Goal: Task Accomplishment & Management: Complete application form

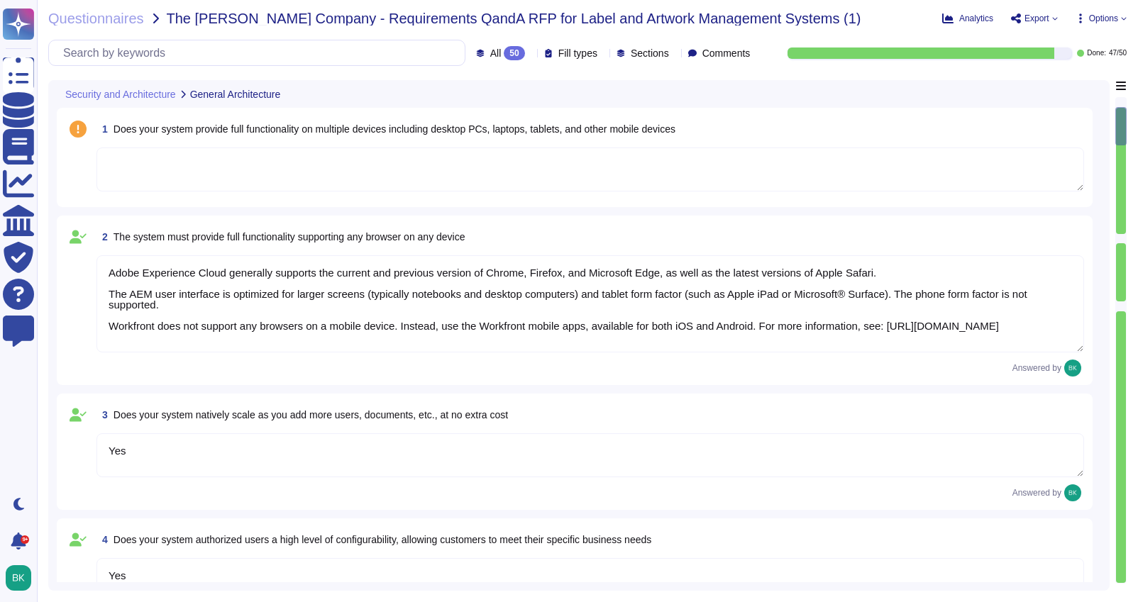
type textarea "Adobe Experience Cloud generally supports the current and previous version of C…"
type textarea "Yes"
type textarea "Yes. Adobe generally has RESTful APIs for each cloud offering. Information on t…"
type textarea "Capacity and use data for all relevant components of our cloud service offering…"
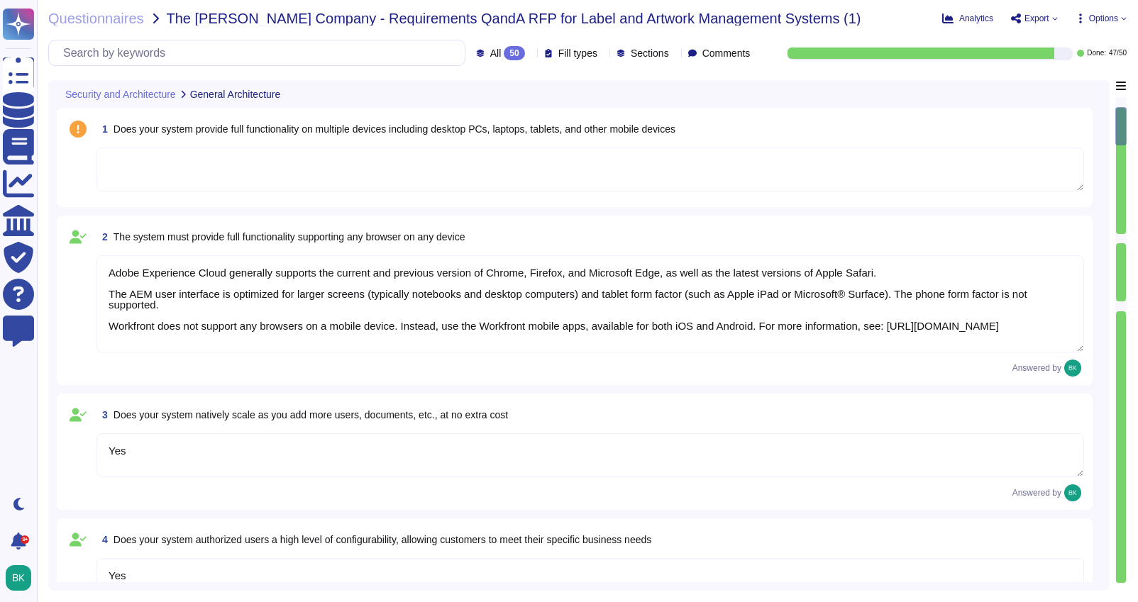
type textarea "Documentation, guidelines and procedures on the use of APIs and SDKs for Adobe …"
type textarea "Adobe offers several APIs to its clients, enabling them to integrate Adobe serv…"
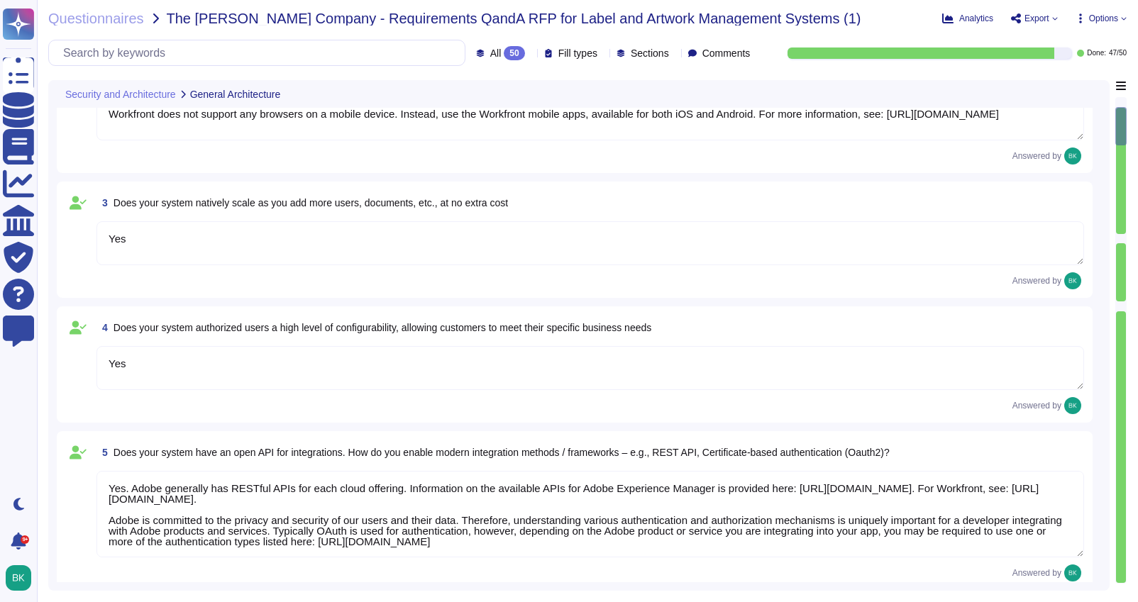
click at [24, 74] on icon at bounding box center [18, 74] width 31 height 42
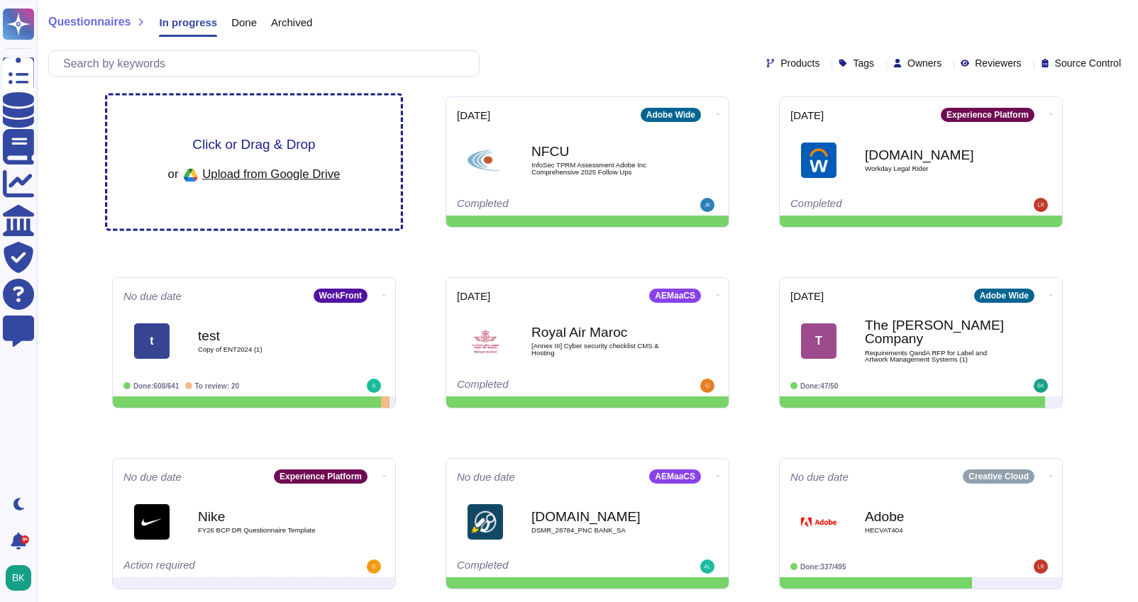
click at [272, 148] on span "Click or Drag & Drop" at bounding box center [253, 144] width 123 height 13
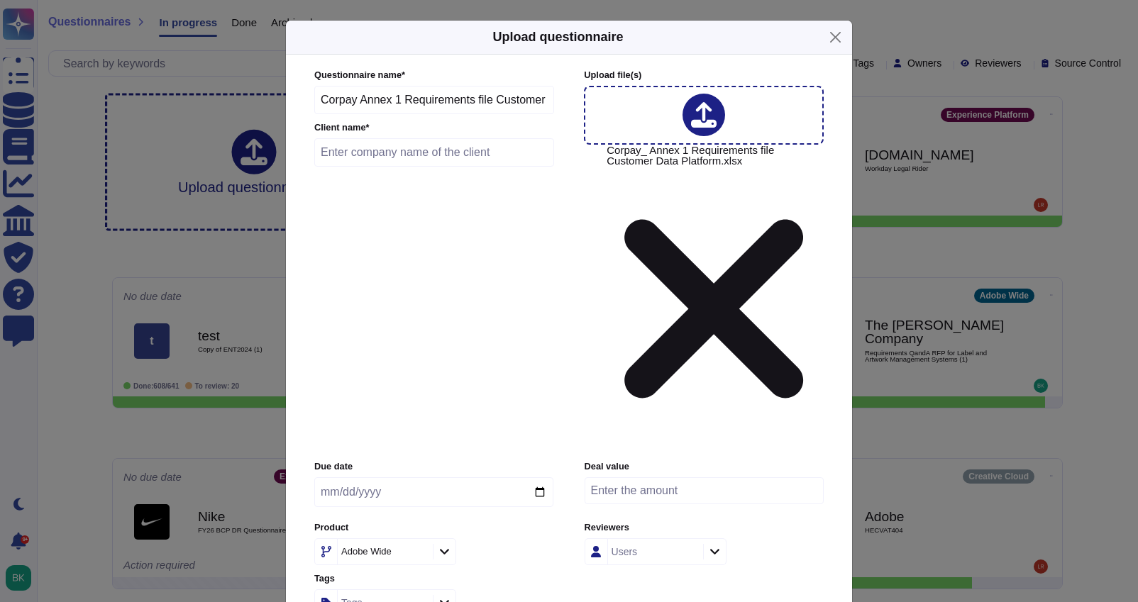
click at [351, 167] on input "text" at bounding box center [434, 152] width 240 height 28
type input "Corpay Technologies"
click at [542, 478] on input "date" at bounding box center [433, 493] width 239 height 30
type input "[DATE]"
click at [443, 546] on icon at bounding box center [444, 552] width 11 height 12
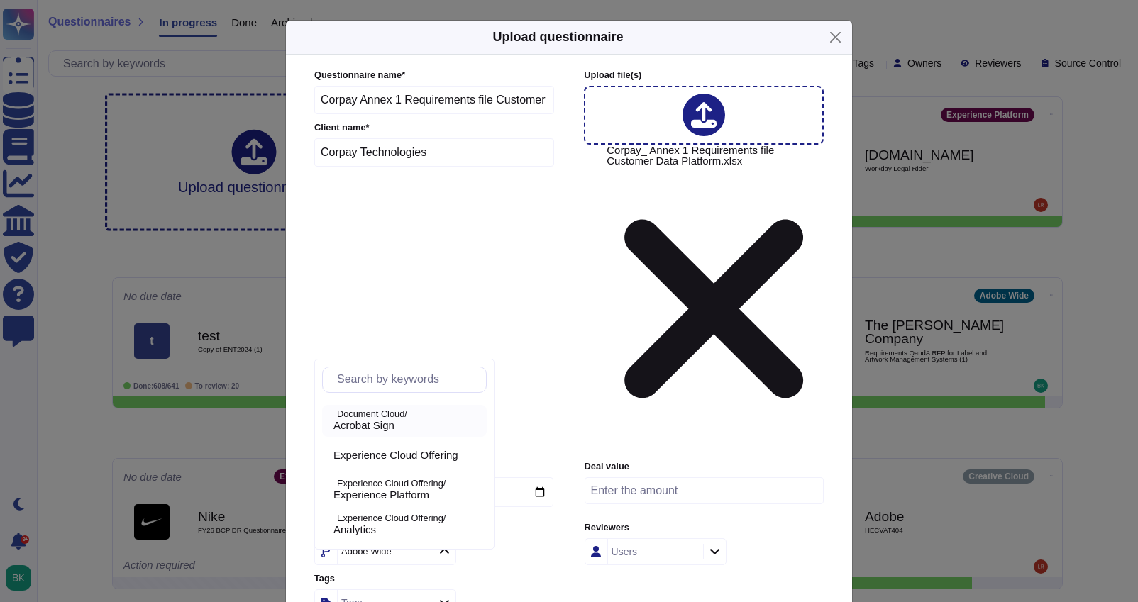
scroll to position [44, 0]
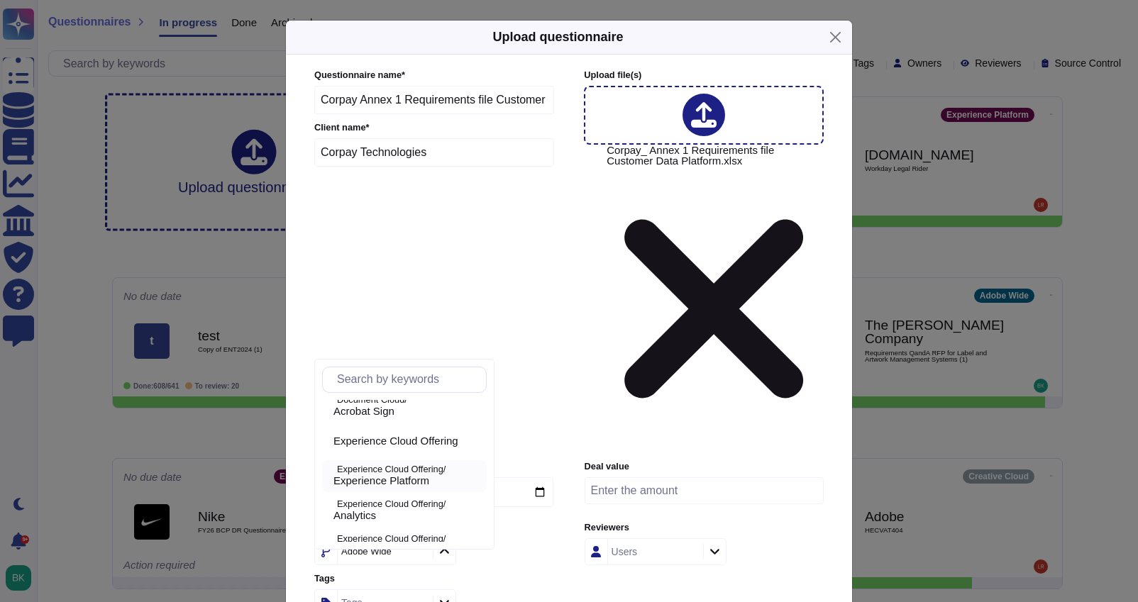
click at [363, 477] on span "Experience Platform" at bounding box center [382, 481] width 96 height 13
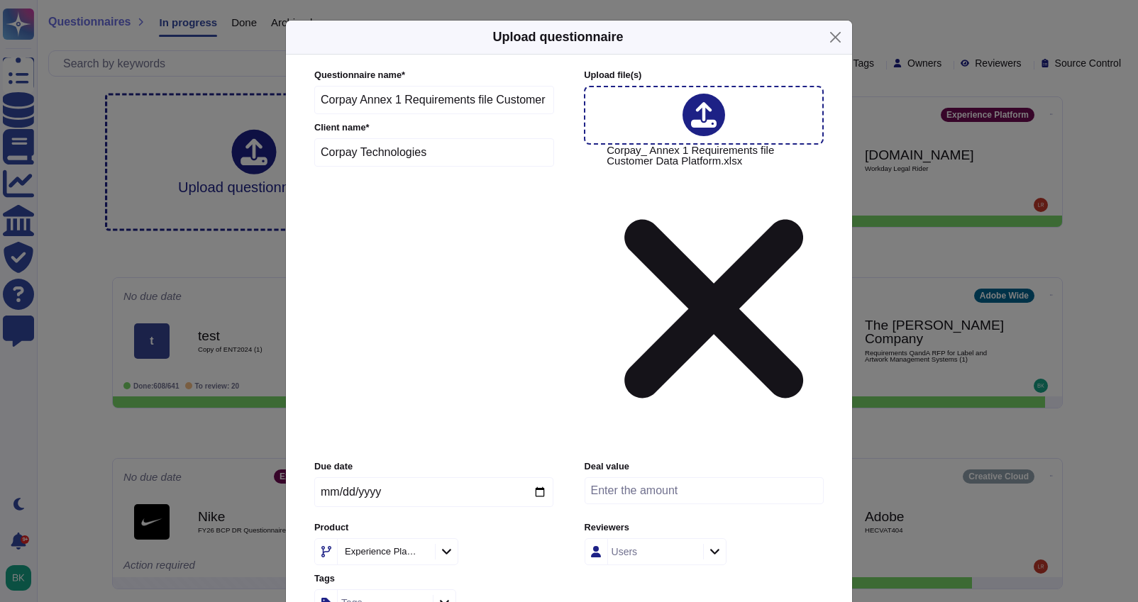
click at [530, 590] on div "Tags" at bounding box center [433, 603] width 239 height 27
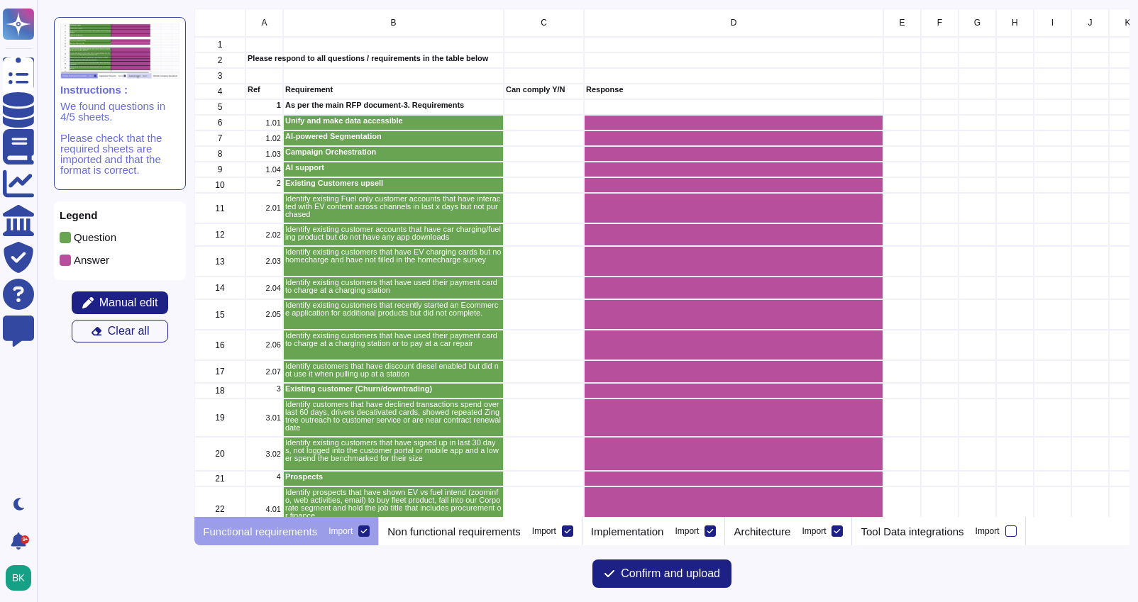
scroll to position [509, 935]
click at [155, 297] on span "Manual edit" at bounding box center [128, 302] width 59 height 11
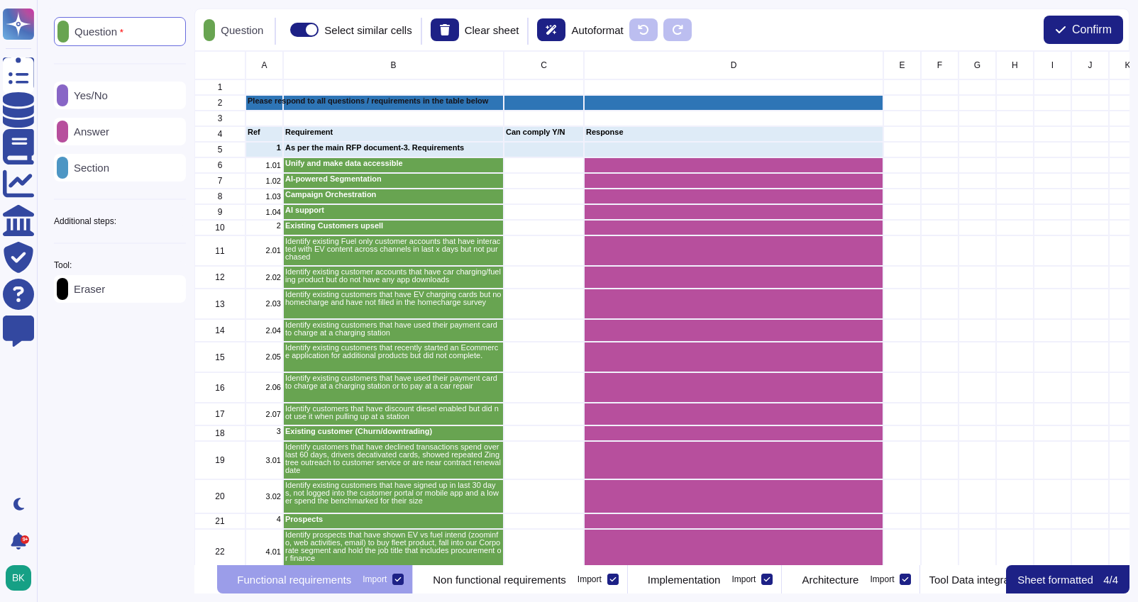
scroll to position [514, 935]
click at [89, 294] on p "Eraser" at bounding box center [86, 289] width 37 height 11
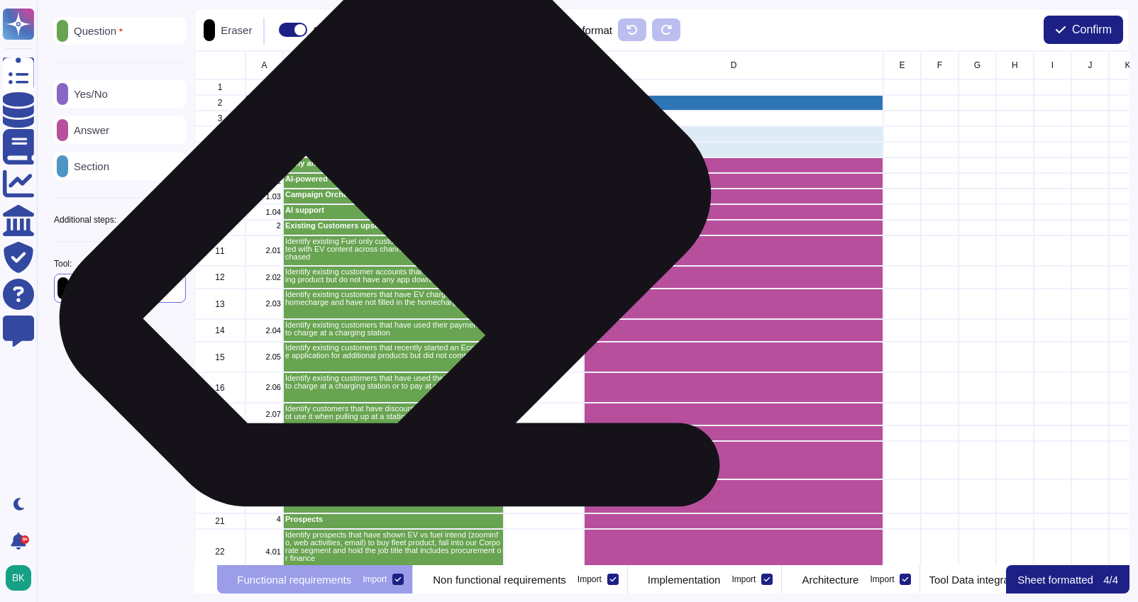
click at [380, 222] on p "Existing Customers upsell" at bounding box center [393, 226] width 216 height 8
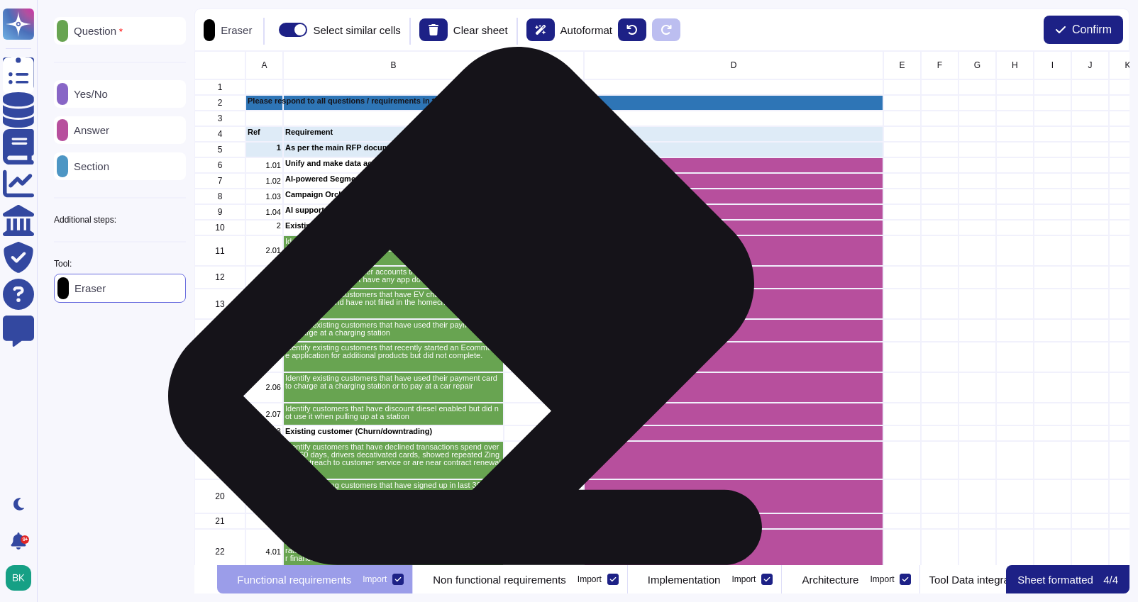
click at [453, 307] on p "Identify existing customers that have EV charging cards but no homecharge and h…" at bounding box center [393, 299] width 216 height 16
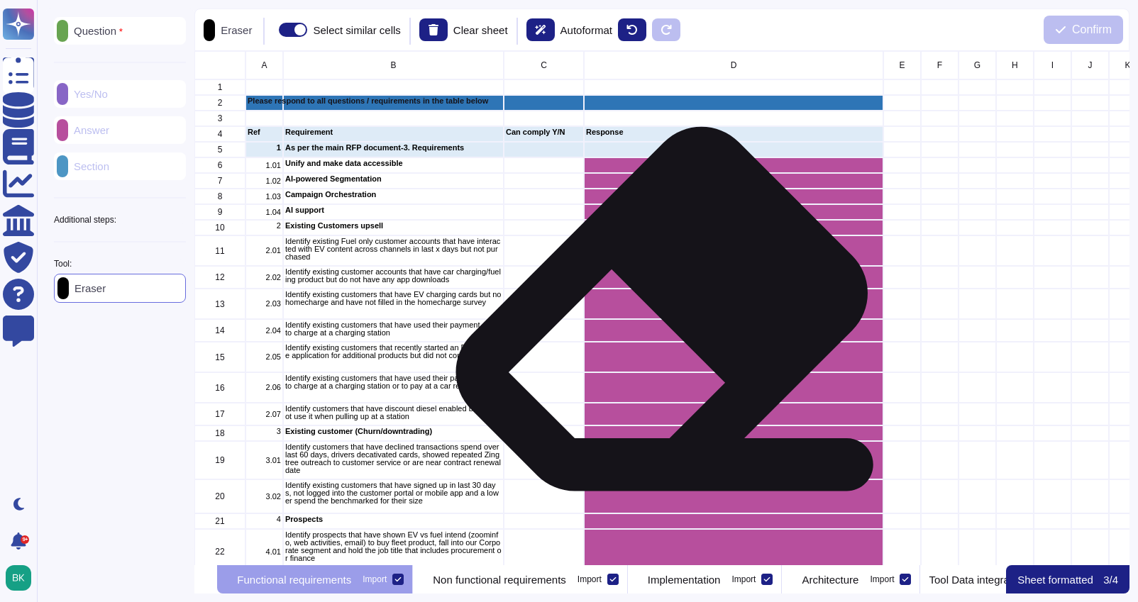
click at [656, 314] on div "grid" at bounding box center [733, 304] width 299 height 31
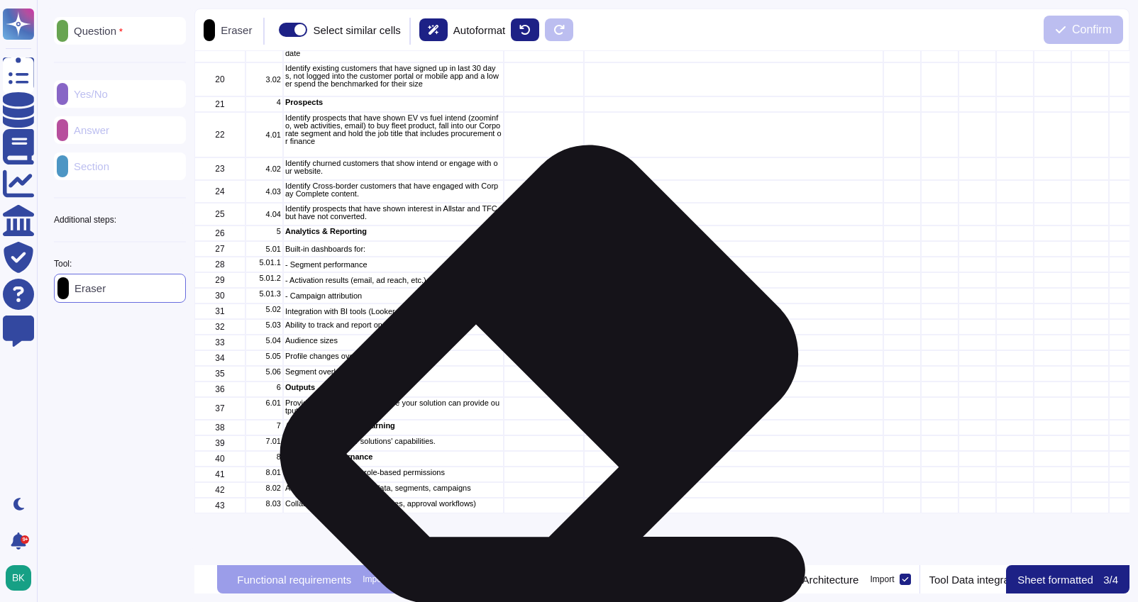
scroll to position [0, 0]
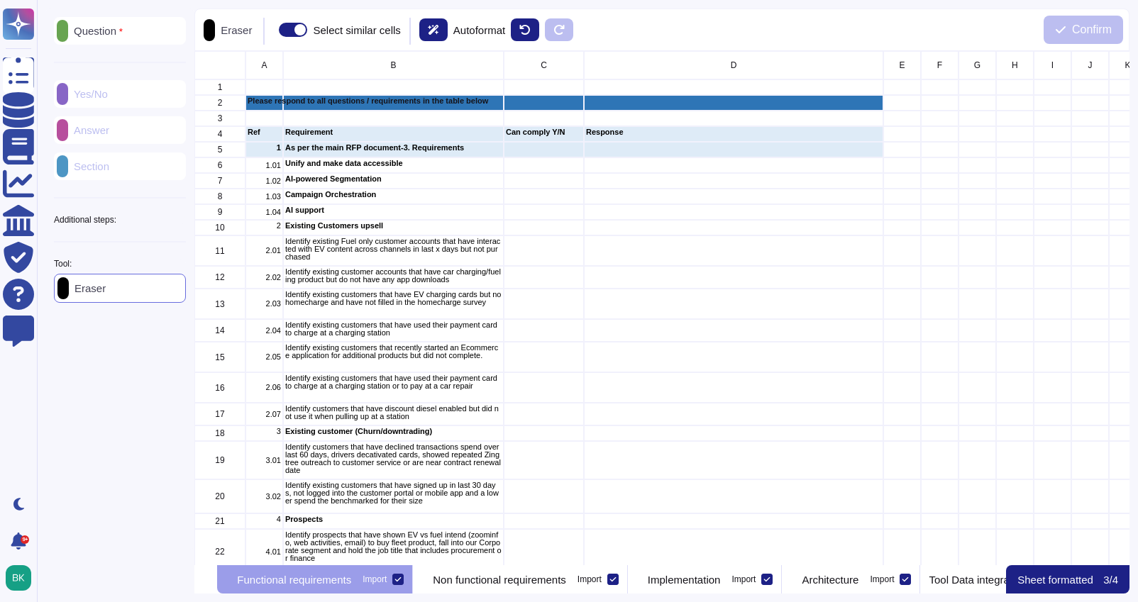
click at [402, 580] on icon at bounding box center [398, 580] width 6 height 4
click at [0, 0] on input "Import" at bounding box center [0, 0] width 0 height 0
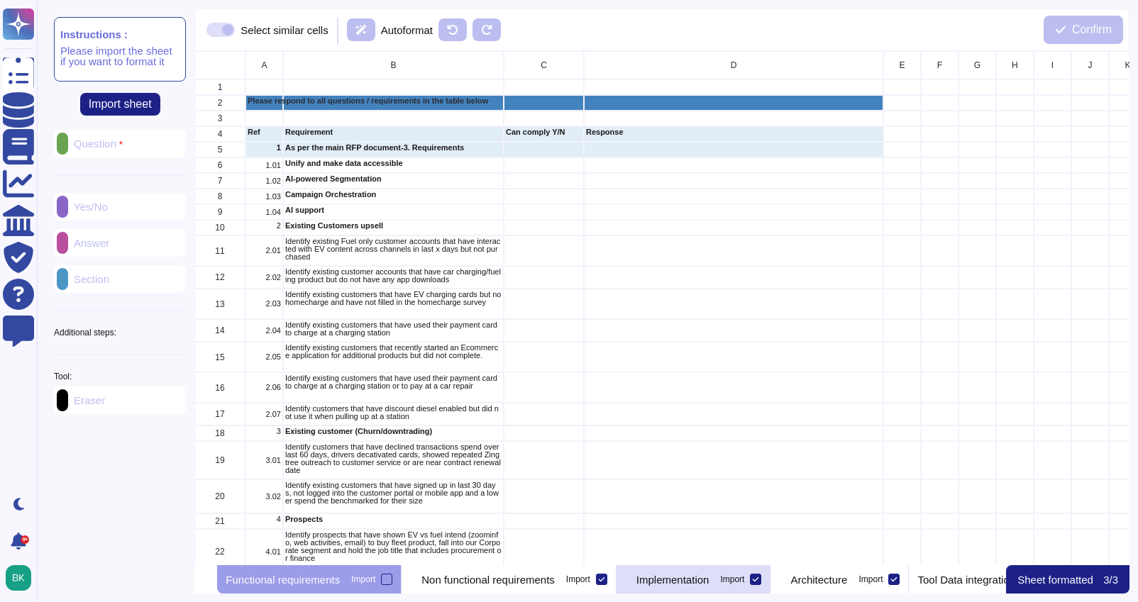
click at [759, 580] on icon at bounding box center [755, 579] width 7 height 7
click at [0, 0] on input "Import" at bounding box center [0, 0] width 0 height 0
click at [886, 577] on icon at bounding box center [882, 579] width 7 height 7
click at [0, 0] on input "Import" at bounding box center [0, 0] width 0 height 0
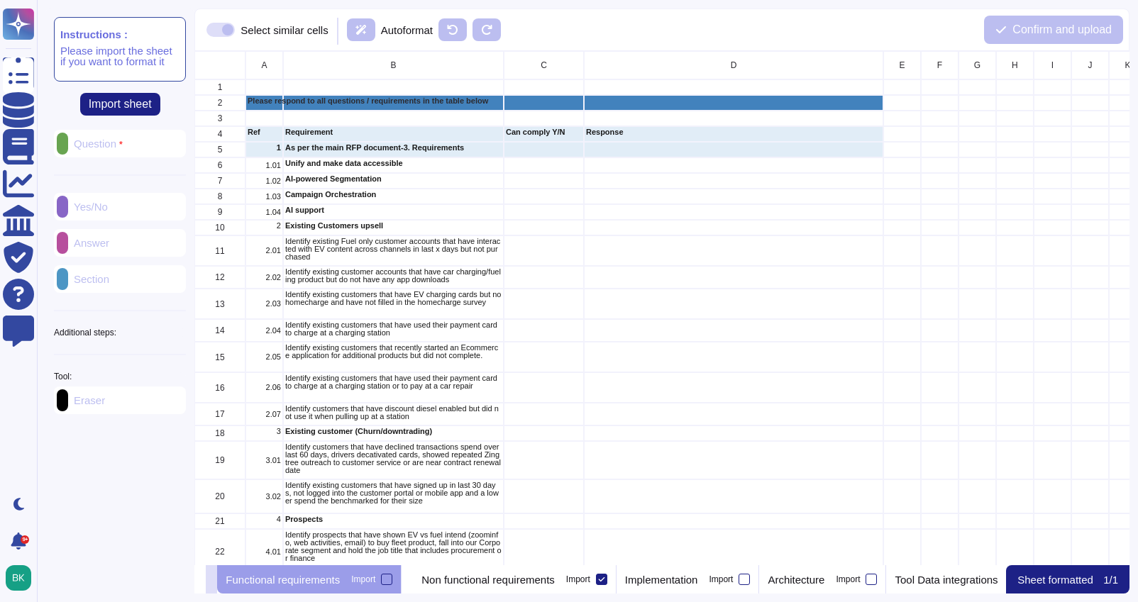
click at [211, 581] on icon at bounding box center [211, 581] width 0 height 0
click at [200, 581] on icon at bounding box center [200, 581] width 0 height 0
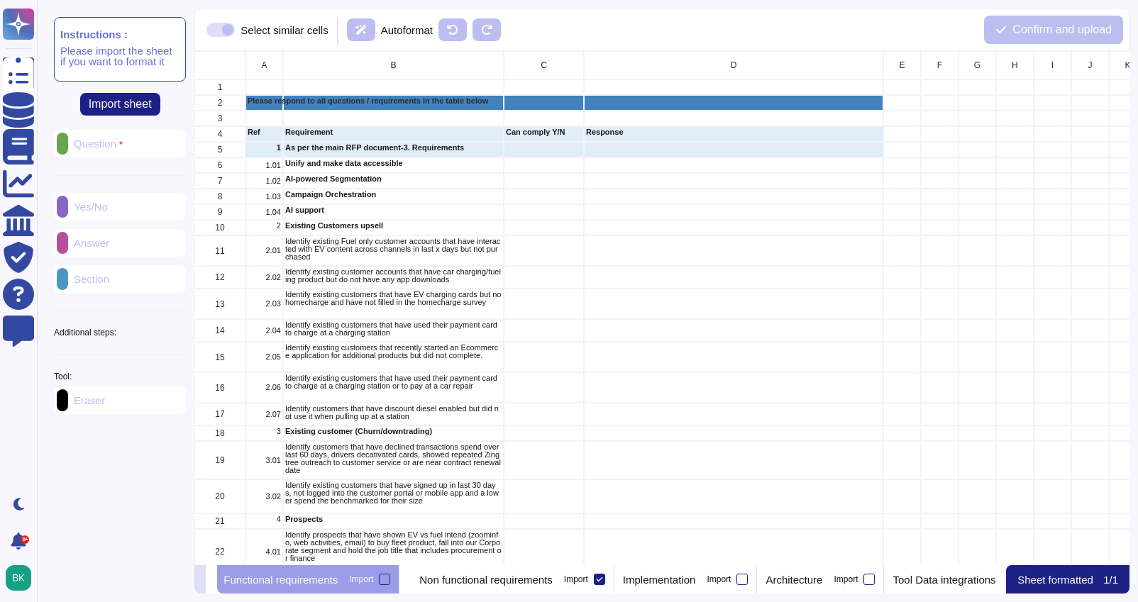
scroll to position [0, 0]
click at [555, 585] on p "Non functional requirements" at bounding box center [488, 580] width 133 height 11
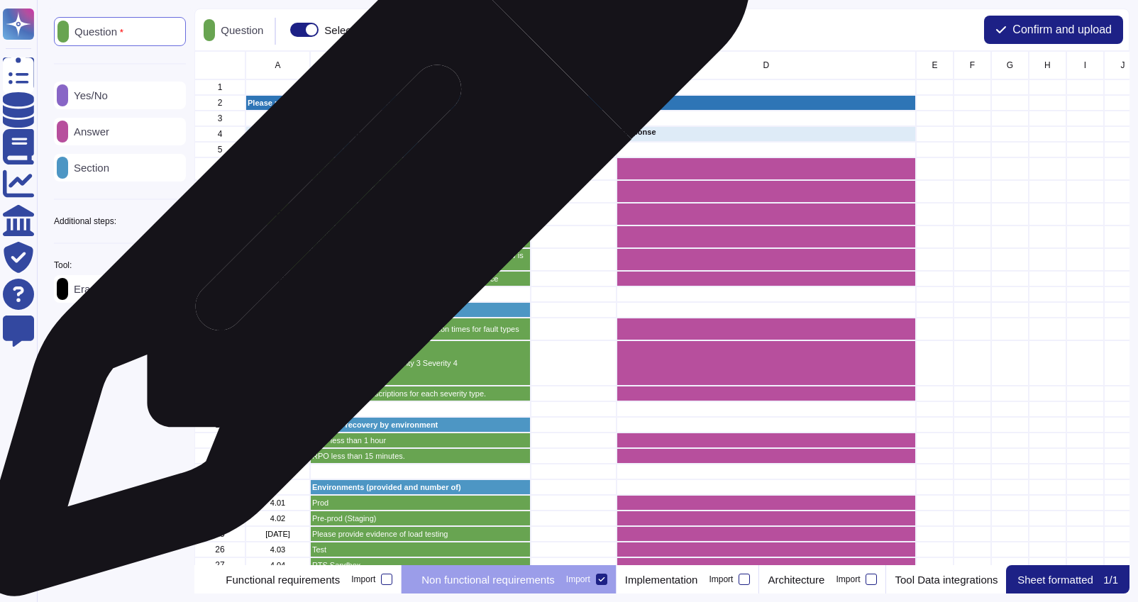
click at [359, 218] on p "What notice is provided for planned and emergency downtime?" at bounding box center [420, 214] width 216 height 16
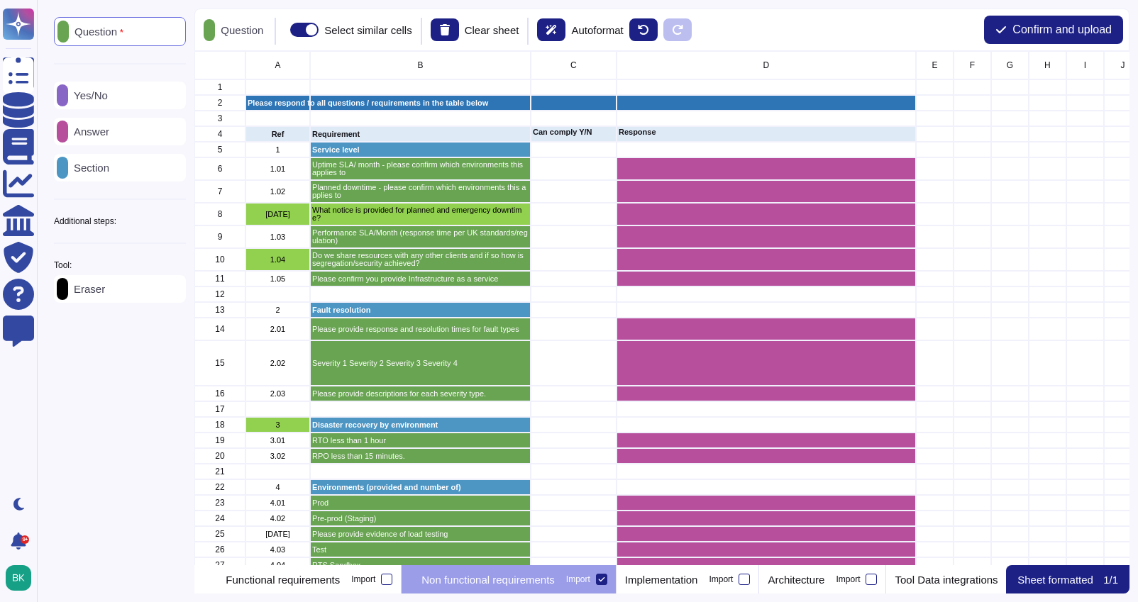
click at [125, 296] on div "Eraser" at bounding box center [120, 289] width 132 height 28
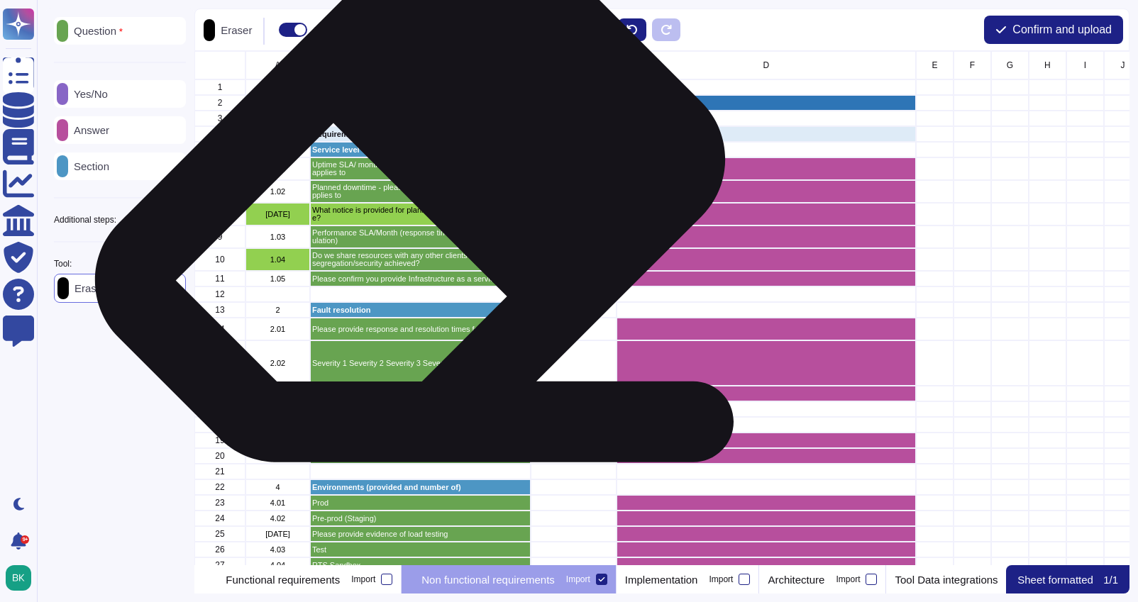
click at [404, 187] on p "Planned downtime - please confirm which environments this applies to" at bounding box center [420, 192] width 216 height 16
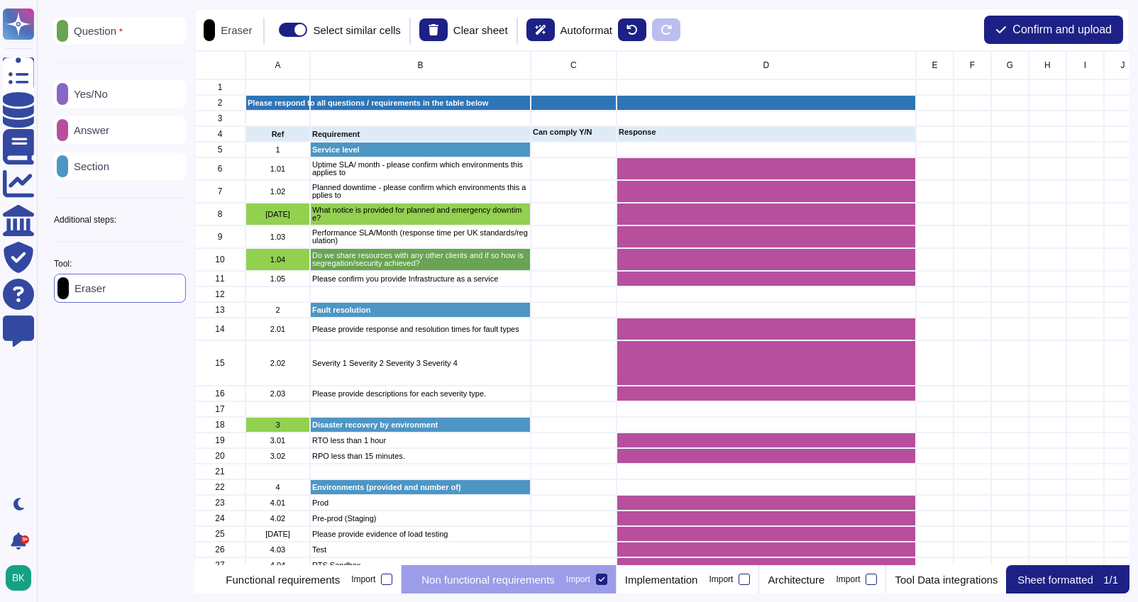
click at [475, 29] on p "Clear sheet" at bounding box center [480, 30] width 55 height 11
click at [439, 28] on icon at bounding box center [433, 29] width 11 height 11
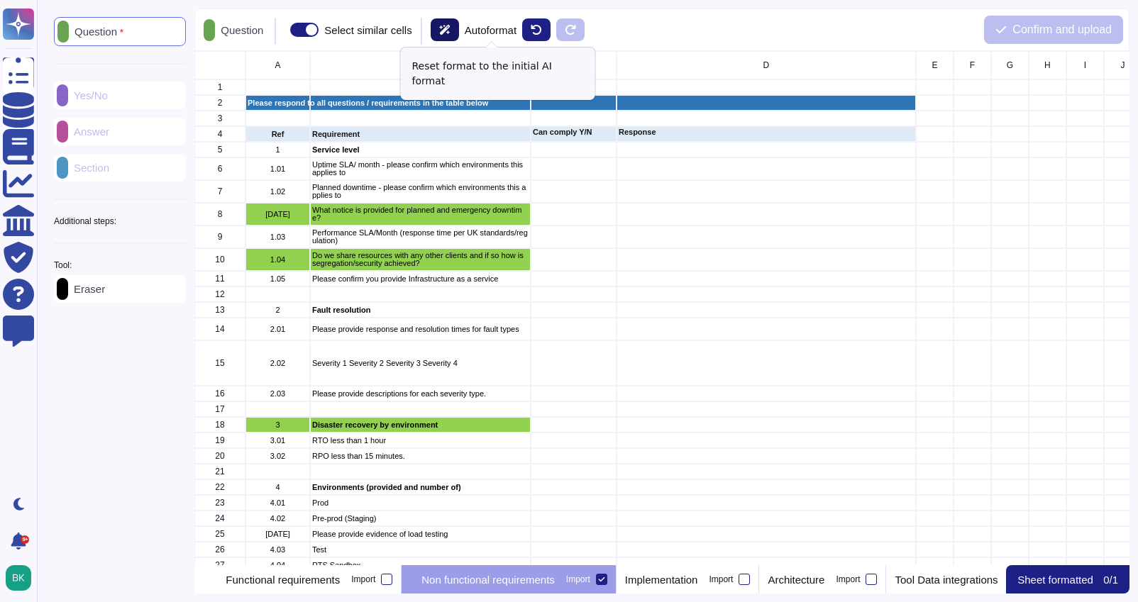
click at [455, 33] on button at bounding box center [445, 29] width 28 height 23
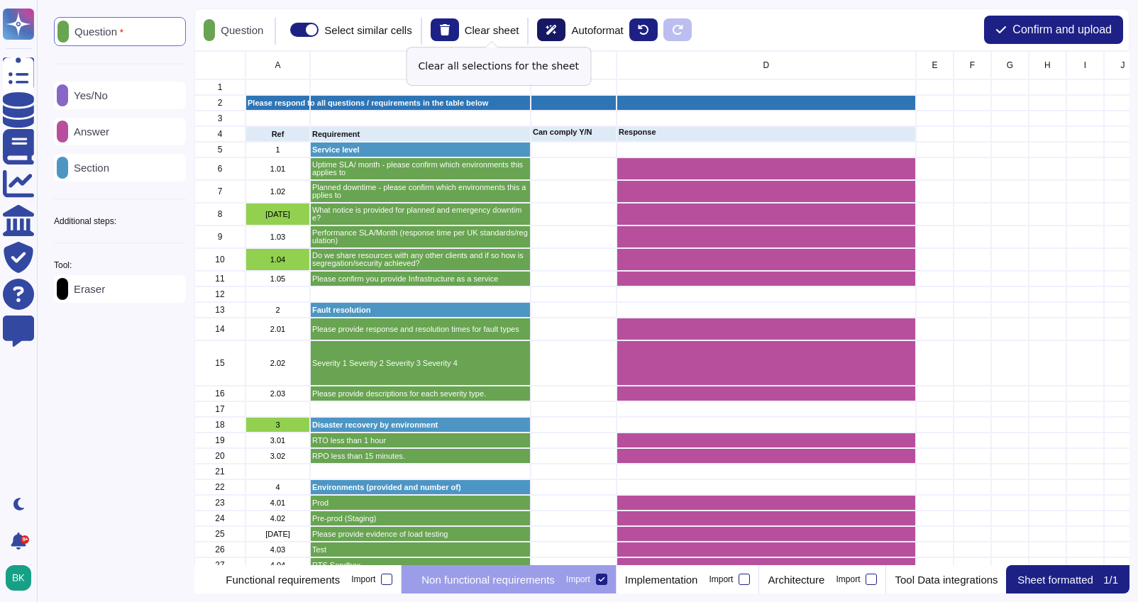
click at [455, 33] on button at bounding box center [445, 29] width 28 height 23
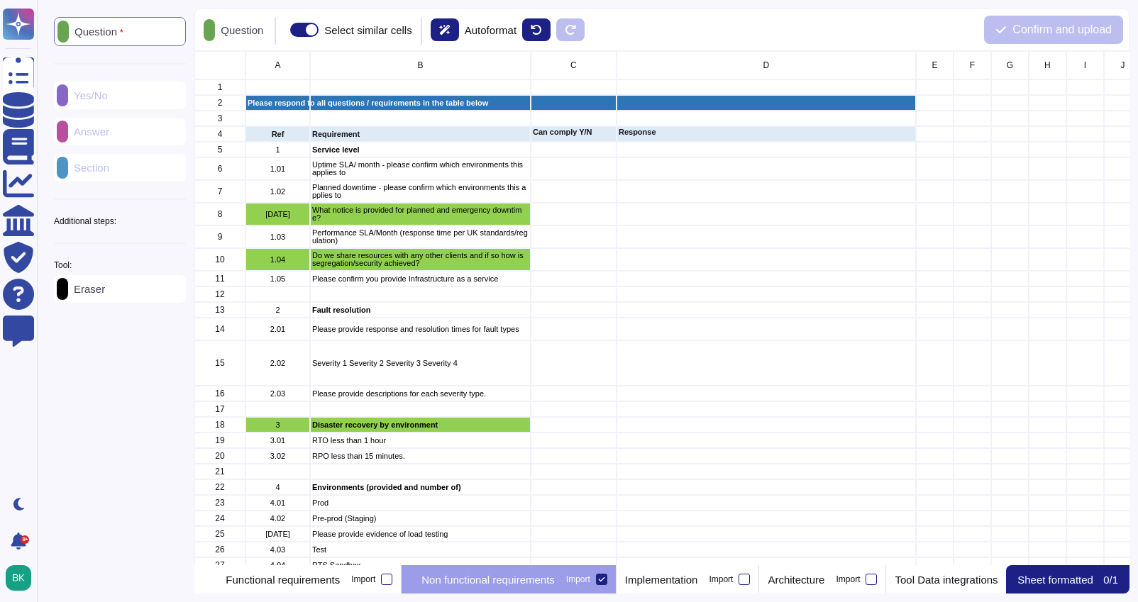
click at [99, 294] on p "Eraser" at bounding box center [86, 289] width 37 height 11
click at [123, 30] on p "Question" at bounding box center [95, 31] width 55 height 11
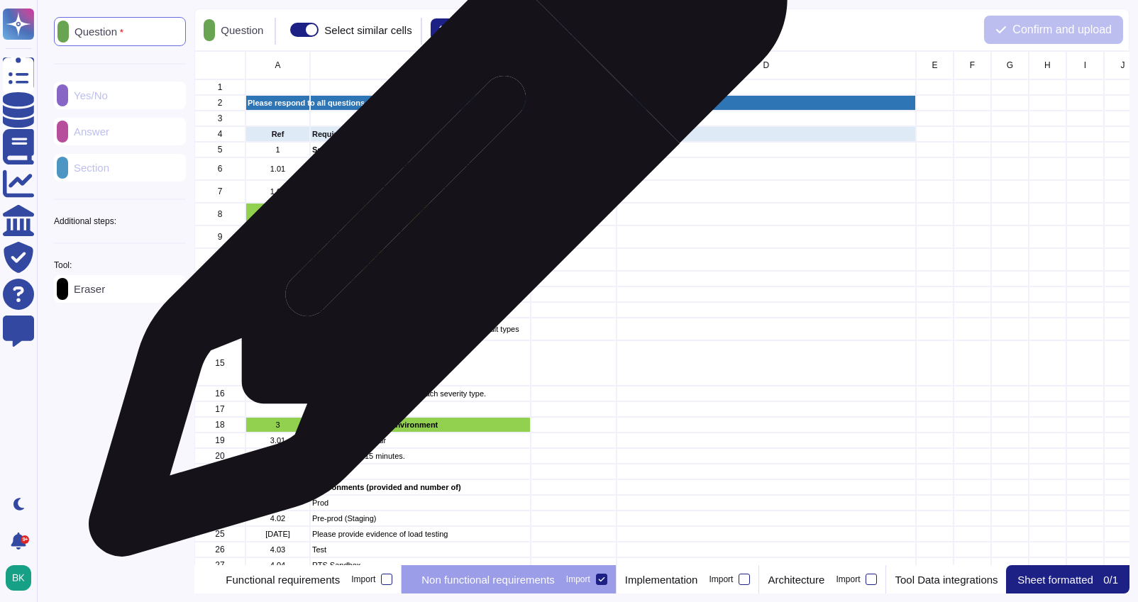
click at [433, 215] on p "What notice is provided for planned and emergency downtime?" at bounding box center [420, 214] width 216 height 16
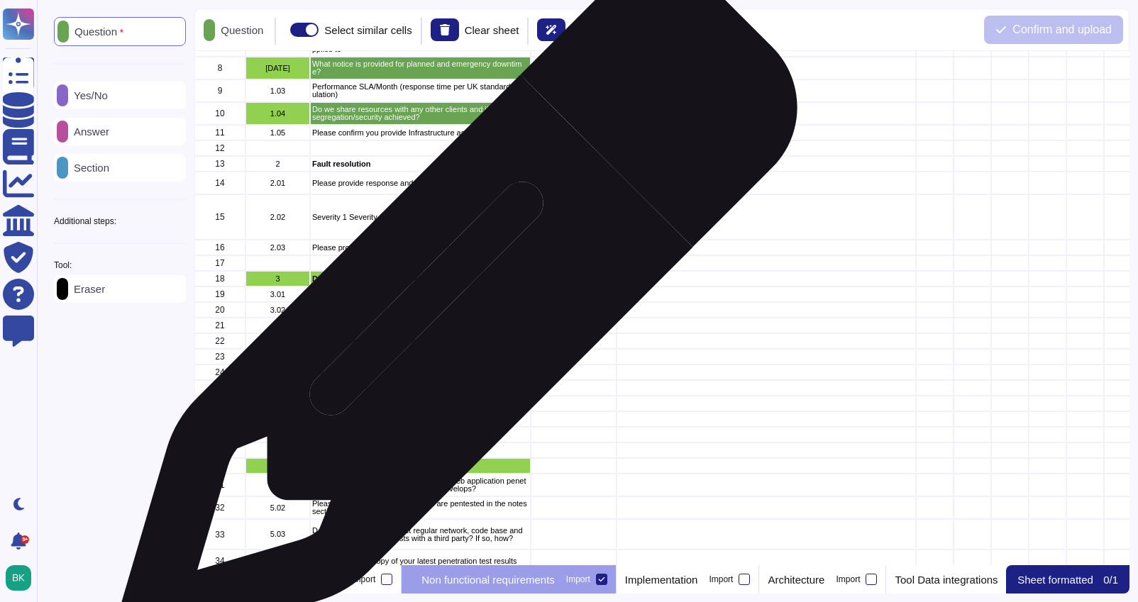
scroll to position [151, 0]
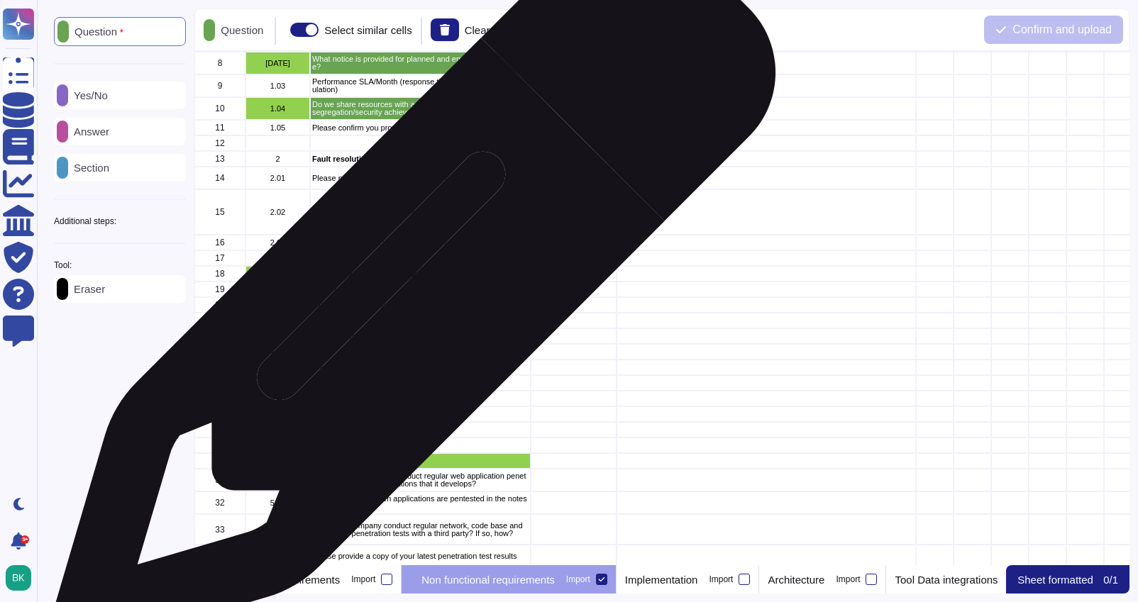
click at [409, 295] on div "RTO less than 1 hour" at bounding box center [420, 290] width 221 height 16
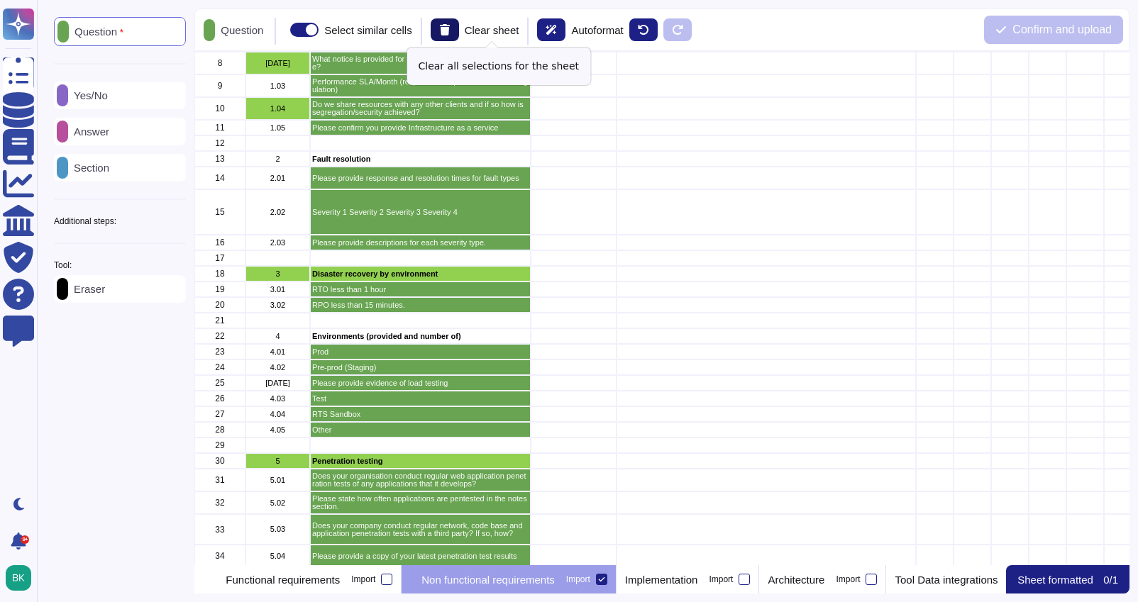
click at [459, 33] on button at bounding box center [445, 29] width 28 height 23
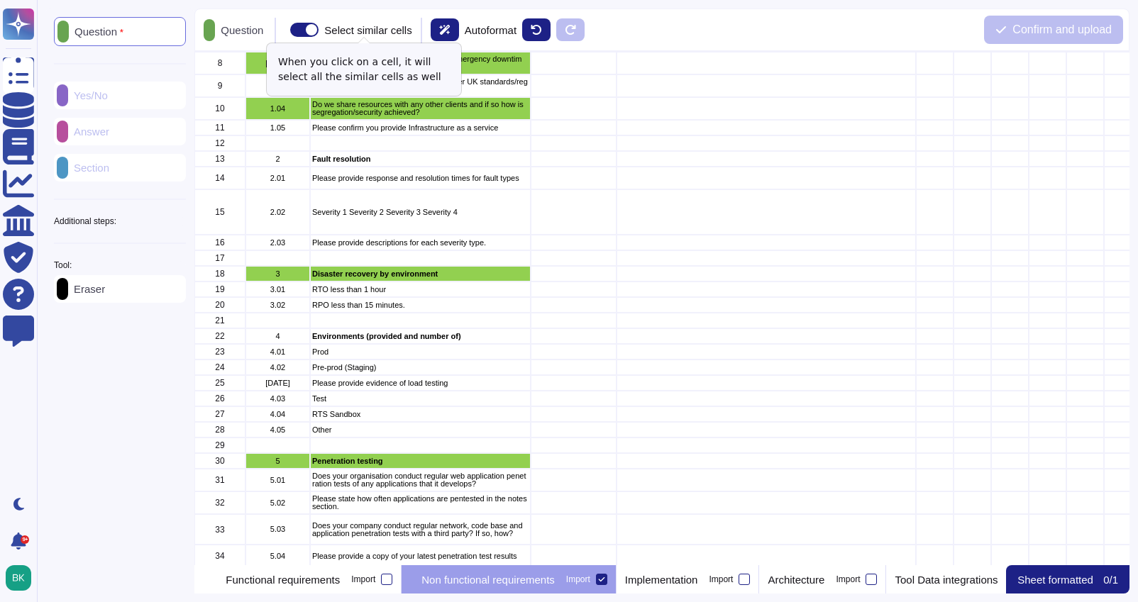
click at [319, 30] on span at bounding box center [304, 30] width 28 height 14
click at [285, 30] on input "Select similar cells" at bounding box center [285, 30] width 0 height 0
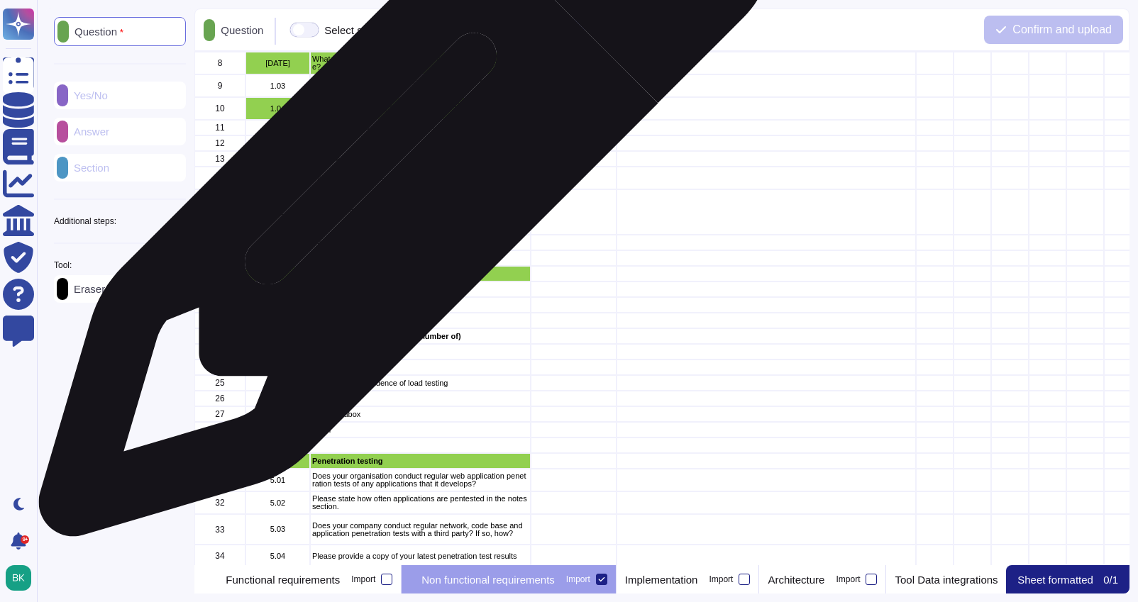
scroll to position [0, 0]
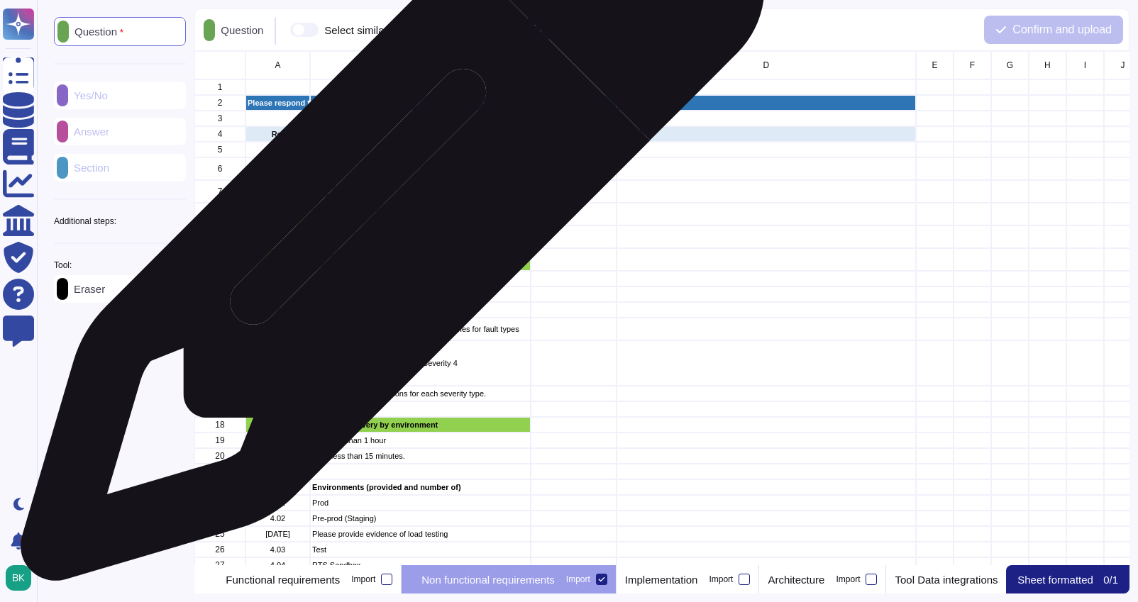
click at [387, 217] on p "What notice is provided for planned and emergency downtime?" at bounding box center [420, 214] width 216 height 16
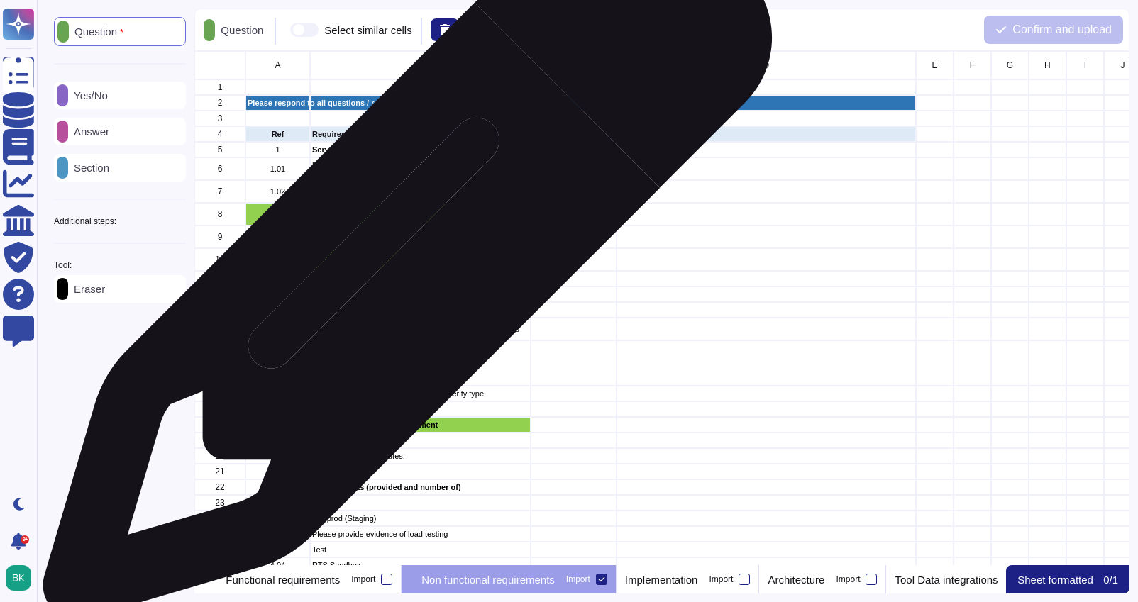
click at [402, 263] on p "Do we share resources with any other clients and if so how is segregation/secur…" at bounding box center [420, 260] width 216 height 16
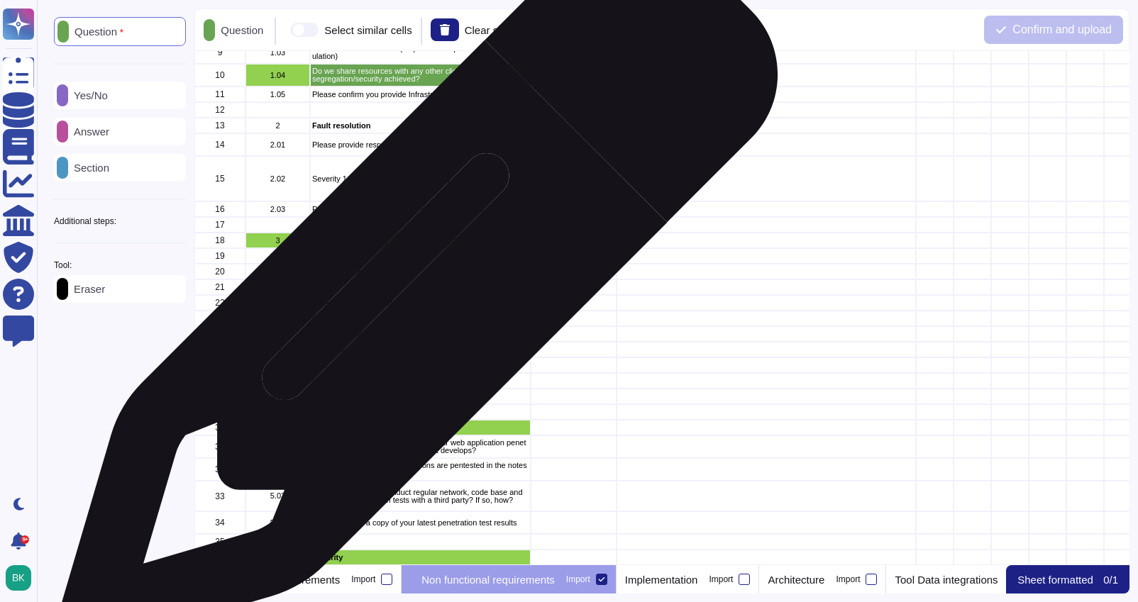
scroll to position [192, 0]
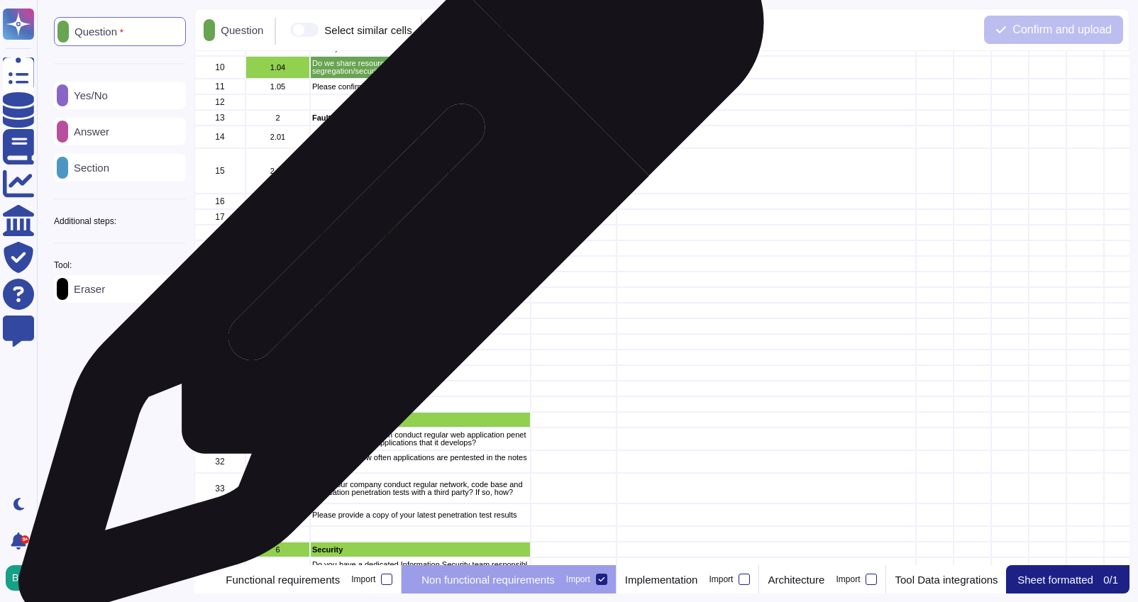
click at [386, 251] on p "RTO less than 1 hour" at bounding box center [420, 249] width 216 height 8
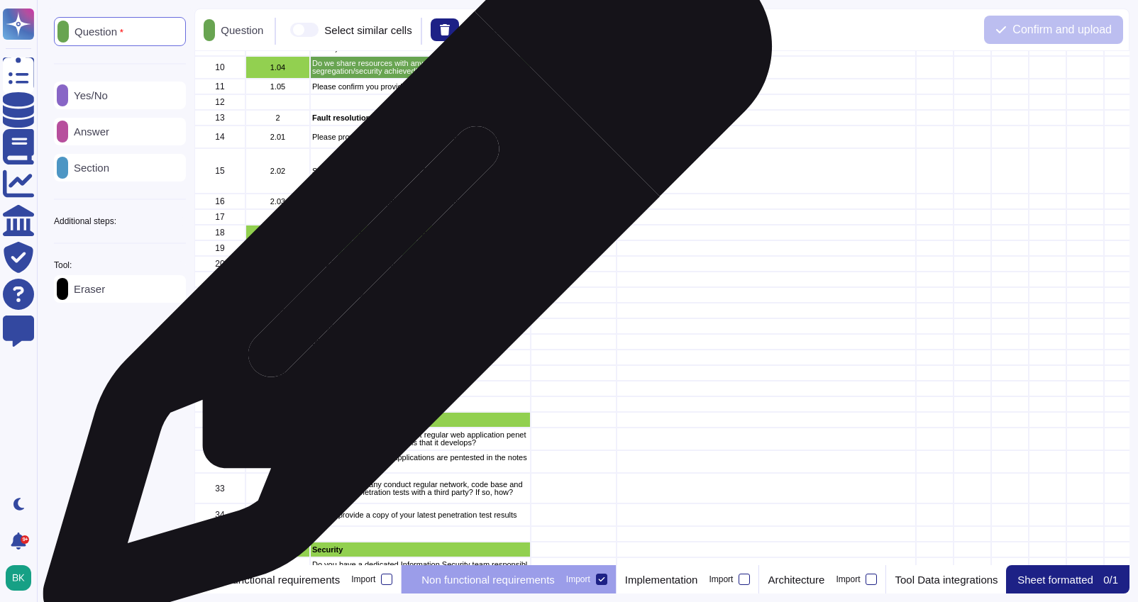
click at [402, 272] on div "grid" at bounding box center [420, 280] width 221 height 16
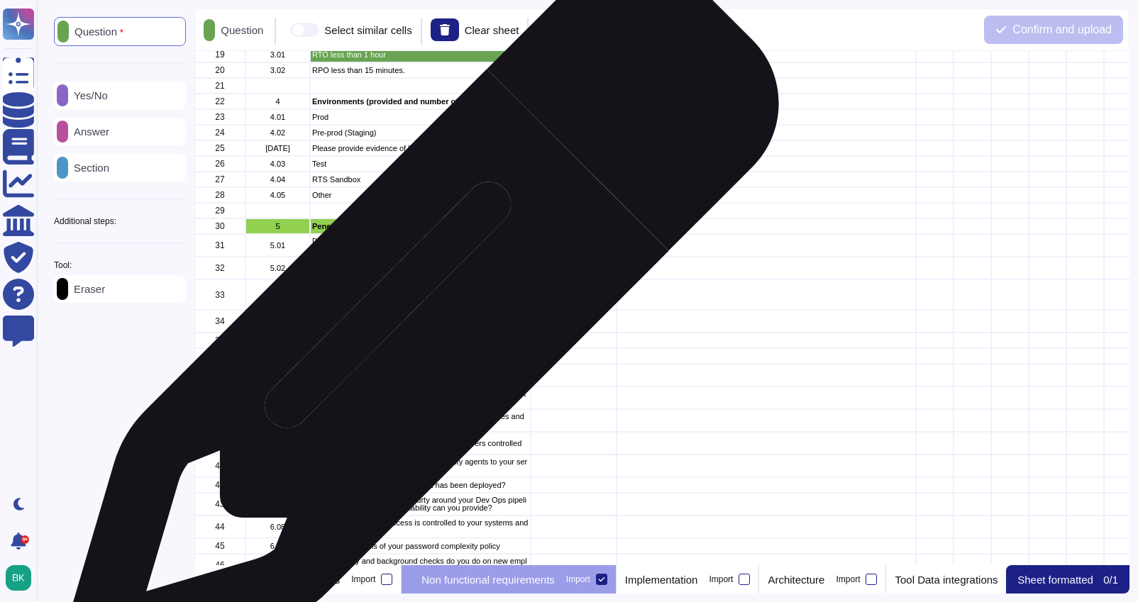
scroll to position [402, 0]
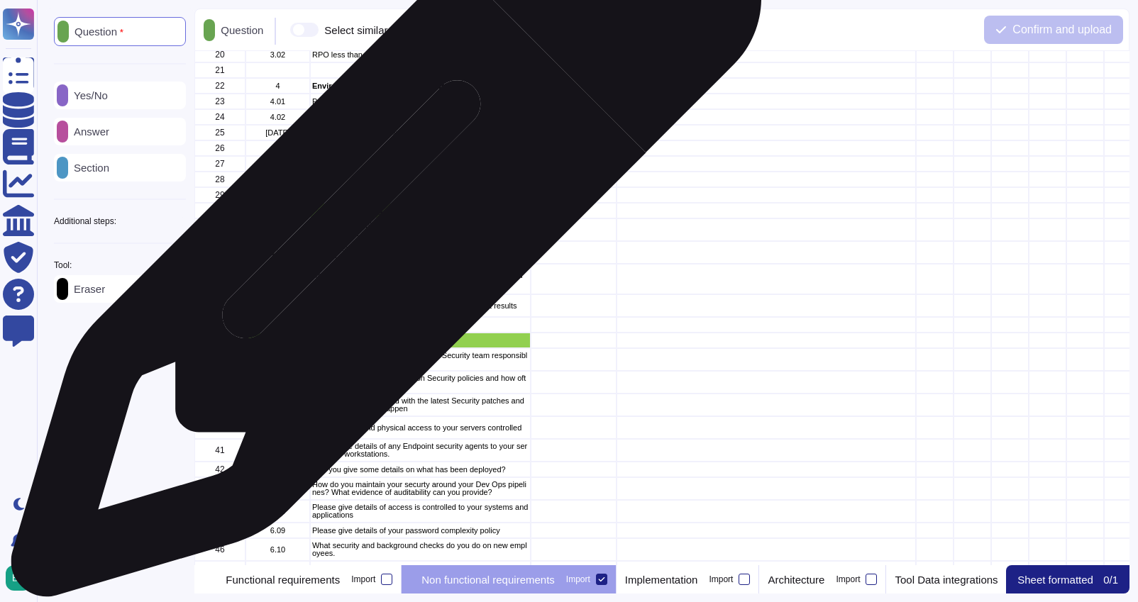
click at [381, 229] on p "Does your organisation conduct regular web application penetration tests of any…" at bounding box center [420, 230] width 216 height 16
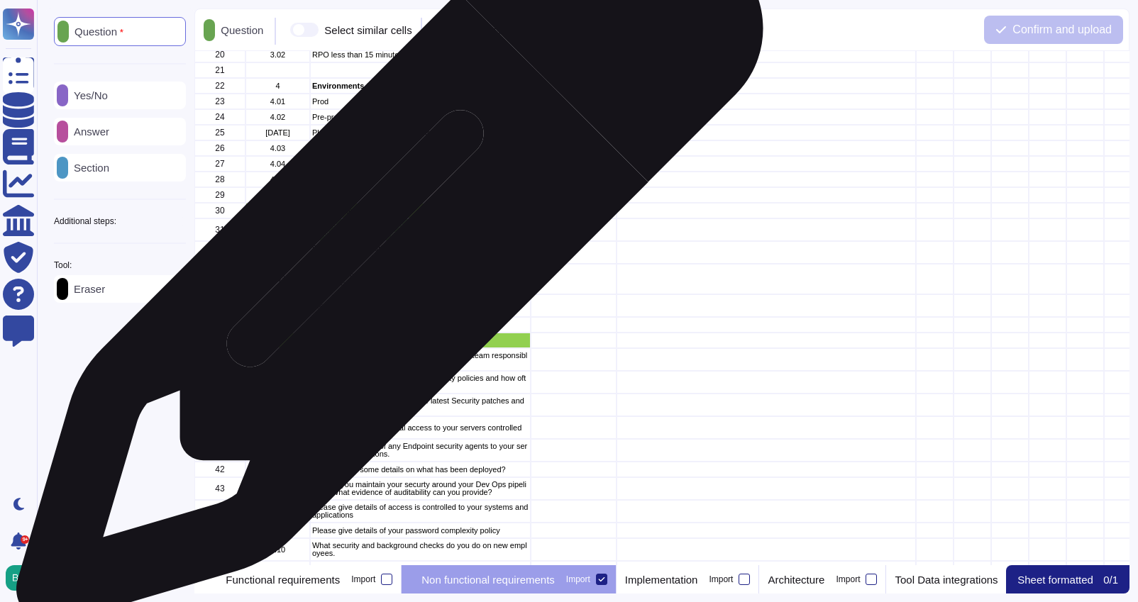
click at [385, 258] on p "Please state how often applications are pentested in the notes section." at bounding box center [420, 253] width 216 height 16
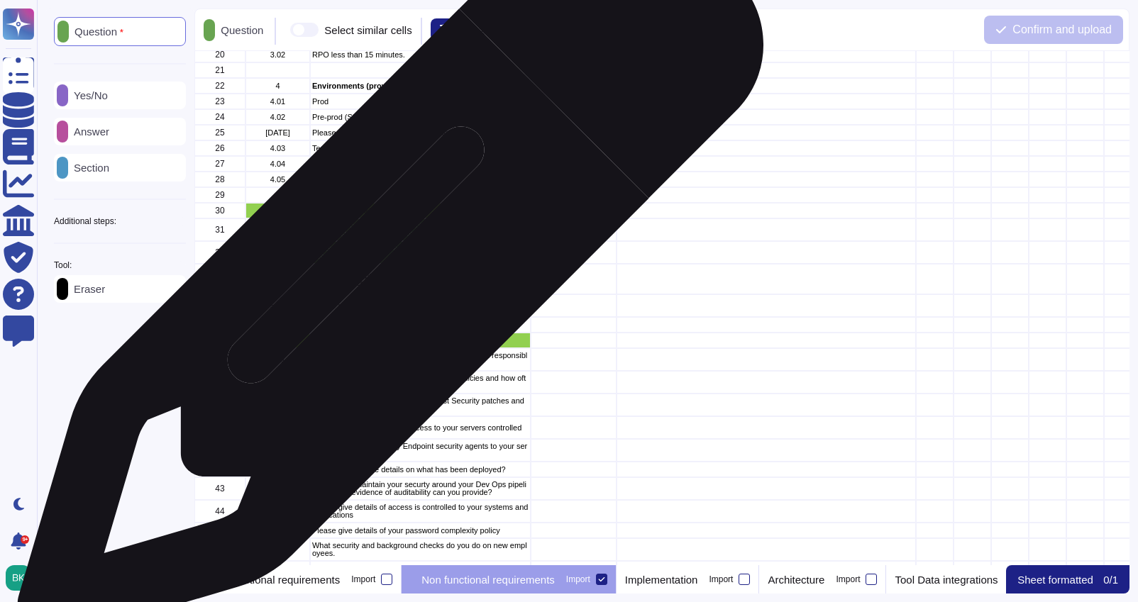
click at [384, 279] on p "Does your company conduct regular network, code base and application penetratio…" at bounding box center [420, 280] width 216 height 16
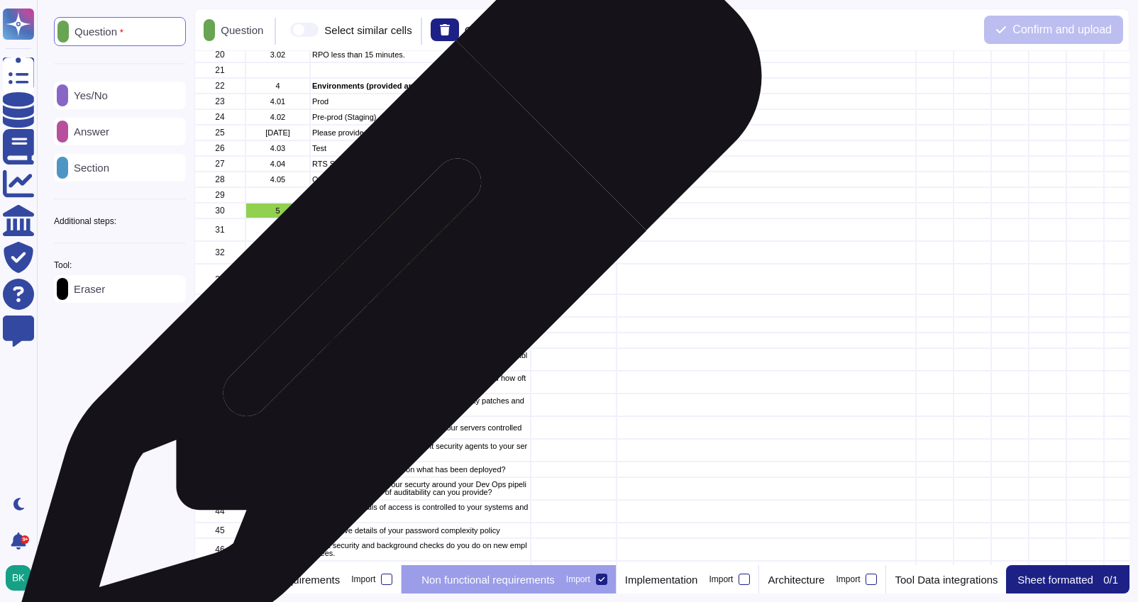
click at [382, 307] on p "Please provide a copy of your latest penetration test results" at bounding box center [420, 306] width 216 height 8
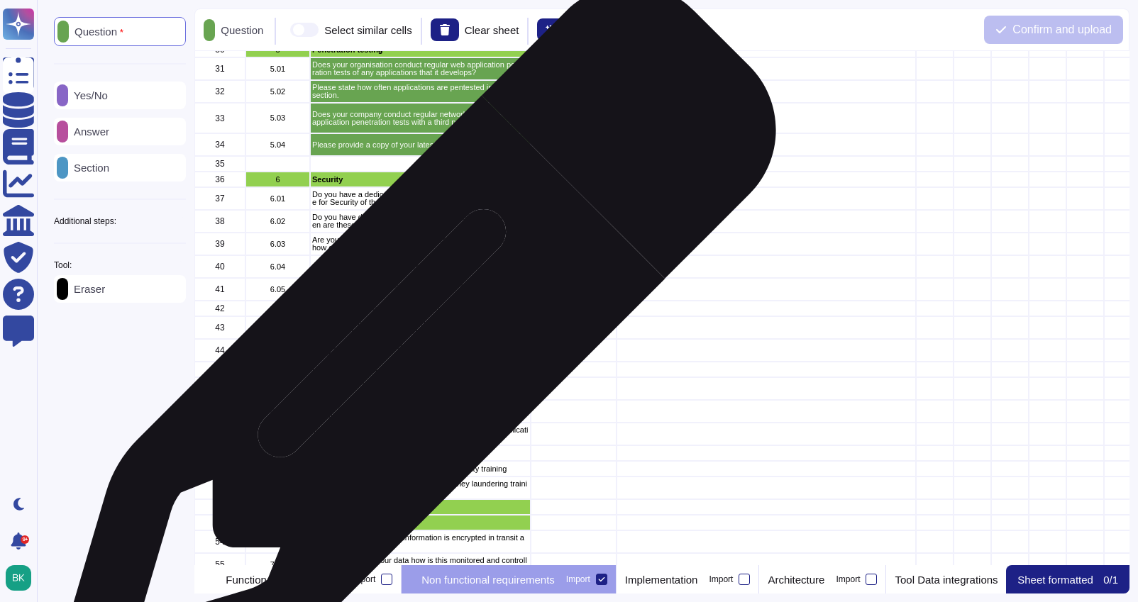
scroll to position [572, 0]
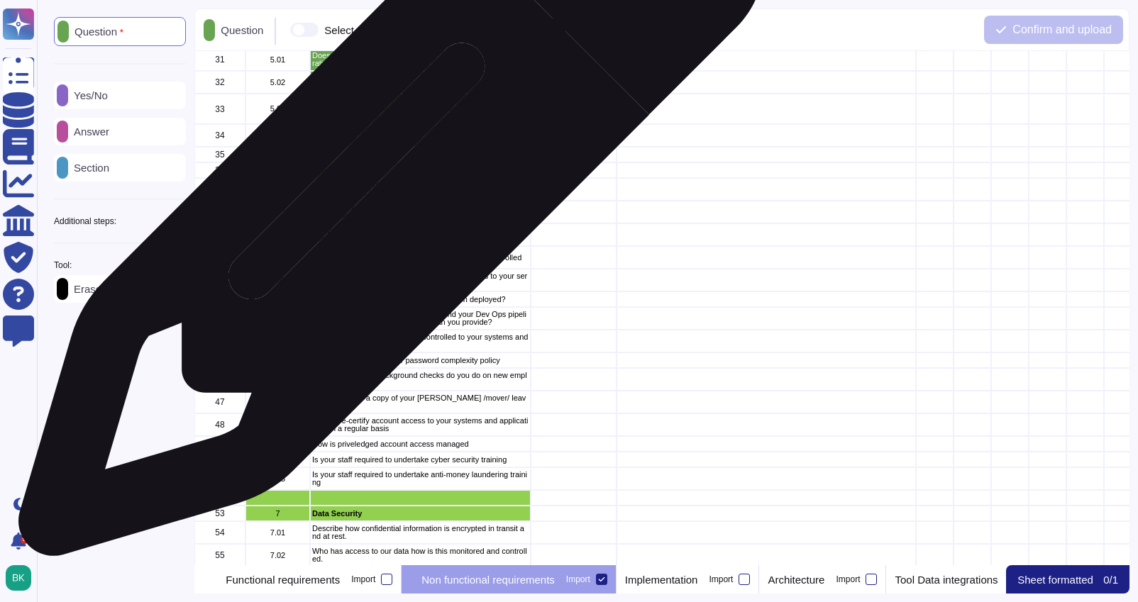
click at [386, 191] on p "Do you have a dedicated Information Security team responsible for Security of t…" at bounding box center [420, 190] width 216 height 16
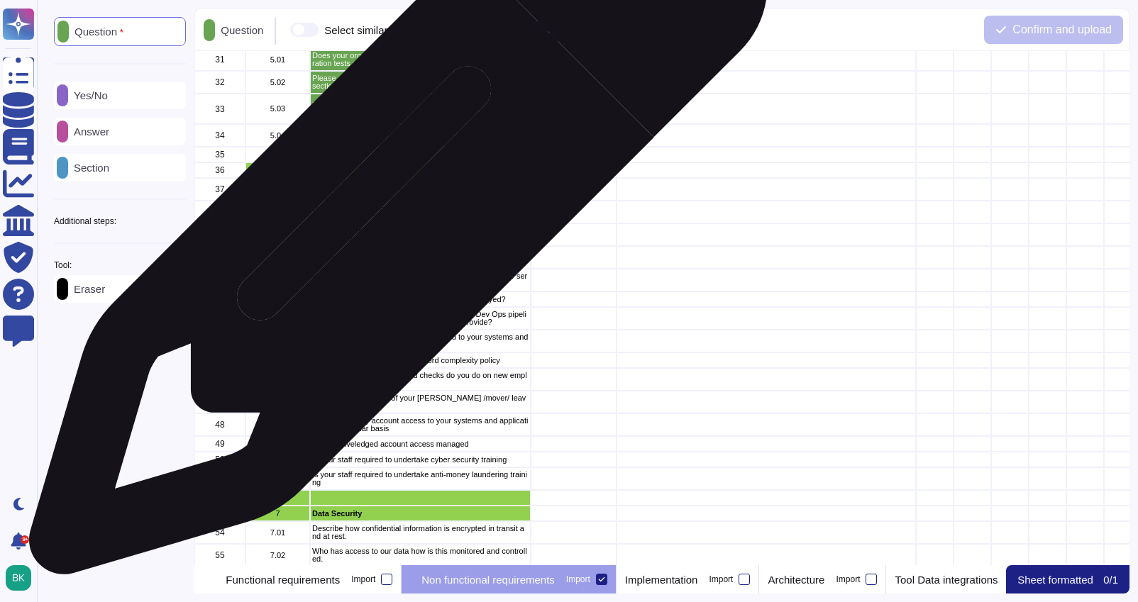
click at [393, 213] on p "Do you have defined Information Security policies and how often are these revie…" at bounding box center [420, 212] width 216 height 16
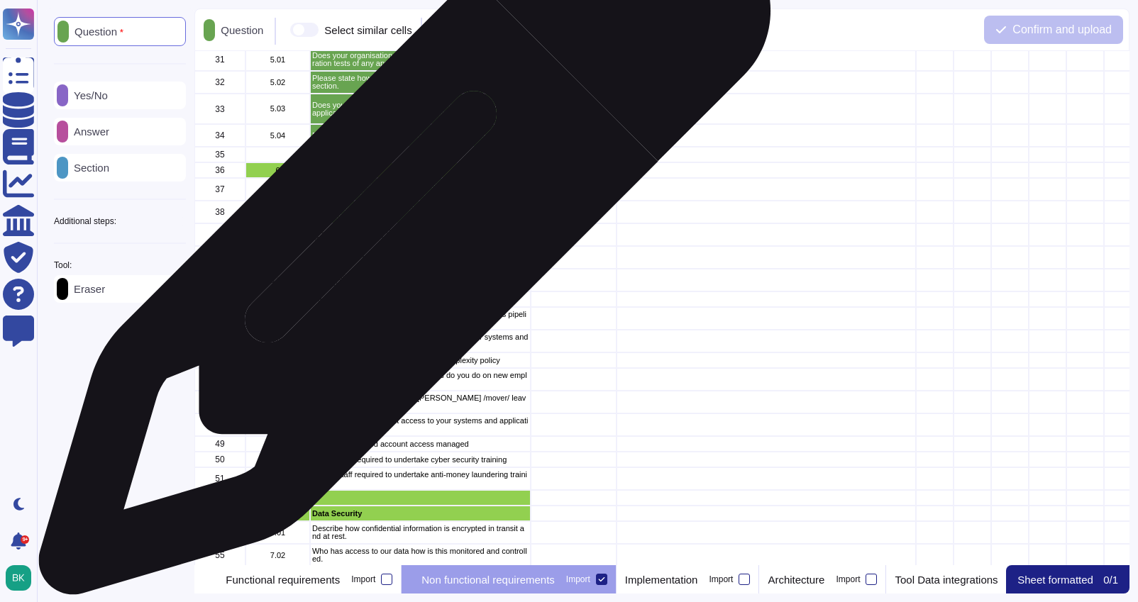
click at [400, 236] on p "Are your servers patched with the latest Security patches and how often does th…" at bounding box center [420, 235] width 216 height 16
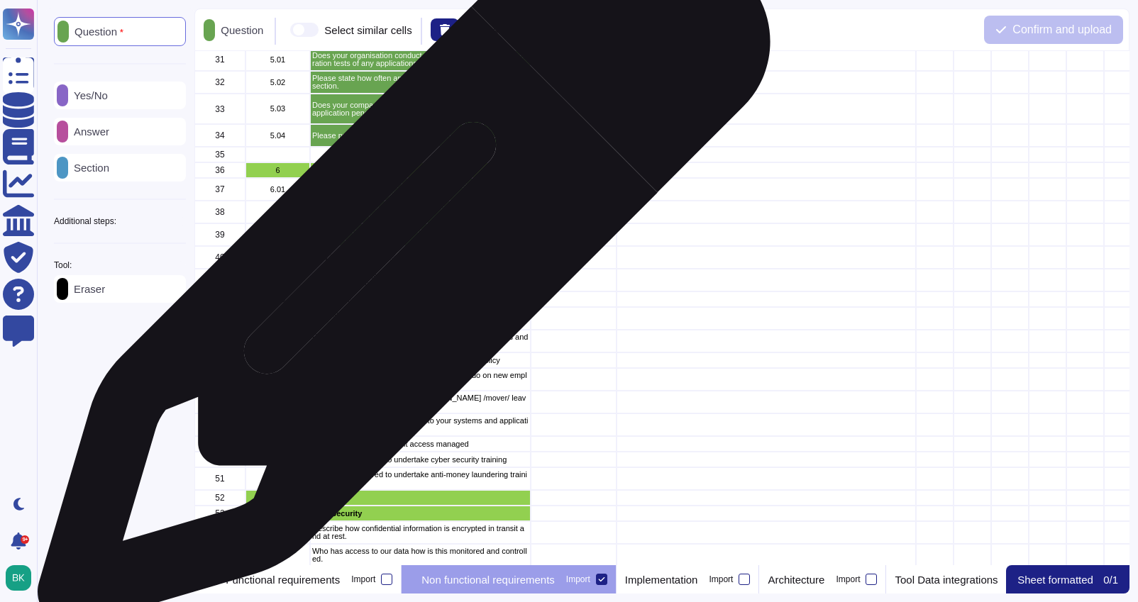
click at [399, 268] on div "How is logical and physical access to your servers controlled" at bounding box center [420, 257] width 221 height 23
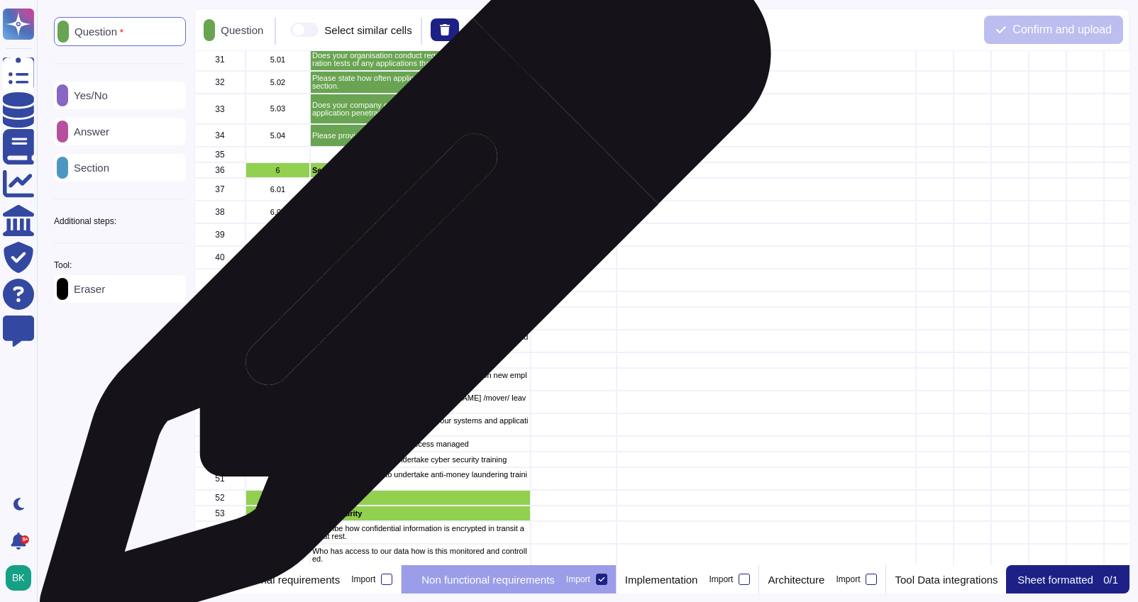
click at [400, 280] on p "Please give details of any Endpoint security agents to your servers and worksta…" at bounding box center [420, 280] width 216 height 16
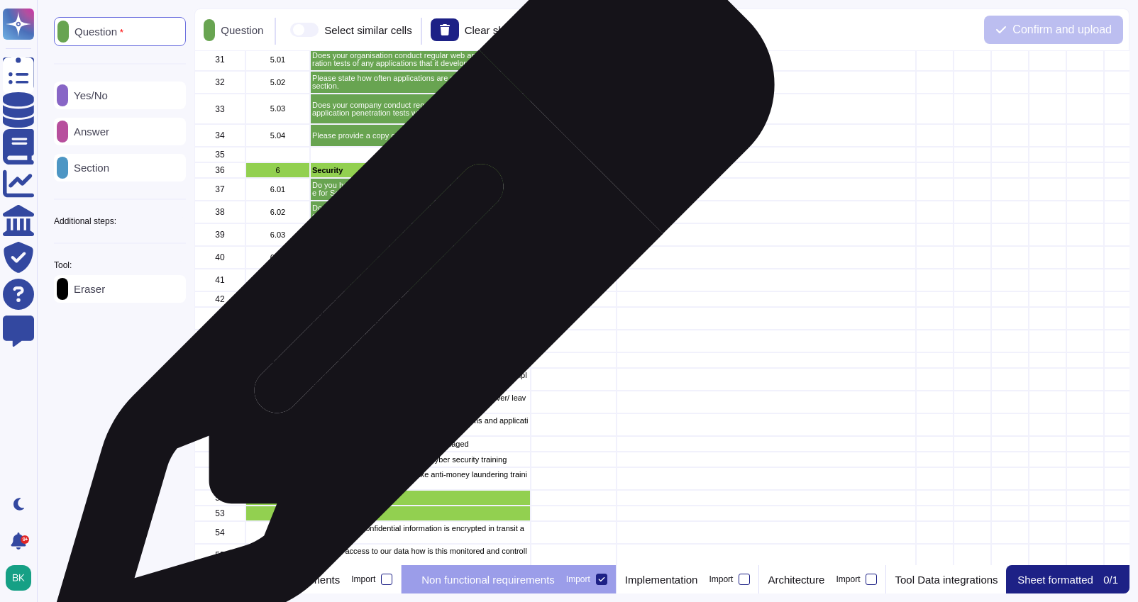
click at [407, 308] on div "How do you maintain your securty around your Dev Ops pipelines? What evidence o…" at bounding box center [420, 318] width 221 height 23
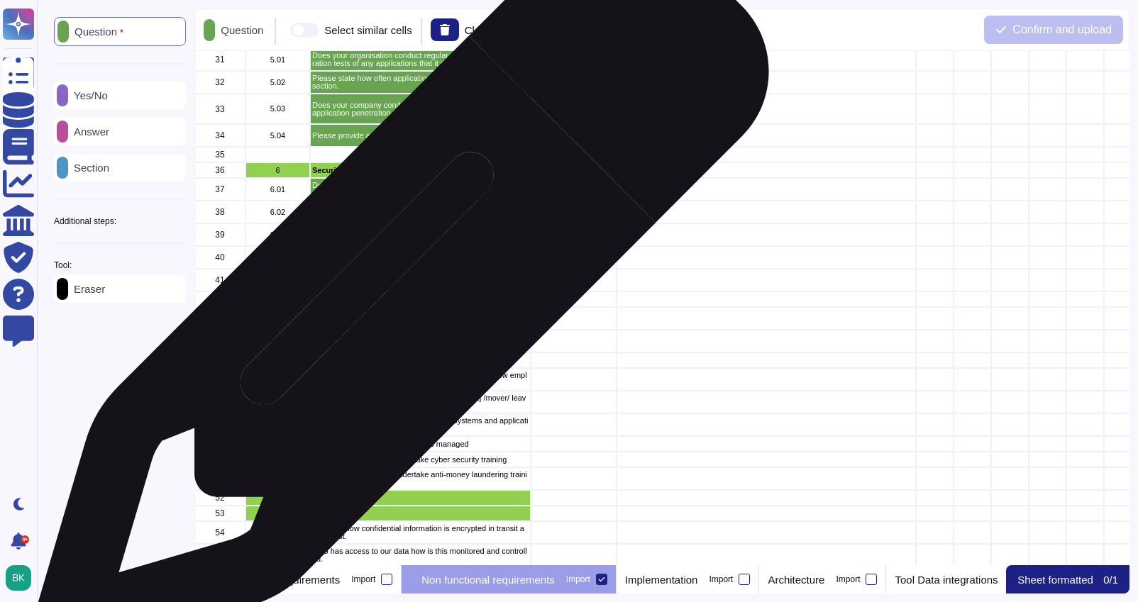
click at [396, 298] on p "Can you give some details on what has been deployed?" at bounding box center [420, 300] width 216 height 8
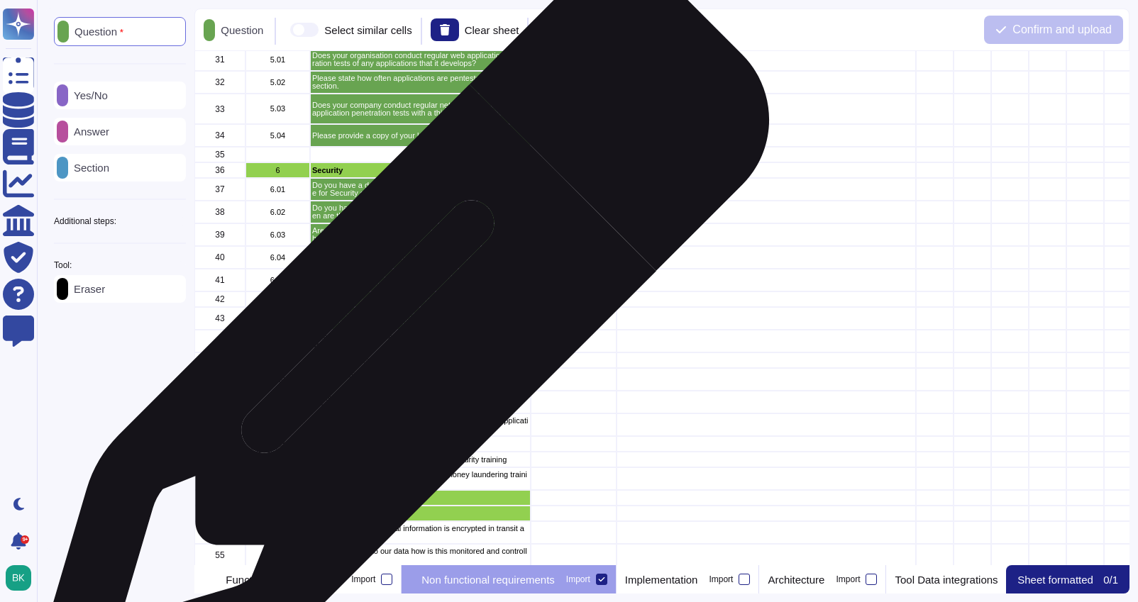
click at [397, 346] on p "Please give details of access is controlled to your systems and applications" at bounding box center [420, 342] width 216 height 16
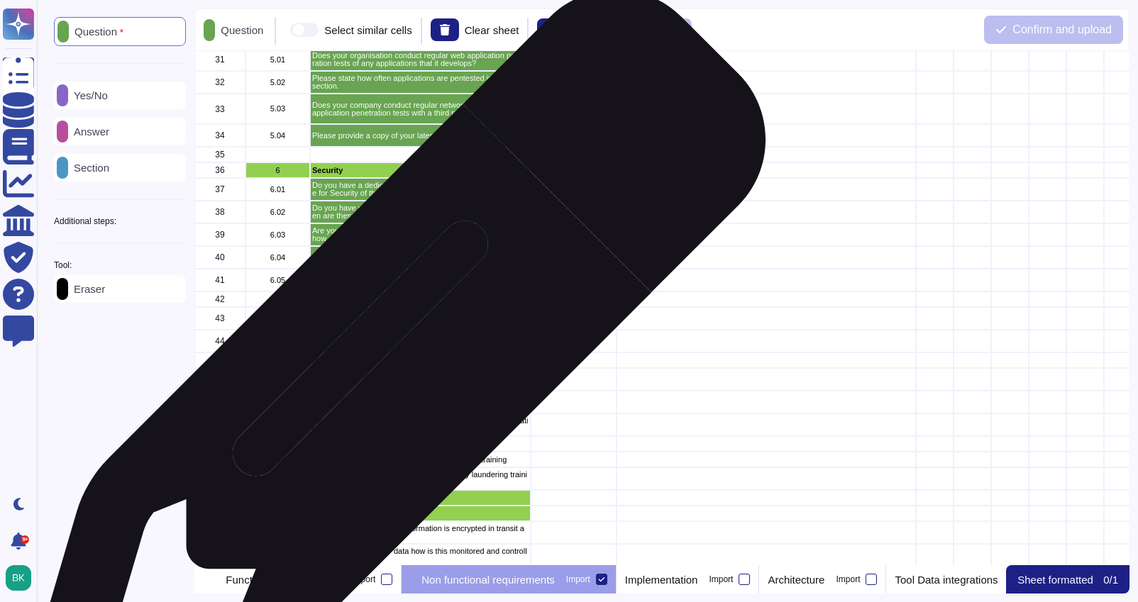
click at [387, 370] on div "What security and background checks do you do on new employees." at bounding box center [420, 379] width 221 height 23
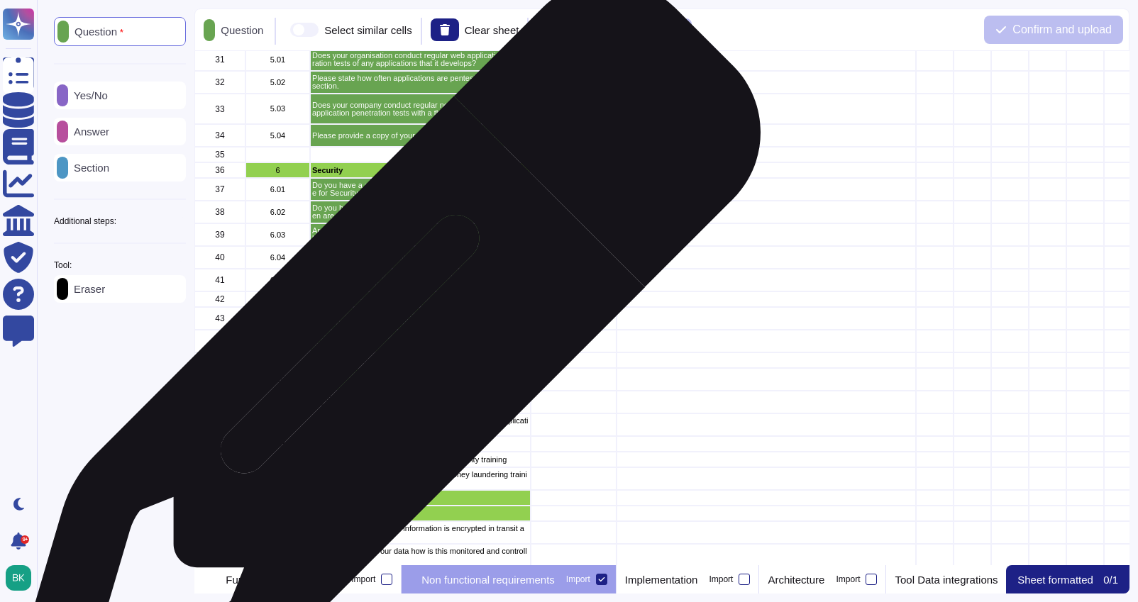
click at [380, 364] on p "Please give details of your password complexity policy" at bounding box center [420, 361] width 216 height 8
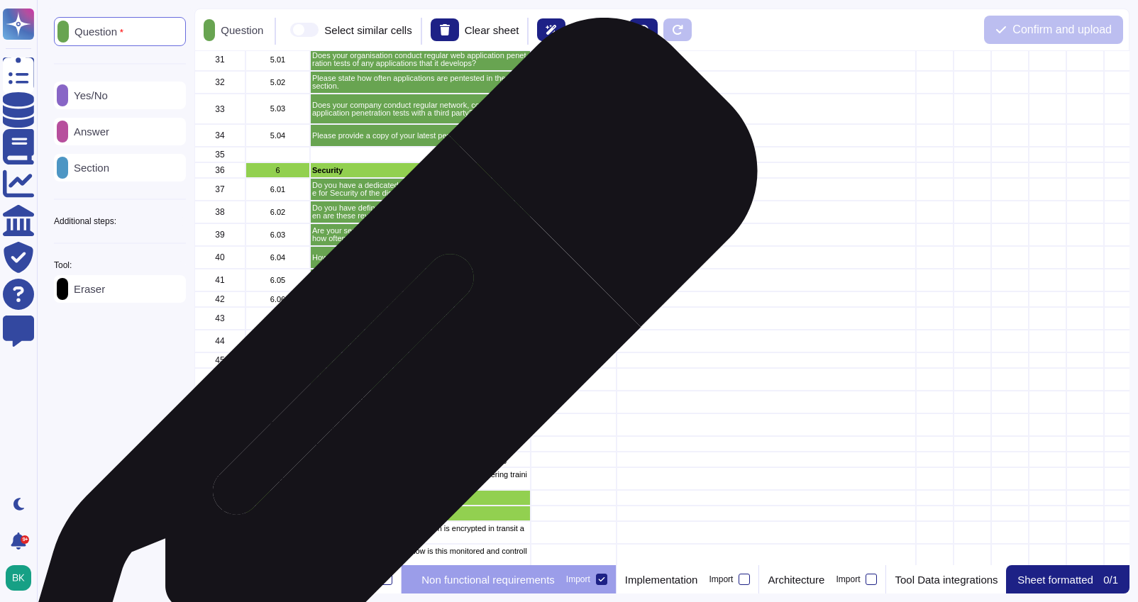
click at [373, 404] on p "Please provide a copy of your [PERSON_NAME] /mover/ leaver process" at bounding box center [420, 403] width 216 height 16
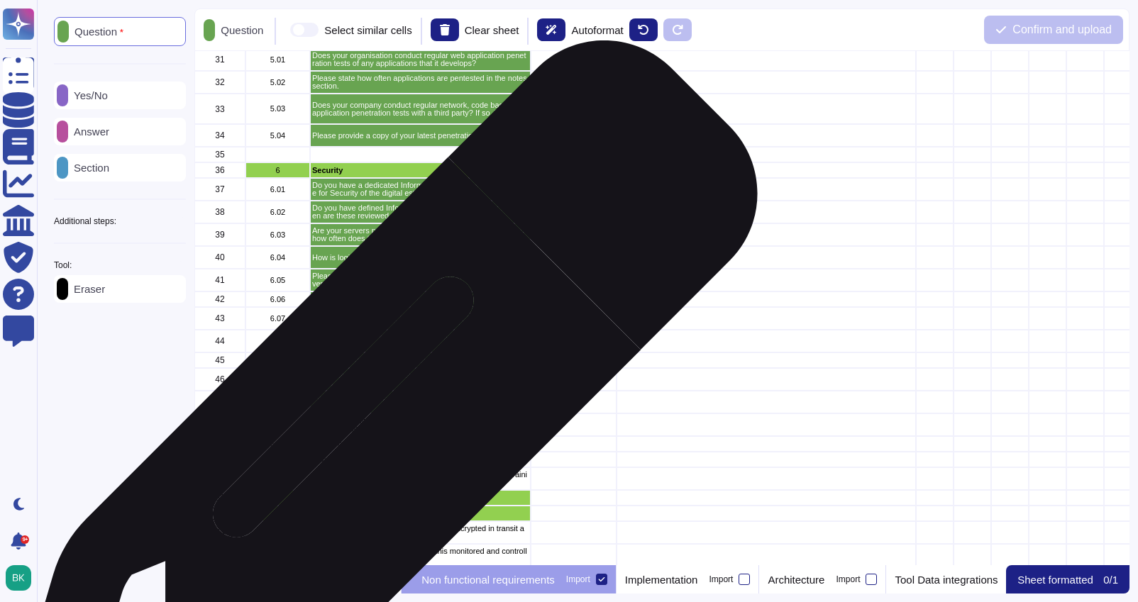
click at [373, 427] on p "Do you re-certify account access to your systems and applications on a regular …" at bounding box center [420, 425] width 216 height 16
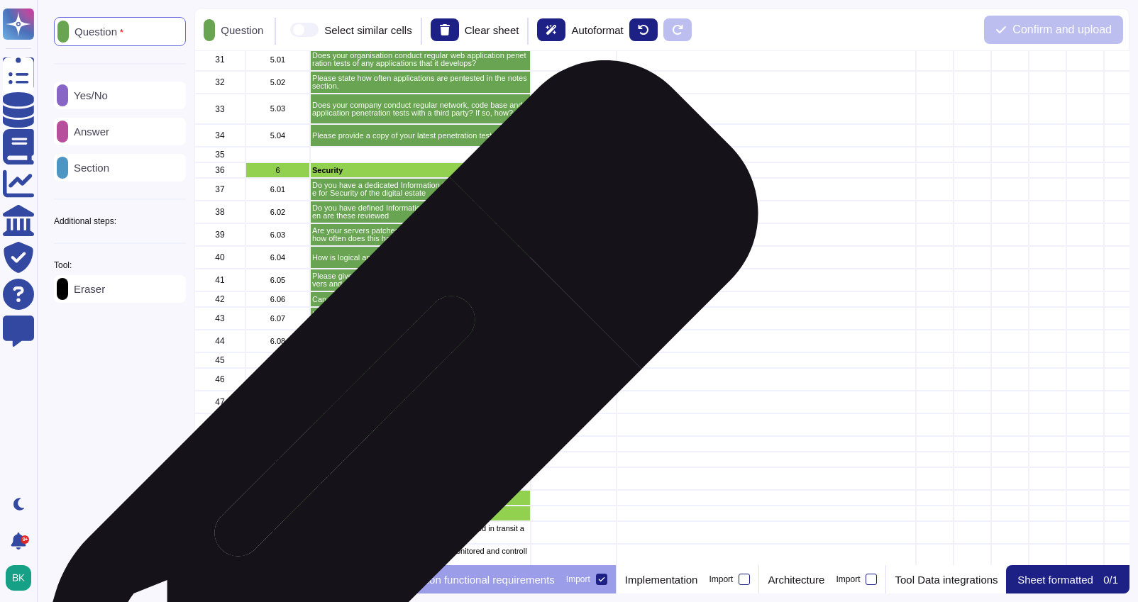
click at [375, 446] on p "How is priveledged account access managed" at bounding box center [420, 445] width 216 height 8
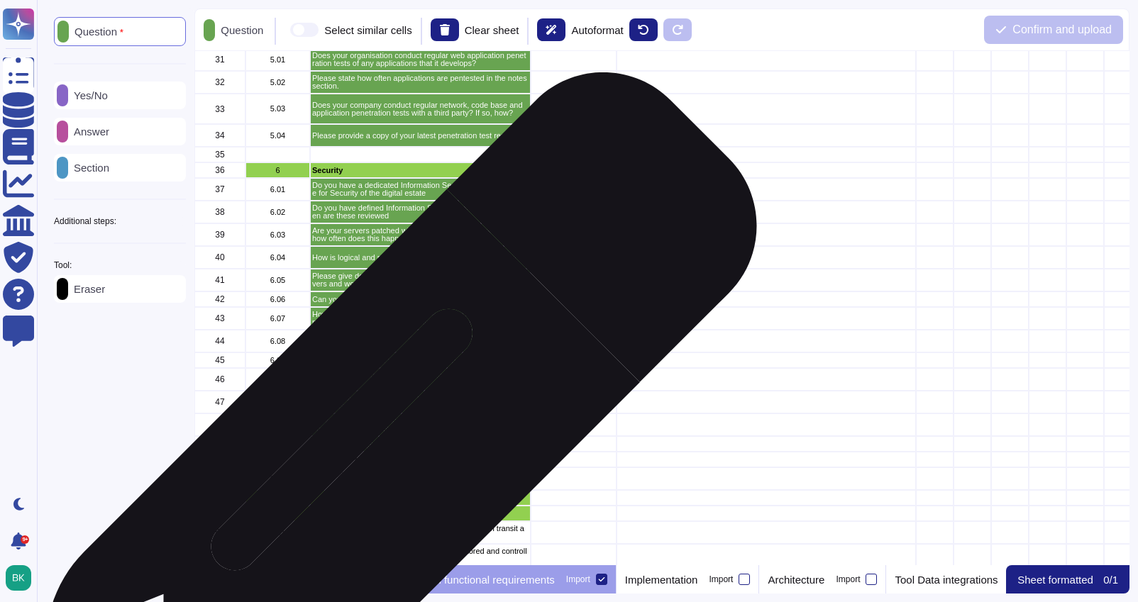
click at [370, 461] on p "Is your staff required to undertake cyber security training" at bounding box center [420, 460] width 216 height 8
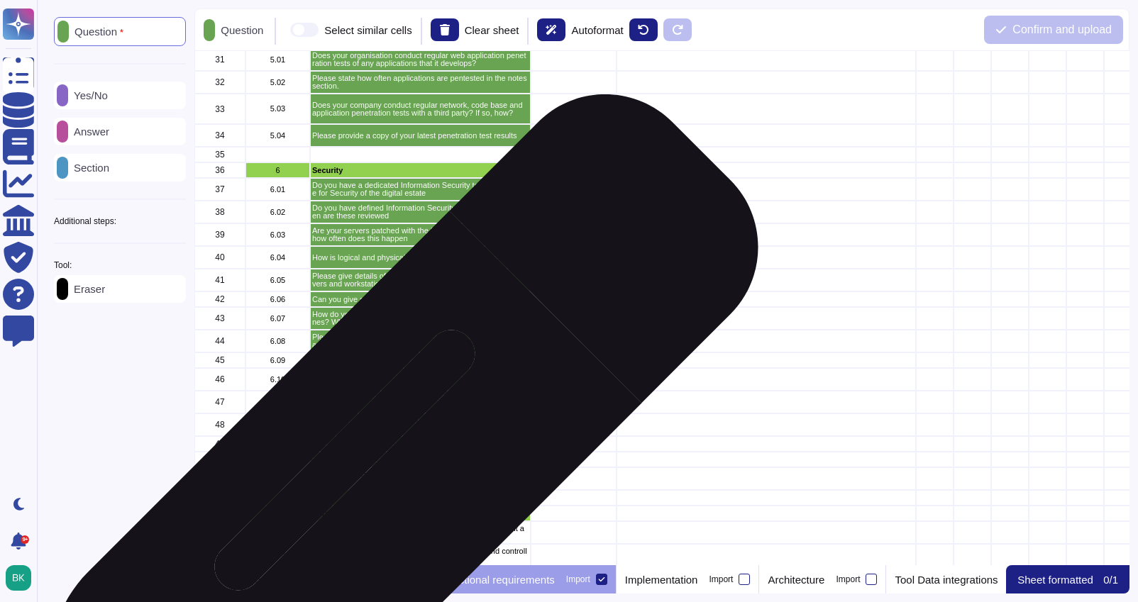
click at [375, 480] on p "Is your staff required to undertake anti-money laundering training" at bounding box center [420, 479] width 216 height 16
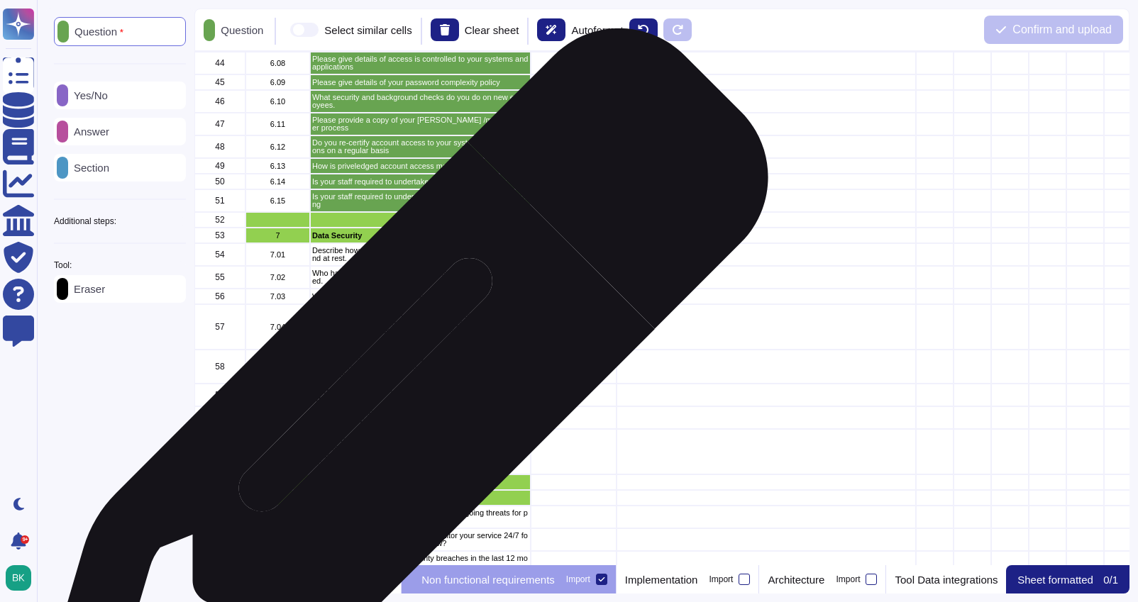
scroll to position [859, 0]
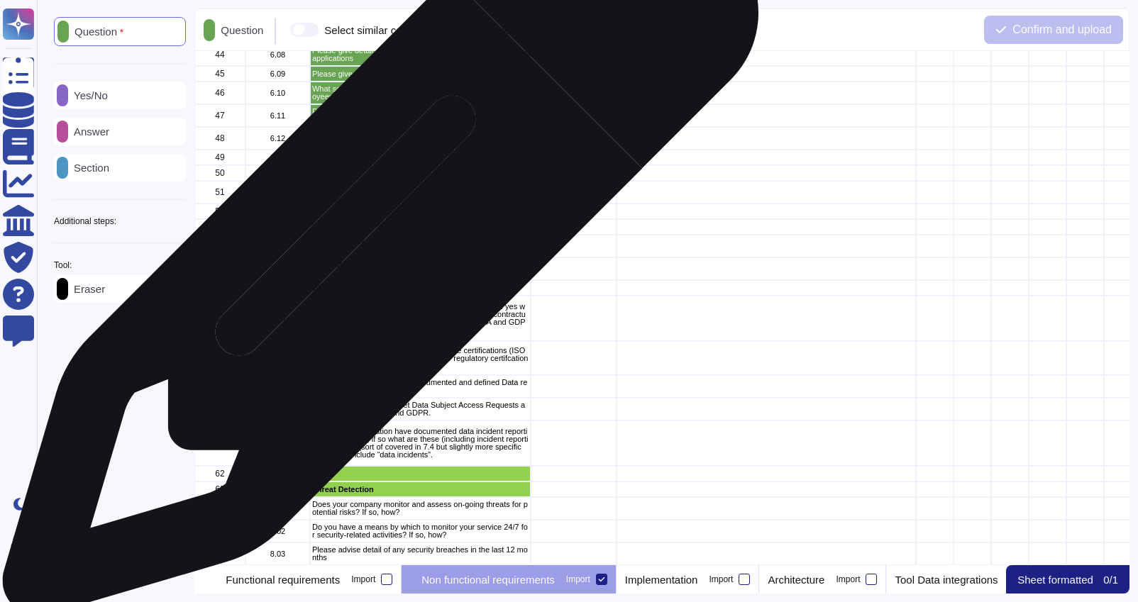
click at [375, 246] on p "Describe how confidential information is encrypted in transit and at rest." at bounding box center [420, 246] width 216 height 16
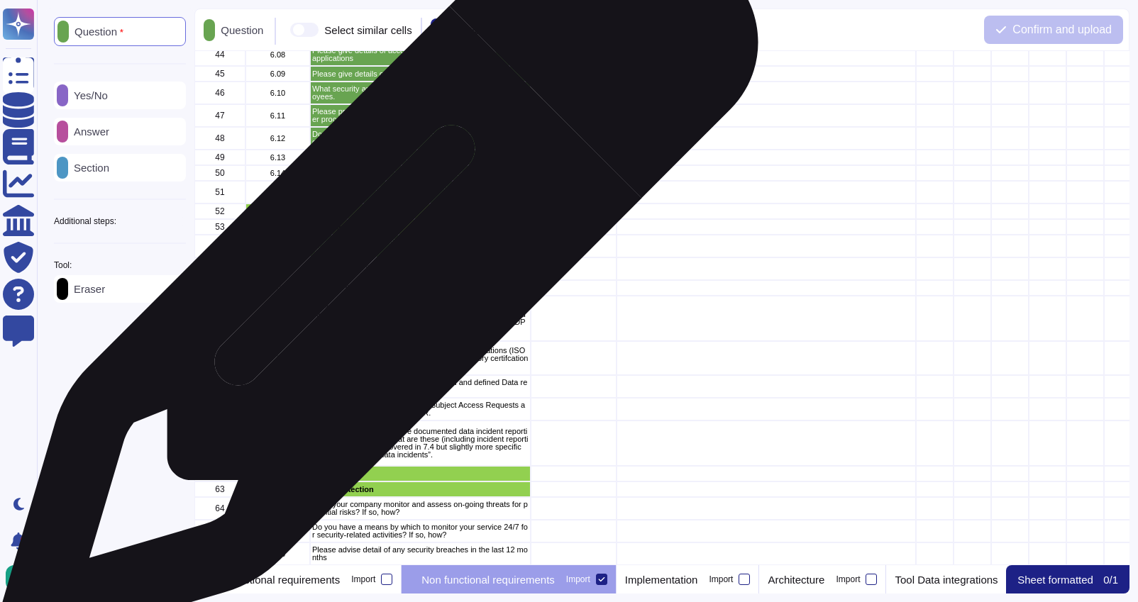
click at [375, 275] on p "Who has access to our data how is this monitored and controlled." at bounding box center [420, 269] width 216 height 16
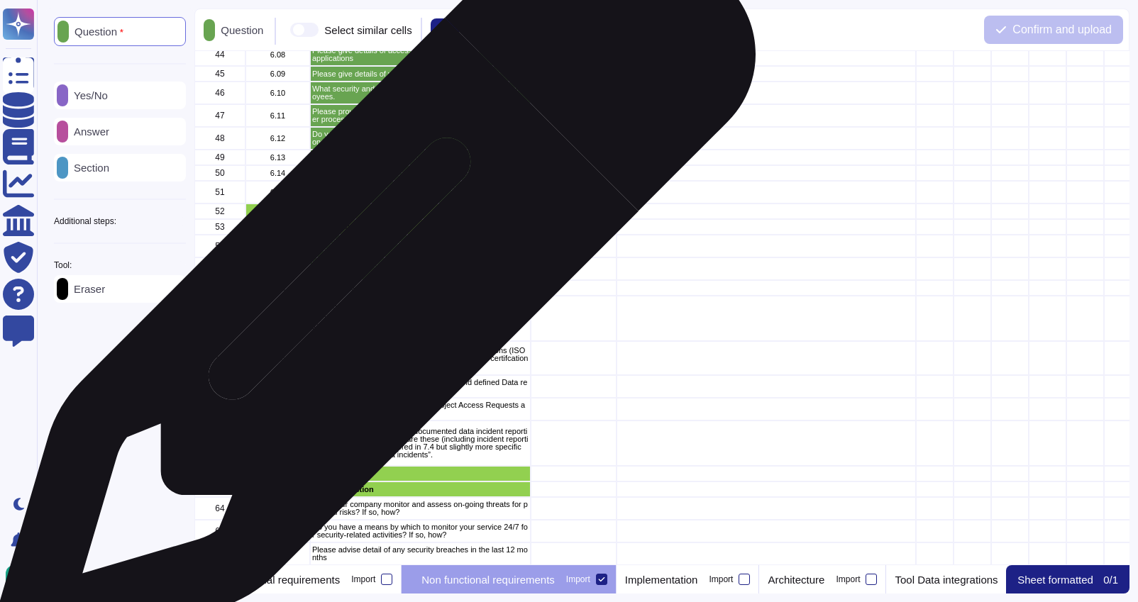
click at [369, 290] on p "Where is the data stored - primary and backup" at bounding box center [420, 289] width 216 height 8
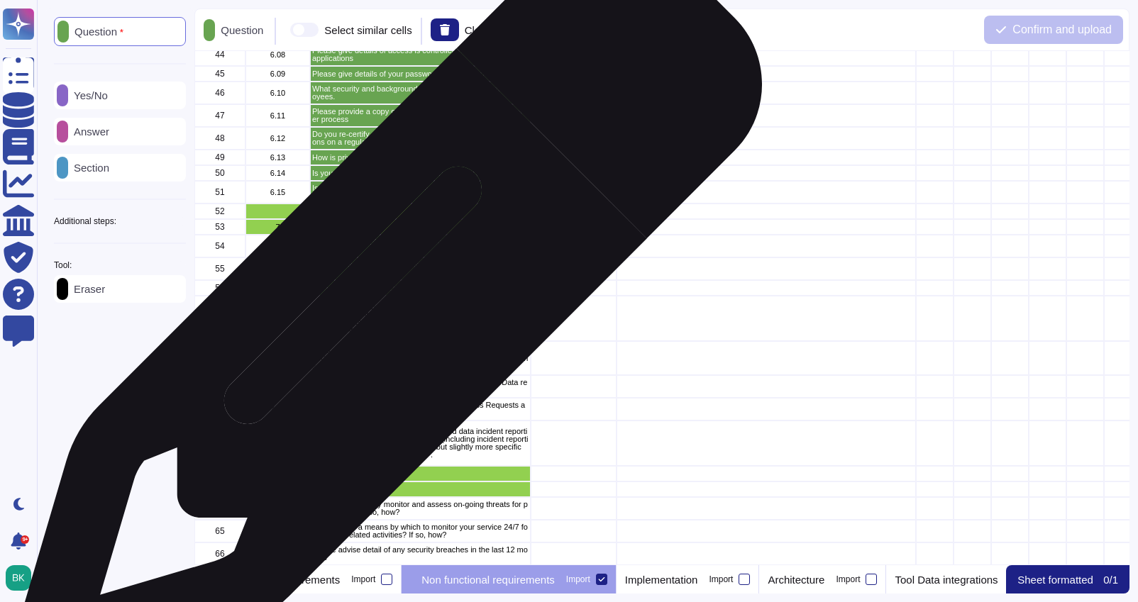
click at [382, 316] on p "Do you use third parties in any part of the processing, if yes where are these …" at bounding box center [420, 318] width 216 height 31
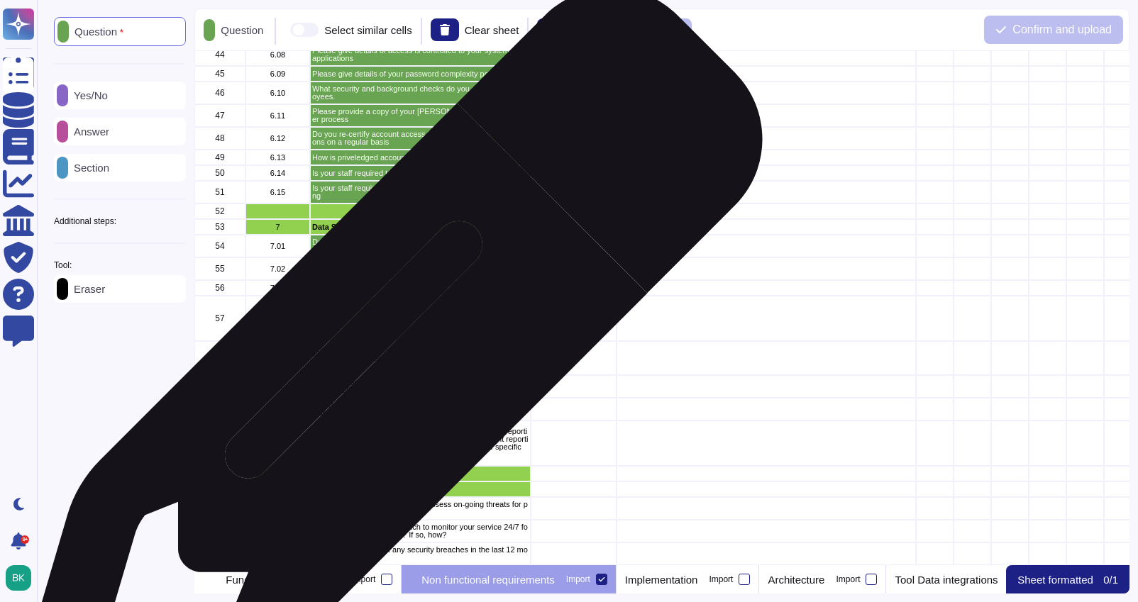
click at [383, 370] on p "Does your organisation hold any applicable certifications (ISO 27001, Cyber Ess…" at bounding box center [420, 358] width 216 height 23
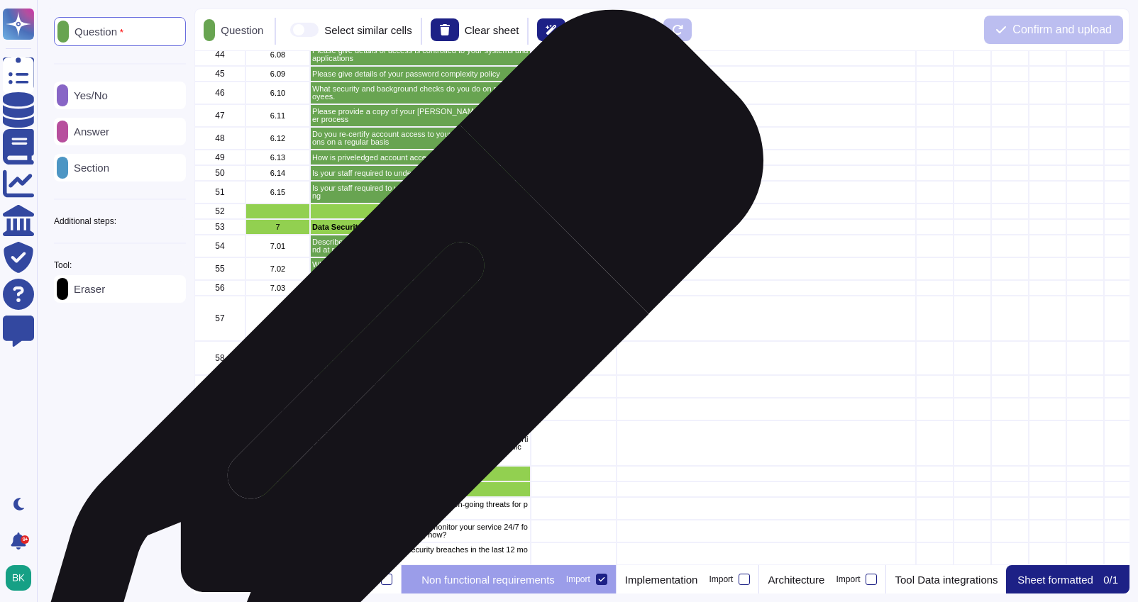
click at [385, 390] on p "Does your organisation have documented and defined Data retention policies." at bounding box center [420, 387] width 216 height 16
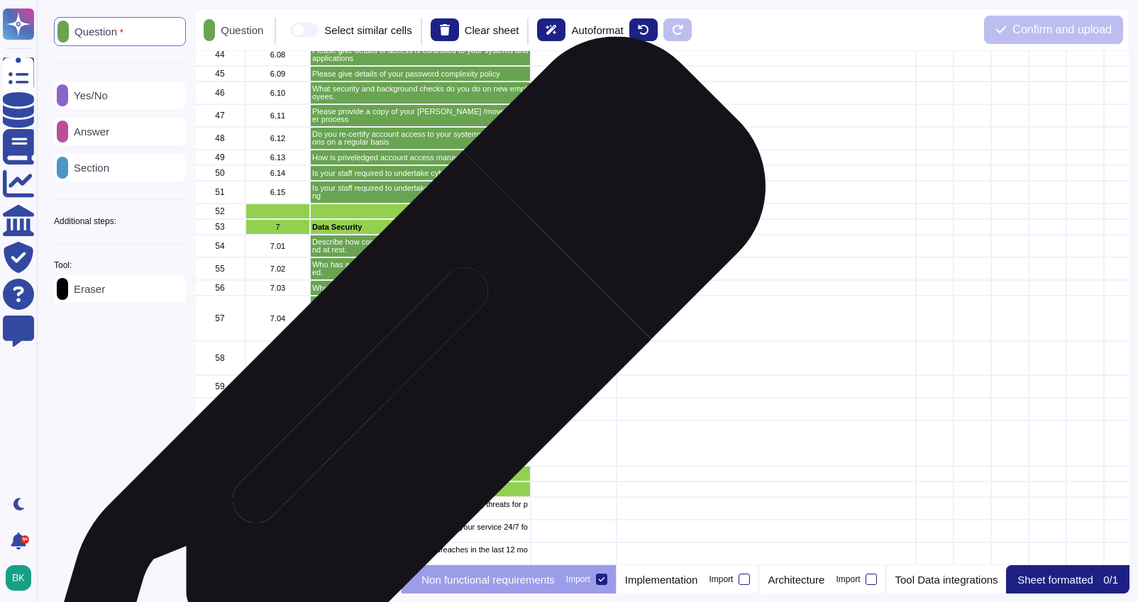
click at [385, 418] on div "Is your solution able to meet Data Subject Access Requests as defined in DPA 20…" at bounding box center [420, 409] width 221 height 23
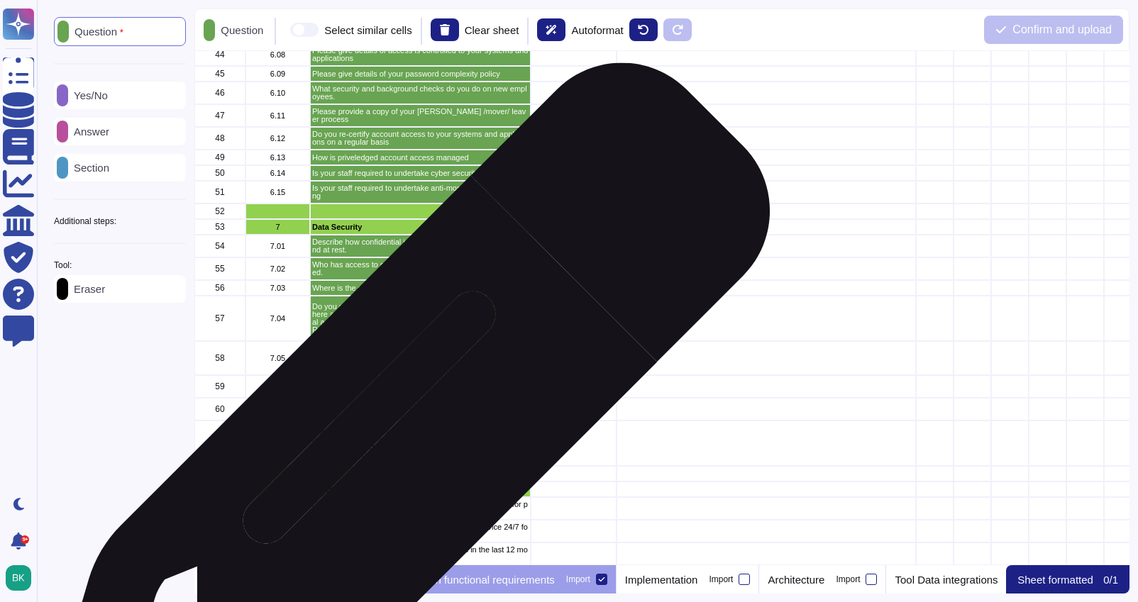
click at [398, 437] on p "Does your organisation have documented data incident reporting procedure(s), if…" at bounding box center [420, 443] width 216 height 31
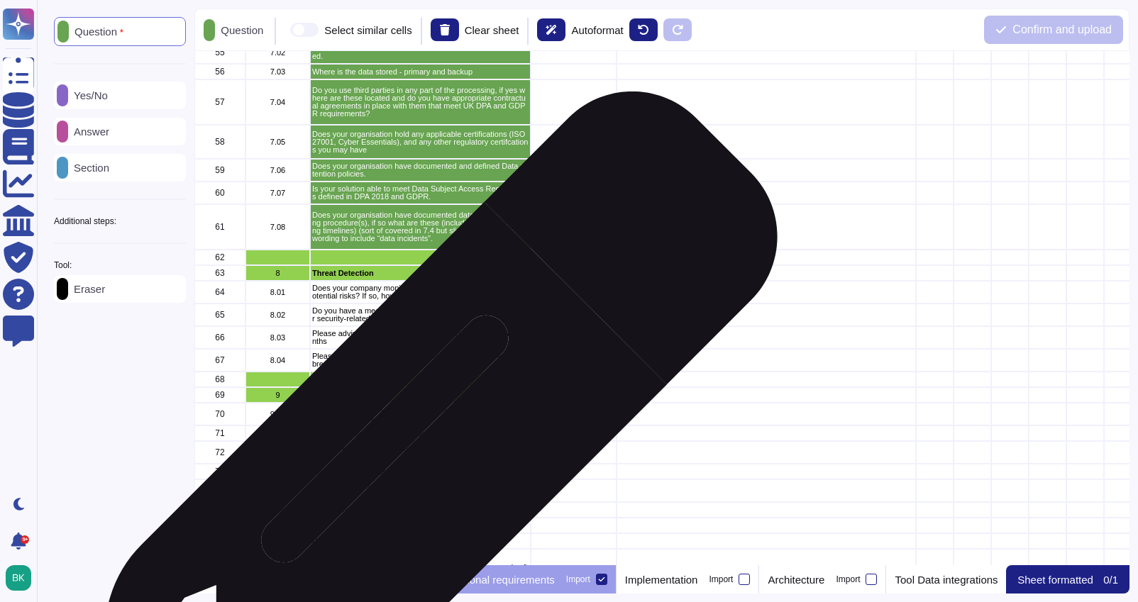
scroll to position [1088, 0]
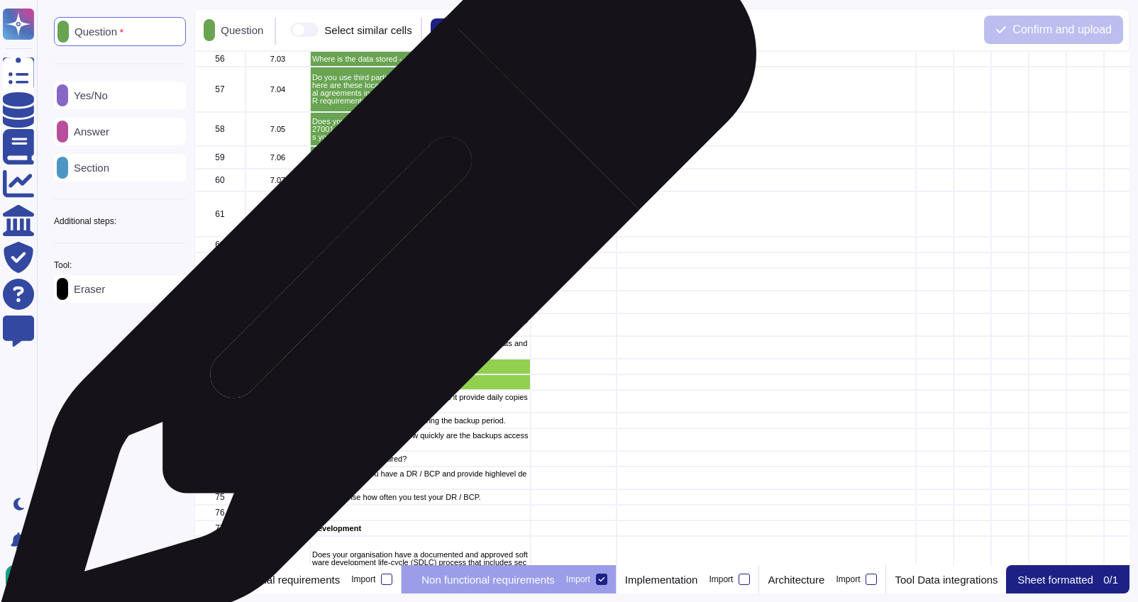
click at [371, 287] on p "Does your company monitor and assess on-going threats for potential risks? If s…" at bounding box center [420, 280] width 216 height 16
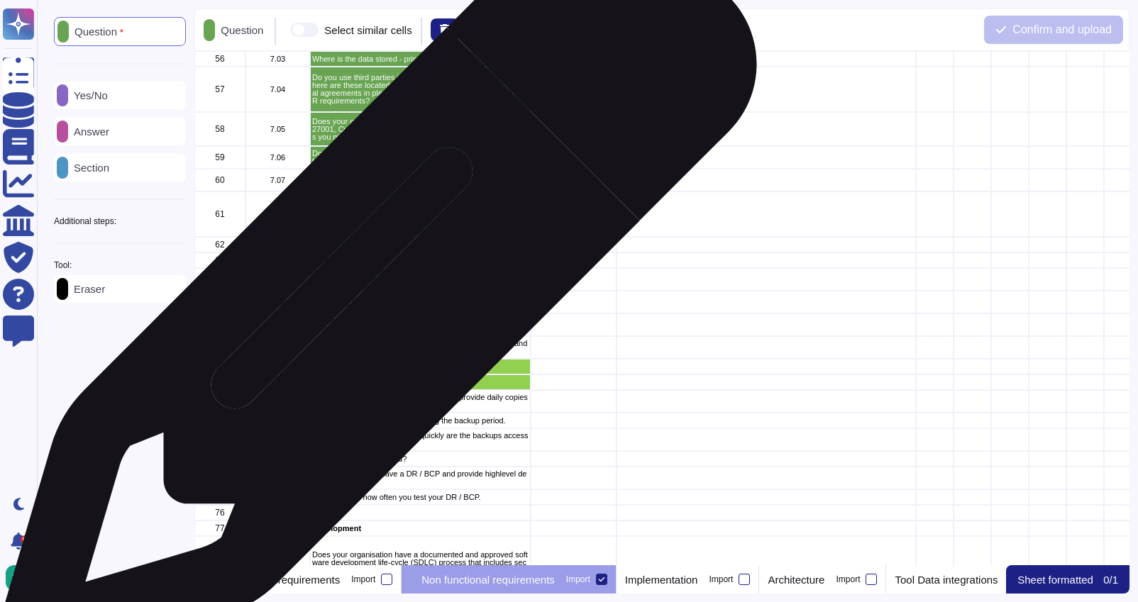
click at [372, 298] on p "Do you have a means by which to monitor your service 24/7 for security-related …" at bounding box center [420, 302] width 216 height 16
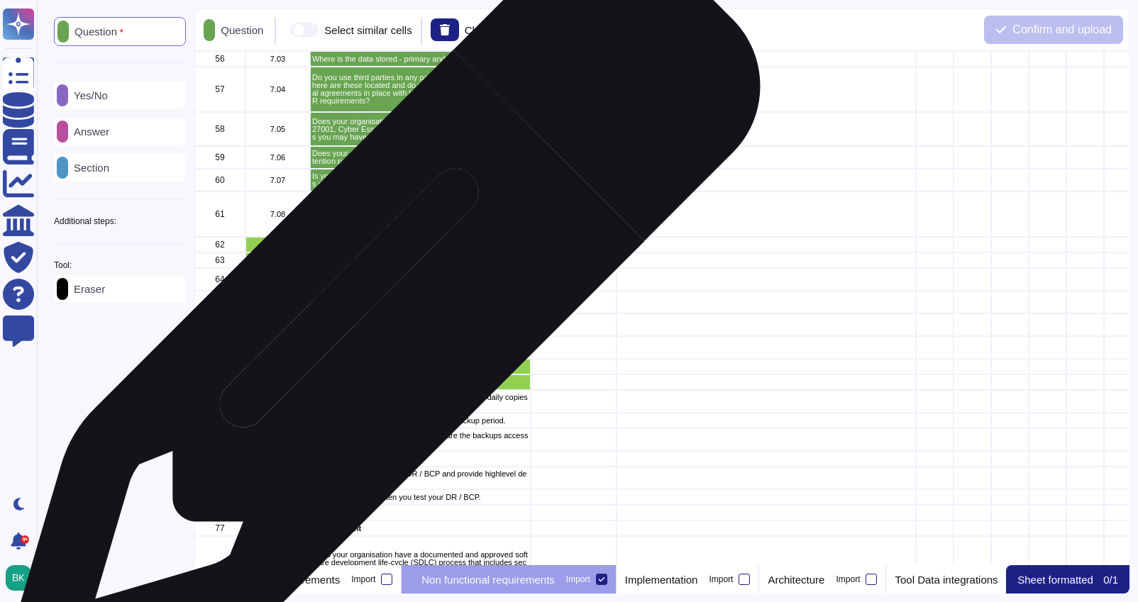
click at [375, 325] on p "Please advise detail of any security breaches in the last 12 months" at bounding box center [420, 325] width 216 height 16
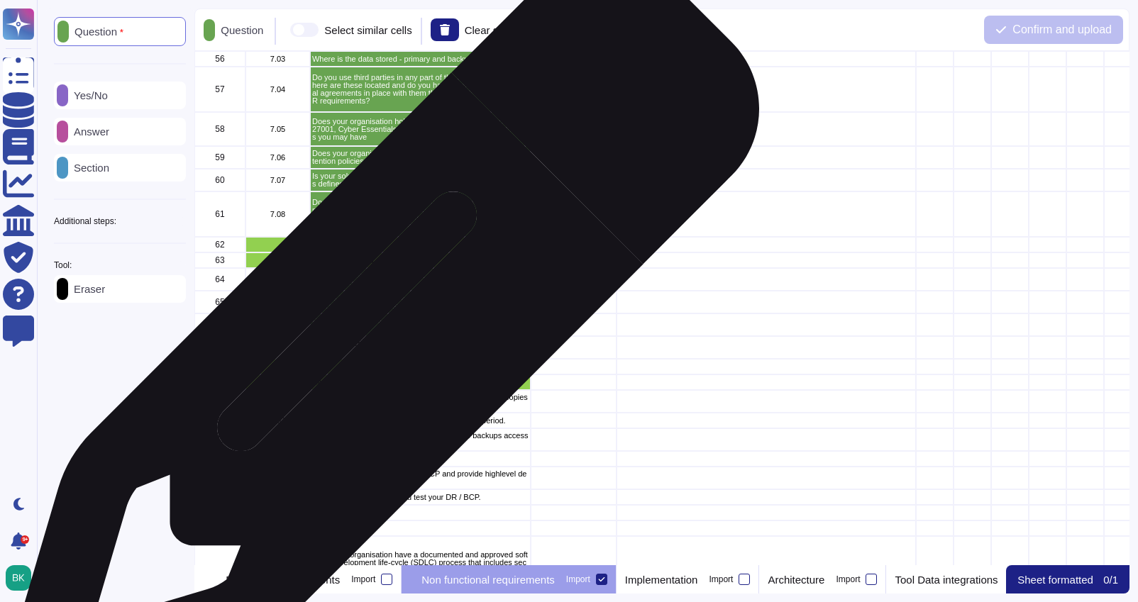
click at [376, 342] on p "Please proved details of how you manage security threats and breaches" at bounding box center [420, 348] width 216 height 16
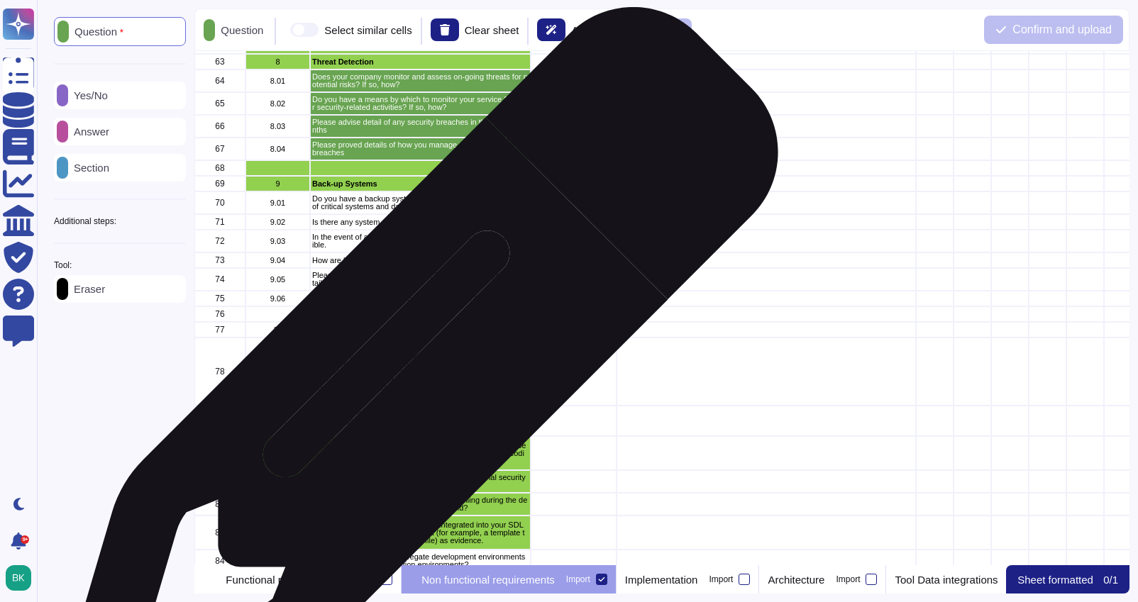
scroll to position [1288, 0]
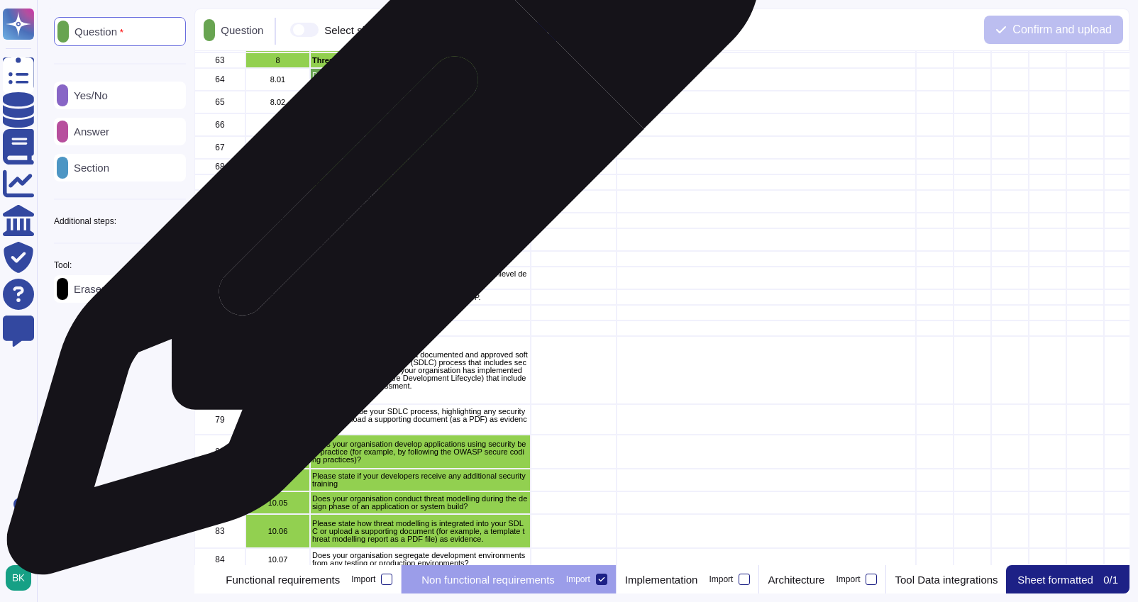
click at [378, 206] on p "Do you have a backup system and does it provide daily copies of critical system…" at bounding box center [420, 202] width 216 height 16
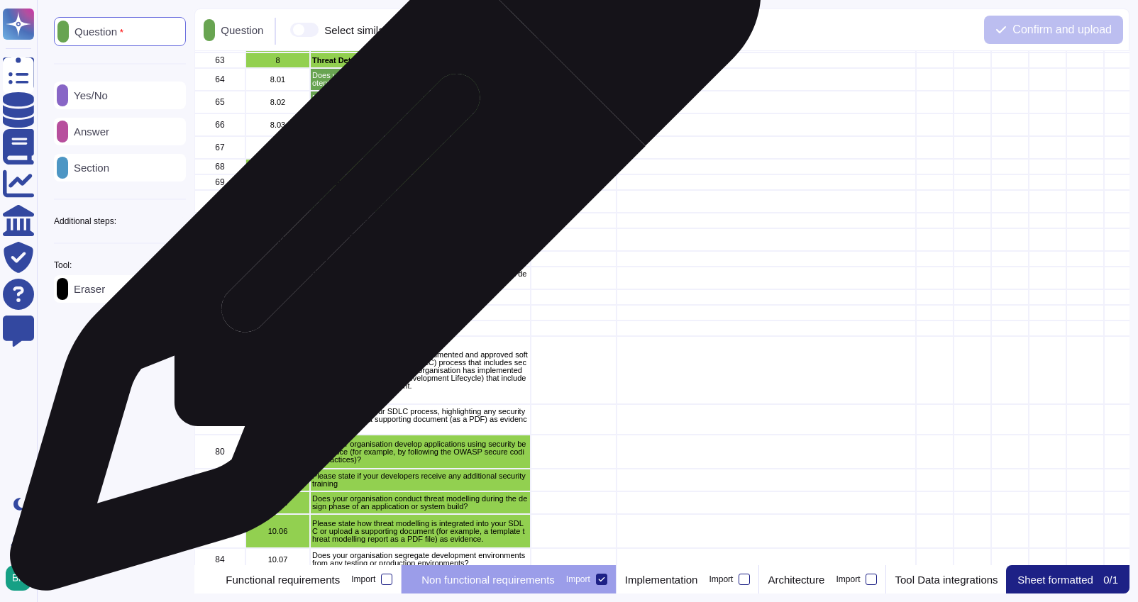
click at [380, 223] on p "Is there any system downtime during the backup period." at bounding box center [420, 221] width 216 height 8
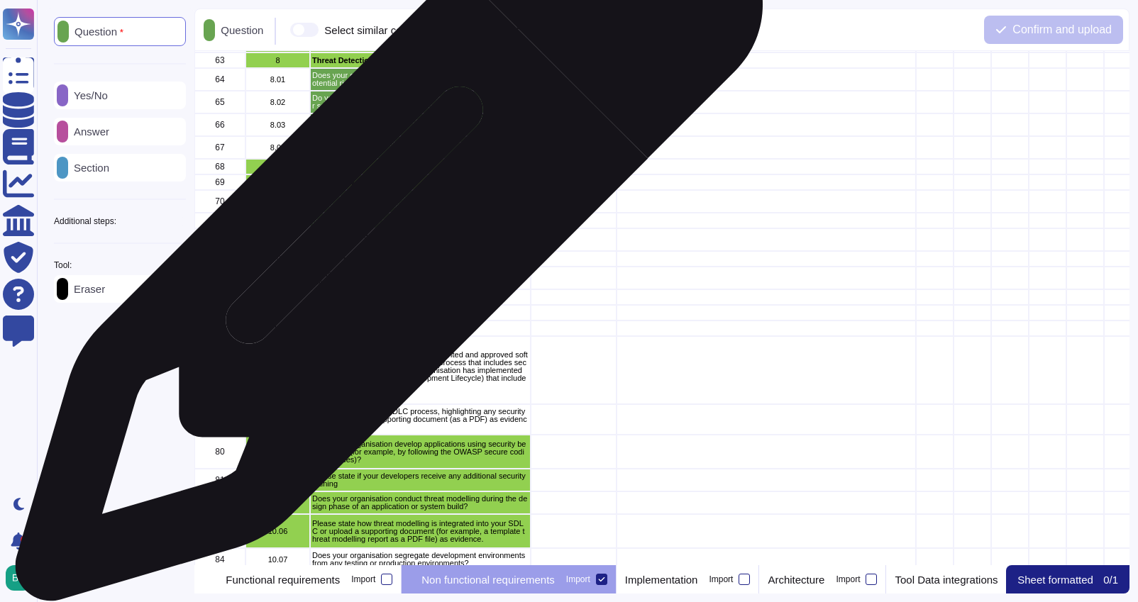
click at [381, 237] on p "In the event of a data loss how quickly are the backups accessible." at bounding box center [420, 240] width 216 height 16
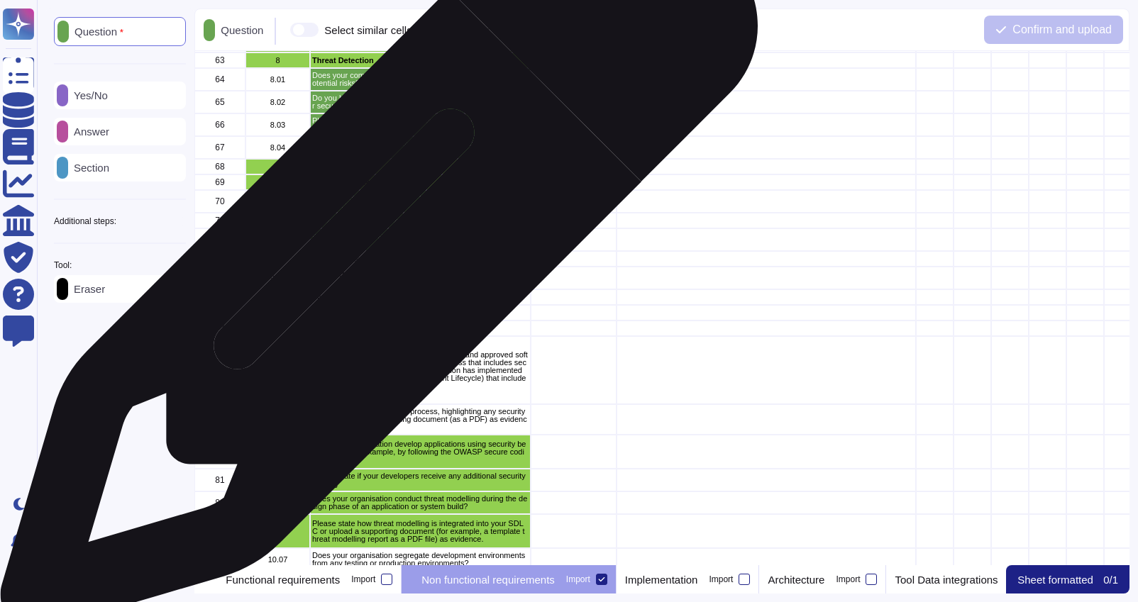
click at [374, 259] on p "How are backups secured?" at bounding box center [420, 259] width 216 height 8
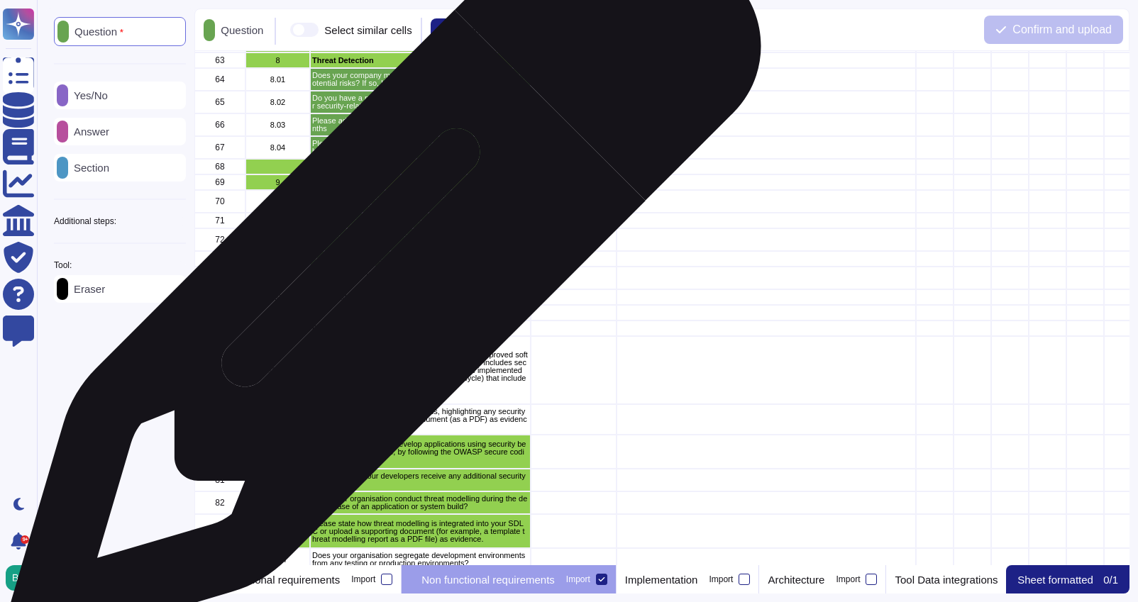
click at [380, 277] on p "Please confirm you have a DR / BCP and provide highlevel details" at bounding box center [420, 278] width 216 height 16
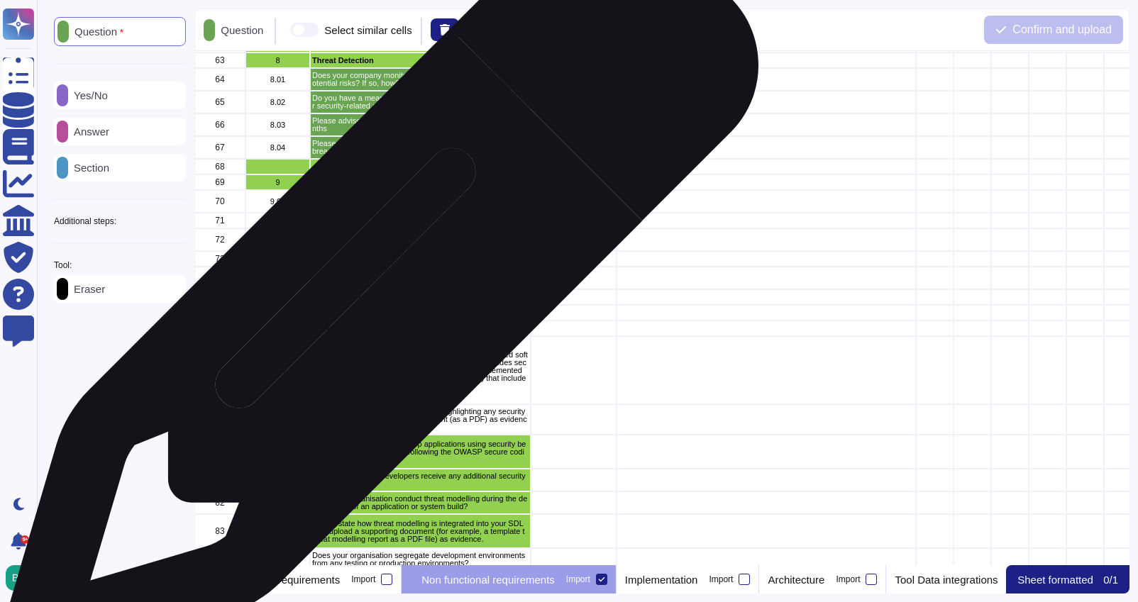
click at [375, 298] on p "Please advise how often you test your DR / BCP." at bounding box center [420, 298] width 216 height 8
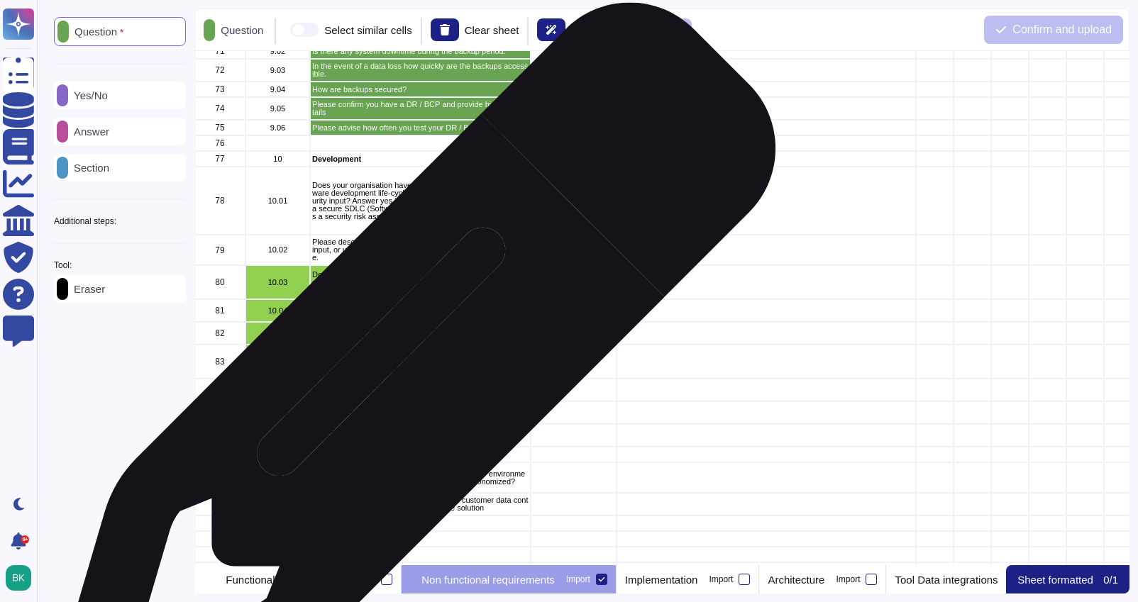
scroll to position [1463, 0]
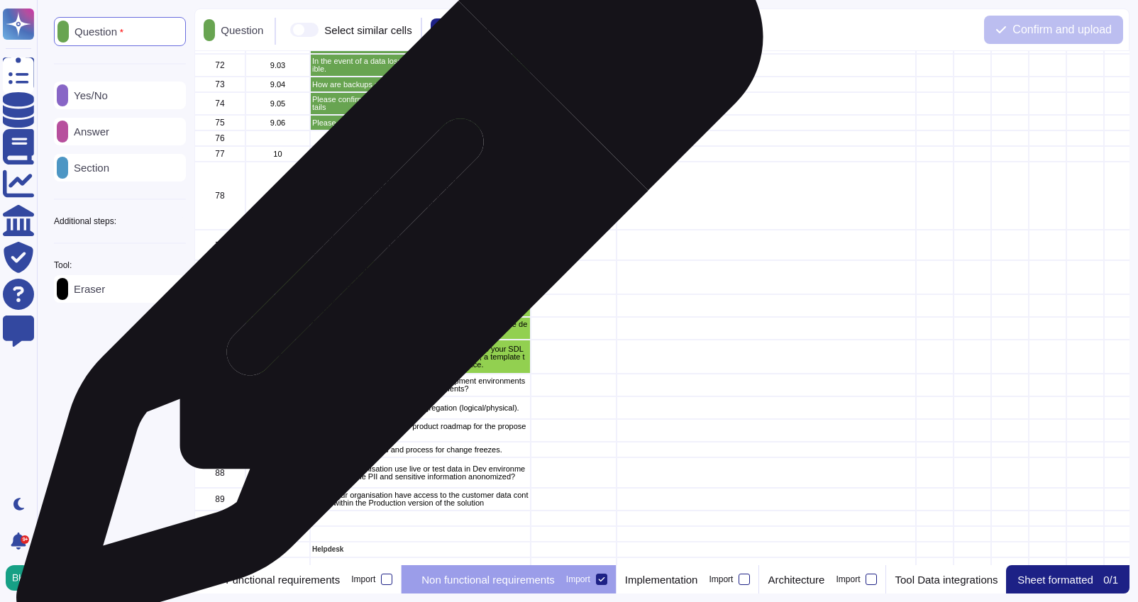
click at [385, 267] on p "Does your organisation develop applications using security best practice (for e…" at bounding box center [420, 277] width 216 height 23
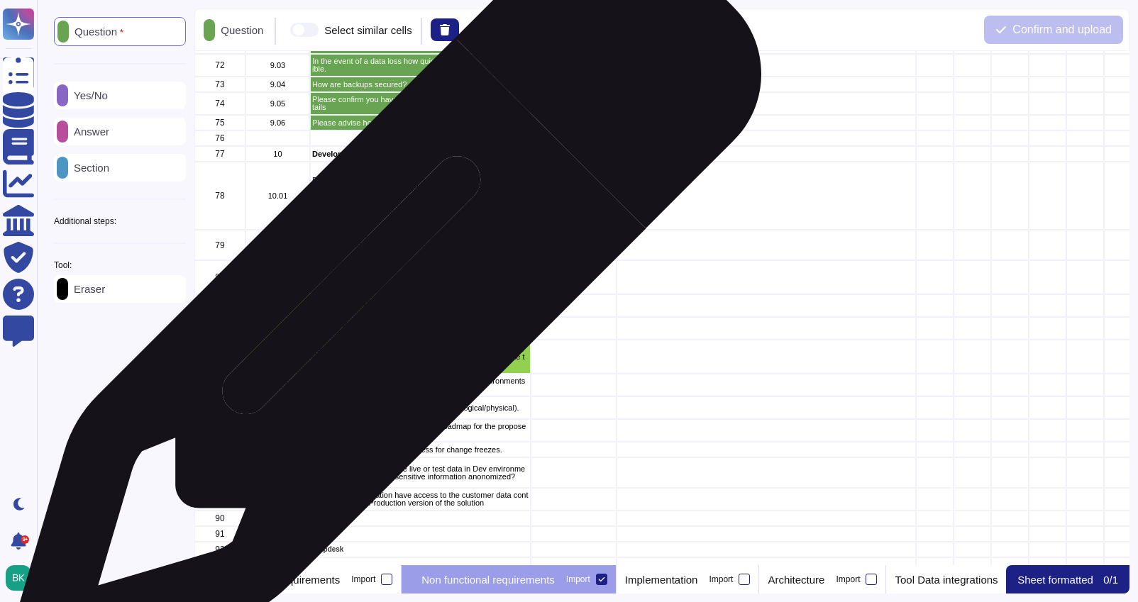
click at [380, 305] on p "Please state if your developers receive any additional security training" at bounding box center [420, 306] width 216 height 16
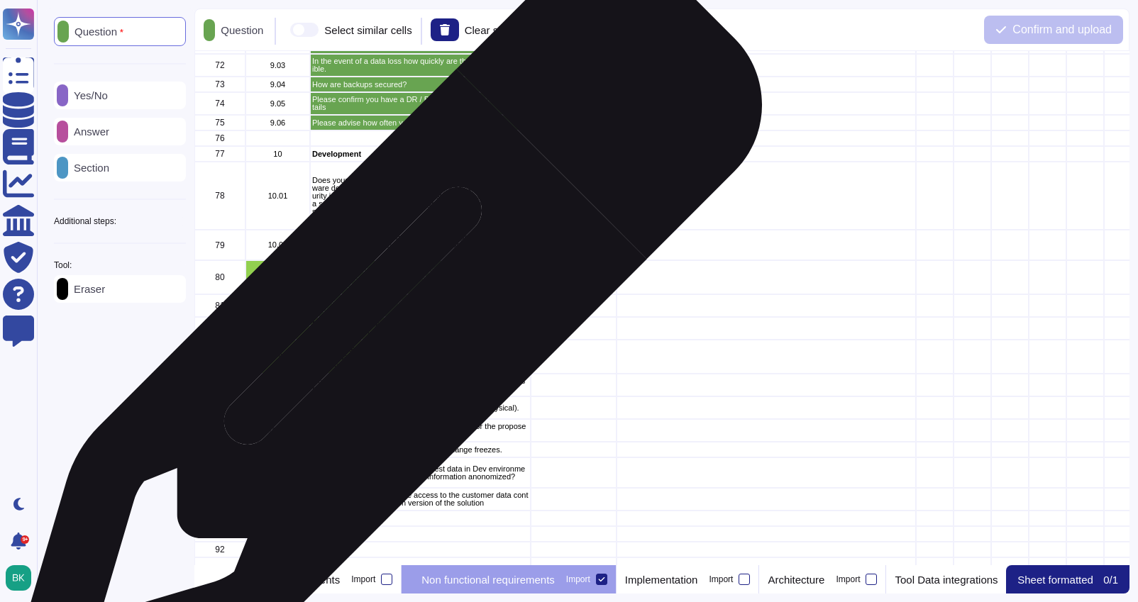
click at [382, 336] on p "Does your organisation conduct threat modelling during the design phase of an a…" at bounding box center [420, 329] width 216 height 16
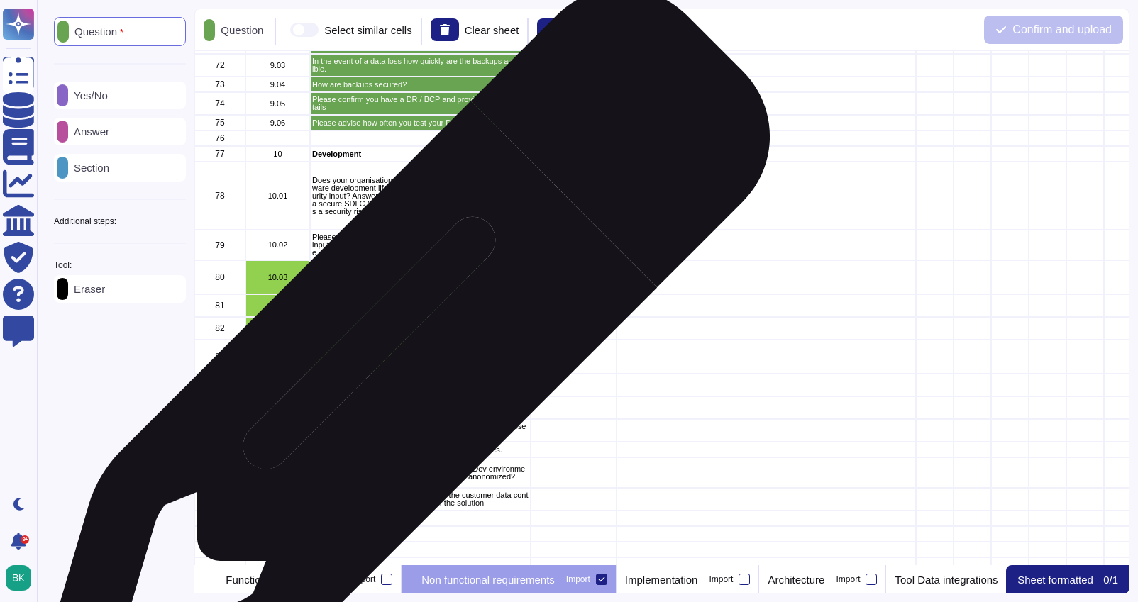
click at [397, 364] on p "Please state how threat modelling is integrated into your SDLC or upload a supp…" at bounding box center [420, 357] width 216 height 23
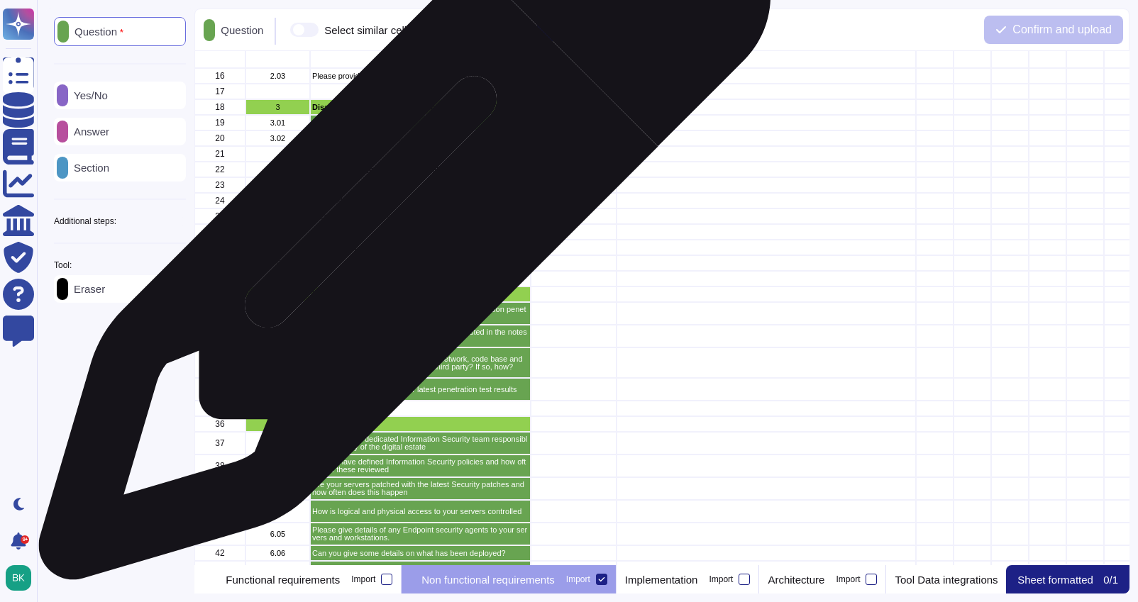
scroll to position [0, 0]
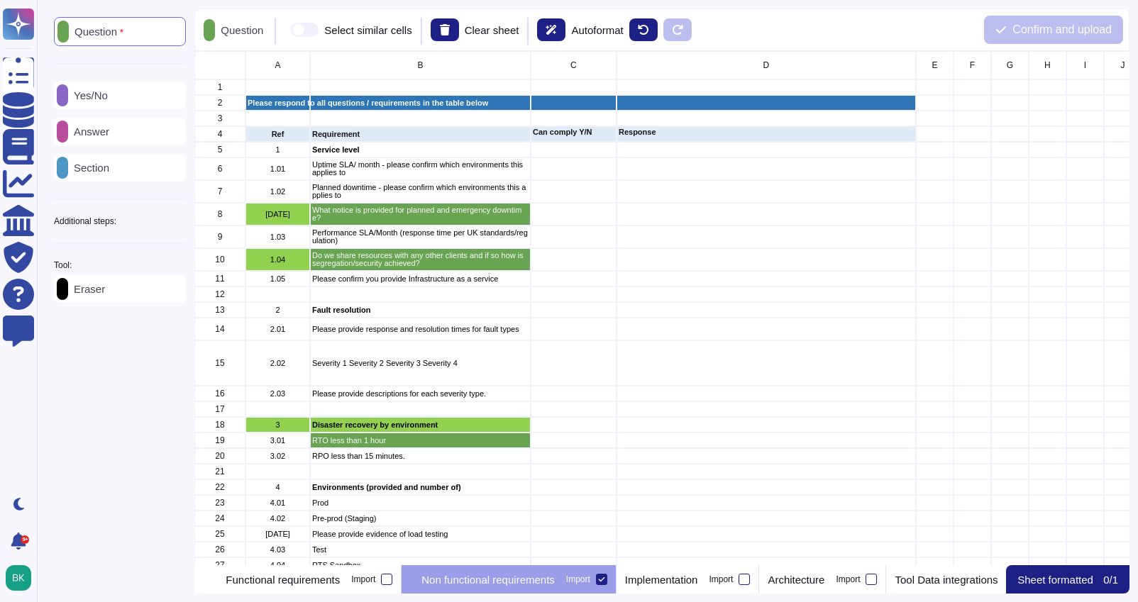
click at [108, 97] on p "Yes/No" at bounding box center [88, 95] width 40 height 11
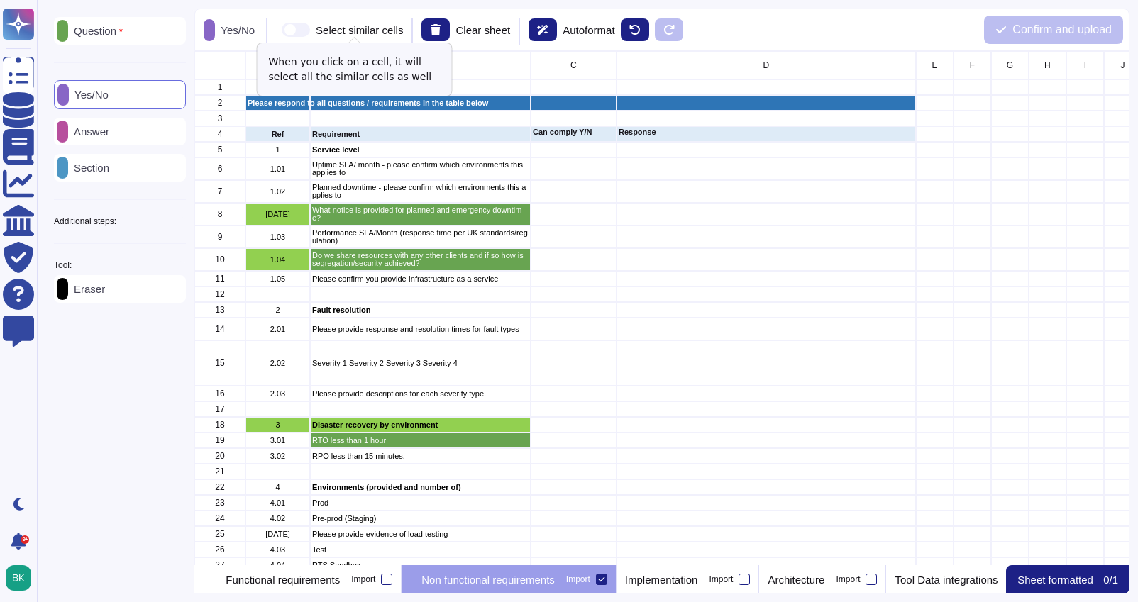
click at [310, 32] on span at bounding box center [296, 30] width 28 height 14
click at [276, 30] on input "Select similar cells" at bounding box center [276, 30] width 0 height 0
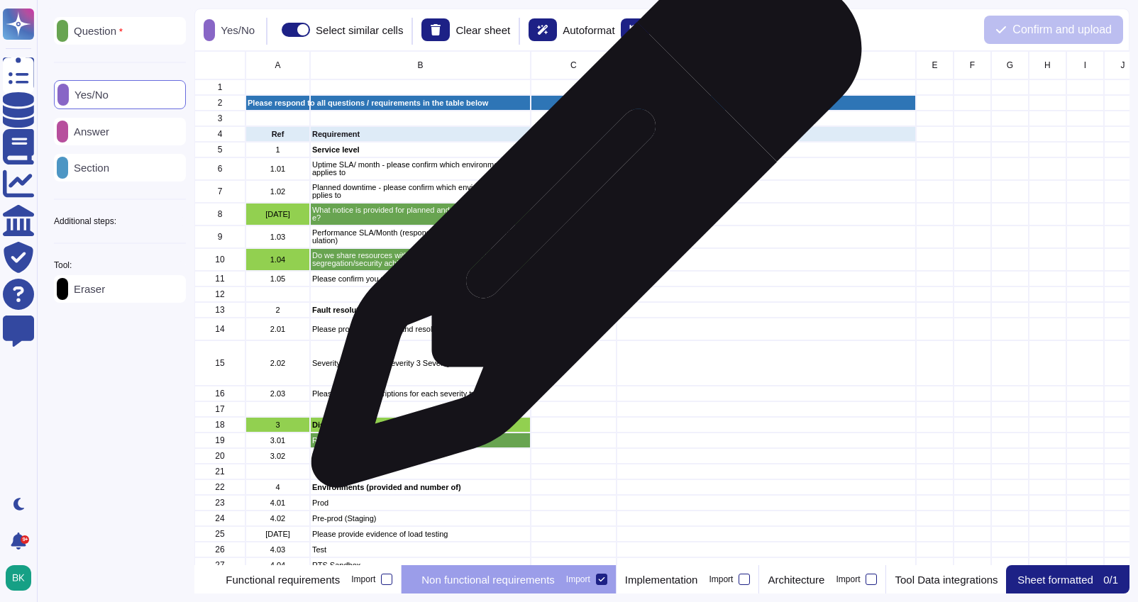
click at [581, 220] on div "grid" at bounding box center [574, 214] width 86 height 23
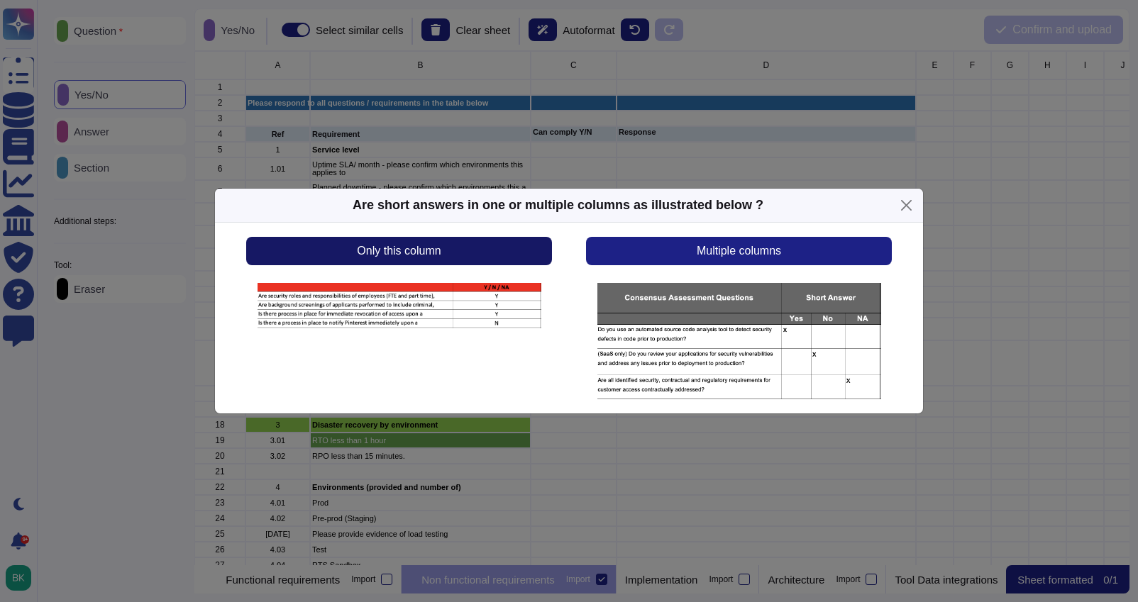
click at [471, 251] on button "Only this column" at bounding box center [399, 251] width 306 height 28
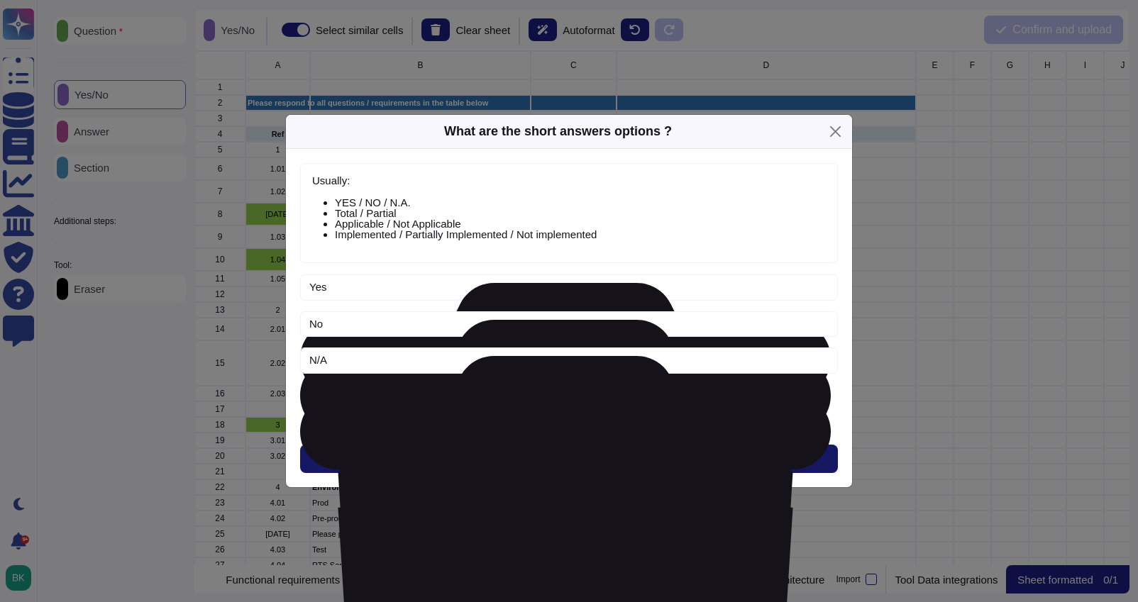
click at [588, 459] on button "Next" at bounding box center [569, 459] width 538 height 28
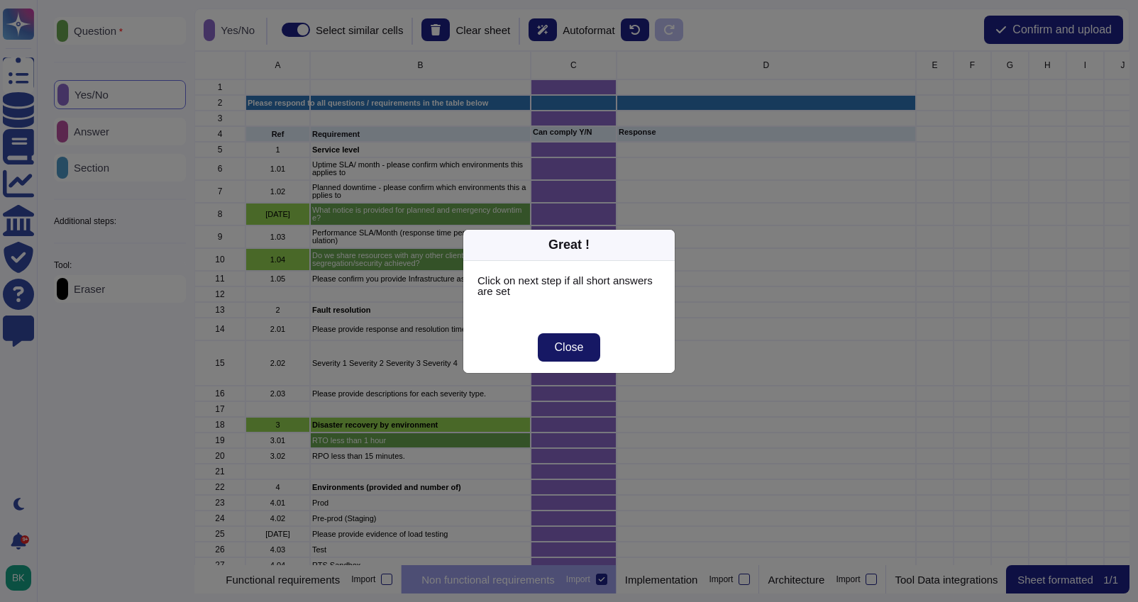
click at [582, 350] on span "Close" at bounding box center [569, 347] width 29 height 11
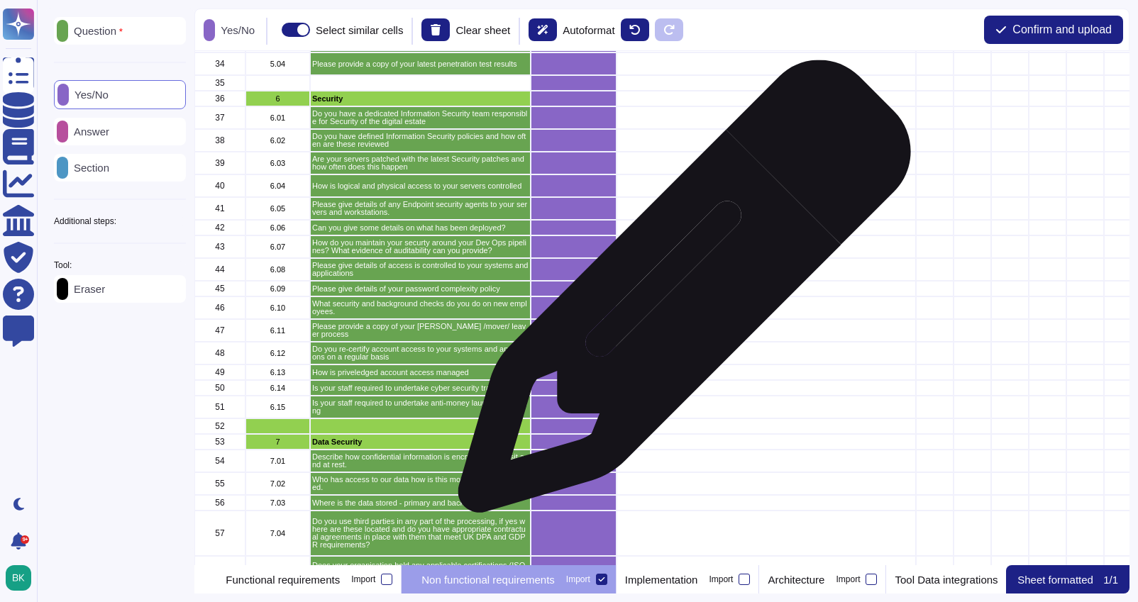
scroll to position [406, 0]
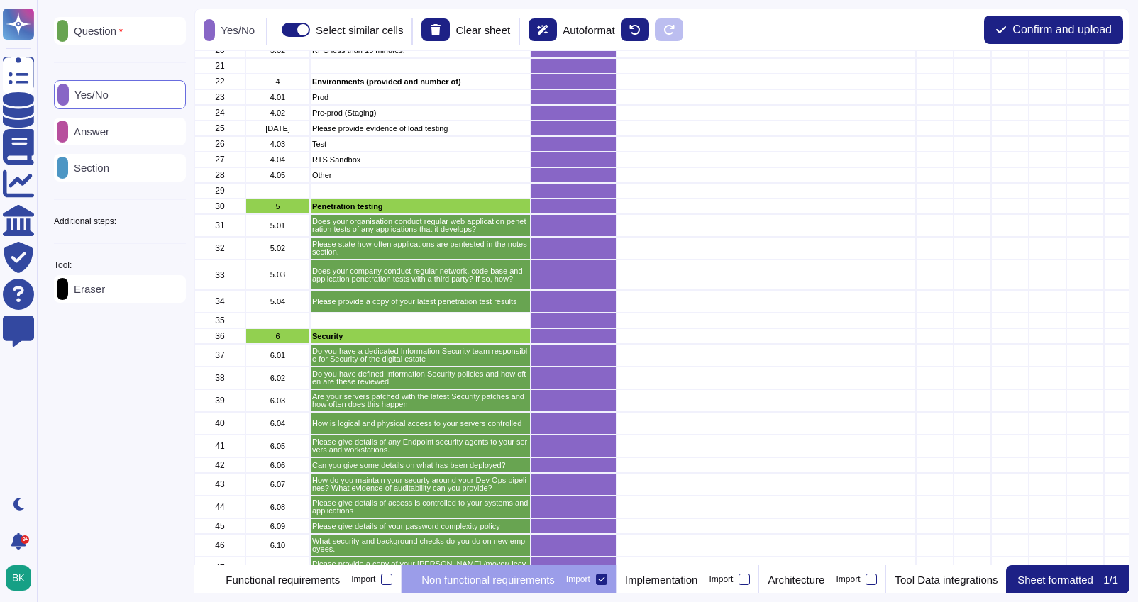
click at [104, 291] on p "Eraser" at bounding box center [86, 289] width 37 height 11
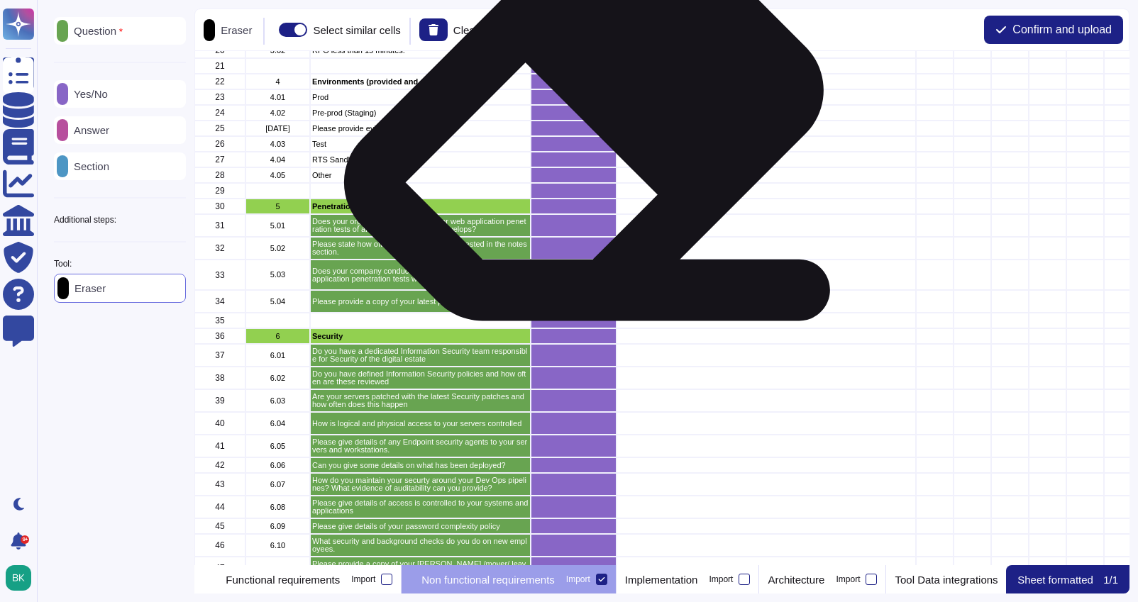
click at [578, 113] on div "grid" at bounding box center [574, 113] width 86 height 16
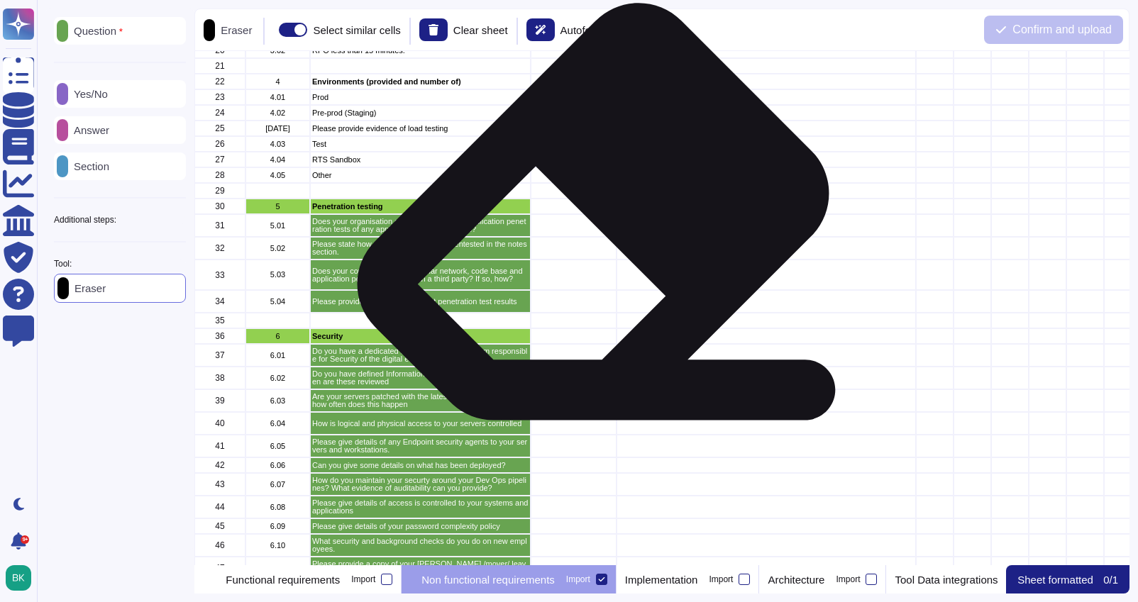
scroll to position [0, 0]
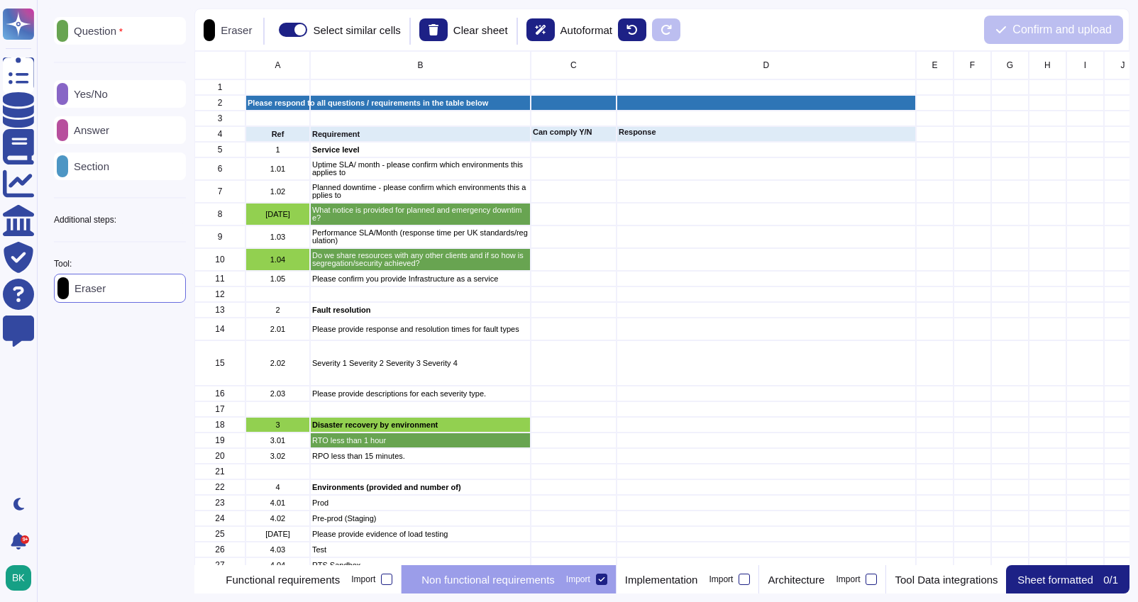
click at [108, 97] on p "Yes/No" at bounding box center [88, 94] width 40 height 11
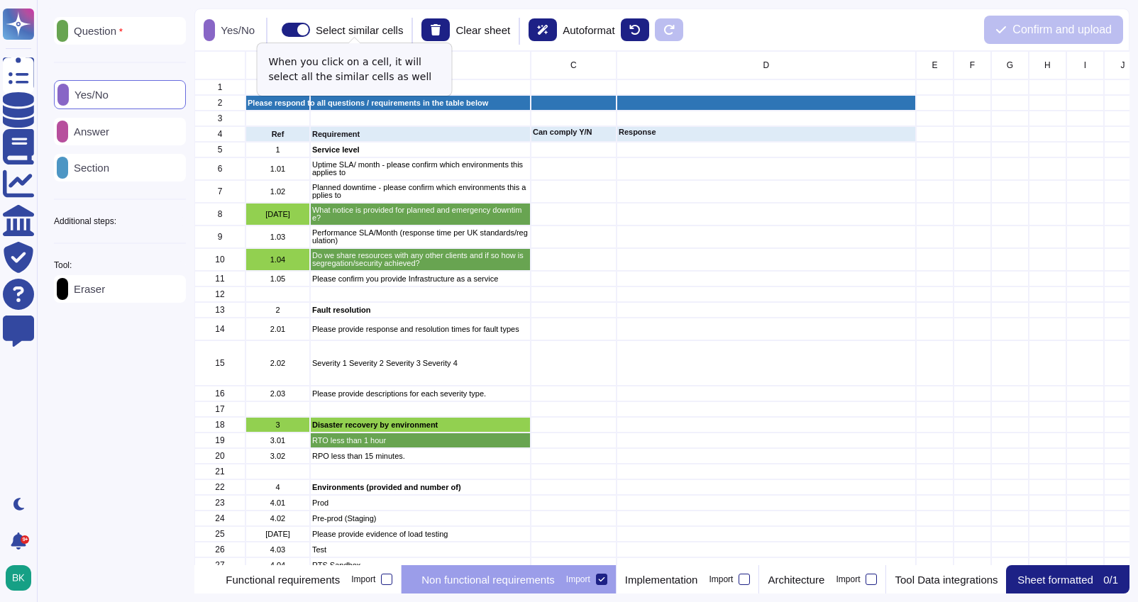
click at [309, 31] on span at bounding box center [296, 30] width 28 height 14
click at [276, 30] on input "Select similar cells" at bounding box center [276, 30] width 0 height 0
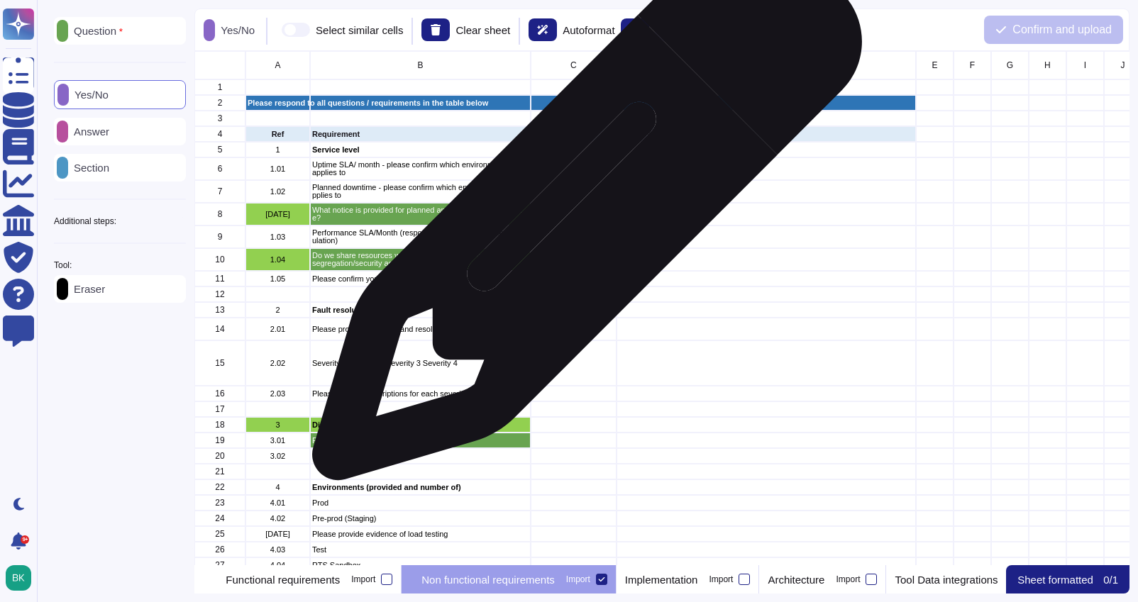
click at [581, 214] on div "grid" at bounding box center [574, 214] width 86 height 23
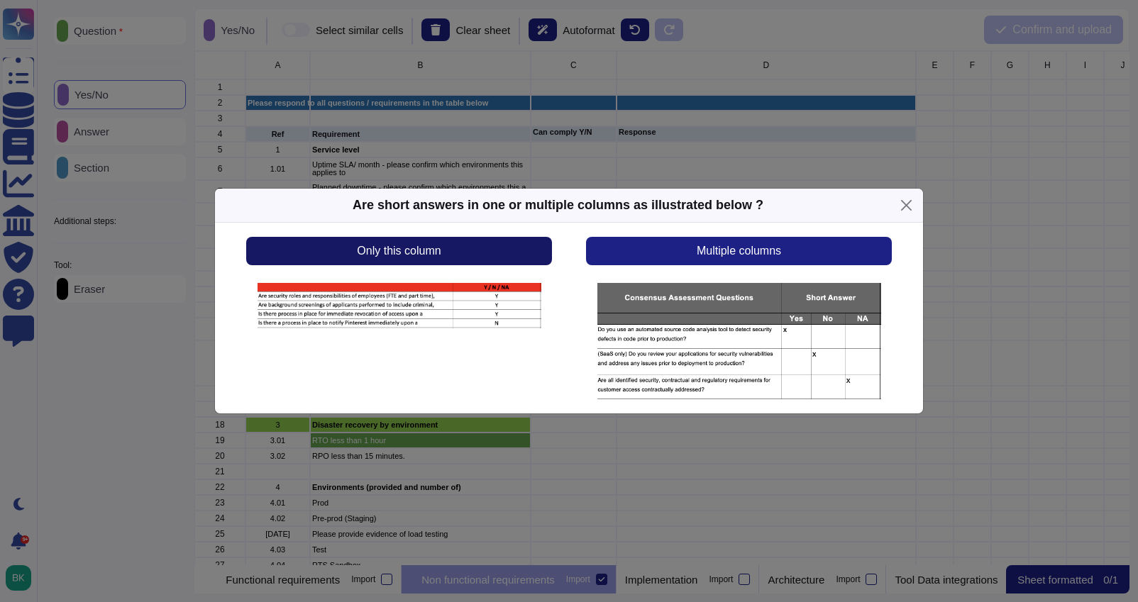
click at [483, 253] on button "Only this column" at bounding box center [399, 251] width 306 height 28
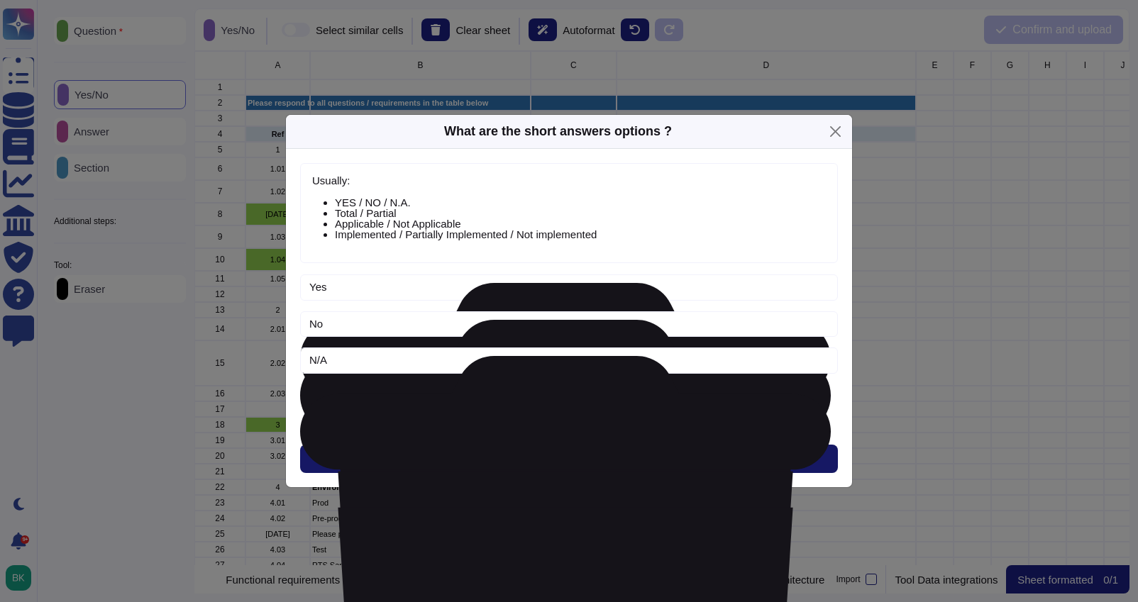
click at [573, 466] on button "Next" at bounding box center [569, 459] width 538 height 28
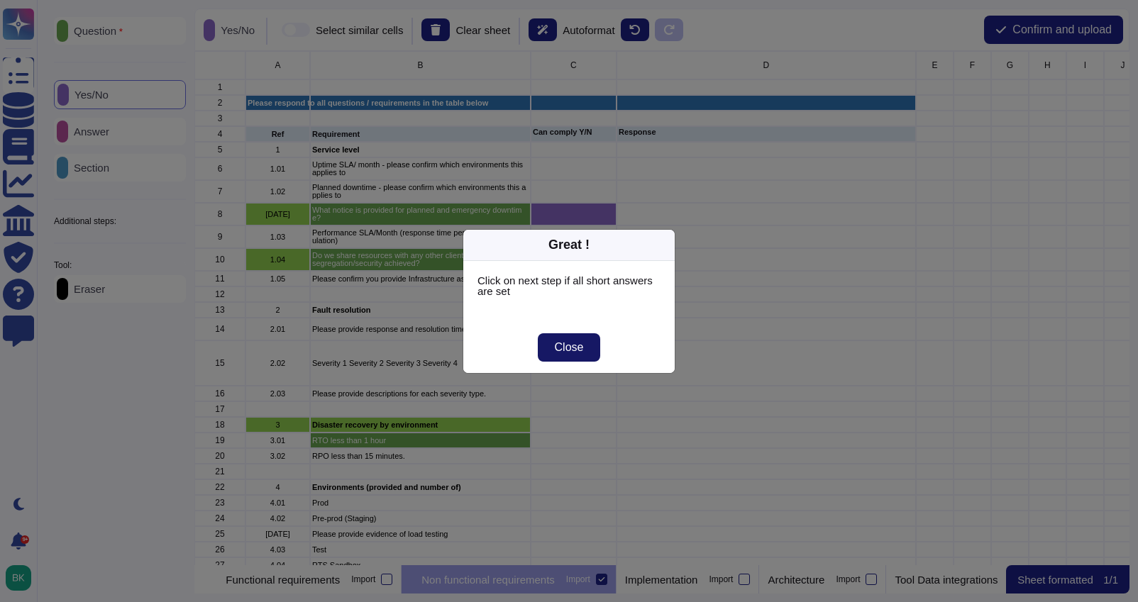
click at [573, 338] on button "Close" at bounding box center [569, 348] width 63 height 28
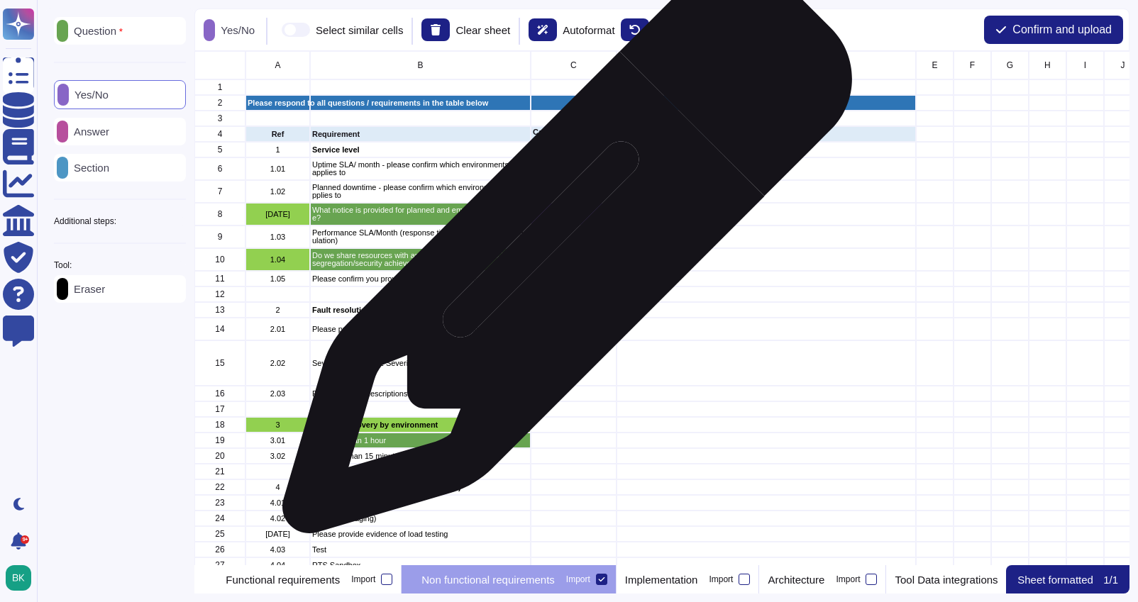
click at [562, 256] on div "grid" at bounding box center [574, 259] width 86 height 23
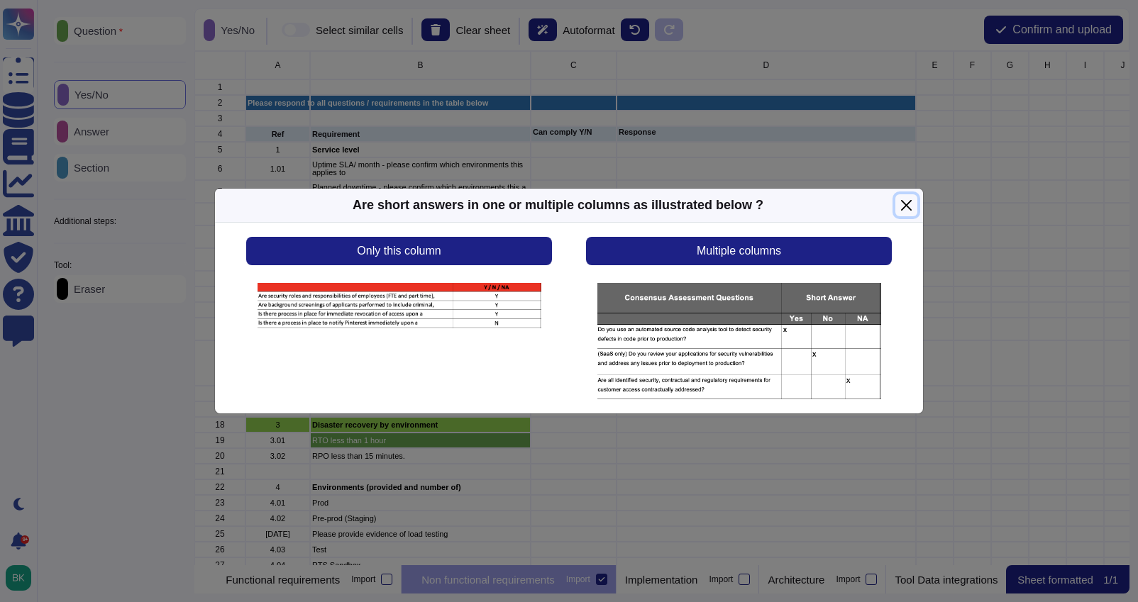
click at [903, 203] on button "Close" at bounding box center [907, 205] width 22 height 22
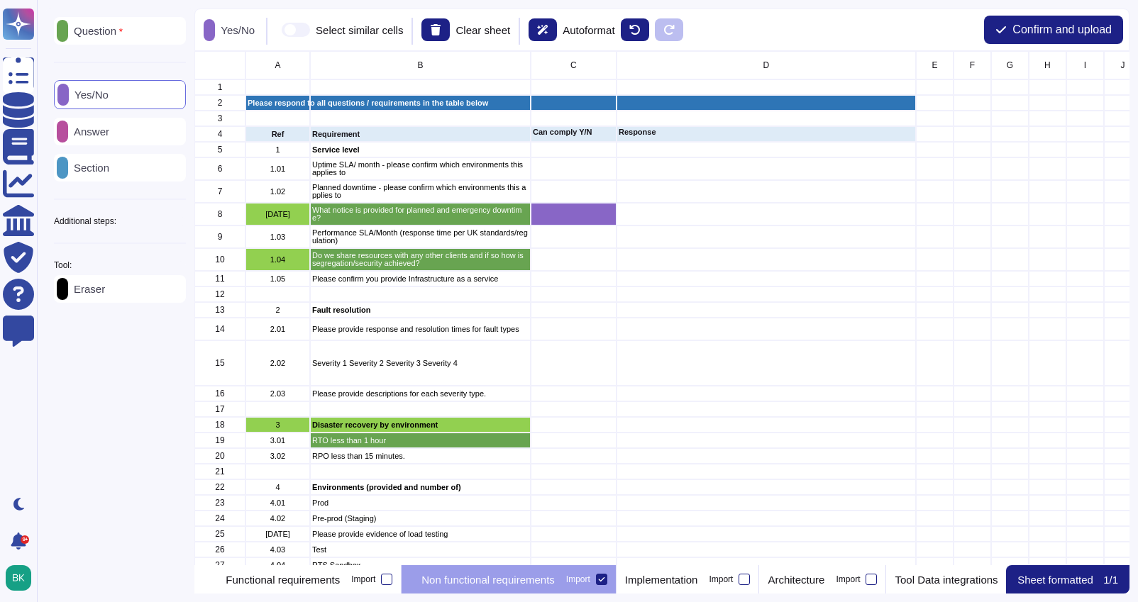
click at [309, 33] on span at bounding box center [296, 30] width 28 height 14
click at [276, 30] on input "Select similar cells" at bounding box center [276, 30] width 0 height 0
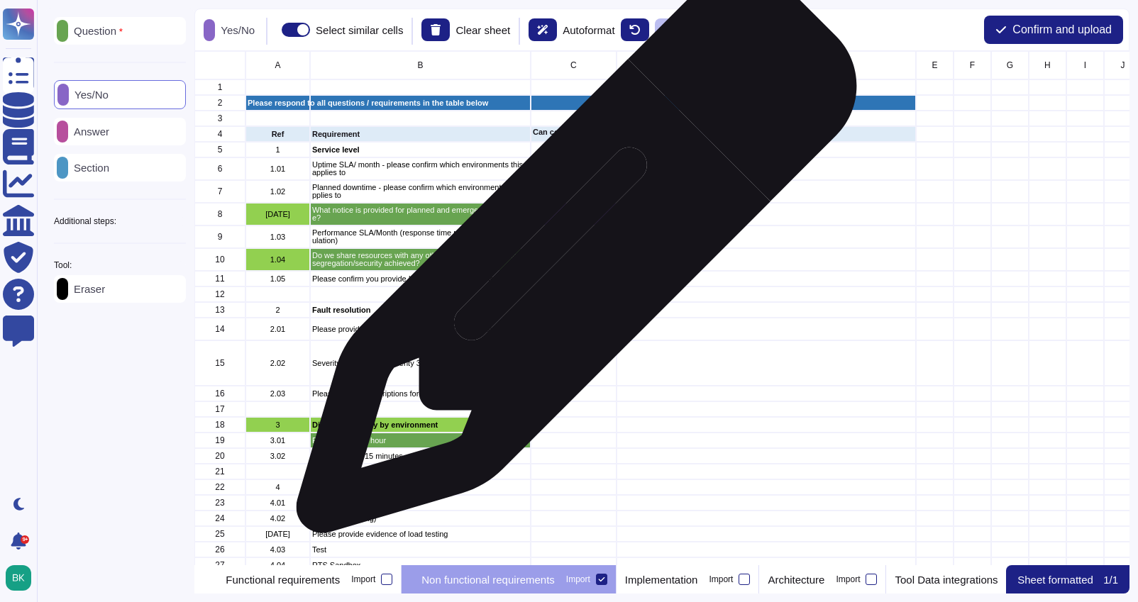
click at [571, 260] on div "grid" at bounding box center [574, 259] width 86 height 23
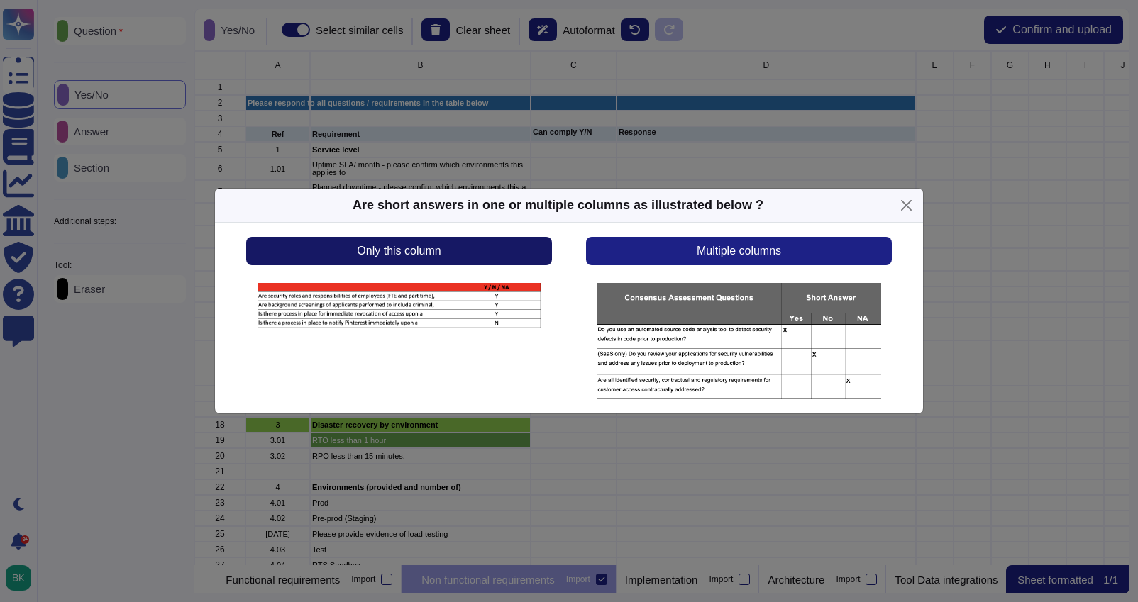
click at [466, 251] on button "Only this column" at bounding box center [399, 251] width 306 height 28
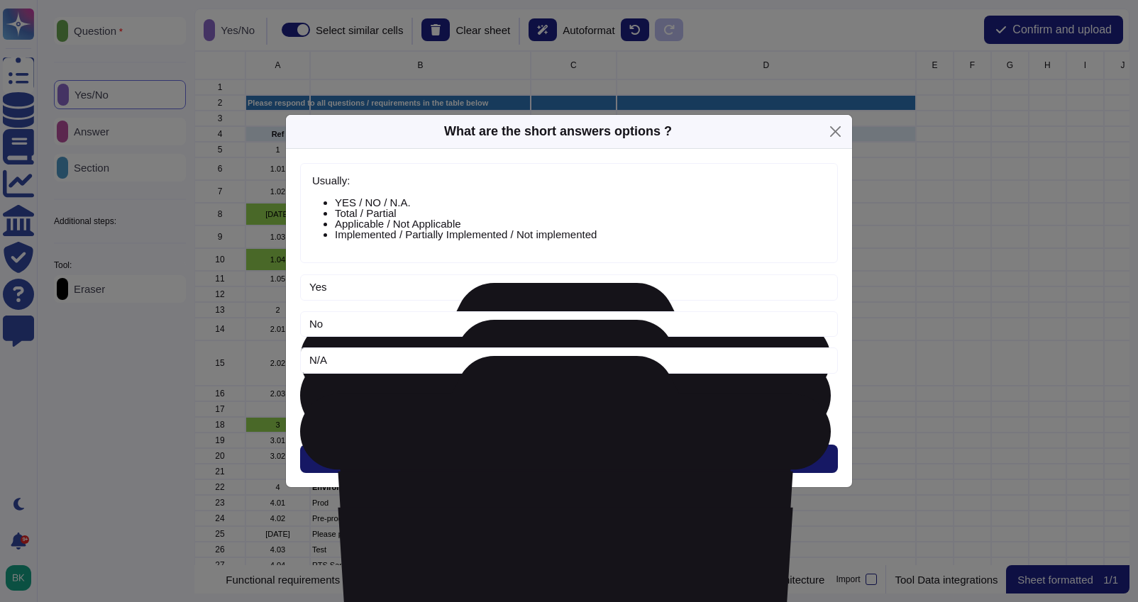
click at [575, 467] on button "Next" at bounding box center [569, 459] width 538 height 28
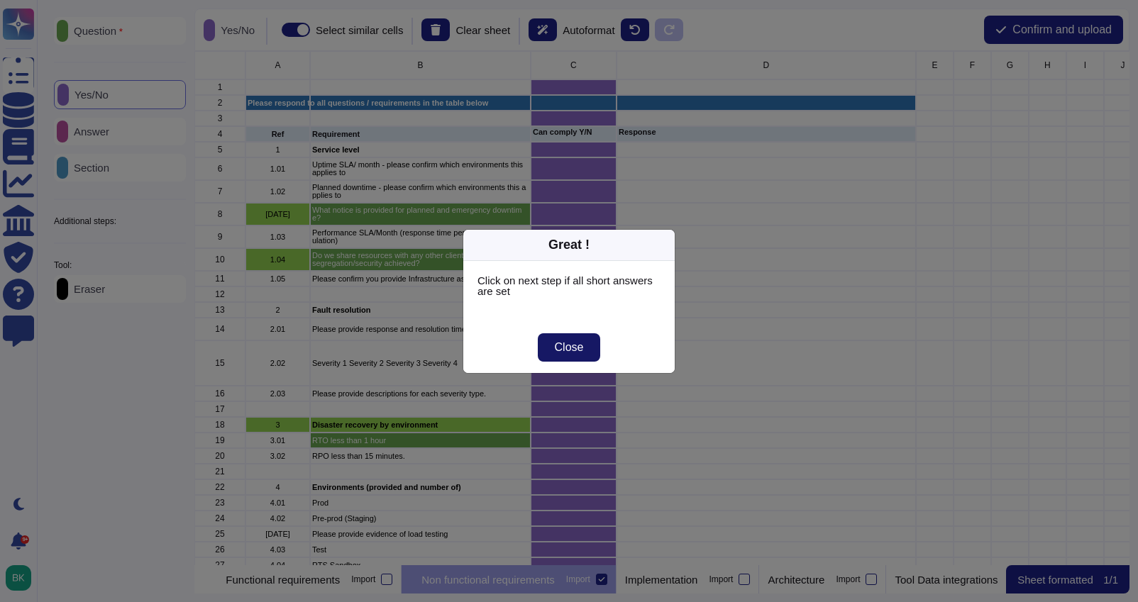
click at [563, 352] on span "Close" at bounding box center [569, 347] width 29 height 11
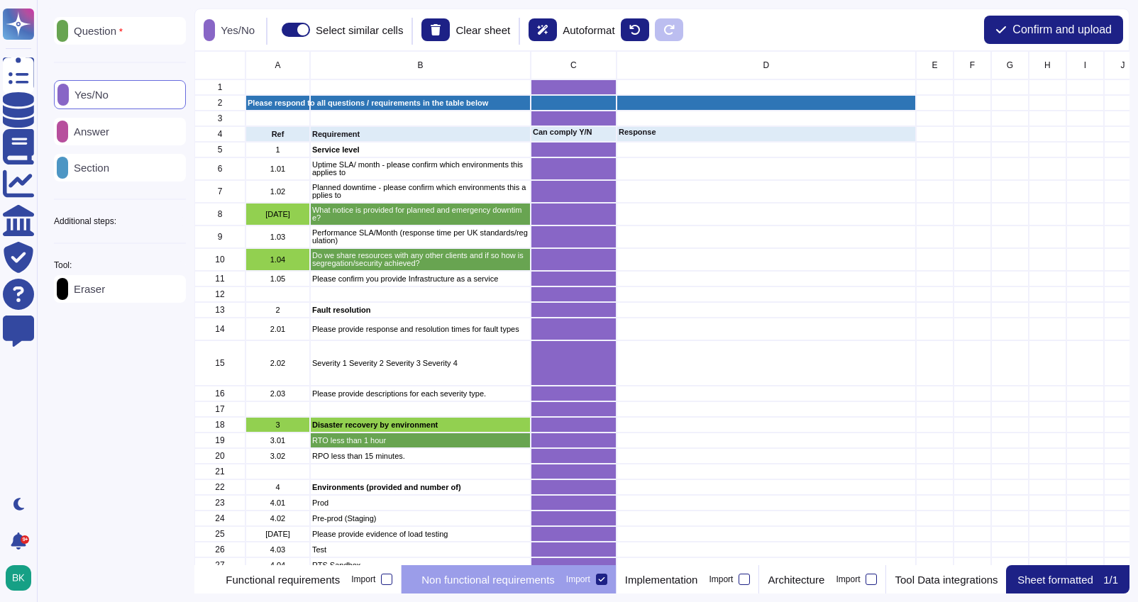
click at [105, 287] on p "Eraser" at bounding box center [86, 289] width 37 height 11
click at [307, 31] on span at bounding box center [293, 30] width 28 height 14
click at [273, 30] on input "Select similar cells" at bounding box center [273, 30] width 0 height 0
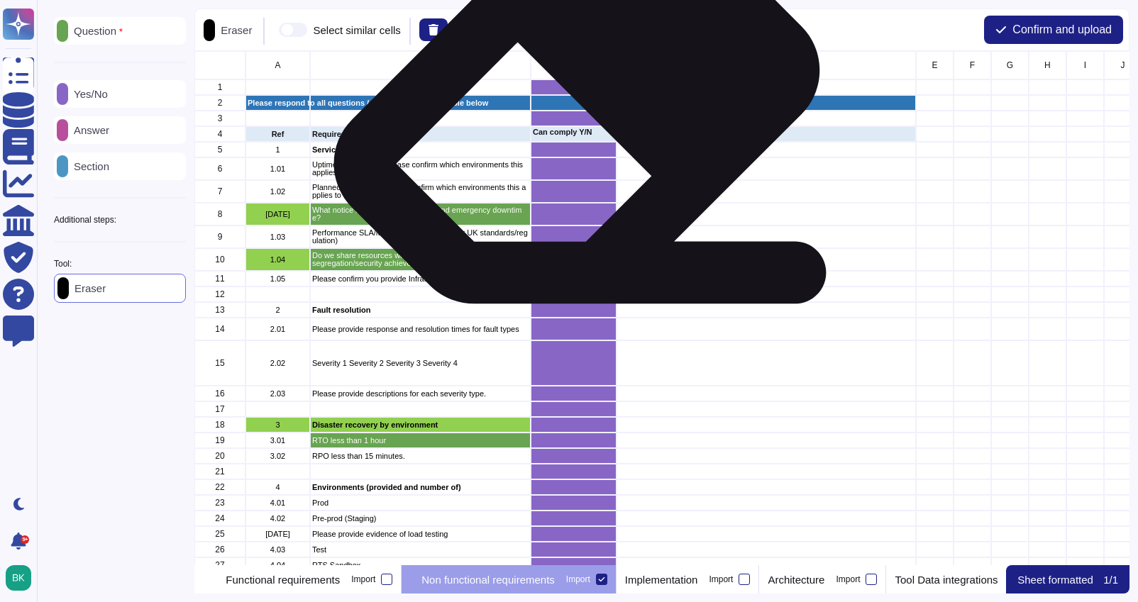
click at [571, 93] on div "grid" at bounding box center [574, 87] width 86 height 16
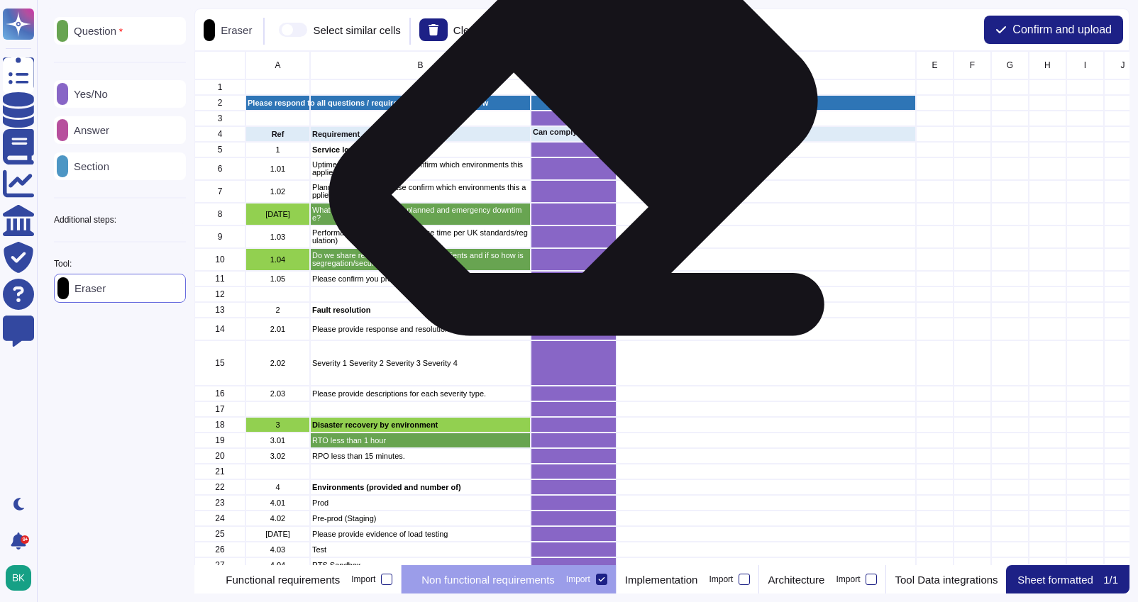
click at [568, 123] on div "grid" at bounding box center [574, 119] width 86 height 16
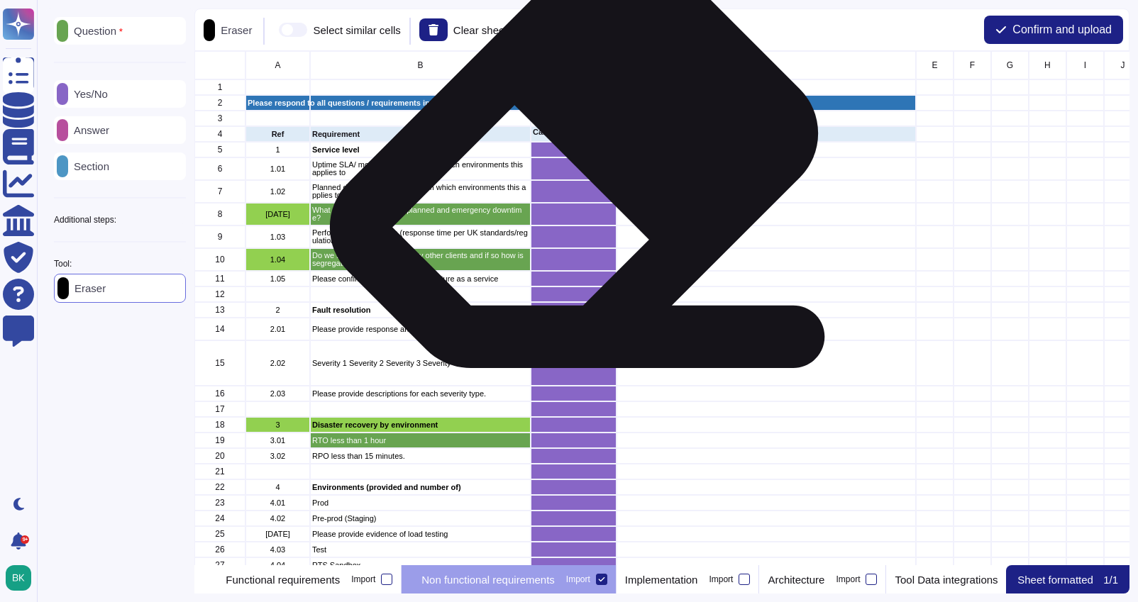
click at [568, 156] on div "grid" at bounding box center [574, 150] width 86 height 16
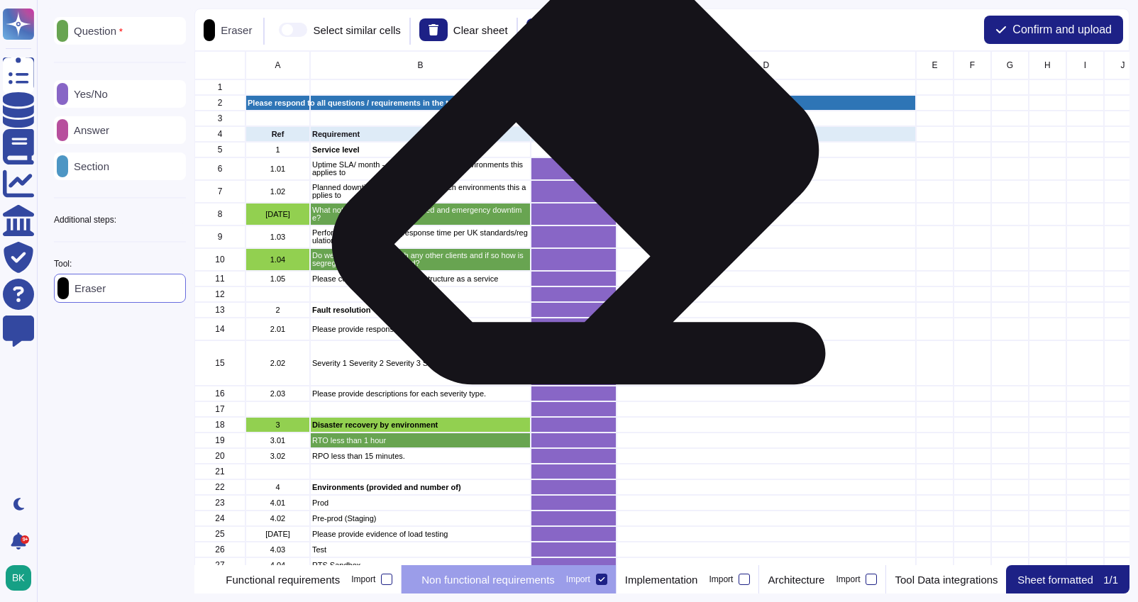
click at [568, 175] on div "grid" at bounding box center [574, 169] width 86 height 23
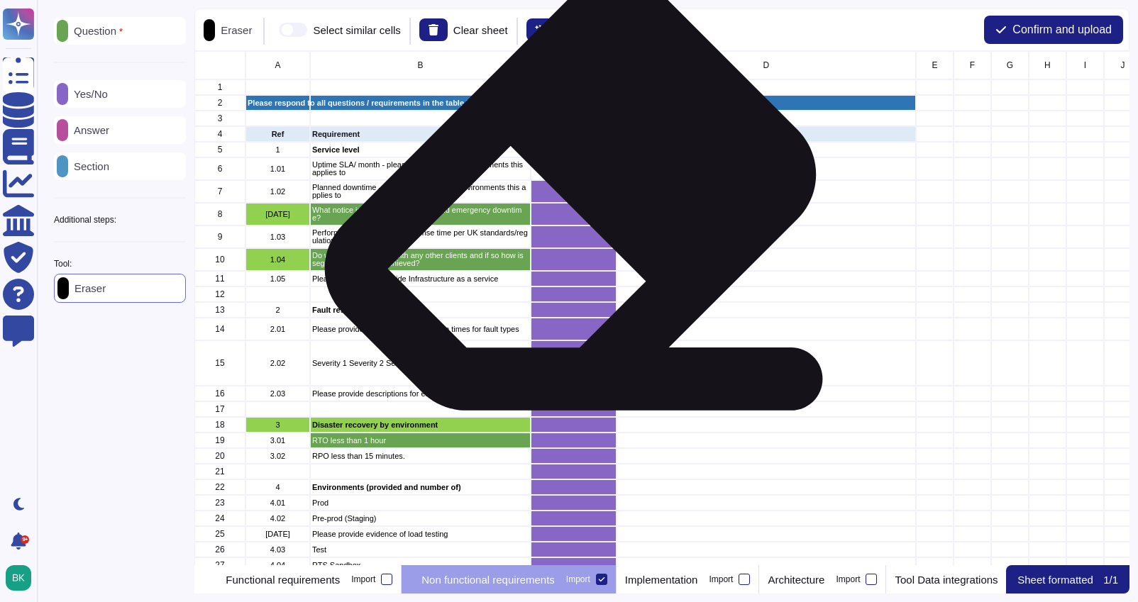
click at [565, 197] on div "grid" at bounding box center [574, 191] width 86 height 23
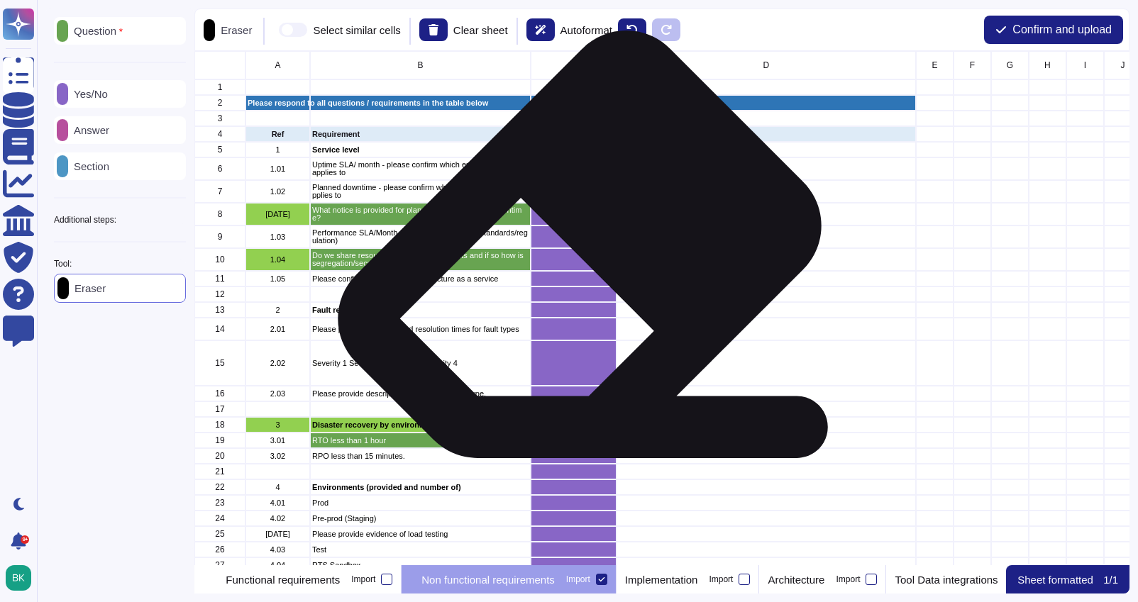
click at [574, 248] on div "grid" at bounding box center [574, 259] width 86 height 23
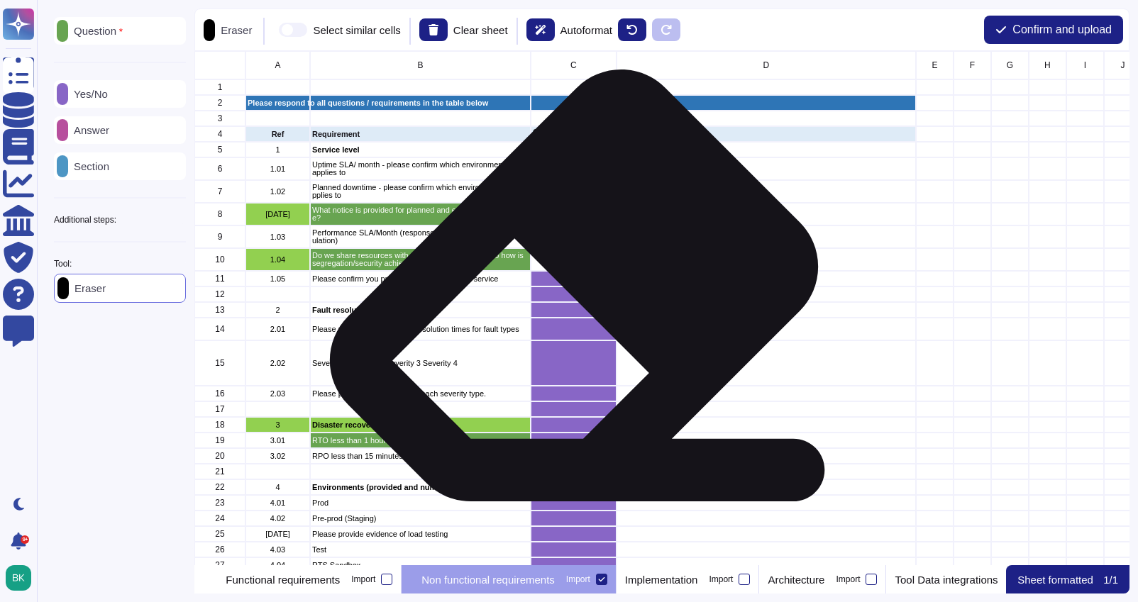
click at [568, 290] on div "grid" at bounding box center [574, 295] width 86 height 16
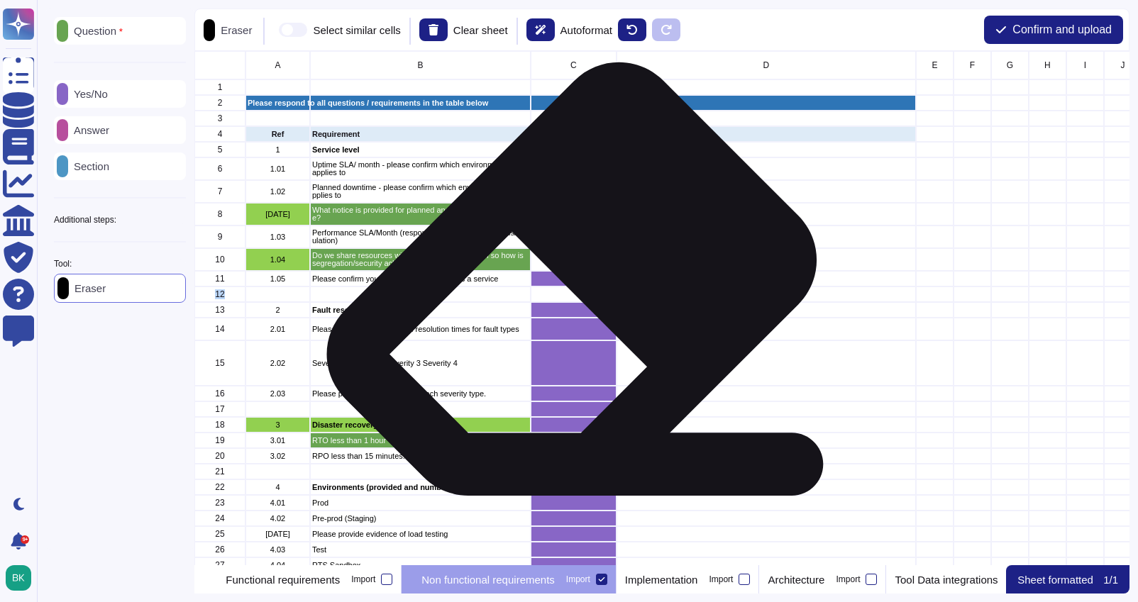
click at [566, 283] on div "grid" at bounding box center [574, 279] width 86 height 16
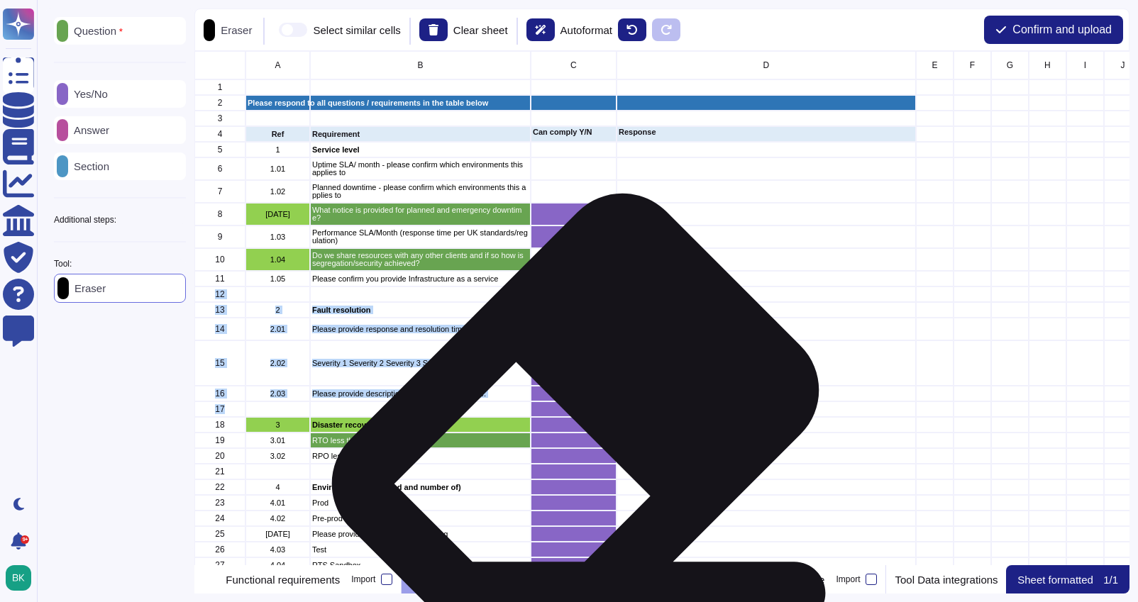
click at [569, 414] on div "grid" at bounding box center [574, 410] width 86 height 16
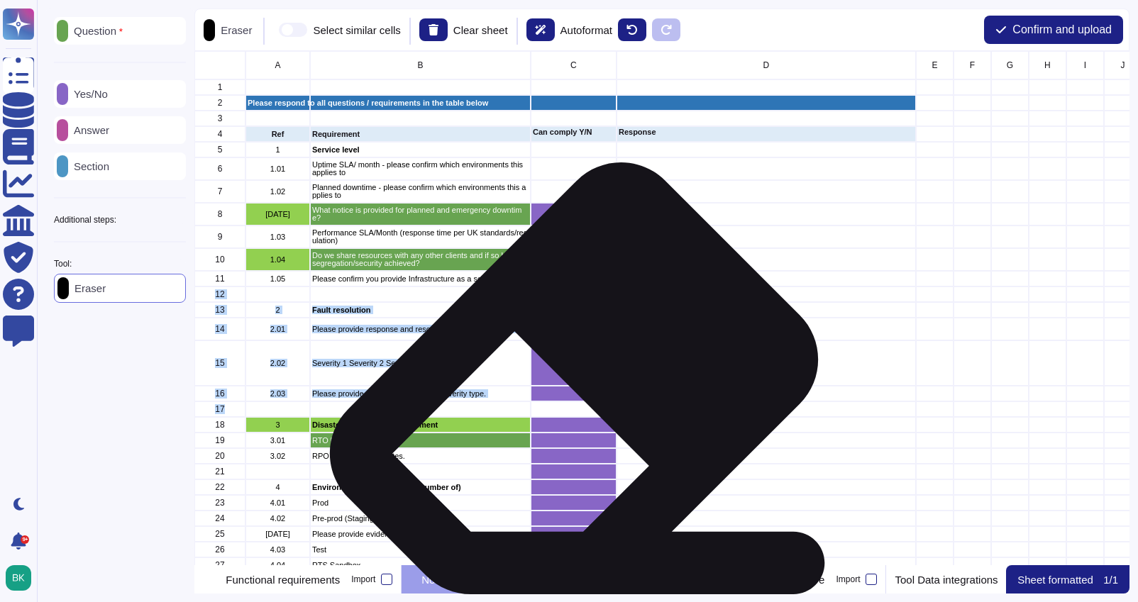
click at [568, 382] on div "grid" at bounding box center [574, 363] width 86 height 45
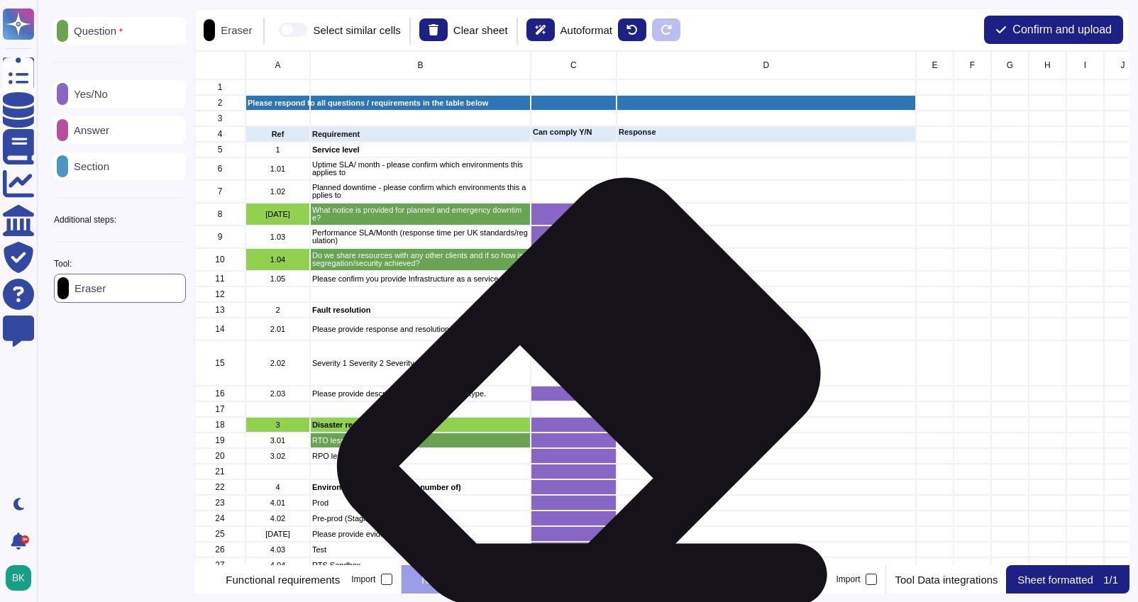
click at [573, 397] on div "grid" at bounding box center [574, 394] width 86 height 16
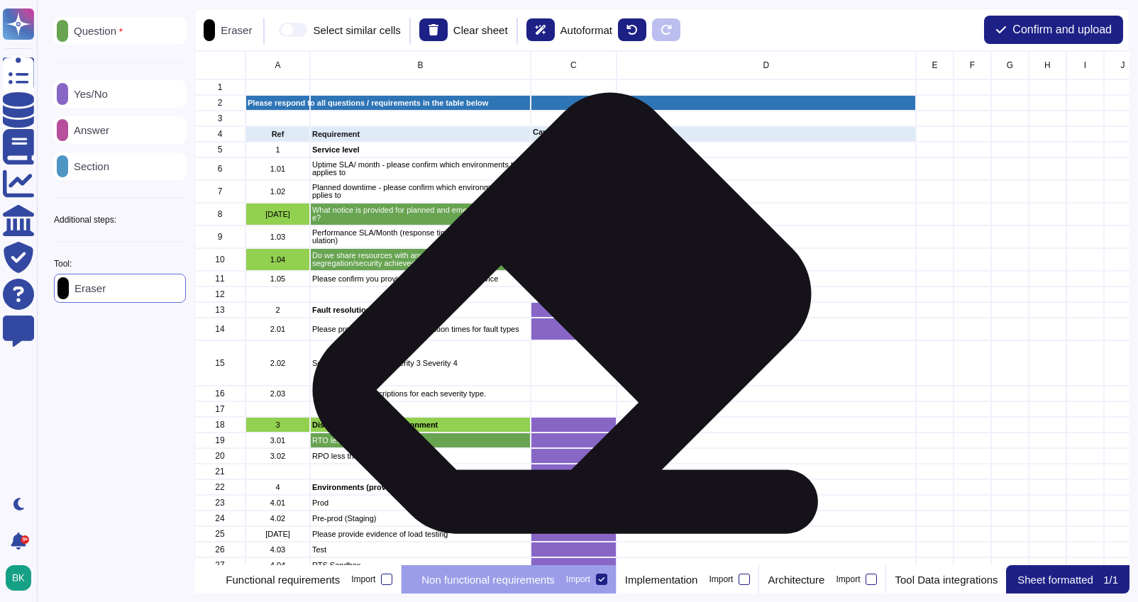
click at [556, 316] on div "grid" at bounding box center [574, 310] width 86 height 16
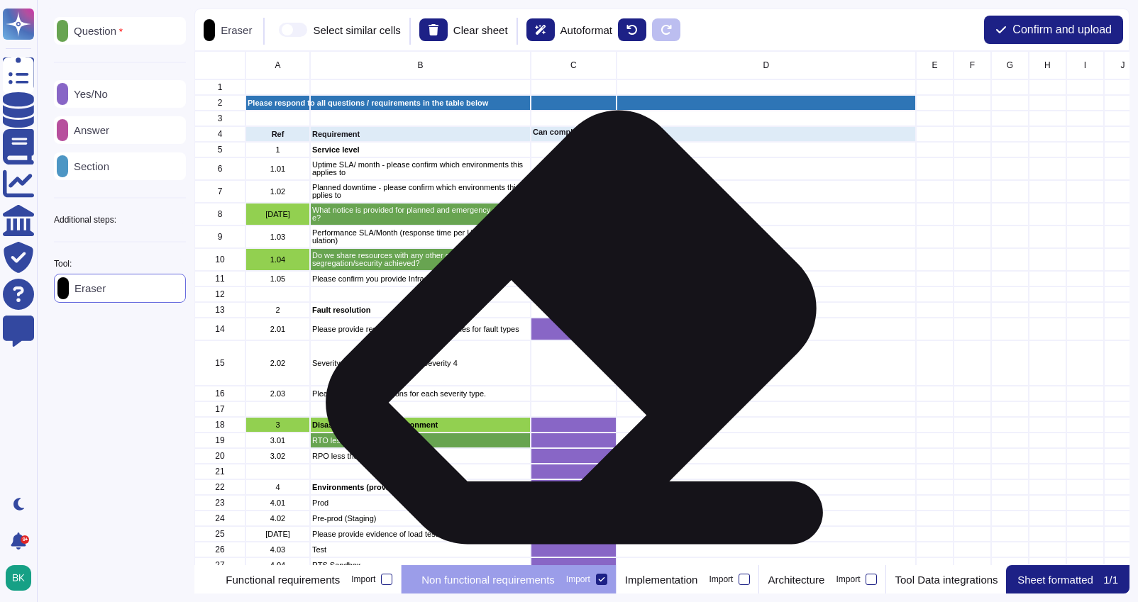
click at [566, 332] on div "grid" at bounding box center [574, 329] width 86 height 23
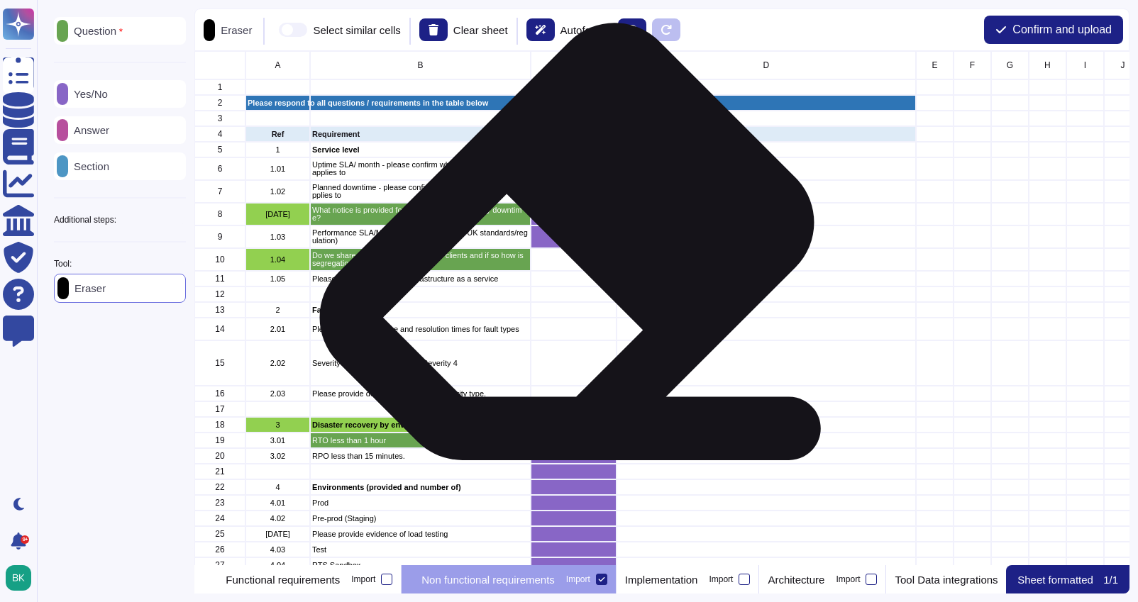
click at [561, 246] on div "grid" at bounding box center [574, 237] width 86 height 23
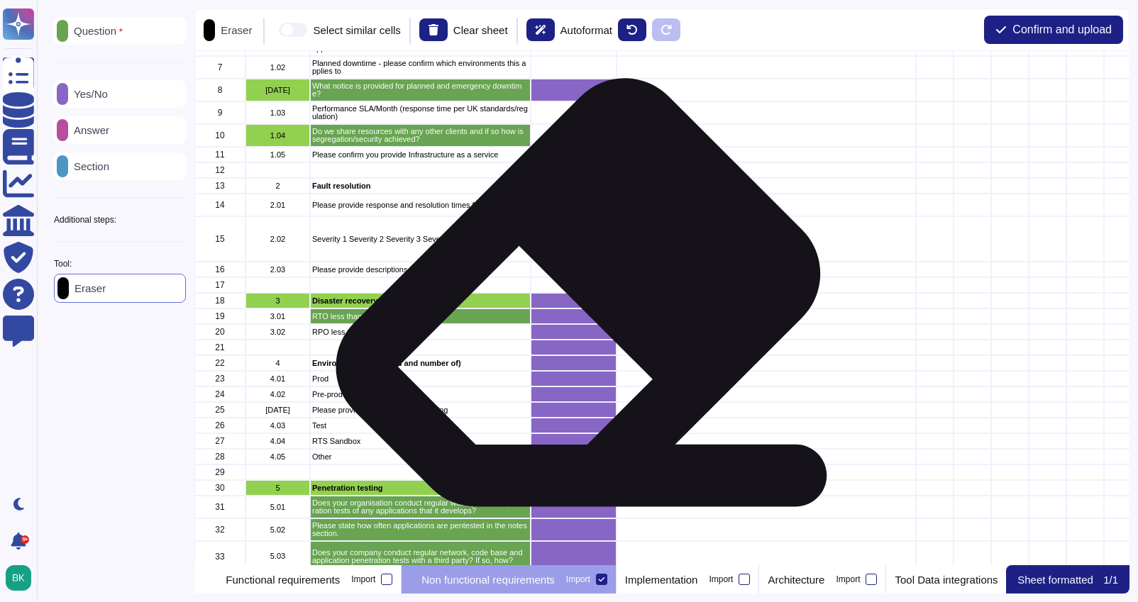
scroll to position [145, 0]
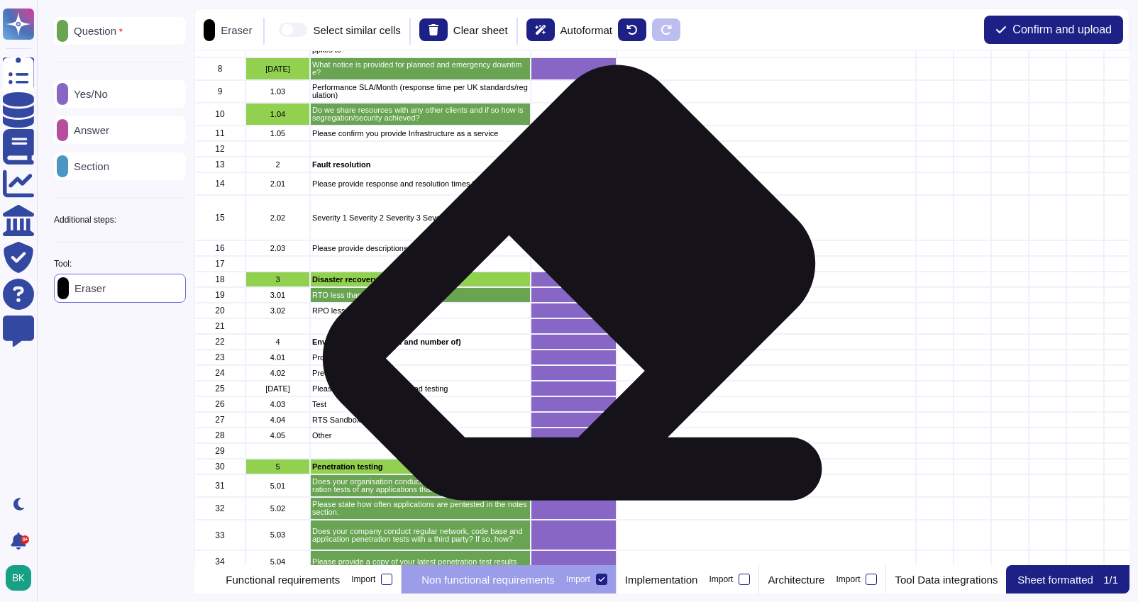
click at [563, 284] on div "grid" at bounding box center [574, 280] width 86 height 16
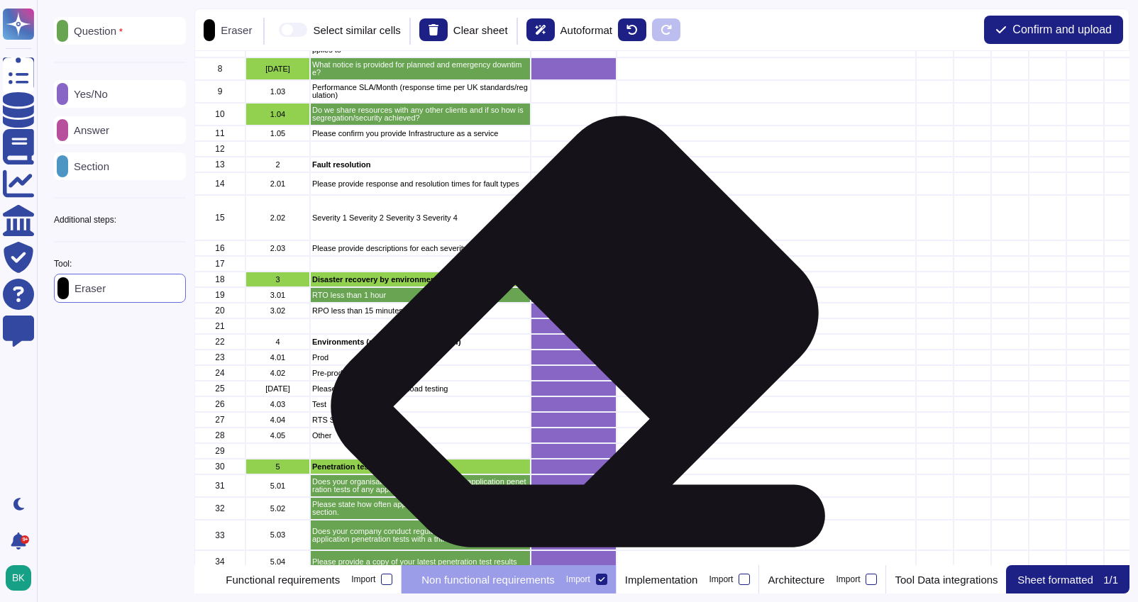
click at [569, 336] on div "grid" at bounding box center [574, 342] width 86 height 16
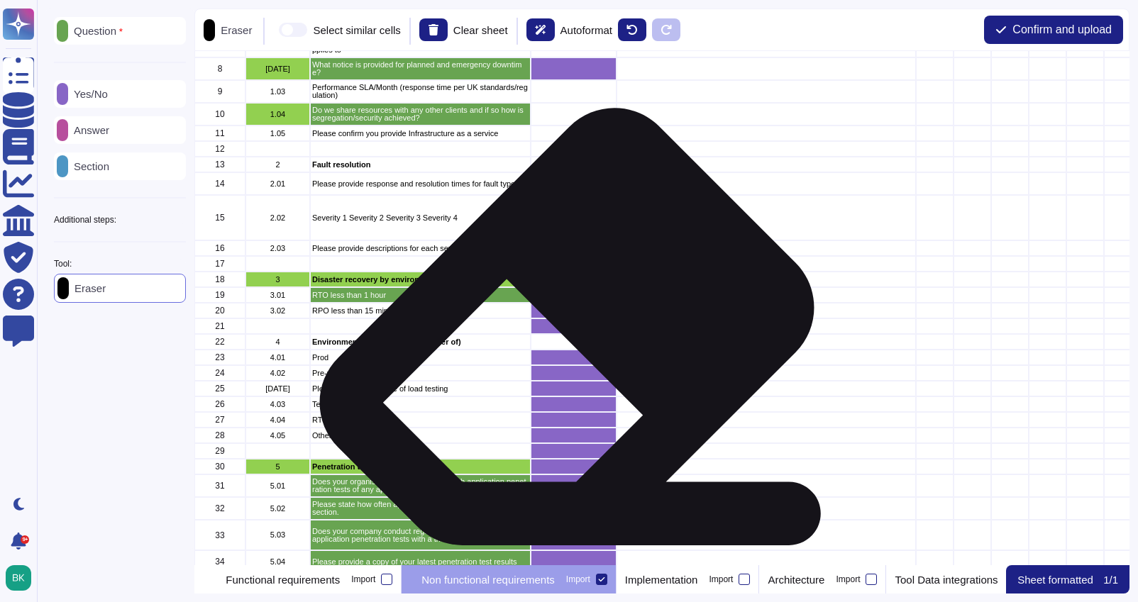
click at [561, 331] on div "grid" at bounding box center [574, 327] width 86 height 16
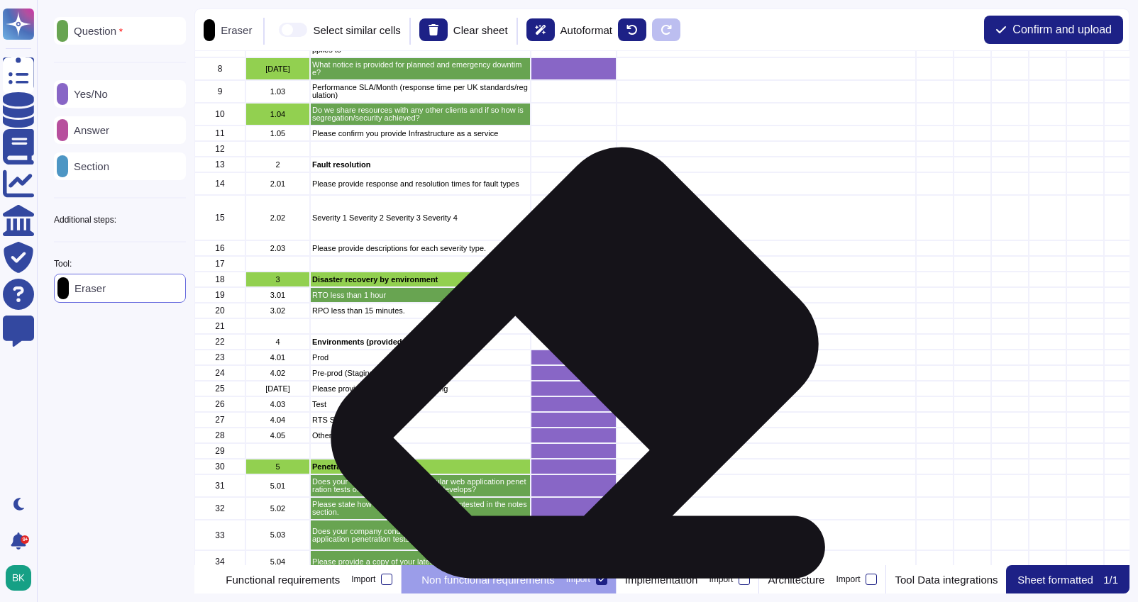
click at [567, 368] on div "grid" at bounding box center [574, 373] width 86 height 16
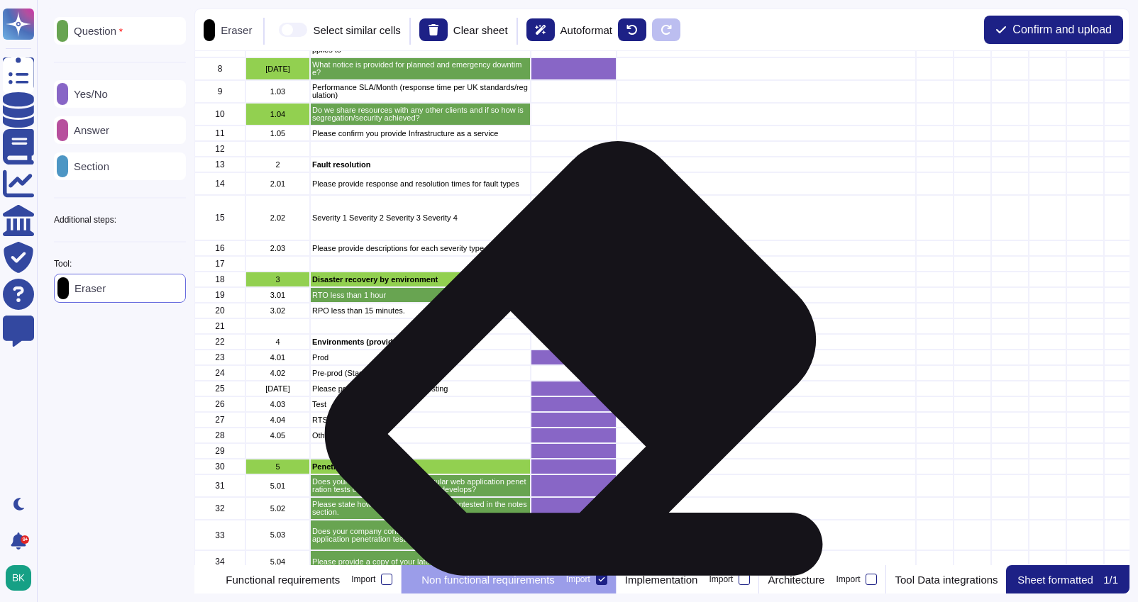
click at [565, 363] on div "grid" at bounding box center [574, 358] width 86 height 16
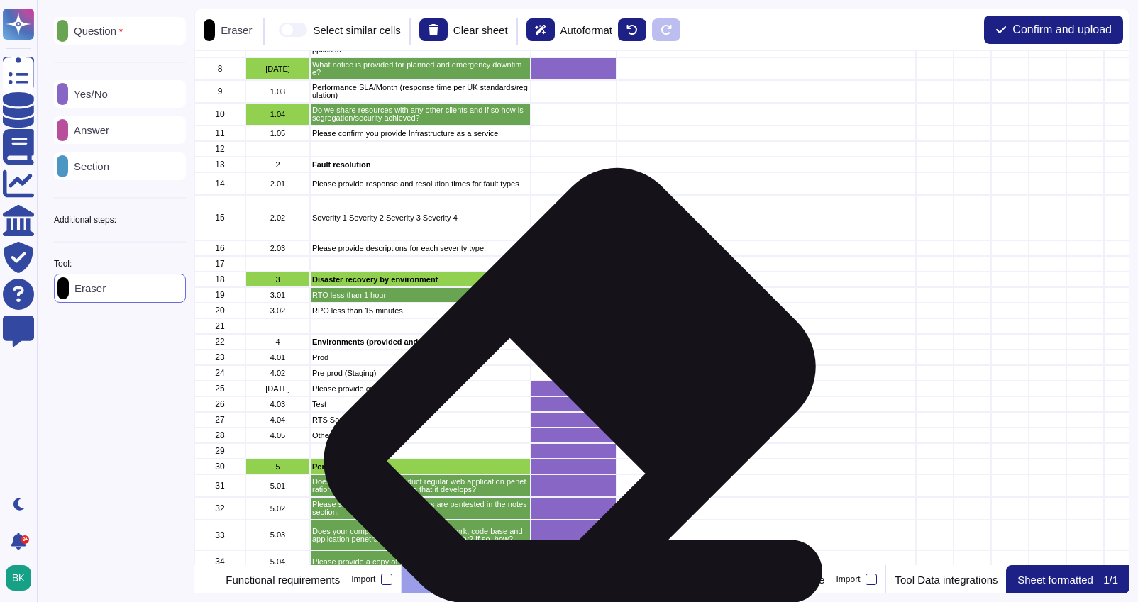
click at [562, 393] on div "grid" at bounding box center [574, 389] width 86 height 16
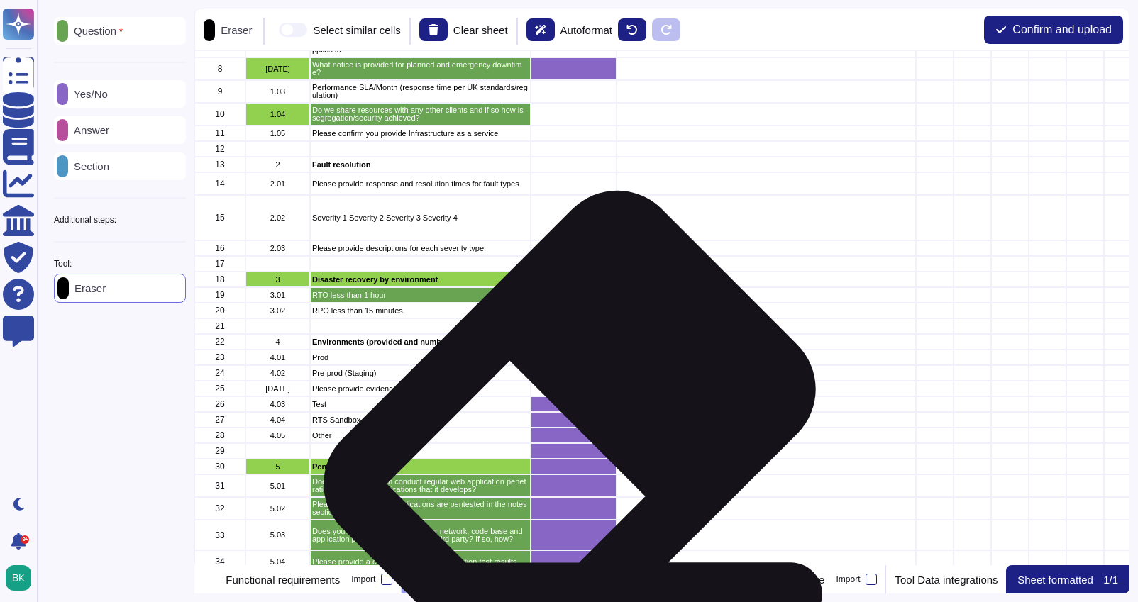
click at [563, 412] on div "grid" at bounding box center [574, 420] width 86 height 16
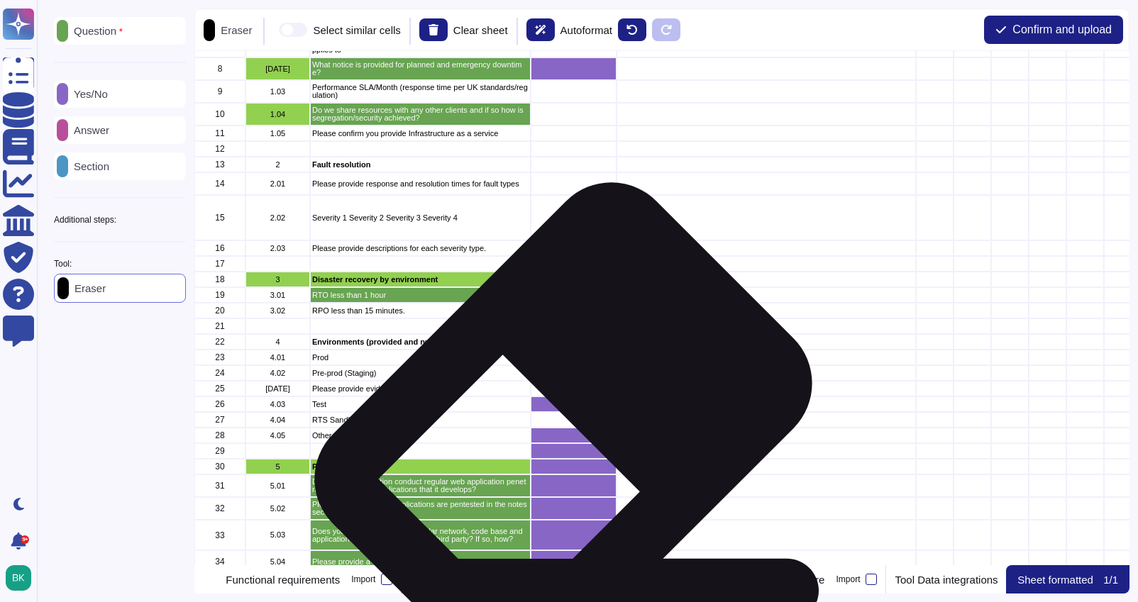
click at [558, 406] on div "grid" at bounding box center [574, 405] width 86 height 16
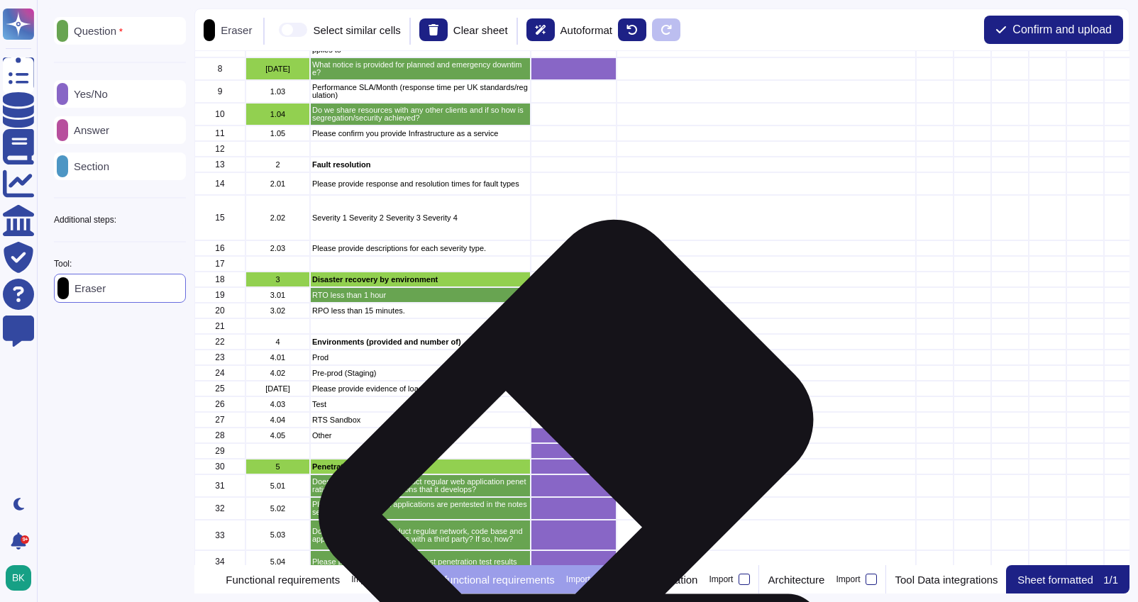
click at [559, 444] on div "grid" at bounding box center [574, 452] width 86 height 16
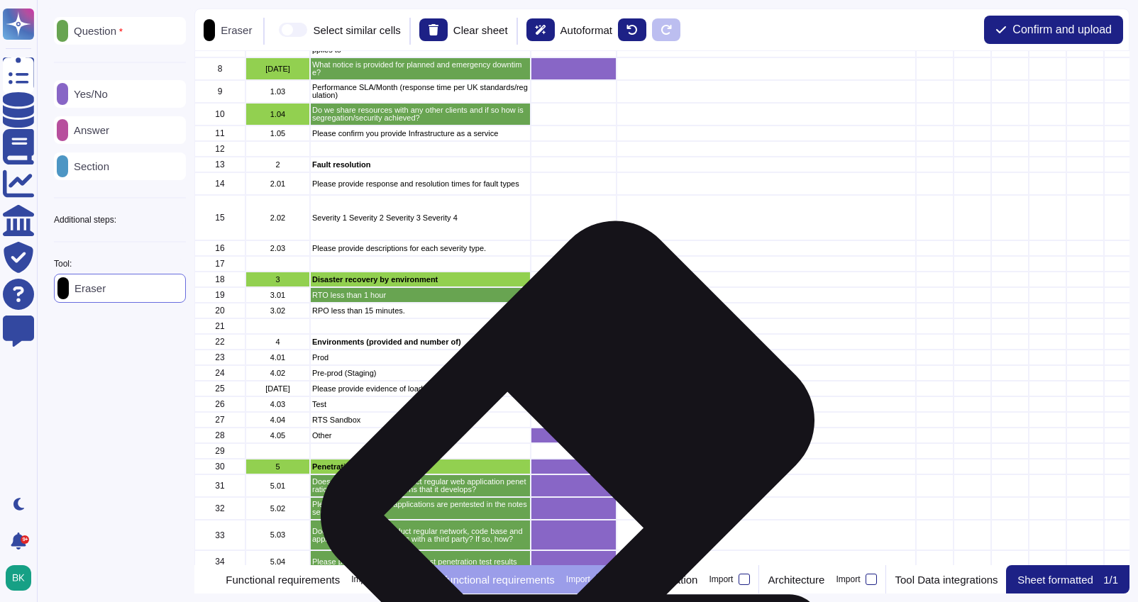
click at [562, 444] on div "grid" at bounding box center [574, 452] width 86 height 16
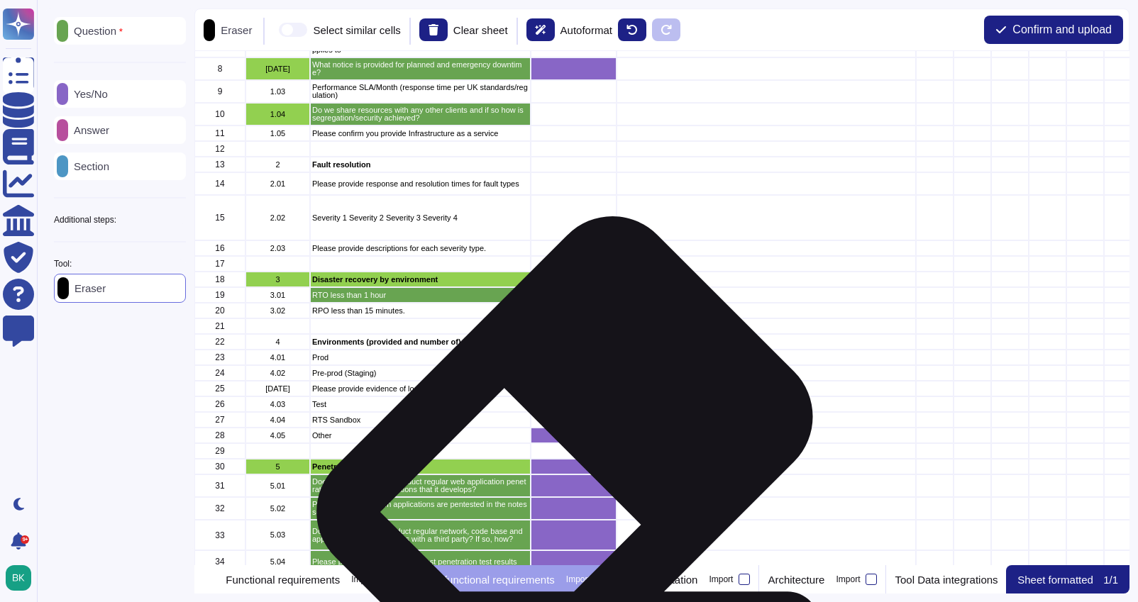
click at [559, 440] on div "grid" at bounding box center [574, 436] width 86 height 16
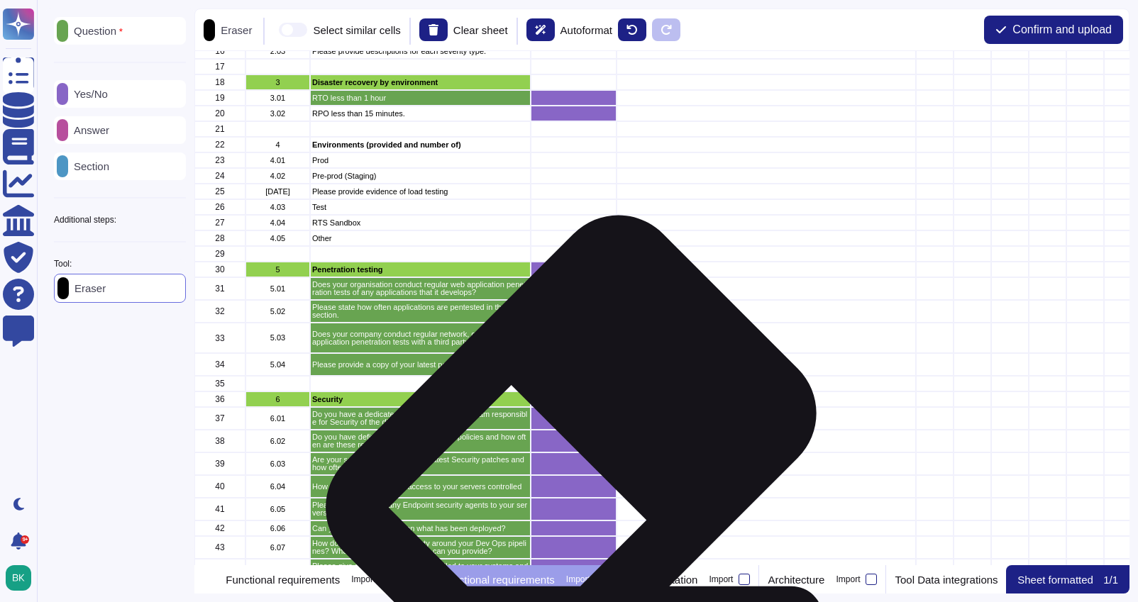
scroll to position [345, 0]
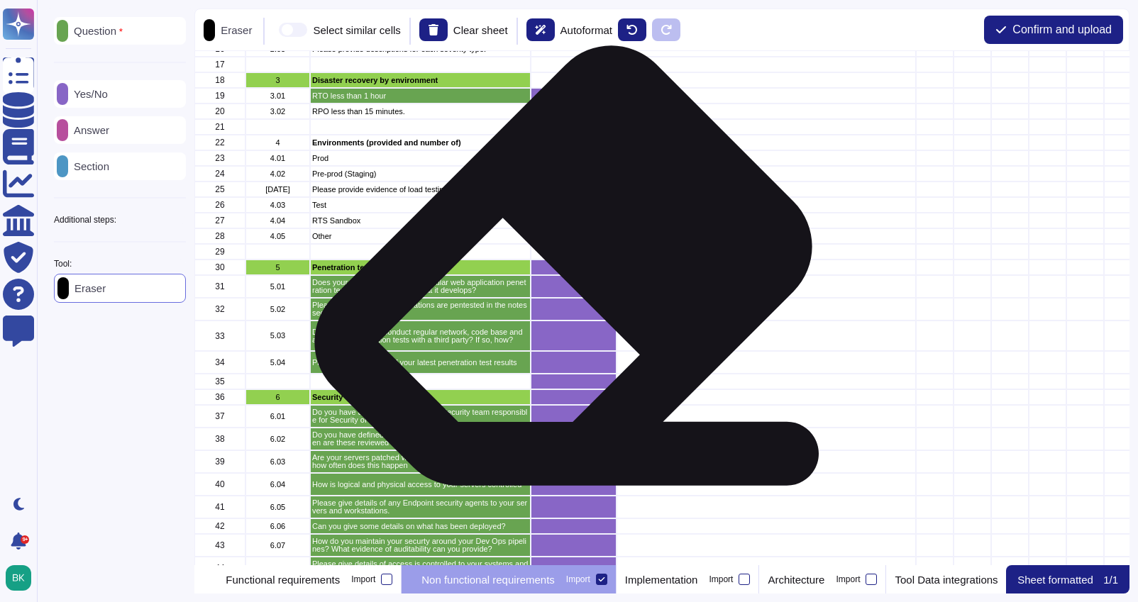
click at [558, 269] on div "grid" at bounding box center [574, 268] width 86 height 16
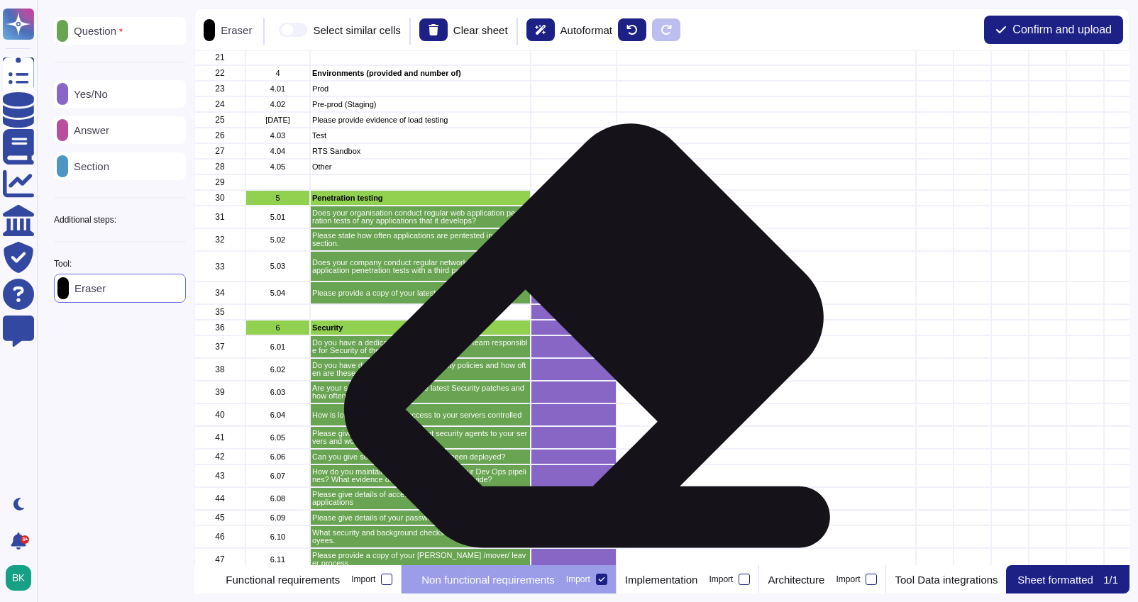
scroll to position [421, 0]
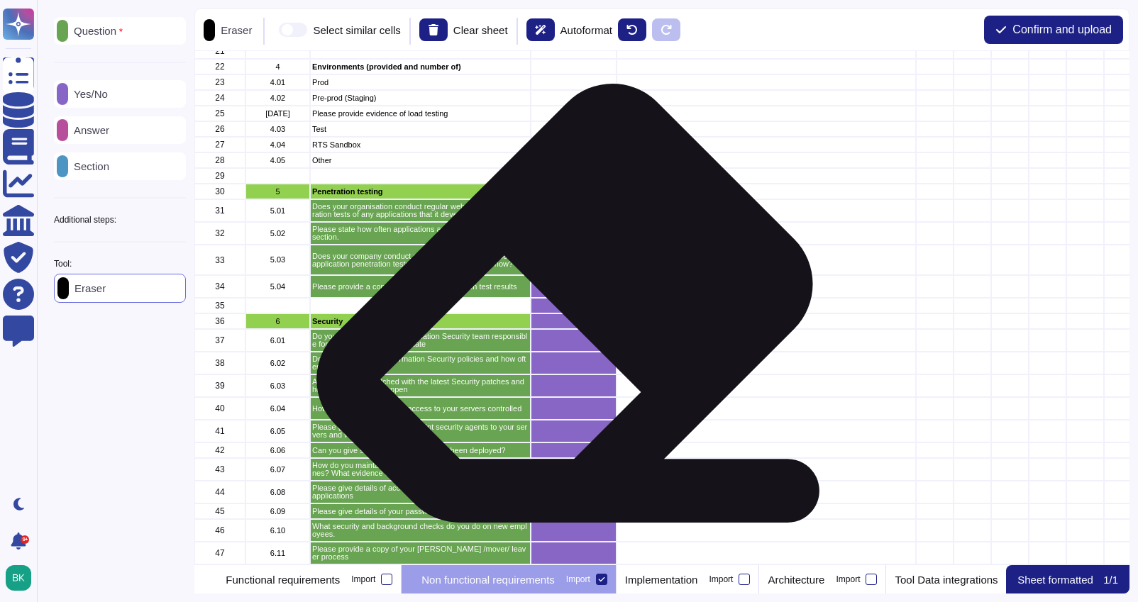
click at [559, 307] on div "grid" at bounding box center [574, 306] width 86 height 16
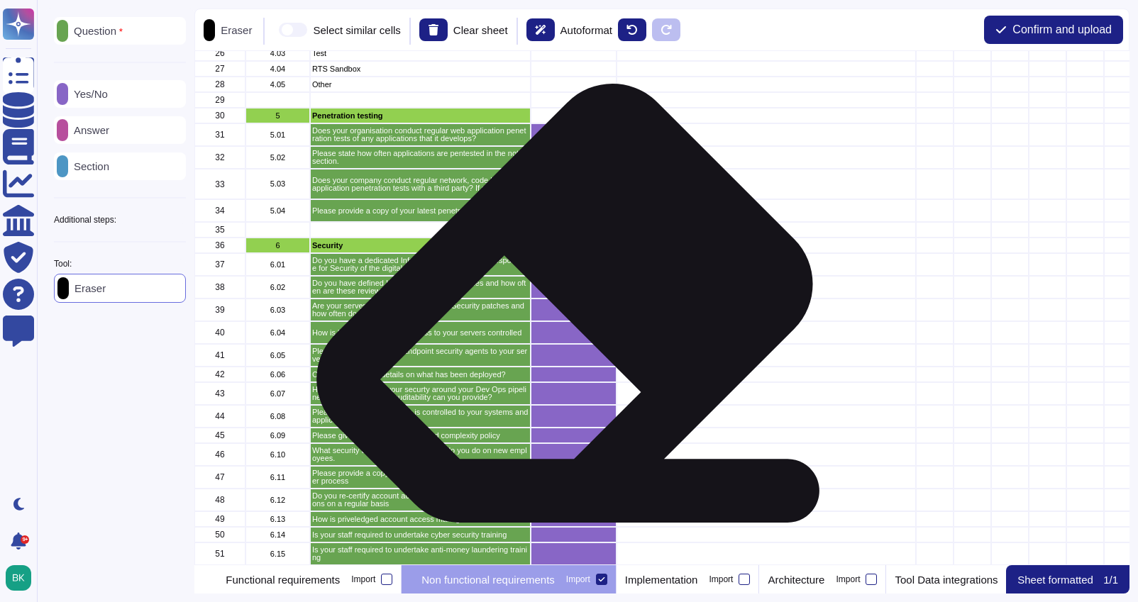
scroll to position [512, 0]
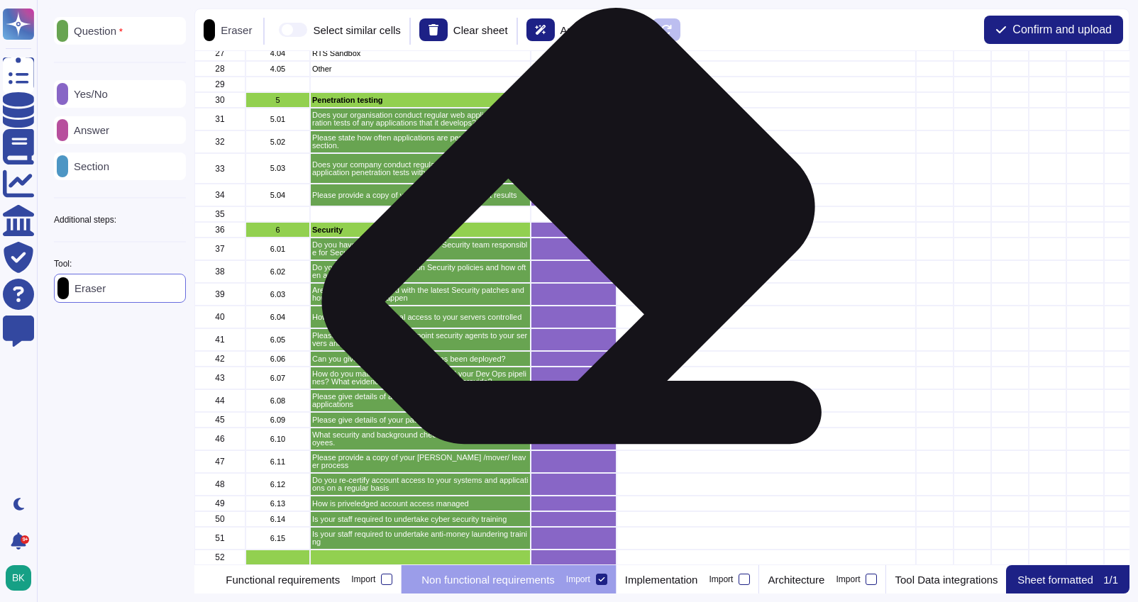
click at [563, 230] on div "grid" at bounding box center [574, 230] width 86 height 16
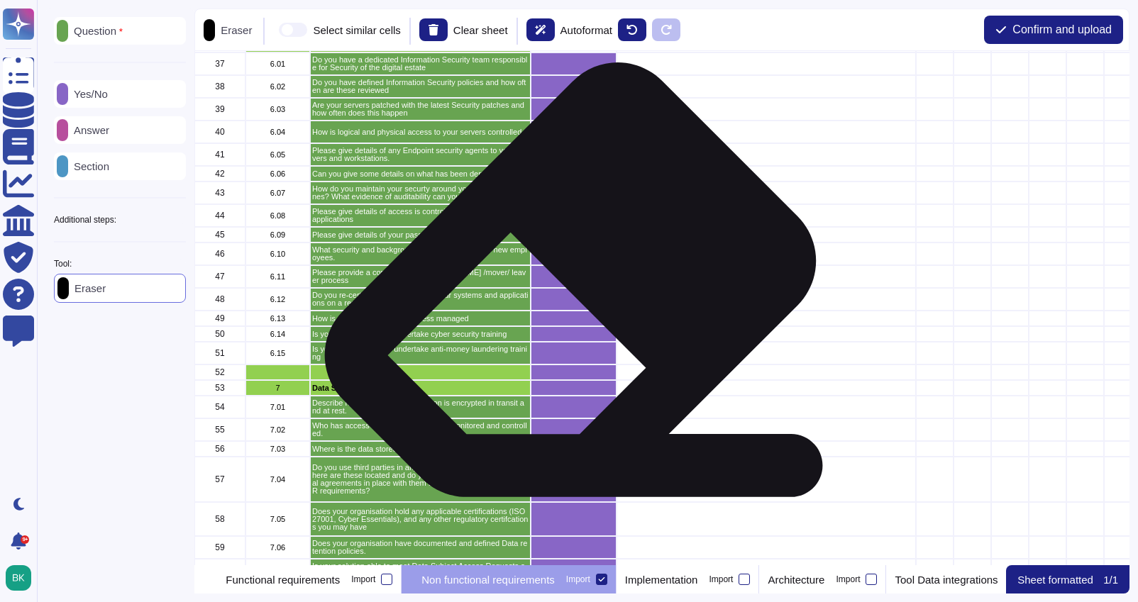
scroll to position [715, 0]
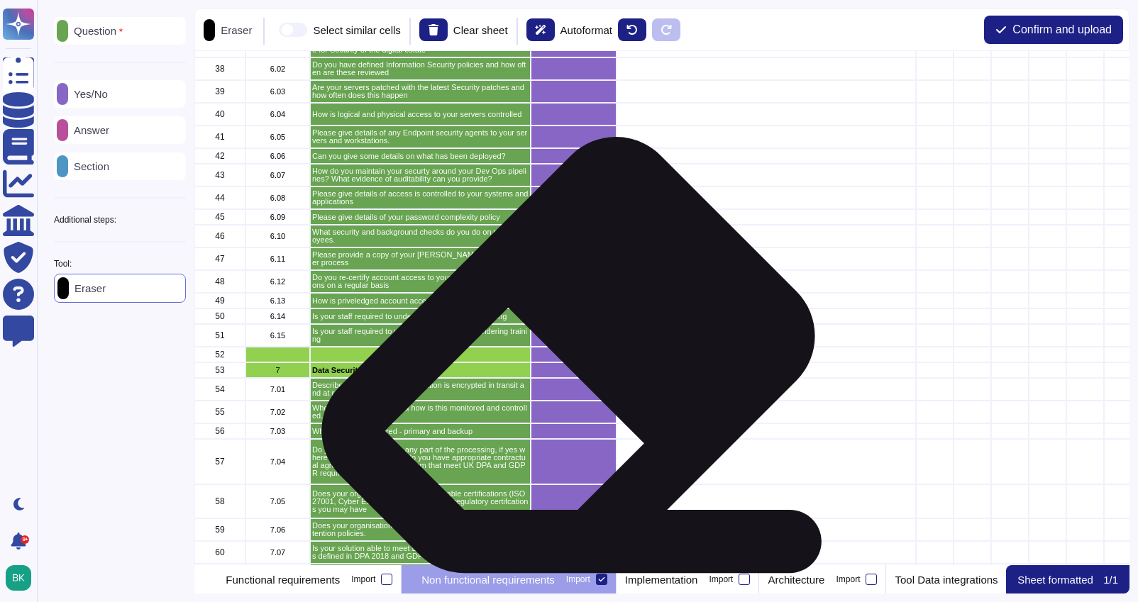
click at [563, 359] on div "grid" at bounding box center [574, 355] width 86 height 16
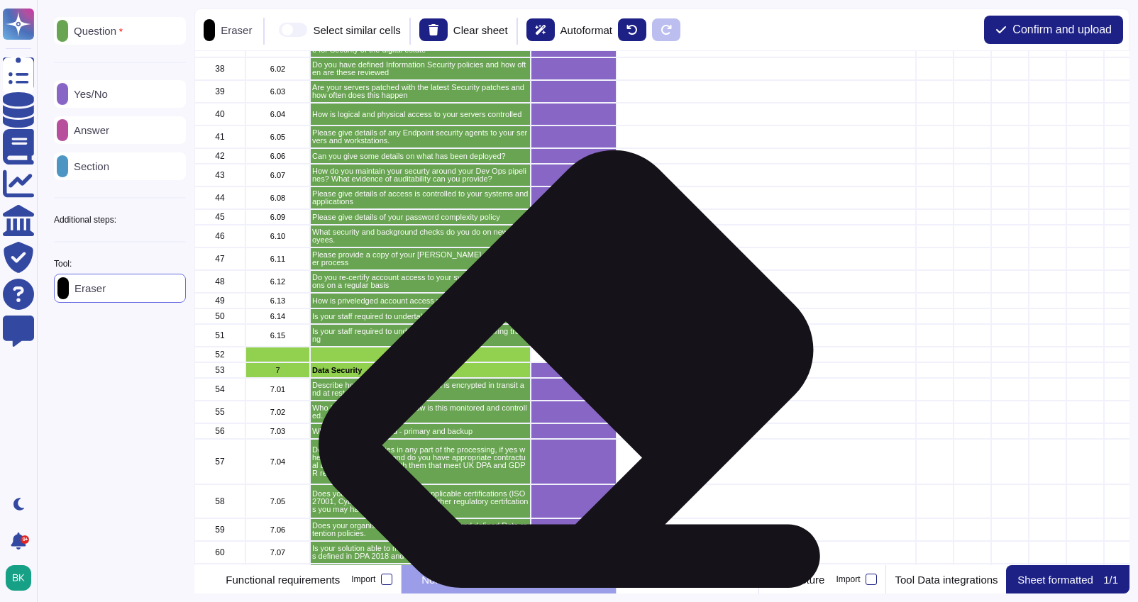
click at [560, 373] on div "grid" at bounding box center [574, 371] width 86 height 16
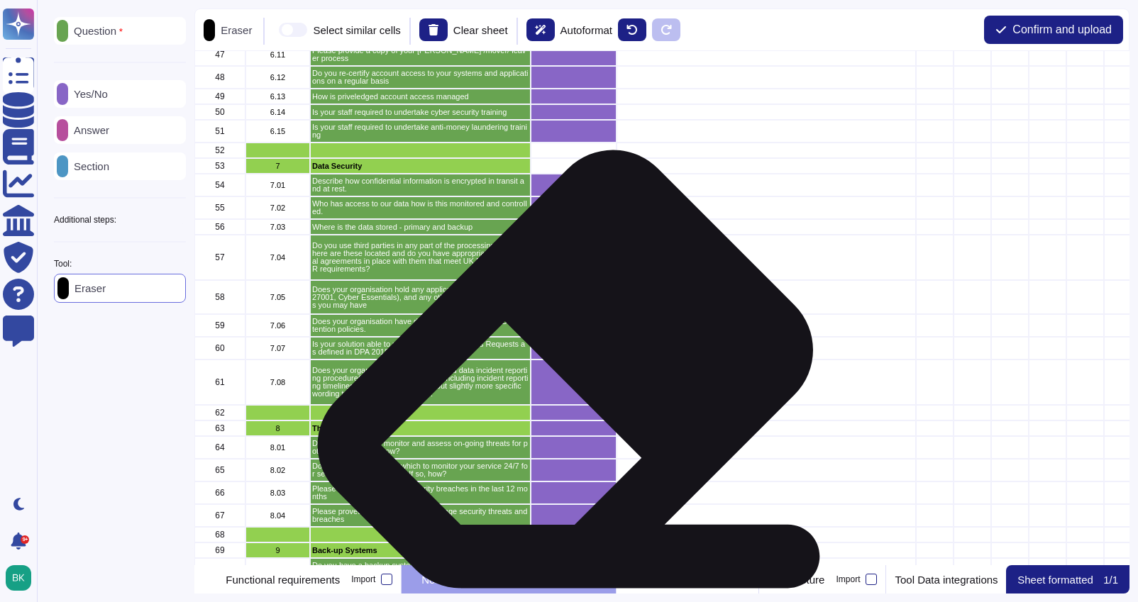
scroll to position [921, 0]
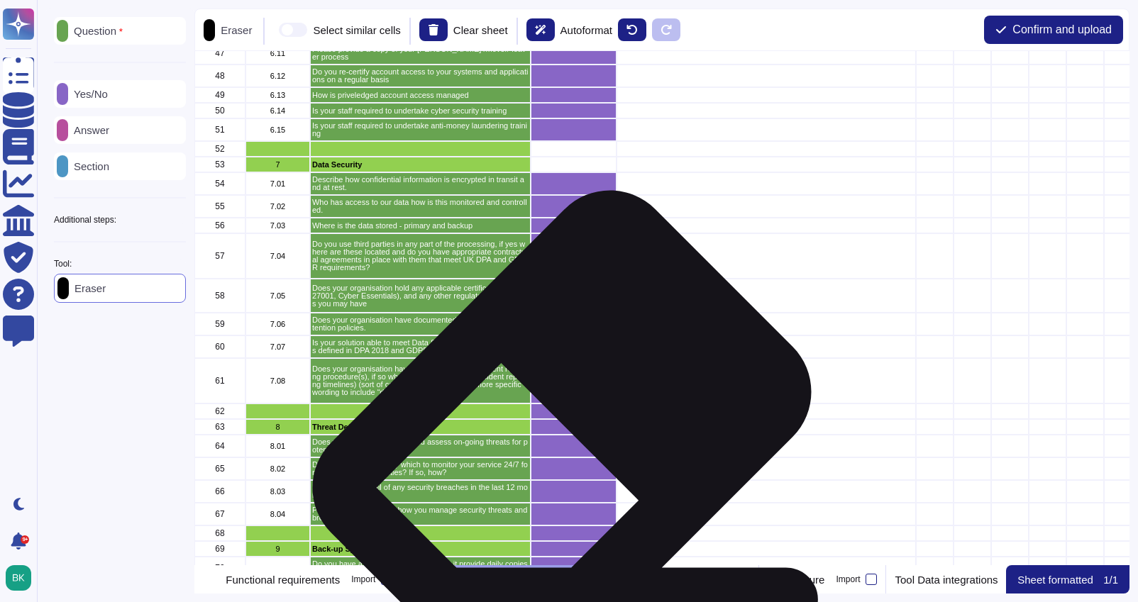
click at [556, 415] on div "grid" at bounding box center [574, 412] width 86 height 16
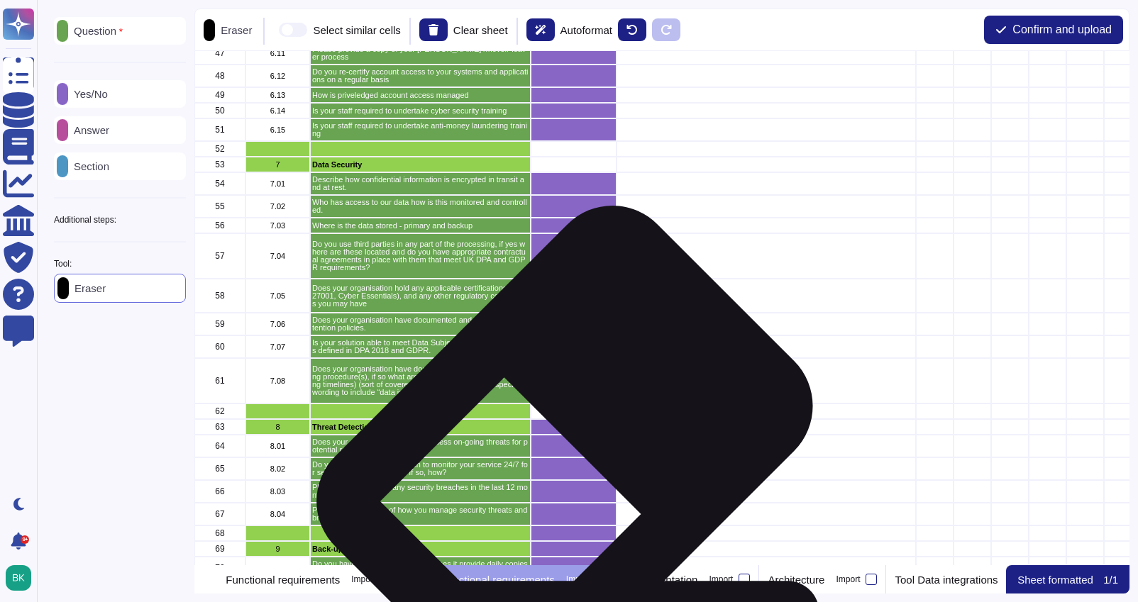
click at [559, 429] on div "grid" at bounding box center [574, 427] width 86 height 16
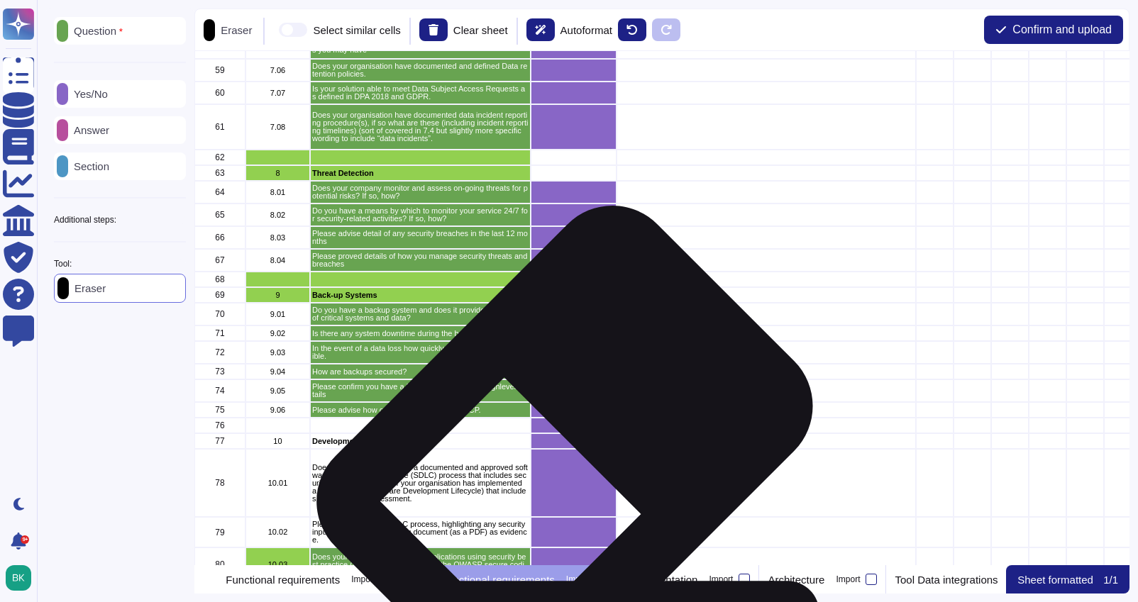
scroll to position [1178, 0]
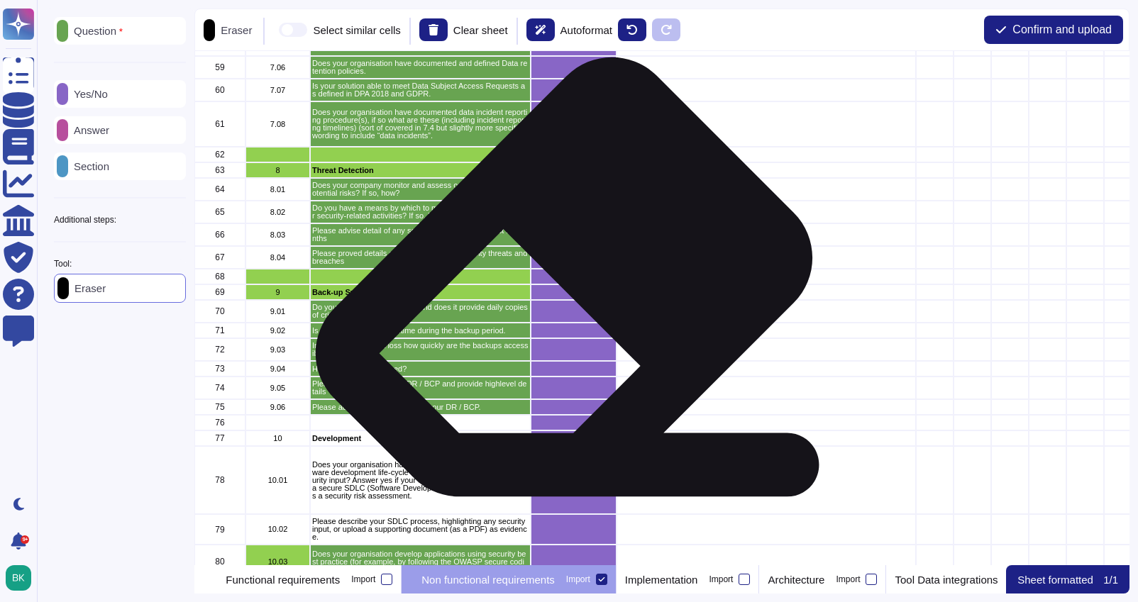
click at [557, 280] on div "grid" at bounding box center [574, 277] width 86 height 16
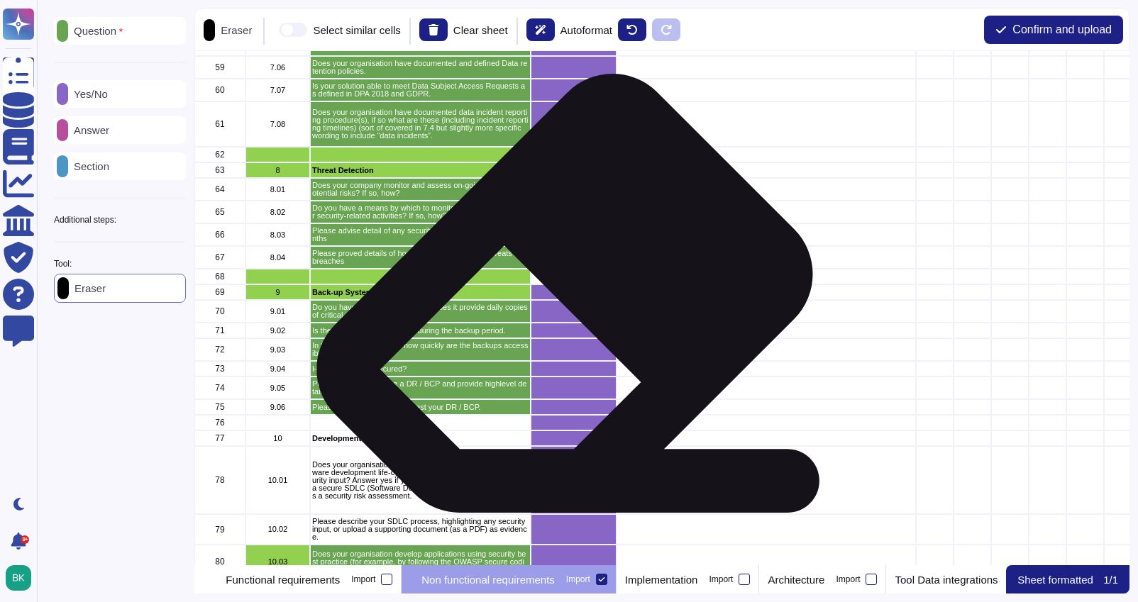
click at [559, 297] on div "grid" at bounding box center [574, 293] width 86 height 16
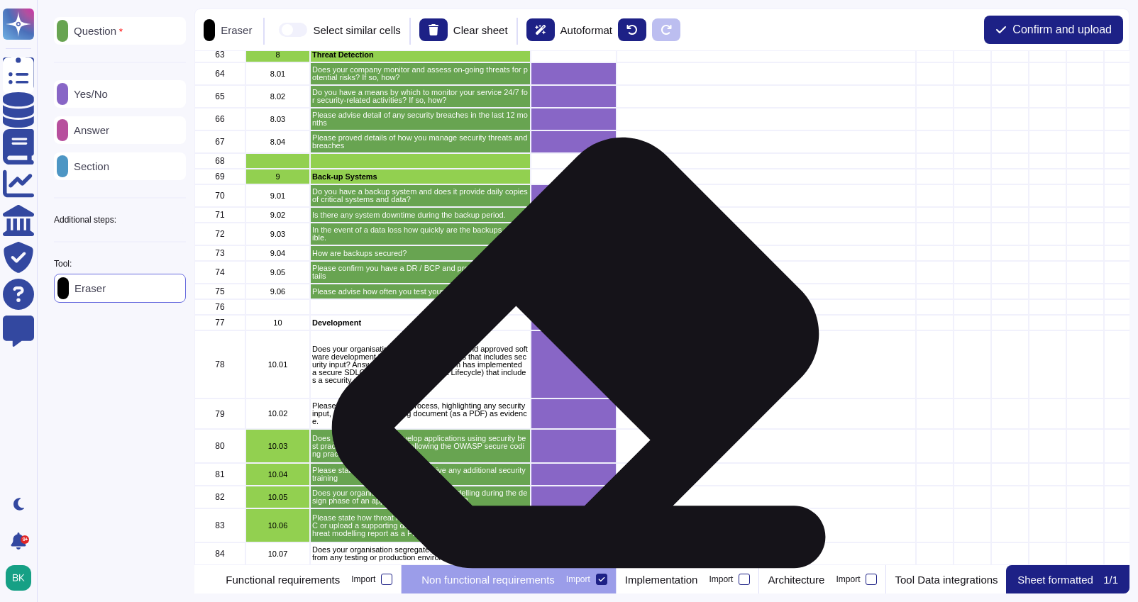
scroll to position [1306, 0]
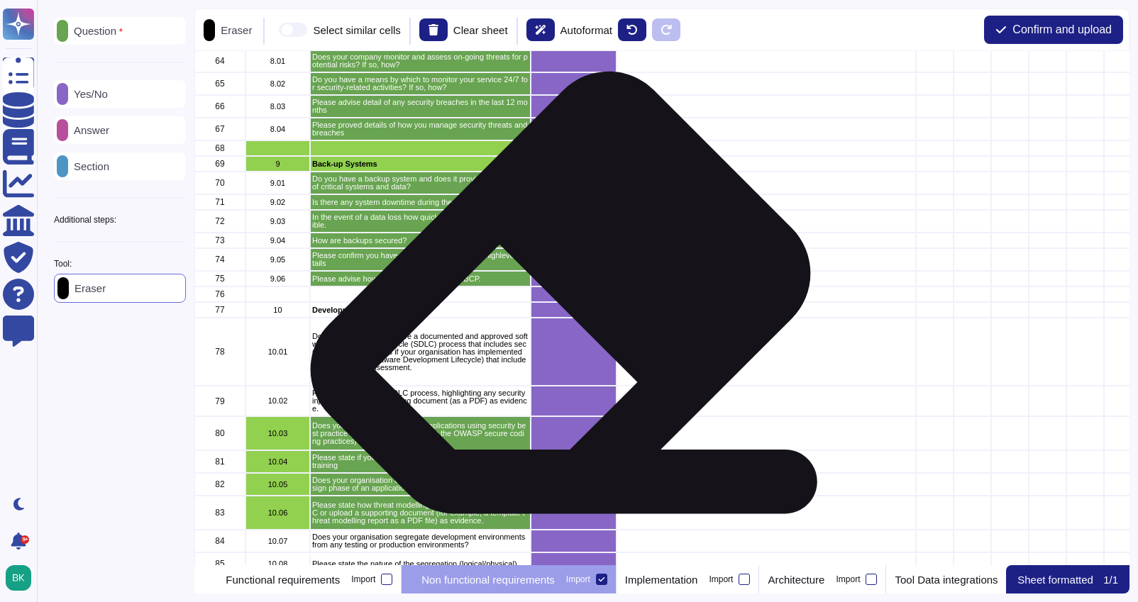
click at [555, 297] on div "grid" at bounding box center [574, 295] width 86 height 16
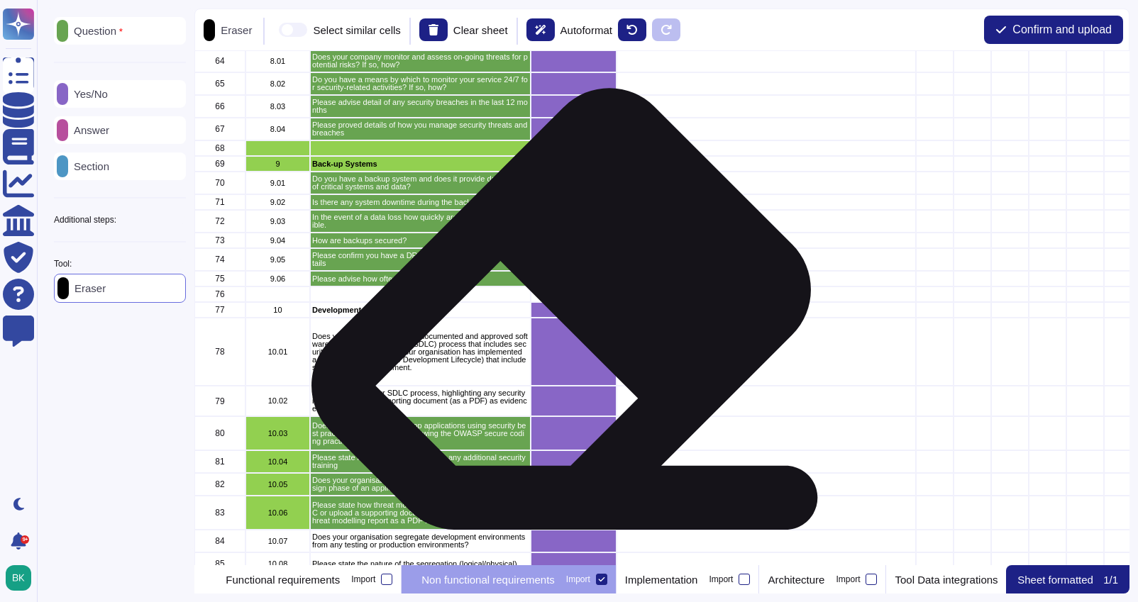
click at [556, 314] on div "grid" at bounding box center [574, 310] width 86 height 16
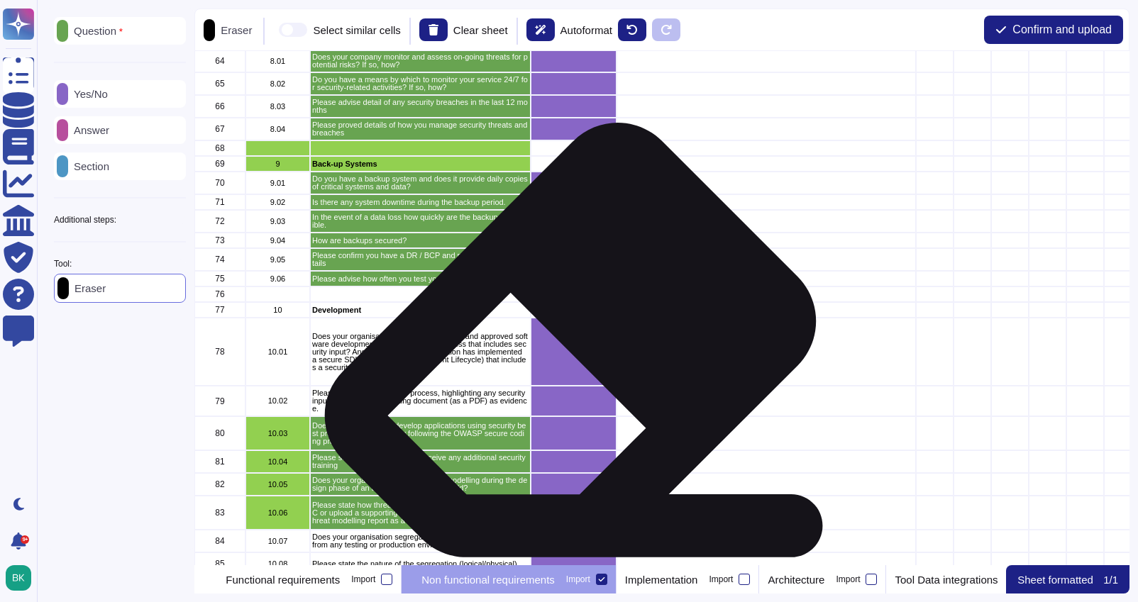
click at [565, 344] on div "grid" at bounding box center [574, 352] width 86 height 68
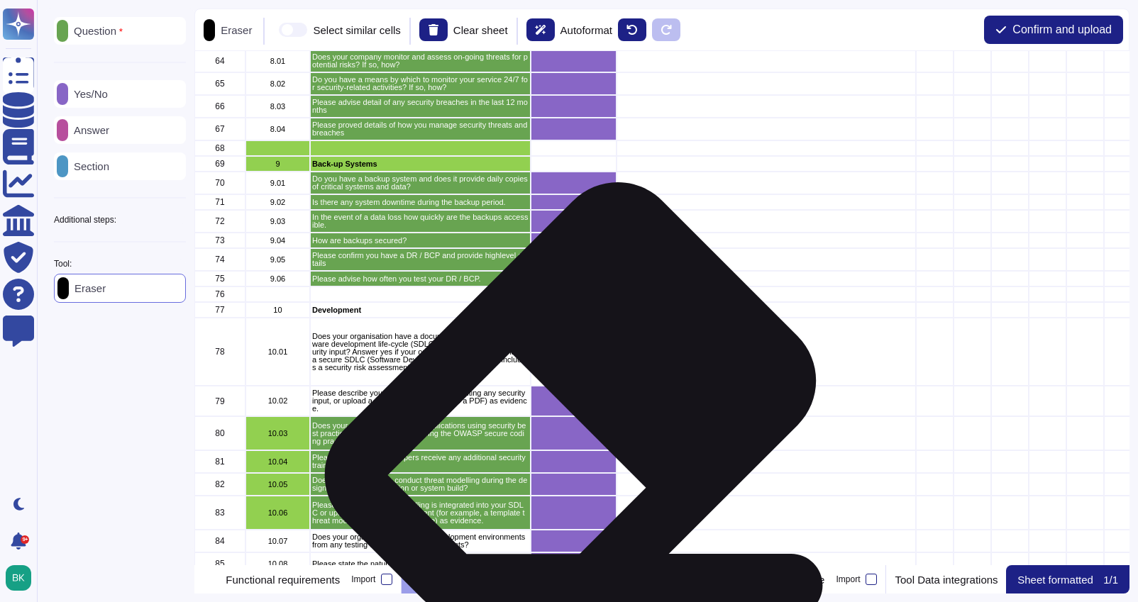
click at [565, 404] on div "grid" at bounding box center [574, 401] width 86 height 31
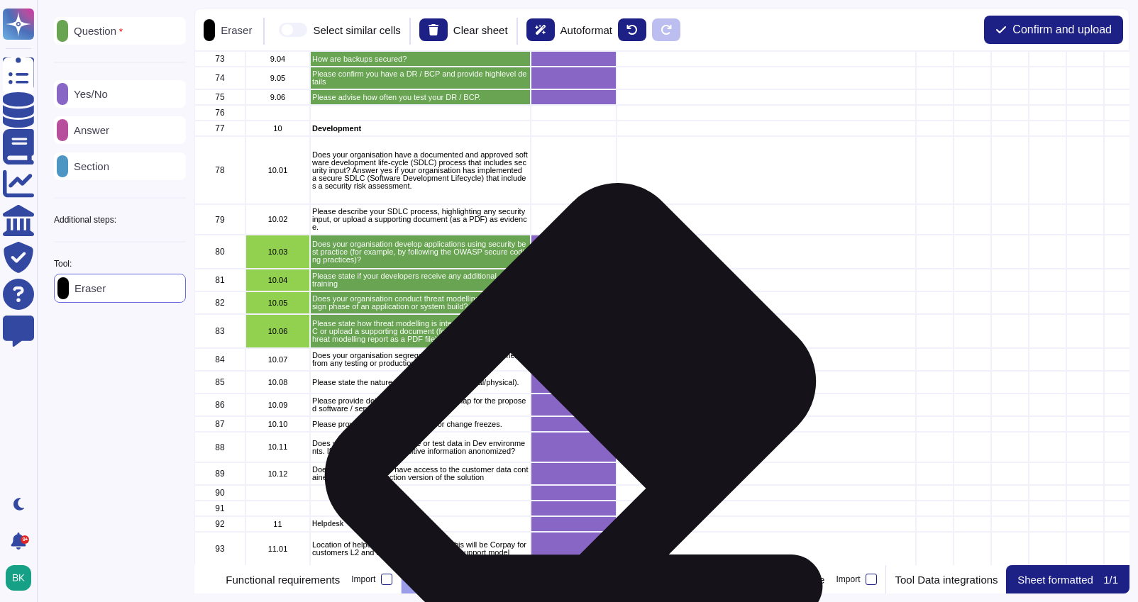
scroll to position [1494, 0]
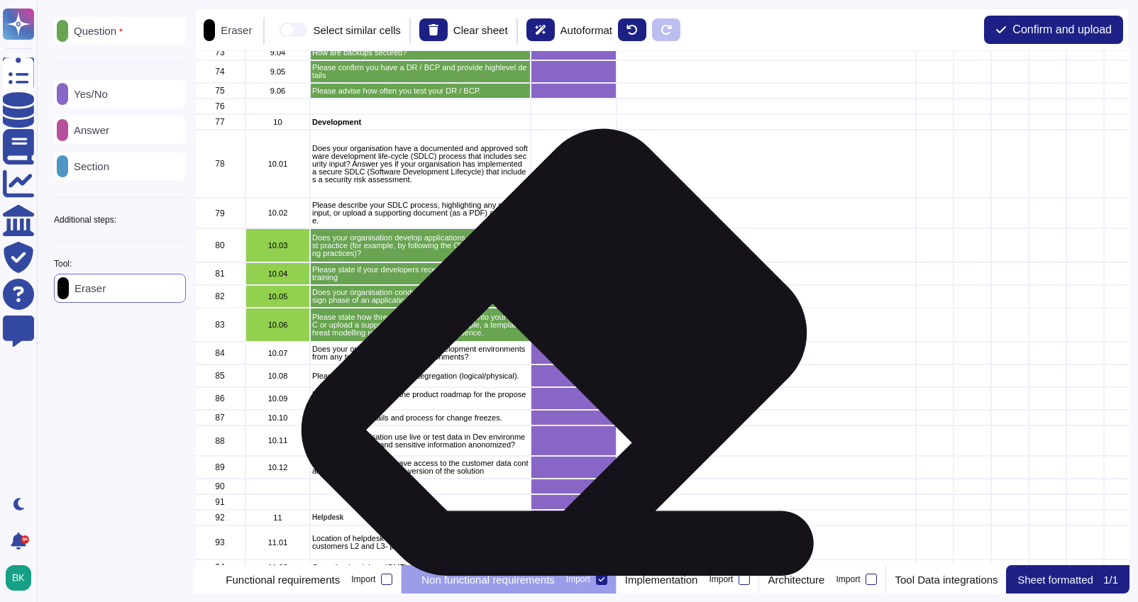
click at [548, 356] on div "grid" at bounding box center [574, 353] width 86 height 23
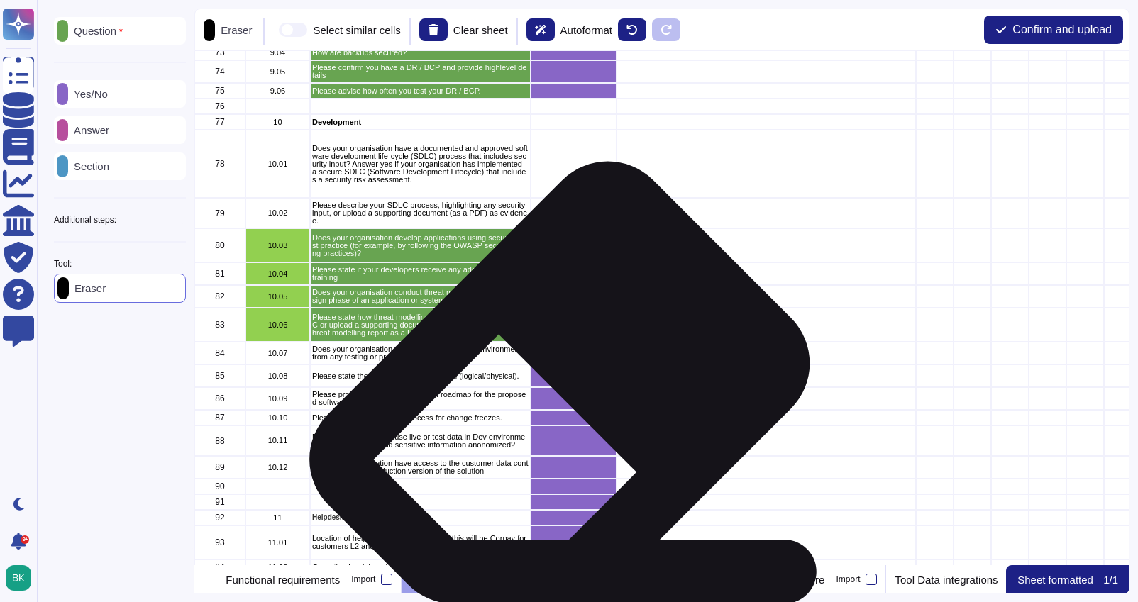
click at [554, 387] on div "grid" at bounding box center [574, 398] width 86 height 23
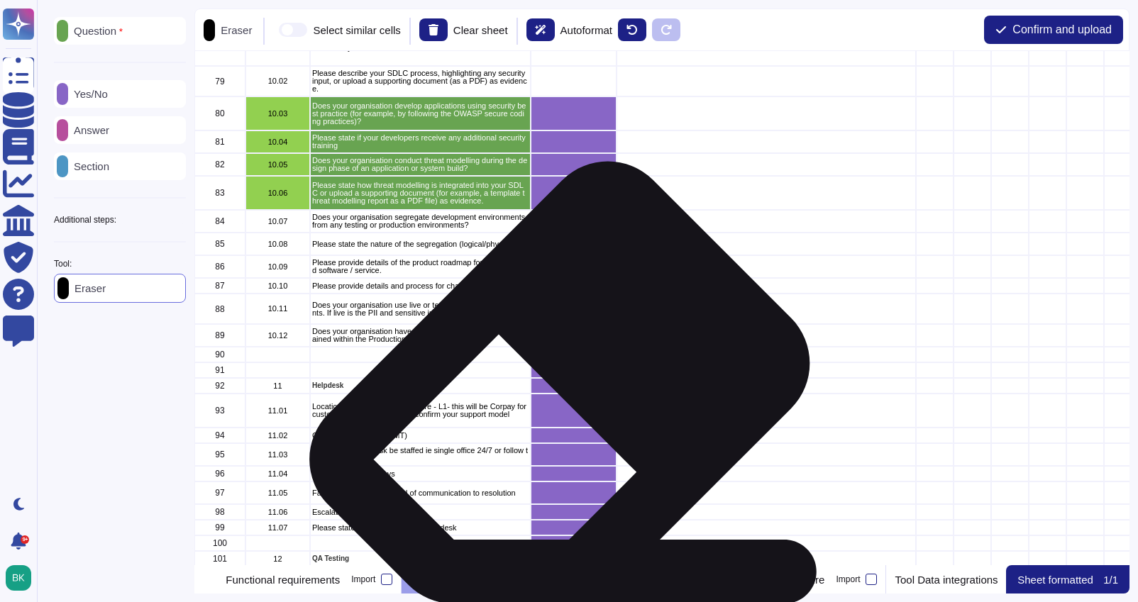
scroll to position [1651, 0]
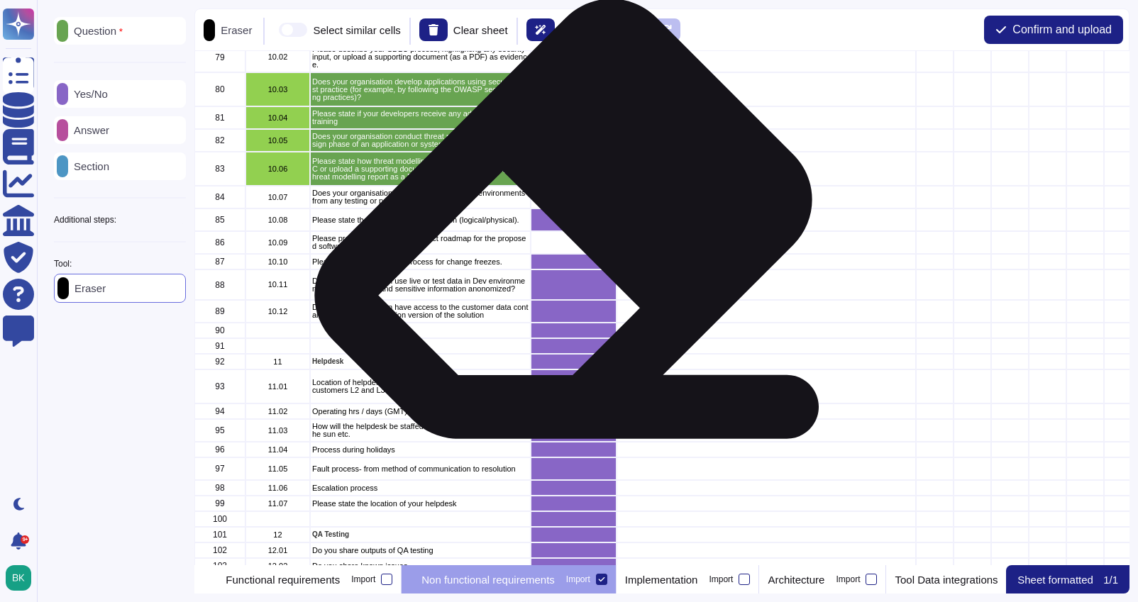
click at [558, 223] on div "grid" at bounding box center [574, 220] width 86 height 23
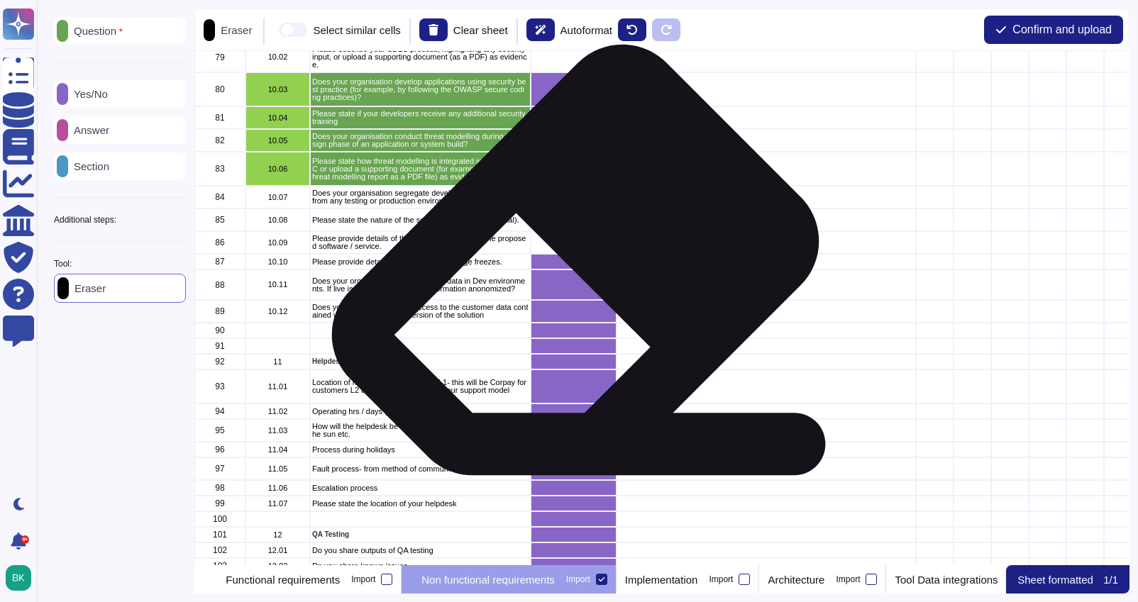
click at [568, 267] on div "grid" at bounding box center [574, 262] width 86 height 16
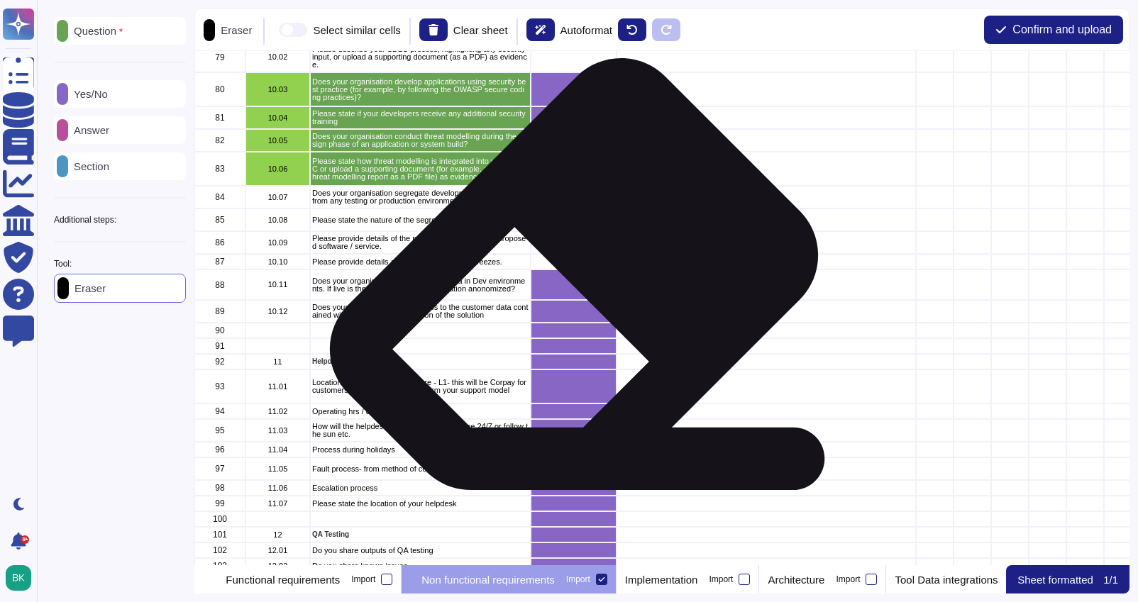
click at [568, 285] on div "grid" at bounding box center [574, 285] width 86 height 31
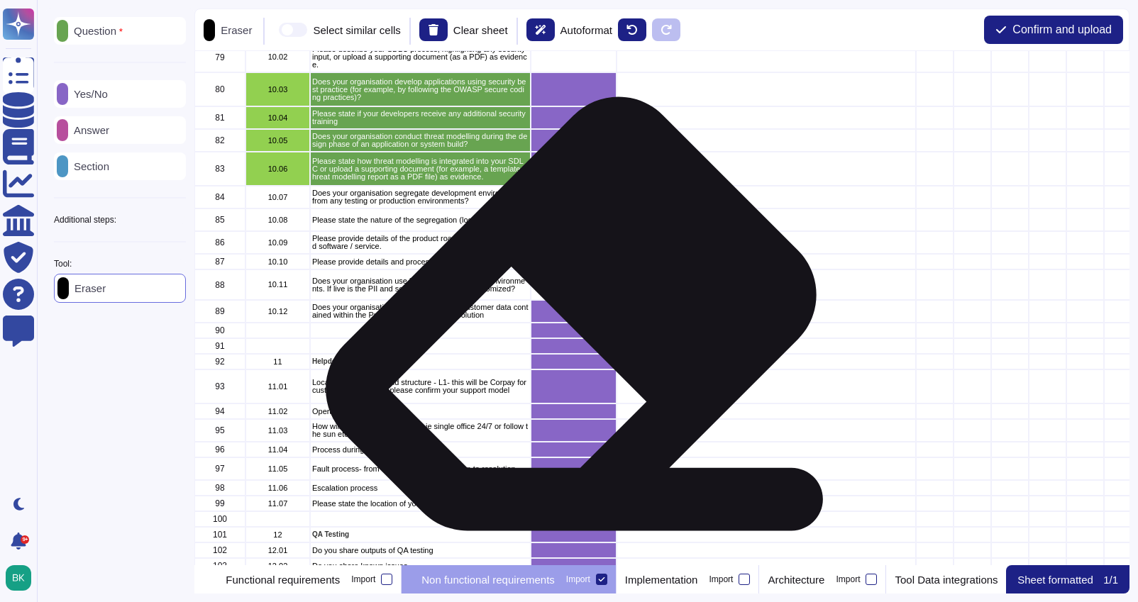
click at [566, 318] on div "grid" at bounding box center [574, 311] width 86 height 23
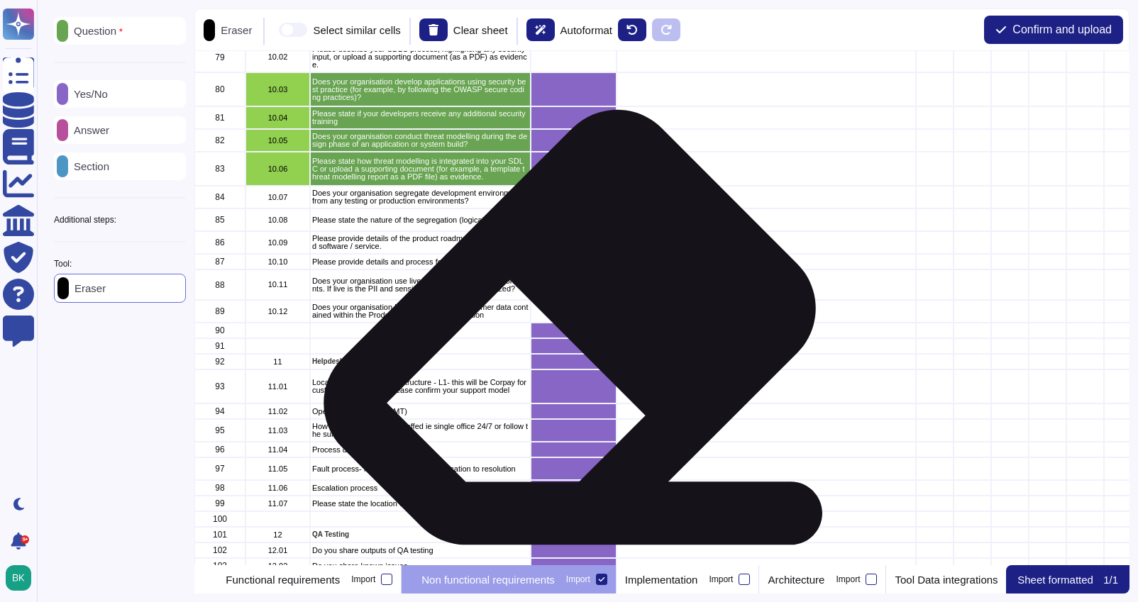
click at [563, 332] on div "grid" at bounding box center [574, 331] width 86 height 16
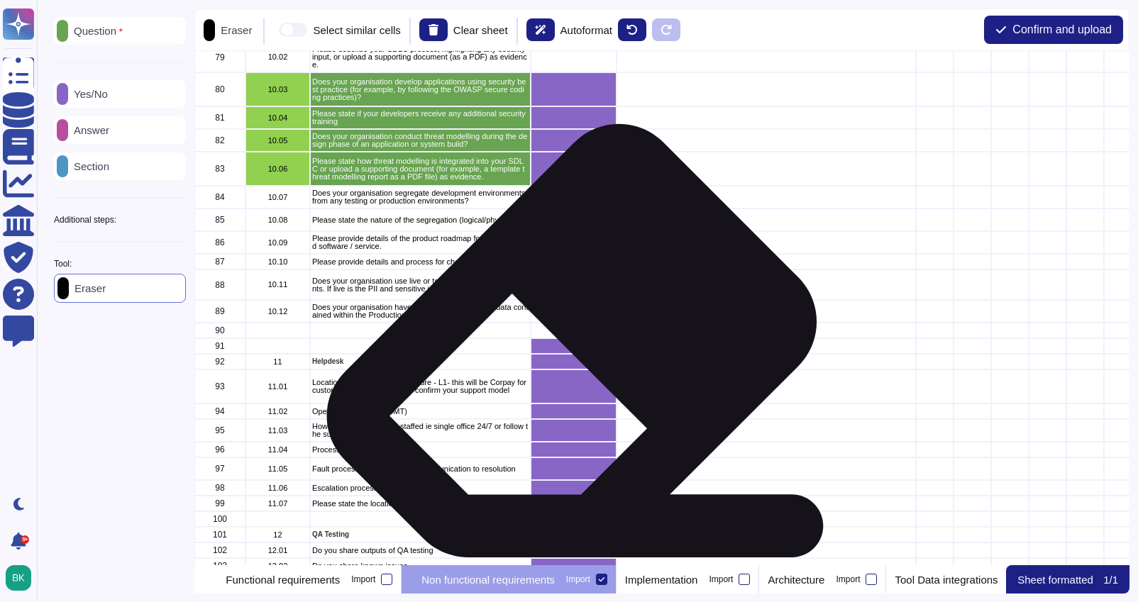
click at [560, 348] on div "grid" at bounding box center [574, 346] width 86 height 16
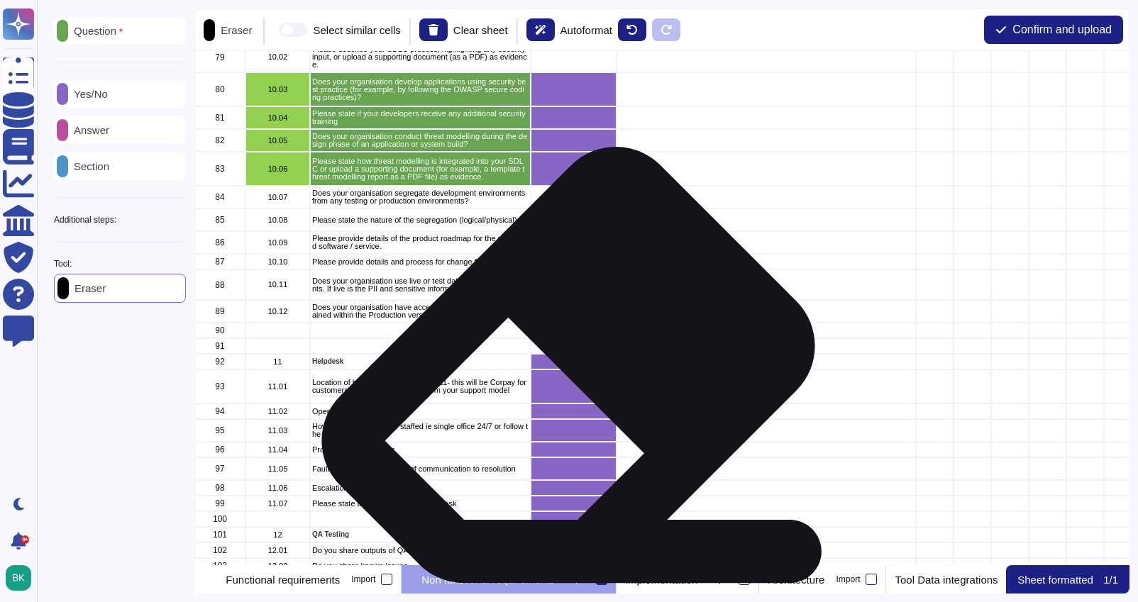
click at [563, 370] on div "grid" at bounding box center [574, 387] width 86 height 34
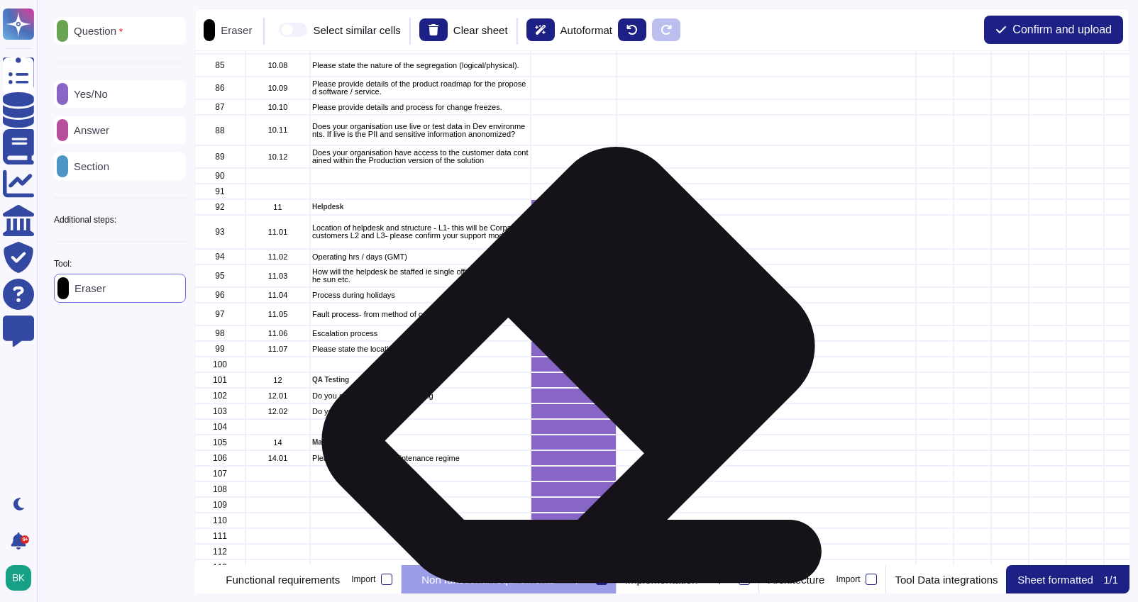
scroll to position [1815, 0]
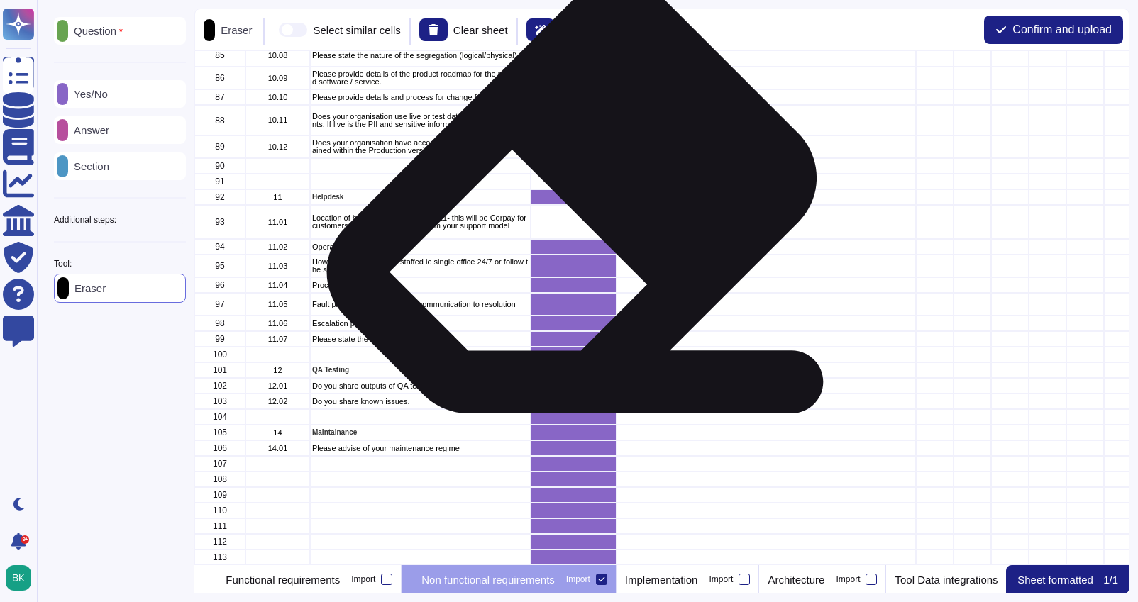
click at [563, 197] on div "grid" at bounding box center [574, 197] width 86 height 16
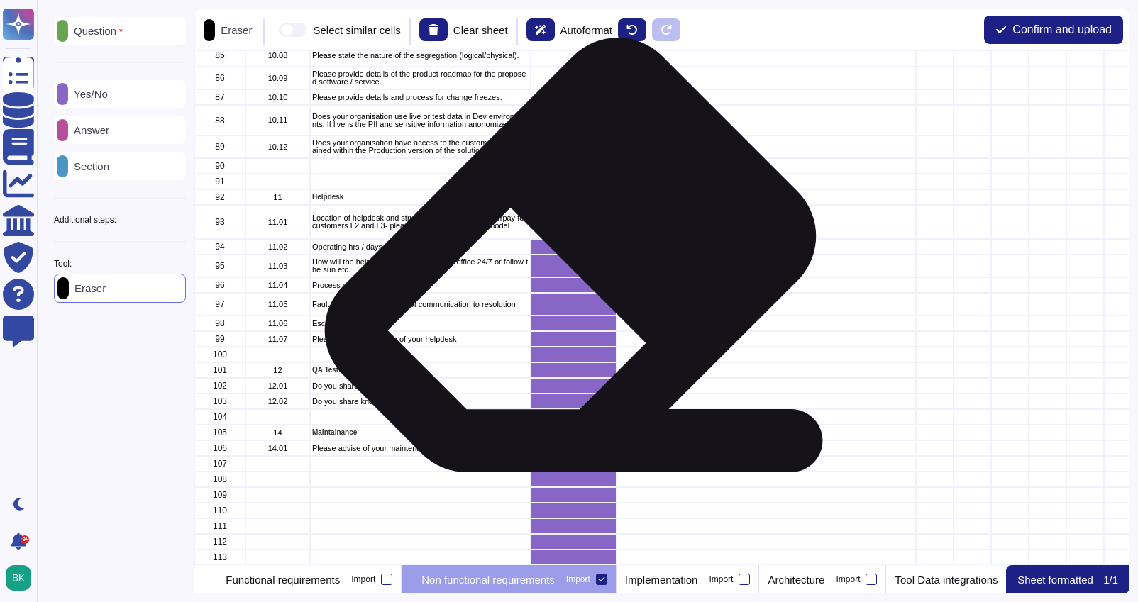
click at [565, 259] on div "grid" at bounding box center [574, 266] width 86 height 23
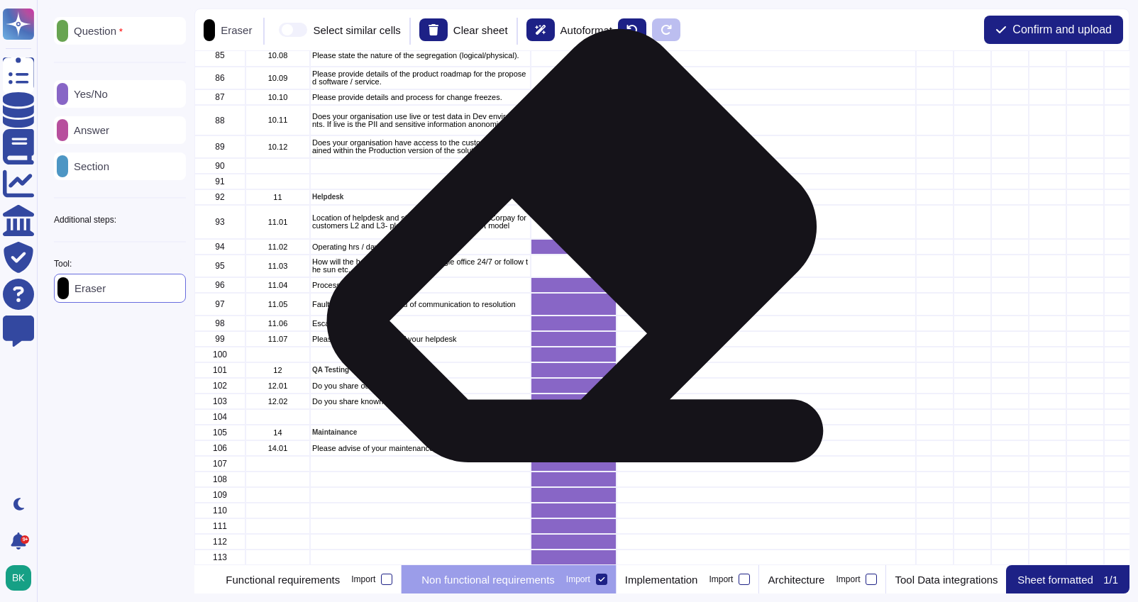
click at [566, 250] on div "grid" at bounding box center [574, 247] width 86 height 16
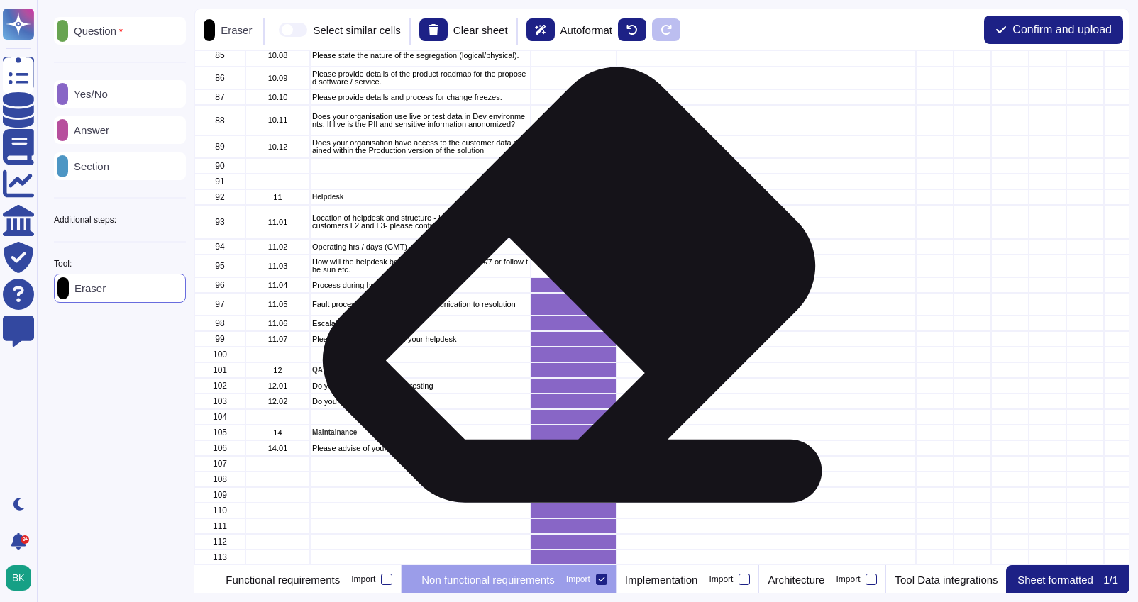
click at [563, 289] on div "grid" at bounding box center [574, 285] width 86 height 16
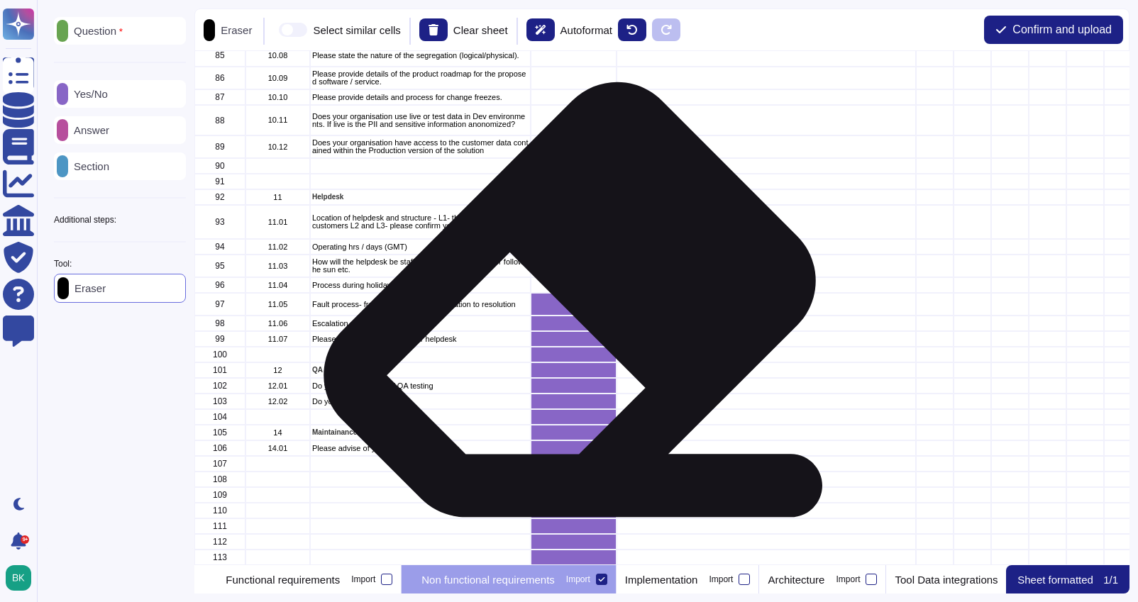
click at [563, 304] on div "grid" at bounding box center [574, 304] width 86 height 23
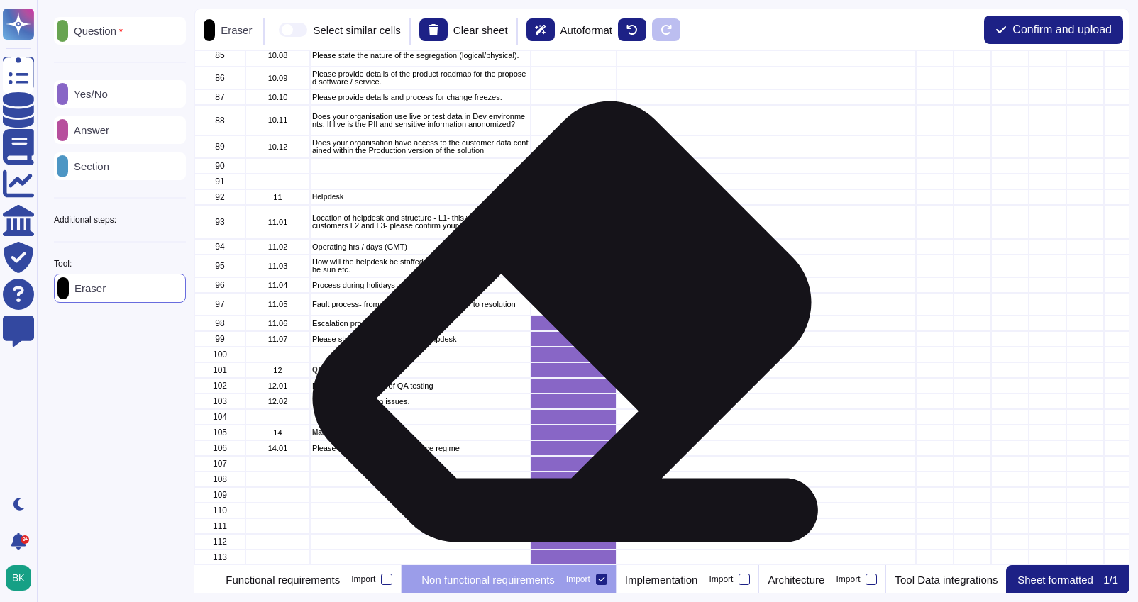
click at [556, 326] on div "grid" at bounding box center [574, 324] width 86 height 16
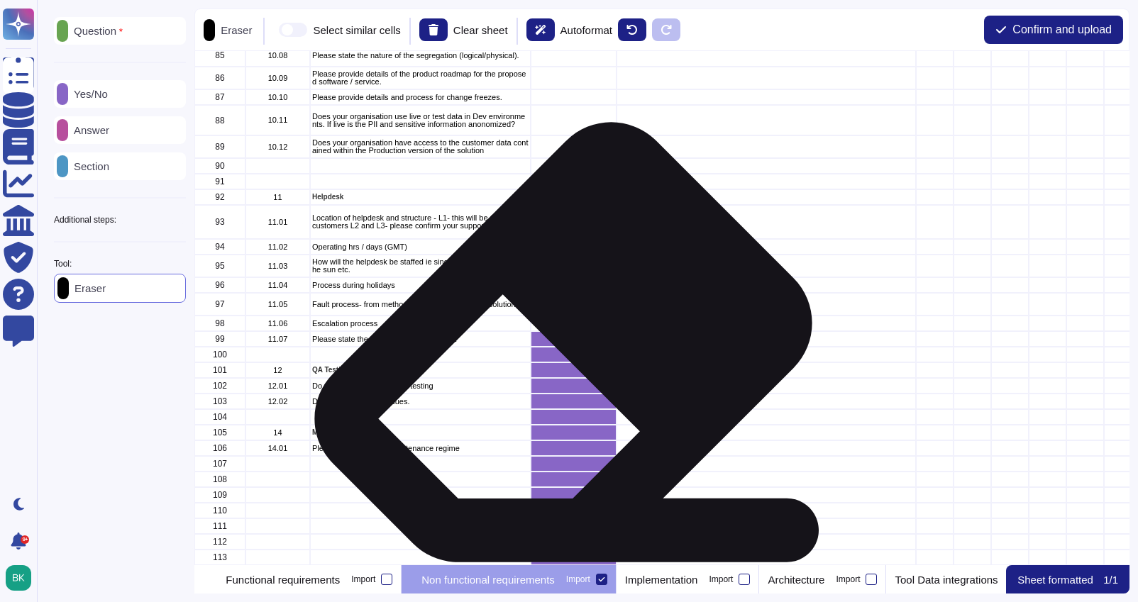
click at [558, 346] on div "grid" at bounding box center [574, 339] width 86 height 16
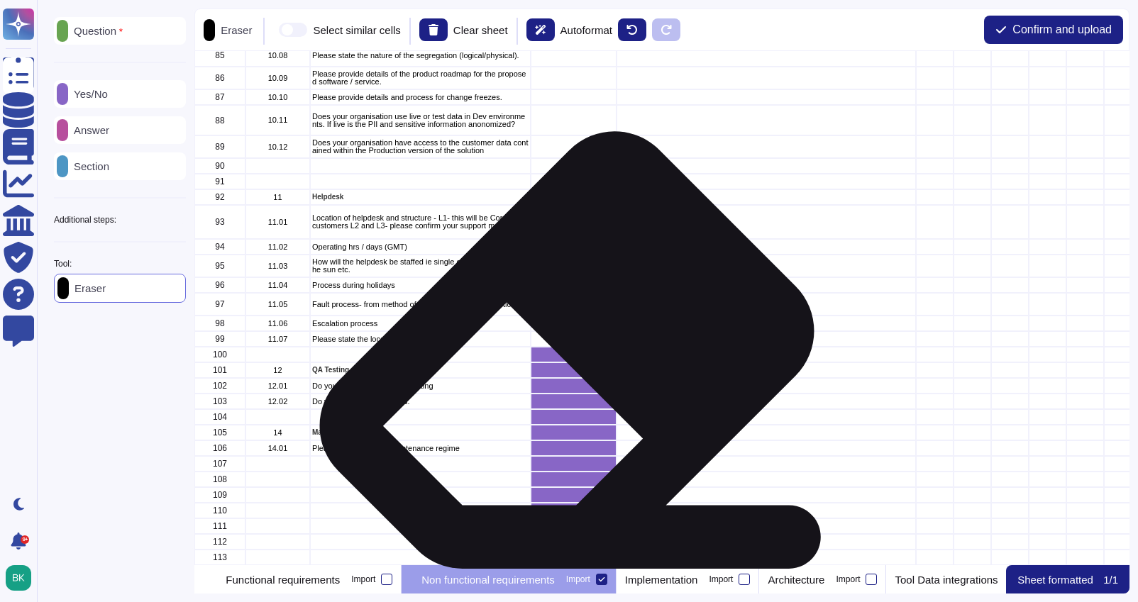
click at [561, 354] on div "grid" at bounding box center [574, 355] width 86 height 16
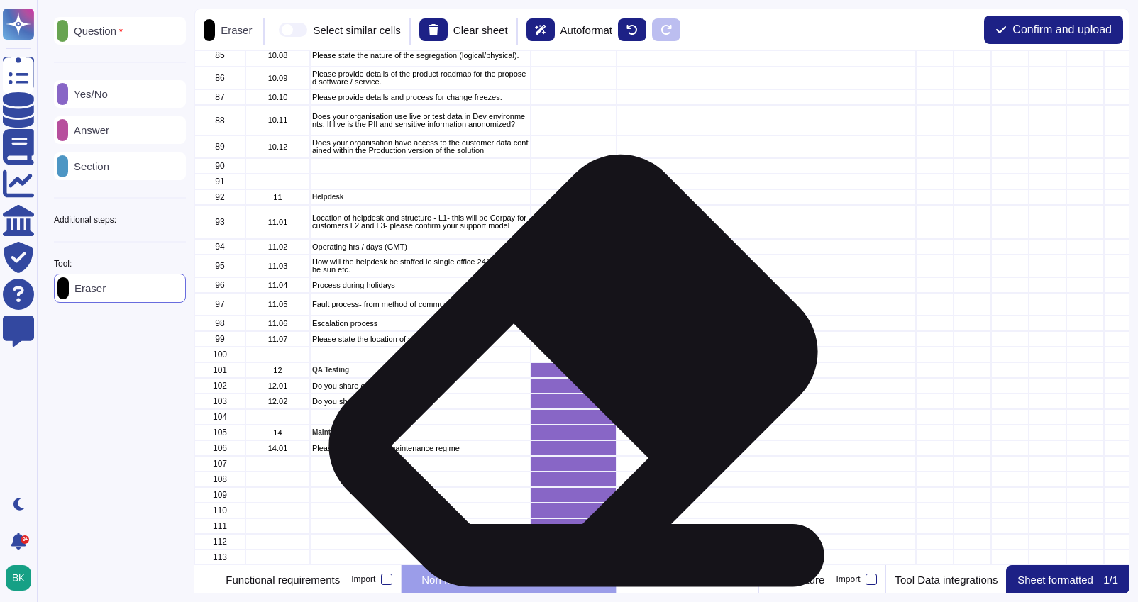
click at [568, 375] on div "grid" at bounding box center [574, 371] width 86 height 16
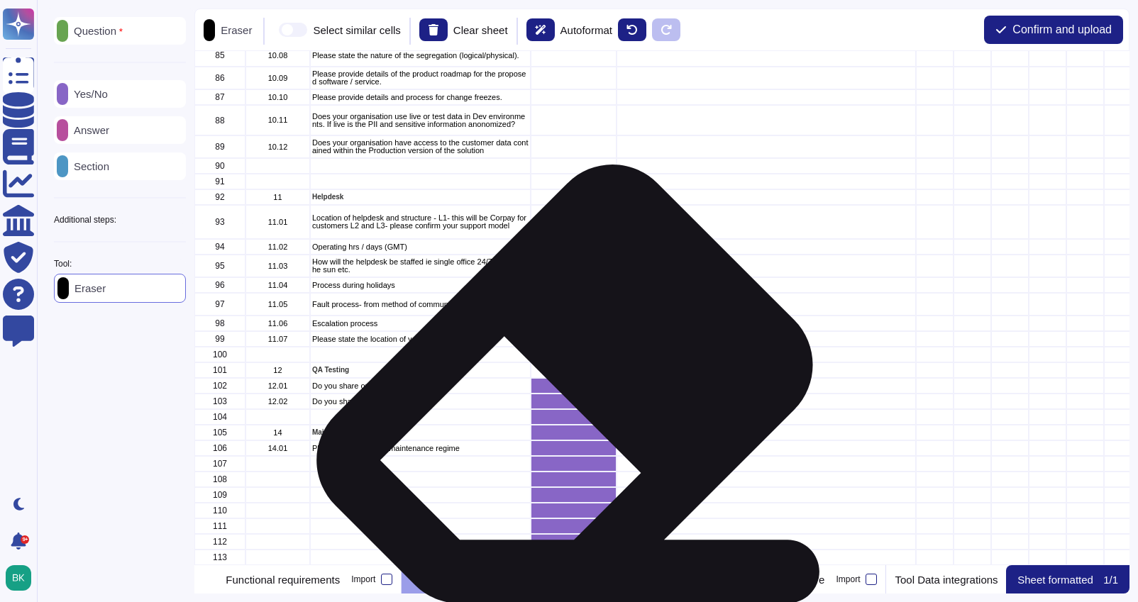
click at [558, 388] on div "grid" at bounding box center [574, 386] width 86 height 16
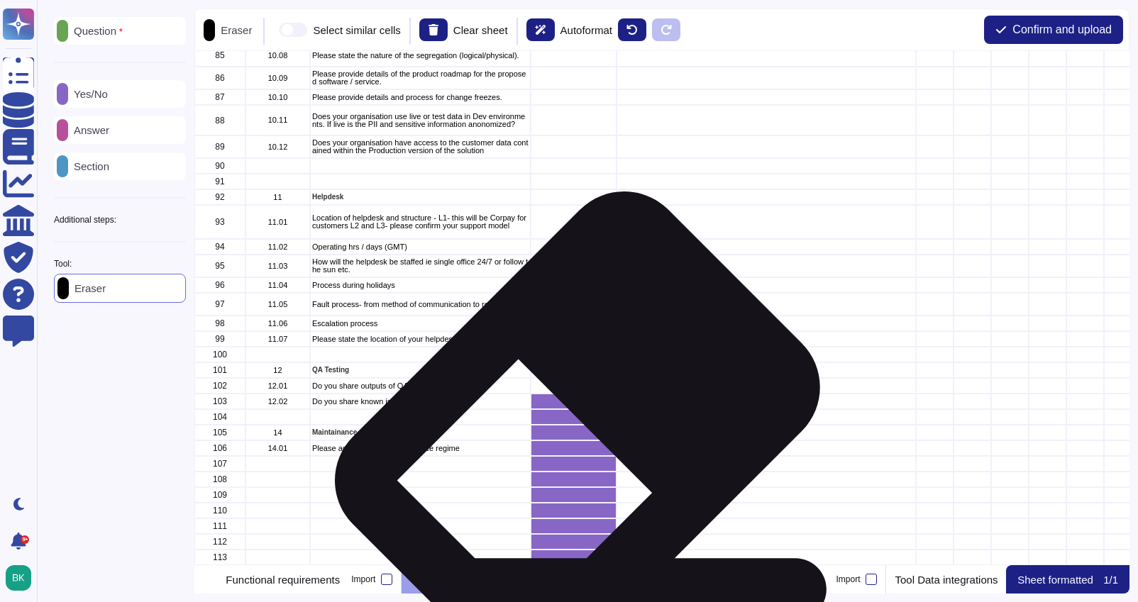
click at [572, 409] on div "grid" at bounding box center [574, 417] width 86 height 16
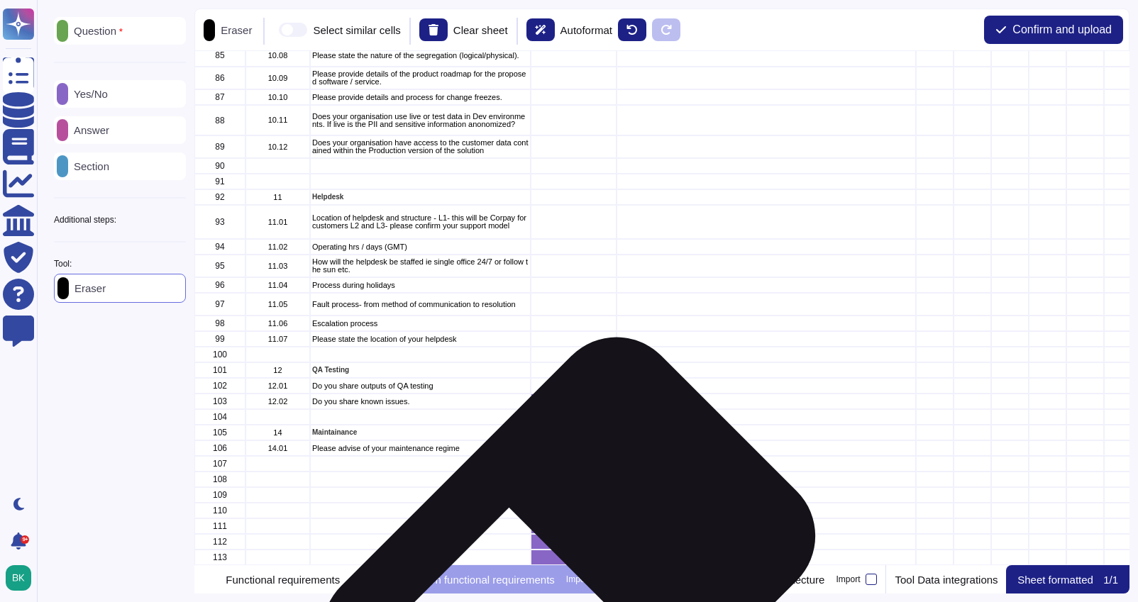
click at [562, 559] on div "grid" at bounding box center [574, 558] width 86 height 16
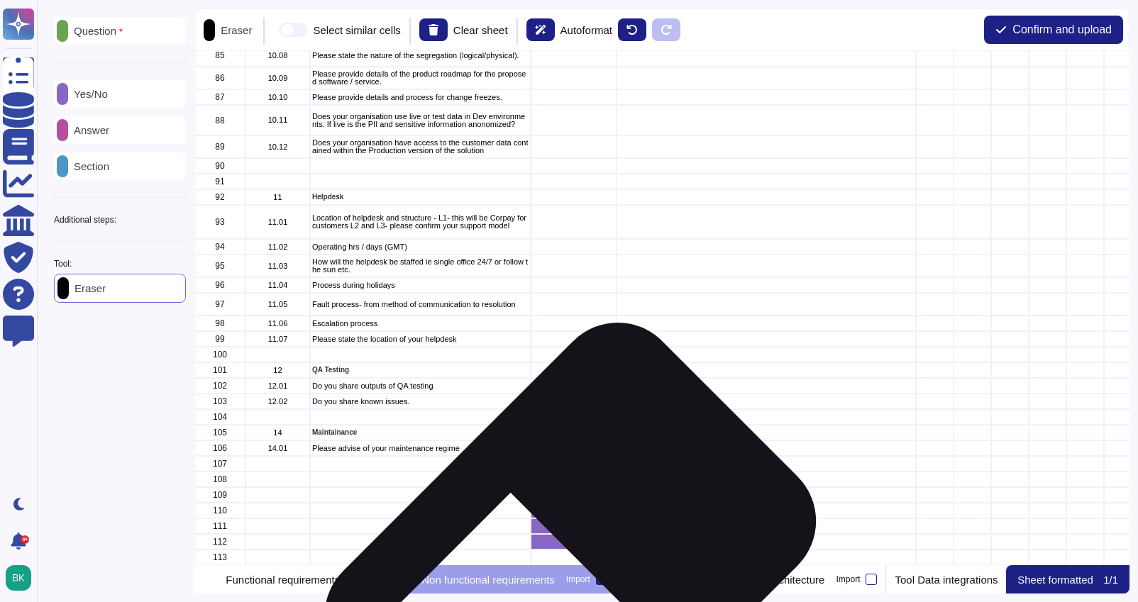
click at [563, 543] on div "grid" at bounding box center [574, 542] width 86 height 16
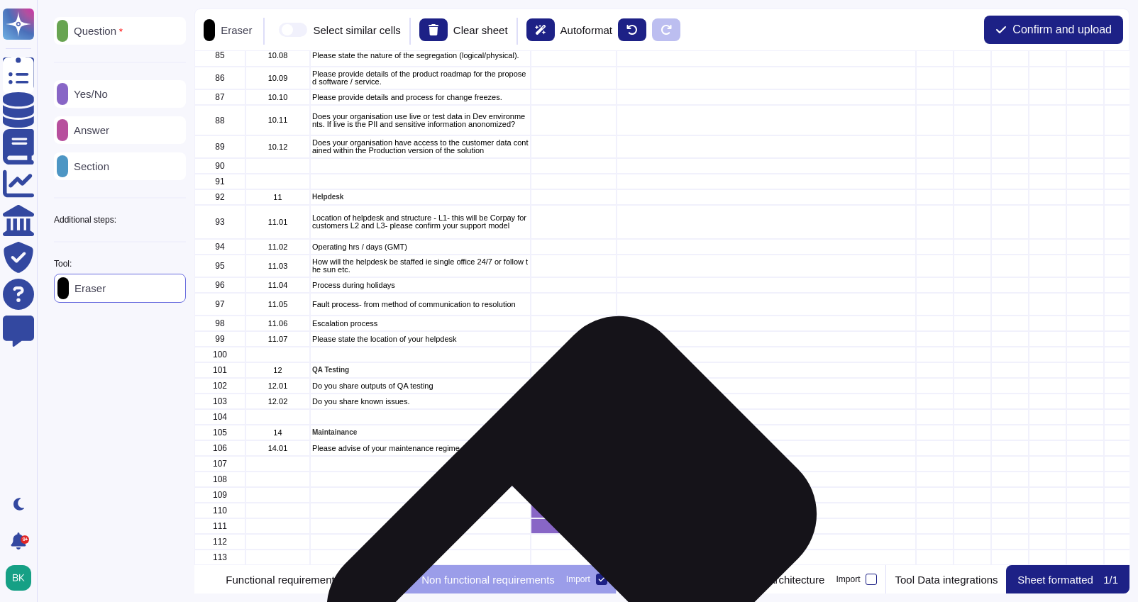
click at [561, 533] on div "grid" at bounding box center [574, 527] width 86 height 16
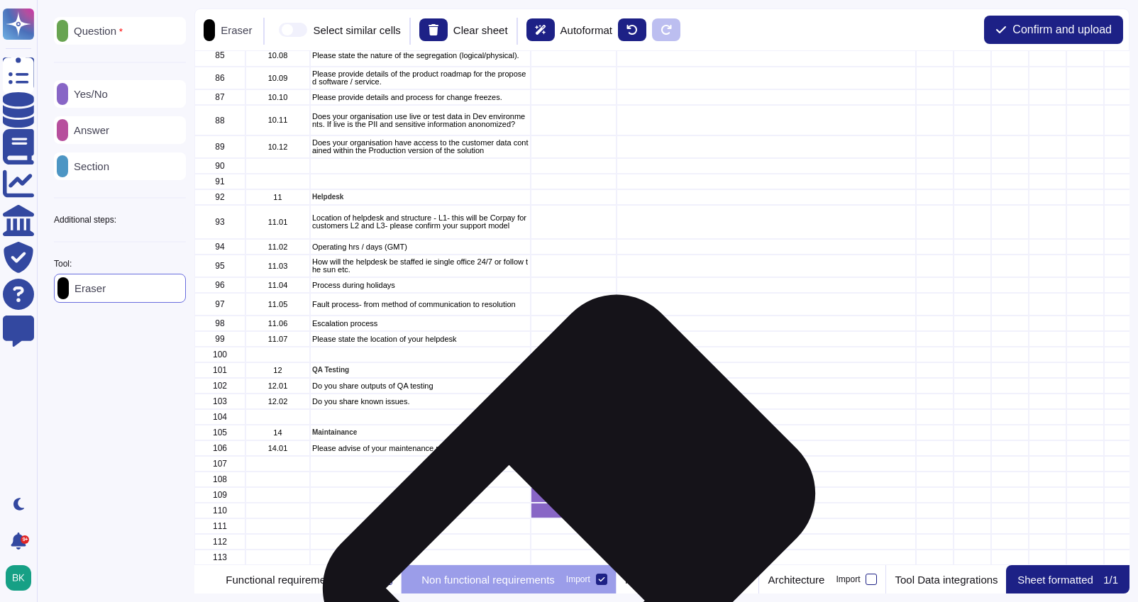
click at [563, 517] on div "grid" at bounding box center [574, 511] width 86 height 16
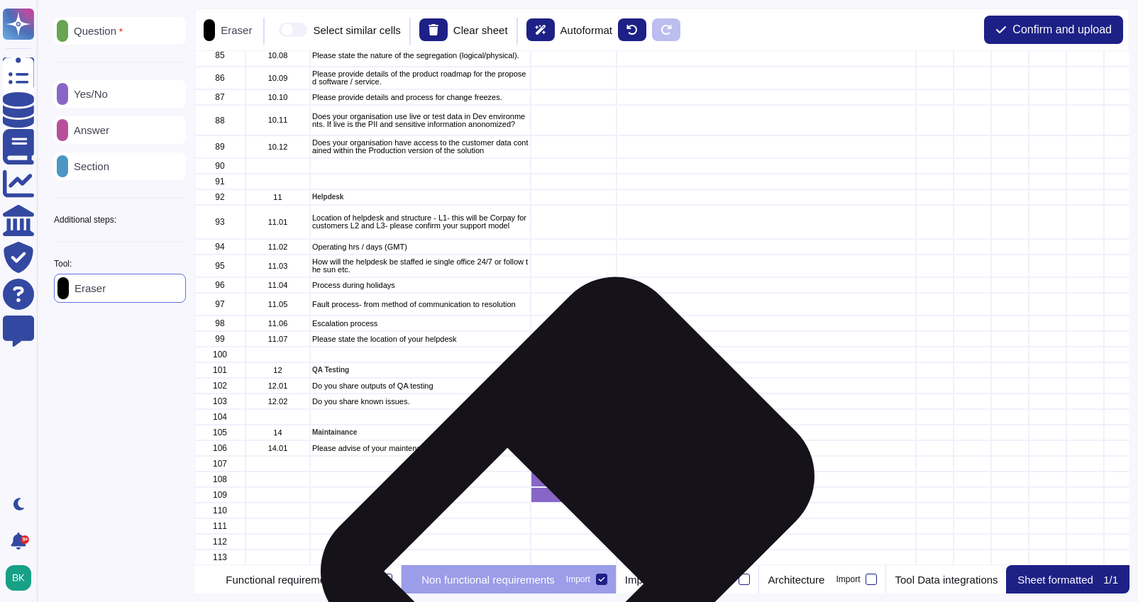
click at [562, 500] on div "grid" at bounding box center [574, 496] width 86 height 16
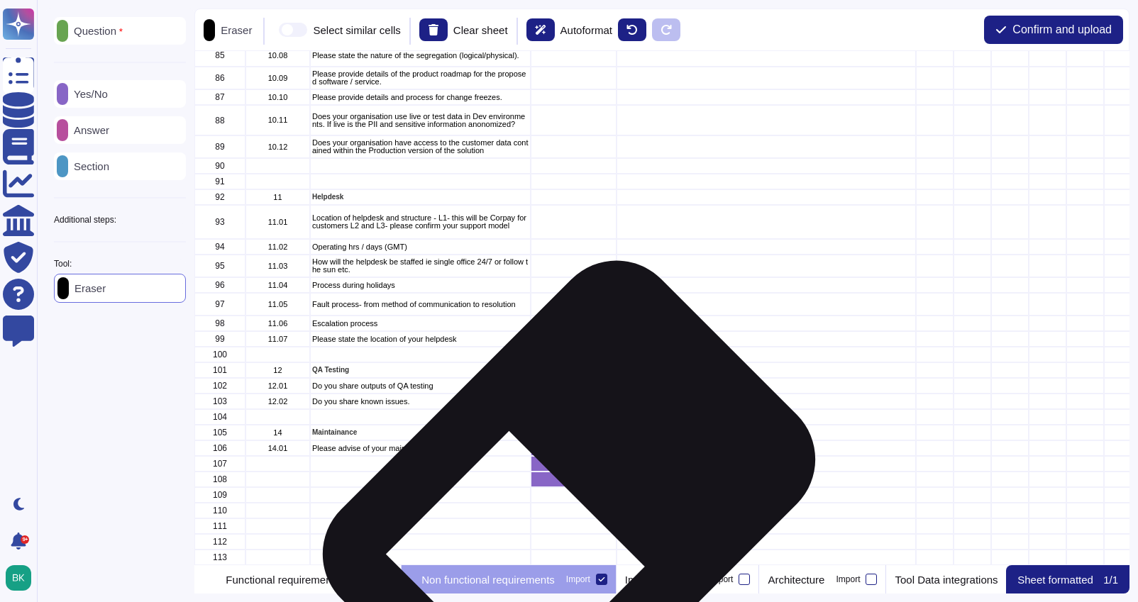
click at [563, 483] on div "grid" at bounding box center [574, 480] width 86 height 16
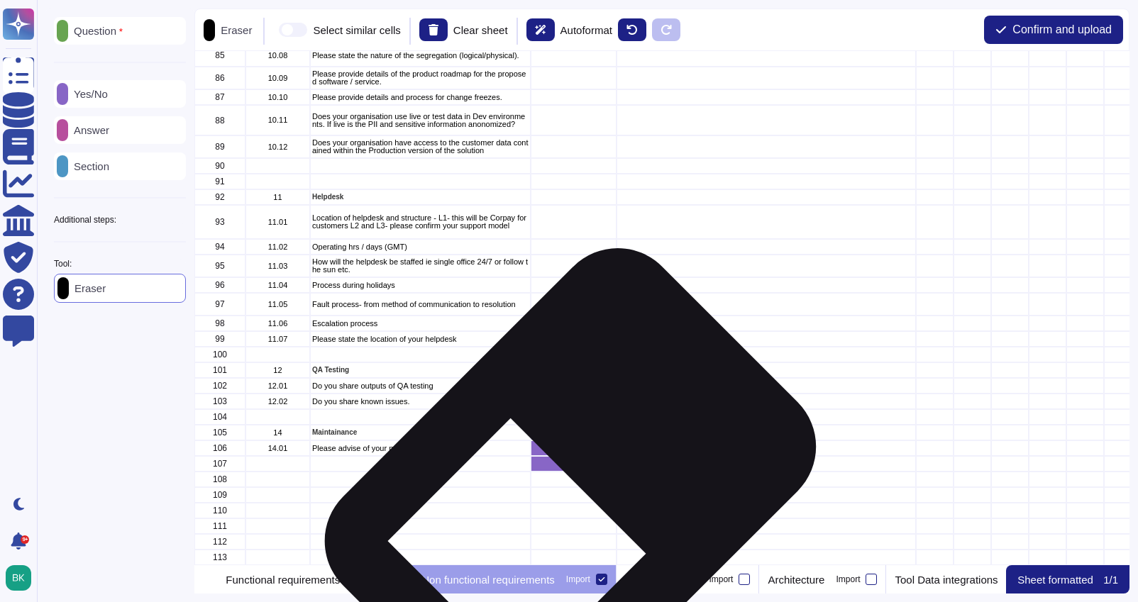
click at [565, 469] on div "grid" at bounding box center [574, 464] width 86 height 16
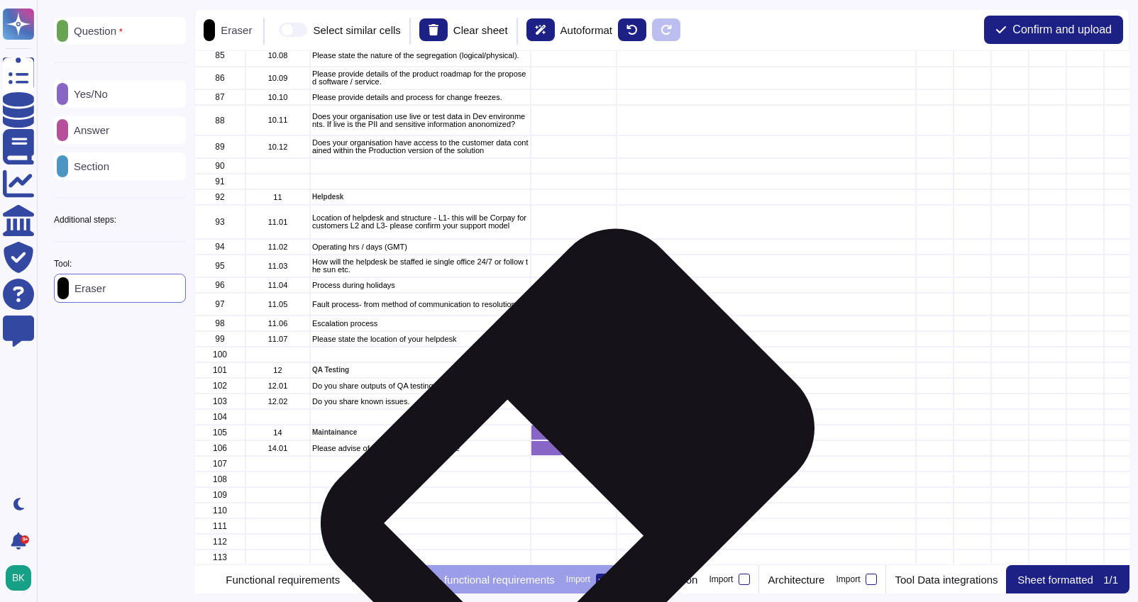
click at [562, 451] on div "grid" at bounding box center [574, 449] width 86 height 16
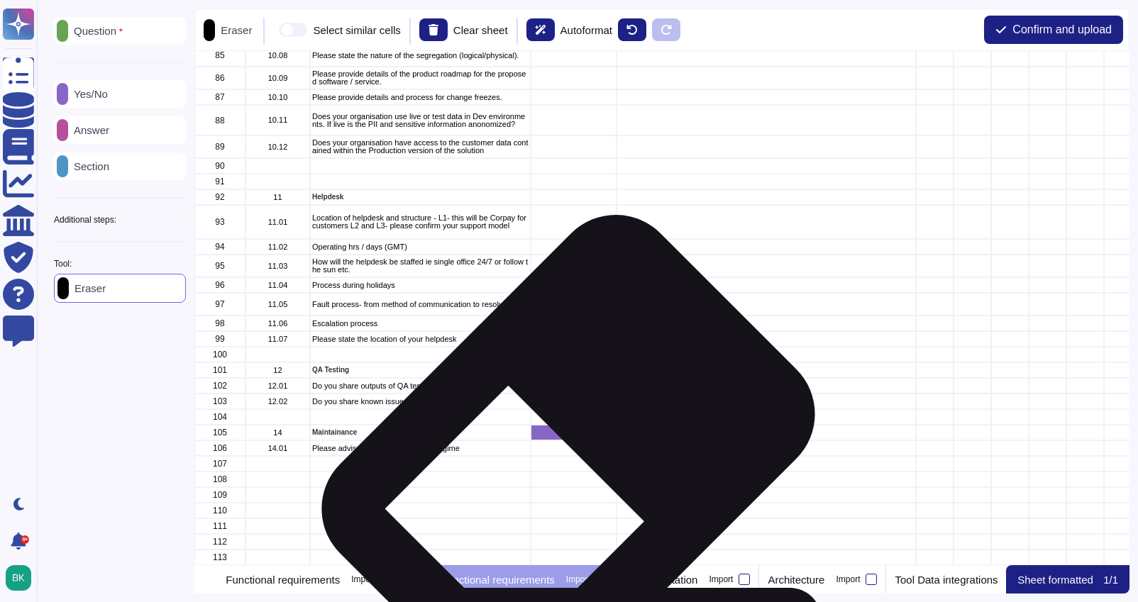
click at [563, 437] on div "grid" at bounding box center [574, 433] width 86 height 16
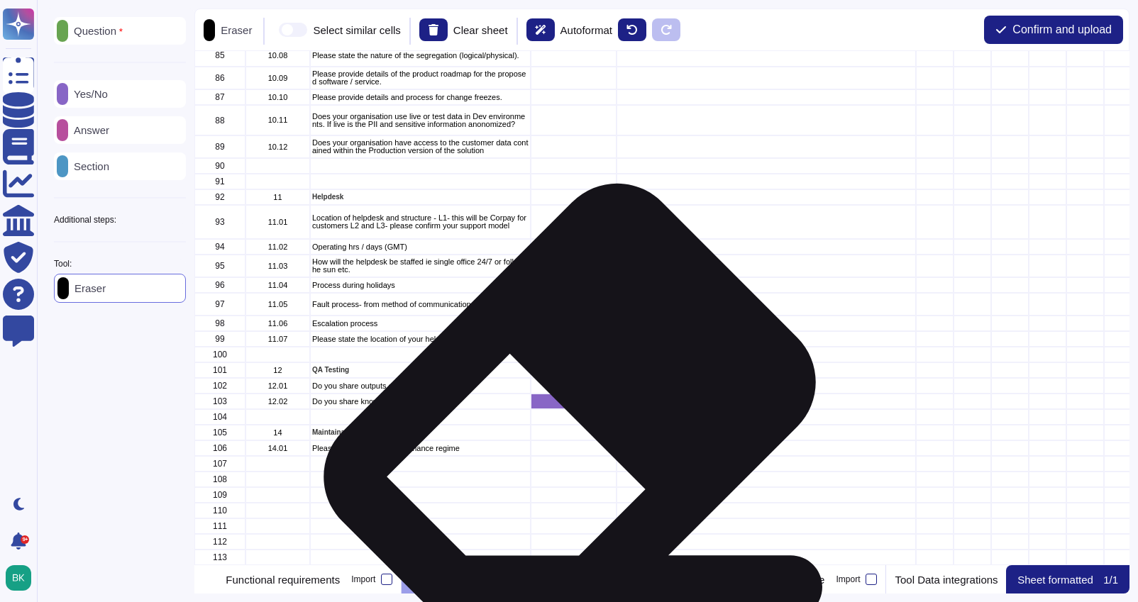
click at [564, 405] on div "grid" at bounding box center [574, 402] width 86 height 16
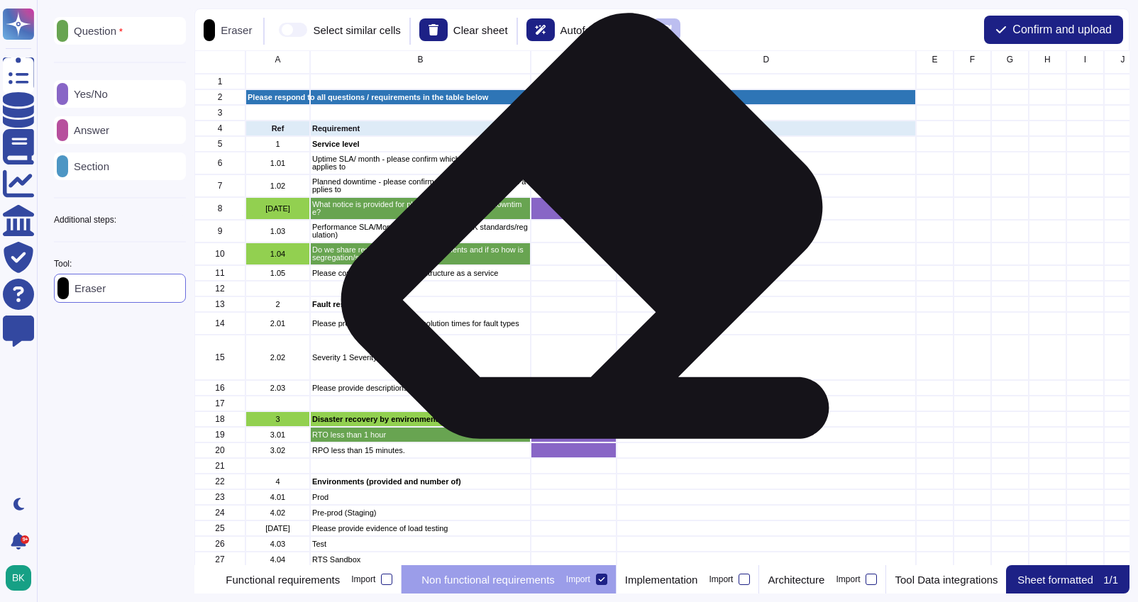
scroll to position [0, 0]
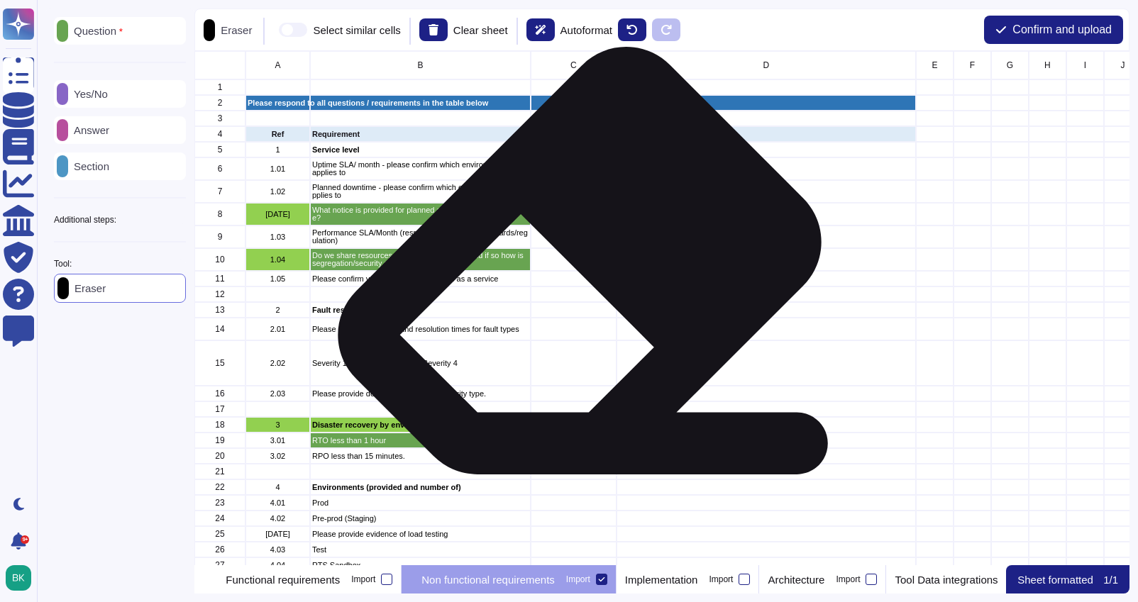
click at [574, 265] on div "grid" at bounding box center [574, 259] width 86 height 23
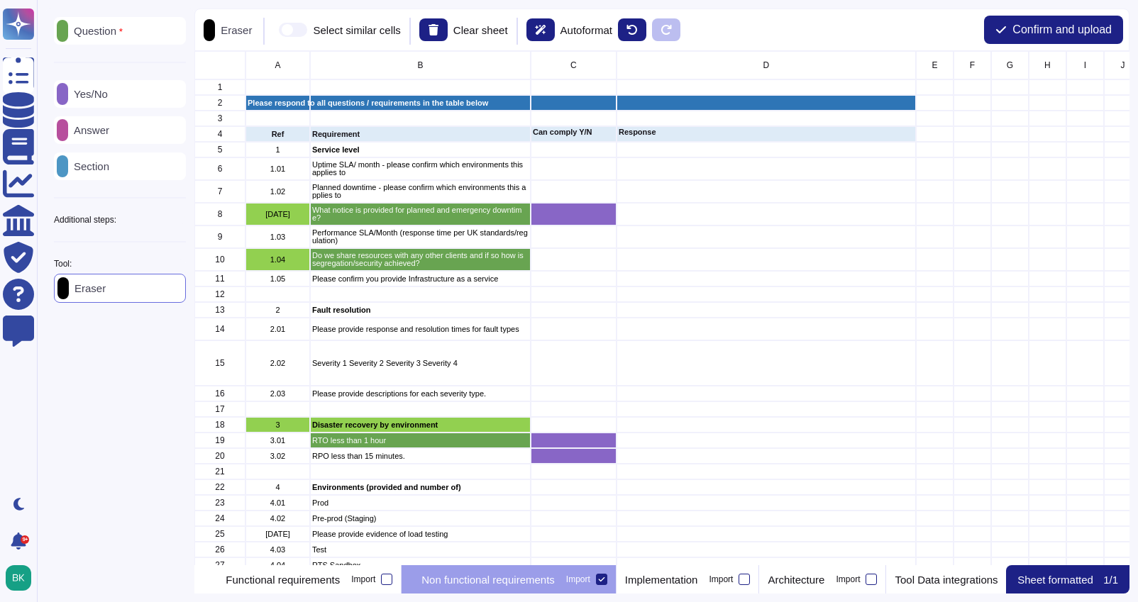
click at [103, 101] on div "Yes/No" at bounding box center [120, 94] width 132 height 28
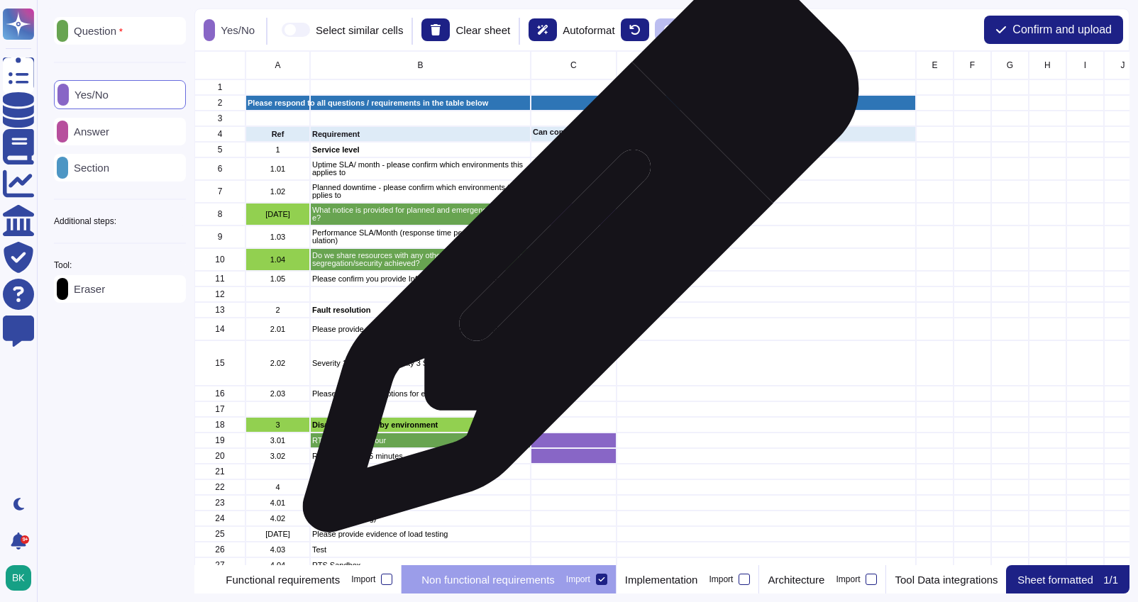
click at [575, 262] on div "grid" at bounding box center [574, 259] width 86 height 23
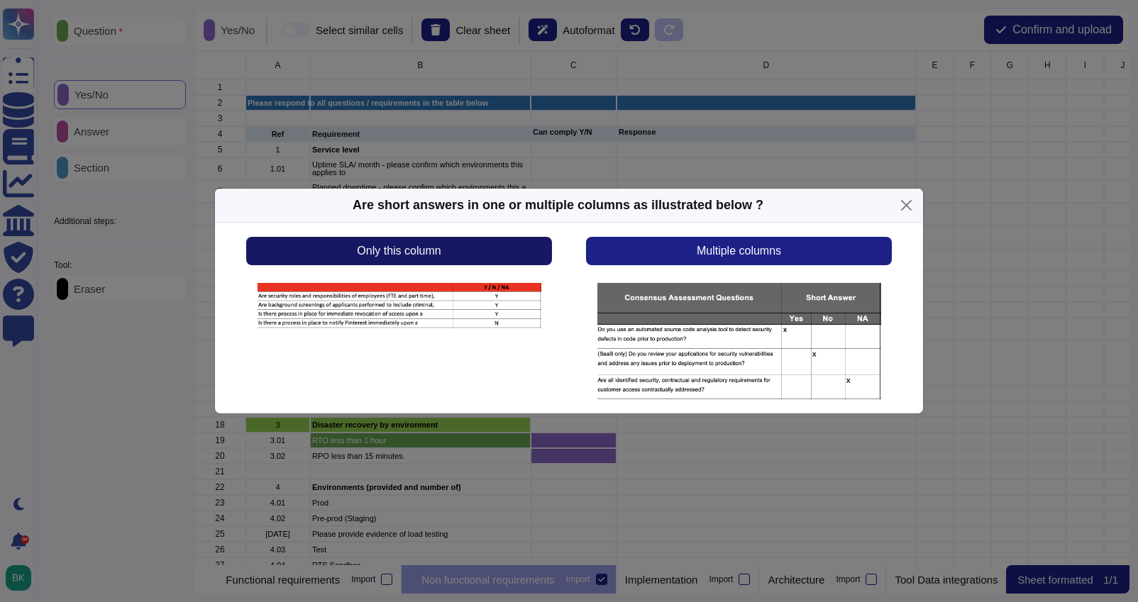
click at [481, 248] on button "Only this column" at bounding box center [399, 251] width 306 height 28
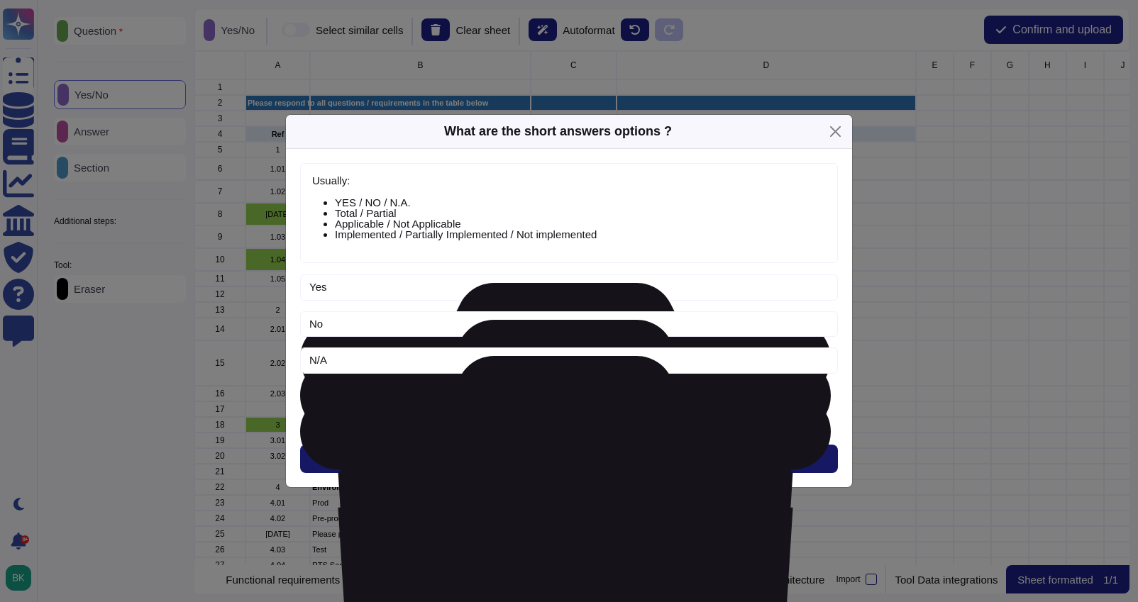
click at [584, 458] on button "Next" at bounding box center [569, 459] width 538 height 28
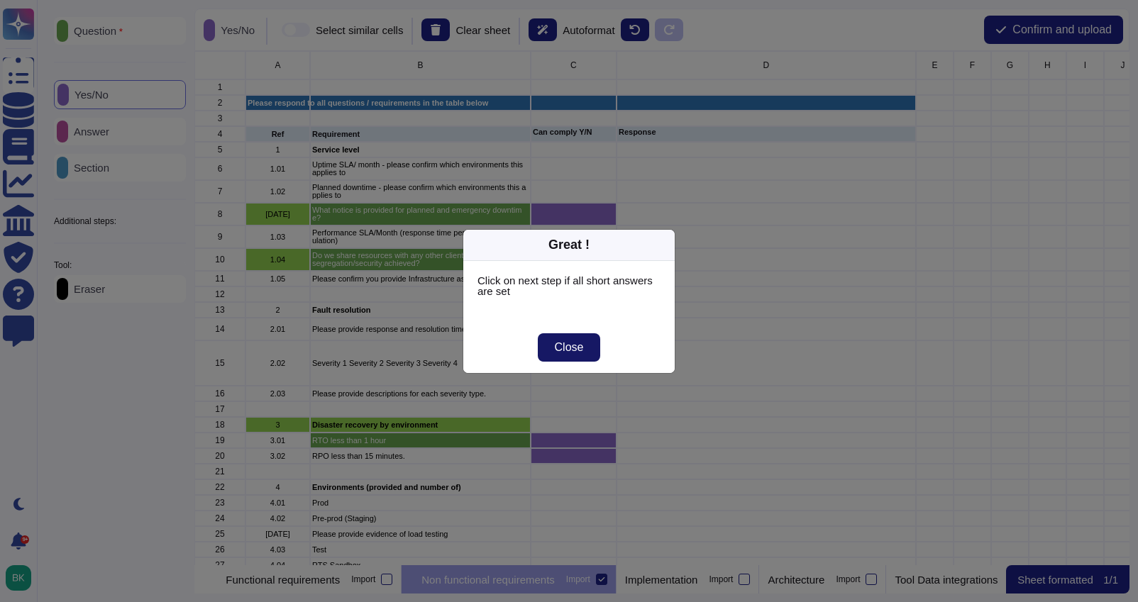
click at [578, 346] on span "Close" at bounding box center [569, 347] width 29 height 11
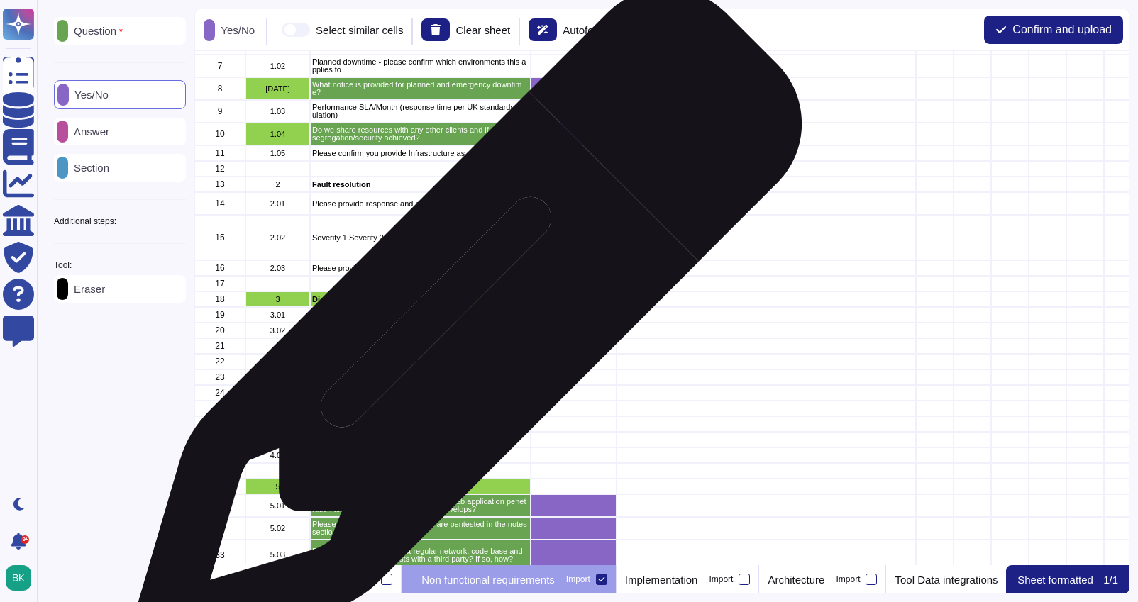
scroll to position [131, 0]
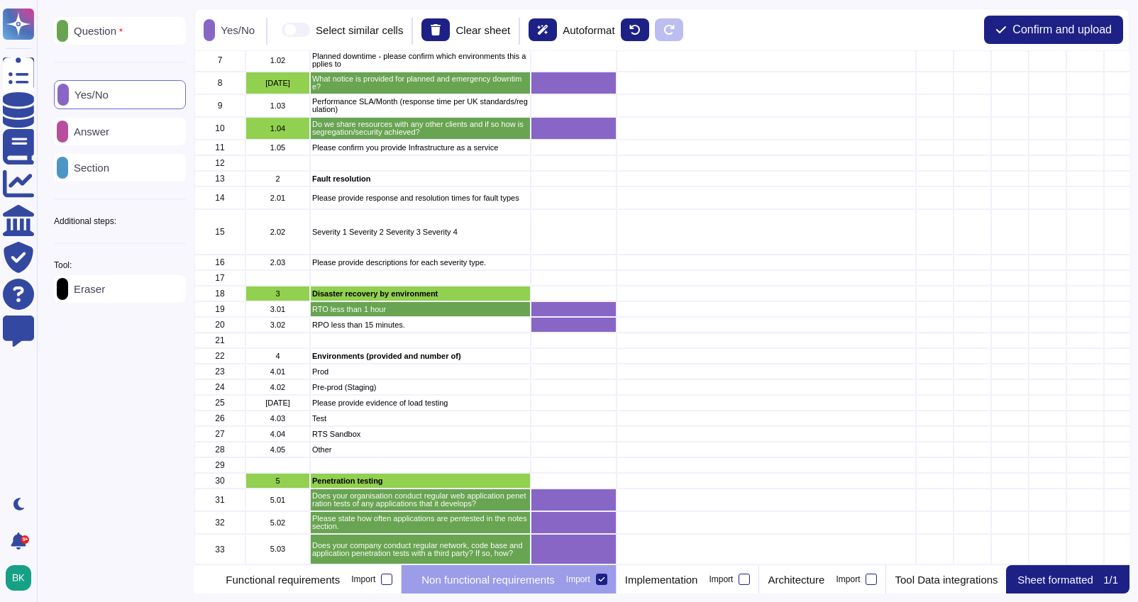
click at [108, 41] on div "Question" at bounding box center [120, 31] width 132 height 28
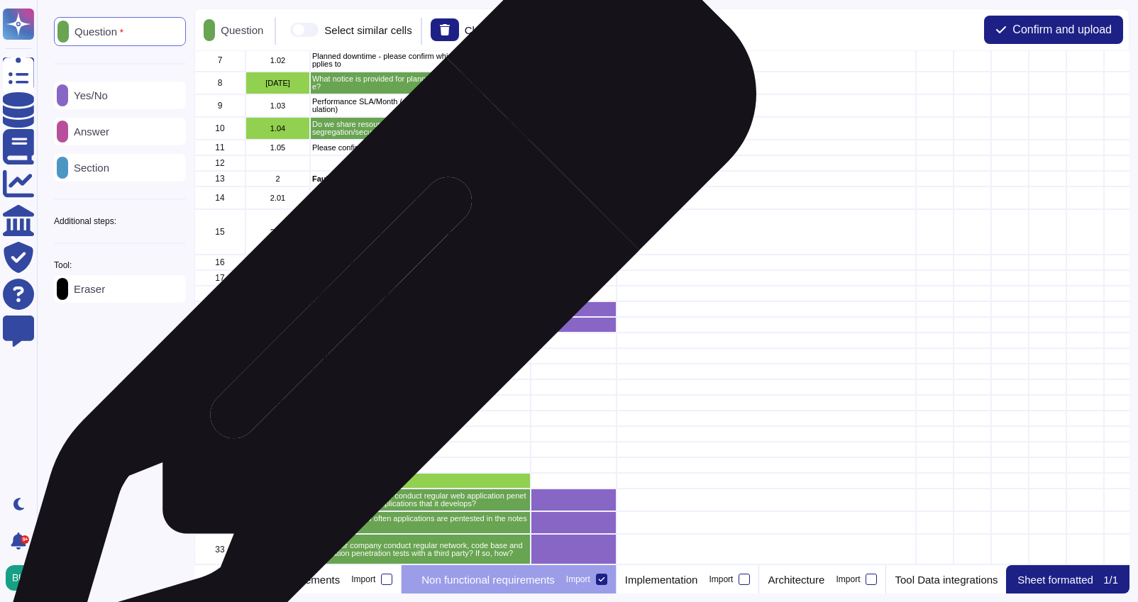
click at [371, 328] on p "RPO less than 15 minutes." at bounding box center [420, 325] width 216 height 8
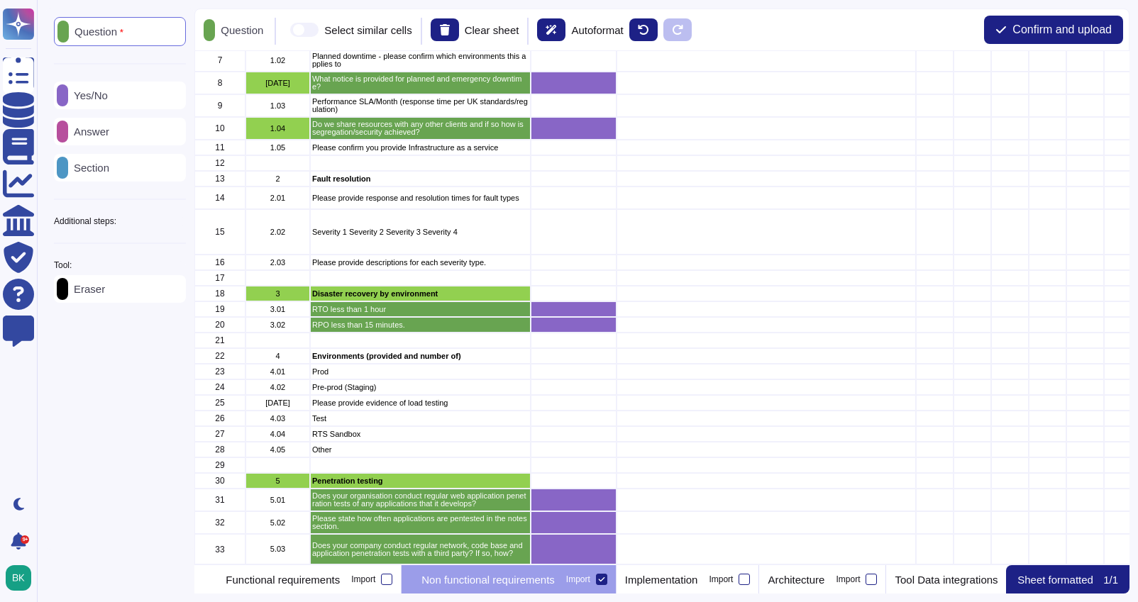
click at [124, 136] on div "Answer" at bounding box center [120, 132] width 132 height 28
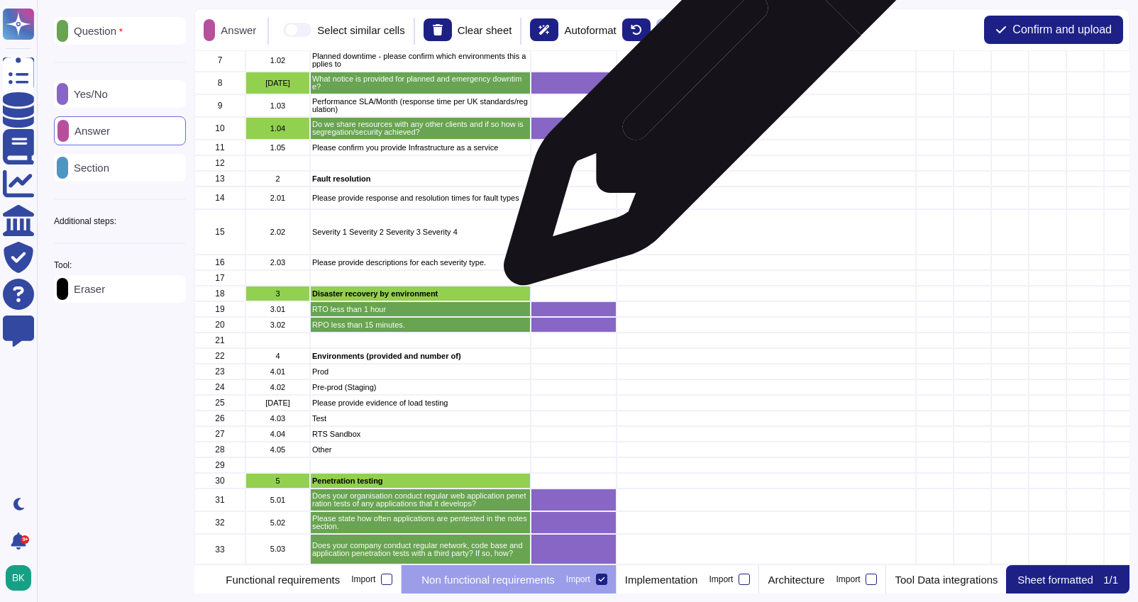
click at [710, 82] on div "grid" at bounding box center [766, 83] width 299 height 23
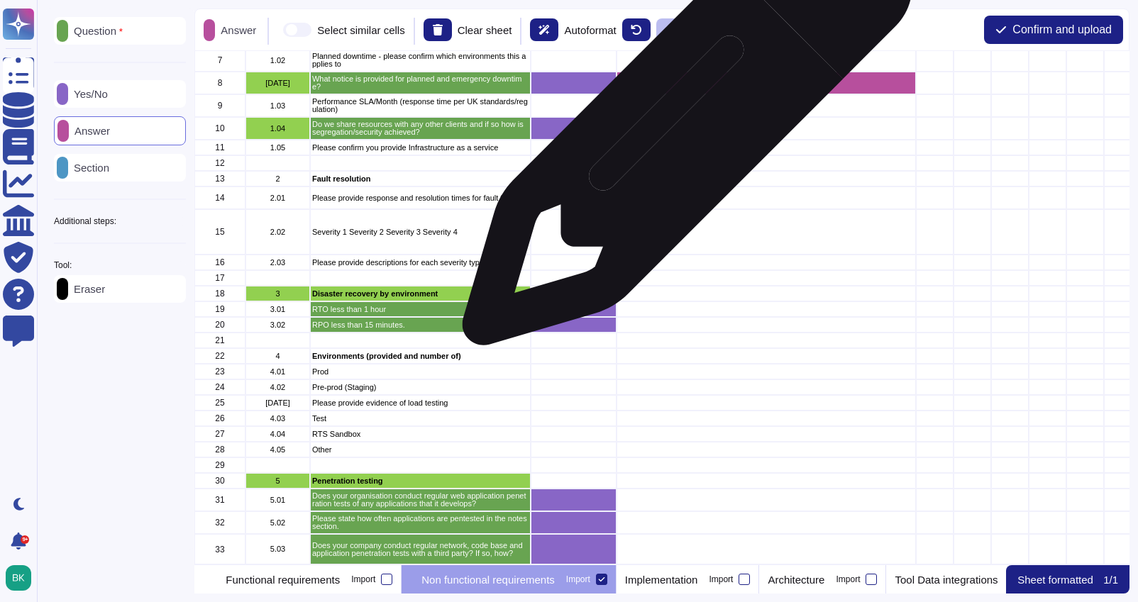
click at [682, 128] on div "grid" at bounding box center [766, 128] width 299 height 23
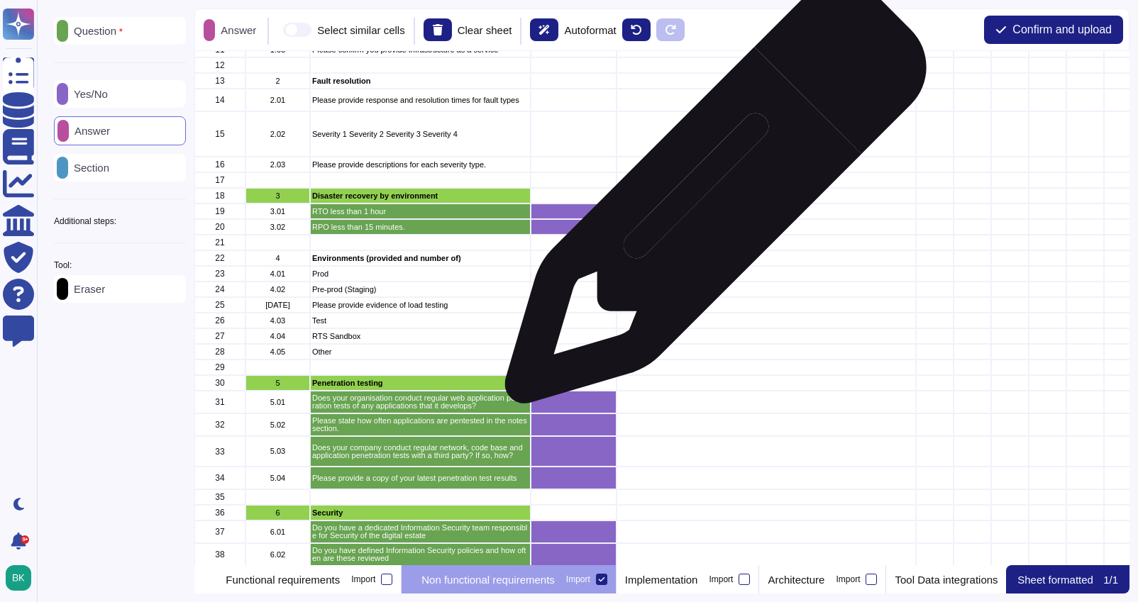
scroll to position [234, 0]
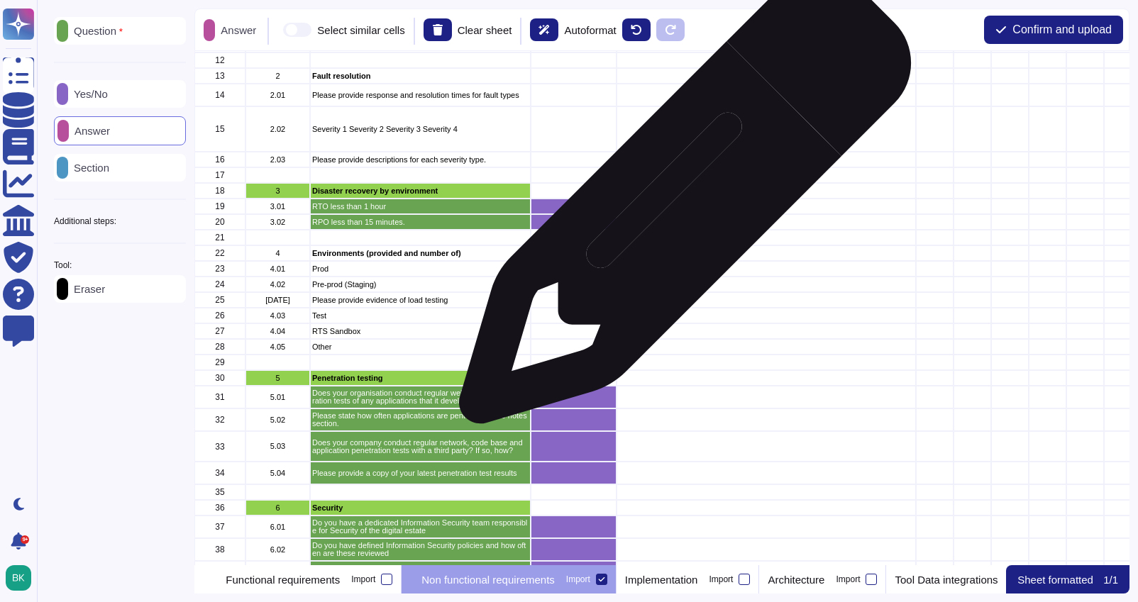
click at [680, 205] on div "grid" at bounding box center [766, 207] width 299 height 16
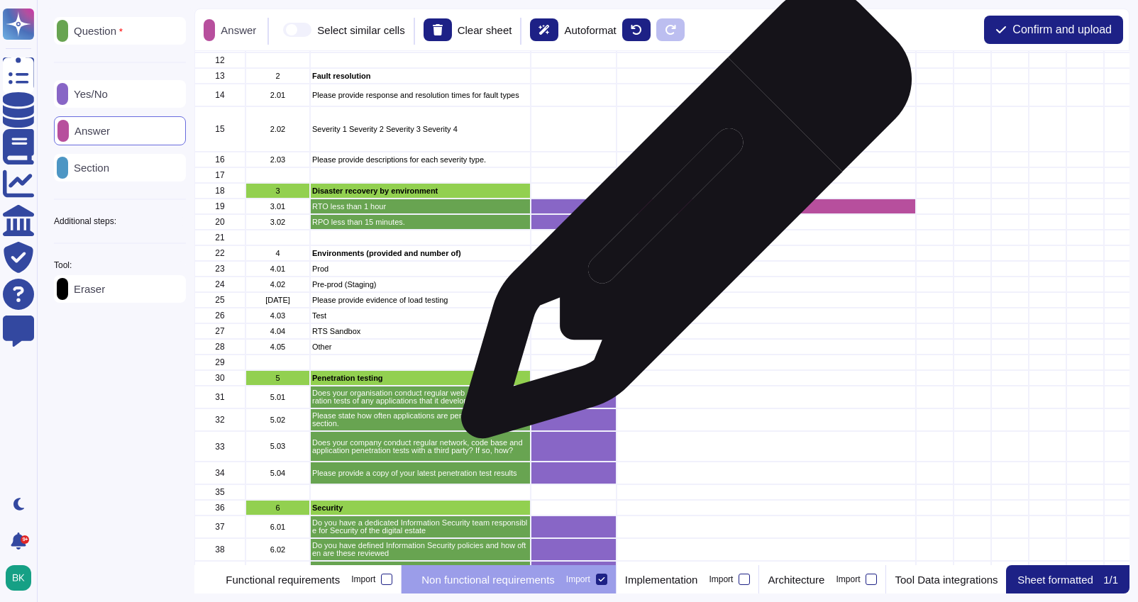
click at [681, 221] on div "grid" at bounding box center [766, 222] width 299 height 16
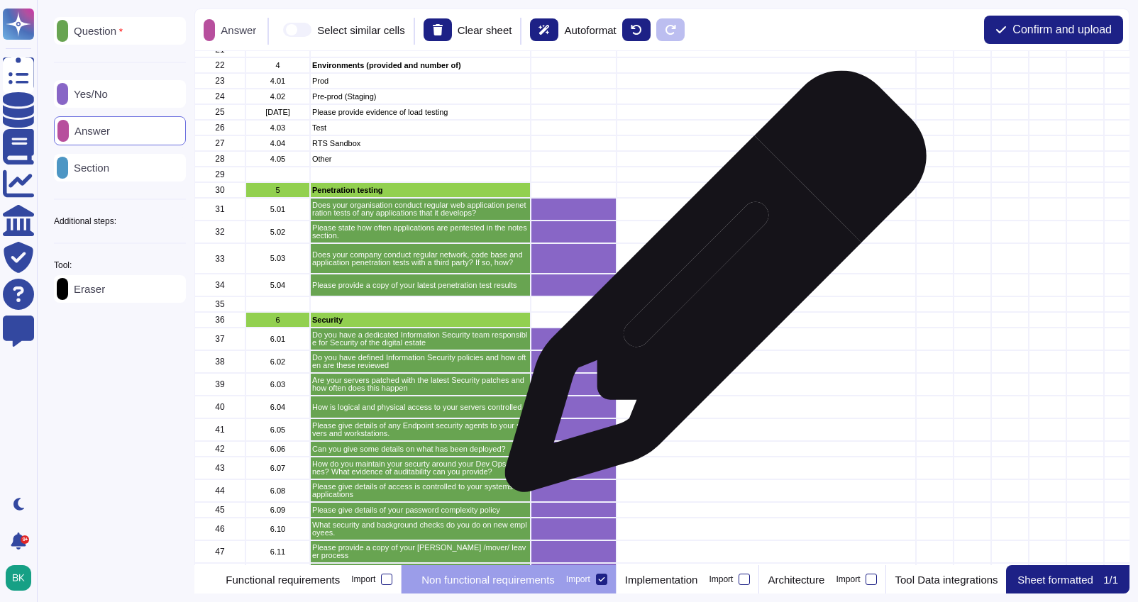
scroll to position [439, 0]
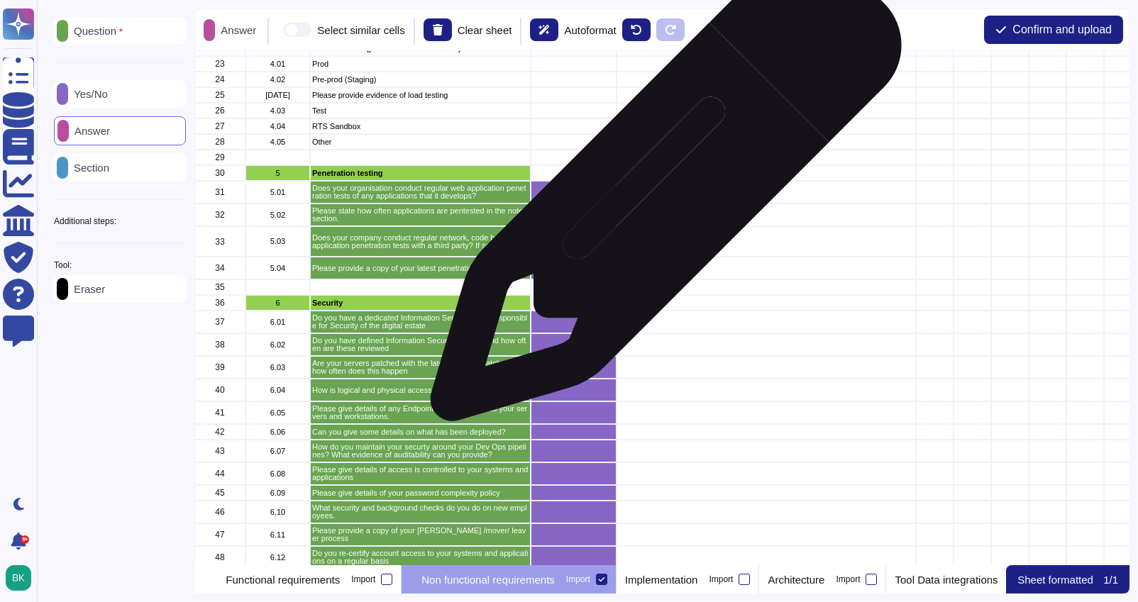
click at [661, 193] on div "grid" at bounding box center [766, 192] width 299 height 23
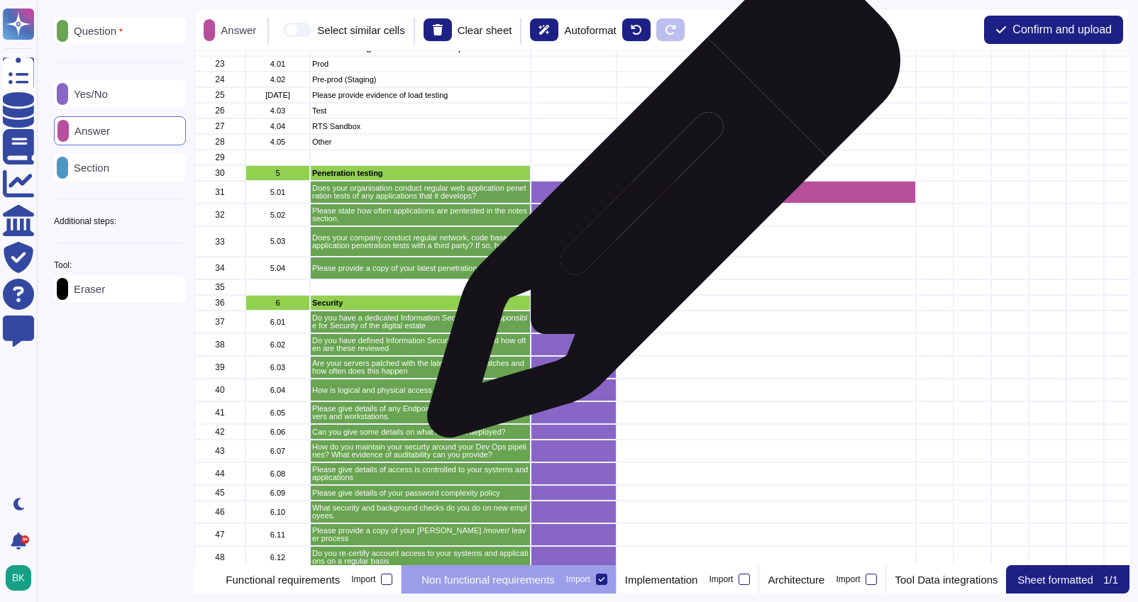
click at [659, 209] on div "grid" at bounding box center [766, 215] width 299 height 23
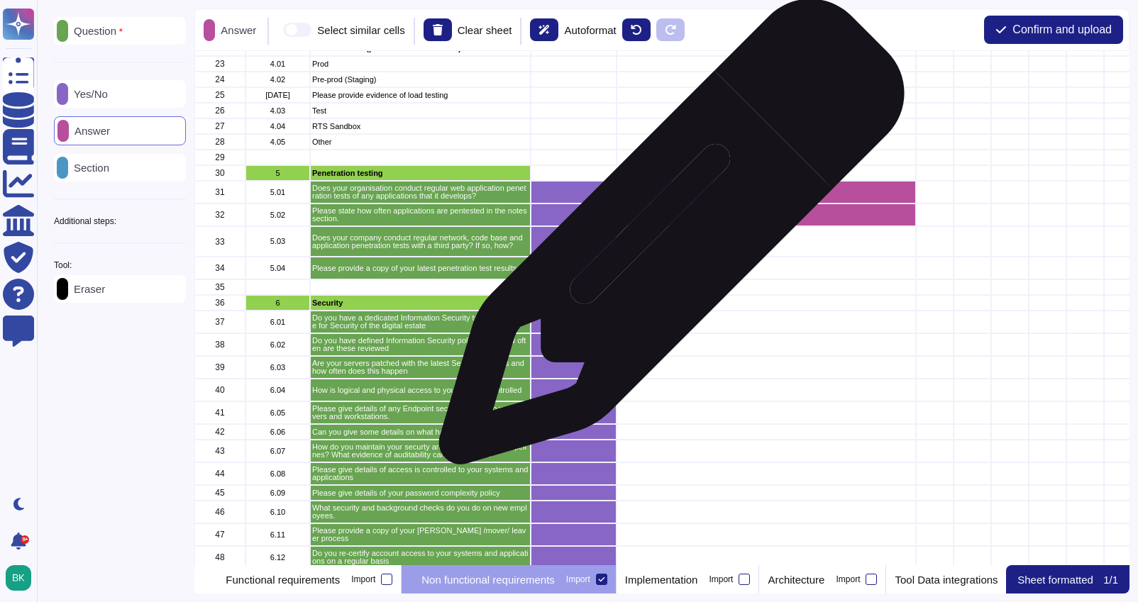
click at [666, 239] on div "grid" at bounding box center [766, 241] width 299 height 31
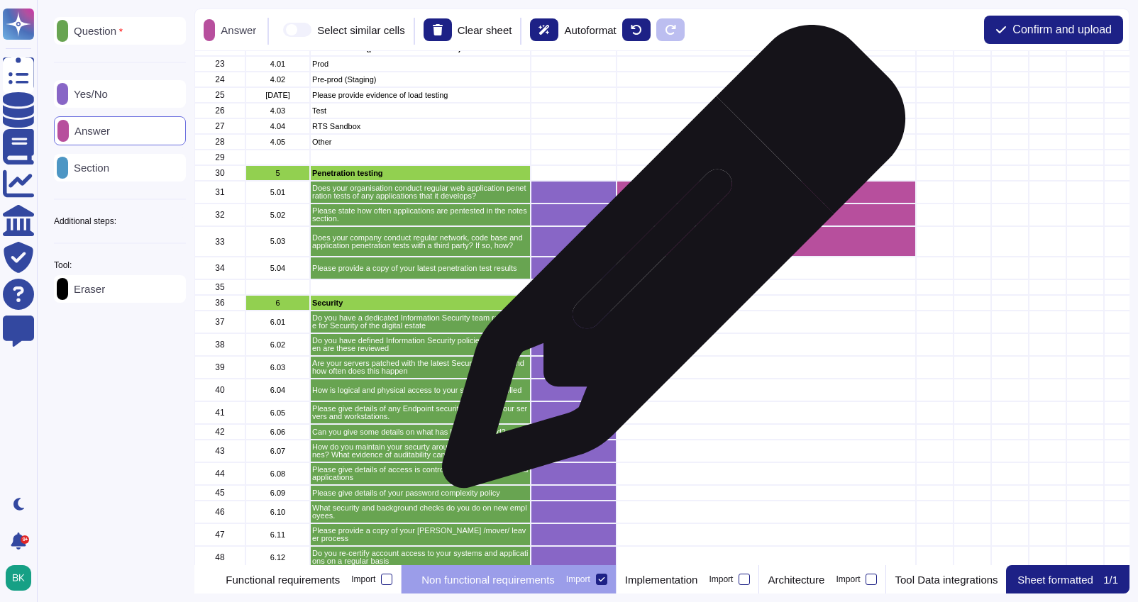
click at [667, 265] on div "grid" at bounding box center [766, 268] width 299 height 23
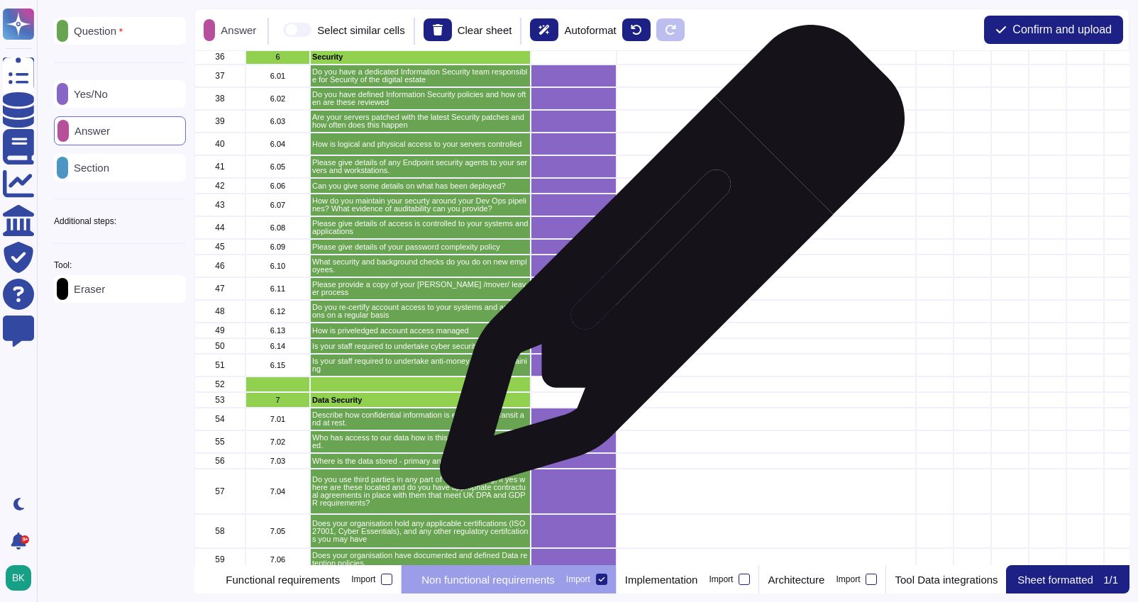
scroll to position [696, 0]
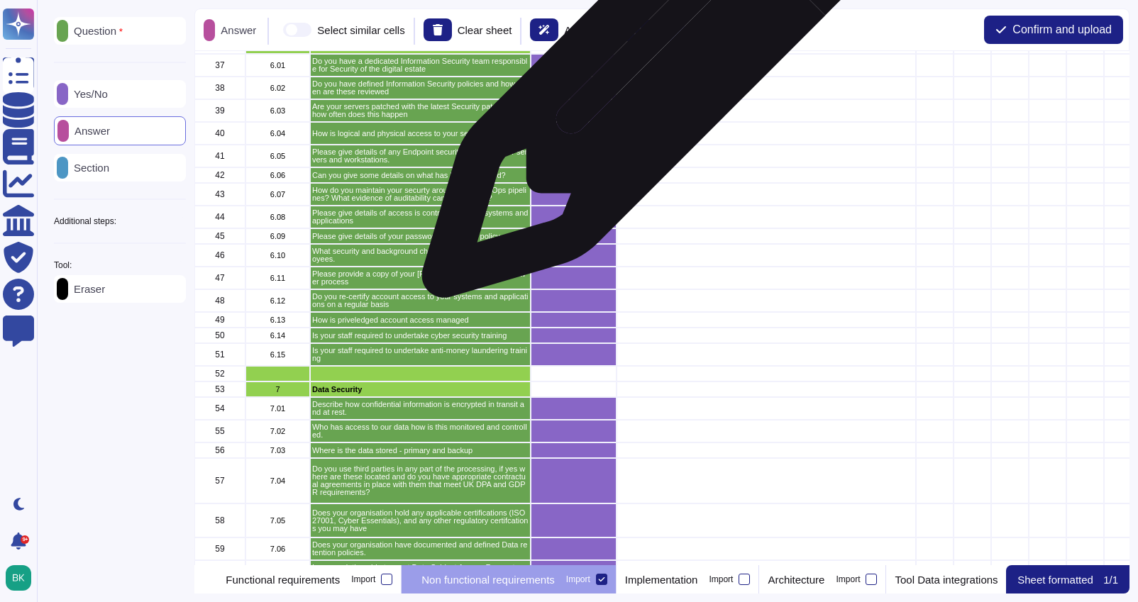
click at [655, 67] on div "grid" at bounding box center [766, 65] width 299 height 23
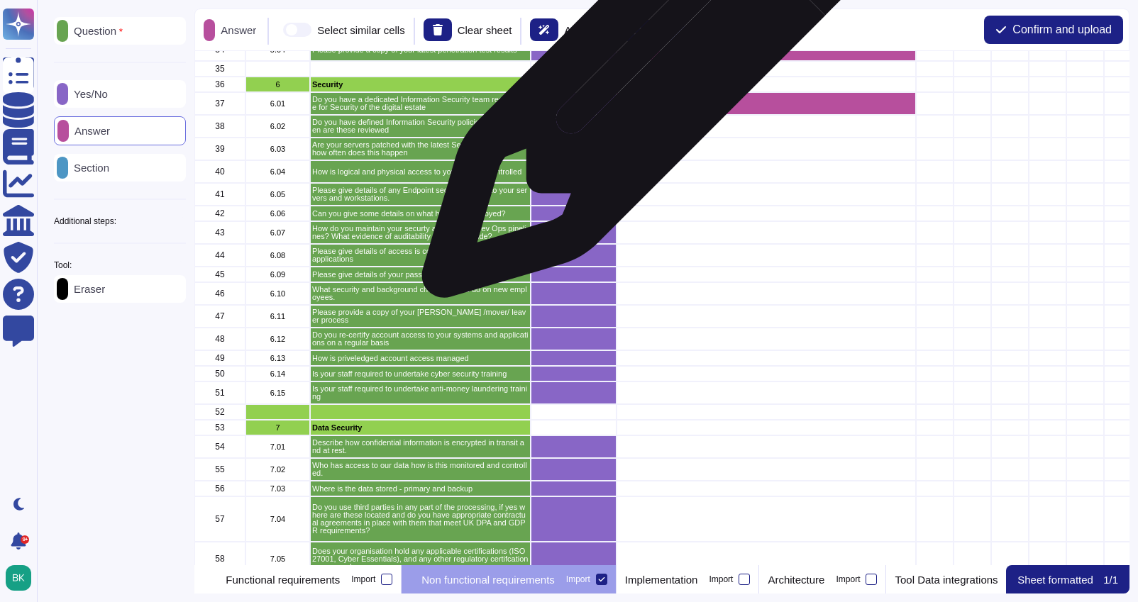
scroll to position [647, 0]
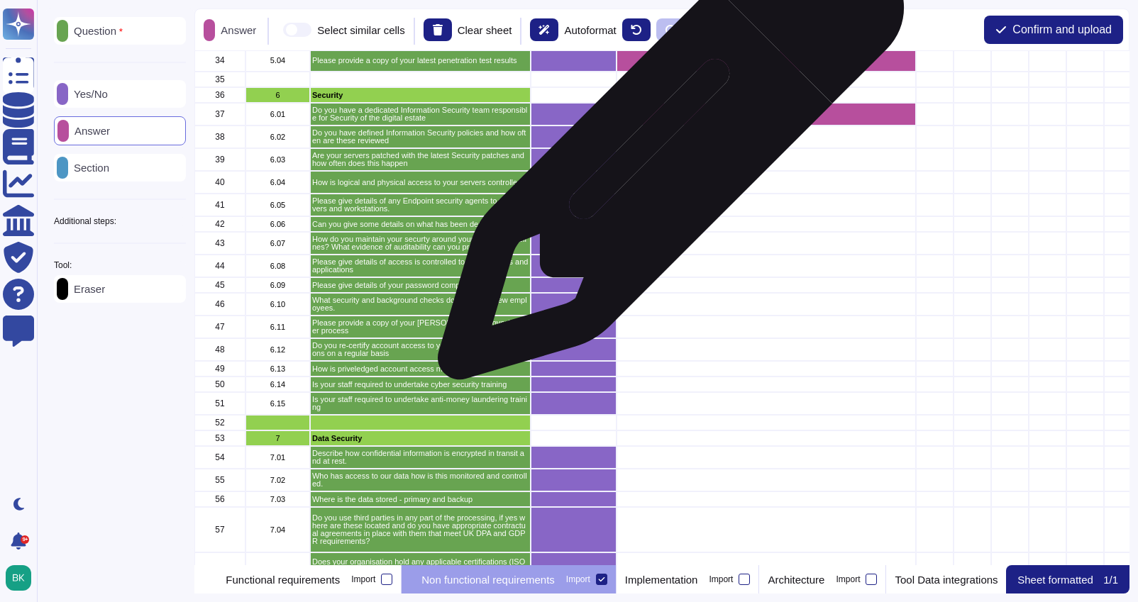
click at [666, 154] on div "grid" at bounding box center [766, 159] width 299 height 23
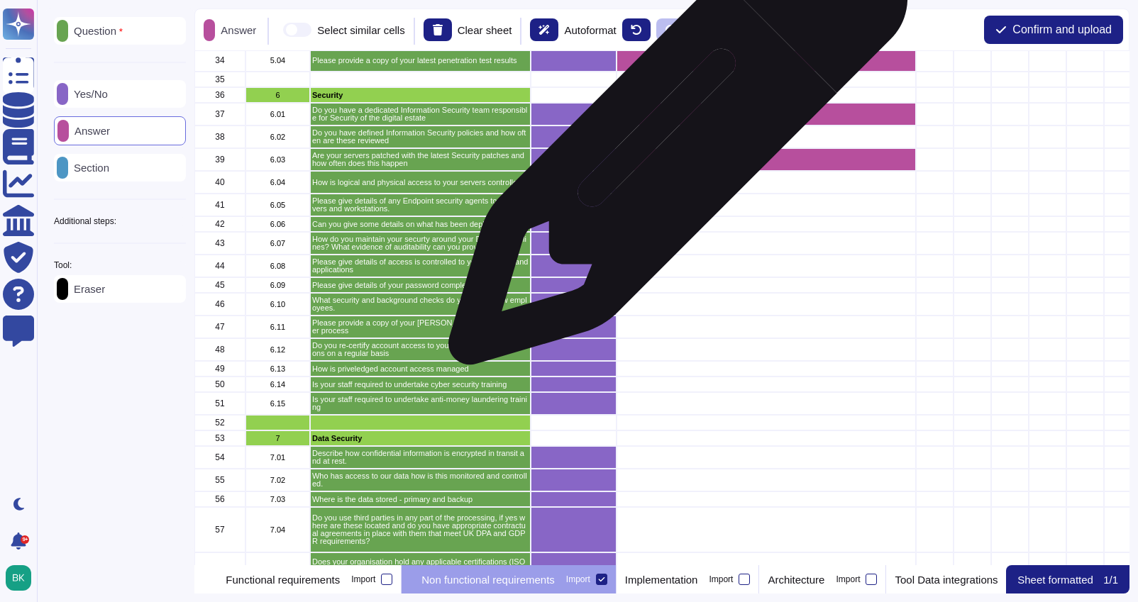
click at [673, 143] on div "grid" at bounding box center [766, 137] width 299 height 23
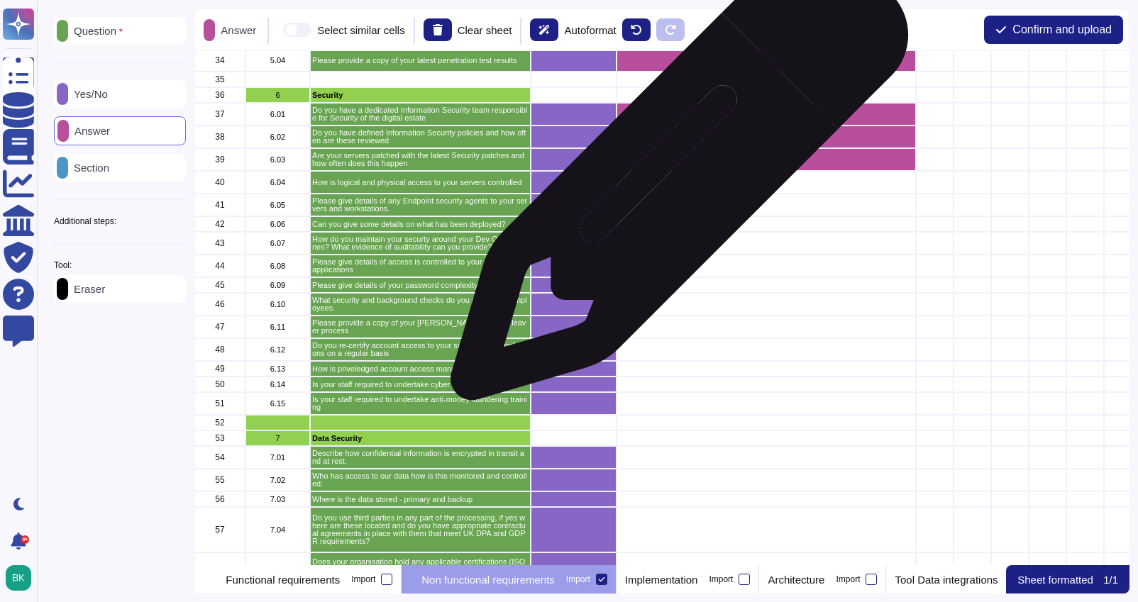
click at [673, 180] on div "grid" at bounding box center [766, 182] width 299 height 23
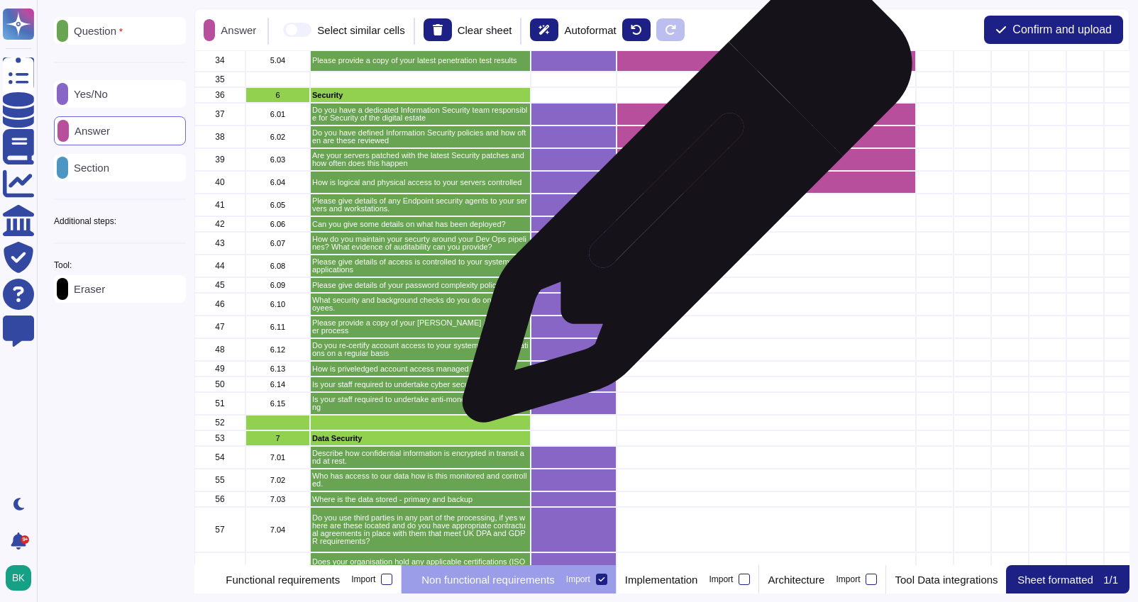
click at [682, 205] on div "grid" at bounding box center [766, 205] width 299 height 23
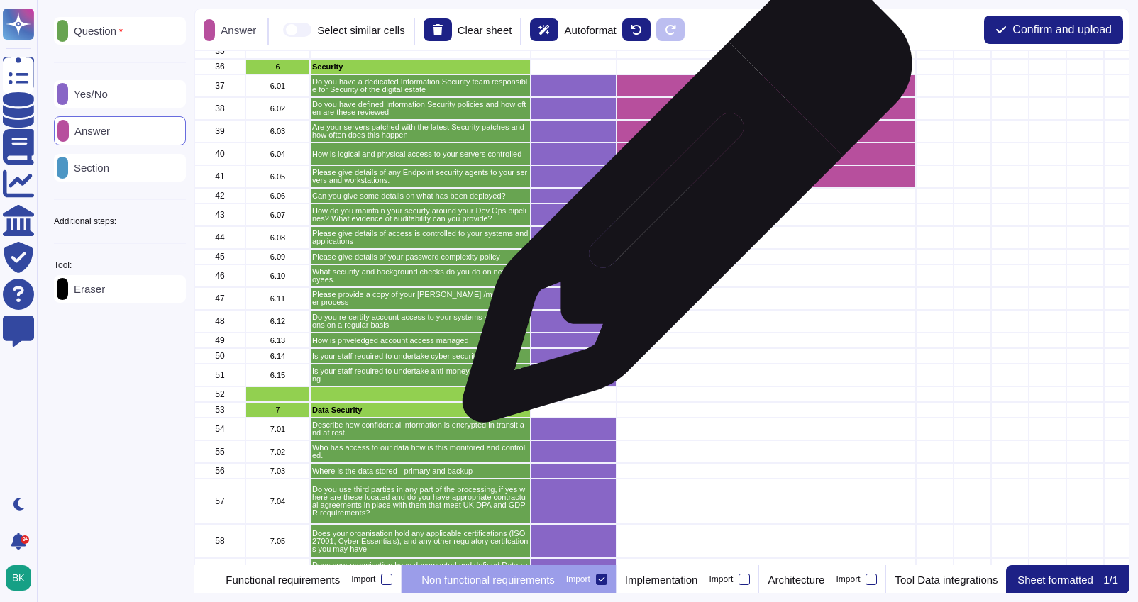
click at [682, 205] on div "grid" at bounding box center [766, 215] width 299 height 23
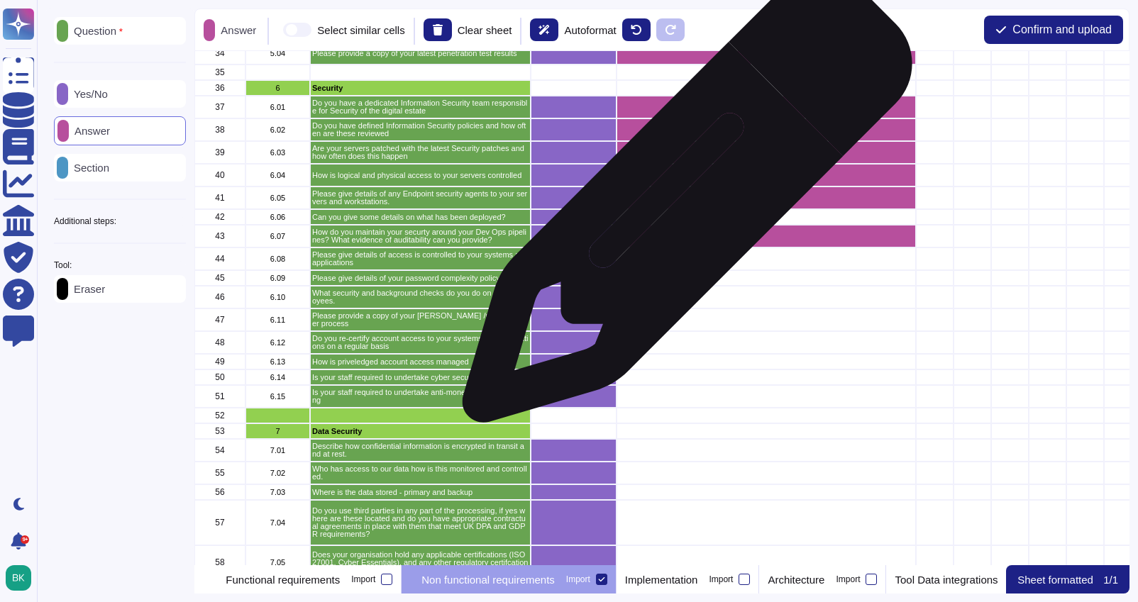
scroll to position [647, 0]
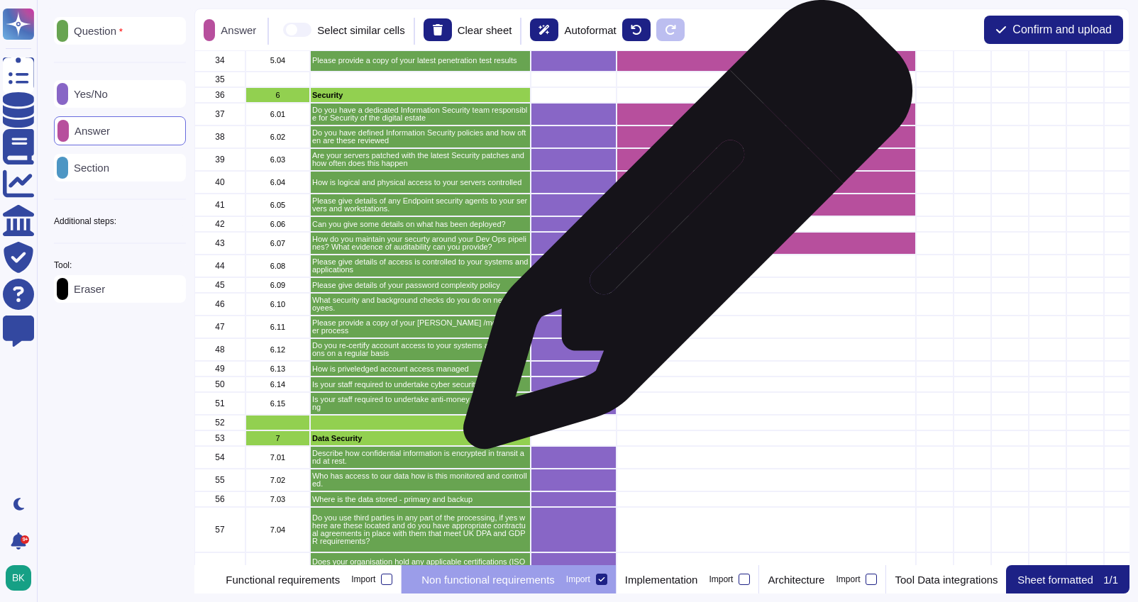
click at [683, 232] on div "grid" at bounding box center [766, 243] width 299 height 23
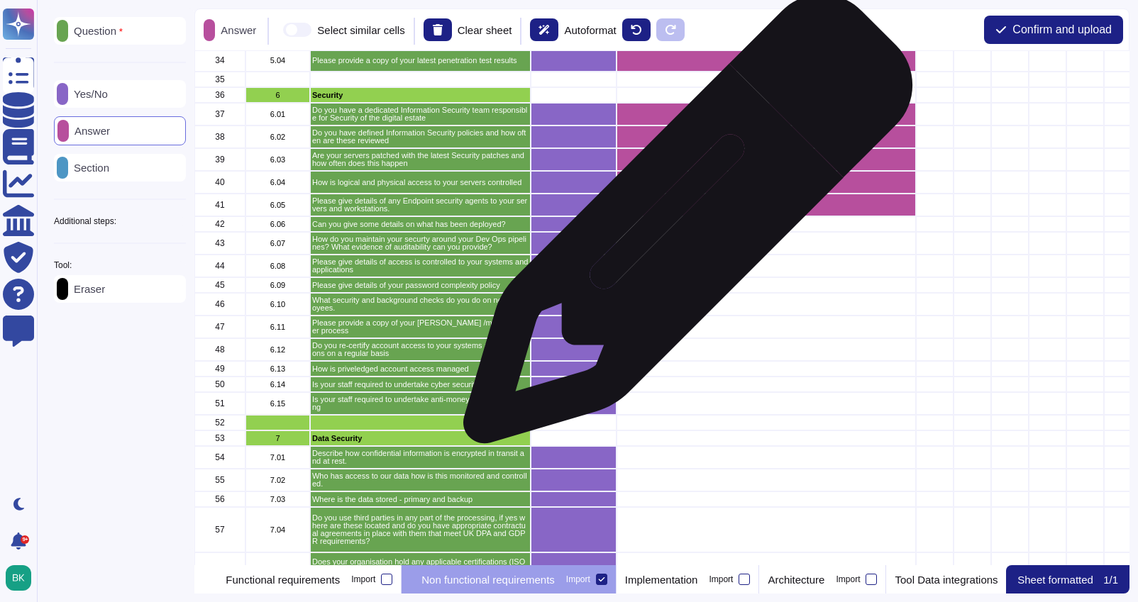
click at [683, 226] on div "grid" at bounding box center [766, 224] width 299 height 16
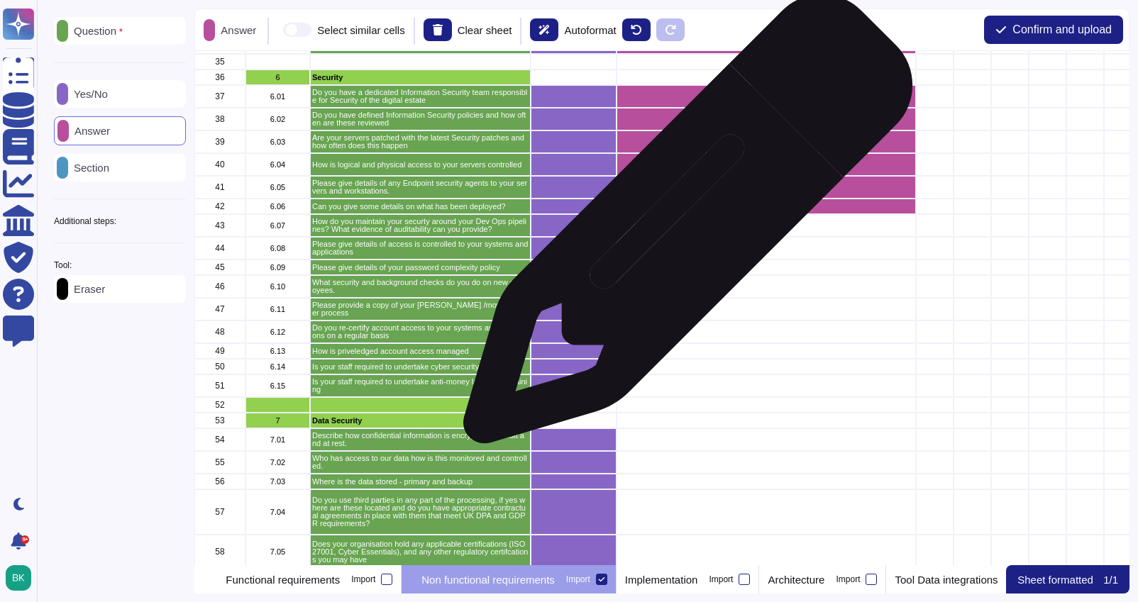
scroll to position [676, 0]
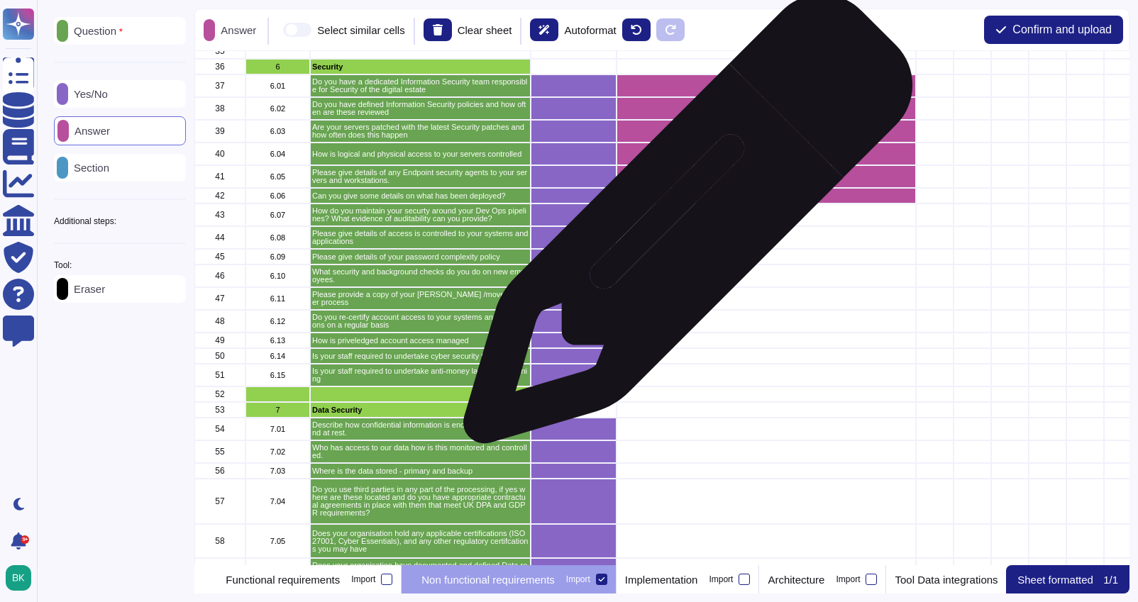
click at [683, 226] on div "grid" at bounding box center [766, 237] width 299 height 23
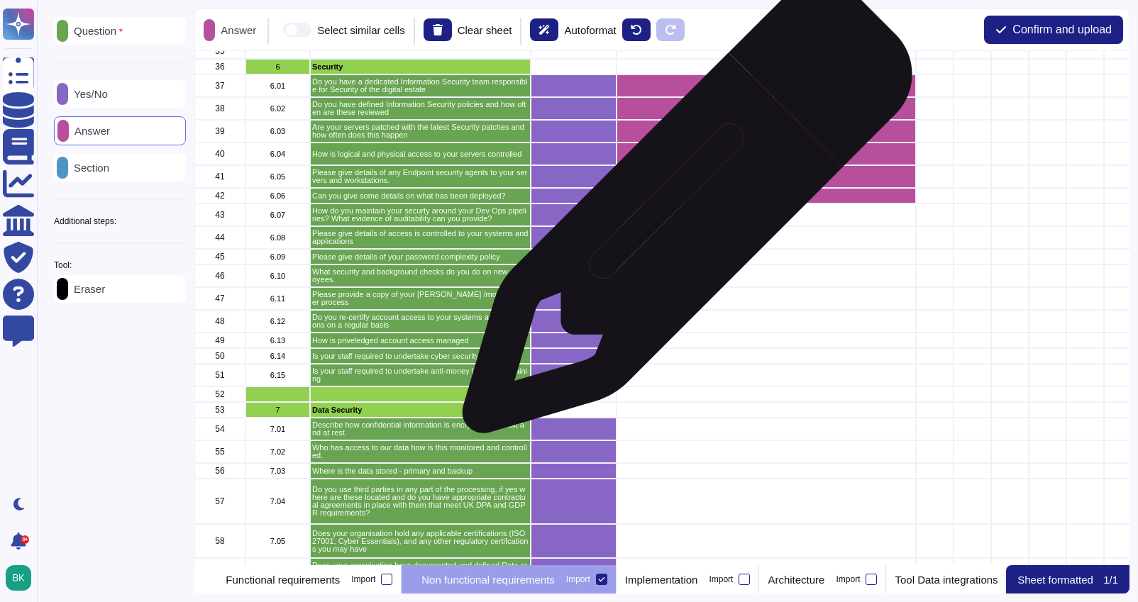
click at [682, 216] on div "grid" at bounding box center [766, 215] width 299 height 23
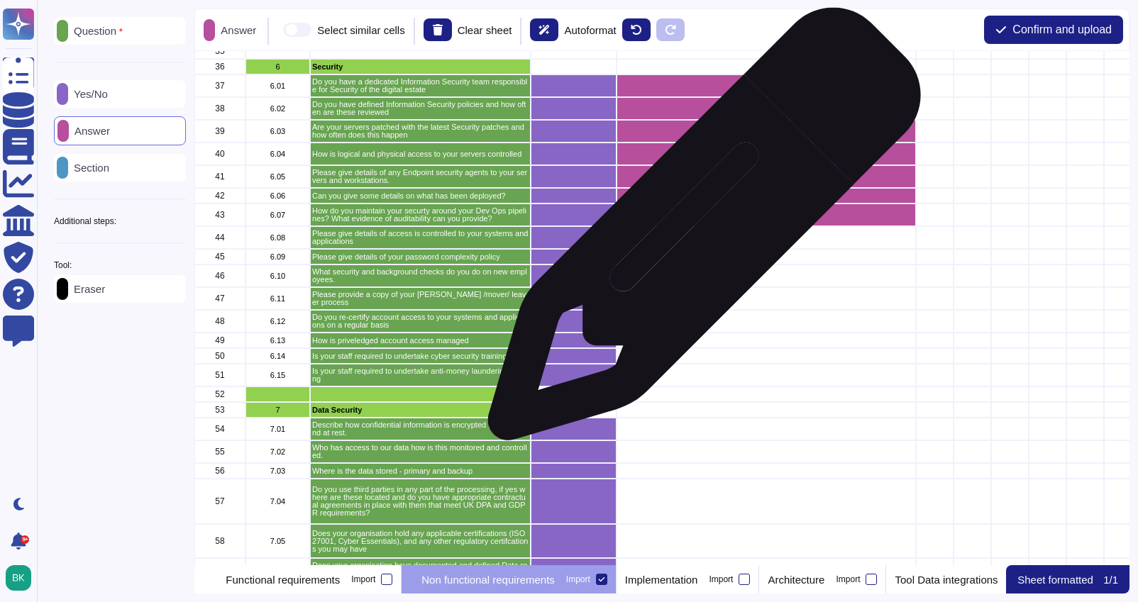
click at [698, 233] on div "grid" at bounding box center [766, 237] width 299 height 23
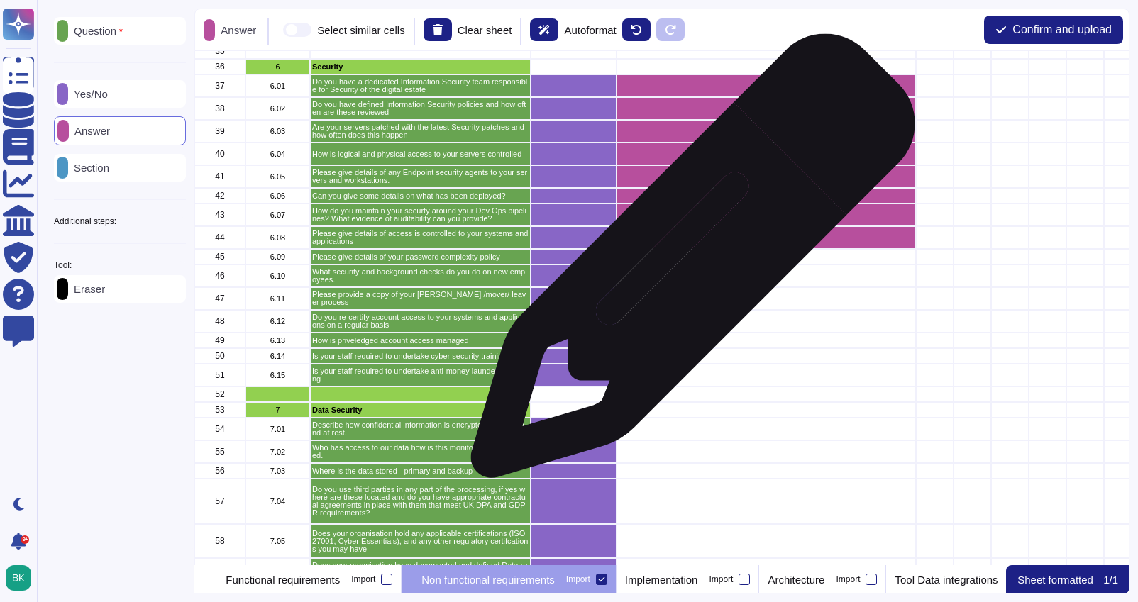
click at [687, 261] on div "grid" at bounding box center [766, 257] width 299 height 16
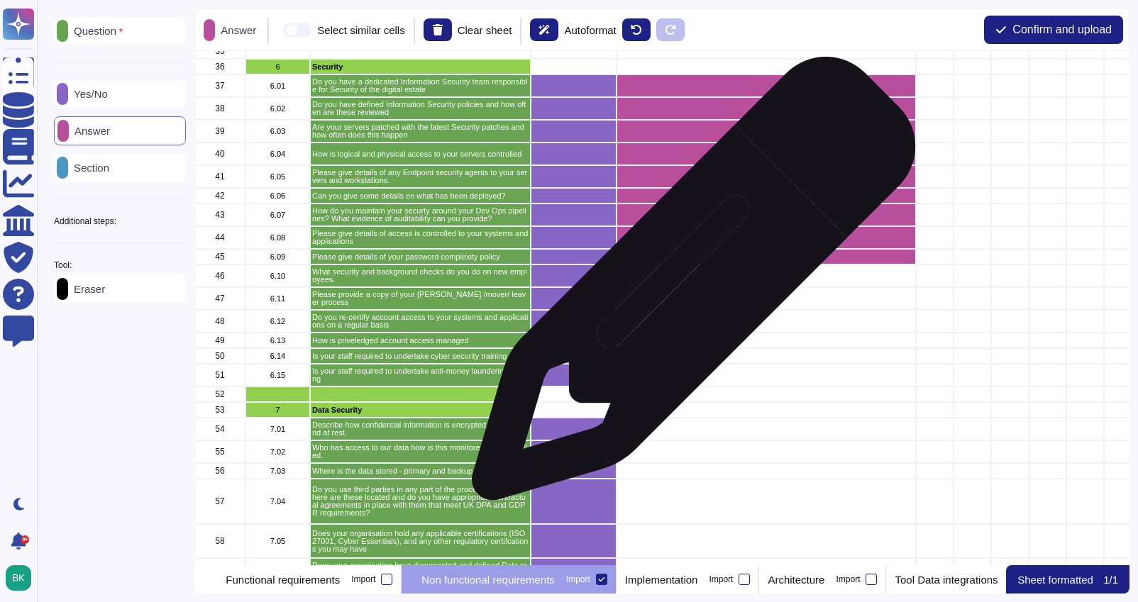
click at [688, 286] on div "grid" at bounding box center [766, 276] width 299 height 23
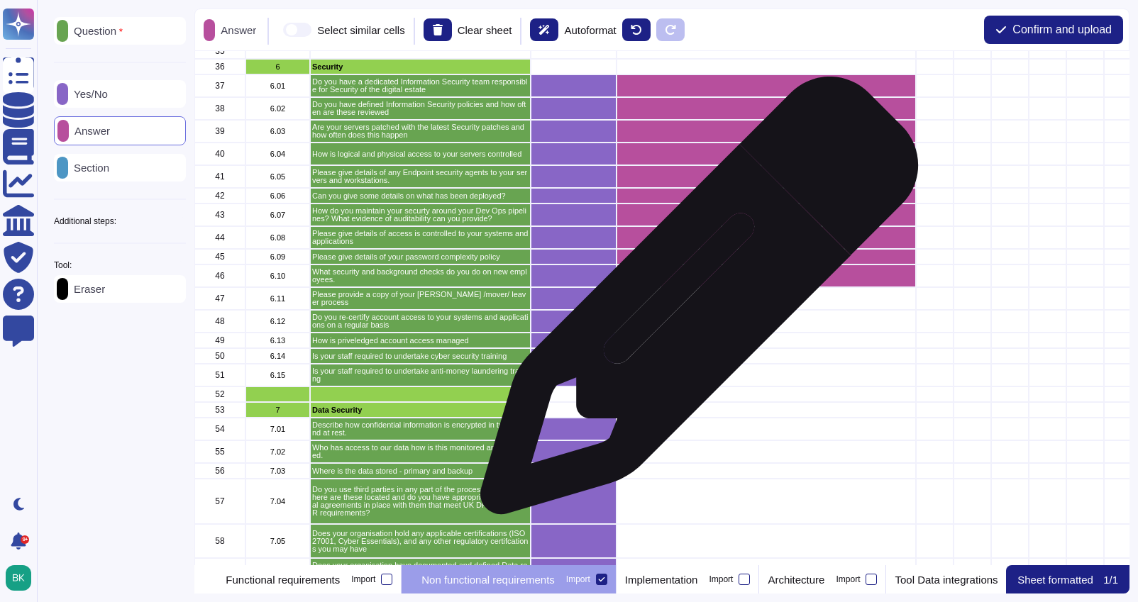
click at [694, 303] on div "grid" at bounding box center [766, 298] width 299 height 23
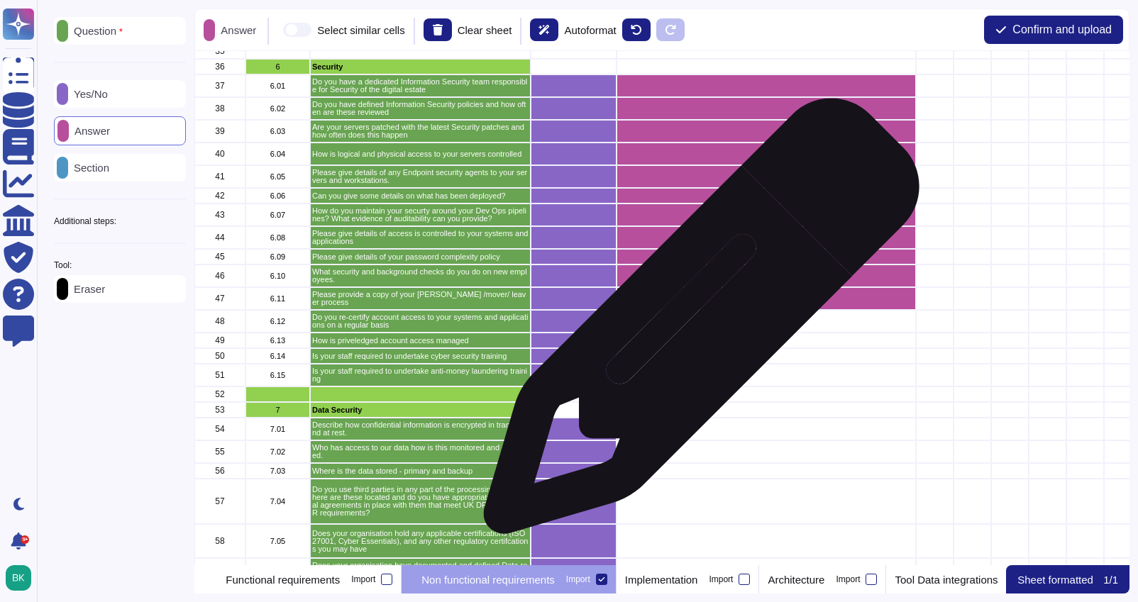
click at [695, 324] on div "grid" at bounding box center [766, 321] width 299 height 23
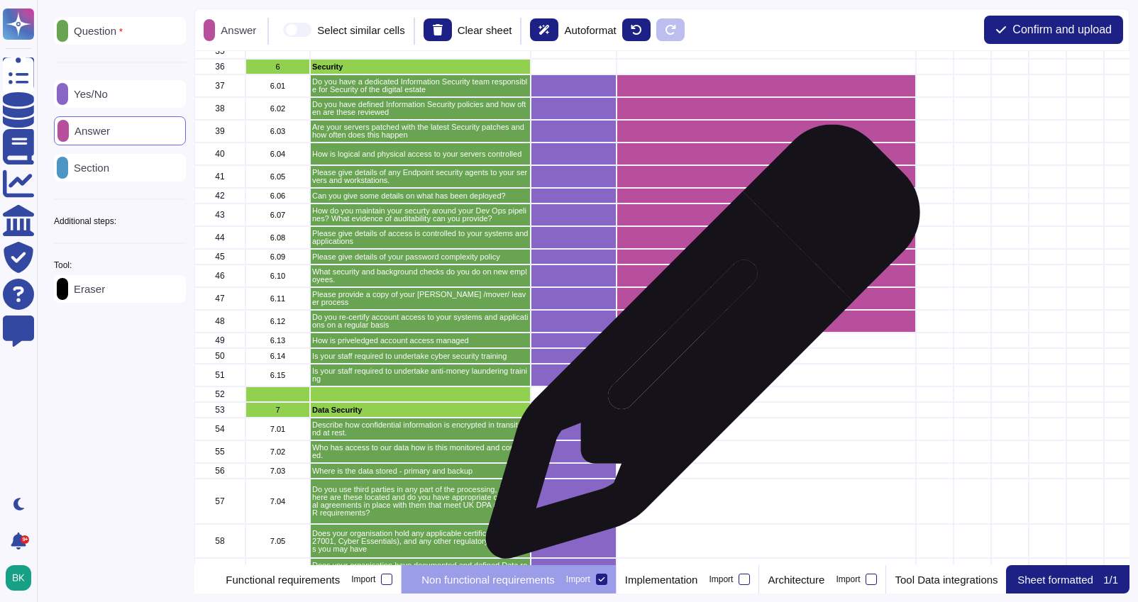
click at [698, 349] on div "grid" at bounding box center [766, 356] width 299 height 16
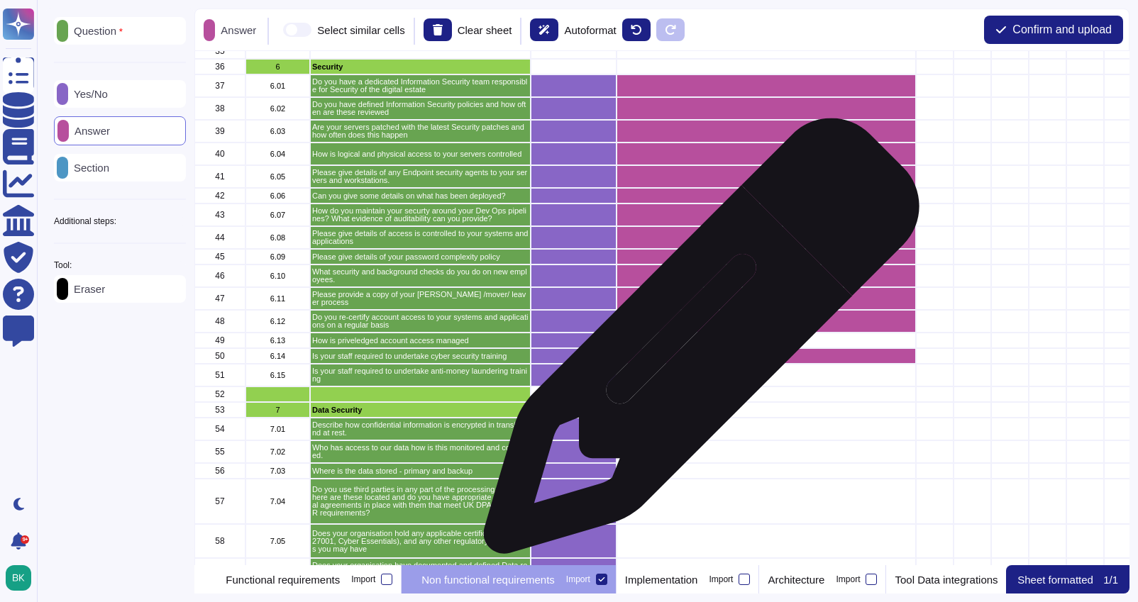
click at [695, 343] on div "grid" at bounding box center [766, 341] width 299 height 16
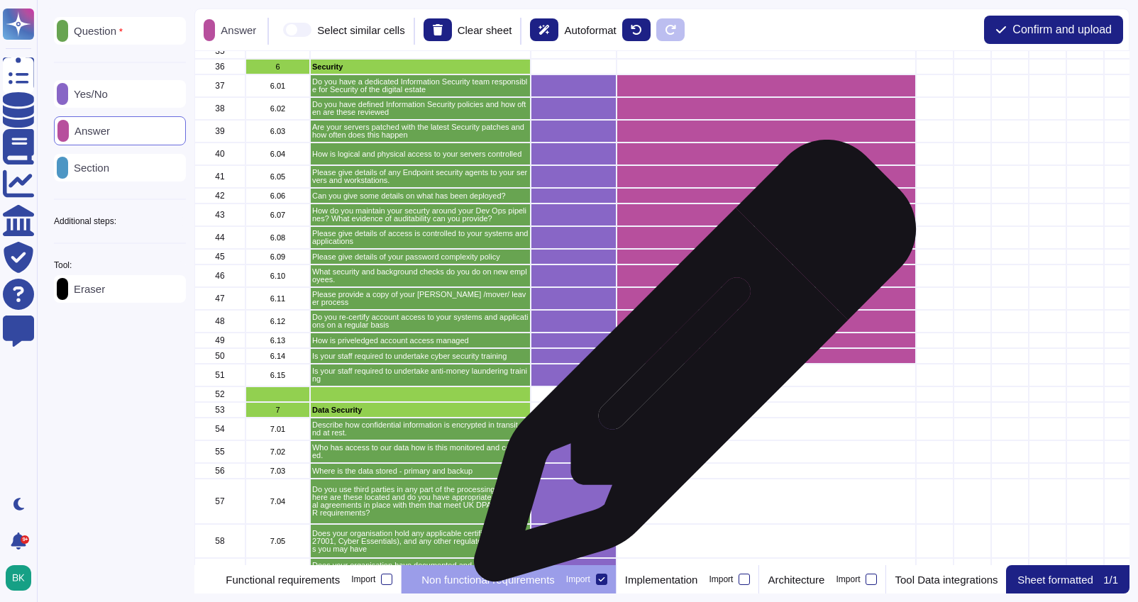
click at [690, 368] on div "grid" at bounding box center [766, 375] width 299 height 23
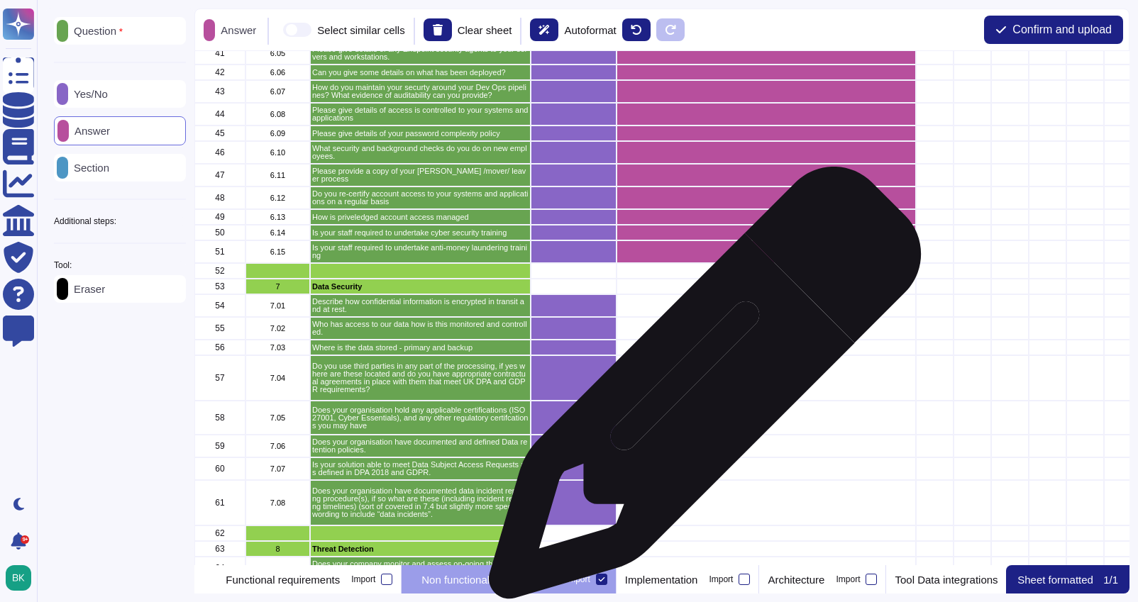
scroll to position [825, 0]
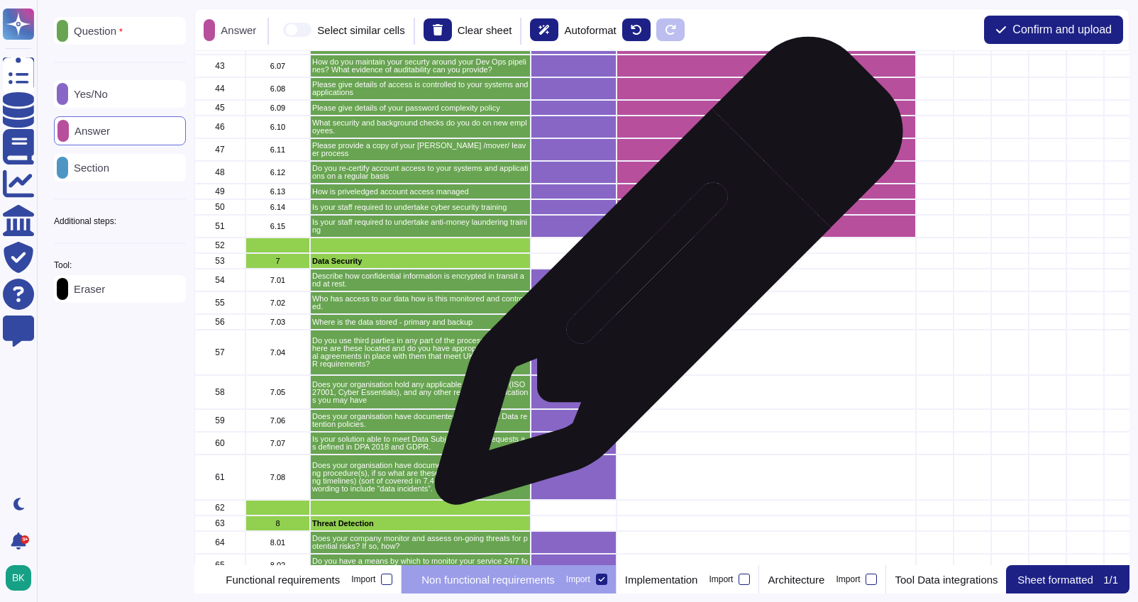
click at [663, 277] on div "grid" at bounding box center [766, 280] width 299 height 23
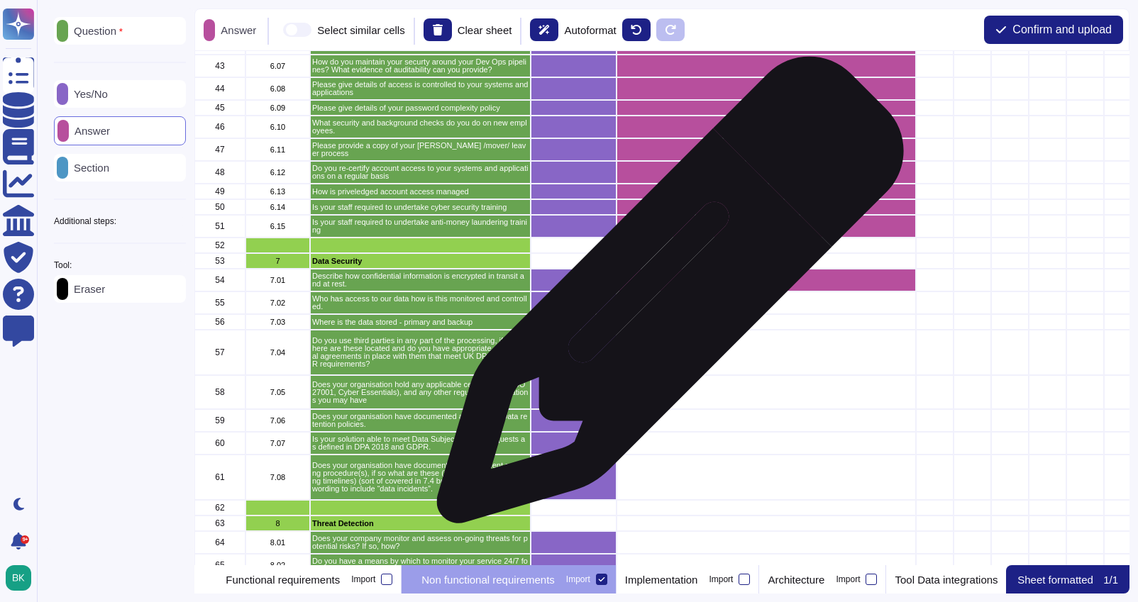
click at [661, 297] on div "grid" at bounding box center [766, 303] width 299 height 23
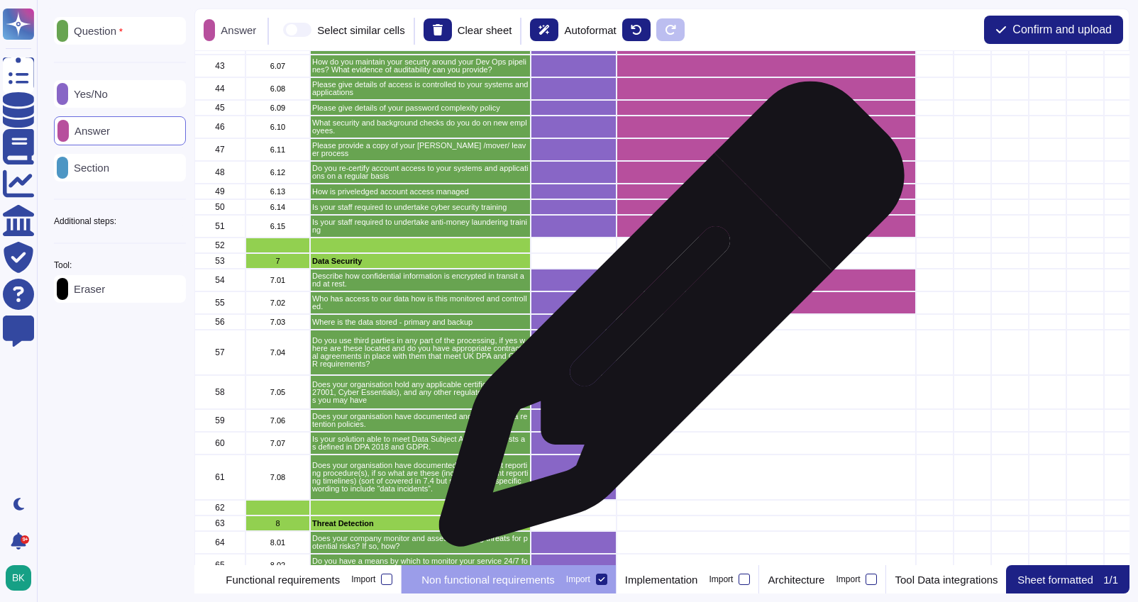
click at [666, 321] on div "grid" at bounding box center [766, 322] width 299 height 16
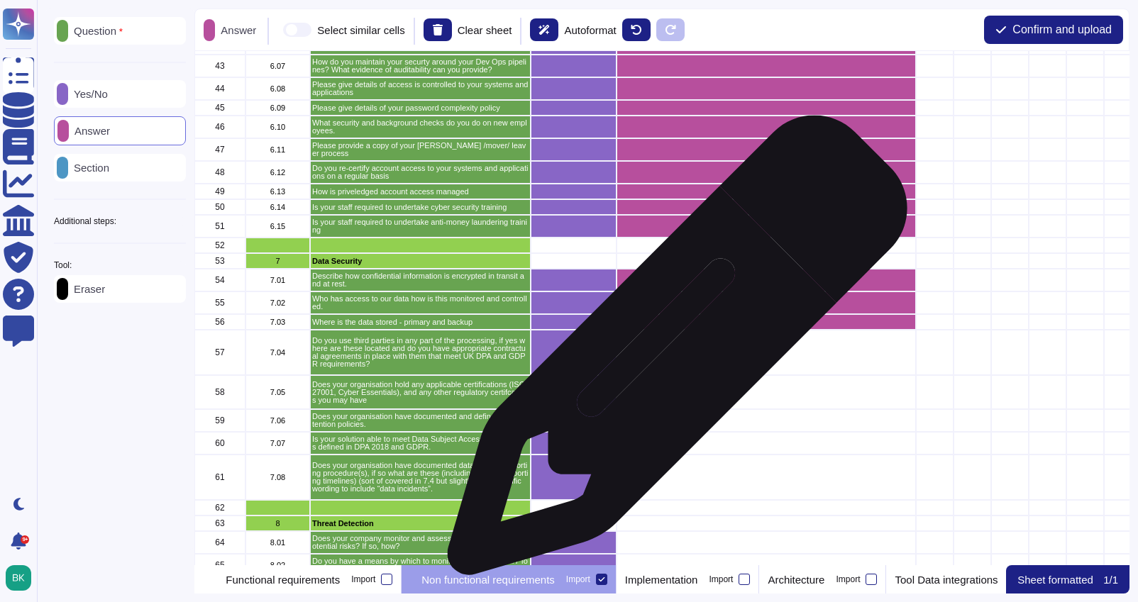
click at [672, 353] on div "grid" at bounding box center [766, 352] width 299 height 45
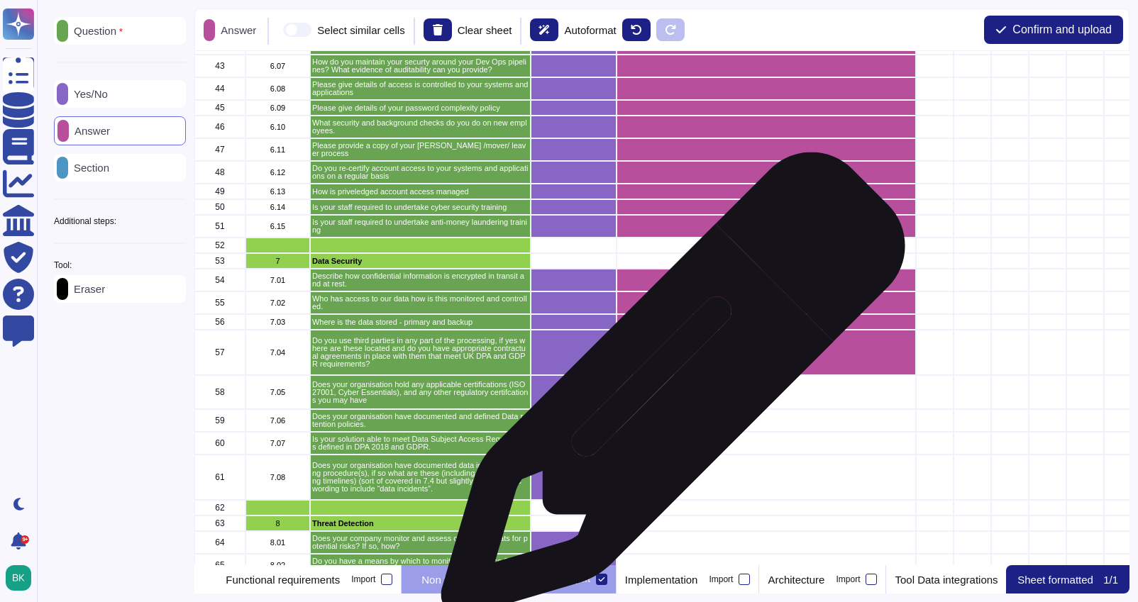
click at [668, 392] on div "grid" at bounding box center [766, 392] width 299 height 34
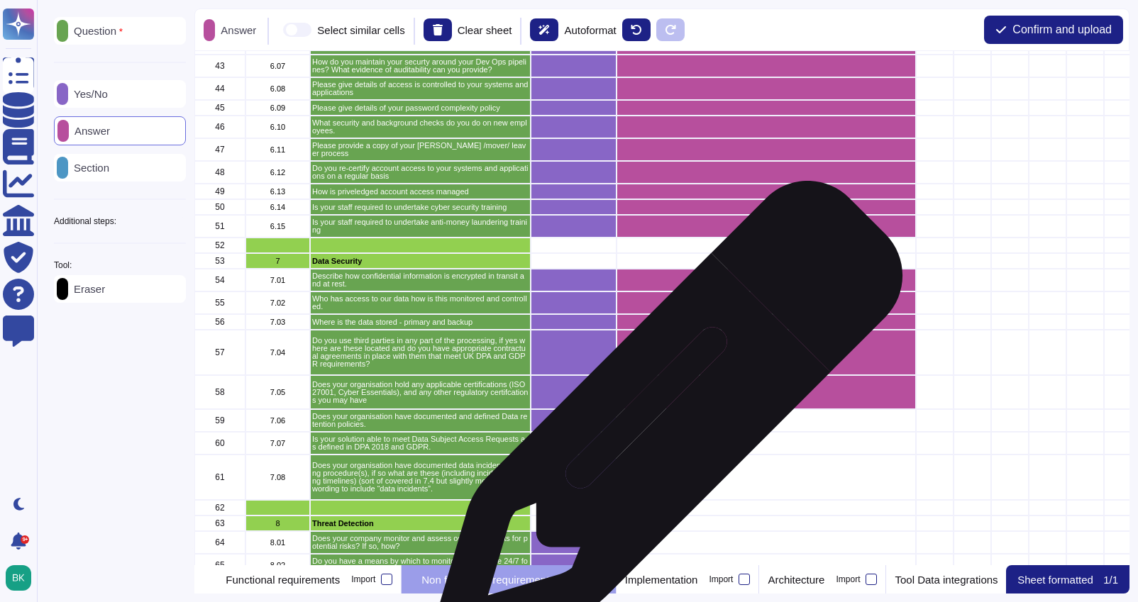
click at [660, 424] on div "grid" at bounding box center [766, 420] width 299 height 23
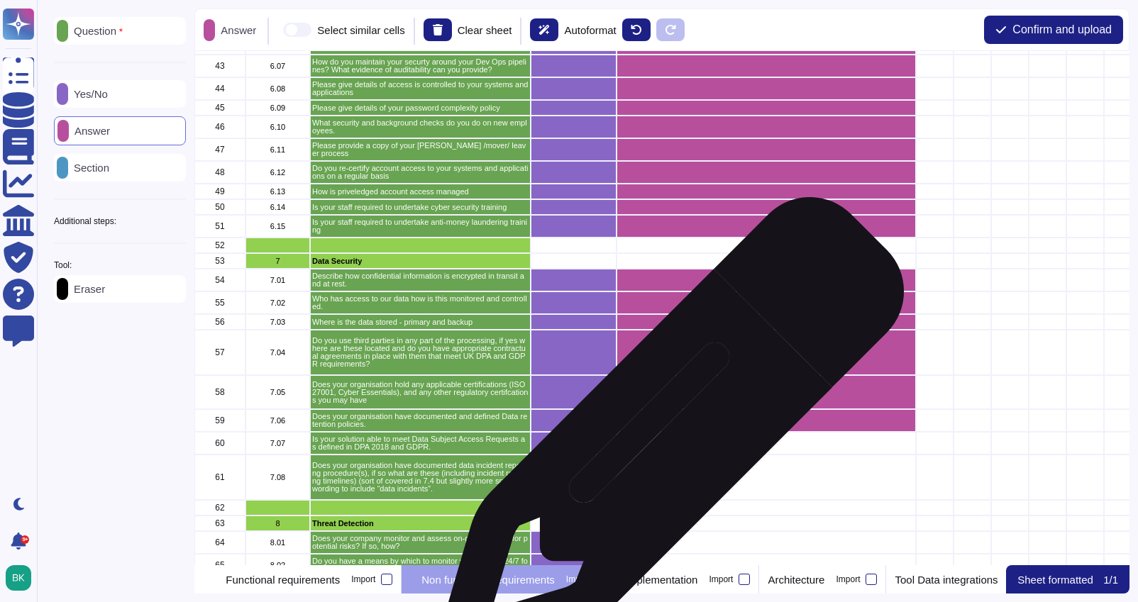
click at [663, 439] on div "grid" at bounding box center [766, 443] width 299 height 23
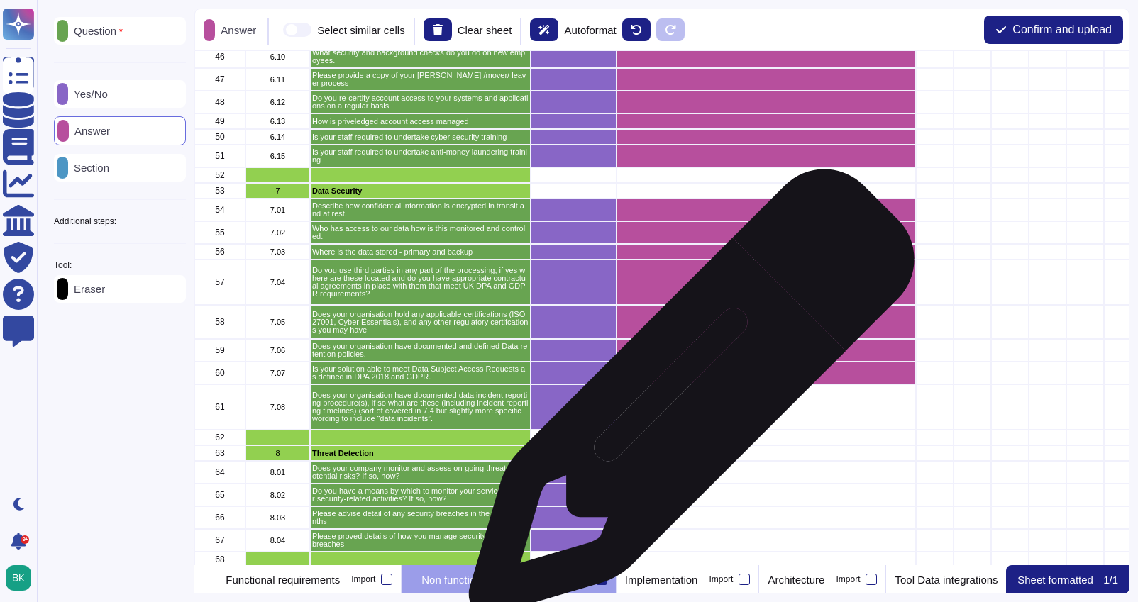
click at [686, 399] on div "grid" at bounding box center [766, 407] width 299 height 45
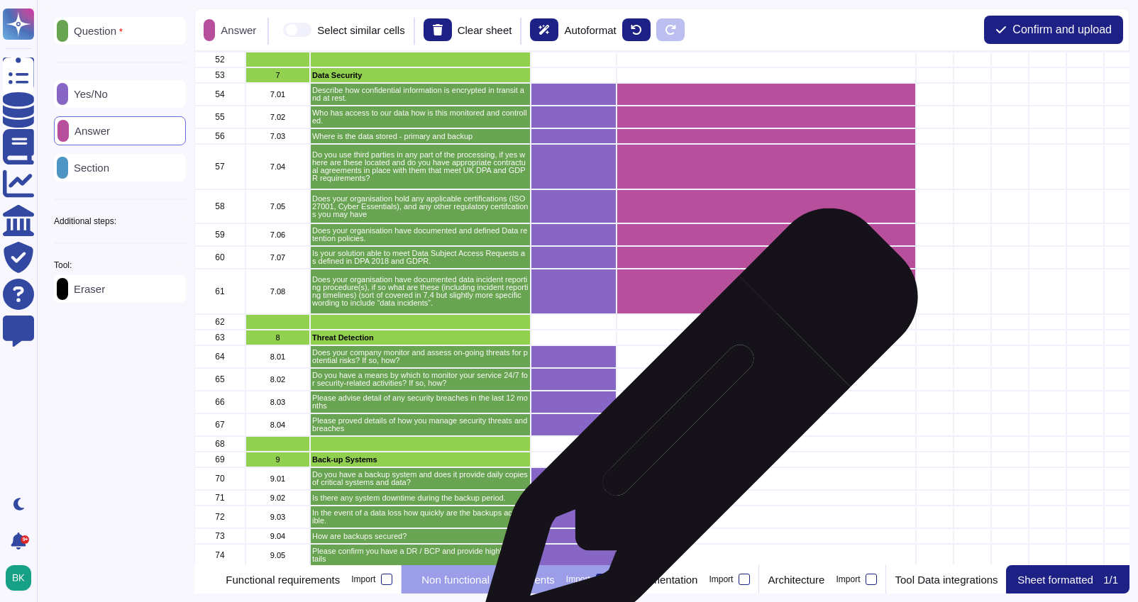
scroll to position [1015, 0]
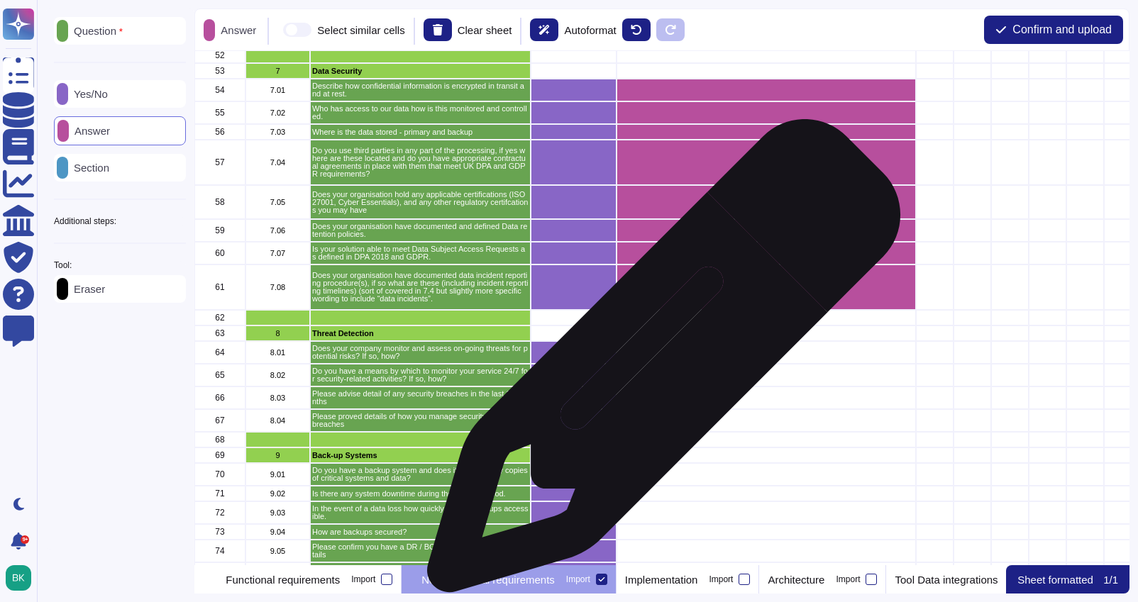
click at [651, 351] on div "grid" at bounding box center [766, 352] width 299 height 23
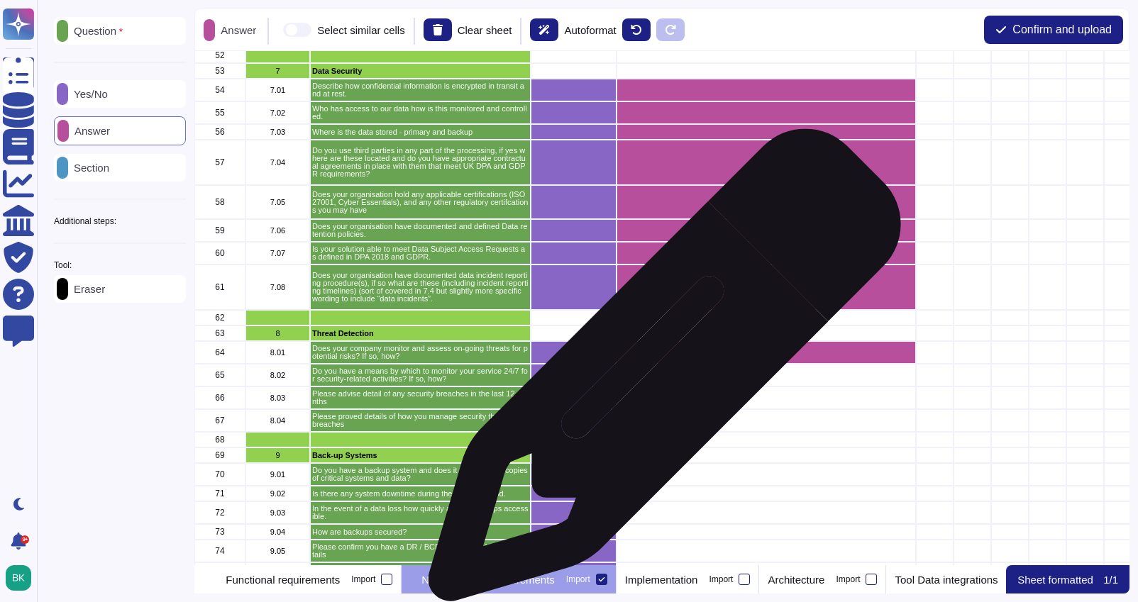
click at [659, 373] on div "grid" at bounding box center [766, 375] width 299 height 23
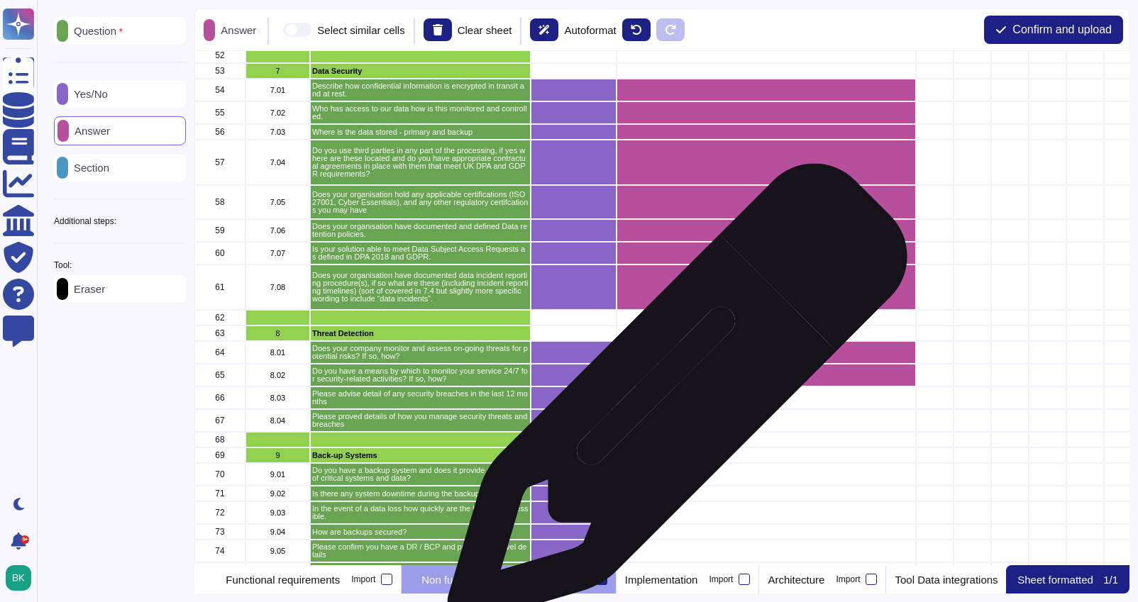
click at [672, 401] on div "grid" at bounding box center [766, 398] width 299 height 23
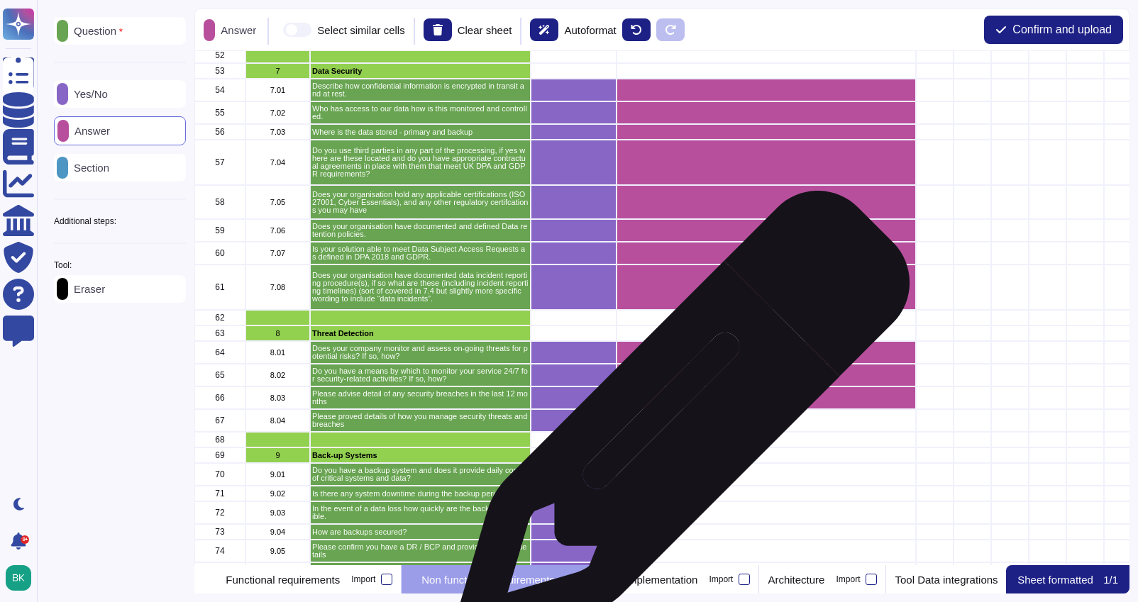
click at [675, 426] on div "grid" at bounding box center [766, 420] width 299 height 23
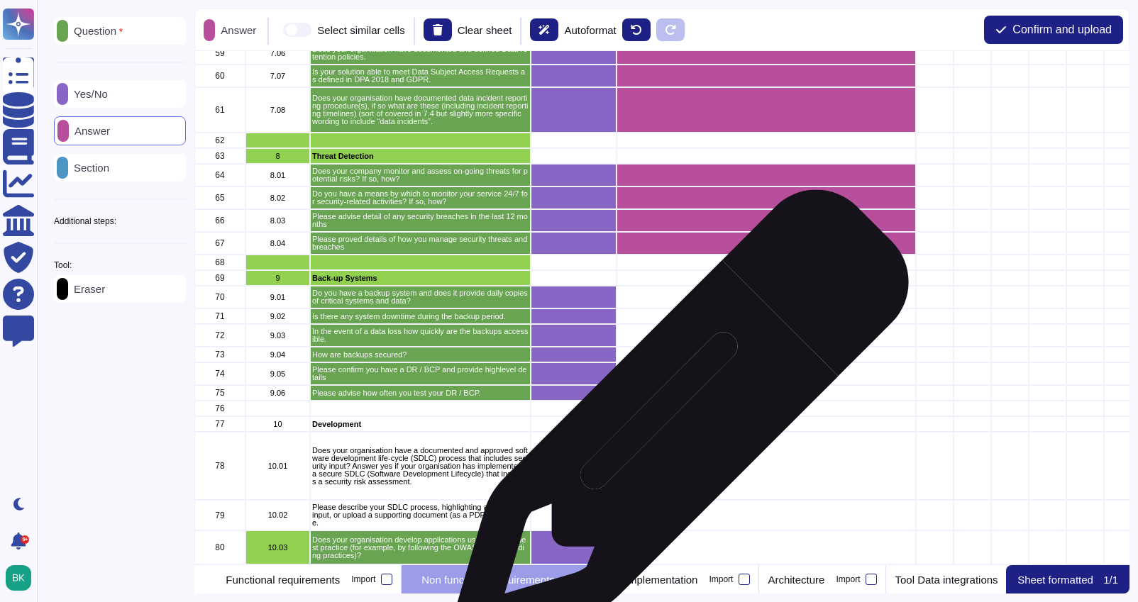
scroll to position [1202, 0]
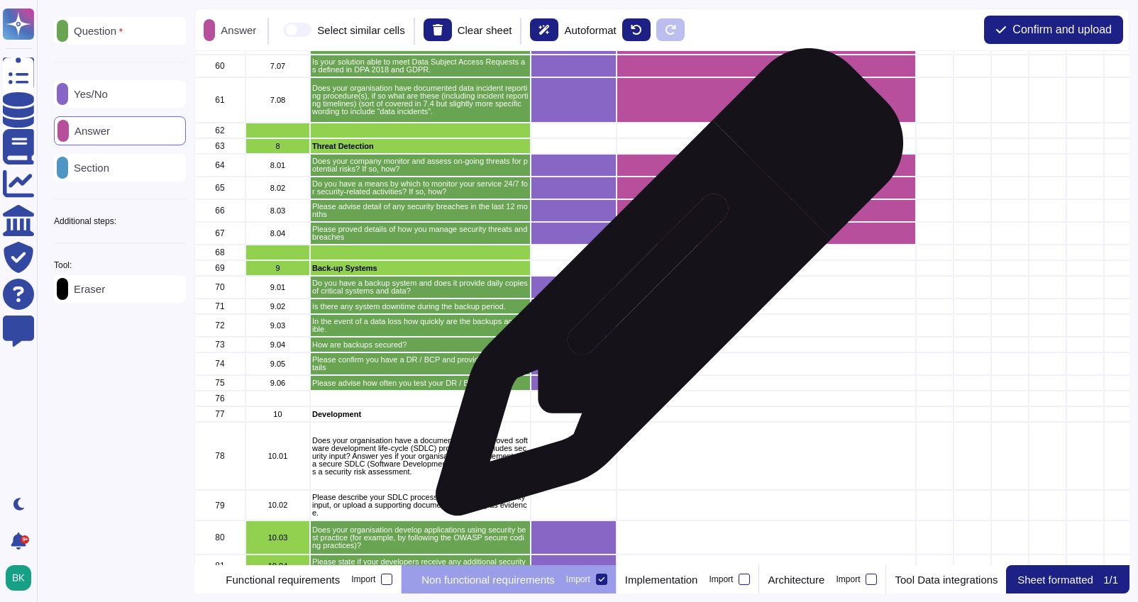
click at [664, 289] on div "grid" at bounding box center [766, 287] width 299 height 23
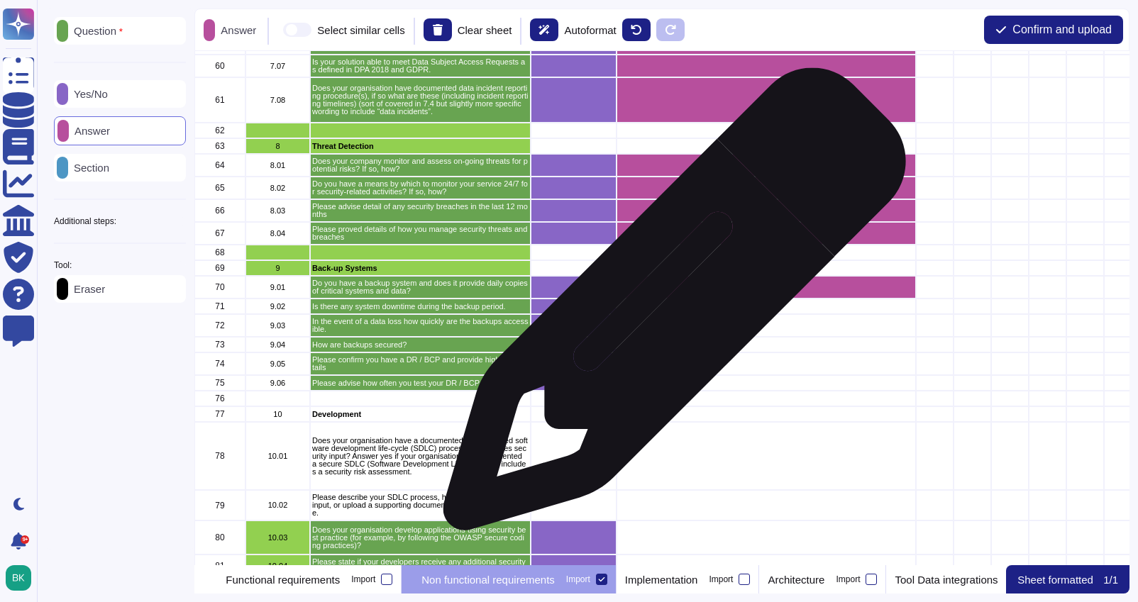
click at [662, 310] on div "grid" at bounding box center [766, 307] width 299 height 16
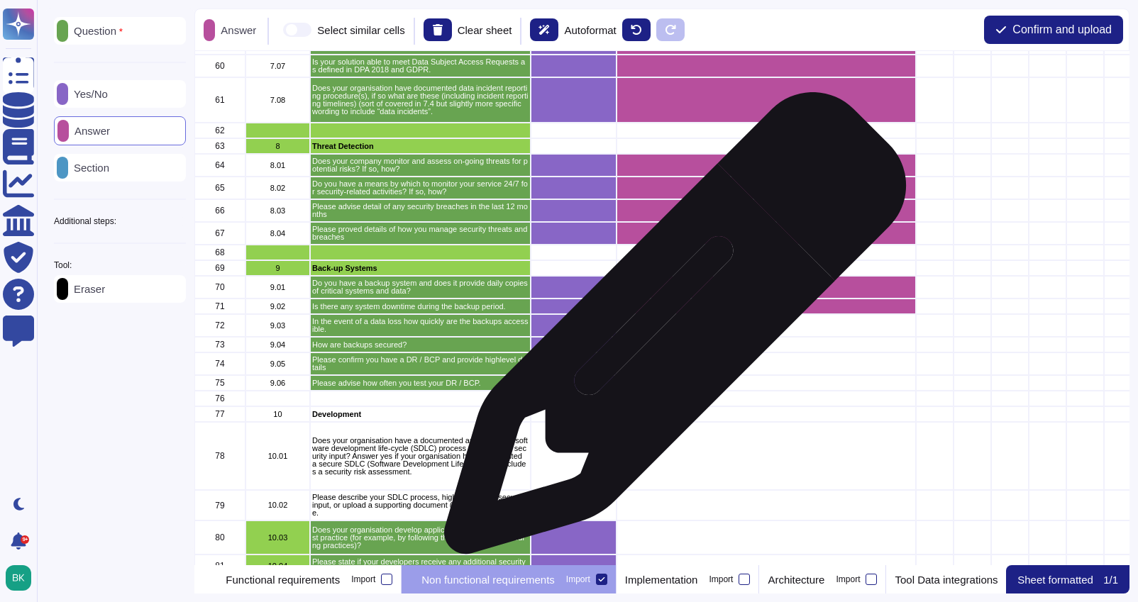
click at [670, 331] on div "grid" at bounding box center [766, 325] width 299 height 23
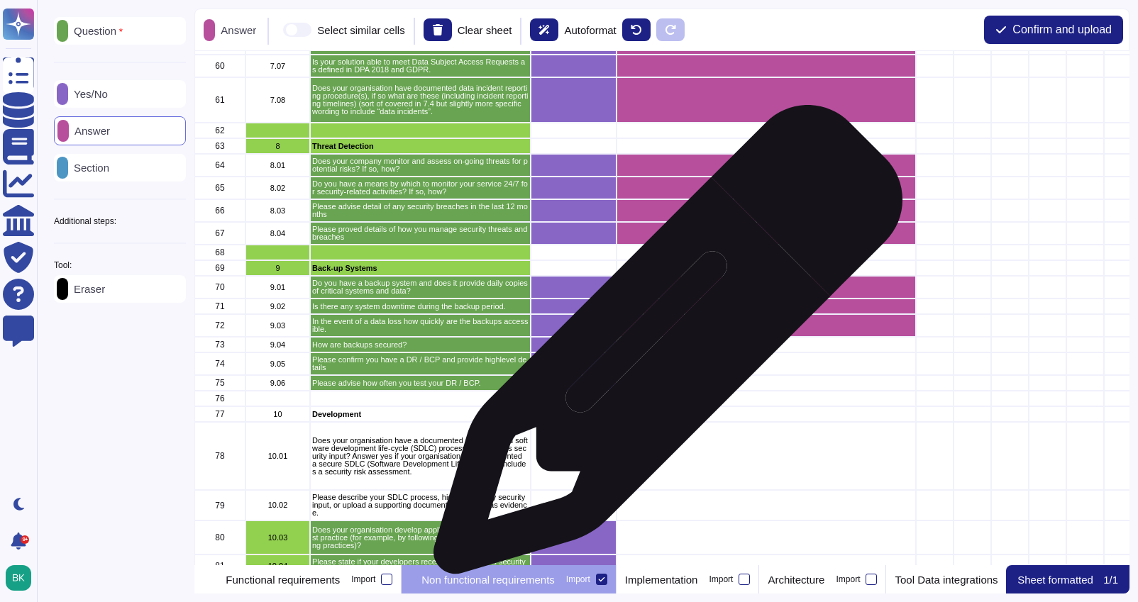
click at [663, 347] on div "grid" at bounding box center [766, 345] width 299 height 16
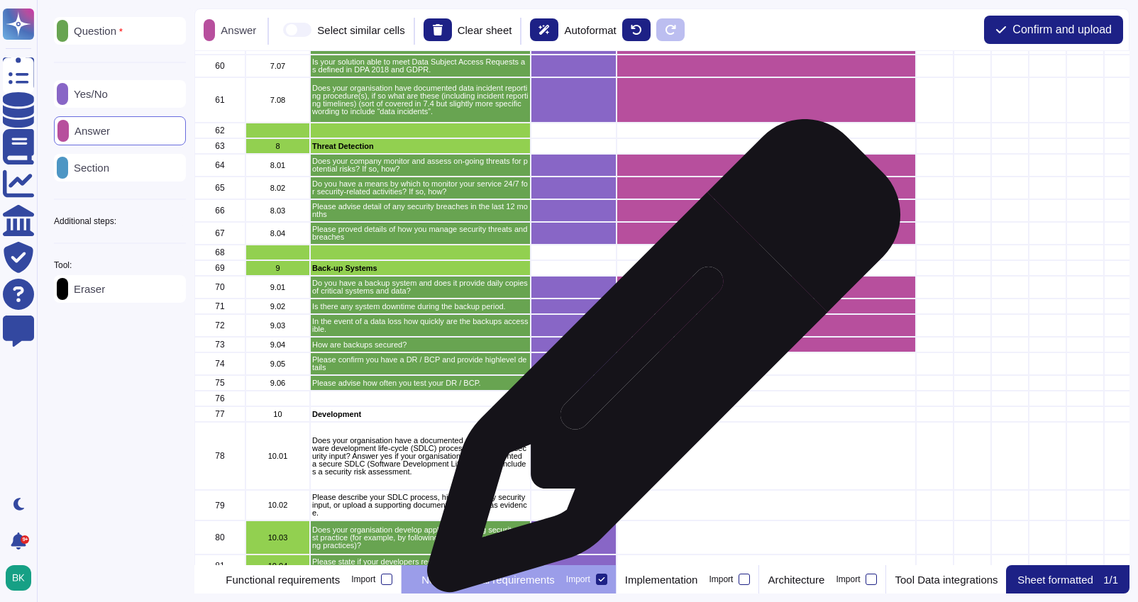
click at [658, 363] on div "grid" at bounding box center [766, 364] width 299 height 23
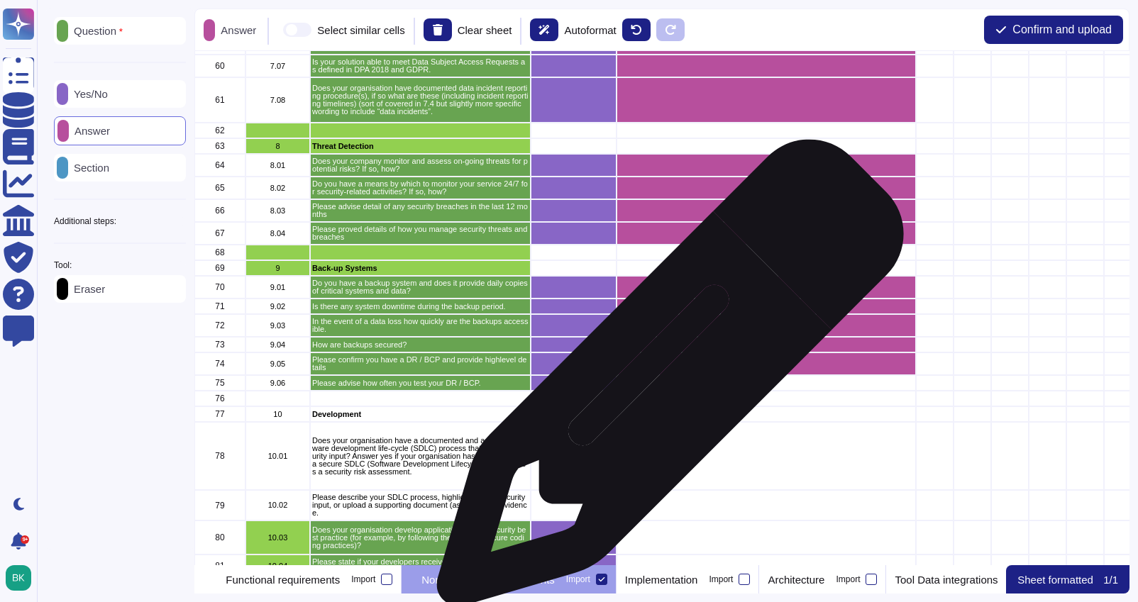
click at [657, 382] on div "grid" at bounding box center [766, 383] width 299 height 16
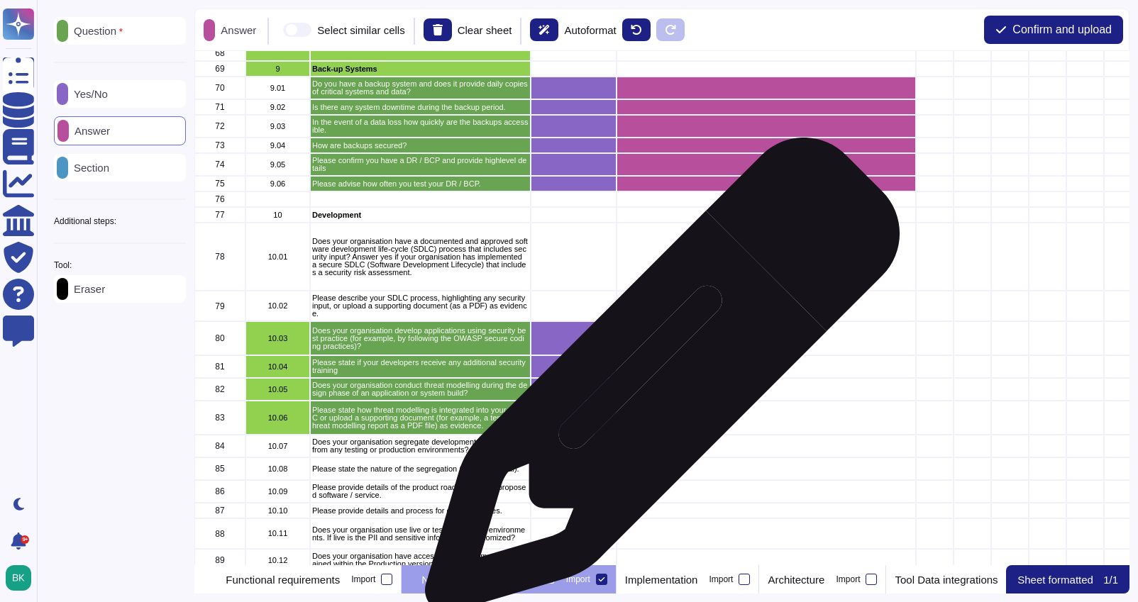
scroll to position [1436, 0]
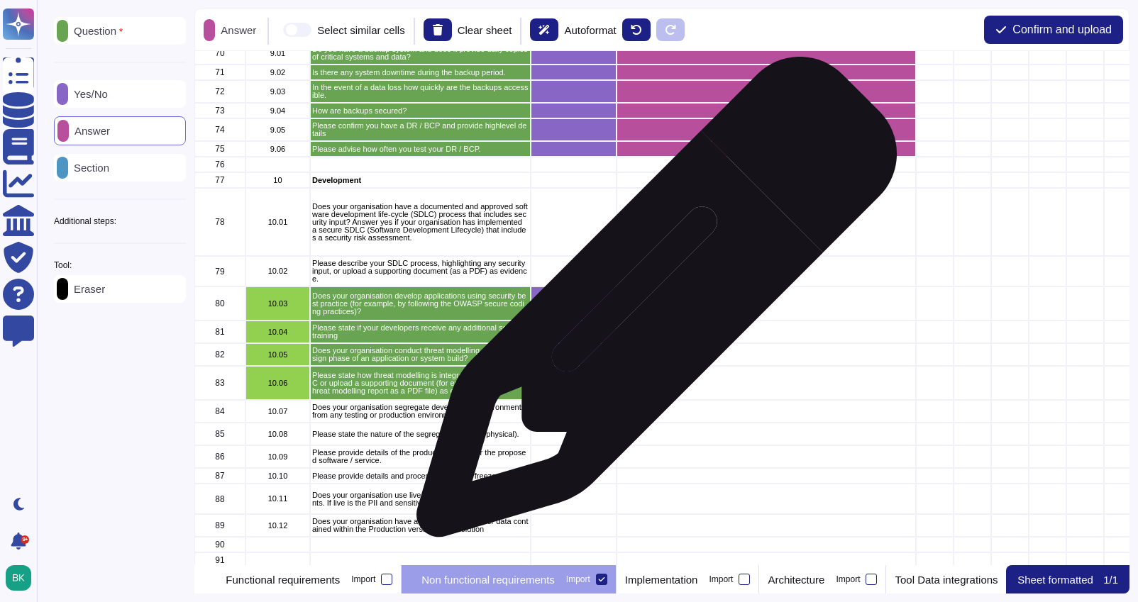
click at [651, 304] on div "grid" at bounding box center [766, 304] width 299 height 34
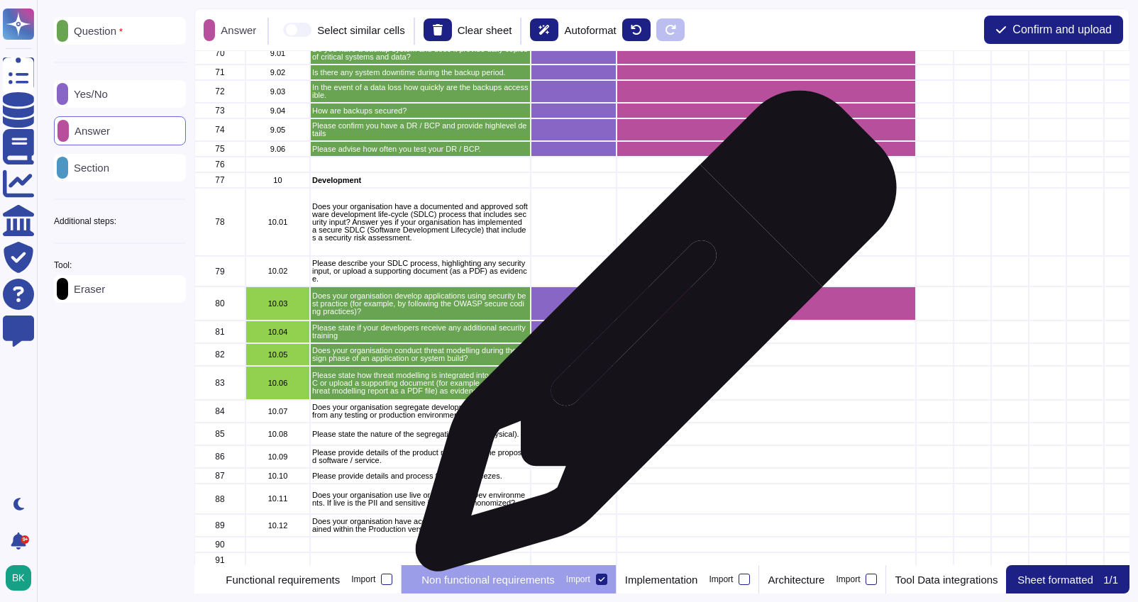
click at [651, 338] on div "grid" at bounding box center [766, 332] width 299 height 23
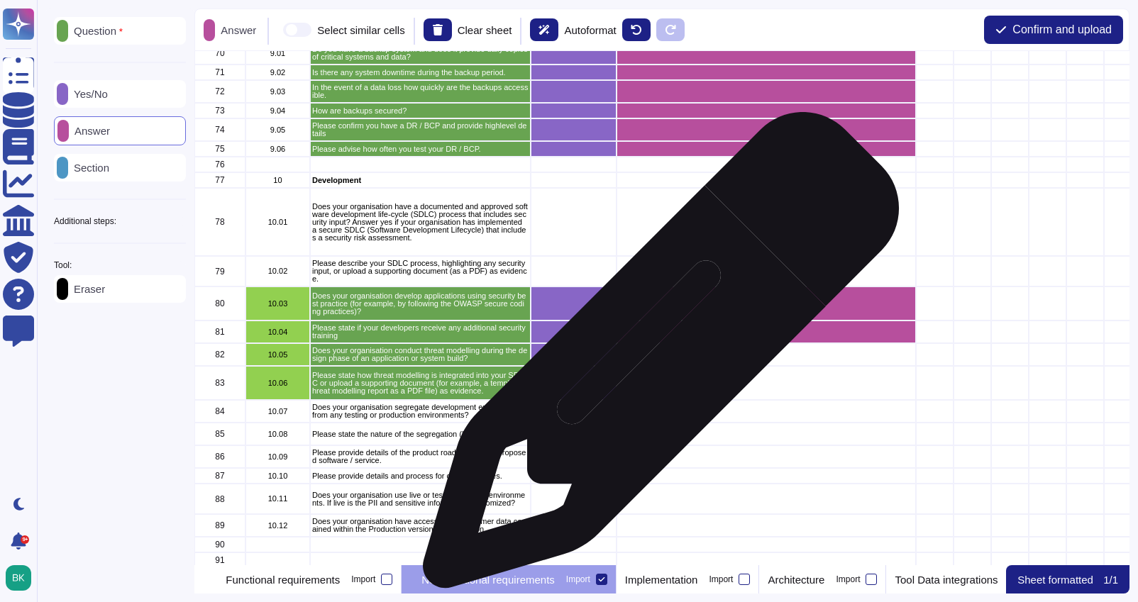
click at [656, 358] on div "grid" at bounding box center [766, 354] width 299 height 23
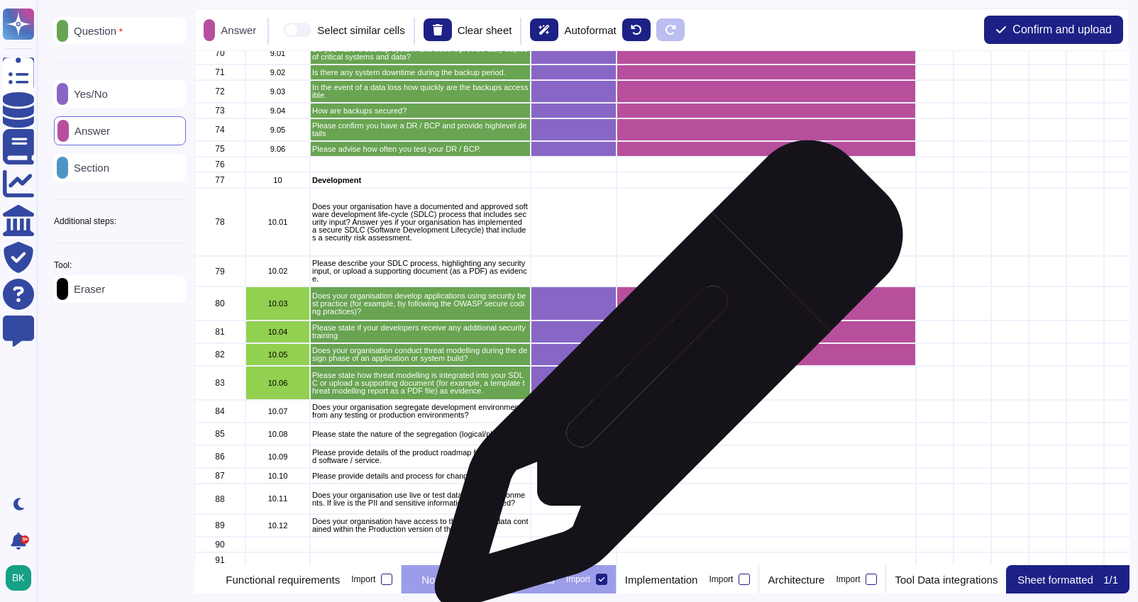
click at [663, 382] on div "grid" at bounding box center [766, 383] width 299 height 34
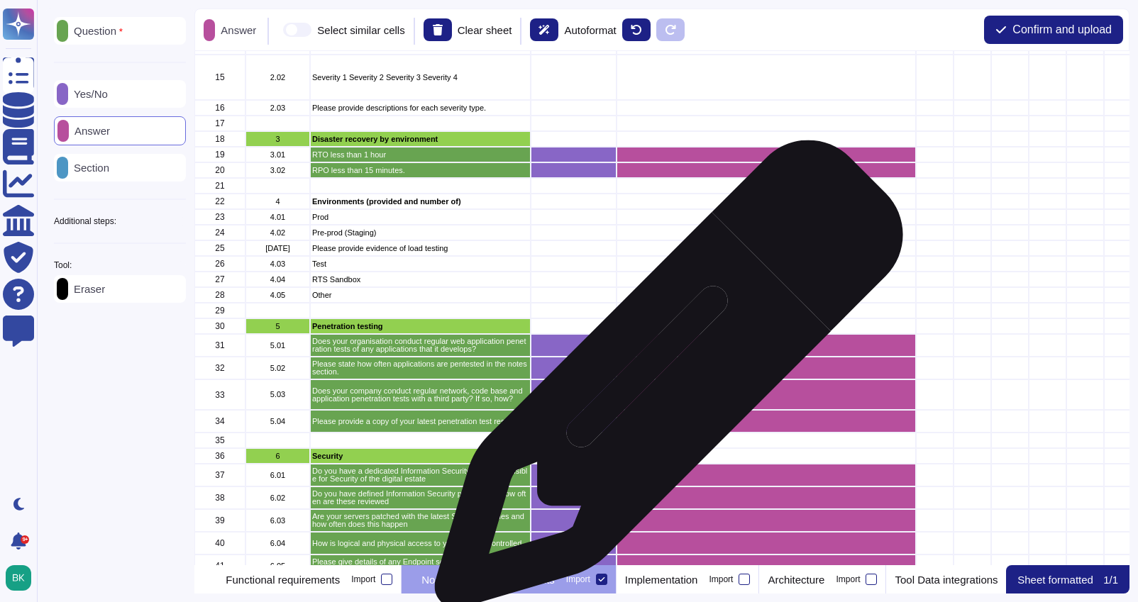
scroll to position [0, 0]
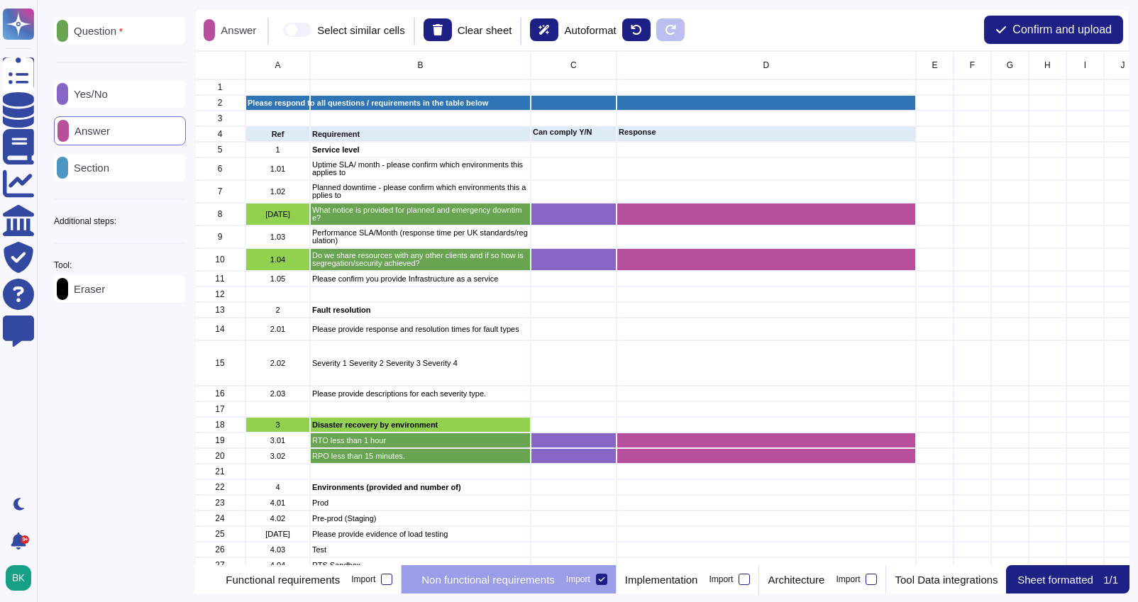
click at [109, 165] on p "Section" at bounding box center [88, 168] width 41 height 11
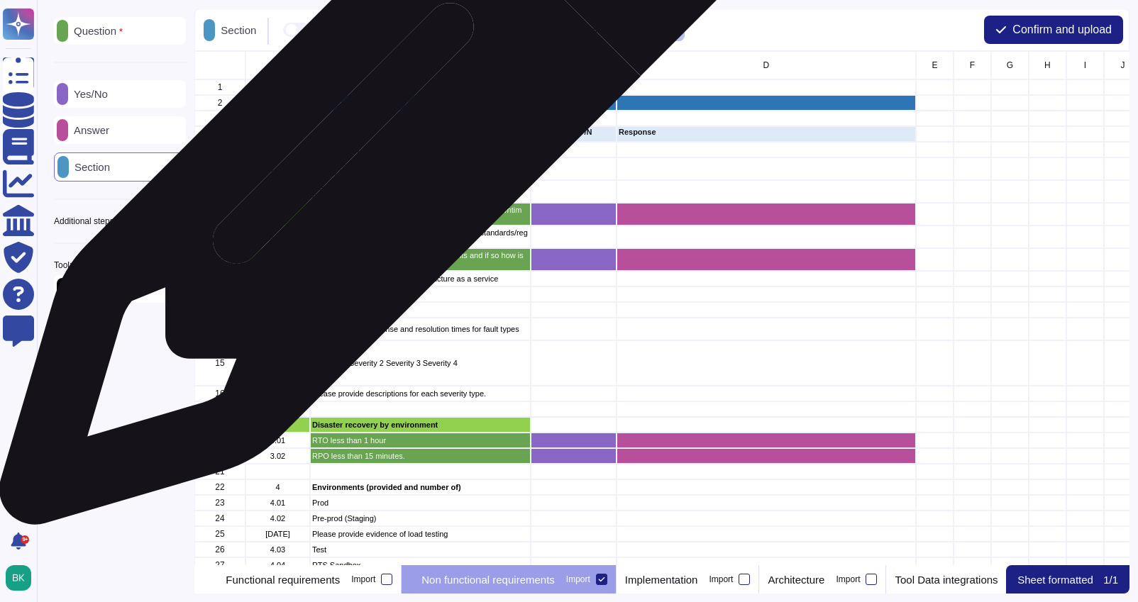
click at [373, 153] on p "Service level" at bounding box center [420, 150] width 216 height 8
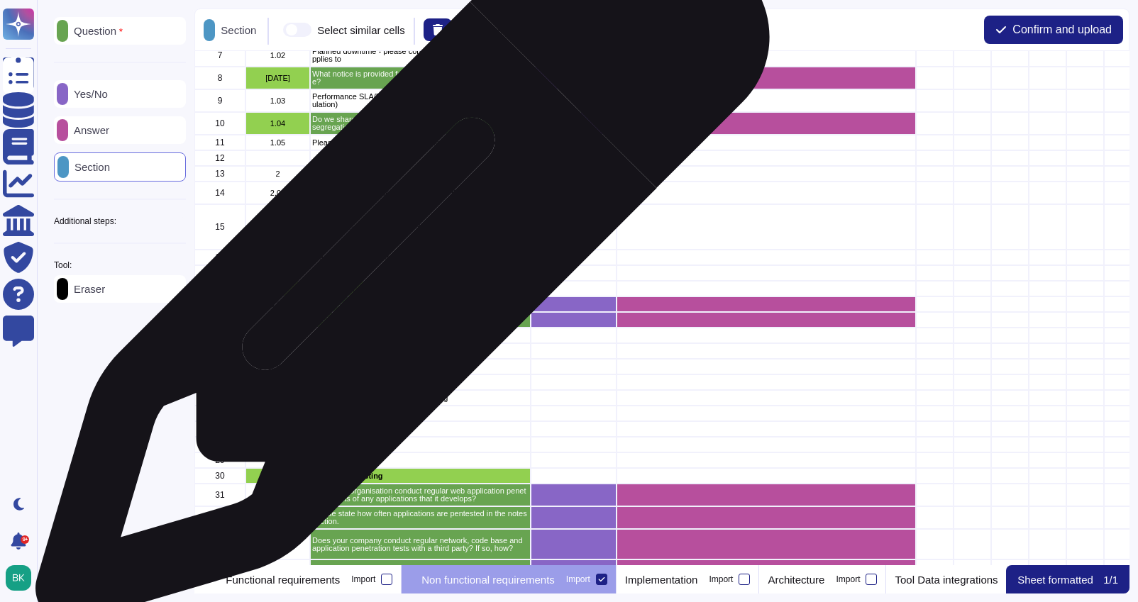
scroll to position [143, 0]
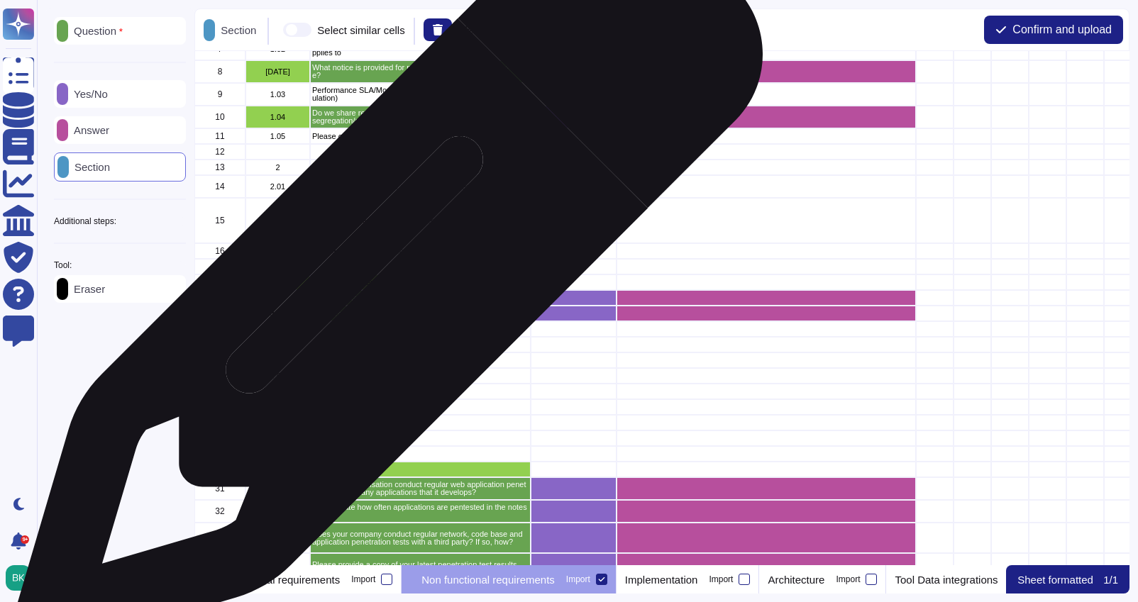
click at [384, 285] on p "Disaster recovery by environment" at bounding box center [420, 283] width 216 height 8
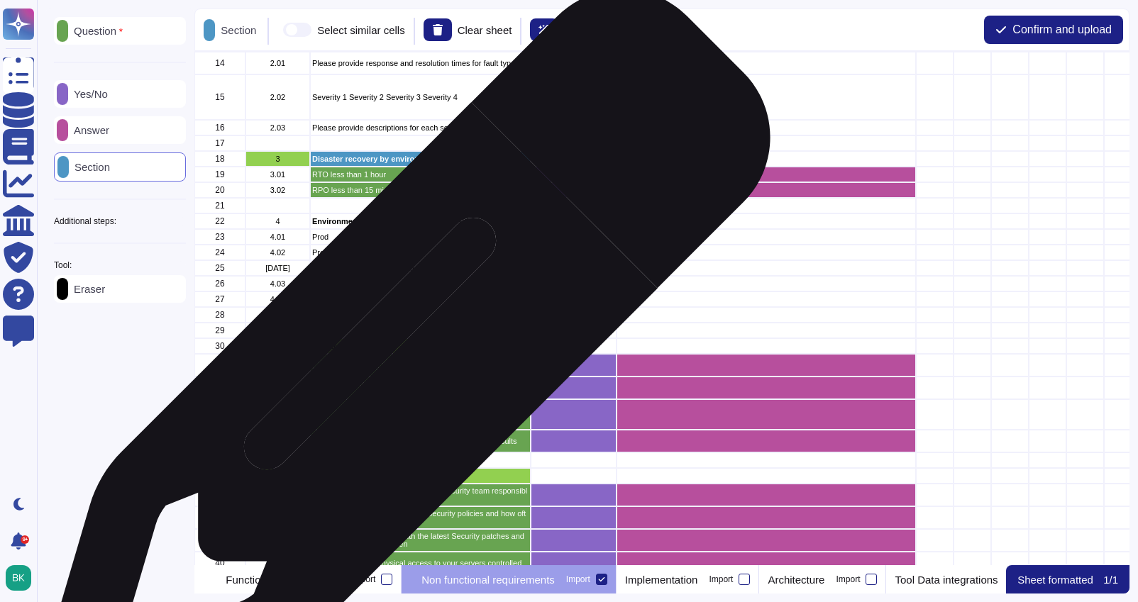
scroll to position [314, 0]
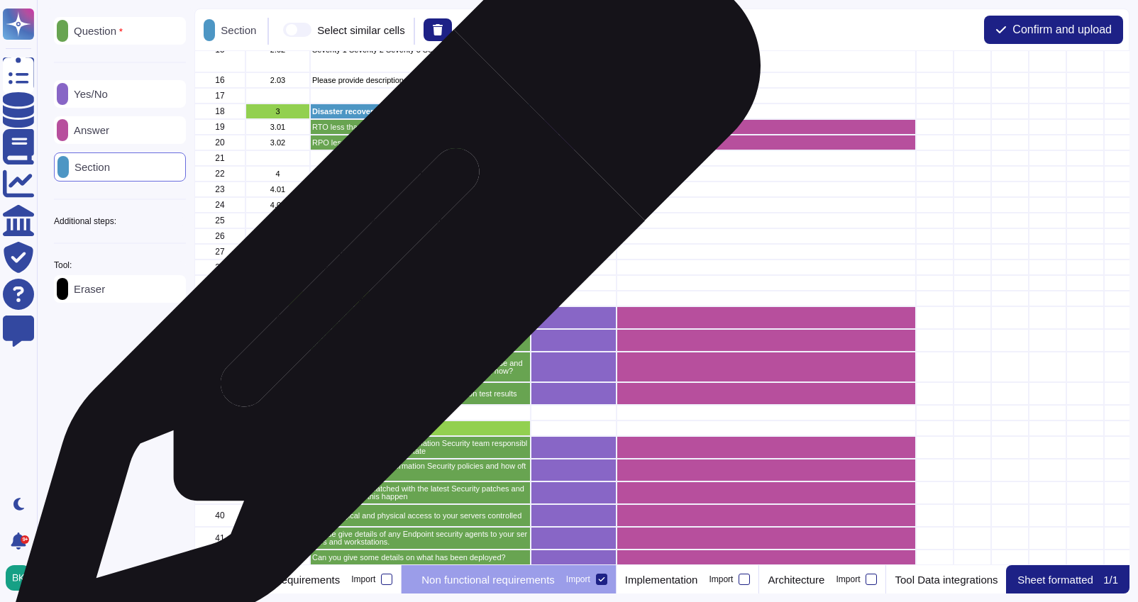
click at [380, 297] on p "Penetration testing" at bounding box center [420, 299] width 216 height 8
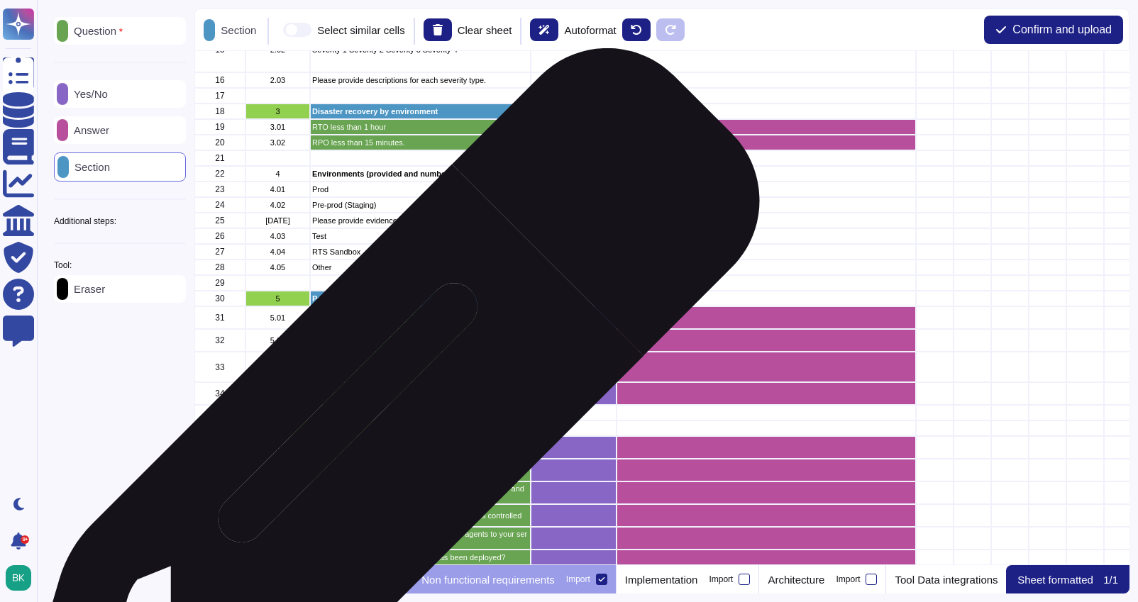
click at [378, 433] on div "Security" at bounding box center [420, 429] width 221 height 16
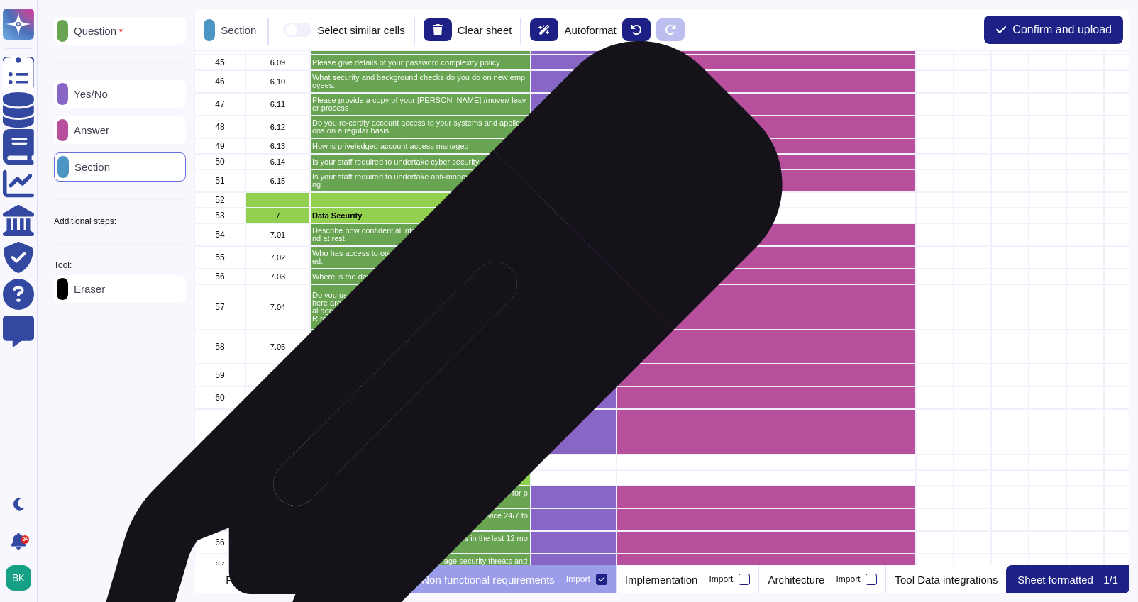
scroll to position [876, 0]
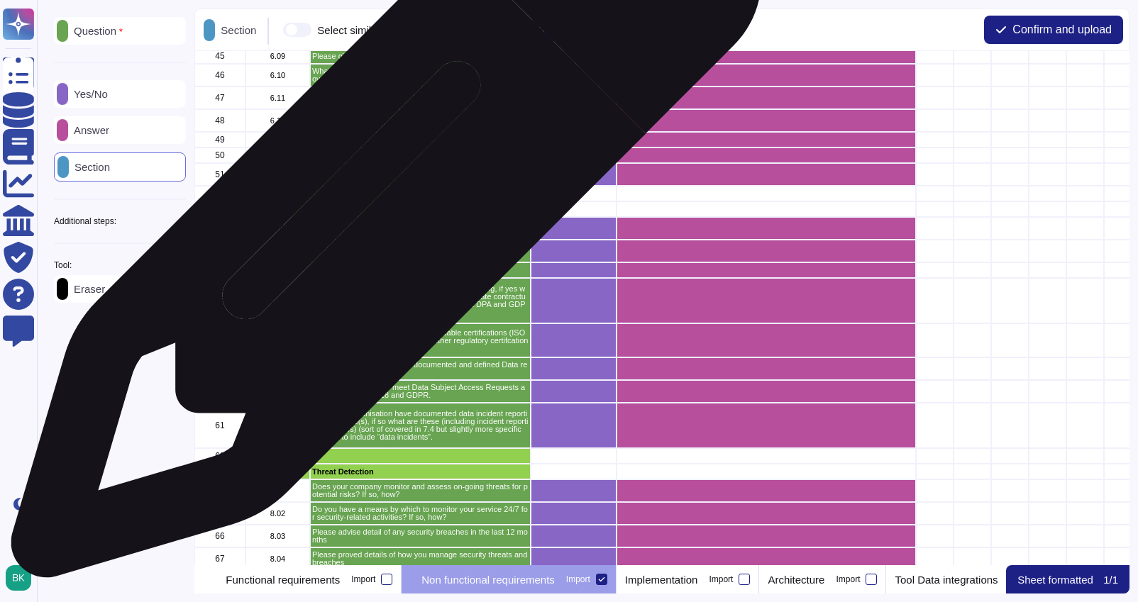
click at [381, 210] on p "Data Security" at bounding box center [420, 210] width 216 height 8
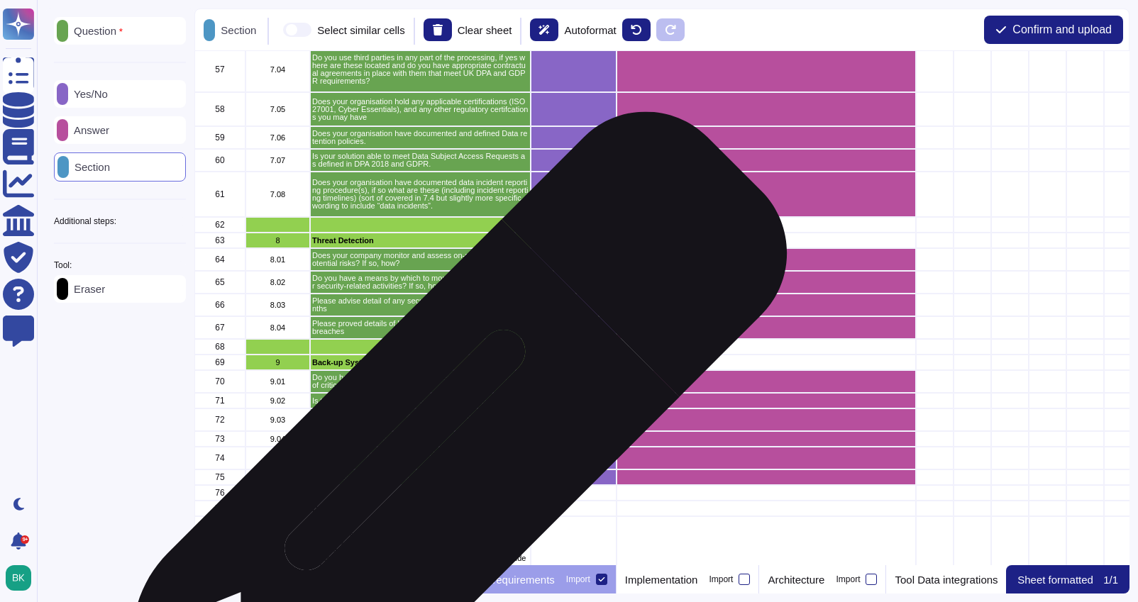
scroll to position [1125, 0]
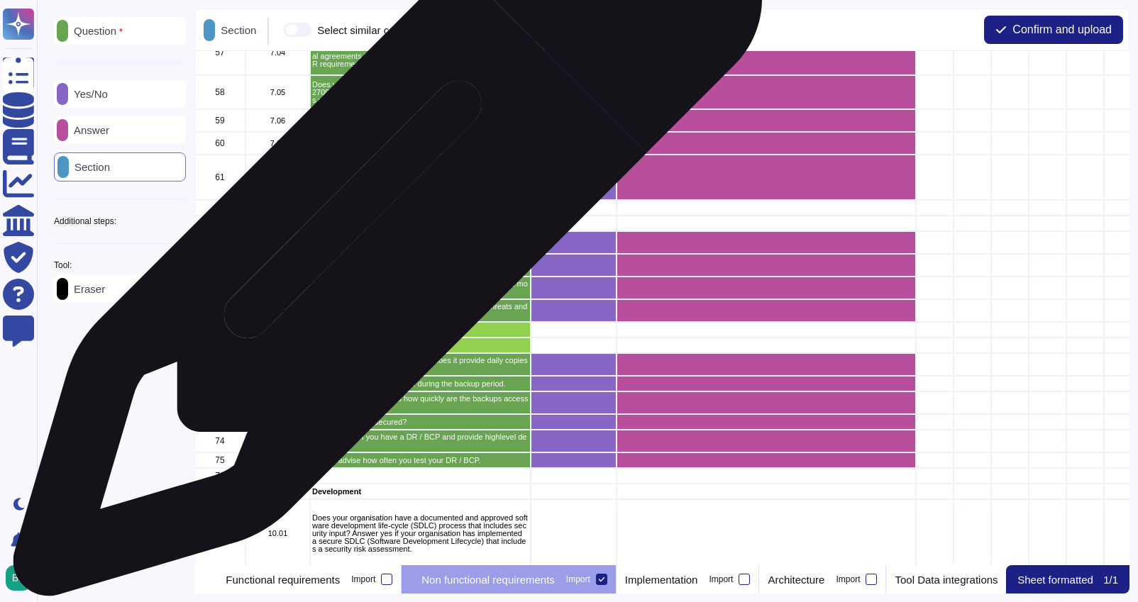
click at [382, 229] on div "Threat Detection" at bounding box center [420, 224] width 221 height 16
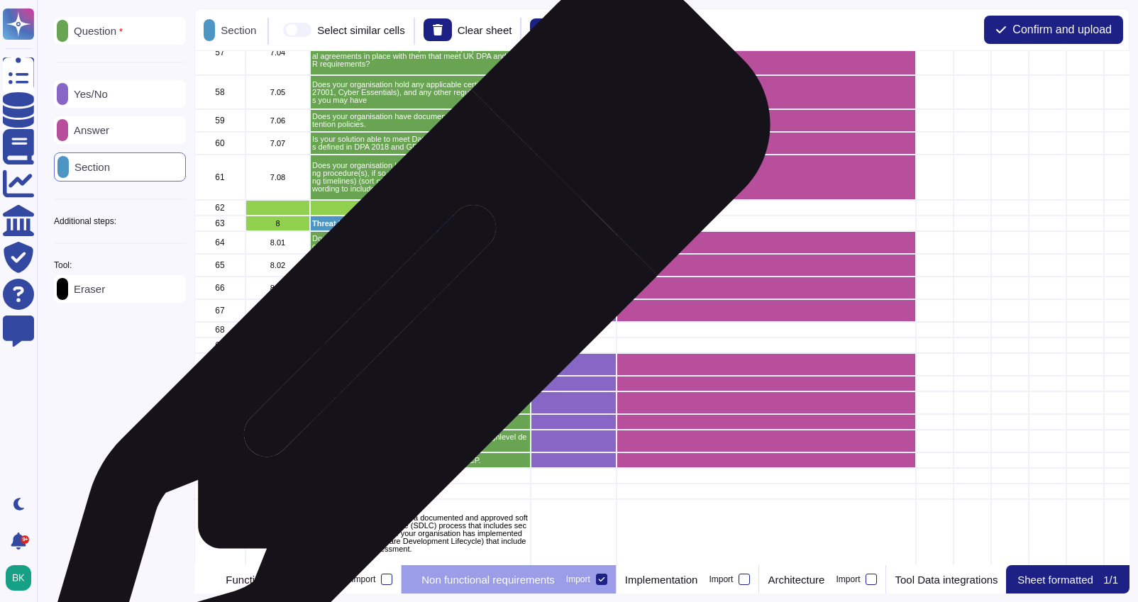
click at [399, 350] on div "Back-up Systems" at bounding box center [420, 346] width 221 height 16
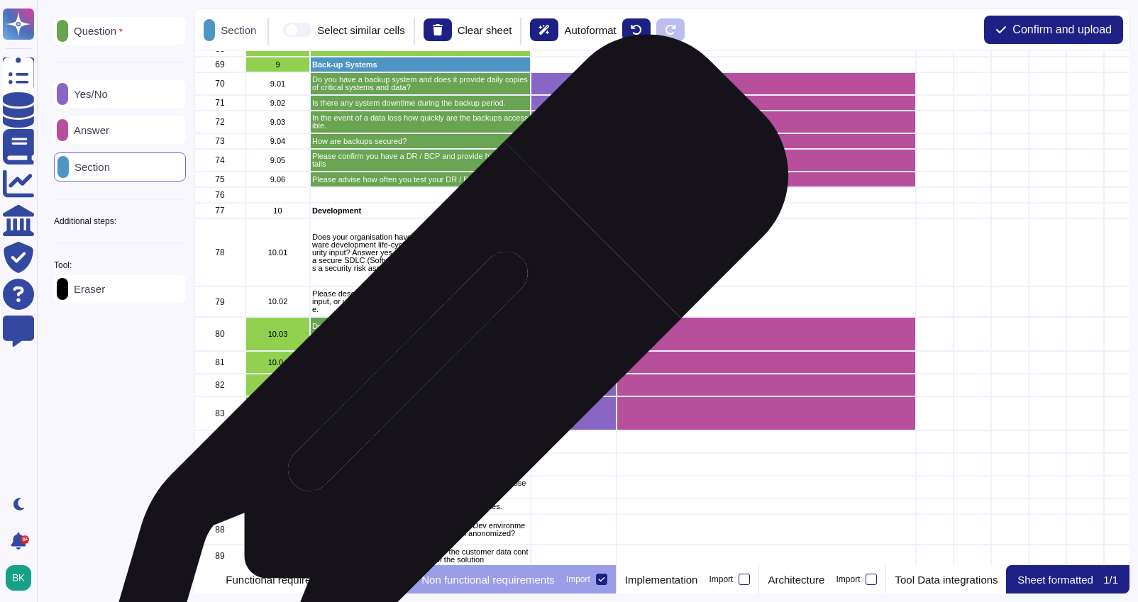
scroll to position [1417, 0]
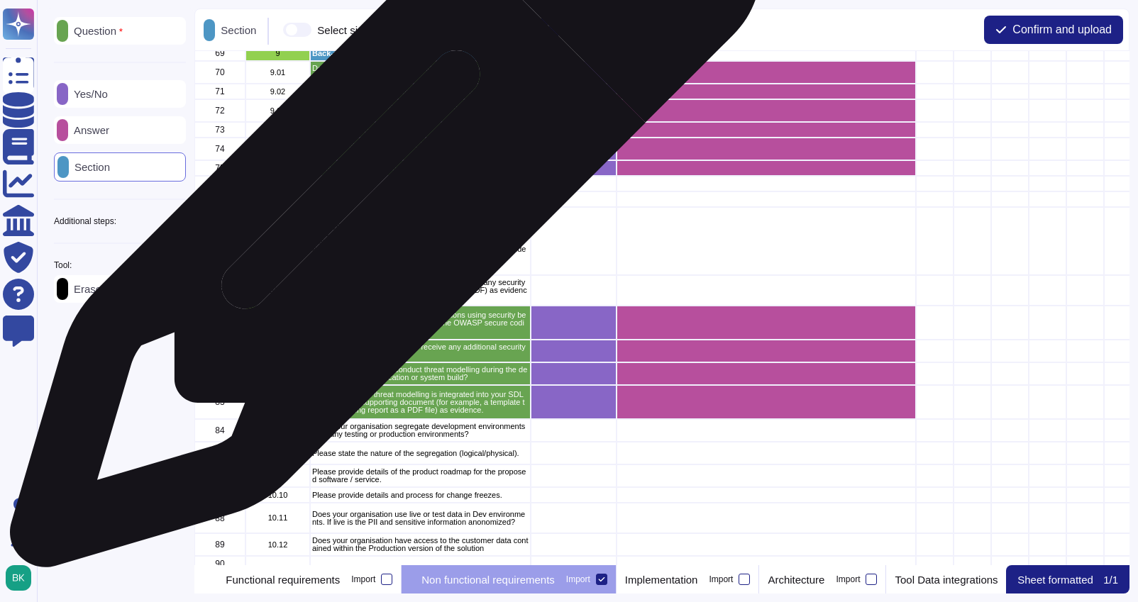
click at [380, 199] on p "Development" at bounding box center [420, 200] width 216 height 8
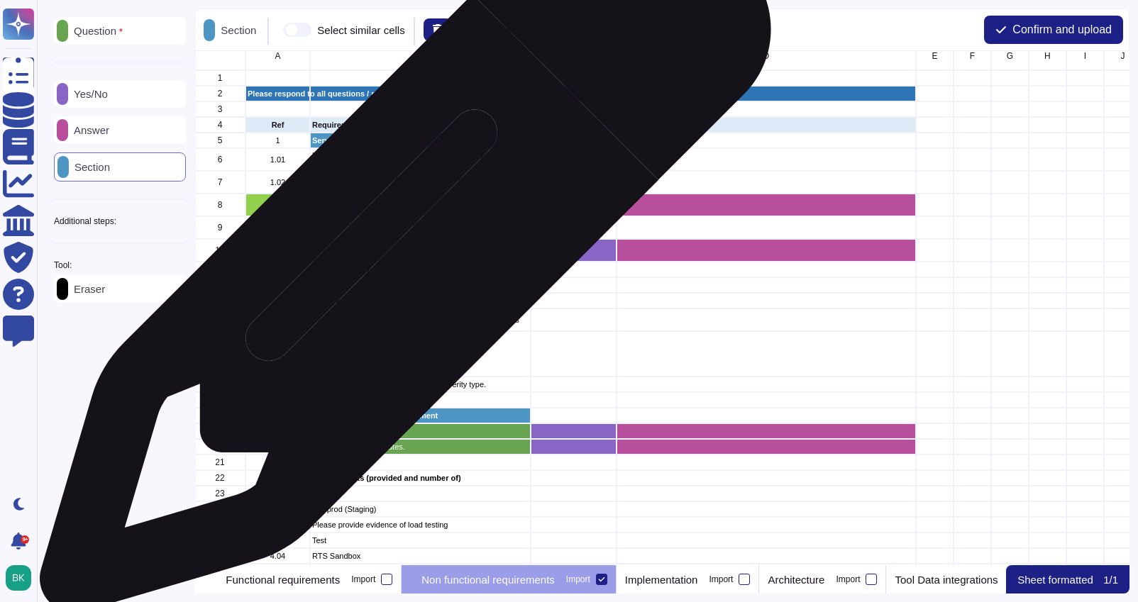
scroll to position [0, 0]
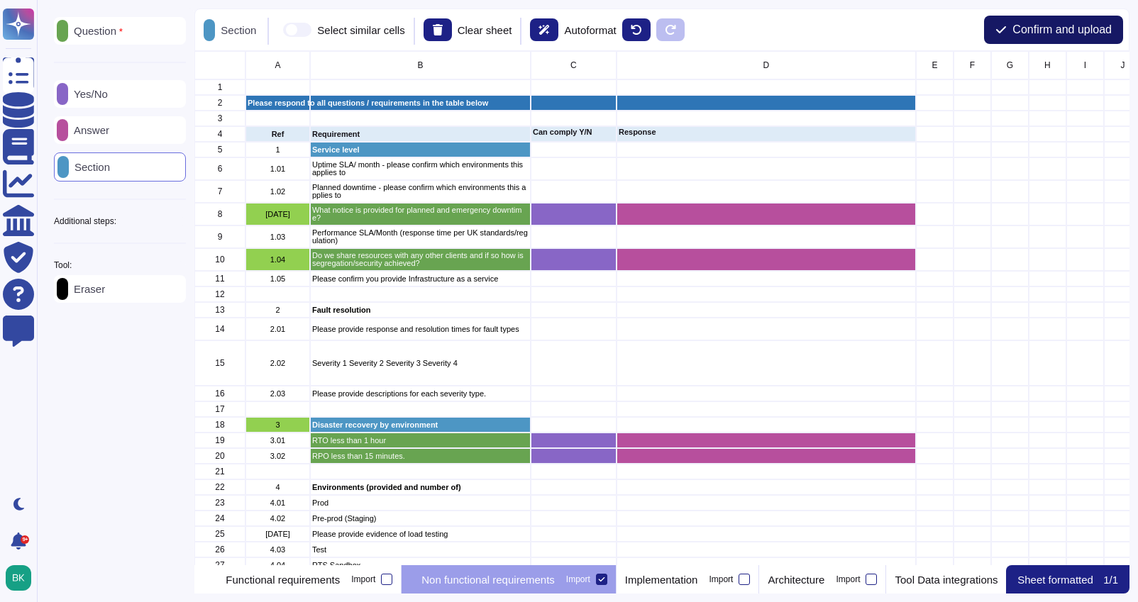
click at [1035, 35] on span "Confirm and upload" at bounding box center [1062, 29] width 99 height 11
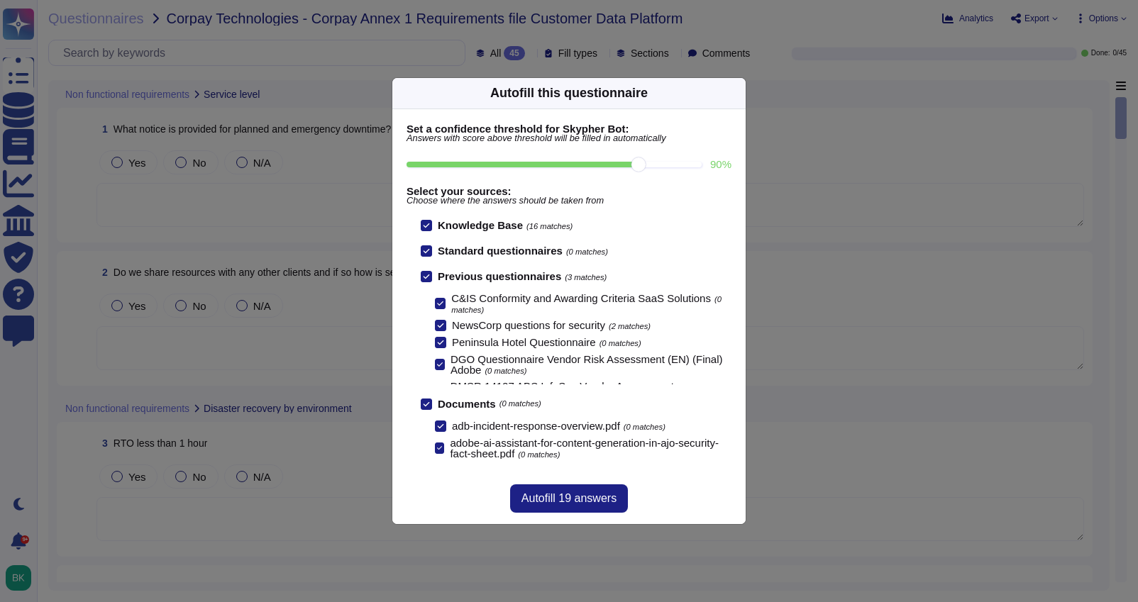
click at [629, 167] on input "90 %" at bounding box center [554, 165] width 295 height 6
click at [586, 164] on input "90 %" at bounding box center [554, 165] width 295 height 6
type input "80"
click at [568, 502] on span "Autofill 44 answers" at bounding box center [569, 498] width 95 height 11
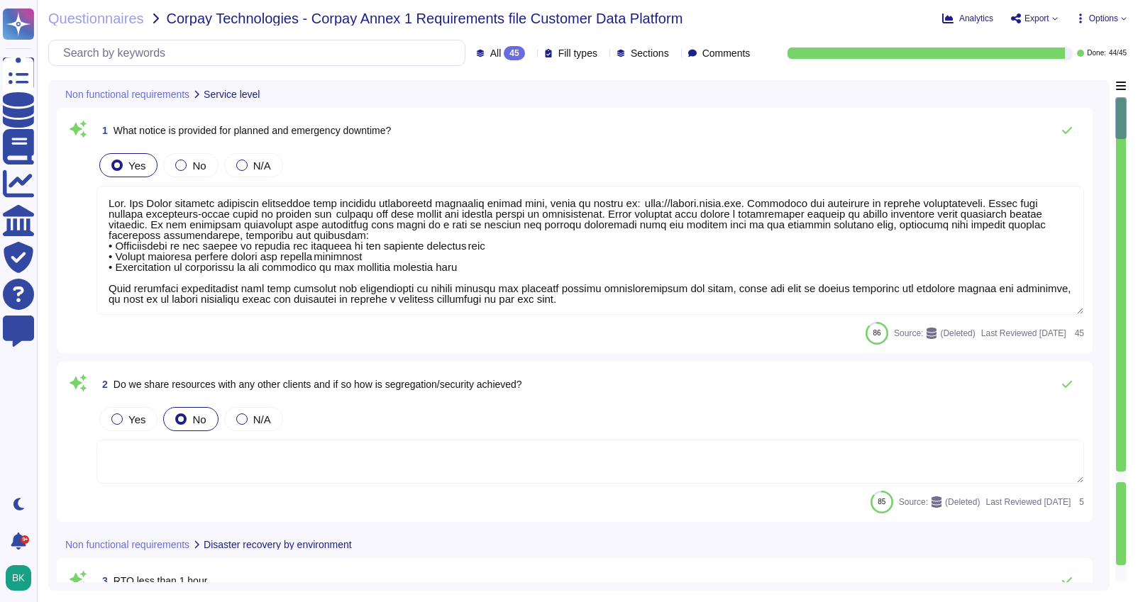
type textarea "Lor. Ips Dolor sitametc adipiscin elitseddoe temp incididu utlaboreetd magnaali…"
type textarea "Lo ipsu do sitametco adi elitseddo eiusmod te incididu utlaboreetd, mag Aliquae…"
drag, startPoint x: 135, startPoint y: 203, endPoint x: 106, endPoint y: 203, distance: 28.4
click at [106, 203] on textarea at bounding box center [591, 250] width 988 height 129
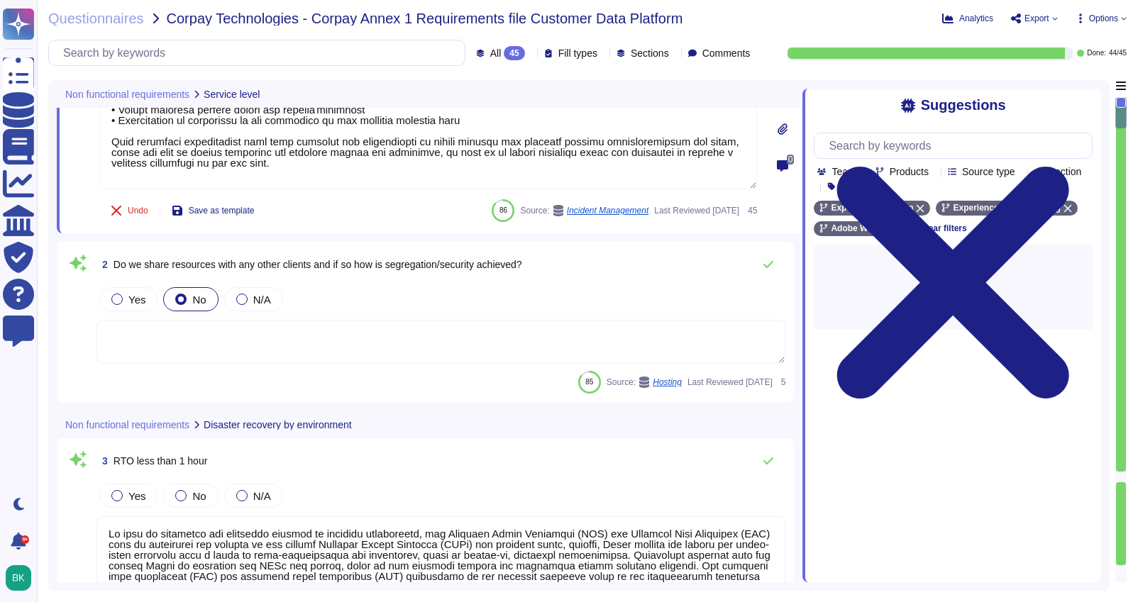
scroll to position [173, 0]
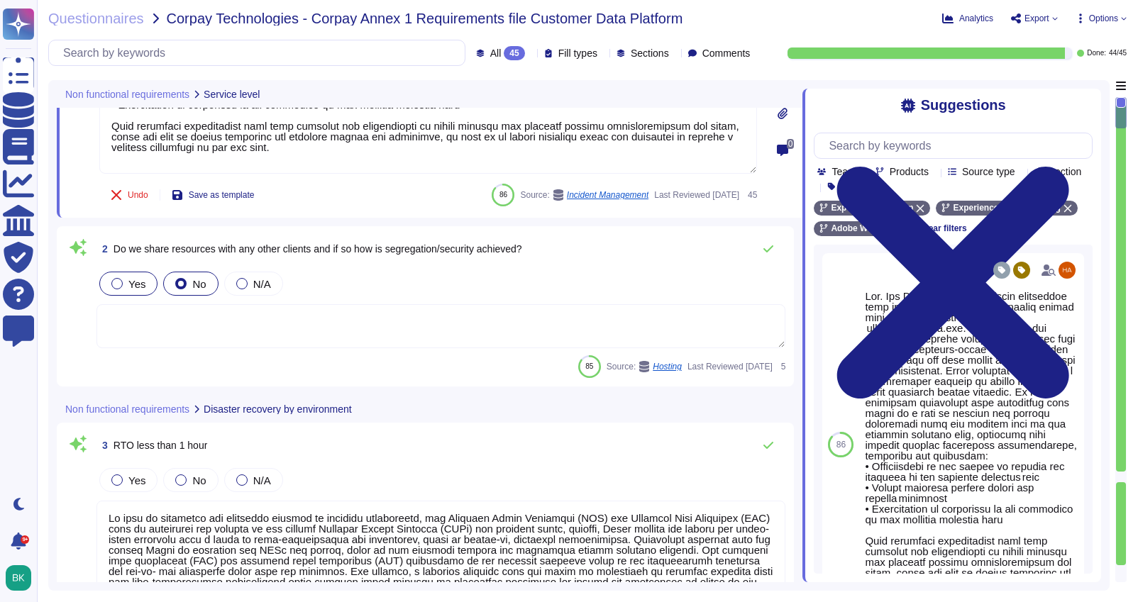
type textarea "Lor Ipsum dolorsit ametconse adipiscing elit seddoeiu temporincid utlaboree dol…"
click at [119, 284] on div at bounding box center [116, 283] width 11 height 11
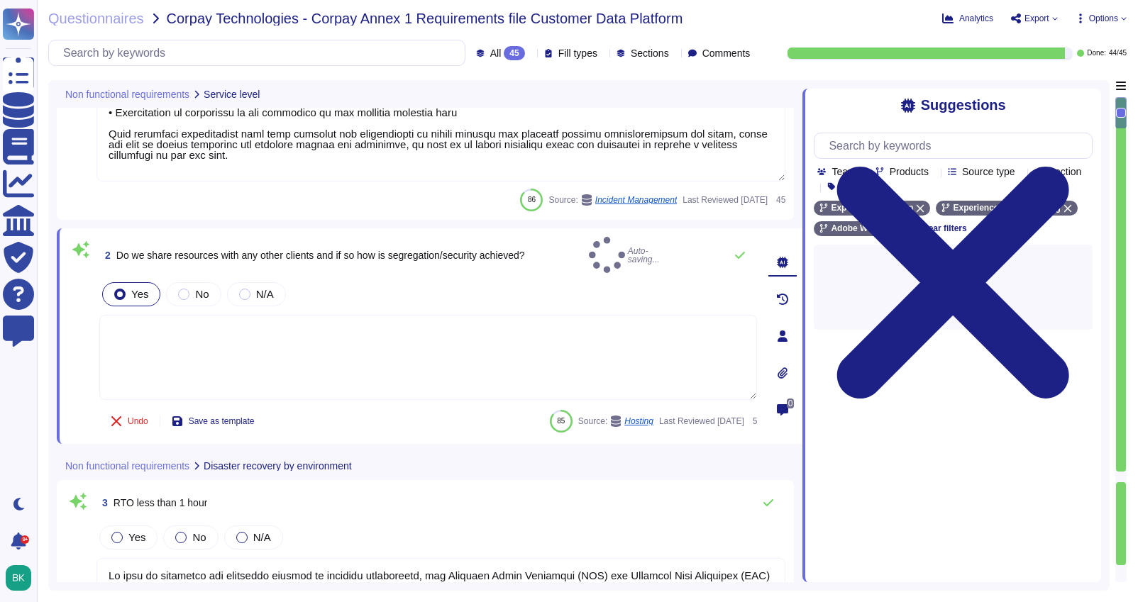
scroll to position [0, 0]
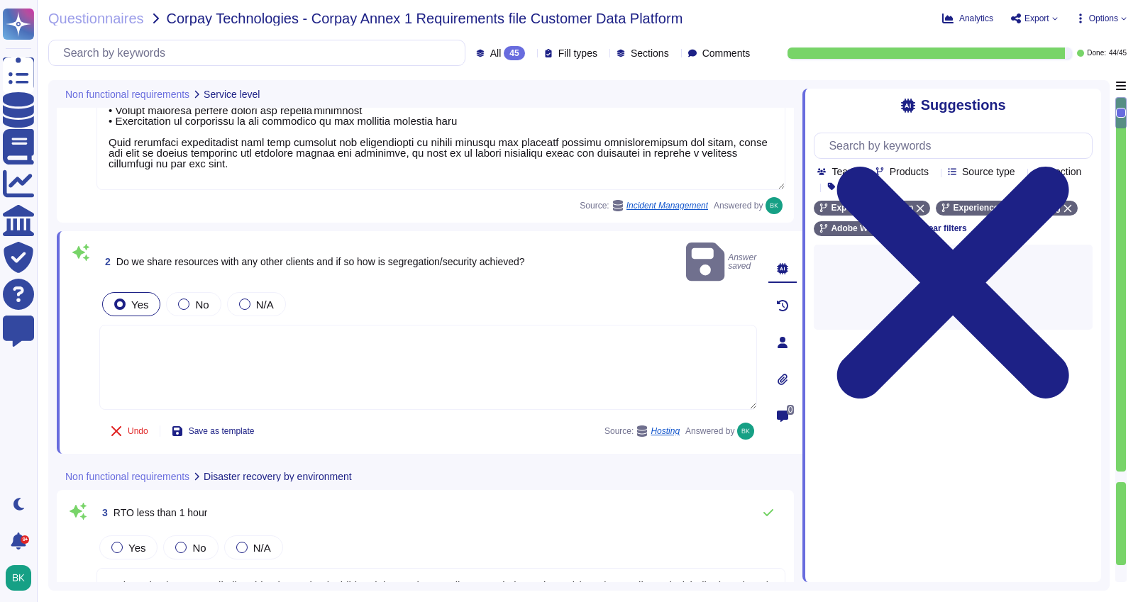
click at [161, 325] on textarea at bounding box center [428, 367] width 658 height 85
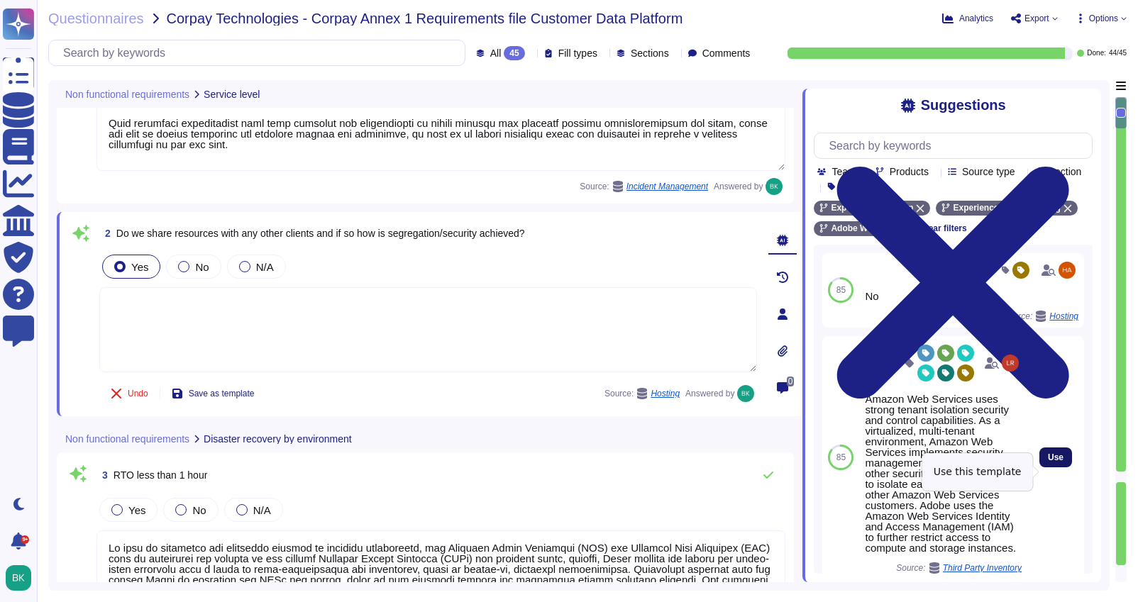
click at [1058, 462] on span "Use" at bounding box center [1056, 457] width 16 height 9
type textarea "Amazon Web Services uses strong tenant isolation security and control capabilit…"
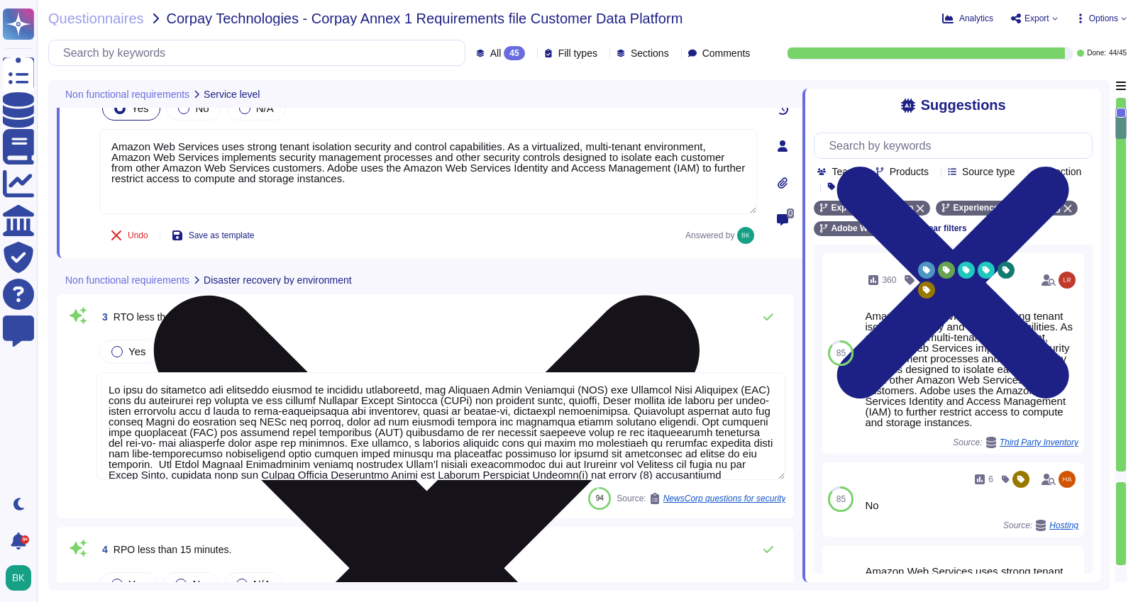
type textarea "Adobe conducts a penetration test annually and before every major release. For …"
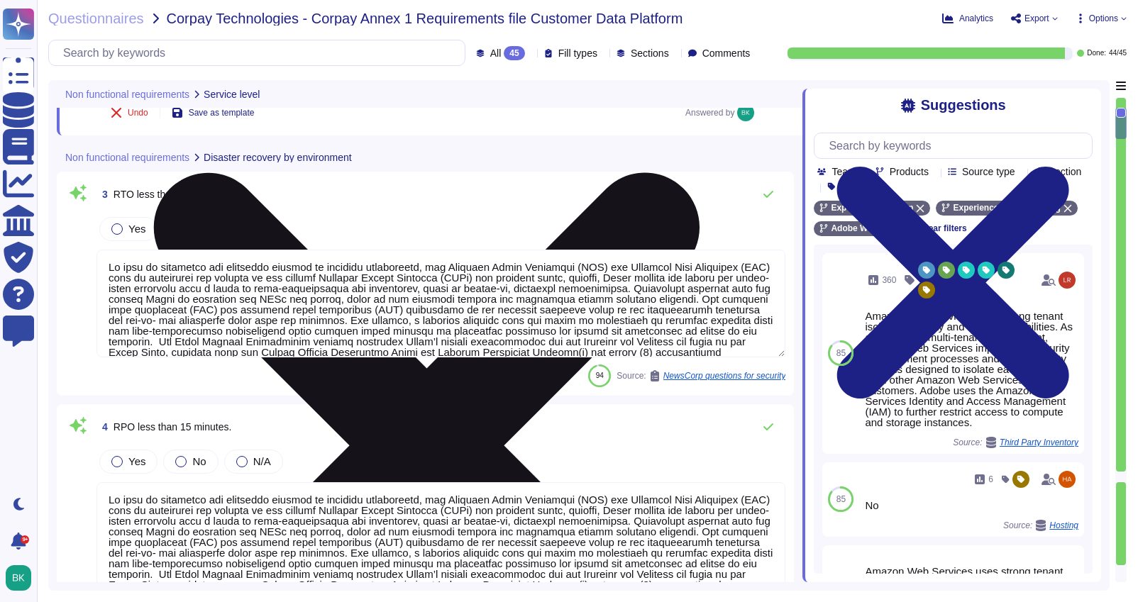
type textarea "Adobe conducts a penetration test annually and before every major release. For …"
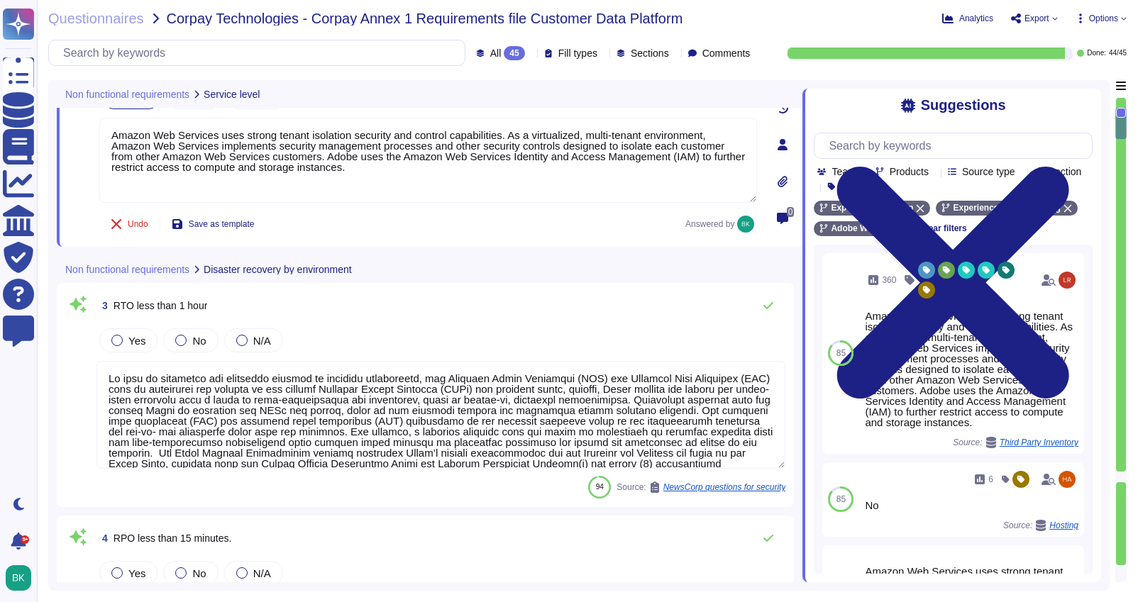
scroll to position [309, 0]
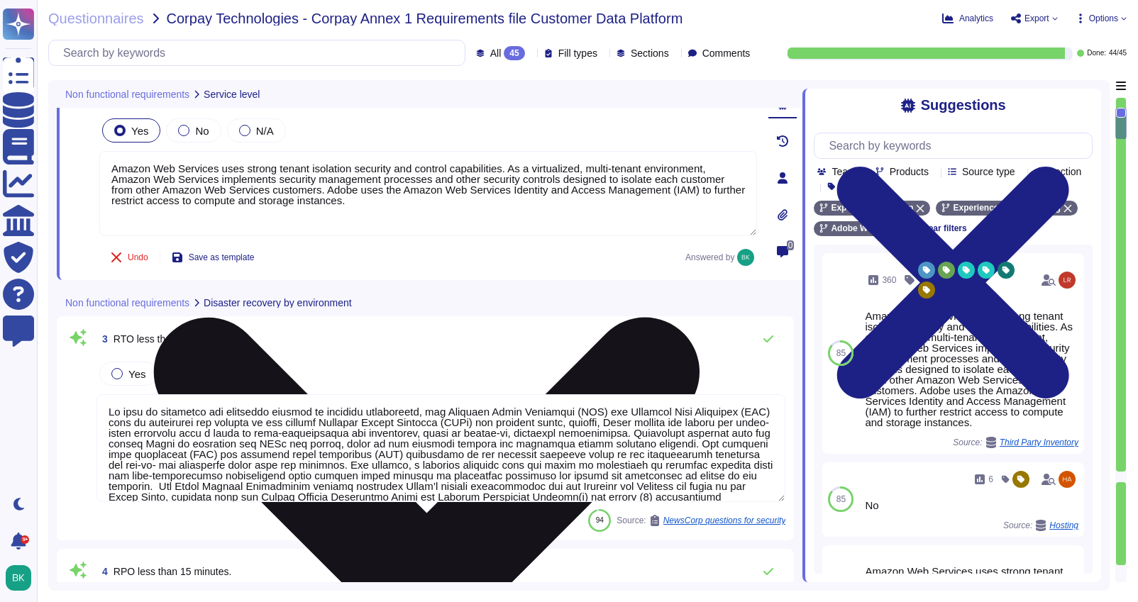
click at [109, 168] on textarea "Amazon Web Services uses strong tenant isolation security and control capabilit…" at bounding box center [428, 193] width 658 height 85
paste textarea "Customer data in Adobe Experience Platofrm is logically isolated across custome…"
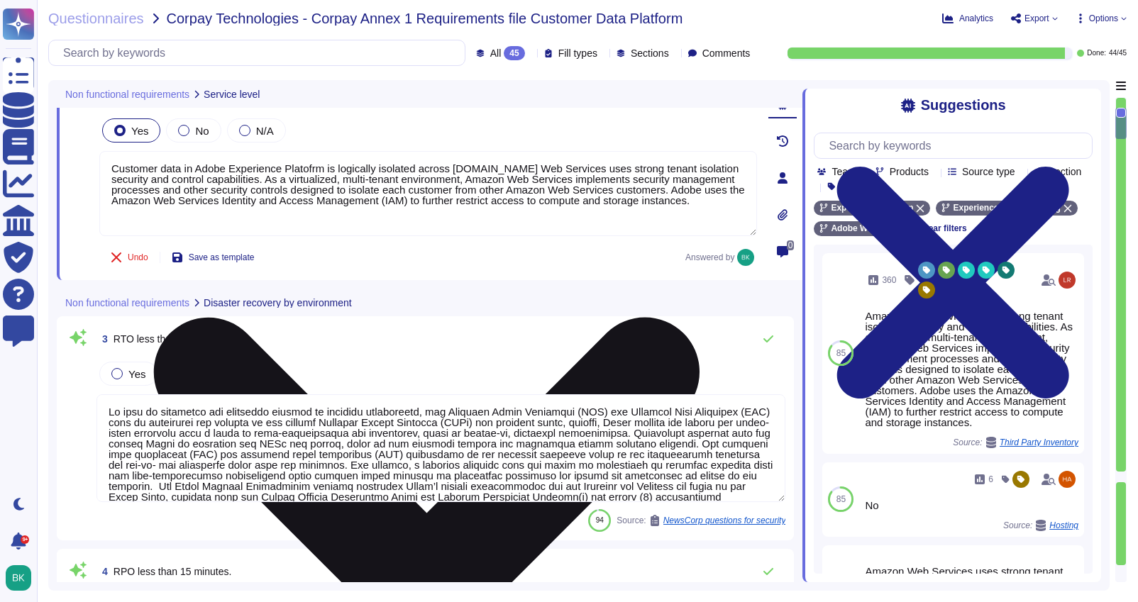
click at [314, 167] on textarea "Customer data in Adobe Experience Platofrm is logically isolated across [DOMAIN…" at bounding box center [428, 193] width 658 height 85
click at [314, 170] on textarea "Customer data in Adobe Experience Platfrm is logically isolated across [DOMAIN_…" at bounding box center [428, 193] width 658 height 85
click at [515, 169] on textarea "Customer data in Adobe Experience Platform is logically isolated across [DOMAIN…" at bounding box center [428, 193] width 658 height 85
click at [631, 169] on textarea "Customer data in Adobe Experience Platform is logically isolated across custome…" at bounding box center [428, 193] width 658 height 85
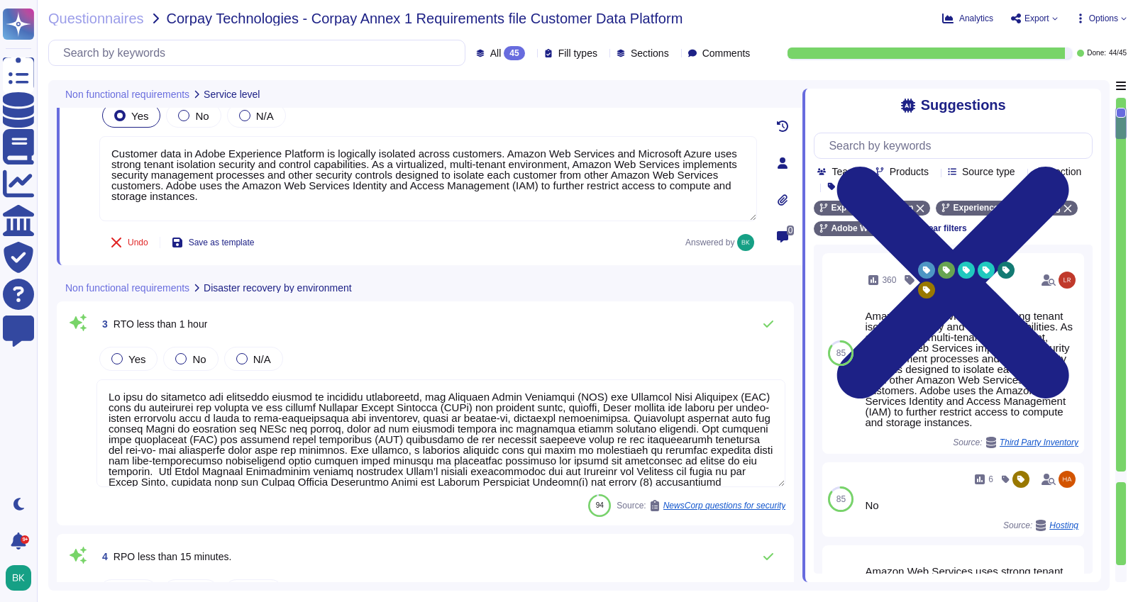
scroll to position [326, 0]
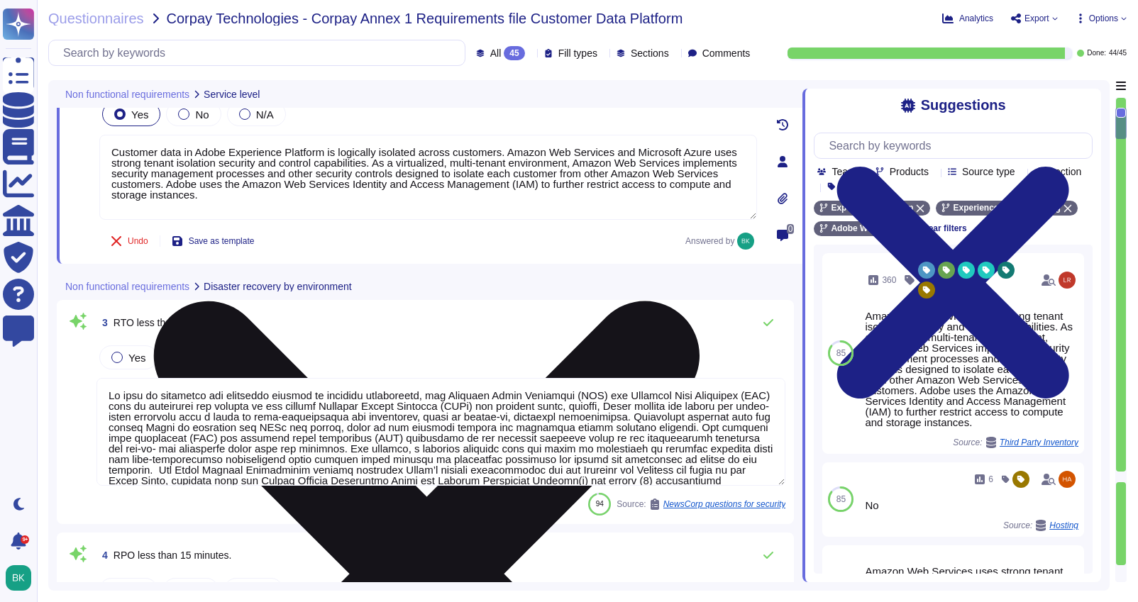
drag, startPoint x: 180, startPoint y: 186, endPoint x: 110, endPoint y: 186, distance: 69.5
click at [110, 186] on textarea "Customer data in Adobe Experience Platform is logically isolated across custome…" at bounding box center [428, 177] width 658 height 85
click at [639, 163] on textarea "Customer data in Adobe Experience Platform is logically isolated across custome…" at bounding box center [428, 177] width 658 height 85
drag, startPoint x: 617, startPoint y: 163, endPoint x: 639, endPoint y: 164, distance: 22.0
click at [639, 164] on textarea "Customer data in Adobe Experience Platform is logically isolated across custome…" at bounding box center [428, 177] width 658 height 85
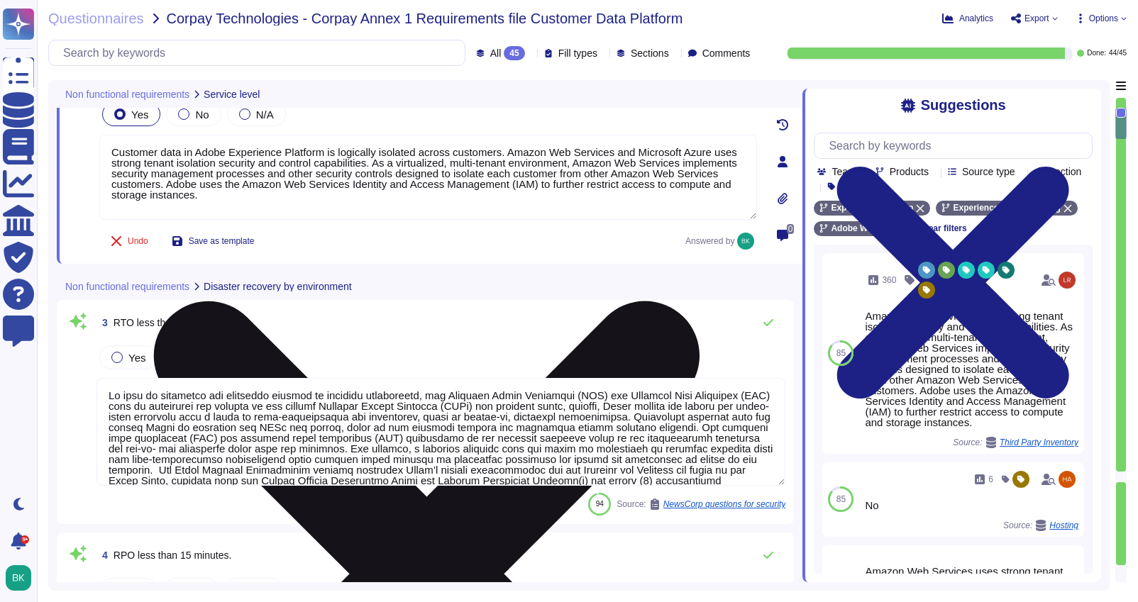
click at [632, 155] on textarea "Customer data in Adobe Experience Platform is logically isolated across custome…" at bounding box center [428, 177] width 658 height 85
drag, startPoint x: 650, startPoint y: 163, endPoint x: 153, endPoint y: 177, distance: 496.9
click at [153, 177] on textarea "Customer data in Adobe Experience Platform is logically isolated across custome…" at bounding box center [428, 177] width 658 height 85
drag, startPoint x: 222, startPoint y: 186, endPoint x: 111, endPoint y: 184, distance: 110.7
click at [111, 184] on textarea "Customer data in Adobe Experience Platform is logically isolated across custome…" at bounding box center [428, 177] width 658 height 85
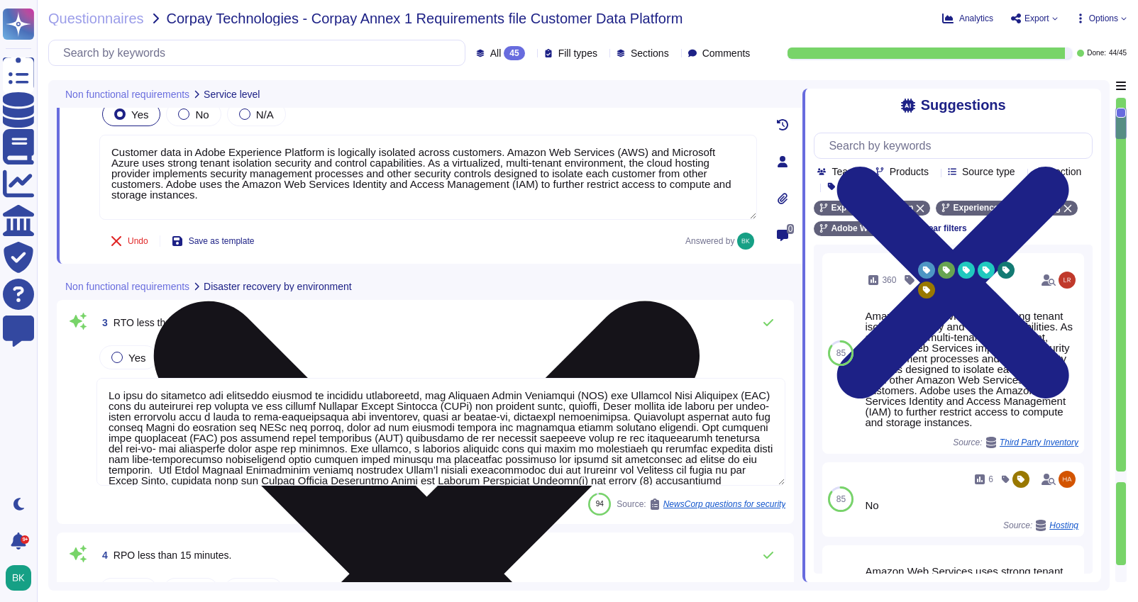
click at [124, 184] on textarea "Customer data in Adobe Experience Platform is logically isolated across custome…" at bounding box center [428, 177] width 658 height 85
click at [235, 197] on textarea "Customer data in Adobe Experience Platform is logically isolated across custome…" at bounding box center [428, 177] width 658 height 85
drag, startPoint x: 340, startPoint y: 185, endPoint x: 241, endPoint y: 188, distance: 99.4
click at [241, 188] on textarea "Customer data in Adobe Experience Platform is logically isolated across custome…" at bounding box center [428, 177] width 658 height 85
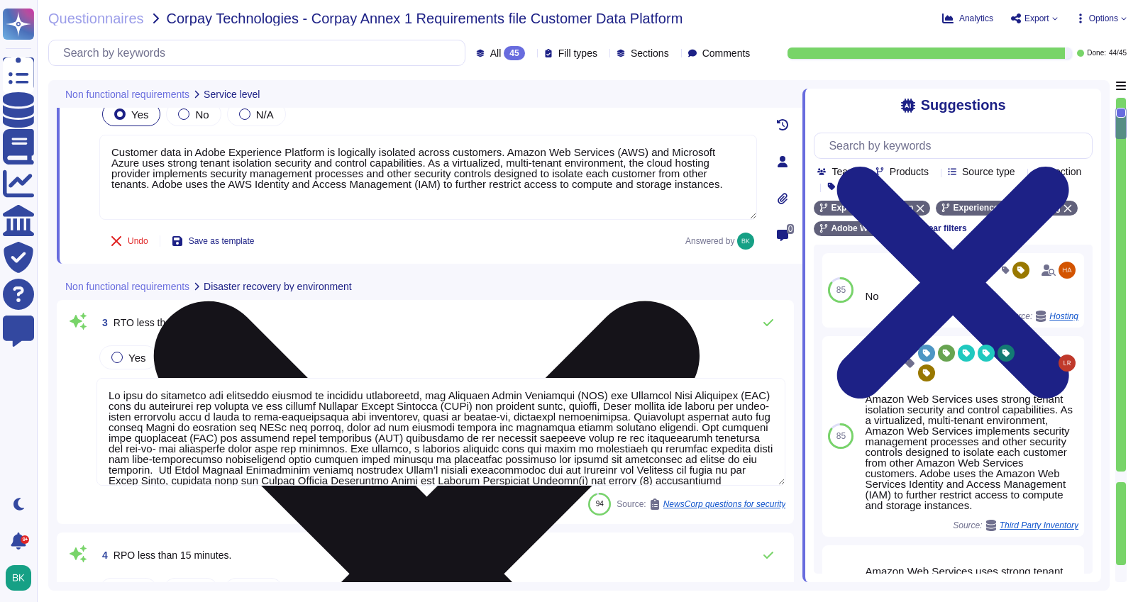
click at [232, 188] on textarea "Customer data in Adobe Experience Platform is logically isolated across custome…" at bounding box center [428, 177] width 658 height 85
click at [240, 187] on textarea "Customer data in Adobe Experience Platform is logically isolated across custome…" at bounding box center [428, 177] width 658 height 85
click at [294, 194] on textarea "Customer data in Adobe Experience Platform is logically isolated across custome…" at bounding box center [428, 177] width 658 height 85
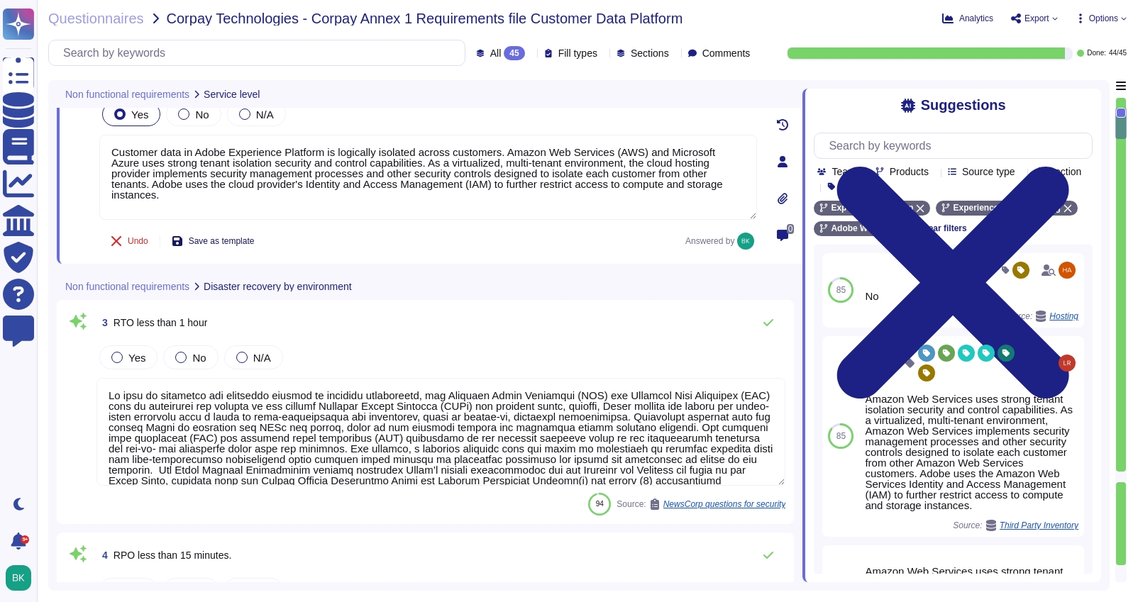
type textarea "Customer data in Adobe Experience Platform is logically isolated across custome…"
click at [243, 240] on span "Save as template" at bounding box center [222, 241] width 66 height 9
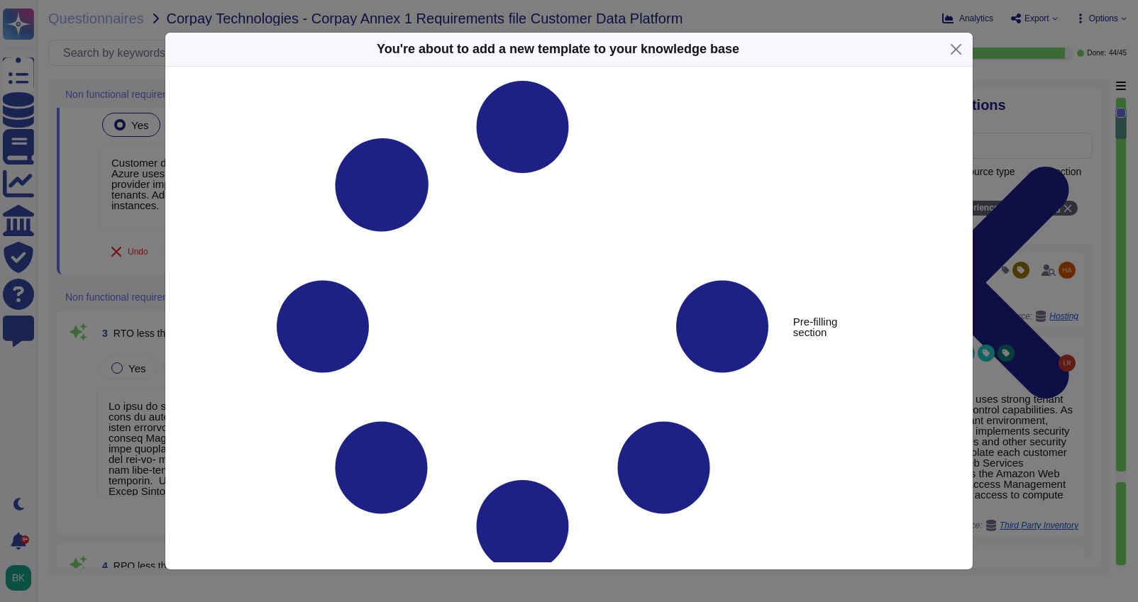
type textarea "Do we share resources with any other clients and if so how is segregation/secur…"
type textarea "Customer data in Adobe Experience Platform is logically isolated across custome…"
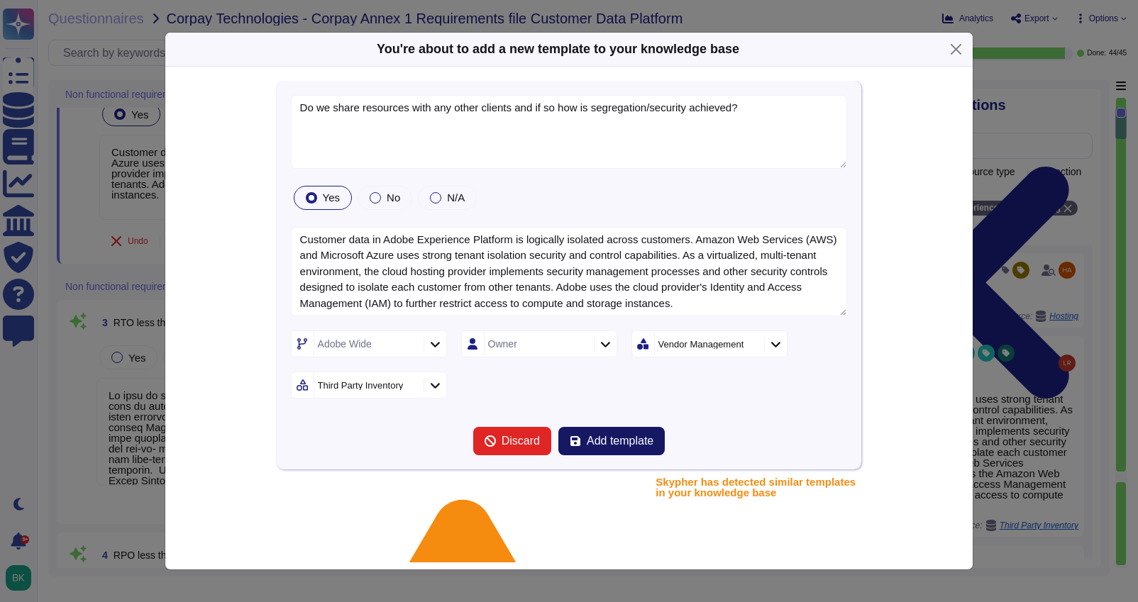
click at [596, 444] on span "Add template" at bounding box center [620, 441] width 67 height 11
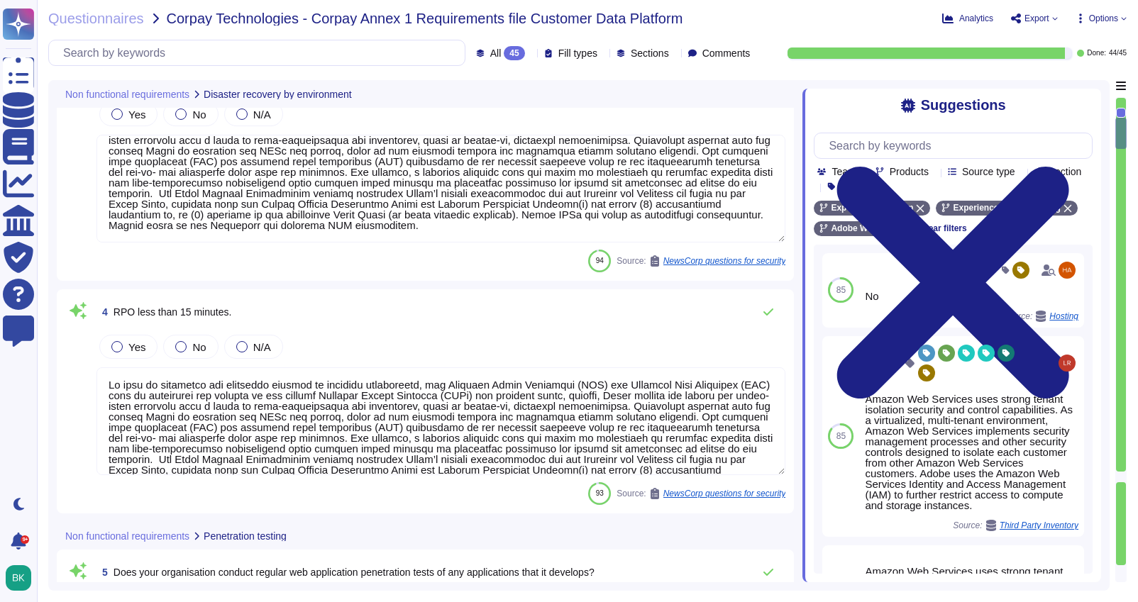
scroll to position [559, 0]
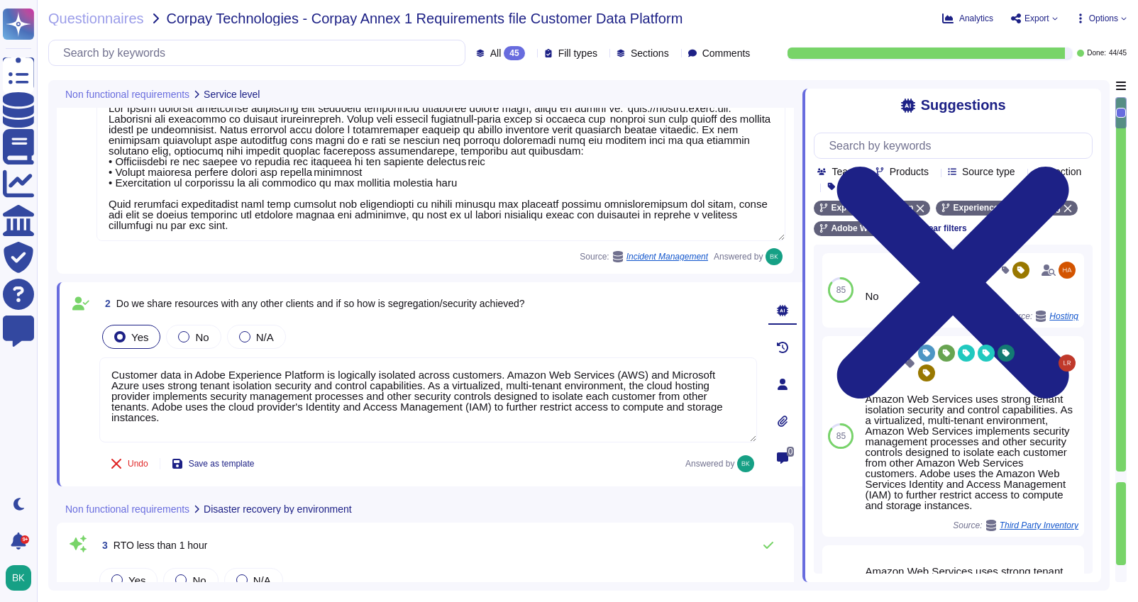
type textarea "Lor Ipsum dolorsit ametconse adipiscing elit seddoeiu temporincid utlaboree dol…"
type textarea "Customer data in Adobe Experience Platform is logically isolated across custome…"
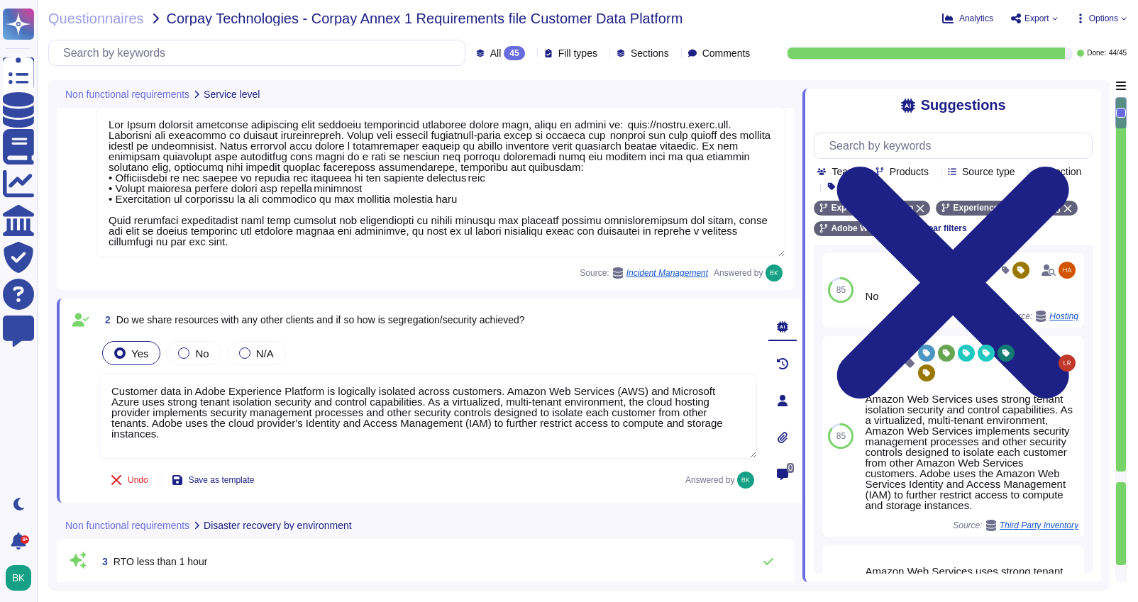
scroll to position [72, 0]
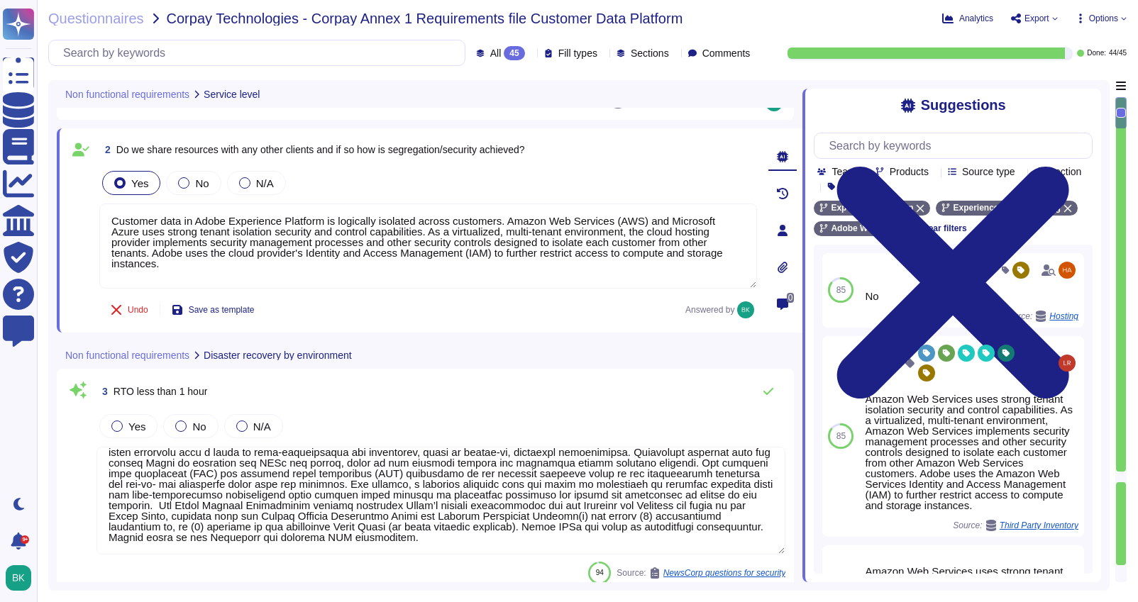
type textarea "Adobe conducts a penetration test annually and before every major release. For …"
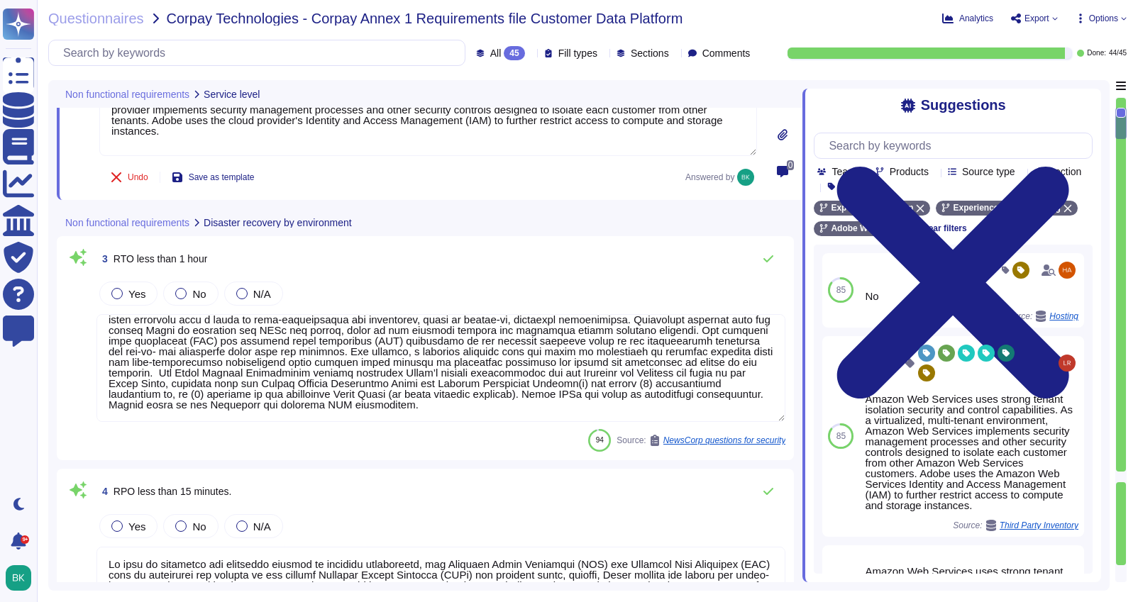
scroll to position [380, 0]
click at [187, 296] on label "No" at bounding box center [190, 292] width 31 height 11
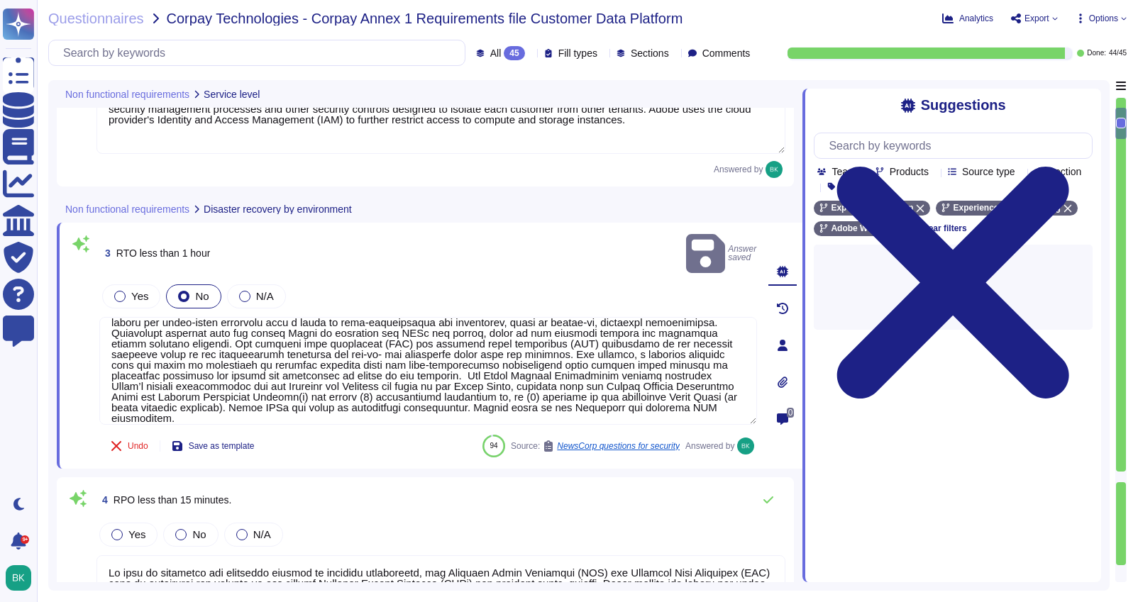
type textarea "Adobe conducts a penetration test annually and before every major release. For …"
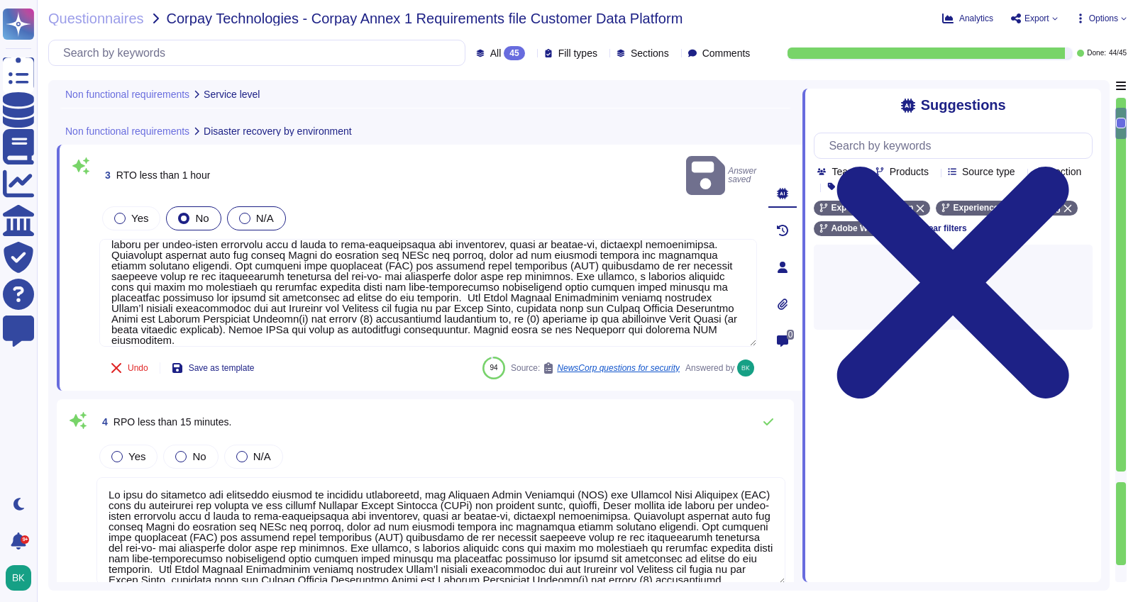
scroll to position [461, 0]
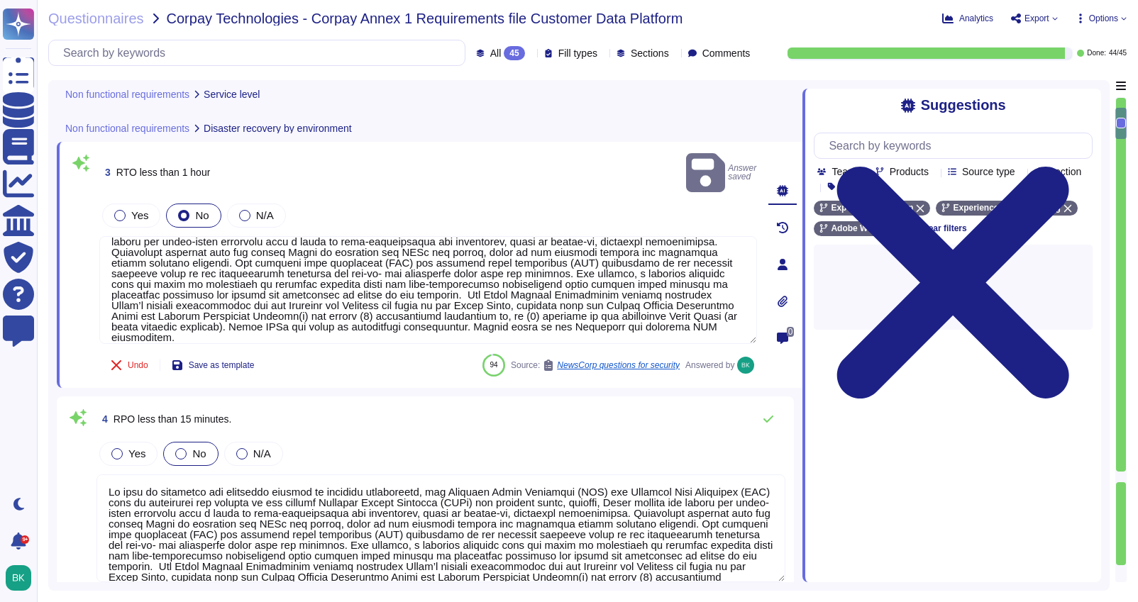
click at [180, 448] on div at bounding box center [180, 453] width 11 height 11
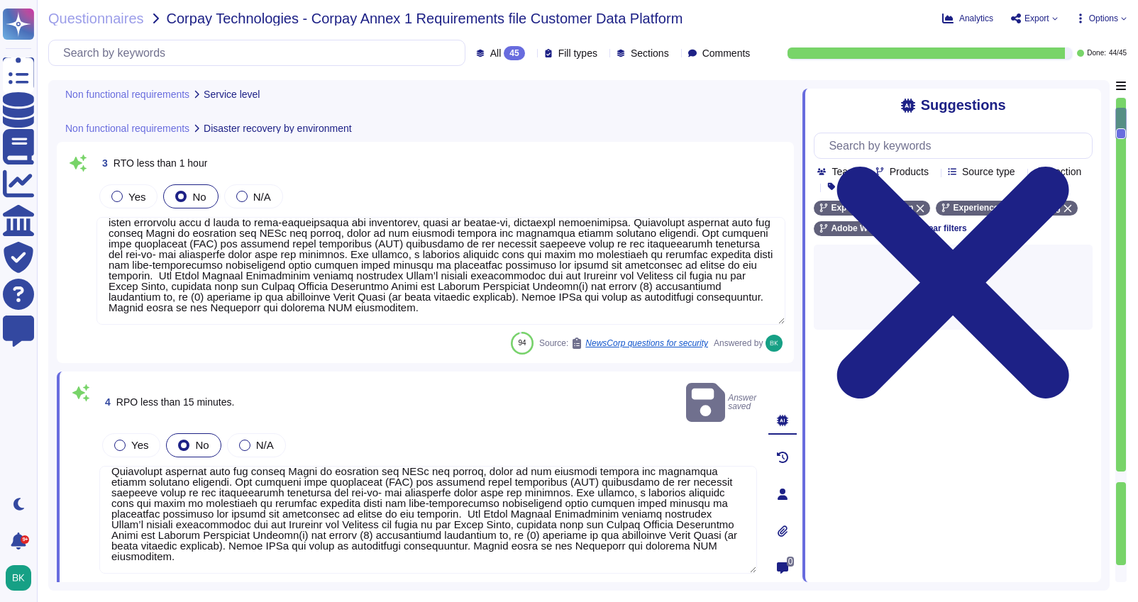
scroll to position [0, 0]
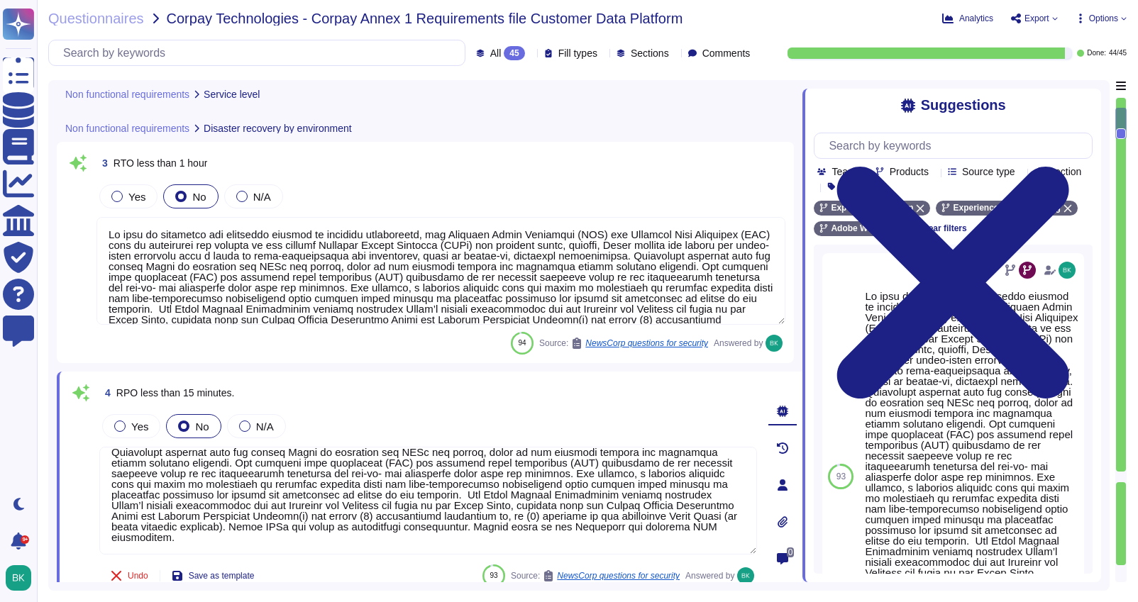
click at [216, 272] on textarea at bounding box center [441, 271] width 689 height 108
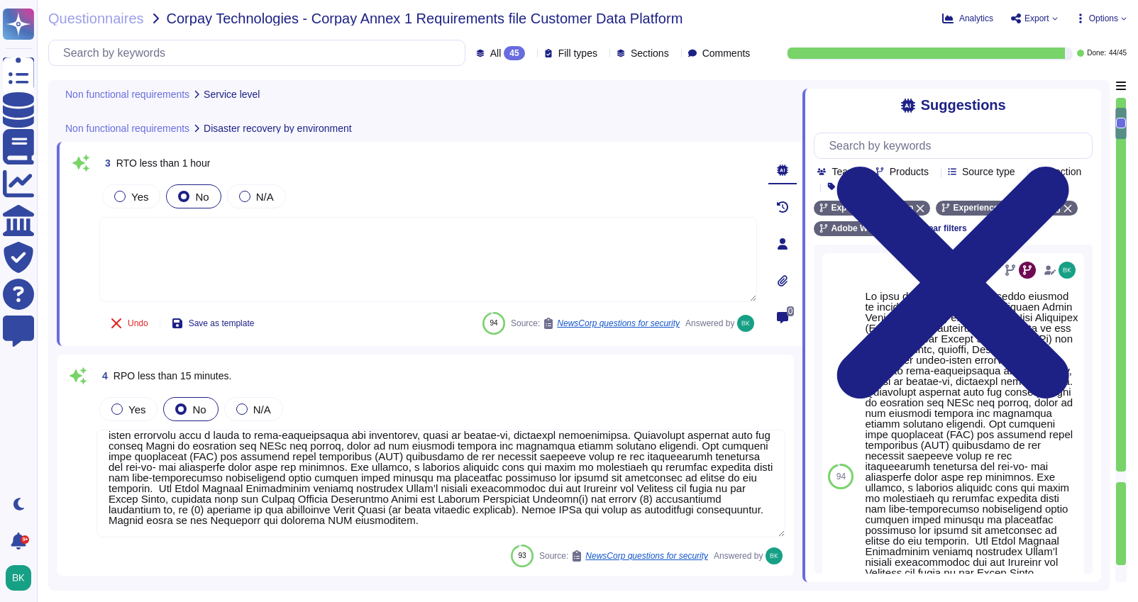
paste textarea "Adobe conducts disaster recovery testing for Adobe RTCDP on an annual basis, wi…"
type textarea "Adobe conducts disaster recovery testing for Adobe RTCDP on an annual basis, wi…"
click at [200, 250] on textarea at bounding box center [428, 259] width 658 height 85
paste textarea "Adobe conducts disaster recovery testing for Adobe RTCDP on an annual basis, wi…"
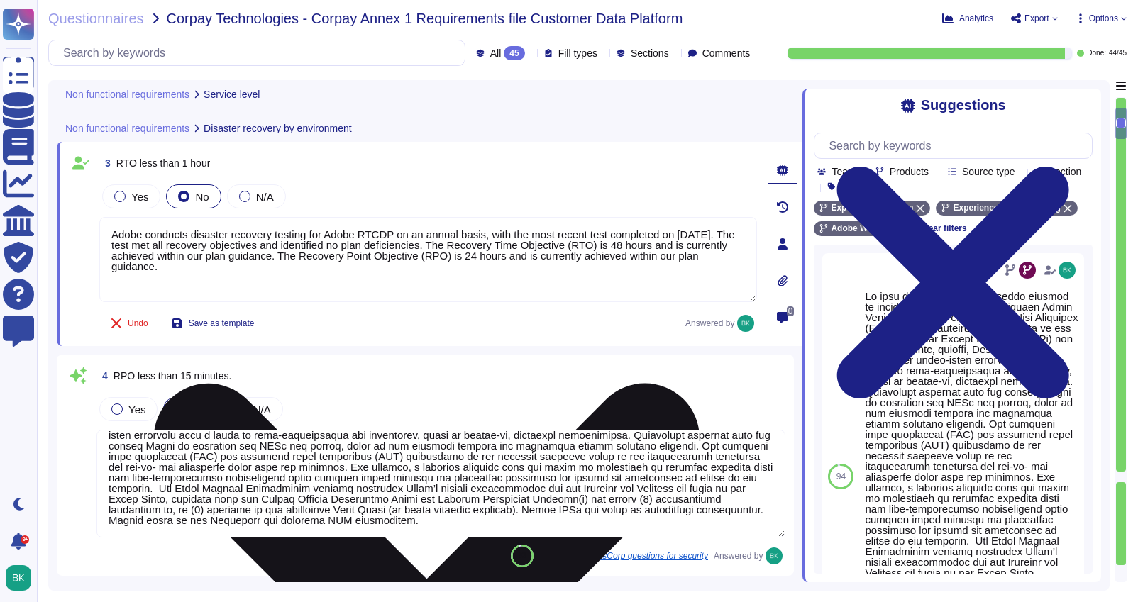
click at [405, 235] on textarea "Adobe conducts disaster recovery testing for Adobe RTCDP on an annual basis, wi…" at bounding box center [428, 259] width 658 height 85
drag, startPoint x: 650, startPoint y: 234, endPoint x: 341, endPoint y: 246, distance: 308.9
click at [341, 246] on textarea "Adobe conducts disaster recovery testing for Adobe RTCDP and Adobe Journey Opti…" at bounding box center [428, 259] width 658 height 85
click at [688, 233] on textarea "Adobe conducts disaster recovery testing for Adobe RTCDP and Adobe Journey Opti…" at bounding box center [428, 259] width 658 height 85
type textarea "Adobe conducts disaster recovery testing for Adobe RTCDP and Adobe Journey Opti…"
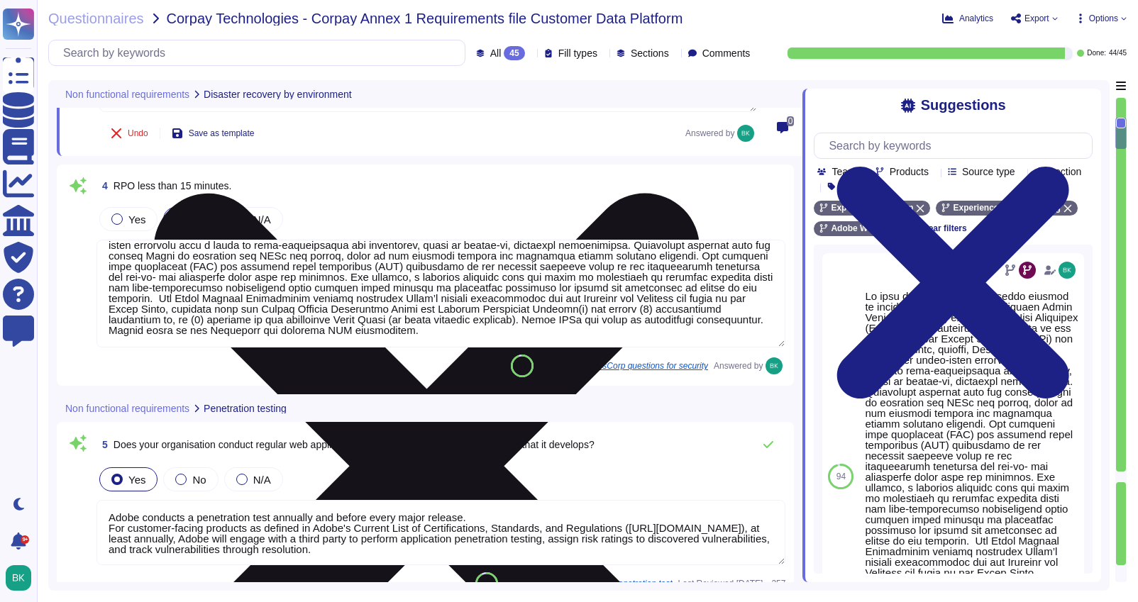
type textarea "Adobe regularly engages with approved third-party security firms on an annual b…"
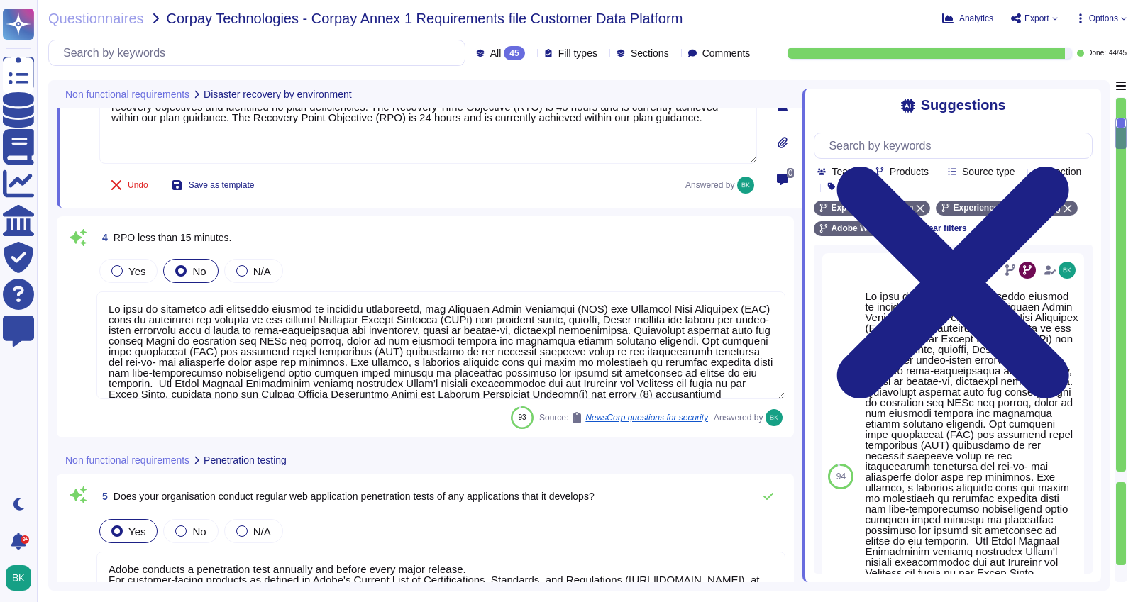
scroll to position [558, 0]
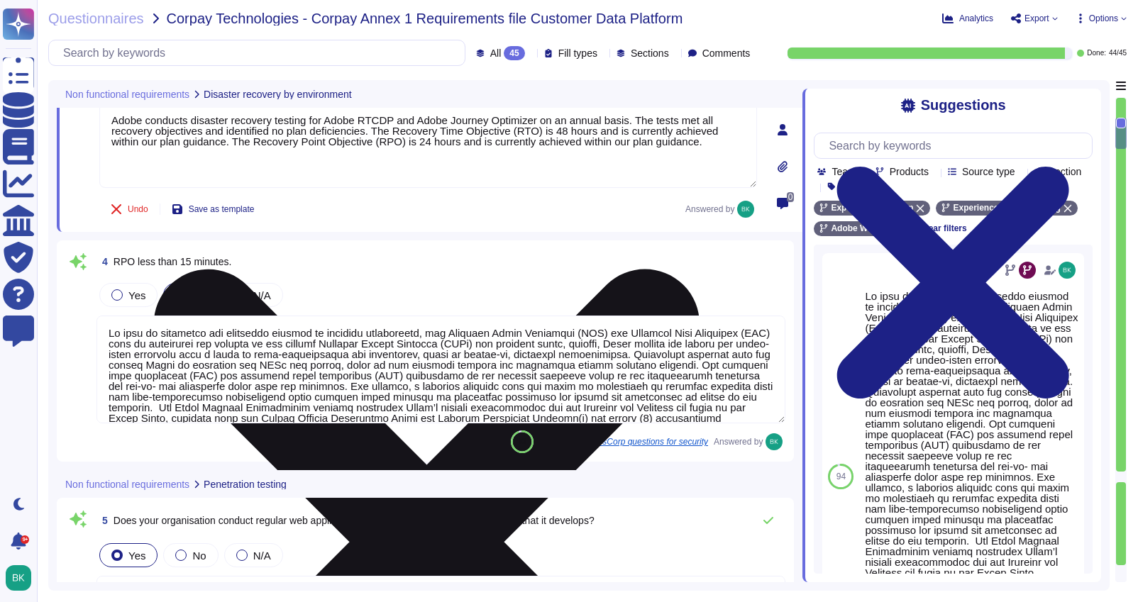
click at [261, 156] on textarea "Adobe conducts disaster recovery testing for Adobe RTCDP and Adobe Journey Opti…" at bounding box center [428, 145] width 658 height 85
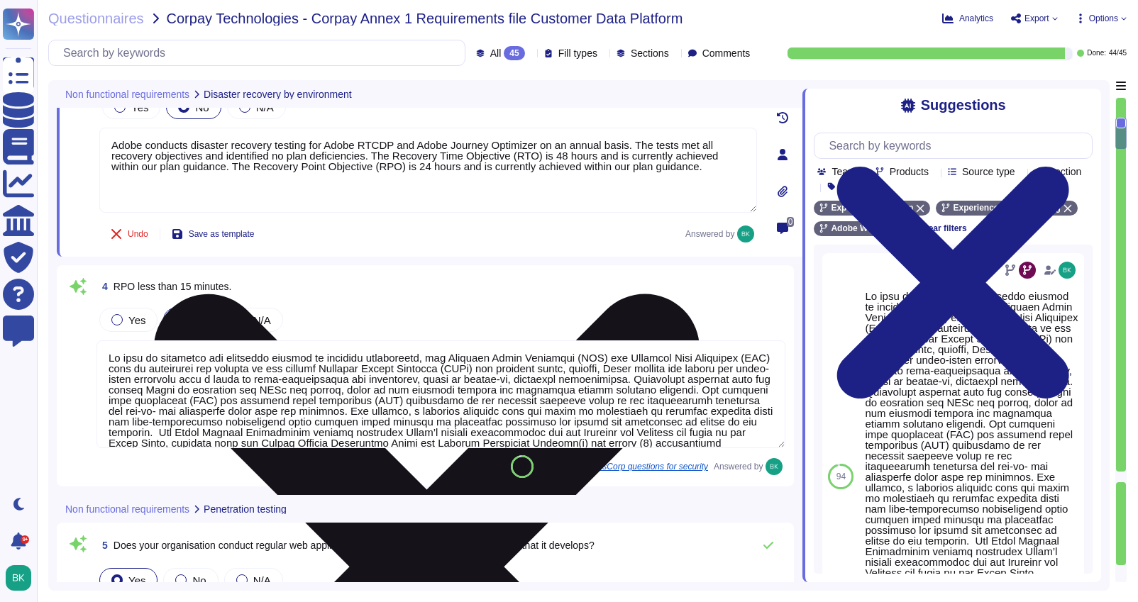
scroll to position [524, 0]
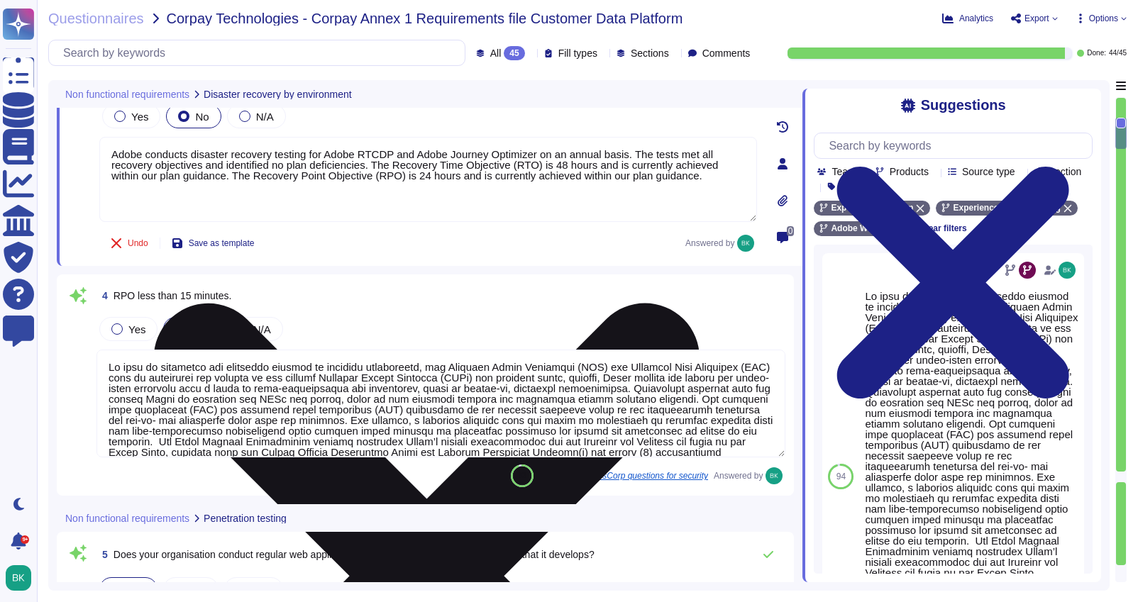
click at [274, 173] on textarea "Adobe conducts disaster recovery testing for Adobe RTCDP and Adobe Journey Opti…" at bounding box center [428, 179] width 658 height 85
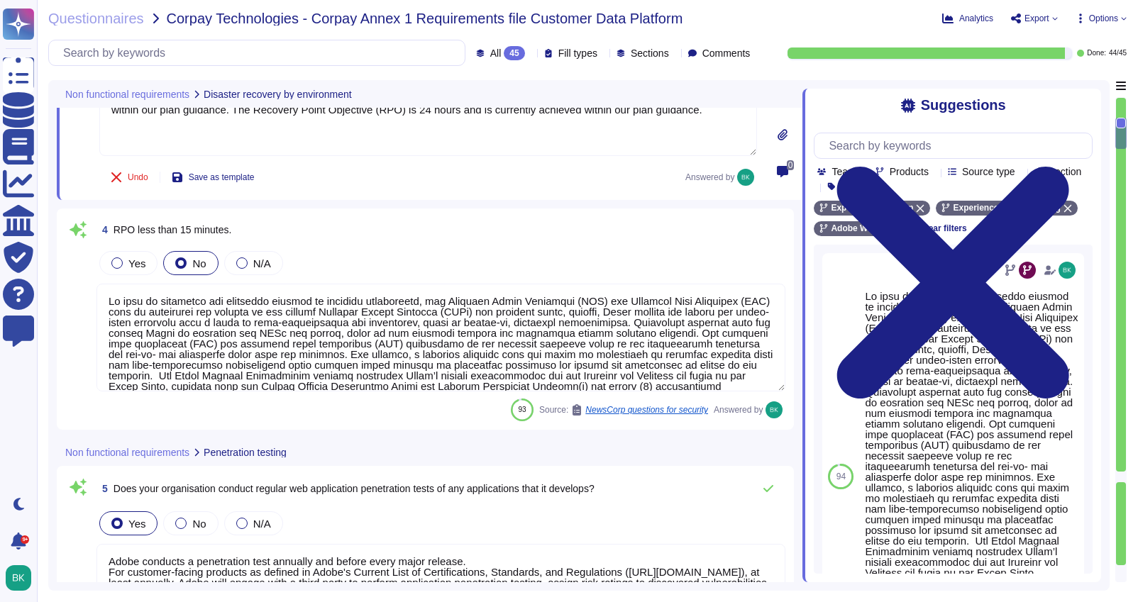
type textarea "Adobe regularly engages with approved third-party security firms on an annual b…"
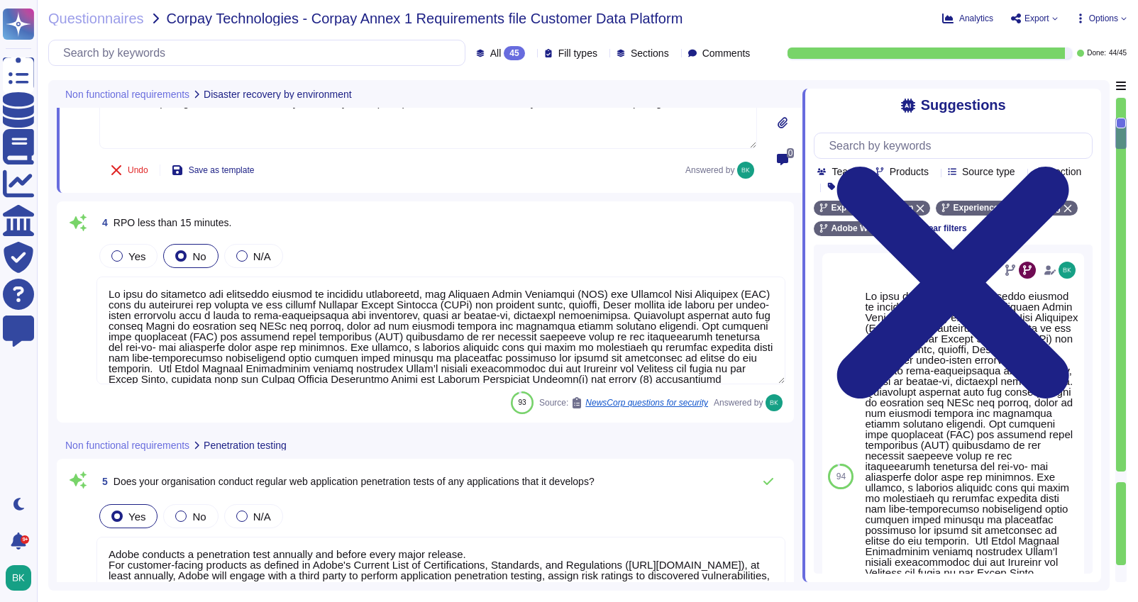
type textarea "Adobe conducts disaster recovery testing for Adobe RTCDP and Adobe Journey Opti…"
click at [250, 333] on textarea at bounding box center [441, 331] width 689 height 108
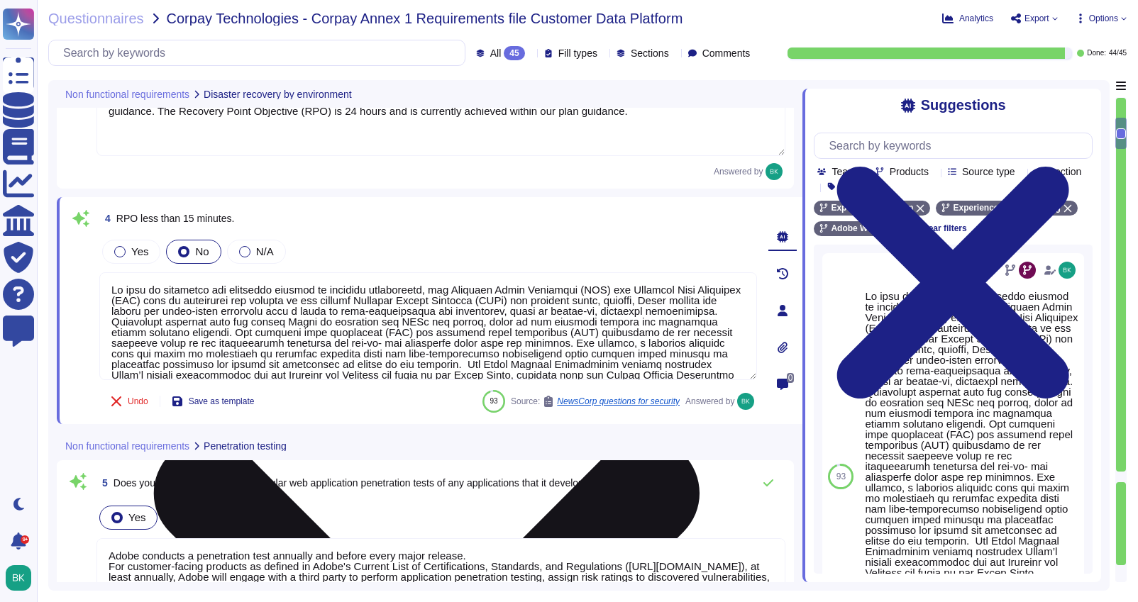
paste textarea "dobe conducts disaster recovery testing for Adobe RTCDP and Adobe Journey Optim…"
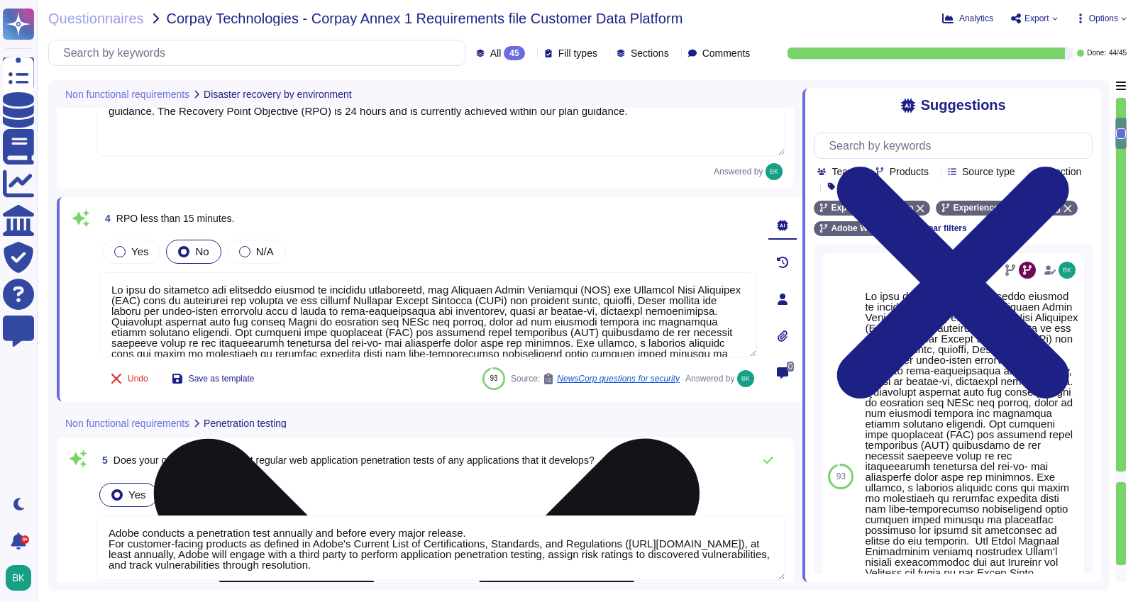
type textarea "Adobe conducts disaster recovery testing for Adobe RTCDP and Adobe Journey Opti…"
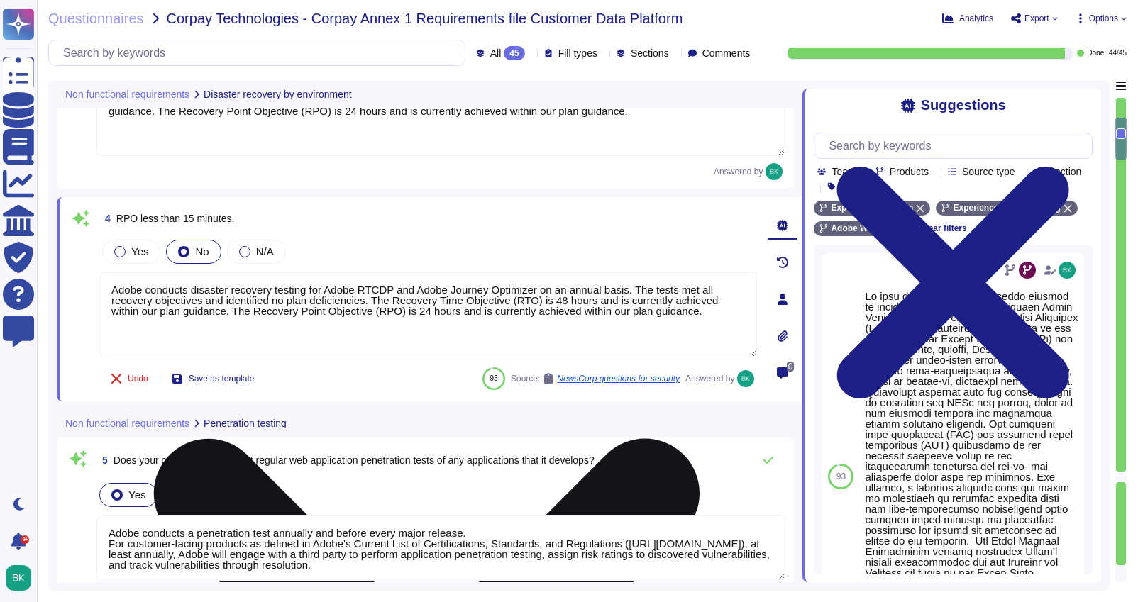
type textarea "Adobe does not share the full results of a Penetration Test. The Security Testi…"
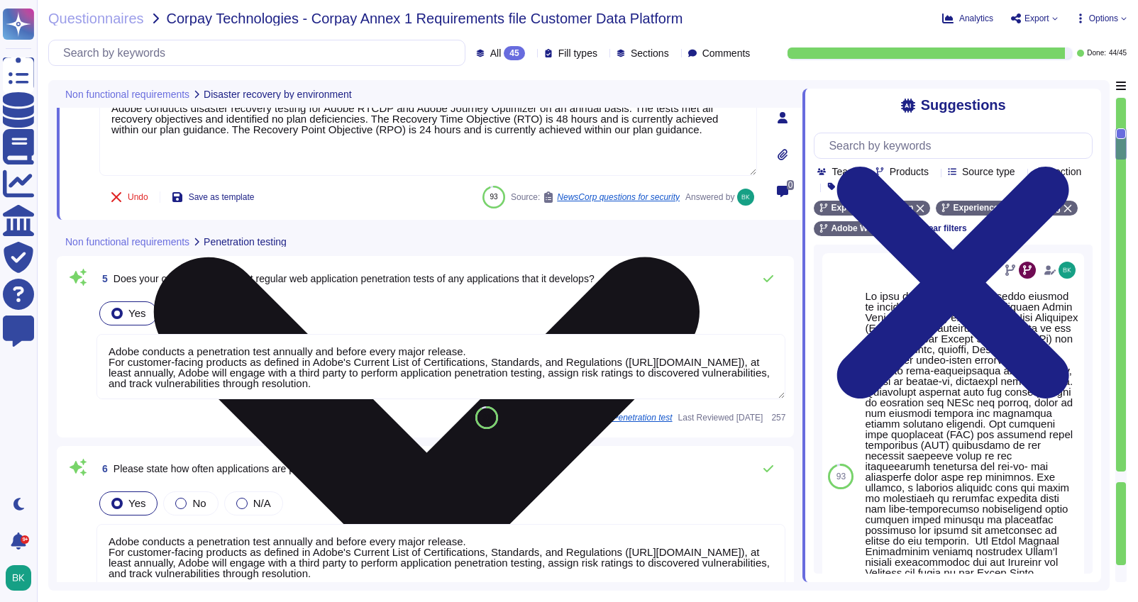
scroll to position [1, 0]
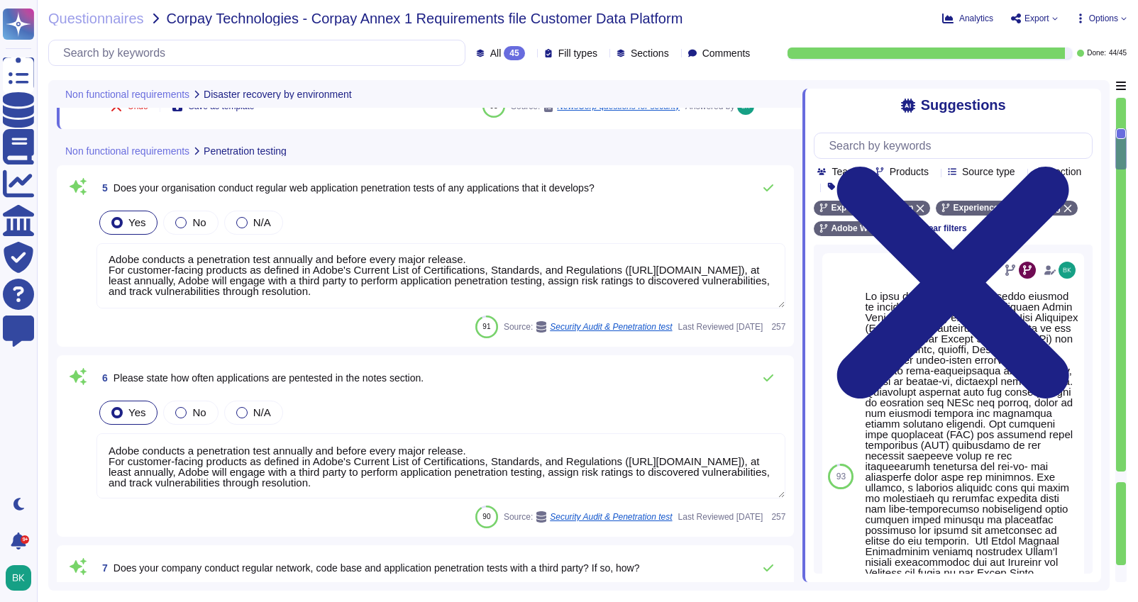
type textarea "Adobe coordinates all security efforts under the CSO. Adobe has a Chief Securit…"
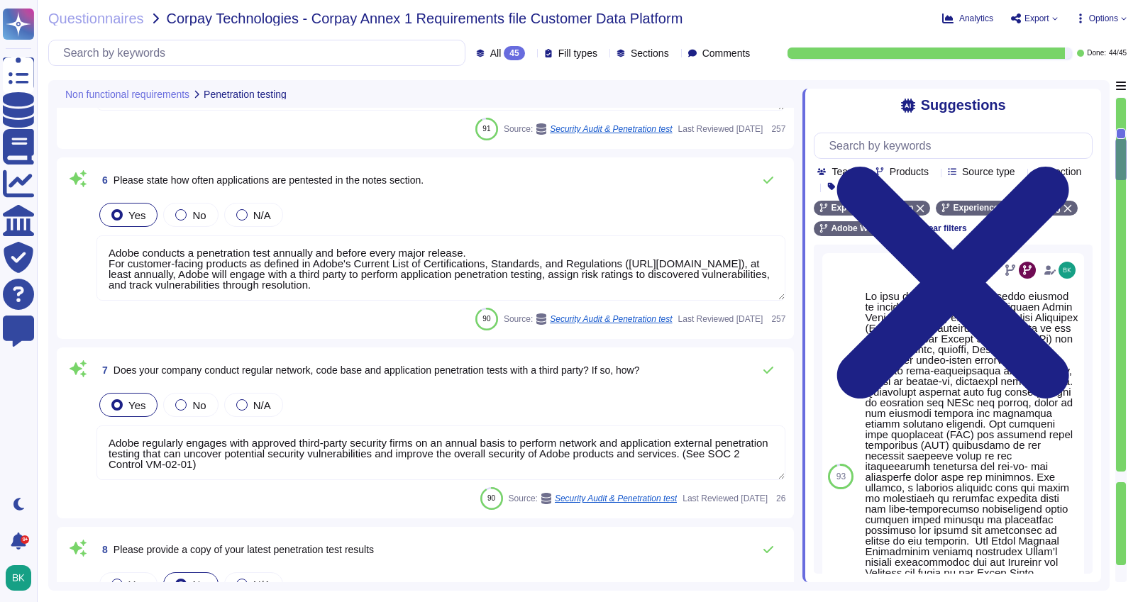
scroll to position [1048, 0]
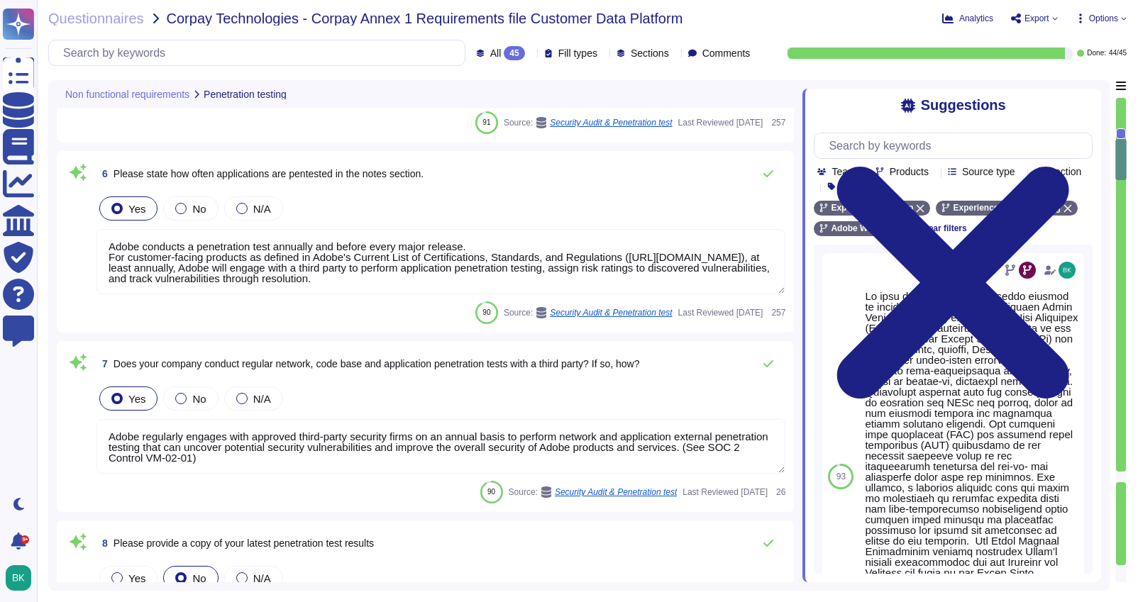
drag, startPoint x: 109, startPoint y: 257, endPoint x: 739, endPoint y: 285, distance: 630.7
click at [739, 285] on textarea "Adobe conducts a penetration test annually and before every major release. For …" at bounding box center [441, 261] width 689 height 65
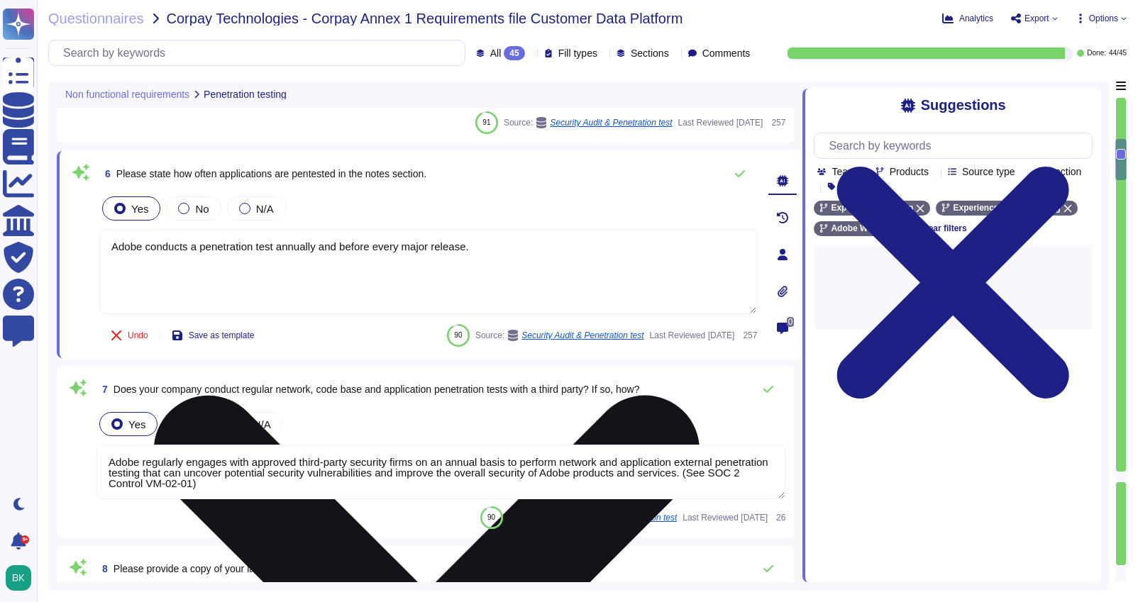
type textarea "Adobe conducts a penetration test annually and before every major release."
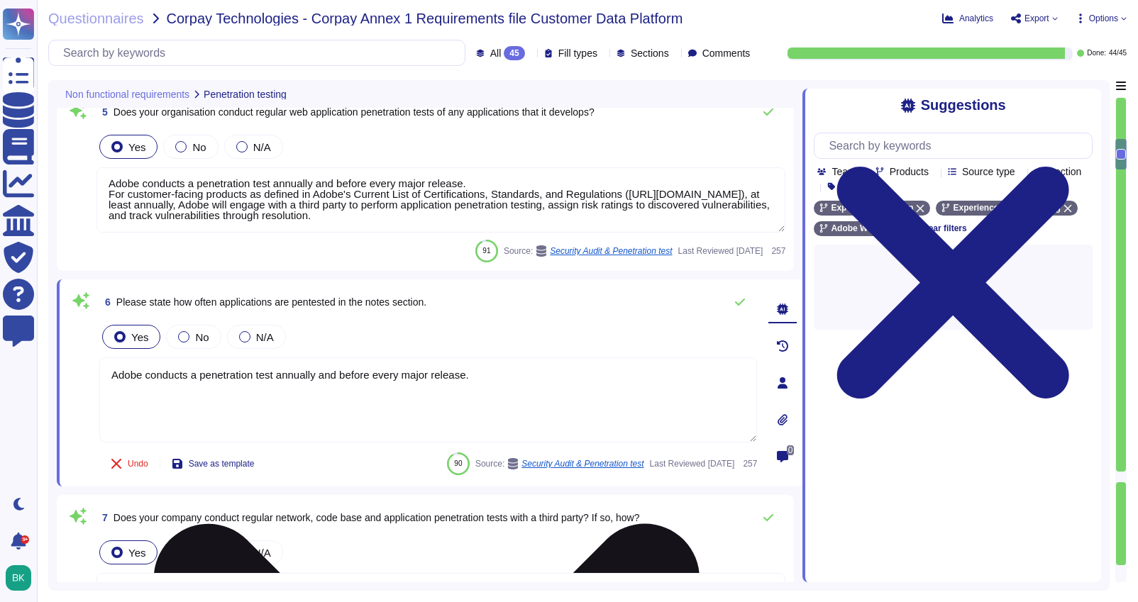
scroll to position [903, 0]
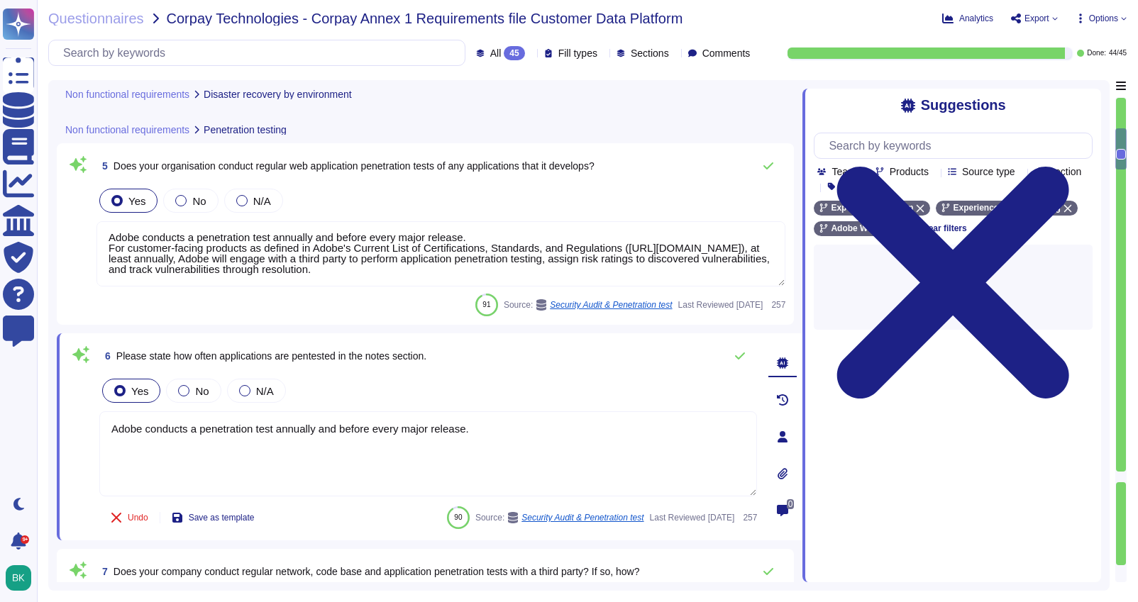
type textarea "Adobe conducts disaster recovery testing for Adobe RTCDP and Adobe Journey Opti…"
type textarea "Lo ipsu do sitametco adi elitseddo eiusmod te incididu utlaboreetd, mag Aliquae…"
type textarea "Adobe conducts a penetration test annually and before every major release."
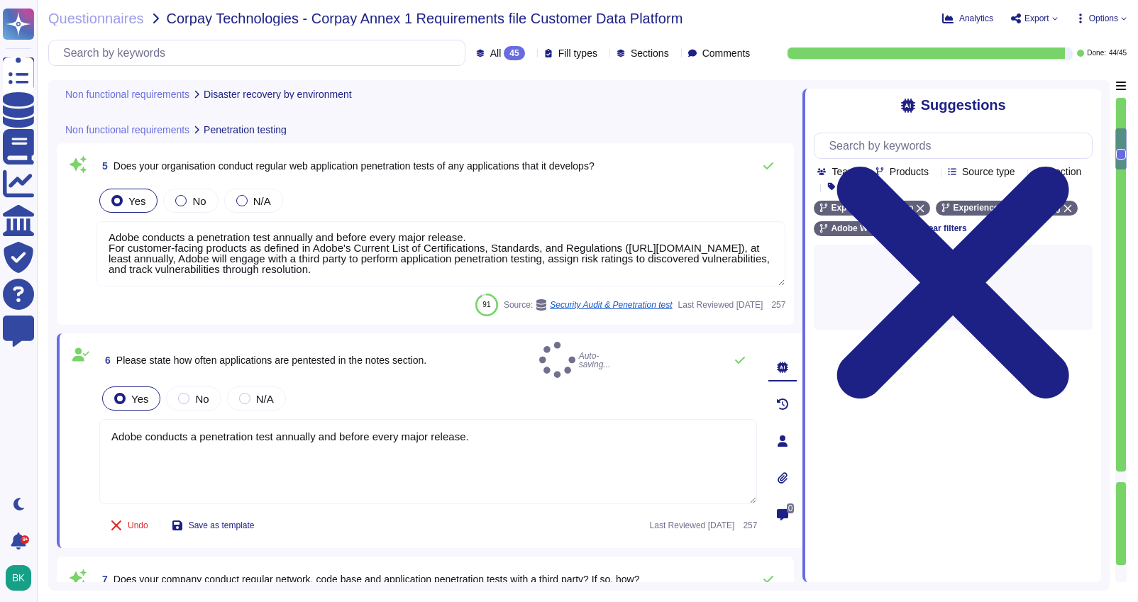
click at [375, 241] on textarea "Adobe conducts a penetration test annually and before every major release. For …" at bounding box center [441, 253] width 689 height 65
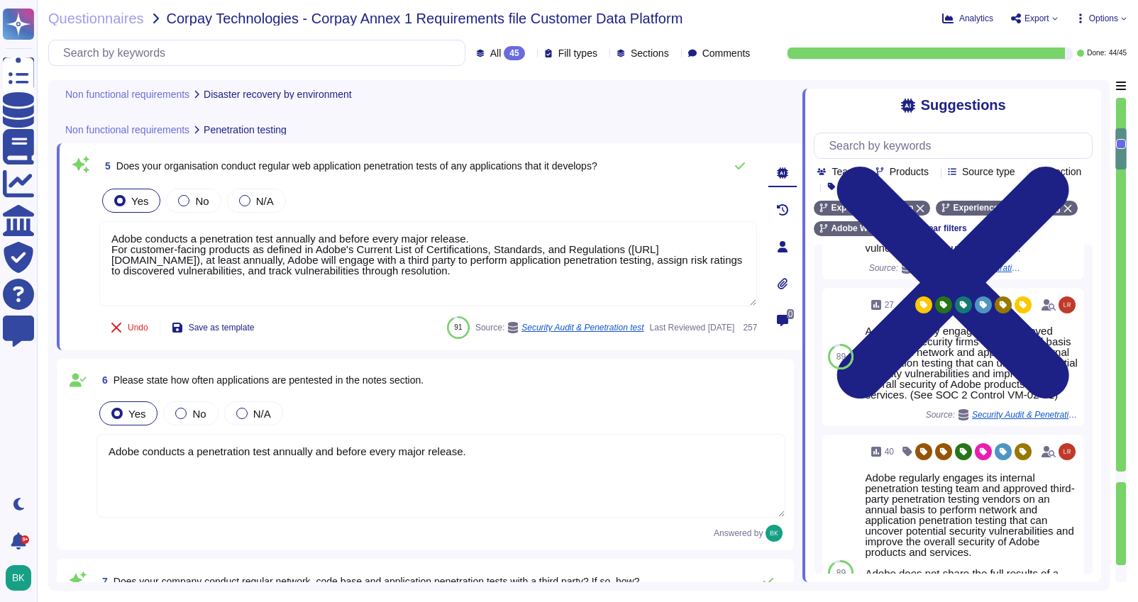
scroll to position [206, 0]
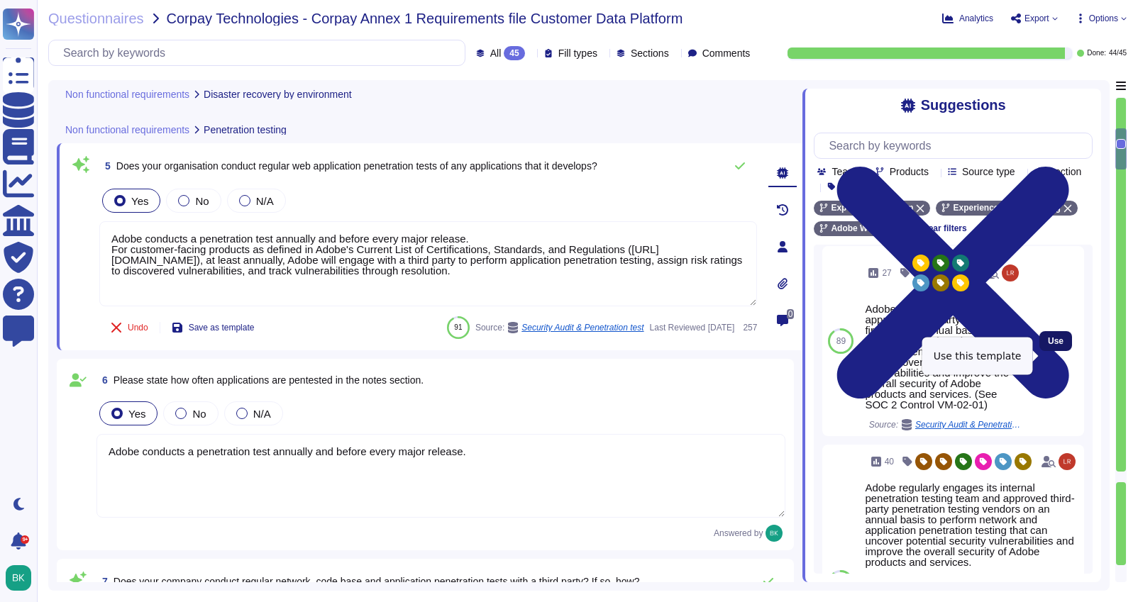
click at [1053, 346] on span "Use" at bounding box center [1056, 341] width 16 height 9
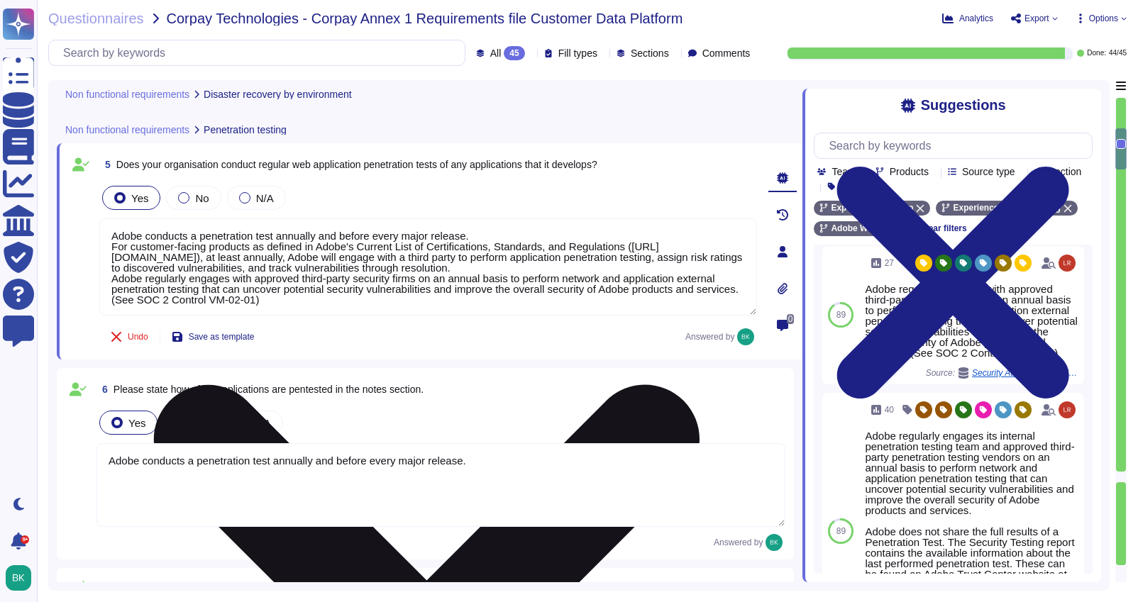
drag, startPoint x: 111, startPoint y: 247, endPoint x: 720, endPoint y: 268, distance: 609.2
click at [720, 268] on textarea "Adobe conducts a penetration test annually and before every major release. For …" at bounding box center [428, 267] width 658 height 97
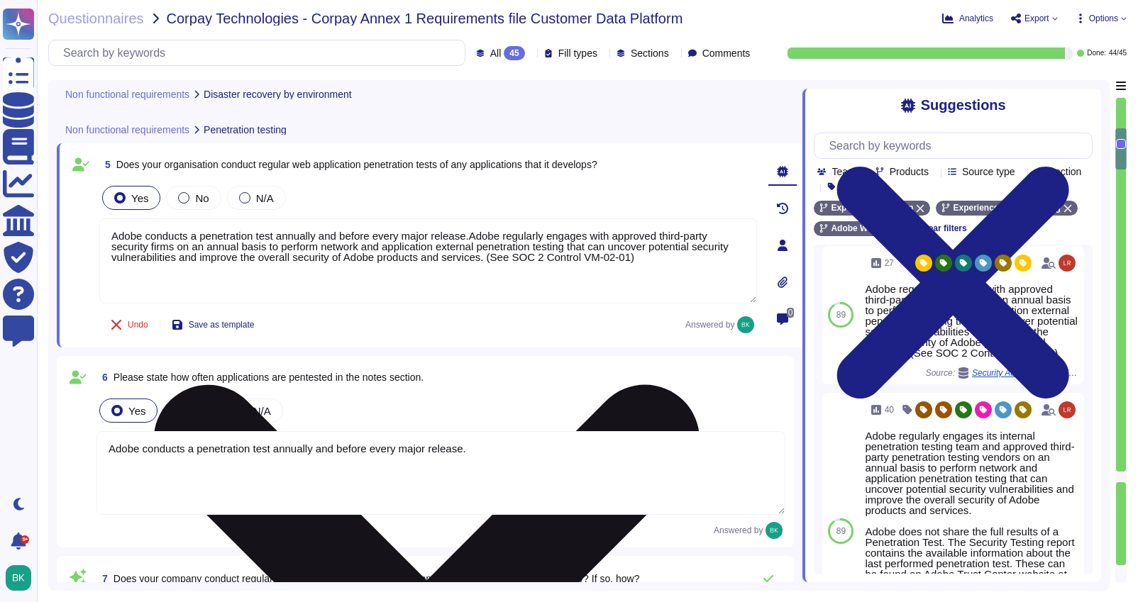
type textarea "Adobe conducts a penetration test annually and before every major release. Adob…"
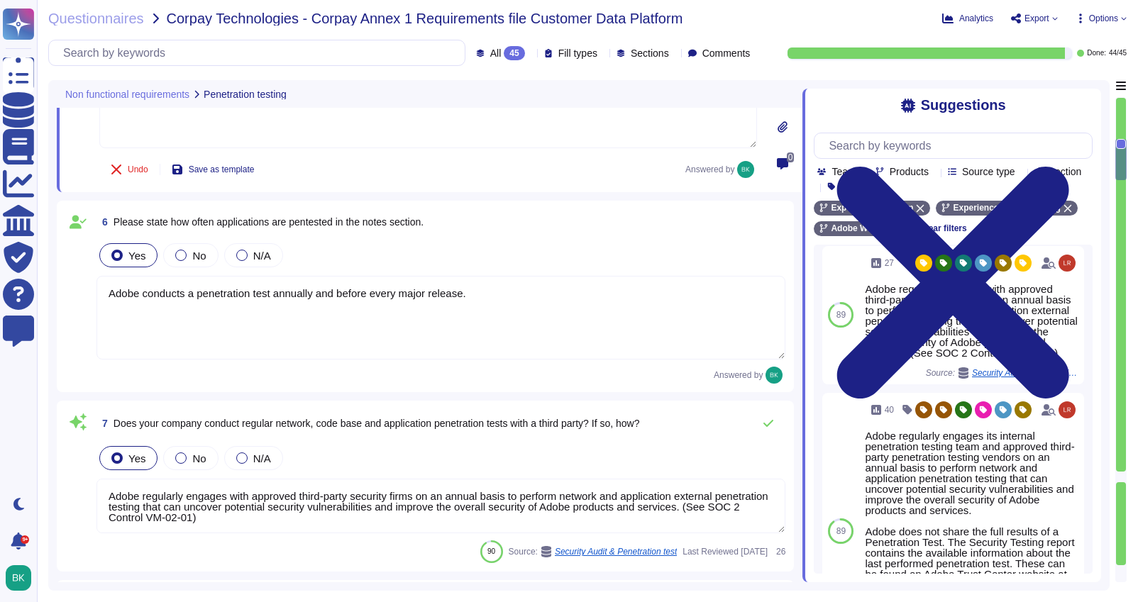
type textarea "Adobe coordinates all security efforts under the CSO. Adobe has a Chief Securit…"
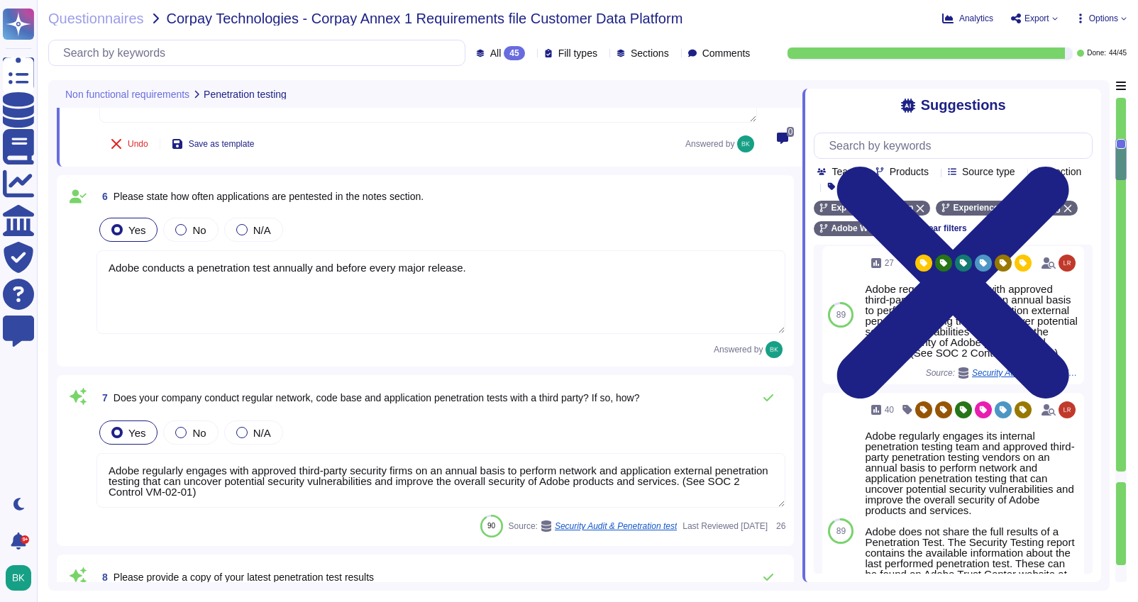
scroll to position [1075, 0]
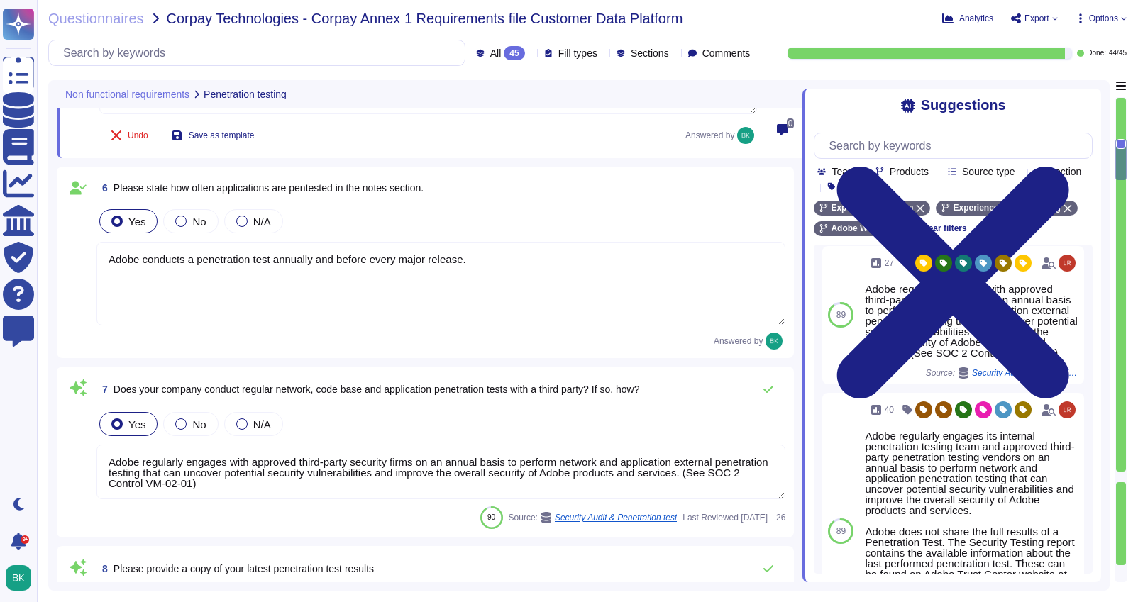
type textarea "Adobe conducts a penetration test annually and before every major release. Adob…"
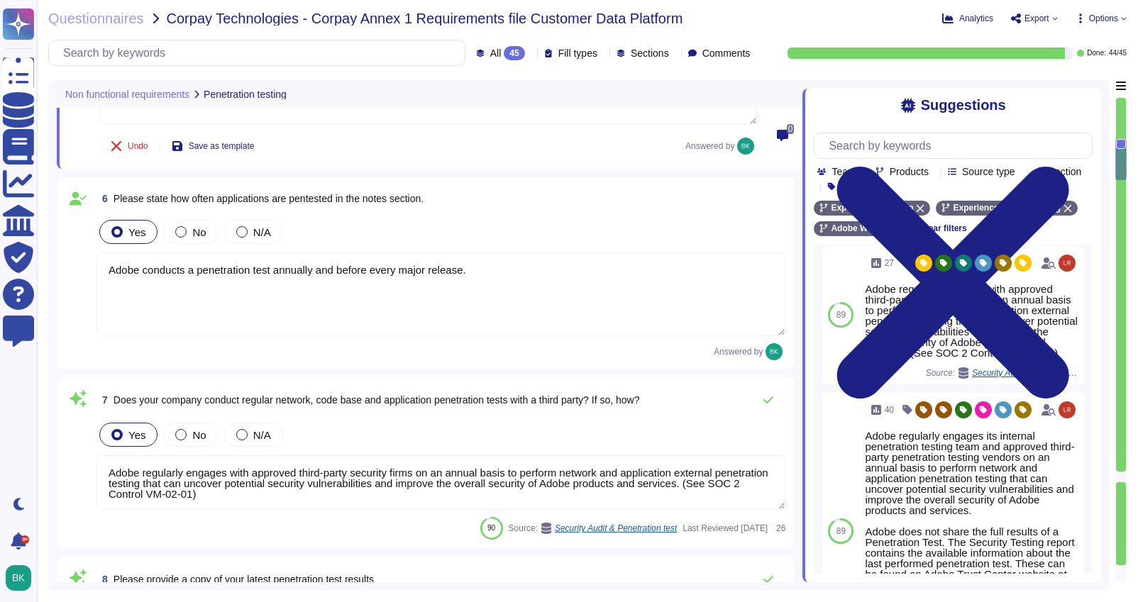
click at [511, 271] on textarea "Adobe conducts a penetration test annually and before every major release." at bounding box center [441, 295] width 689 height 84
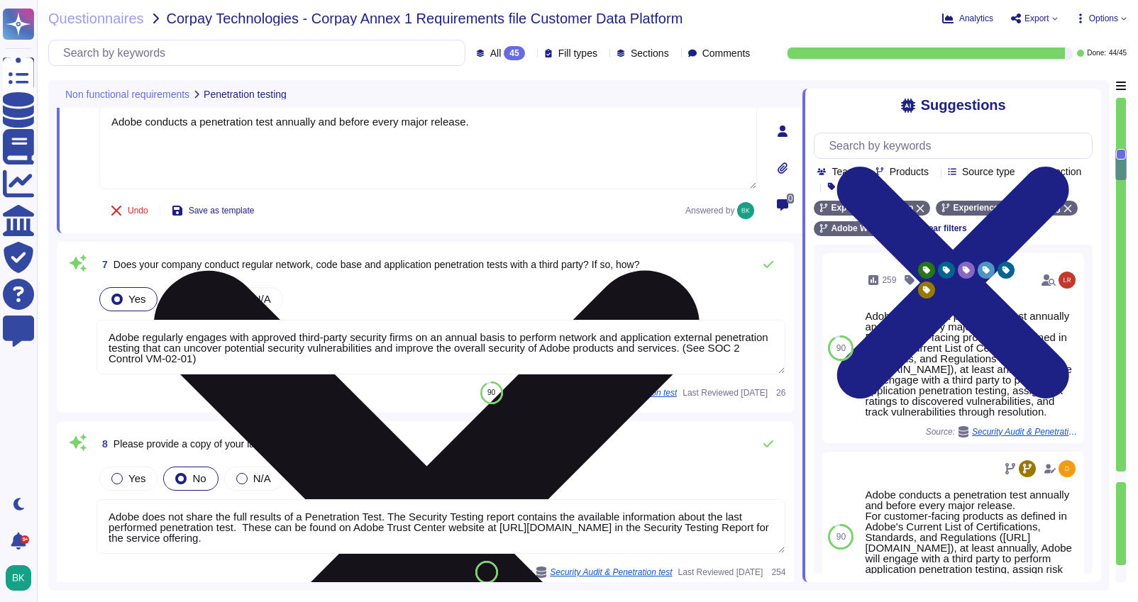
type textarea "Security and Privacy Policies and Standards are documented, reviewed annually, …"
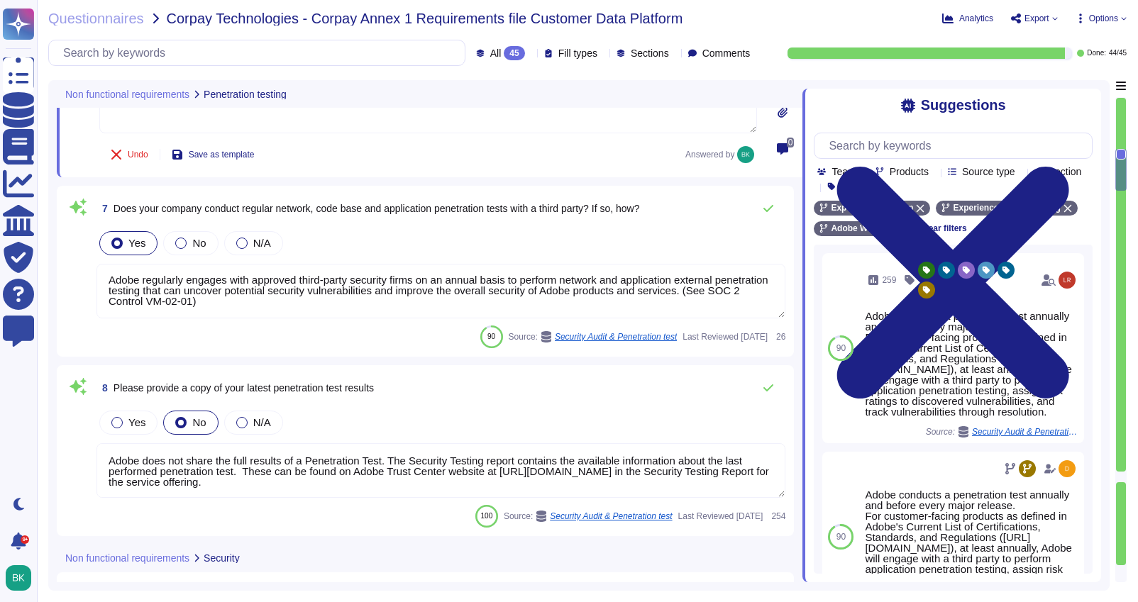
scroll to position [1282, 0]
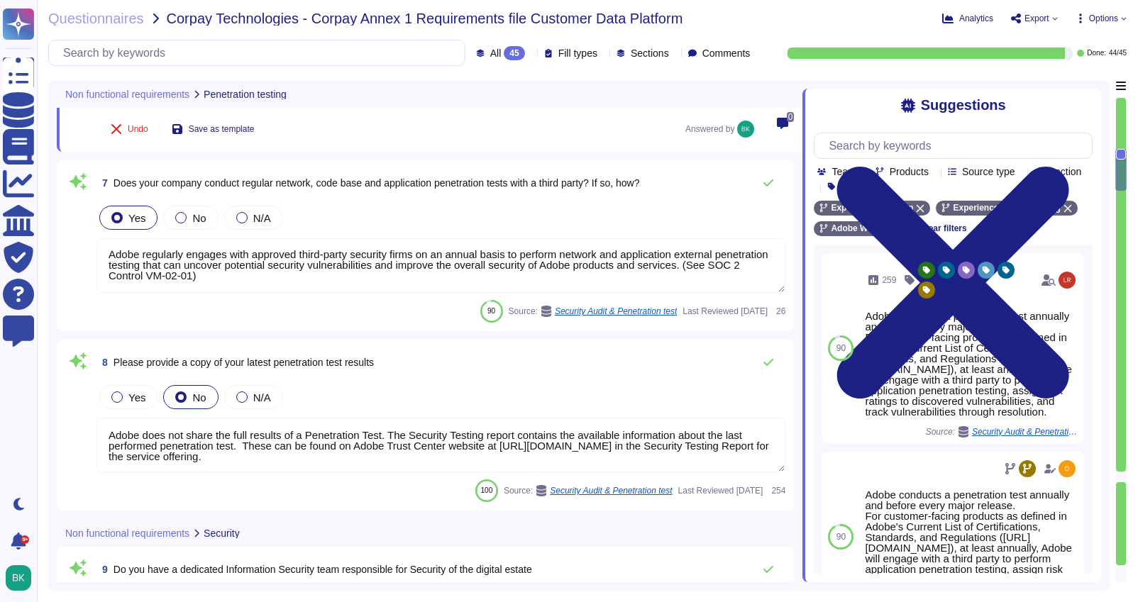
click at [319, 272] on textarea "Adobe regularly engages with approved third-party security firms on an annual b…" at bounding box center [441, 265] width 689 height 55
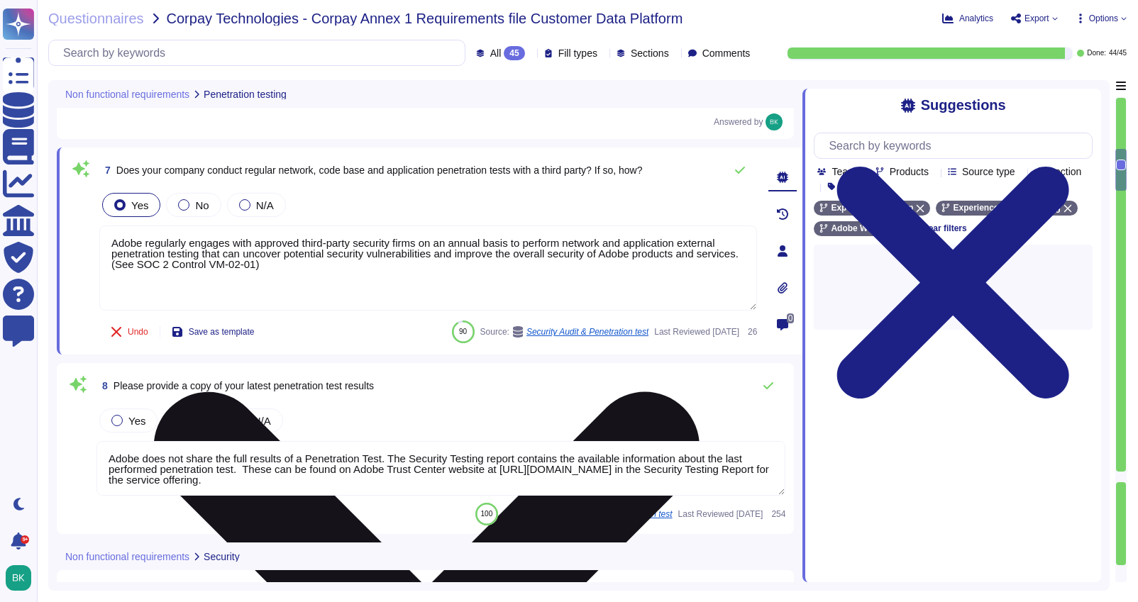
click at [329, 265] on textarea "Adobe regularly engages with approved third-party security firms on an annual b…" at bounding box center [428, 268] width 658 height 85
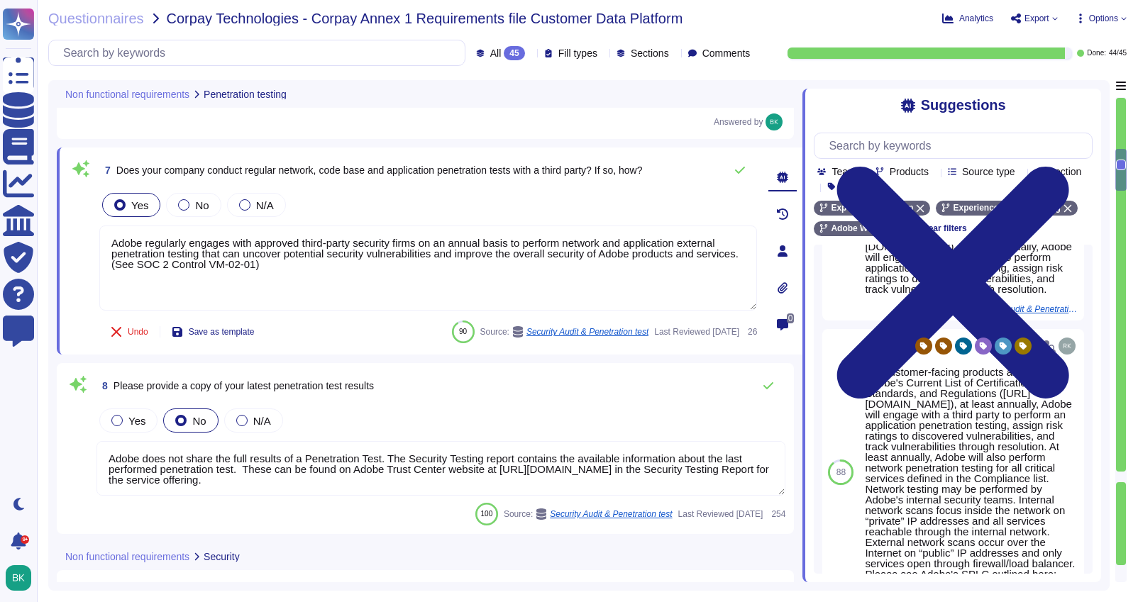
scroll to position [331, 0]
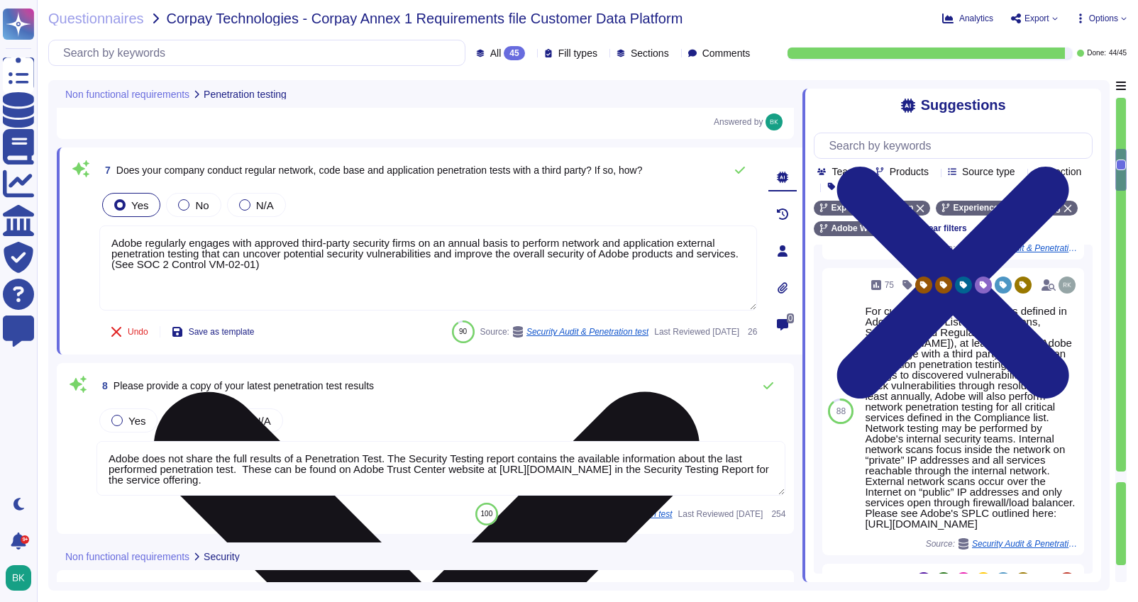
click at [327, 270] on textarea "Adobe regularly engages with approved third-party security firms on an annual b…" at bounding box center [428, 268] width 658 height 85
paste textarea "We engage with leading third-party security firms to perform penetration testin…"
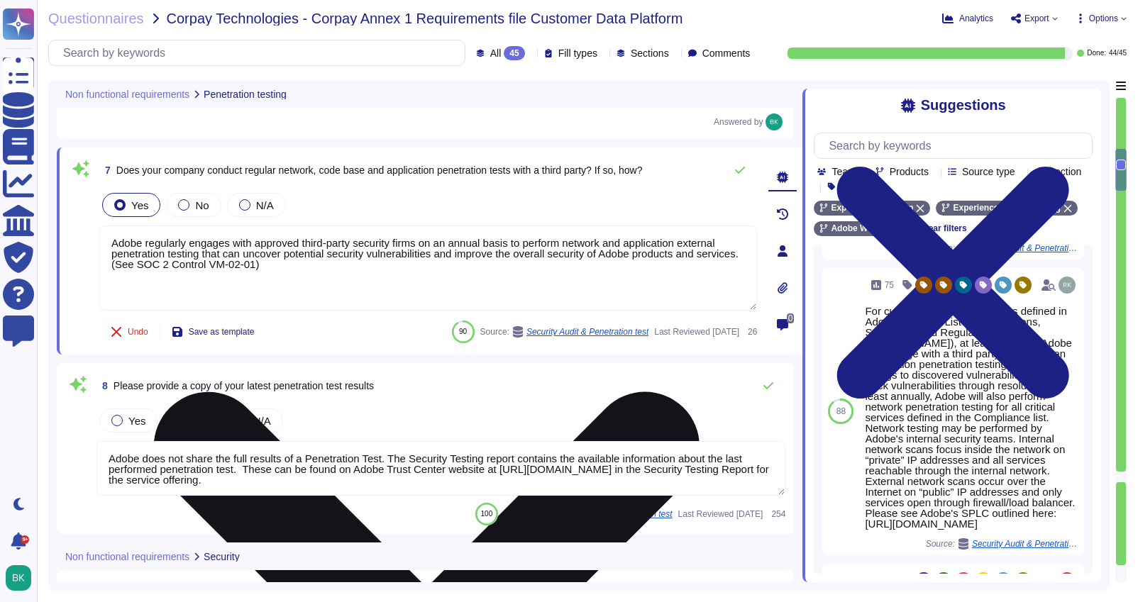
type textarea "We engage with leading third-party security firms to perform penetration testin…"
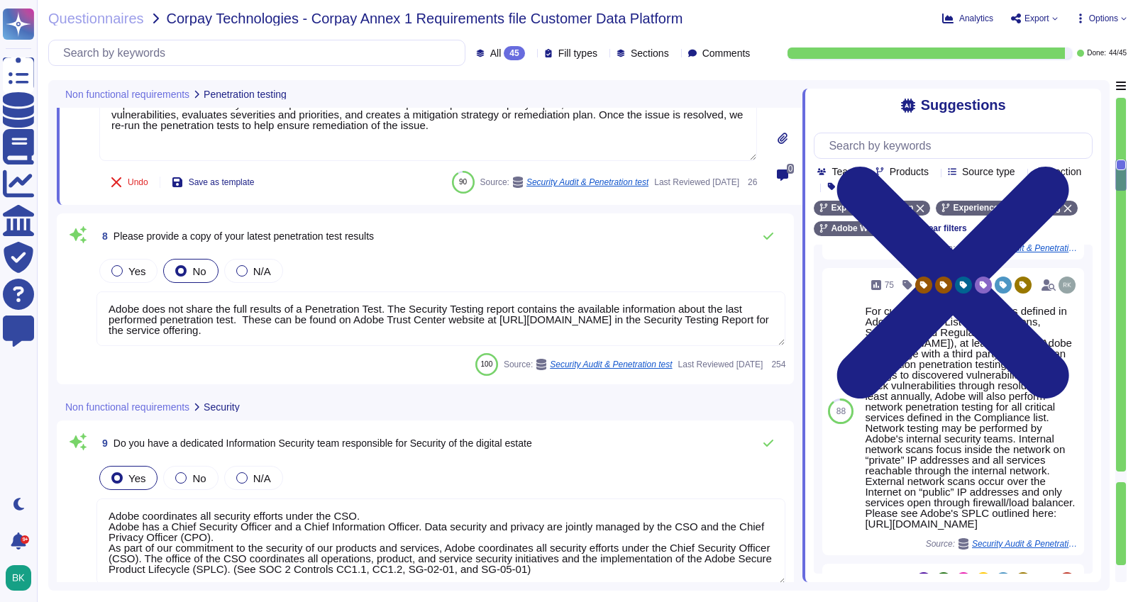
type textarea "Security patches must be applied according to the timelines and severity level …"
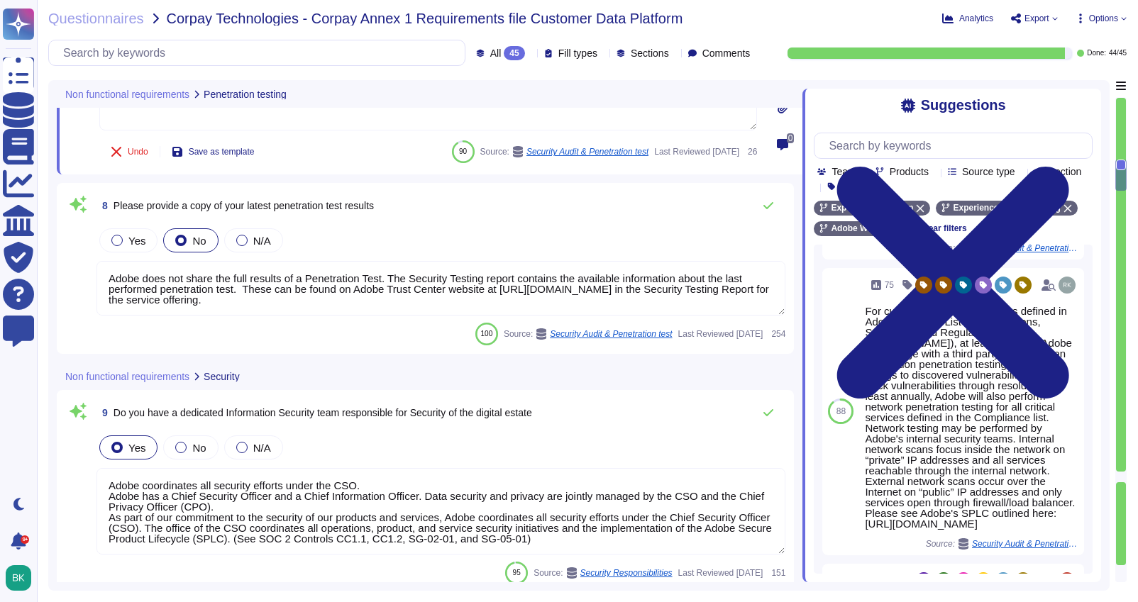
scroll to position [1475, 0]
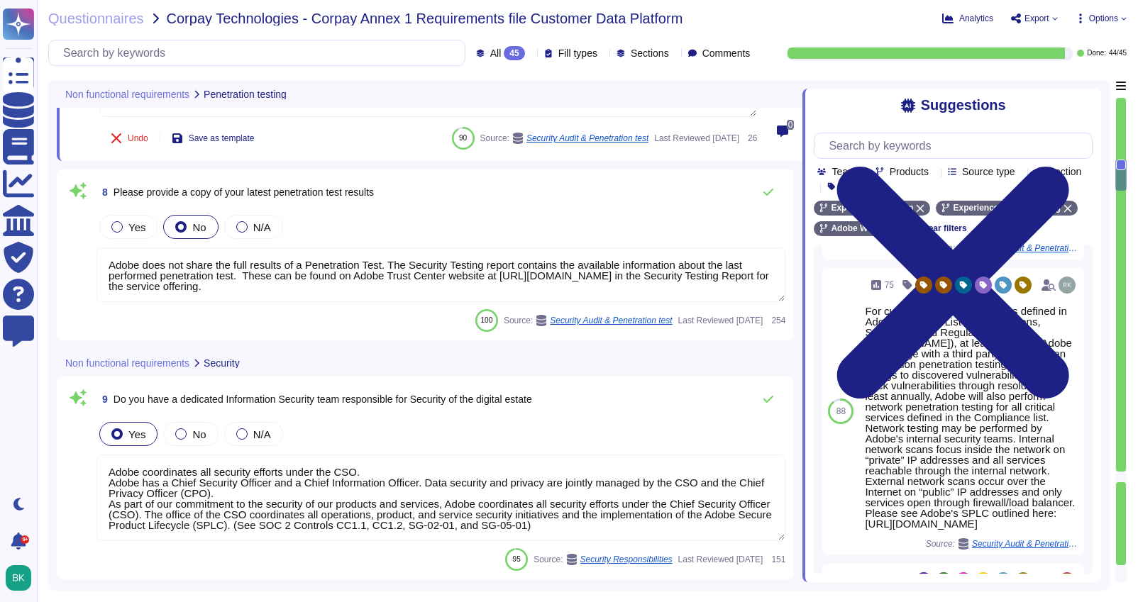
type textarea "We engage with leading third-party security firms to perform penetration testin…"
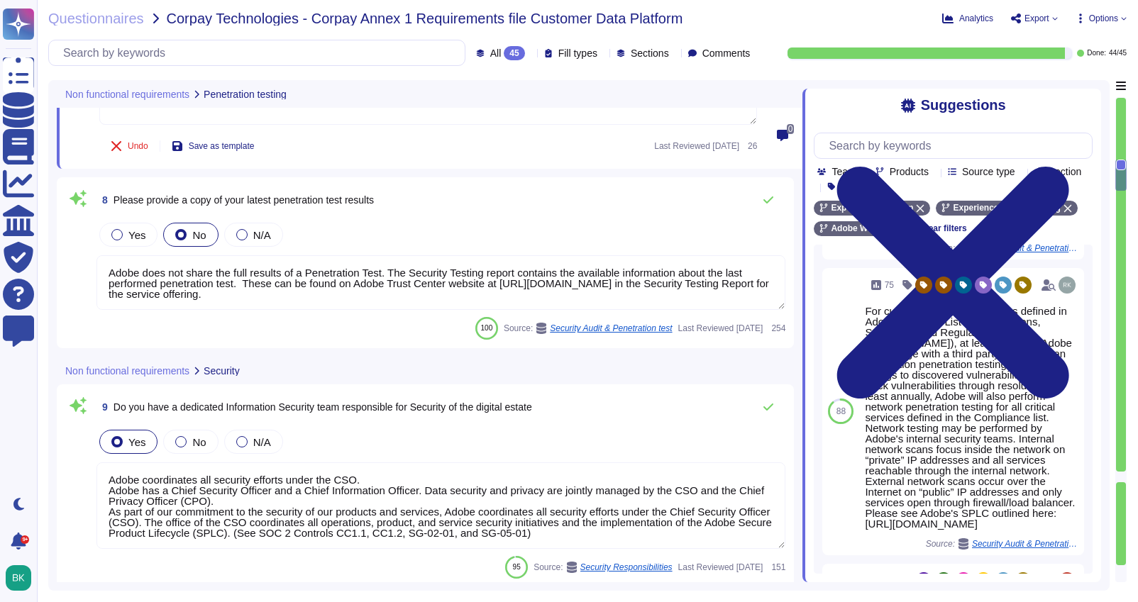
click at [679, 277] on textarea "Adobe does not share the full results of a Penetration Test. The Security Testi…" at bounding box center [441, 282] width 689 height 55
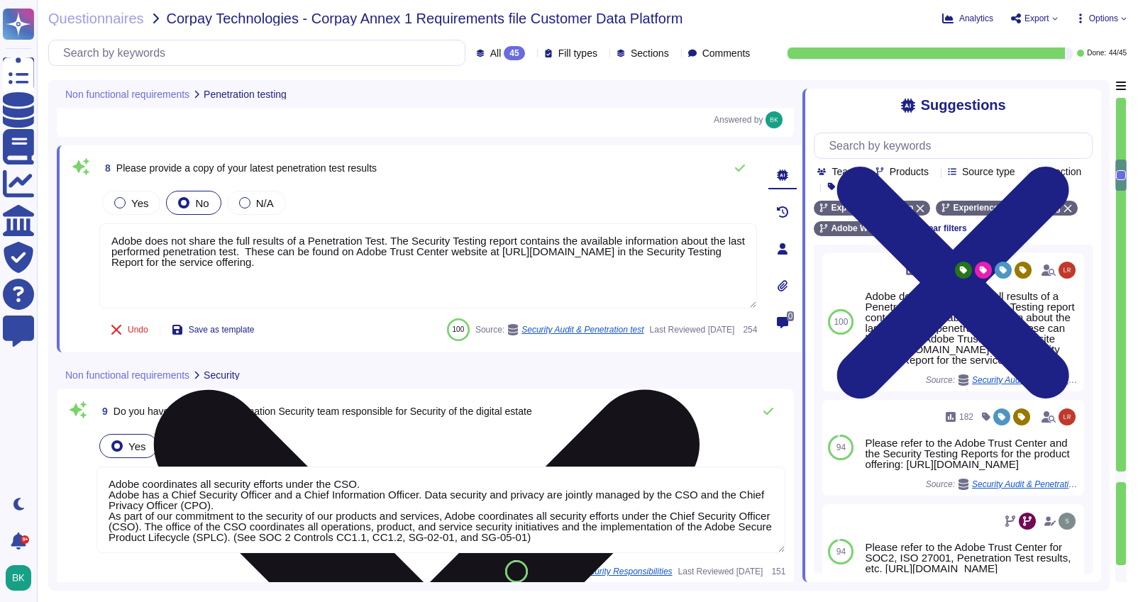
click at [323, 254] on textarea "Adobe does not share the full results of a Penetration Test. The Security Testi…" at bounding box center [428, 266] width 658 height 85
click at [280, 253] on textarea "Adobe does not share the full results of a Penetration Test. The Security Testi…" at bounding box center [428, 266] width 658 height 85
click at [463, 253] on textarea "Adobe does not share the full results of a Penetration Test. The Security Testi…" at bounding box center [428, 266] width 658 height 85
click at [366, 264] on textarea "Adobe does not share the full results of a Penetration Test. The Security Testi…" at bounding box center [428, 266] width 658 height 85
drag, startPoint x: 365, startPoint y: 263, endPoint x: 200, endPoint y: 265, distance: 164.7
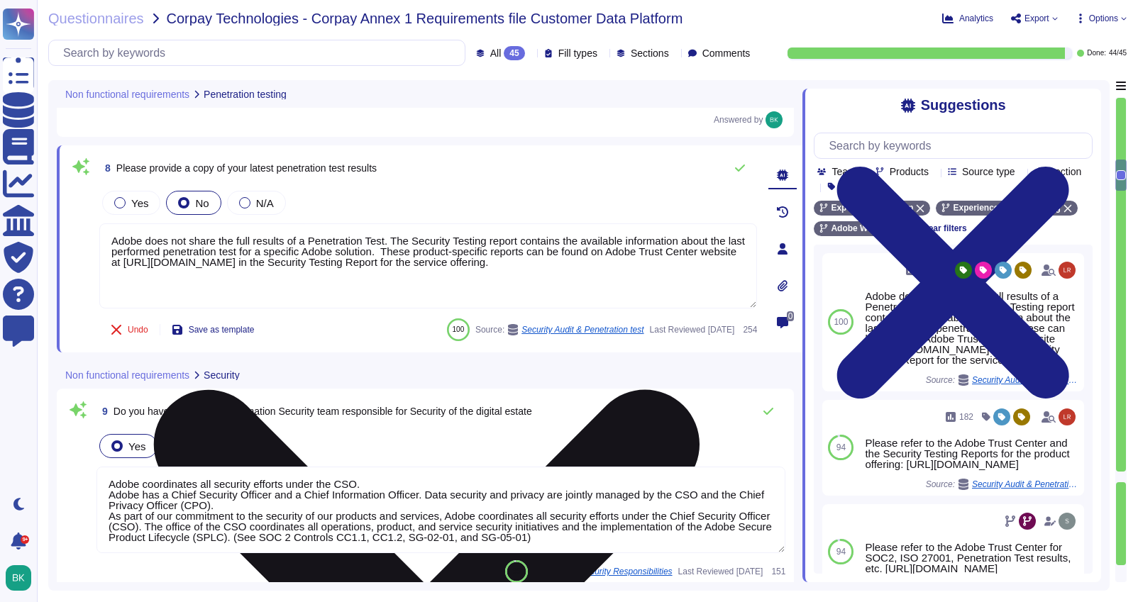
click at [200, 265] on textarea "Adobe does not share the full results of a Penetration Test. The Security Testi…" at bounding box center [428, 266] width 658 height 85
paste textarea "/resources.html?ch_Type=Security%2520Testing%2520Reports"
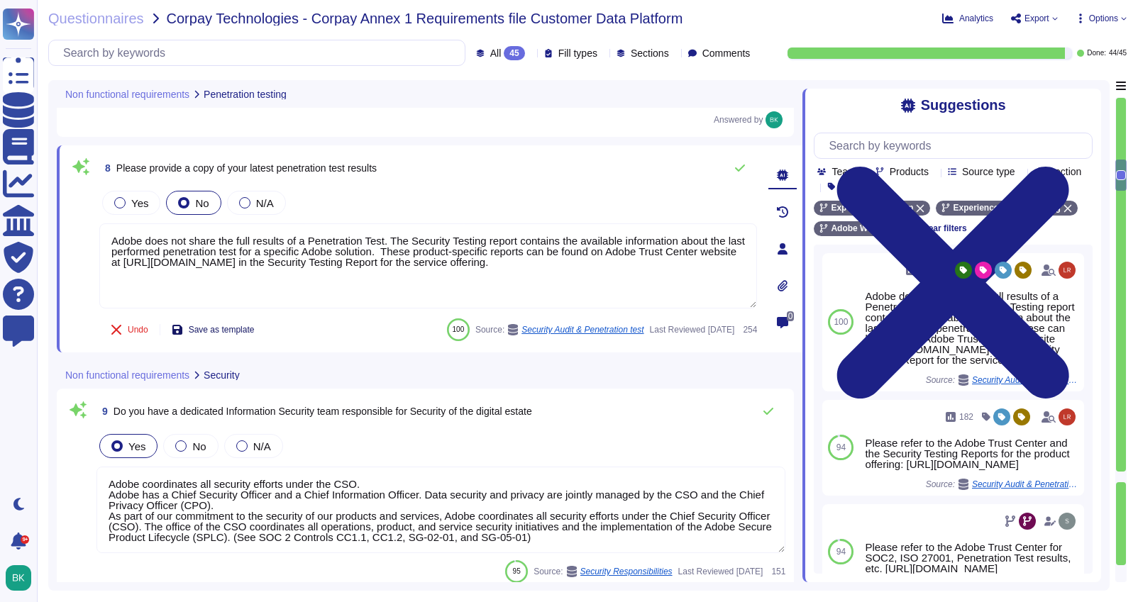
type textarea "Adobe does not share the full results of a Penetration Test. The Security Testi…"
click at [241, 329] on span "Save as template" at bounding box center [222, 330] width 66 height 9
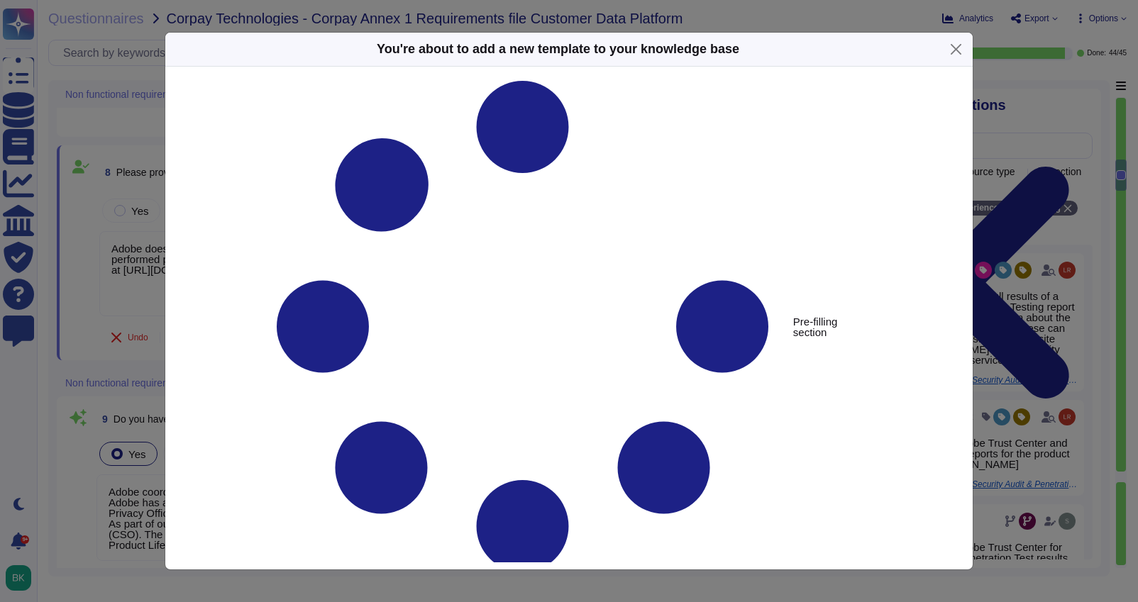
type textarea "Please provide a copy of your latest penetration test results"
type textarea "Adobe does not share the full results of a Penetration Test. The Security Testi…"
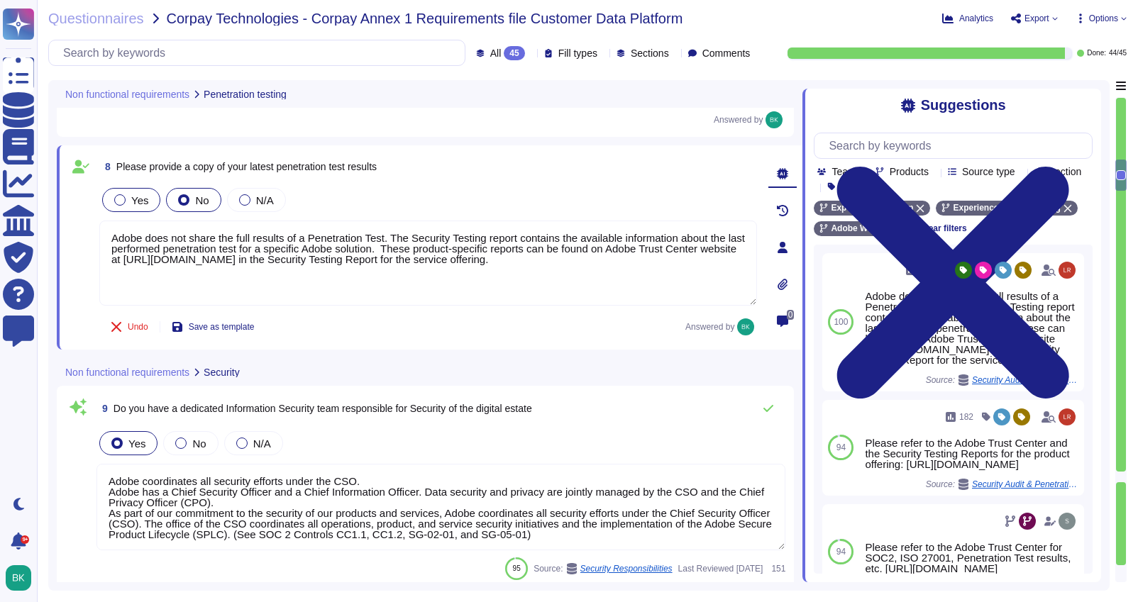
click at [119, 198] on div at bounding box center [119, 199] width 11 height 11
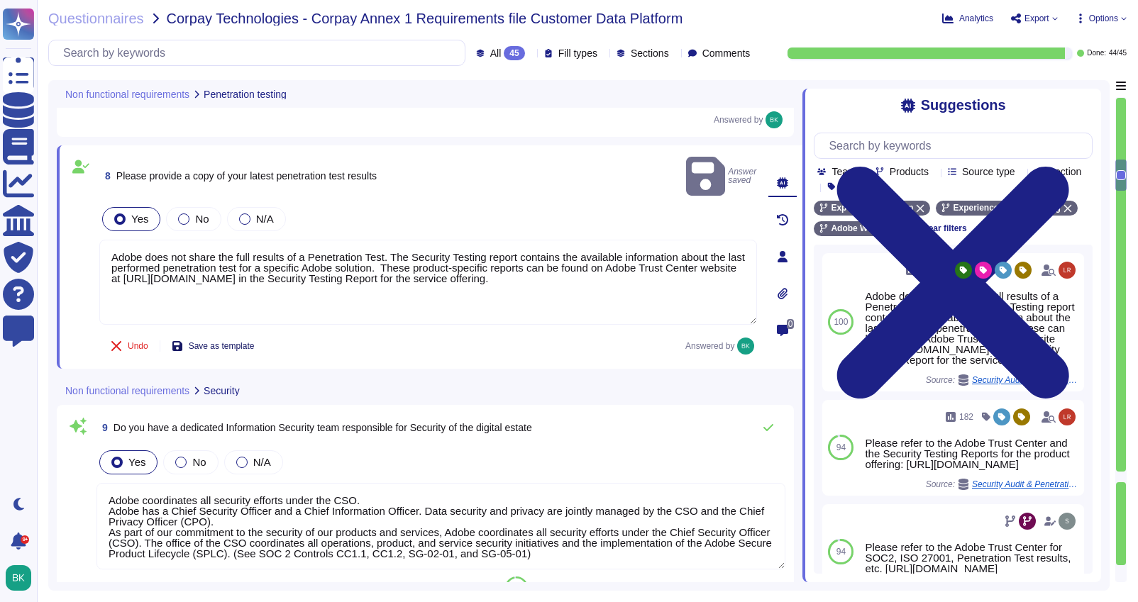
click at [222, 342] on span "Save as template" at bounding box center [222, 346] width 66 height 9
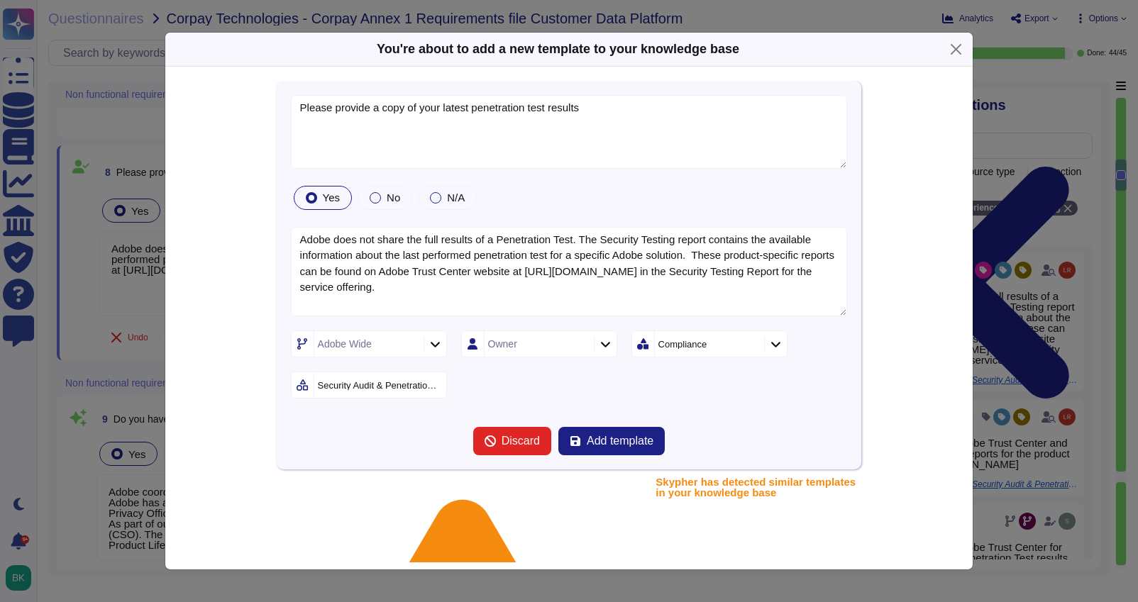
type textarea "Please provide a copy of your latest penetration test results"
type textarea "Adobe does not share the full results of a Penetration Test. The Security Testi…"
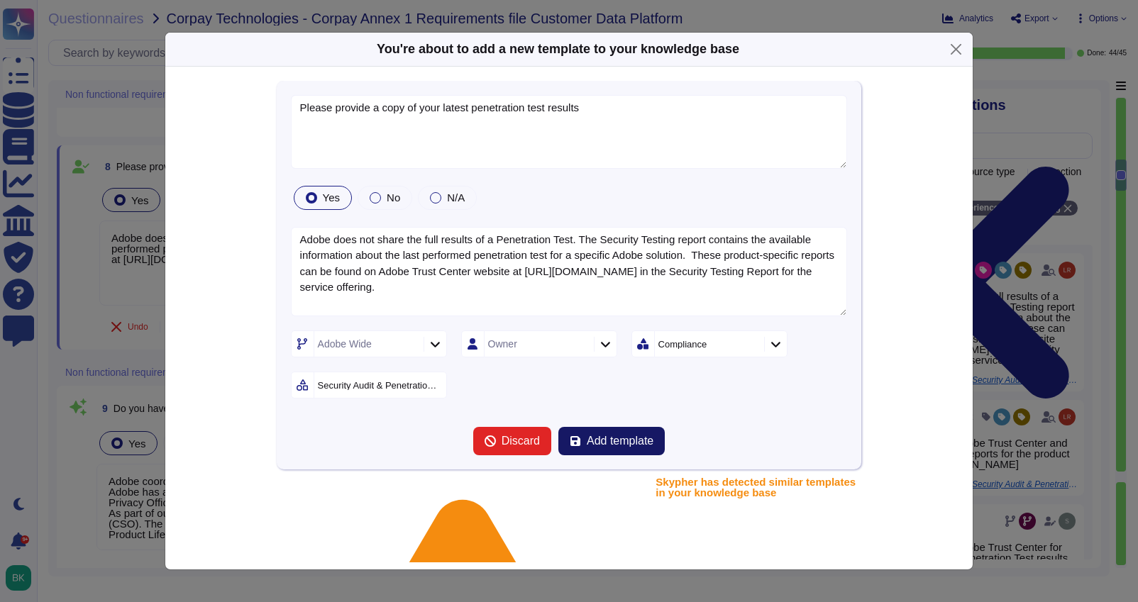
click at [585, 437] on button "Add template" at bounding box center [611, 441] width 106 height 28
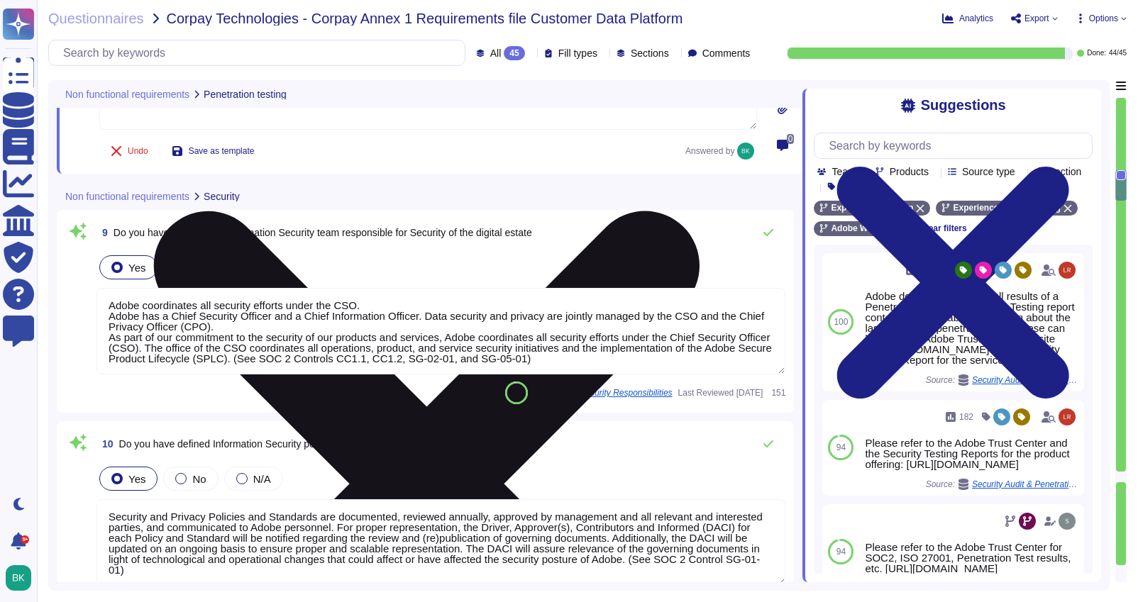
type textarea "Adobe has a Logical Access Policy and Data Classification and Handling Standard…"
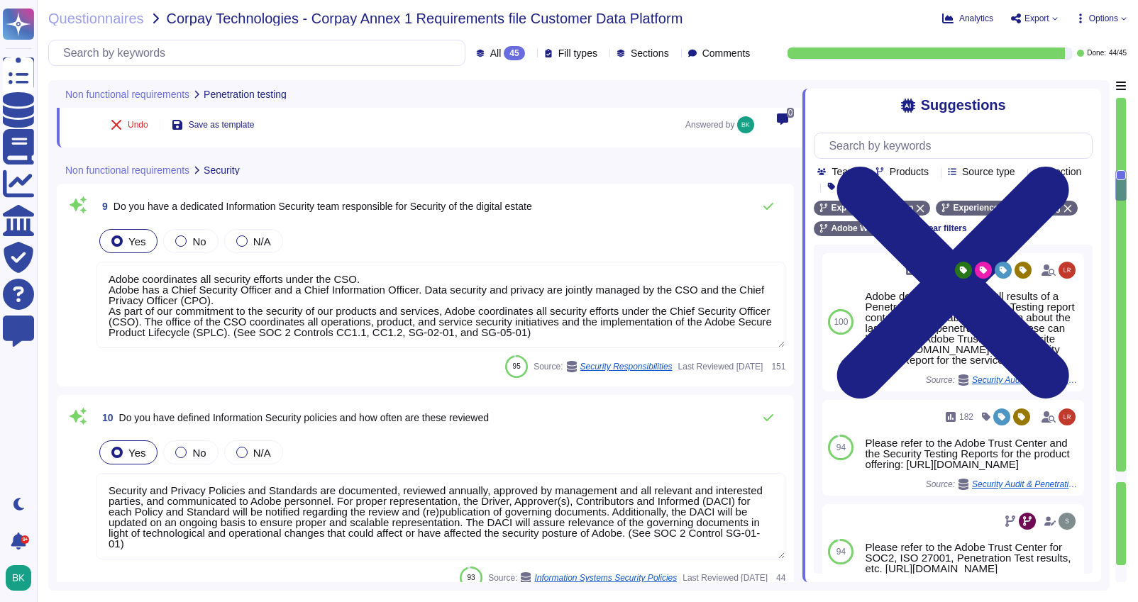
scroll to position [1, 0]
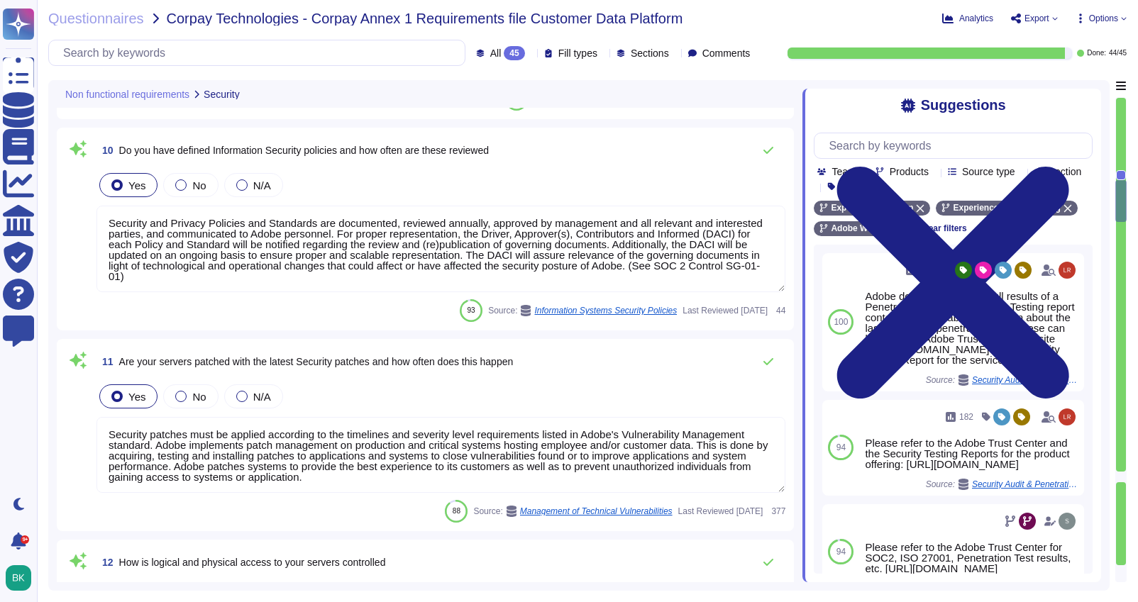
type textarea "Adobe relies on its current endpoint security stack, which includes Workspace O…"
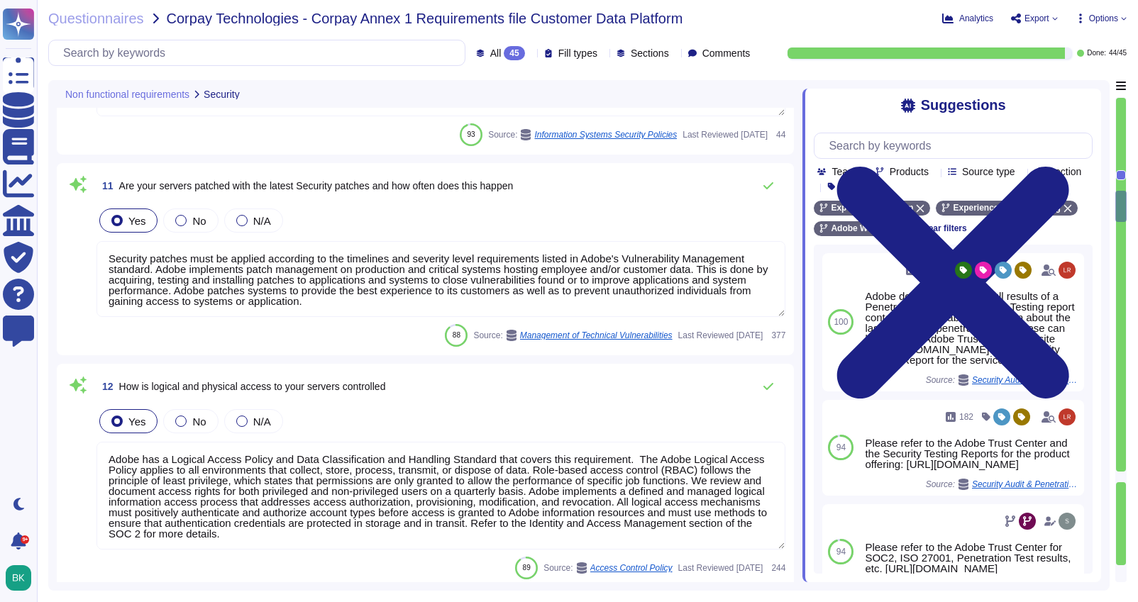
type textarea "All of our information, including current white papers, SOC2 reports, pen test …"
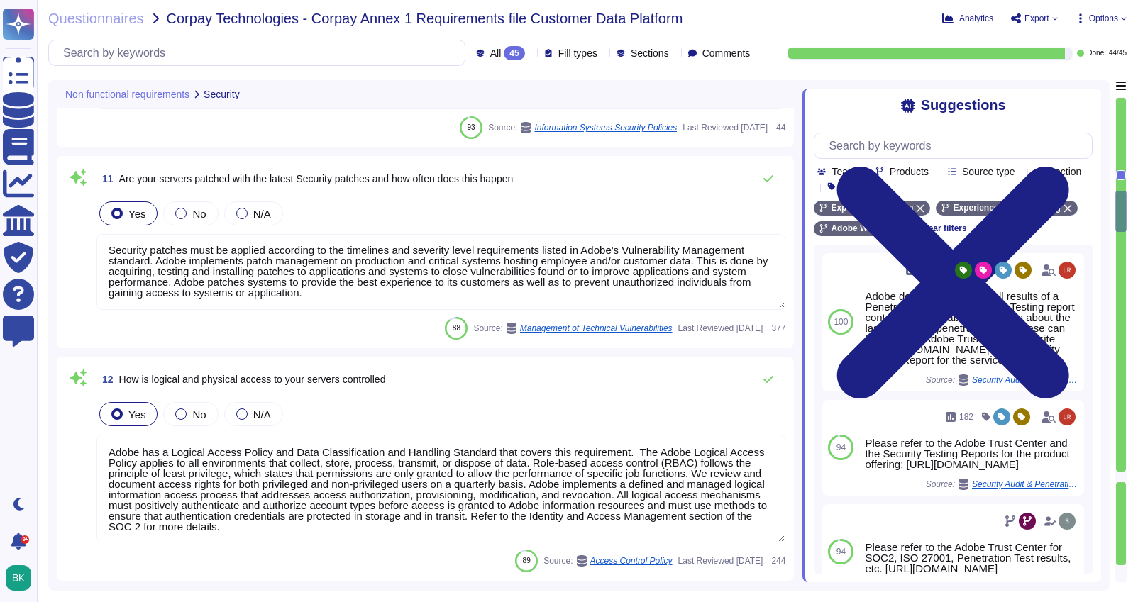
type textarea "At Adobe, we have a robust Secure Product Lifecycle (SPLC) Process that include…"
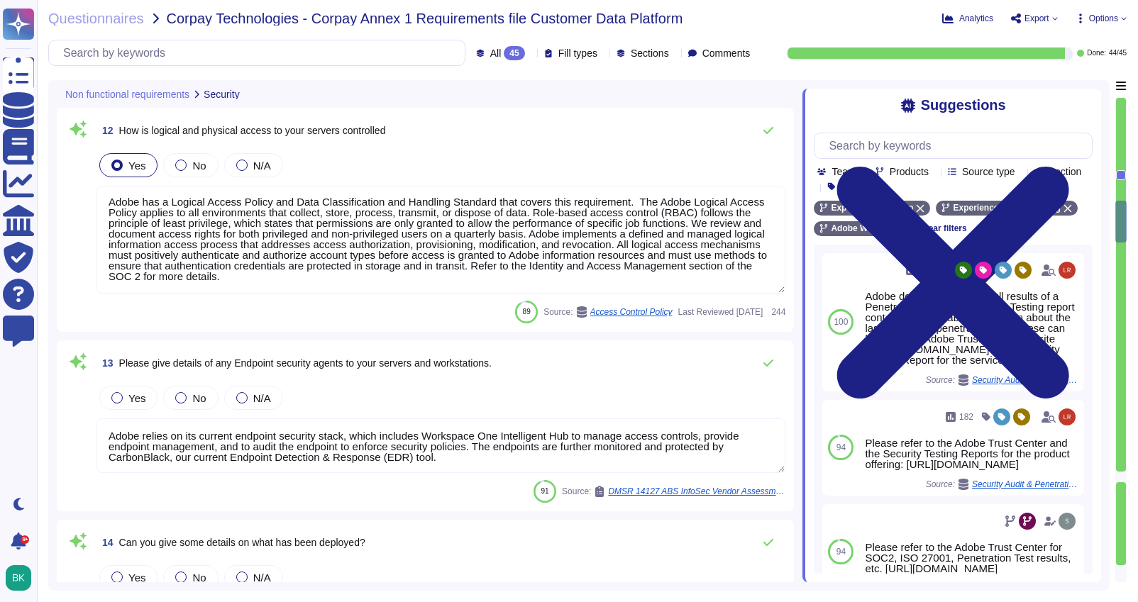
scroll to position [2349, 0]
type textarea "For Adobe Marketo Engage, access control is provided through the Marketo Identi…"
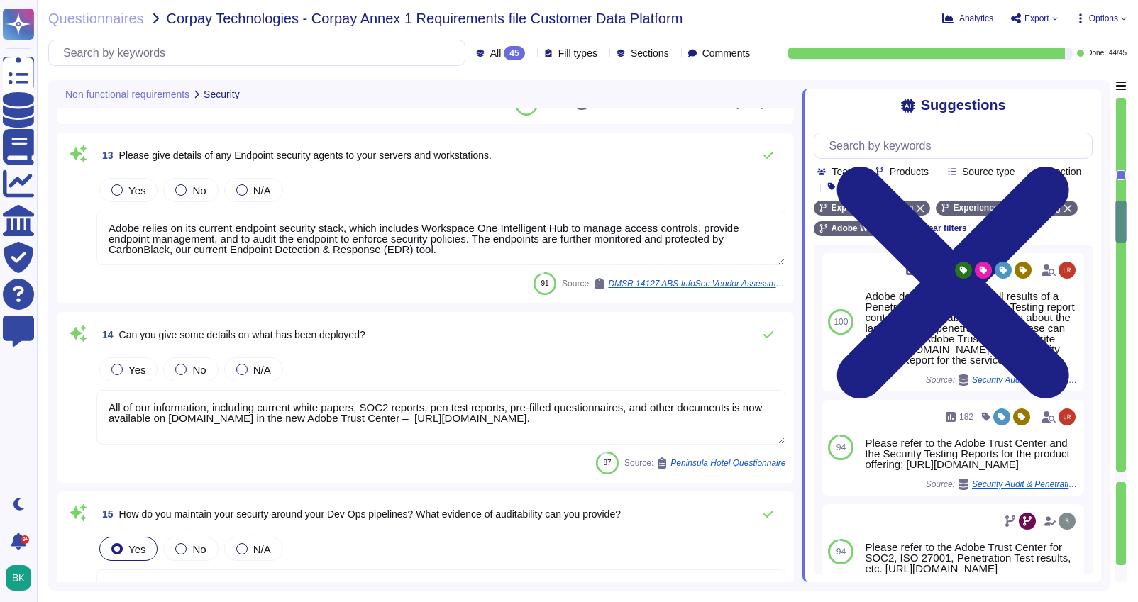
scroll to position [2567, 0]
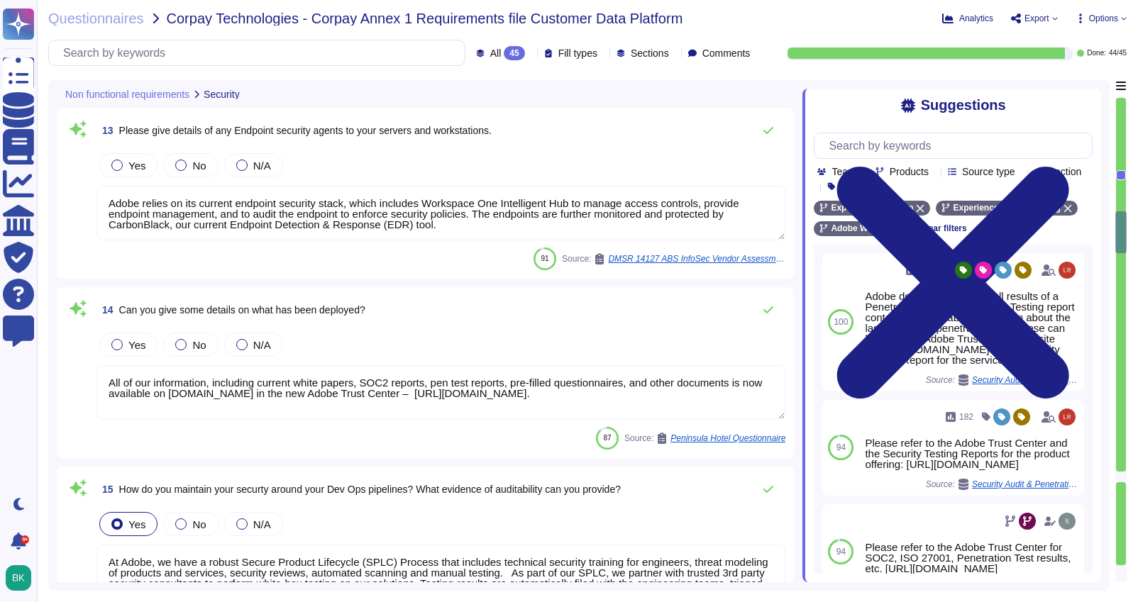
type textarea "Adobe employee passwords must be at least 16 characters and contain letters, nu…"
click at [116, 167] on div at bounding box center [116, 165] width 11 height 11
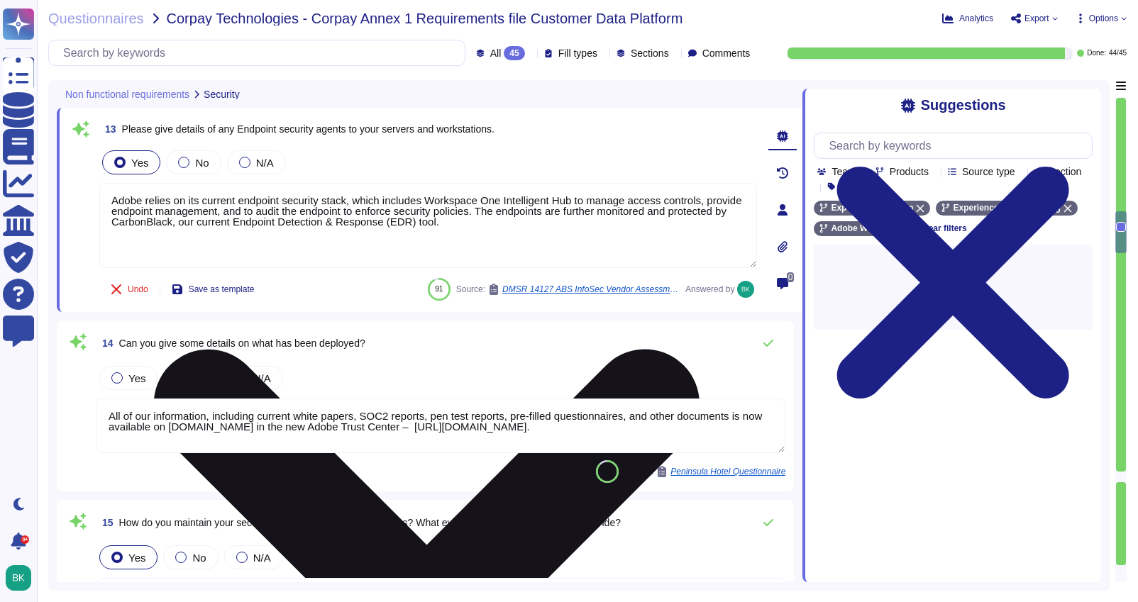
click at [550, 228] on textarea "Adobe relies on its current endpoint security stack, which includes Workspace O…" at bounding box center [428, 225] width 658 height 85
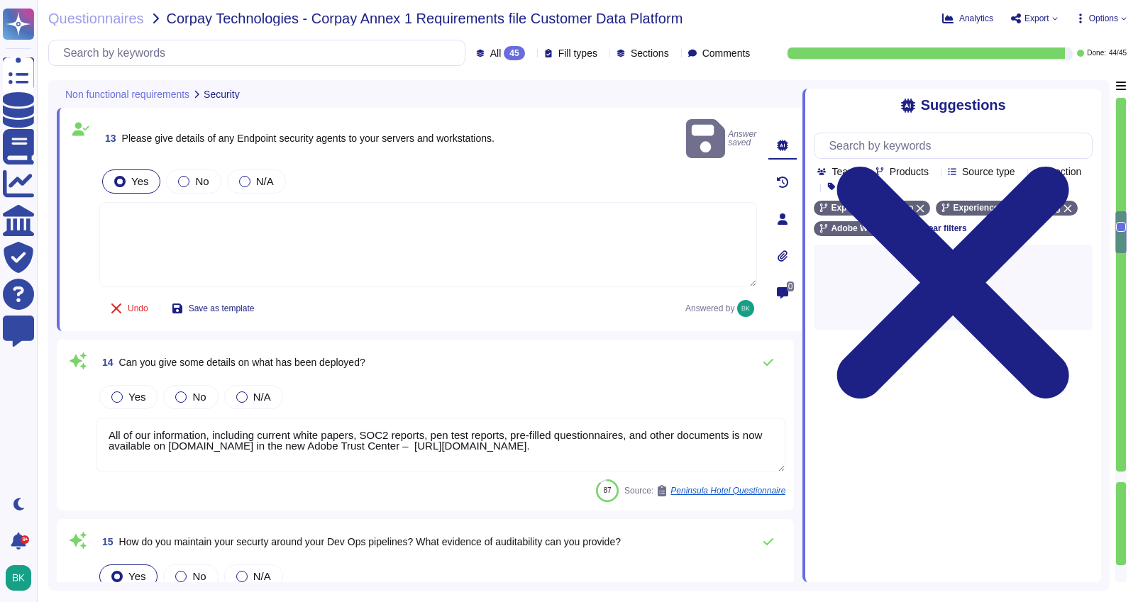
click at [517, 238] on textarea at bounding box center [428, 244] width 658 height 85
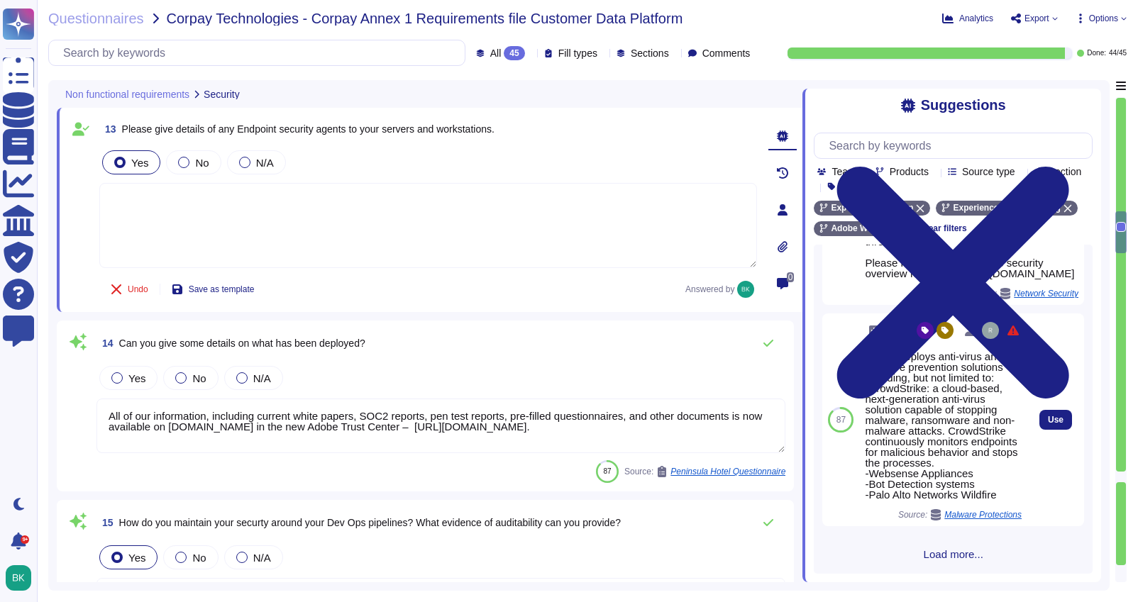
scroll to position [807, 0]
click at [1052, 417] on span "Use" at bounding box center [1056, 420] width 16 height 9
type textarea "Adobe deploys anti-virus and malware prevention solutions including, but not li…"
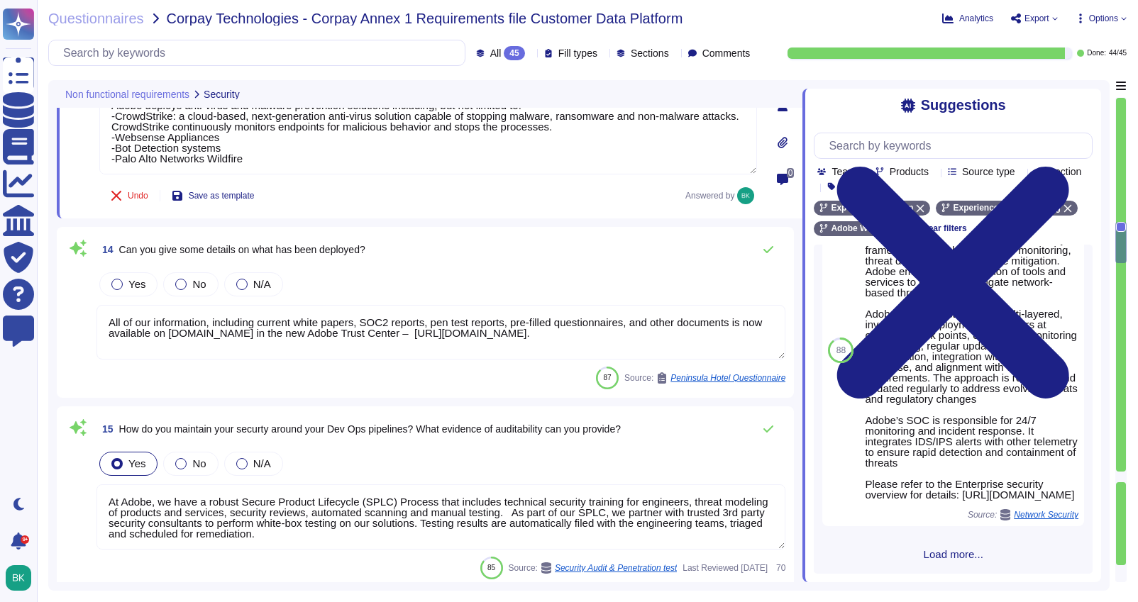
scroll to position [0, 0]
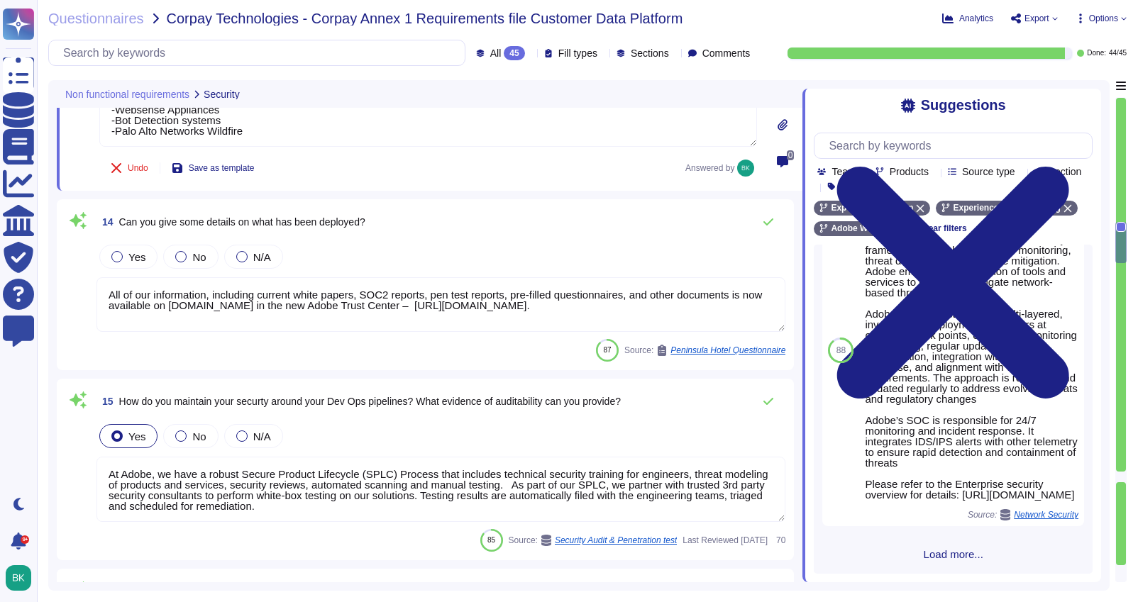
type textarea "The Adobe People Resources Security Standard outlines specific details for back…"
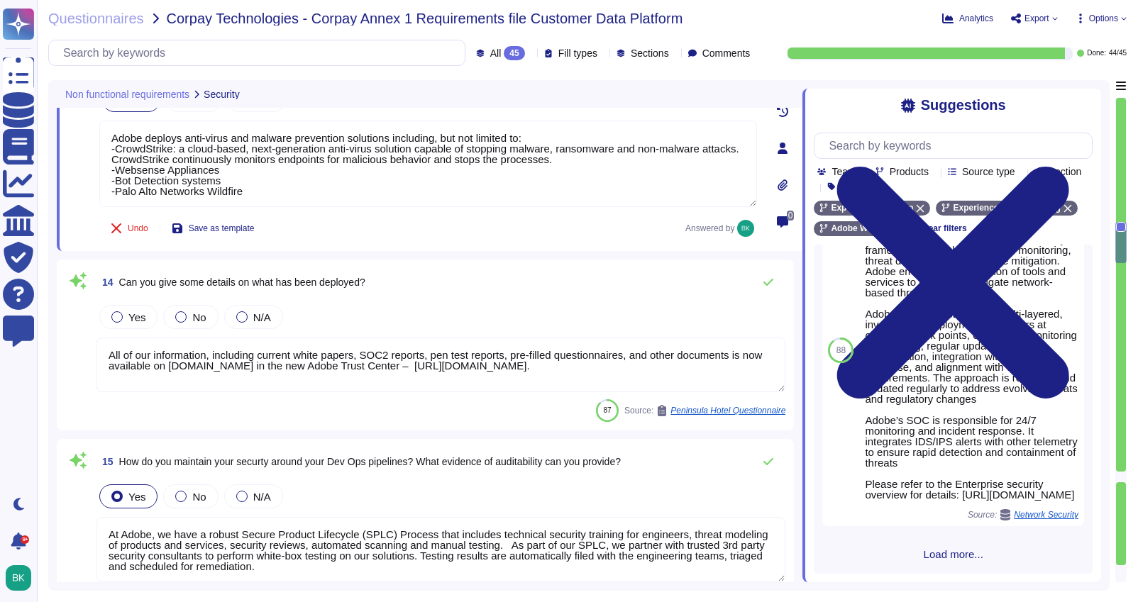
scroll to position [2616, 0]
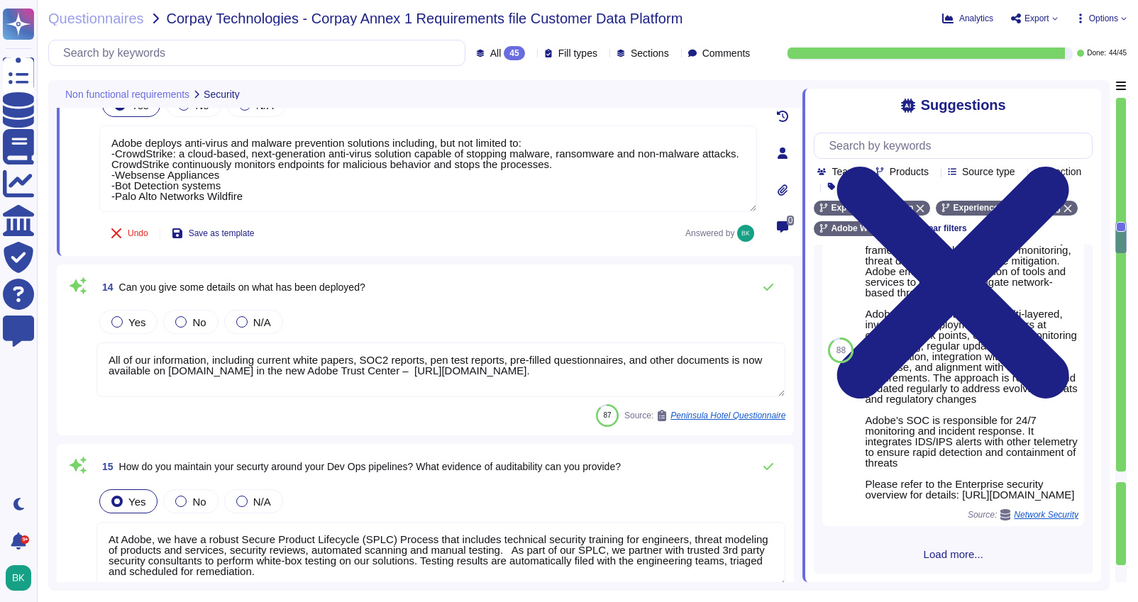
click at [278, 359] on textarea "All of our information, including current white papers, SOC2 reports, pen test …" at bounding box center [441, 370] width 689 height 55
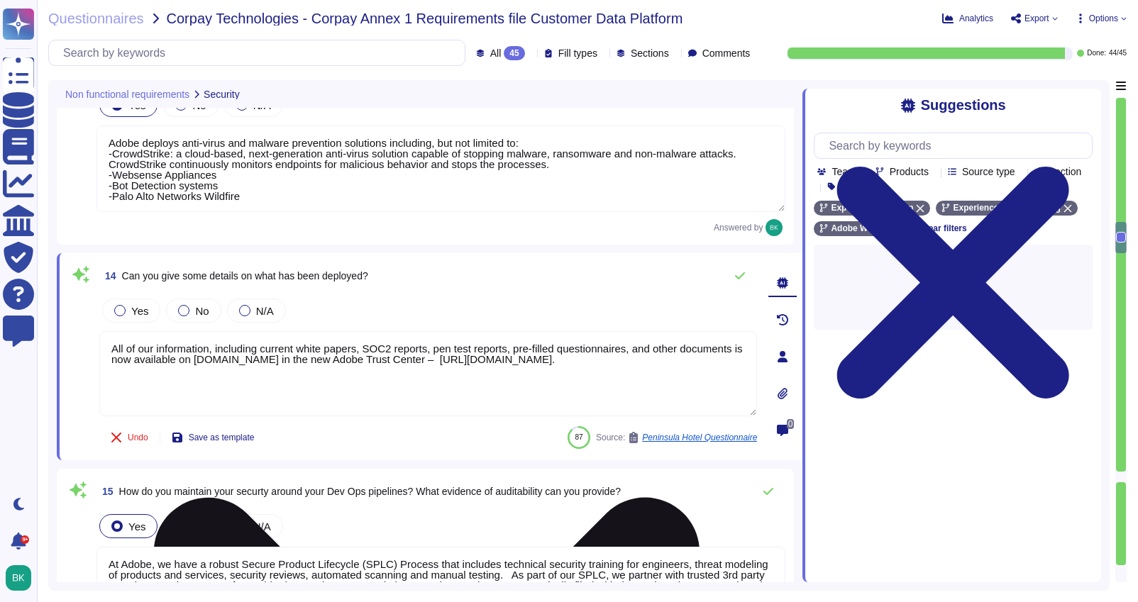
click at [278, 359] on textarea "All of our information, including current white papers, SOC2 reports, pen test …" at bounding box center [428, 373] width 658 height 85
click at [305, 361] on textarea "All of our information, including current white papers, SOC2 reports, pen test …" at bounding box center [428, 373] width 658 height 85
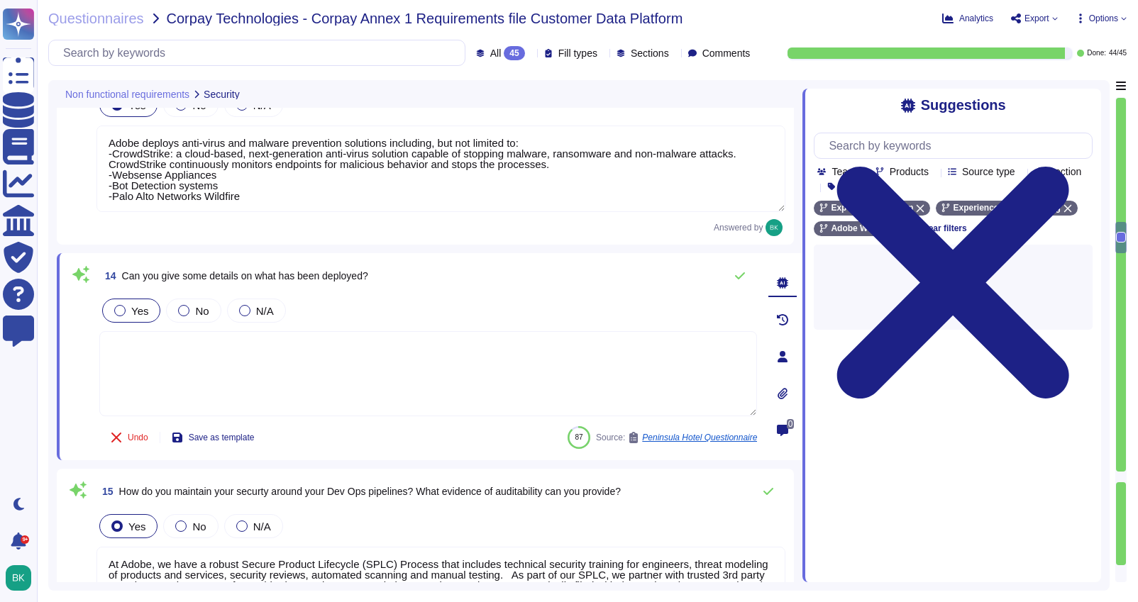
click at [119, 308] on div at bounding box center [119, 310] width 11 height 11
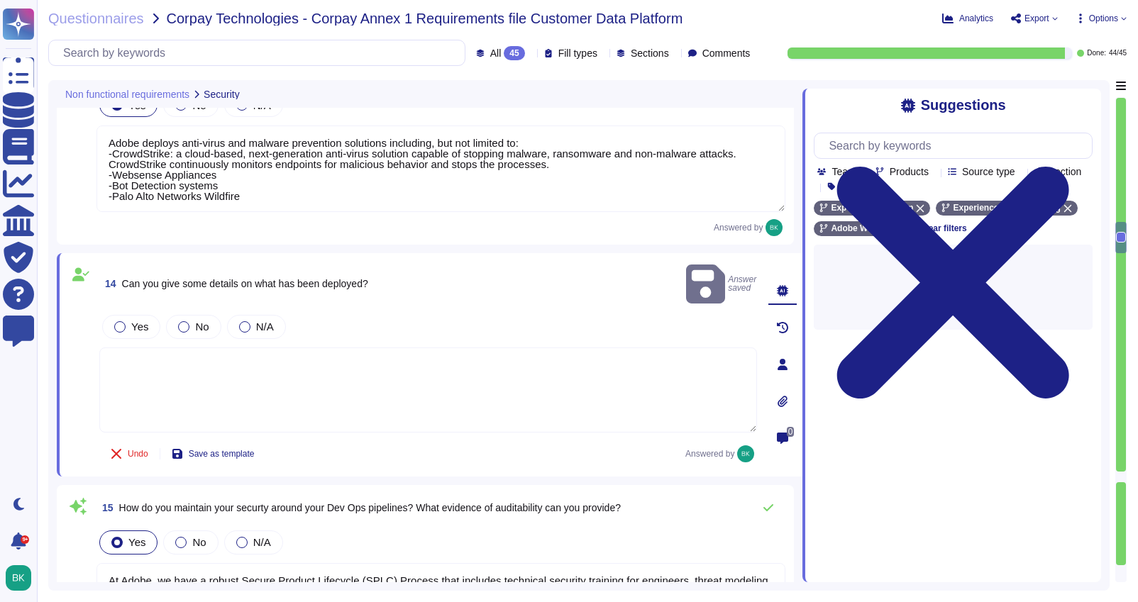
click at [275, 372] on textarea at bounding box center [428, 390] width 658 height 85
click at [891, 135] on input "text" at bounding box center [957, 145] width 270 height 25
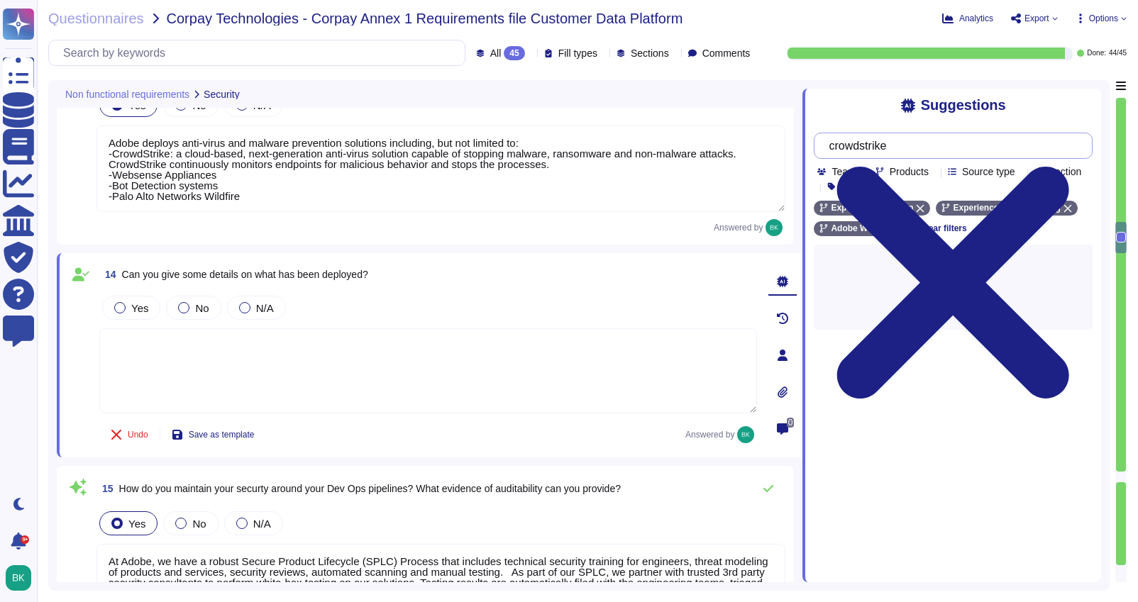
type input "crowdstrike"
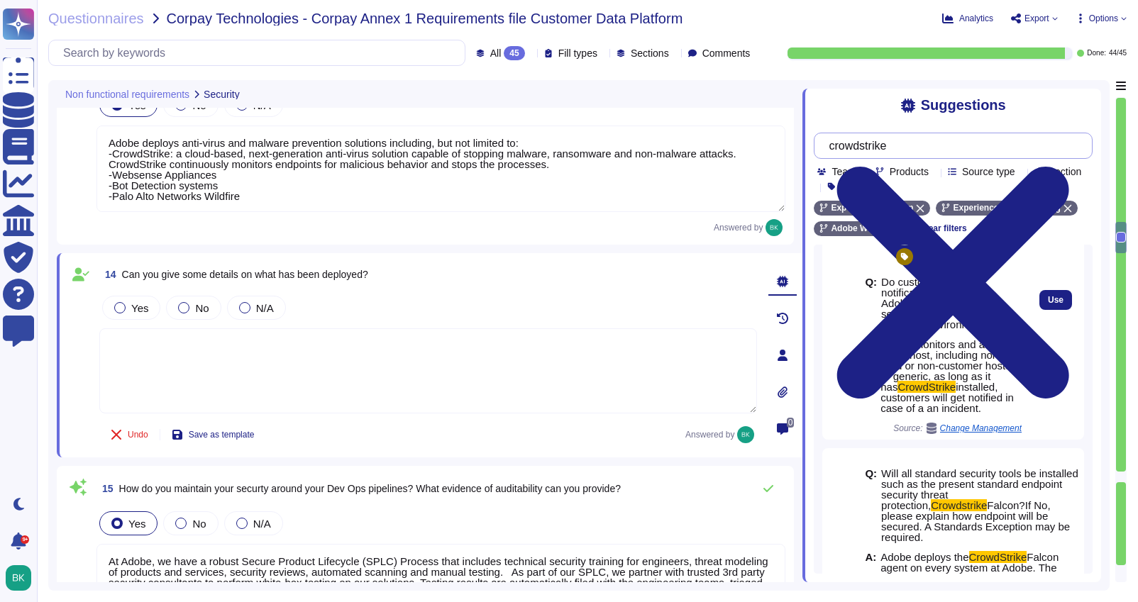
scroll to position [123, 0]
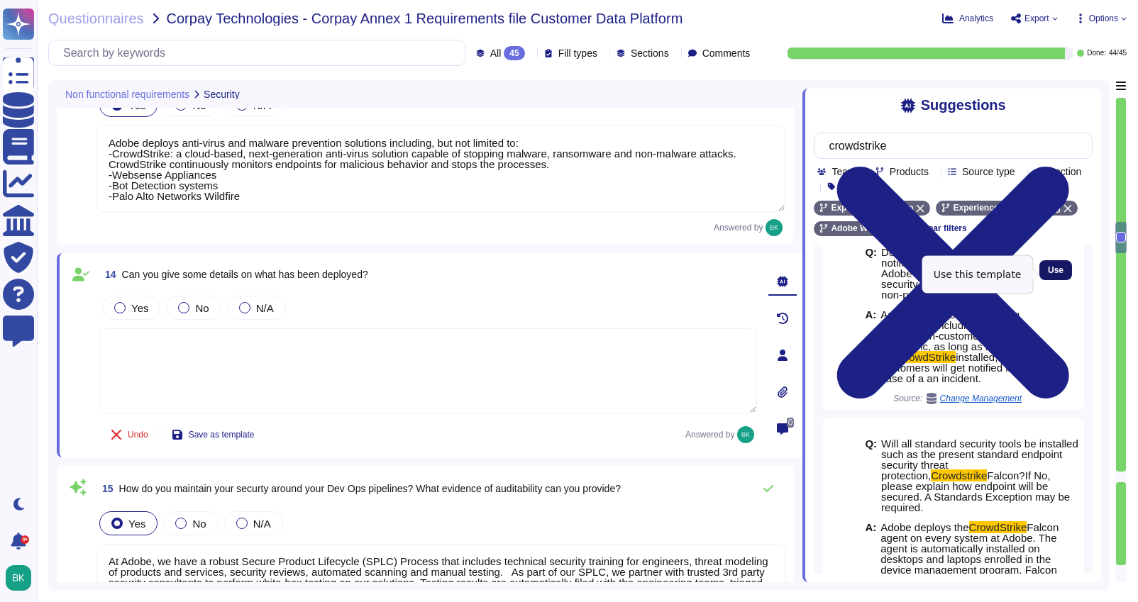
click at [1054, 275] on span "Use" at bounding box center [1056, 270] width 16 height 9
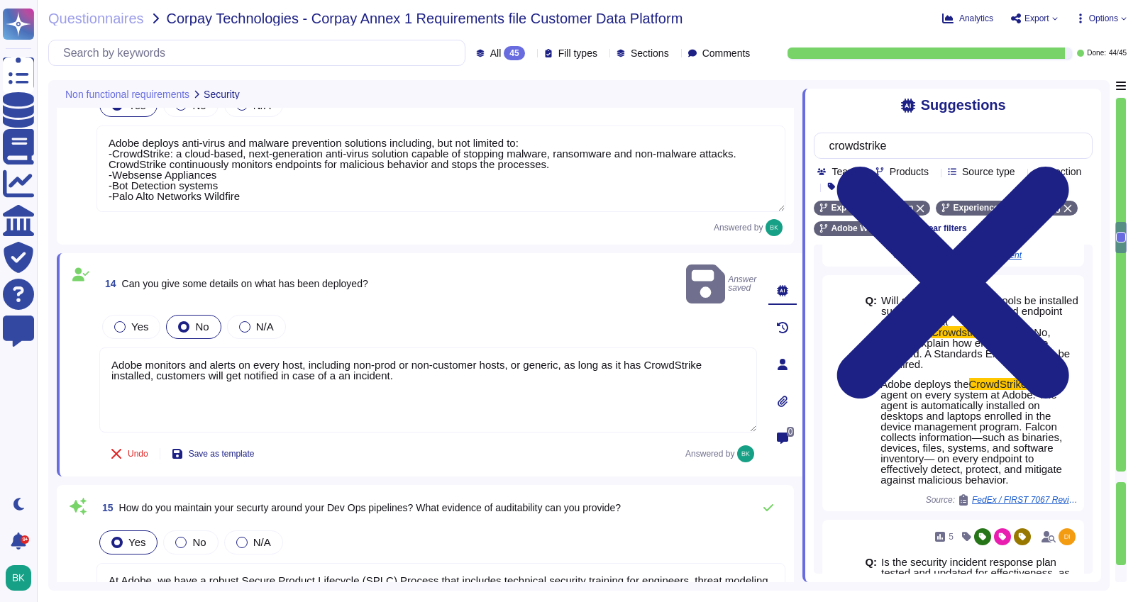
scroll to position [274, 0]
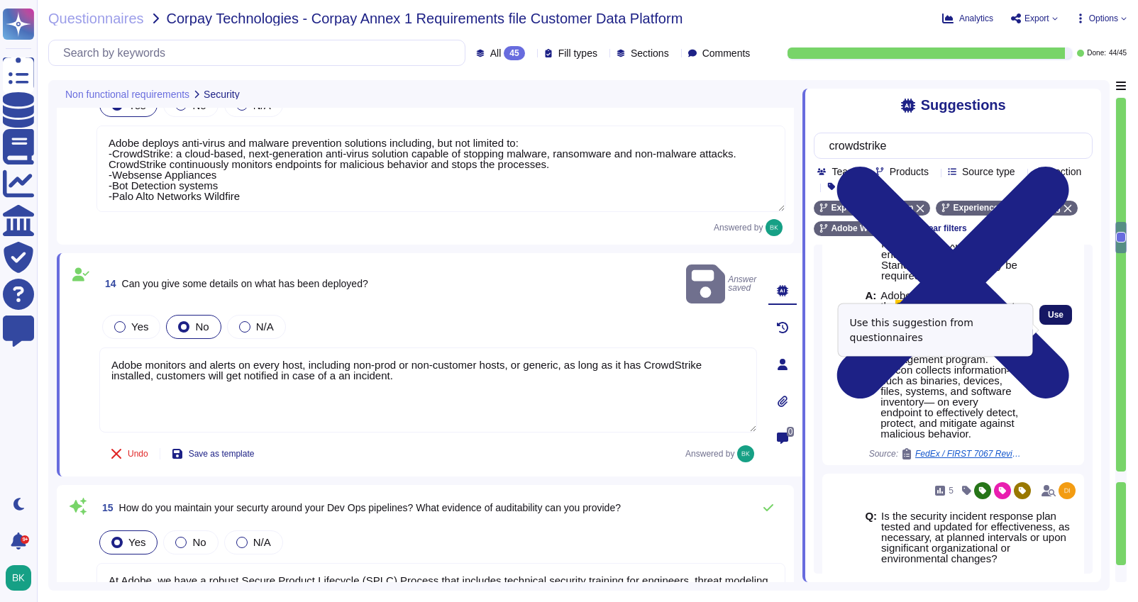
click at [1050, 319] on span "Use" at bounding box center [1056, 315] width 16 height 9
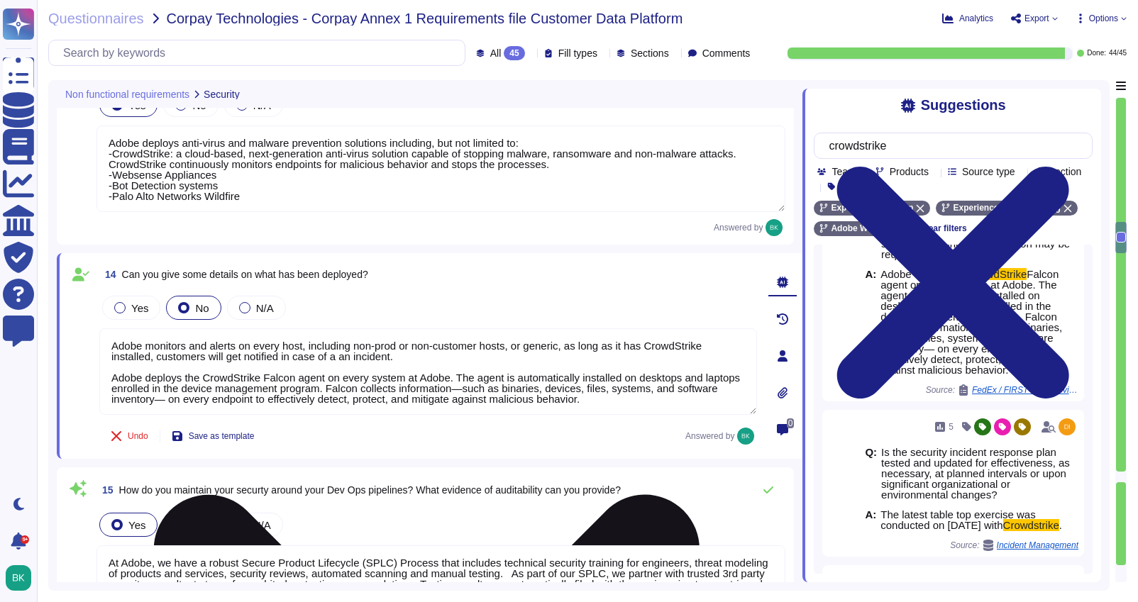
click at [653, 402] on textarea "Adobe monitors and alerts on every host, including non-prod or non-customer hos…" at bounding box center [428, 372] width 658 height 87
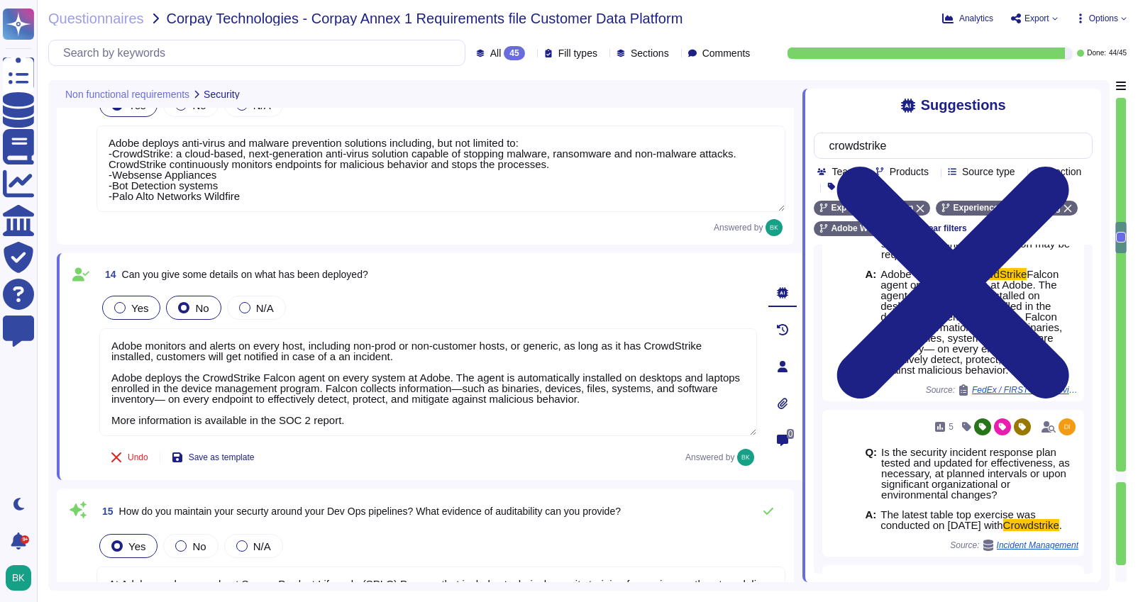
type textarea "Adobe monitors and alerts on every host, including non-prod or non-customer hos…"
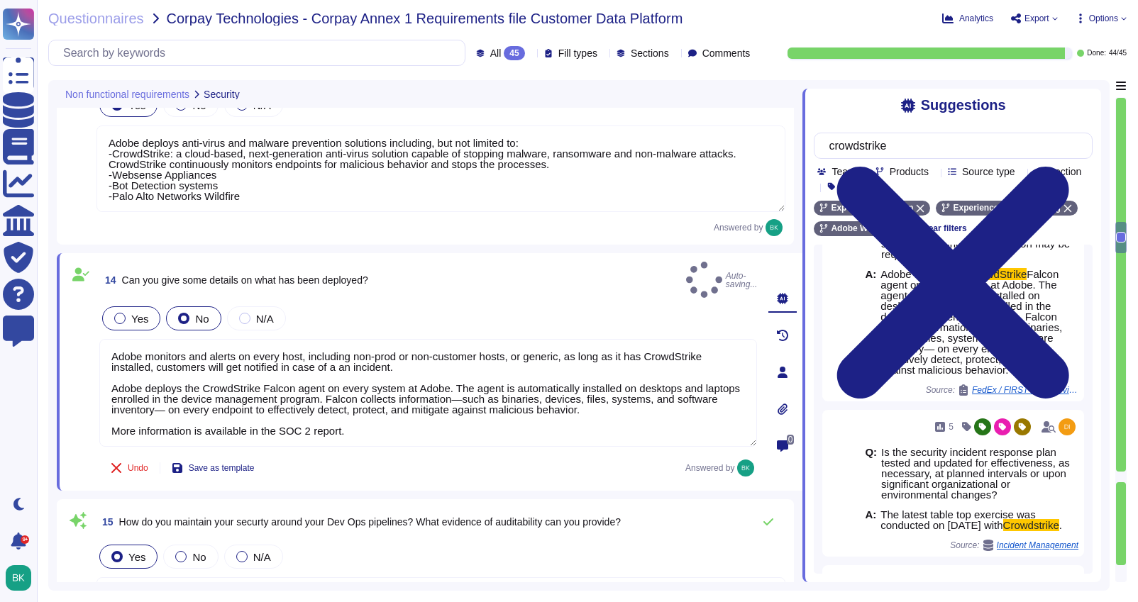
click at [123, 313] on div at bounding box center [119, 318] width 11 height 11
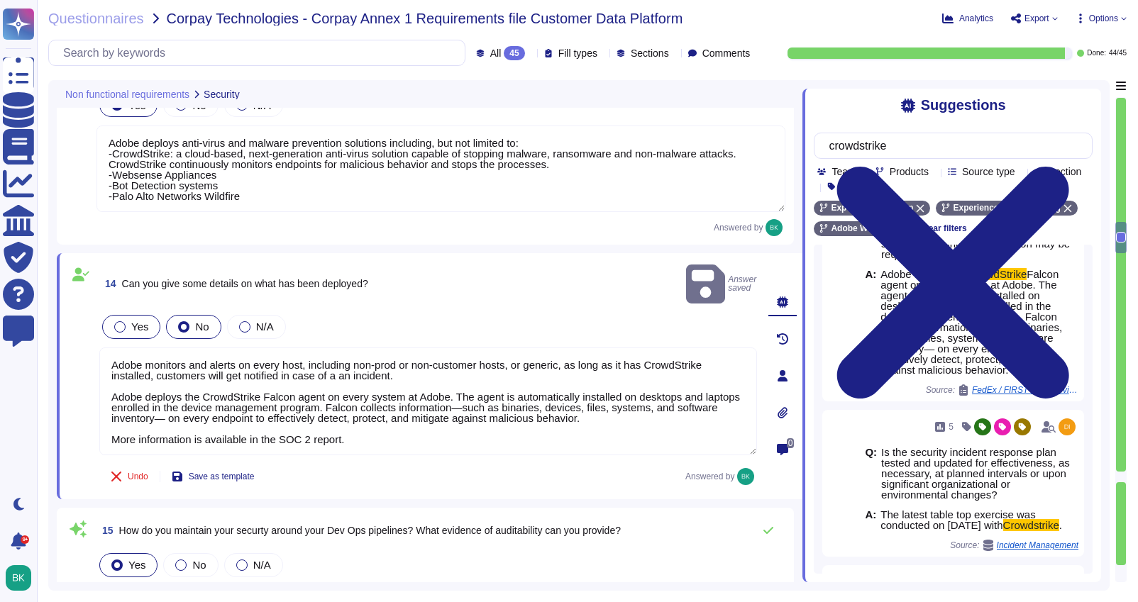
click at [115, 321] on div at bounding box center [119, 326] width 11 height 11
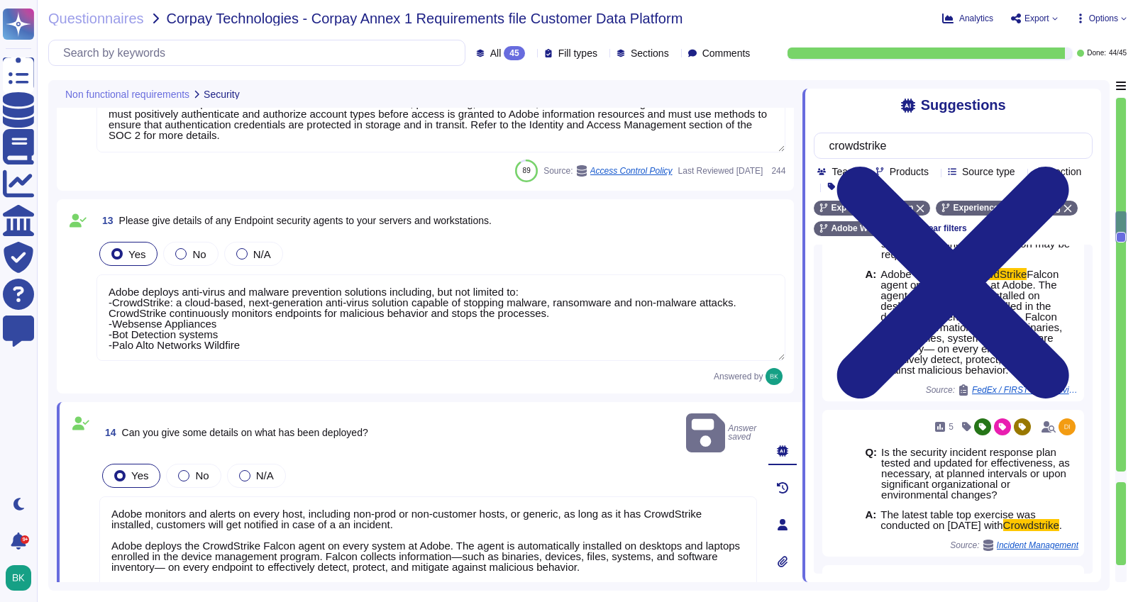
type textarea "Security patches must be applied according to the timelines and severity level …"
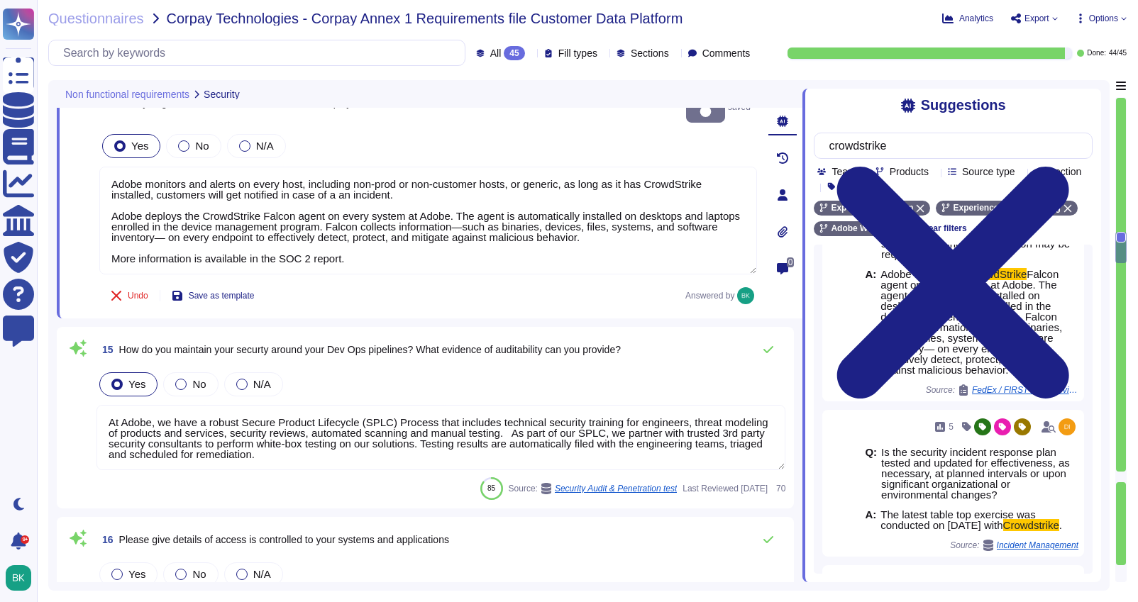
type textarea "The Adobe People Resources Security Standard outlines specific details for back…"
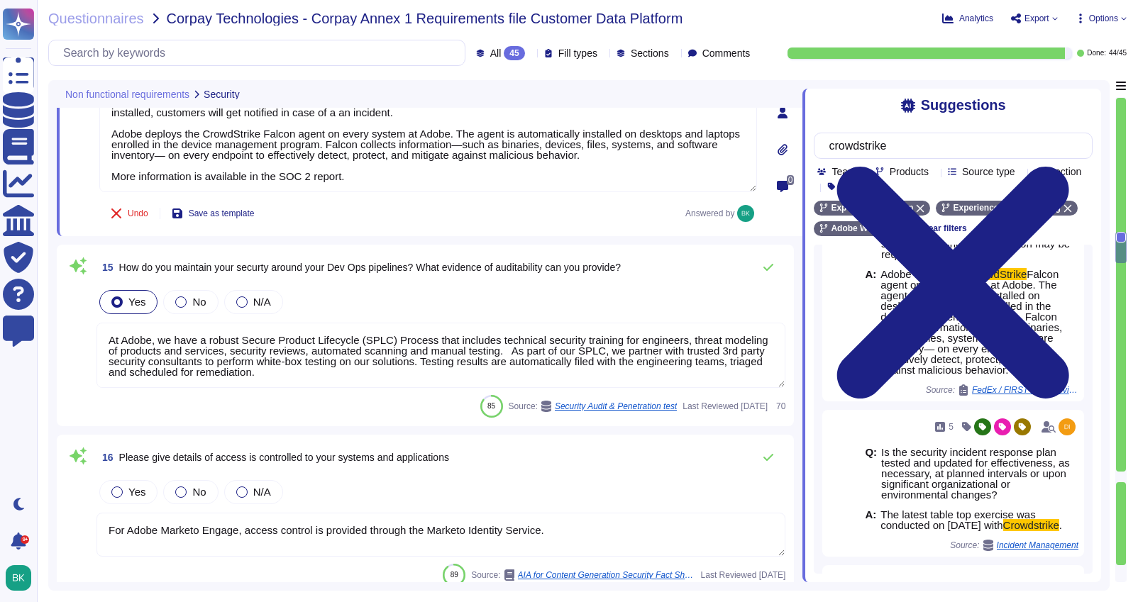
scroll to position [2953, 0]
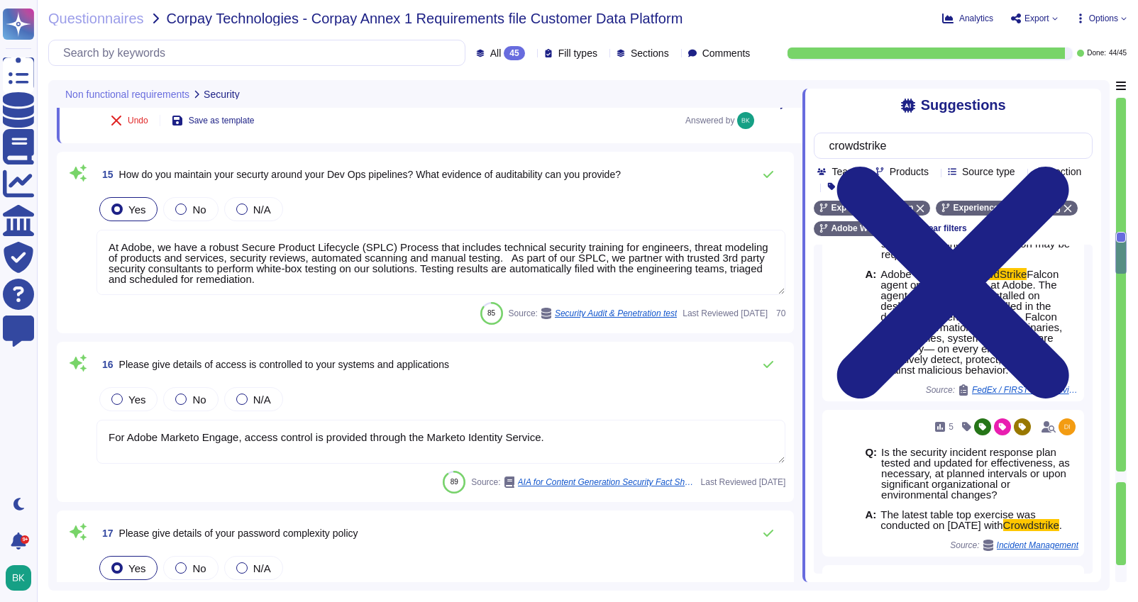
click at [425, 282] on textarea "At Adobe, we have a robust Secure Product Lifecycle (SPLC) Process that include…" at bounding box center [441, 262] width 689 height 65
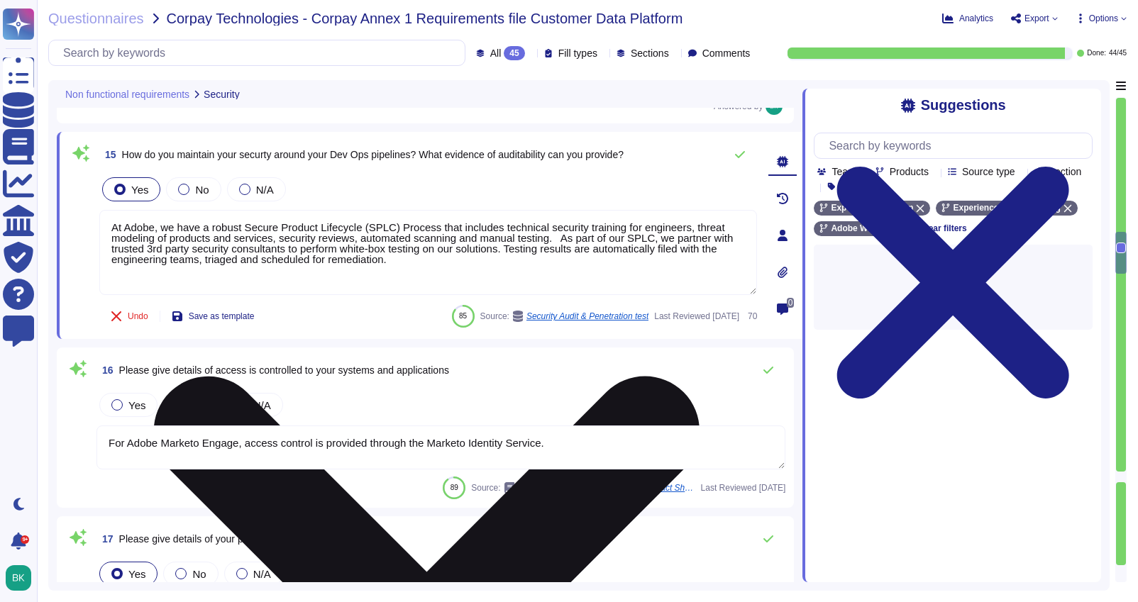
scroll to position [0, 0]
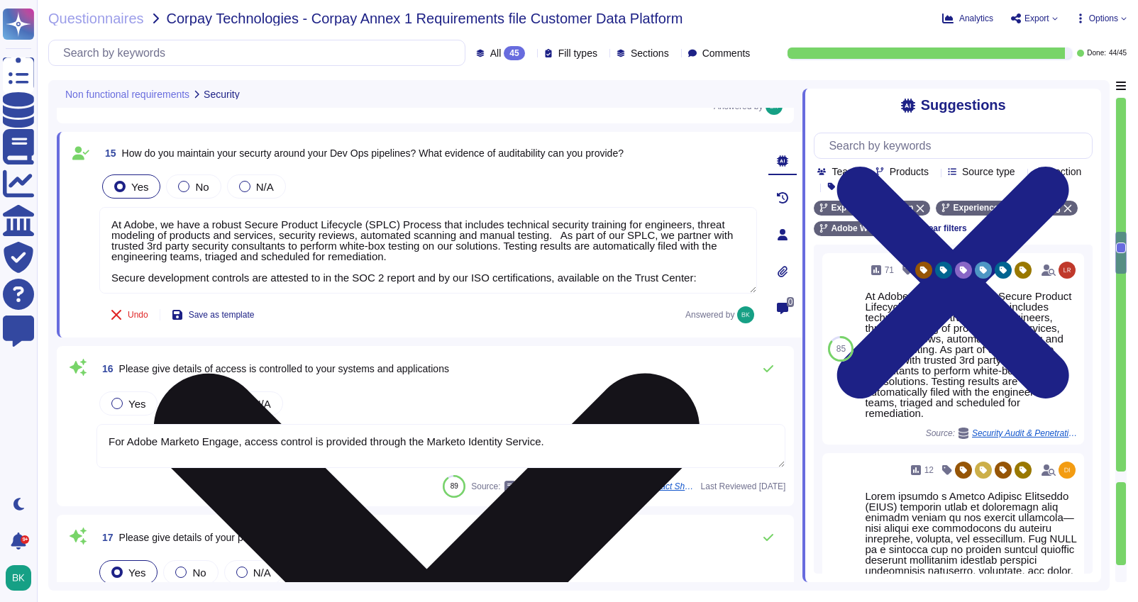
click at [725, 281] on textarea "At Adobe, we have a robust Secure Product Lifecycle (SPLC) Process that include…" at bounding box center [428, 250] width 658 height 87
paste textarea "[URL][DOMAIN_NAME]"
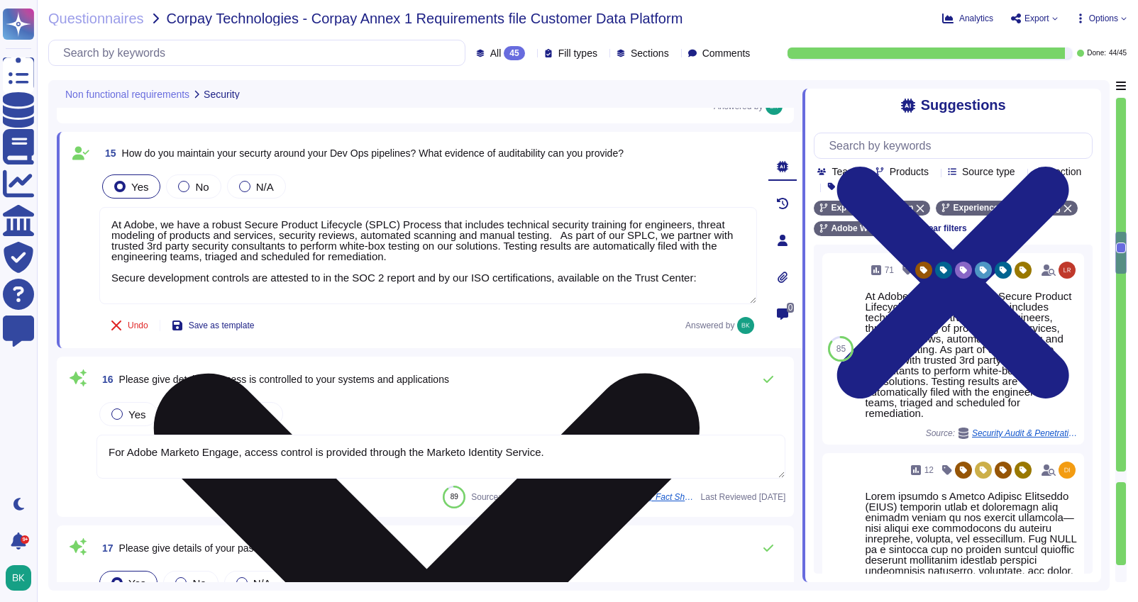
type textarea "At Adobe, we have a robust Secure Product Lifecycle (SPLC) Process that include…"
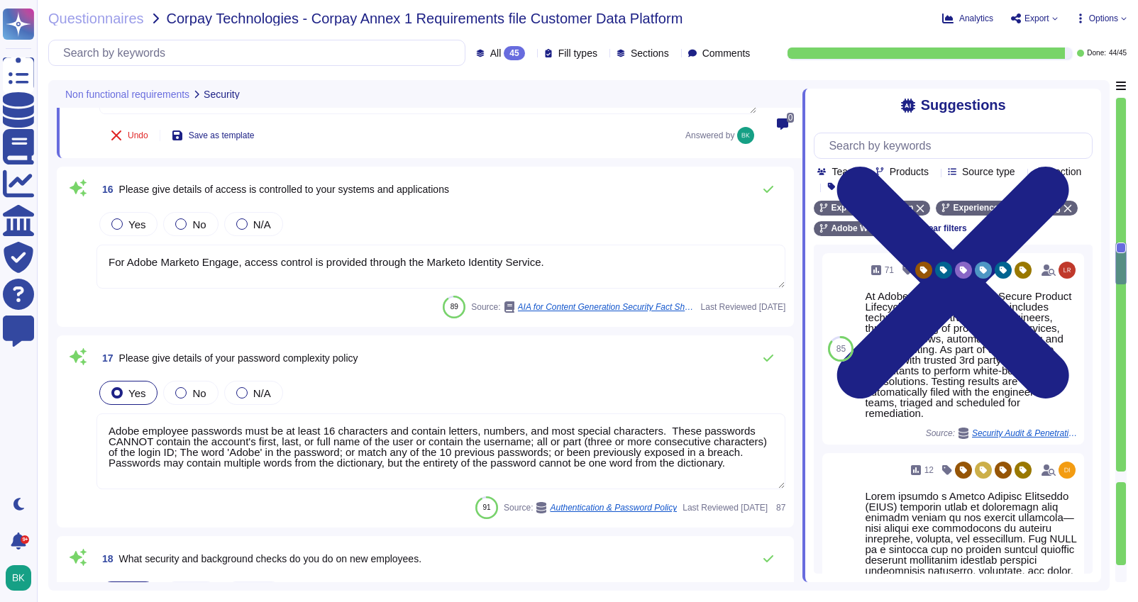
type textarea "This is handled by the product/implementation team. Please see [URL][DOMAIN_NAM…"
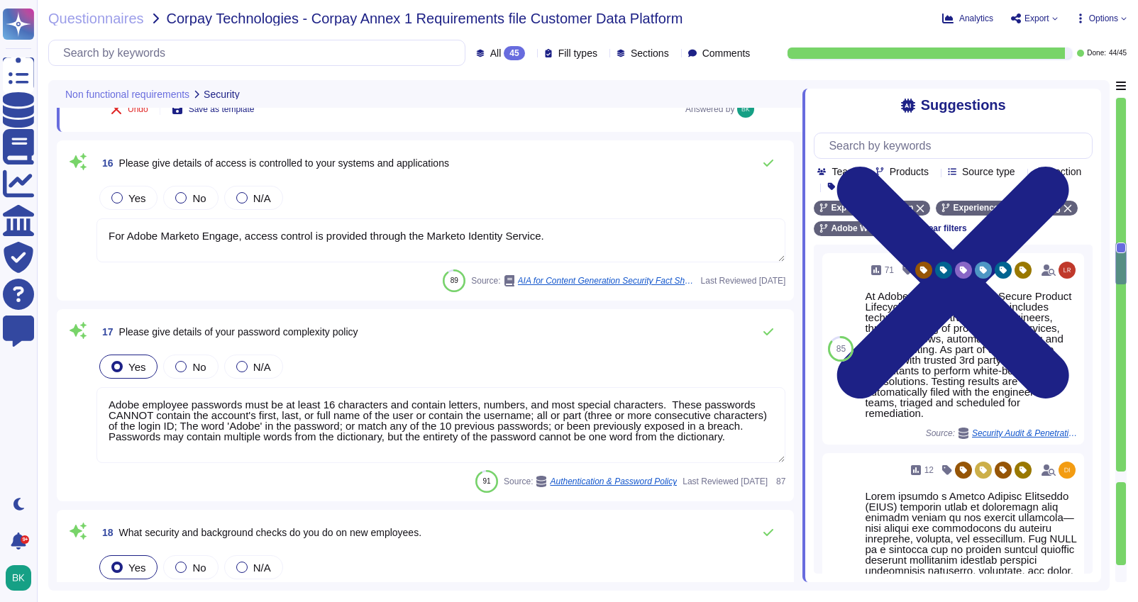
scroll to position [3173, 0]
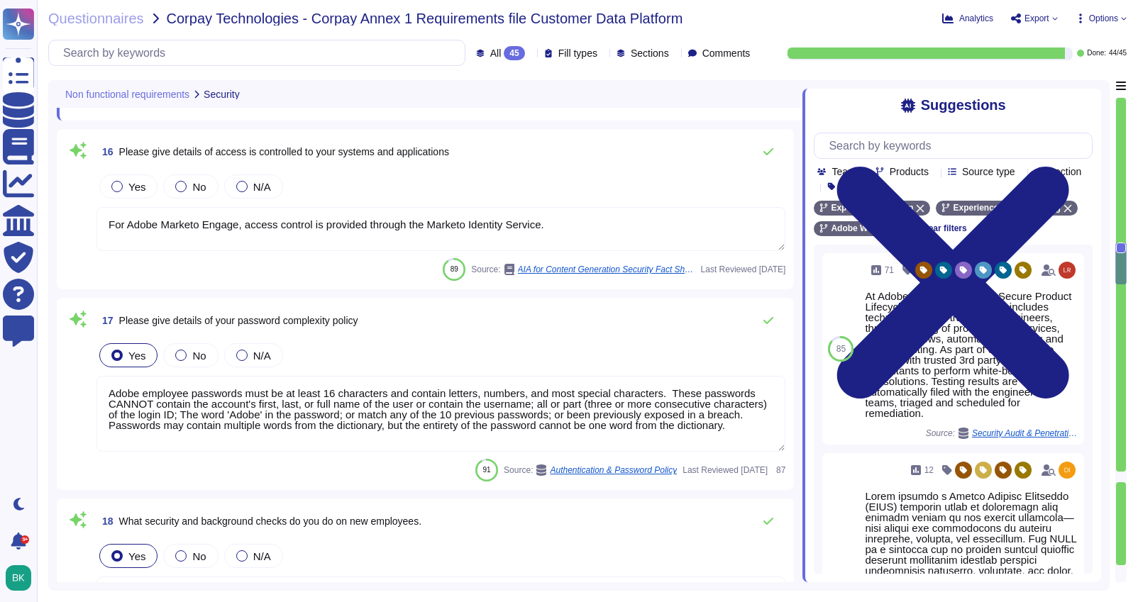
type textarea "All logical access accounts have a quarterly review. (See SOC 2 Control IAM-01-…"
type textarea "At Adobe, we have a robust Secure Product Lifecycle (SPLC) Process that include…"
click at [113, 189] on div at bounding box center [116, 186] width 11 height 11
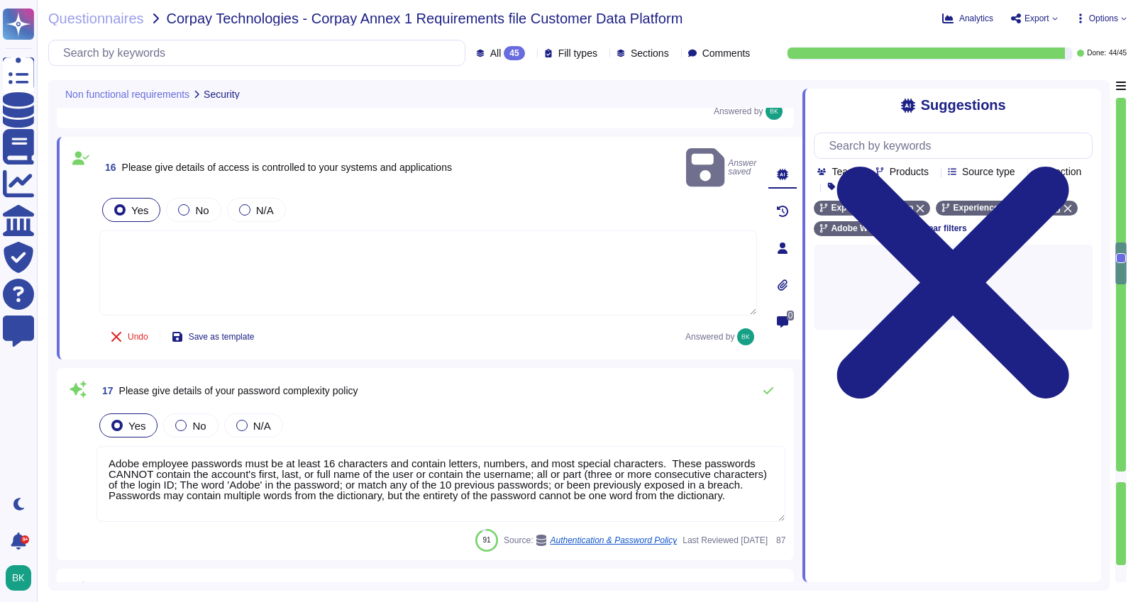
click at [495, 240] on textarea at bounding box center [428, 273] width 658 height 85
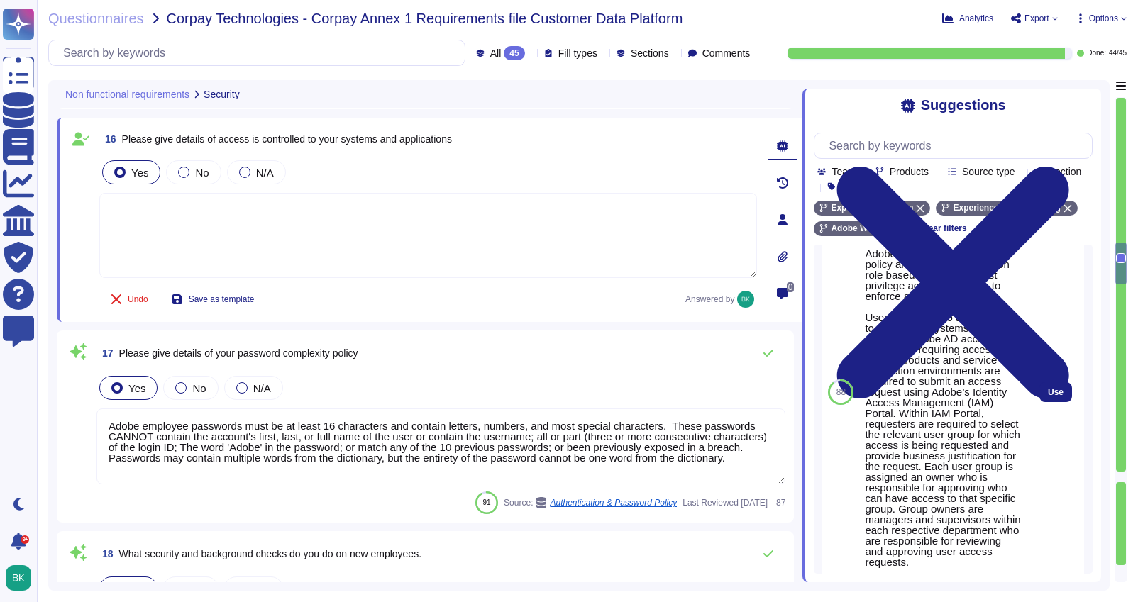
scroll to position [478, 0]
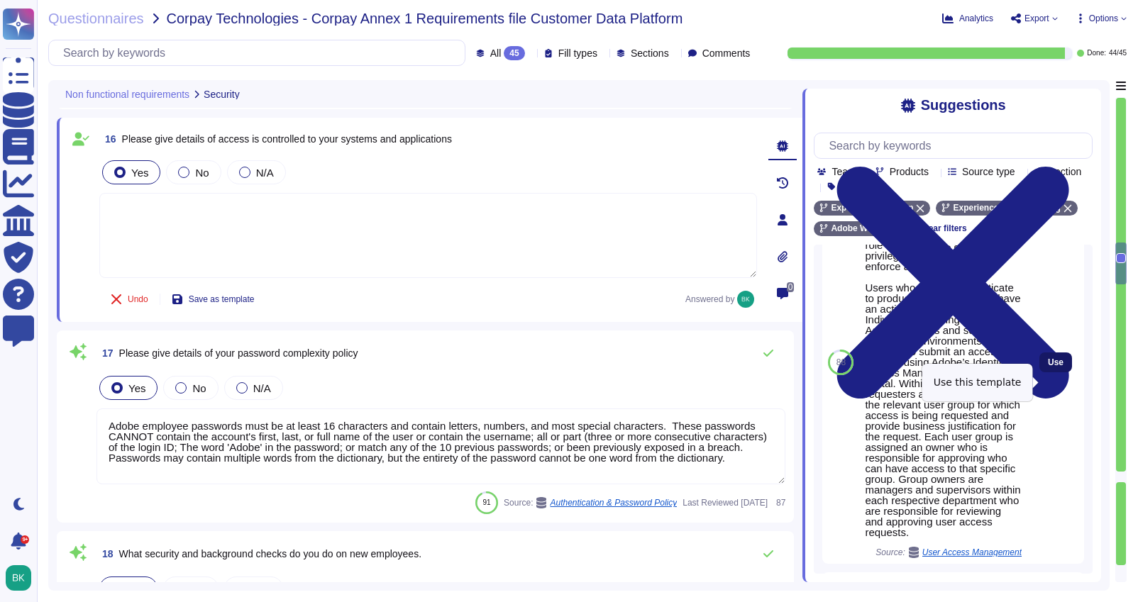
click at [1052, 367] on span "Use" at bounding box center [1056, 362] width 16 height 9
type textarea "Adobe has established access policy and standards based on role based access an…"
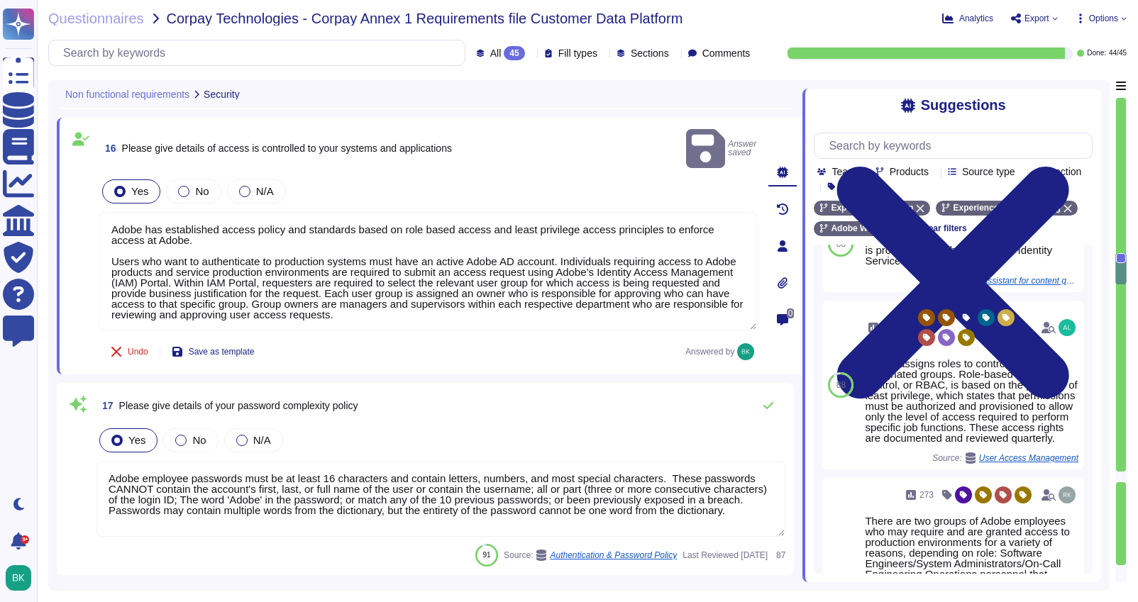
type textarea "All logical access accounts have a quarterly review. (See SOC 2 Control IAM-01-…"
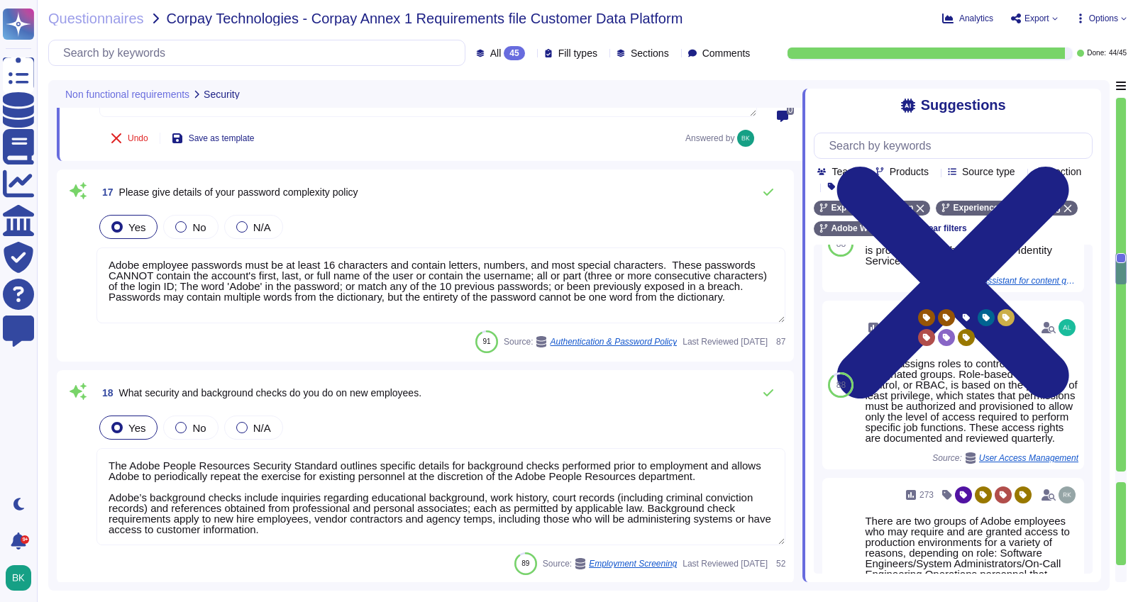
scroll to position [1, 0]
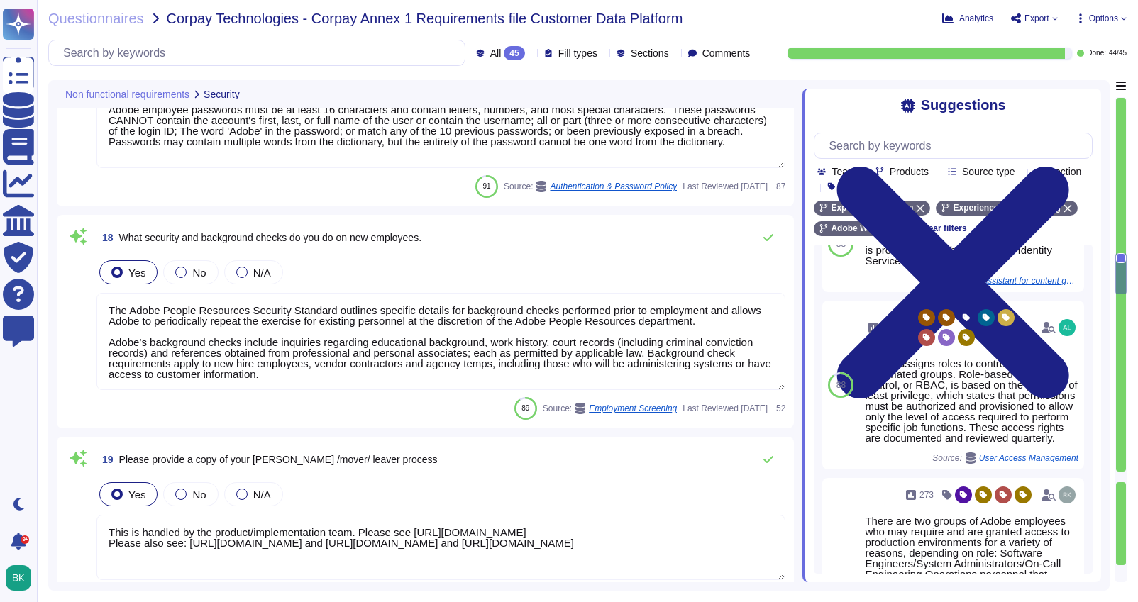
type textarea "Lorem ips dolorsitame Consectetu Adipisc Elitsedd eiu Tempori Utlabo Etdolor Ma…"
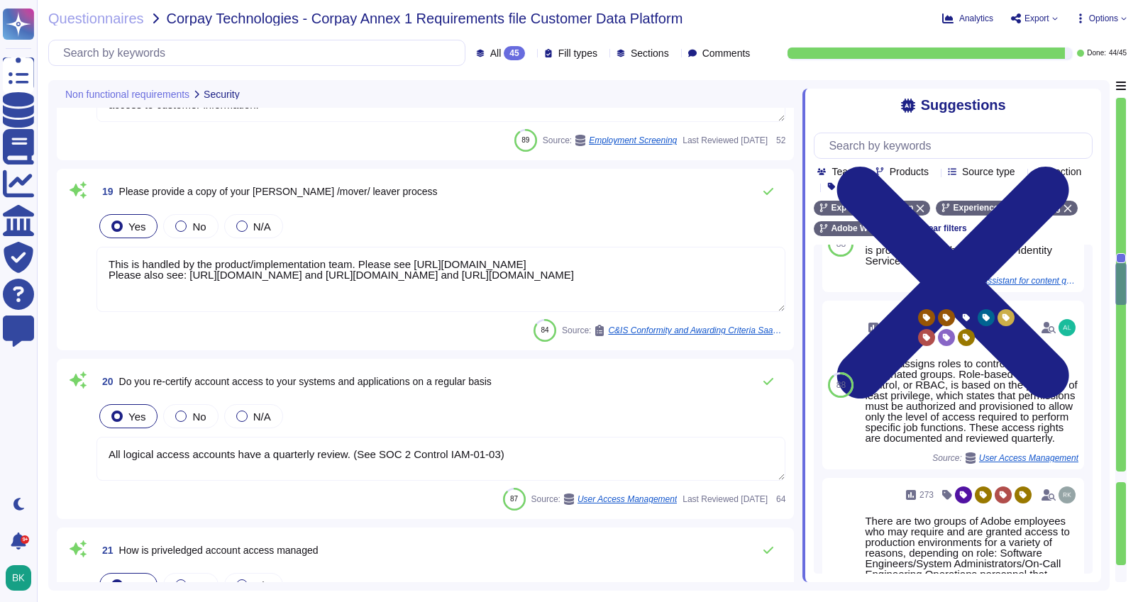
scroll to position [3803, 0]
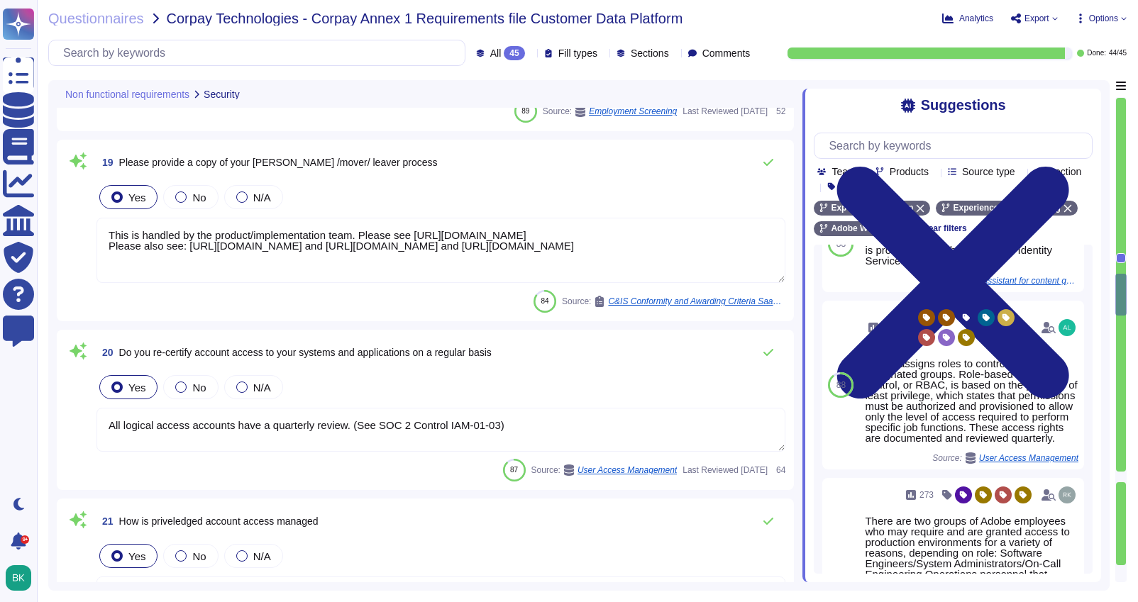
type textarea "Lorem ipsumdol sitametco ad elitsedd e tempori utlabore etdolorem aliquaen ad m…"
click at [464, 263] on textarea "This is handled by the product/implementation team. Please see [URL][DOMAIN_NAM…" at bounding box center [441, 250] width 689 height 65
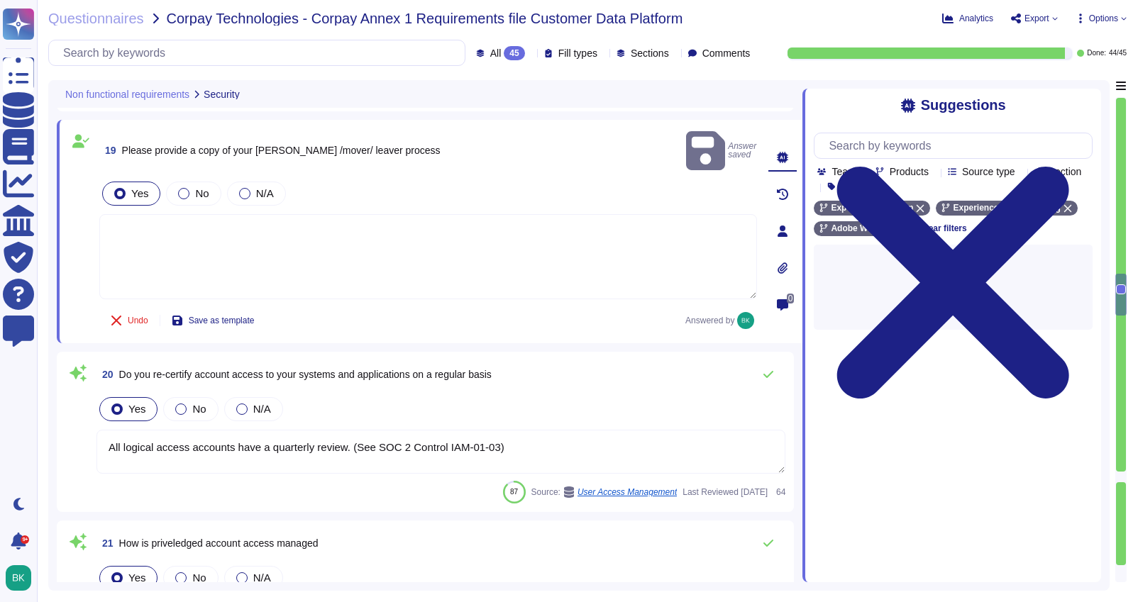
click at [480, 219] on textarea at bounding box center [428, 256] width 658 height 85
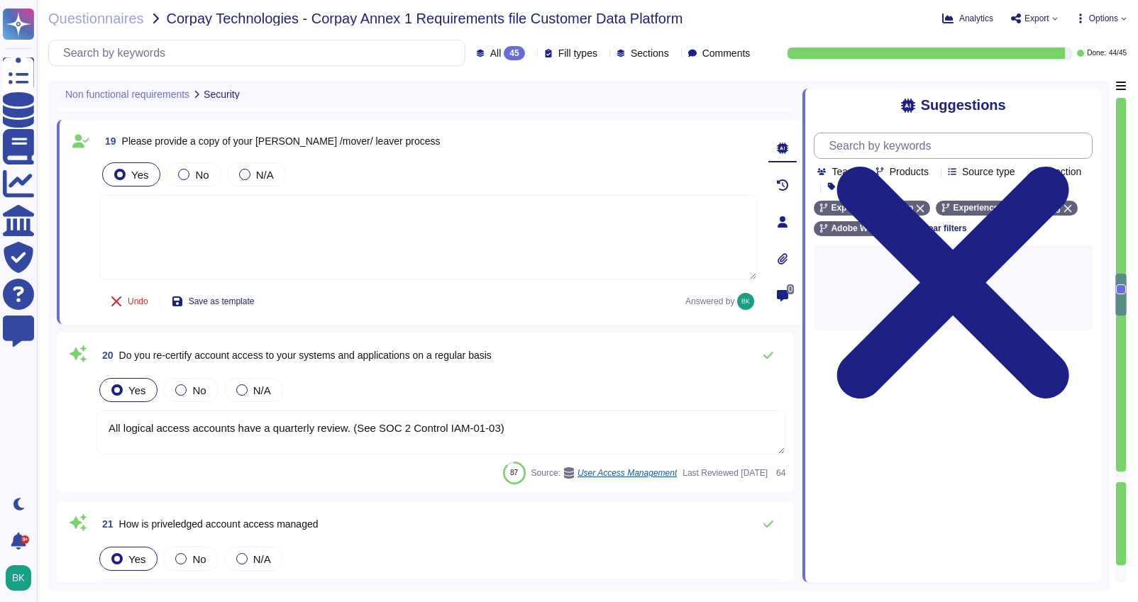
click at [922, 145] on input "text" at bounding box center [957, 145] width 270 height 25
type input "logical access"
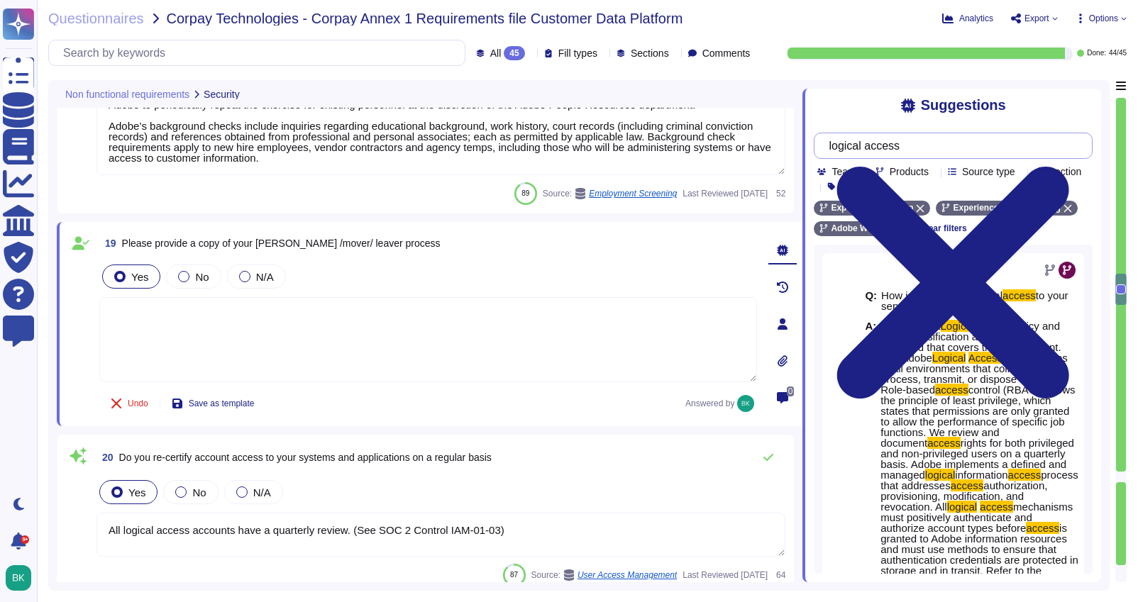
scroll to position [3620, 0]
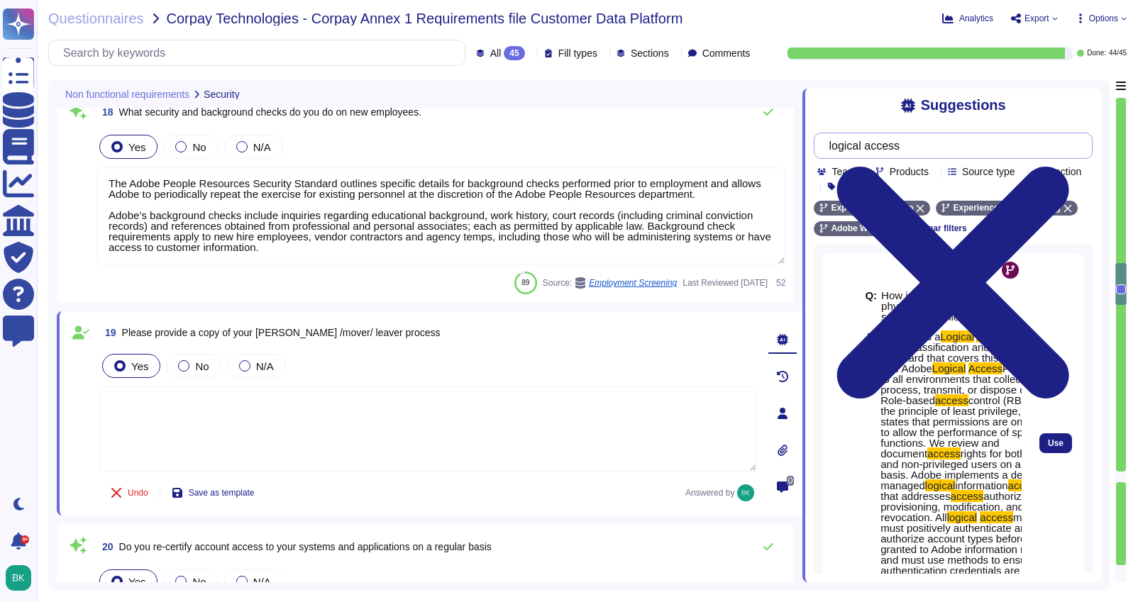
type textarea "Adobe has established access policy and standards based on role based access an…"
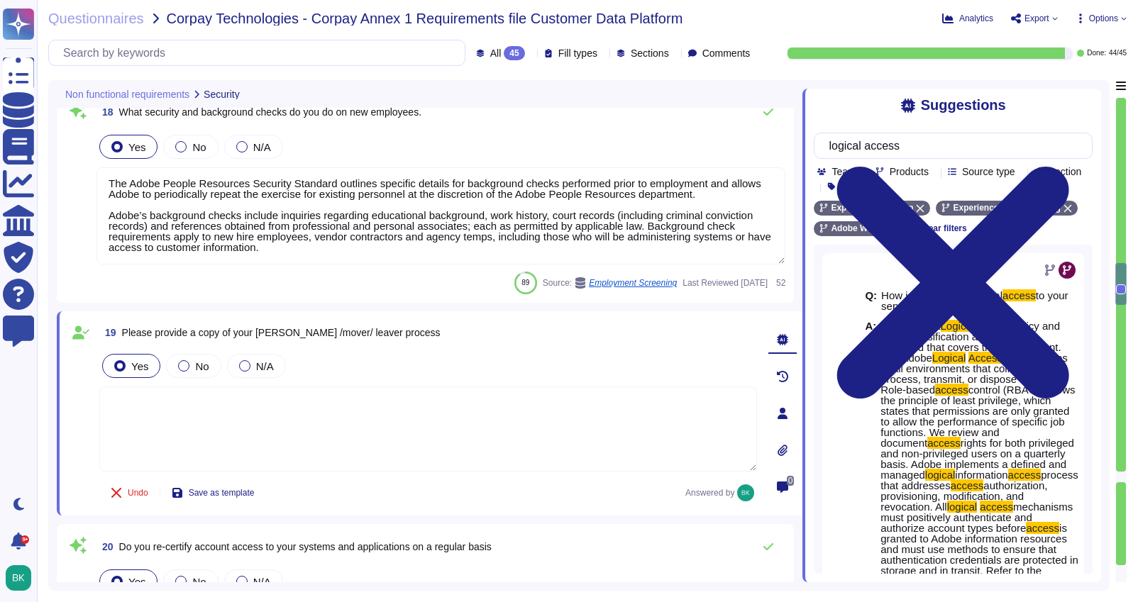
click at [569, 214] on textarea "The Adobe People Resources Security Standard outlines specific details for back…" at bounding box center [441, 215] width 689 height 97
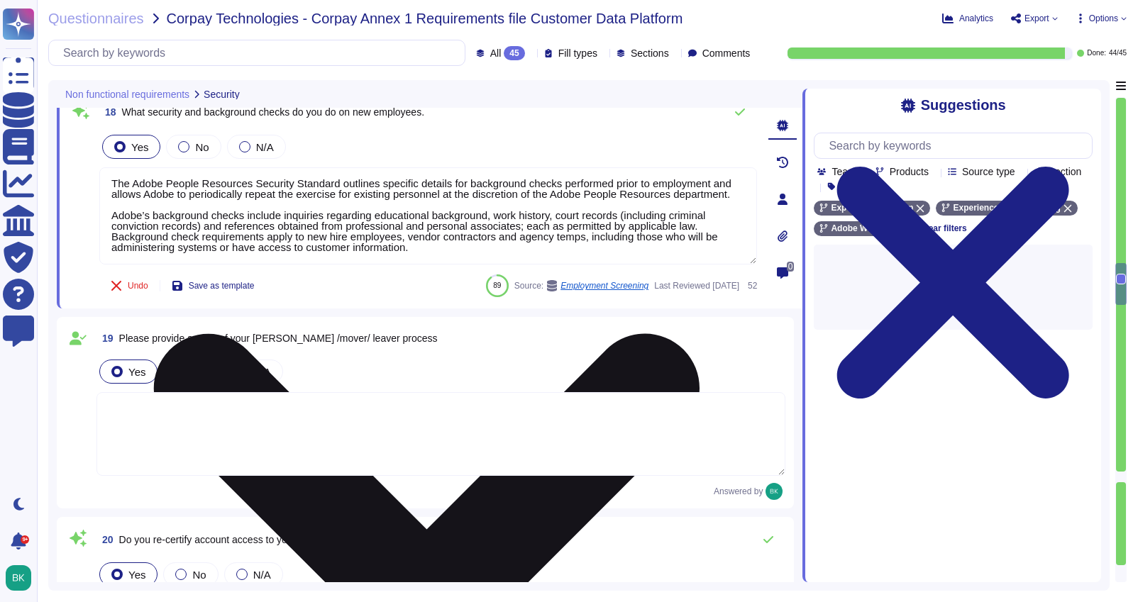
scroll to position [0, 0]
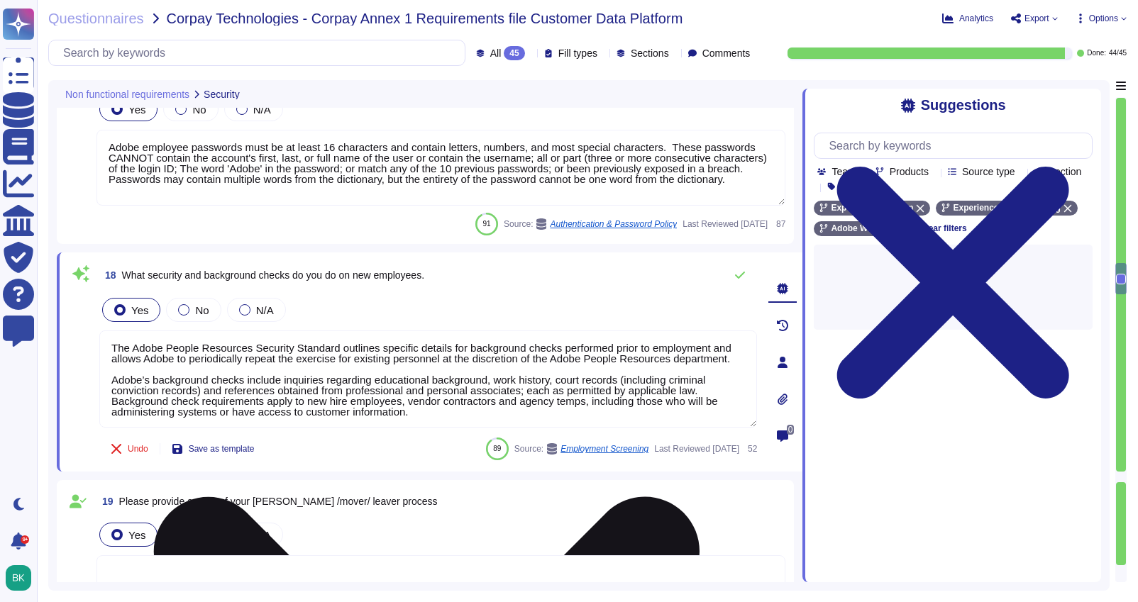
type textarea "At Adobe, we have a robust Secure Product Lifecycle (SPLC) Process that include…"
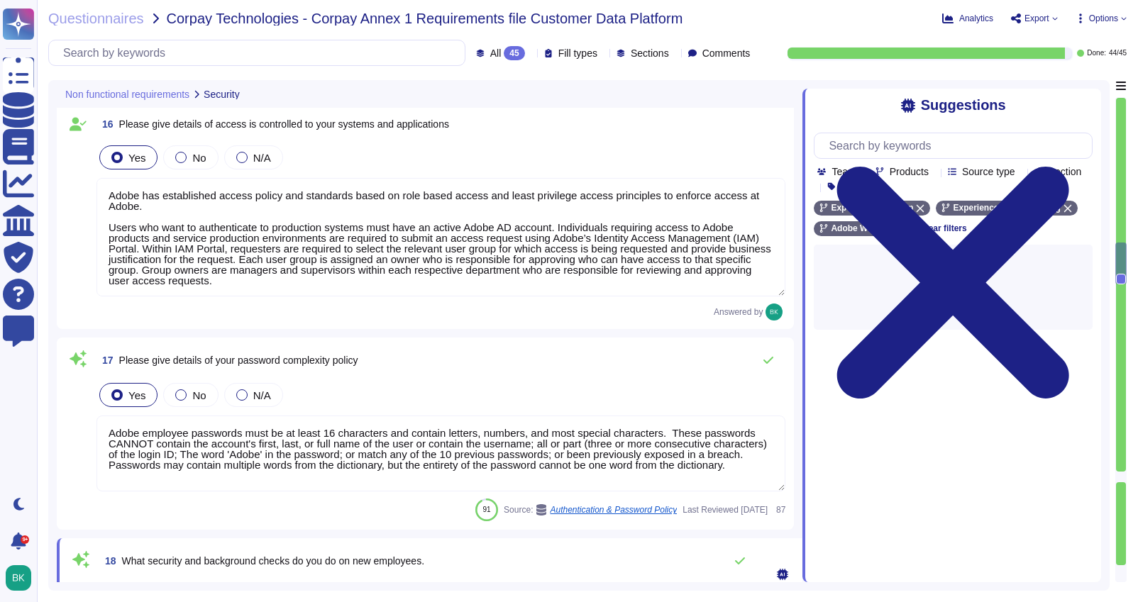
scroll to position [3168, 0]
type textarea "Adobe monitors and alerts on every host, including non-prod or non-customer hos…"
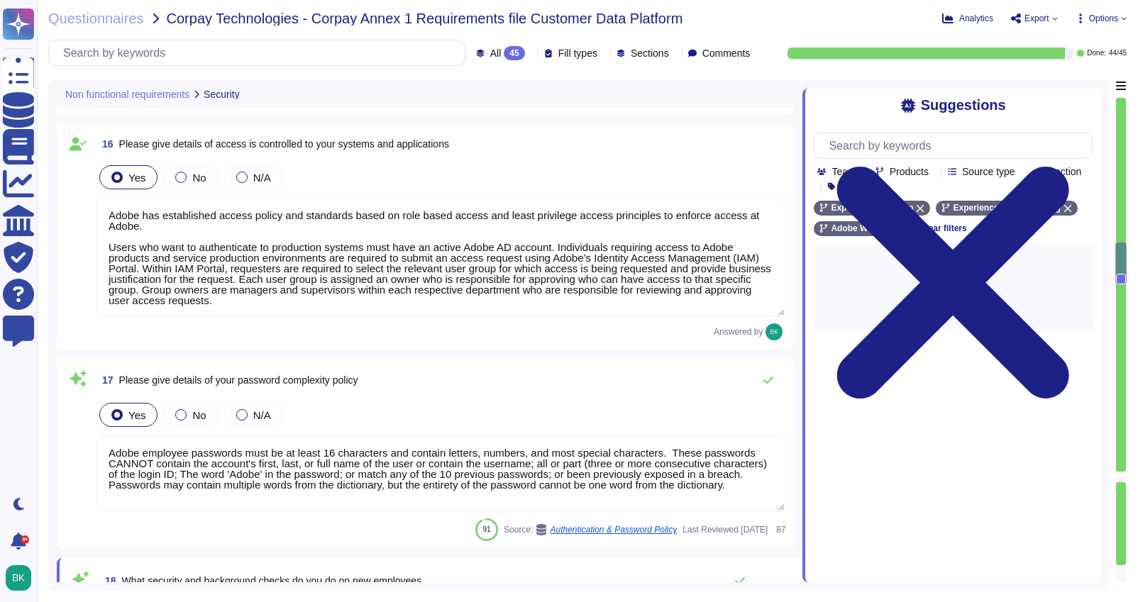
click at [318, 260] on textarea "Adobe has established access policy and standards based on role based access an…" at bounding box center [441, 257] width 689 height 119
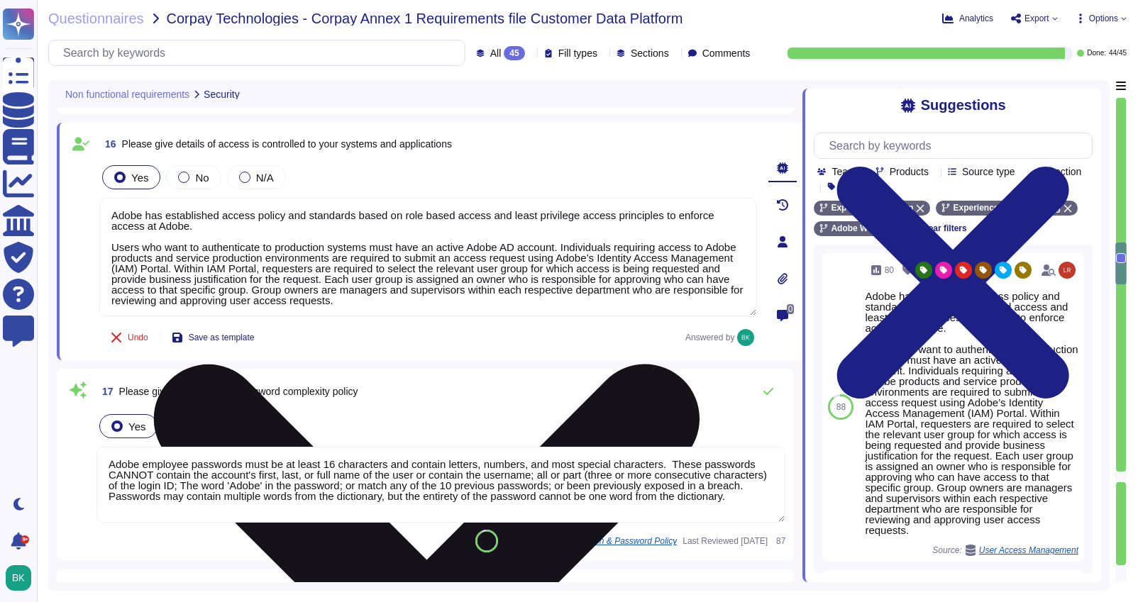
drag, startPoint x: 551, startPoint y: 307, endPoint x: 107, endPoint y: 213, distance: 453.3
click at [107, 213] on textarea "Adobe has established access policy and standards based on role based access an…" at bounding box center [428, 257] width 658 height 119
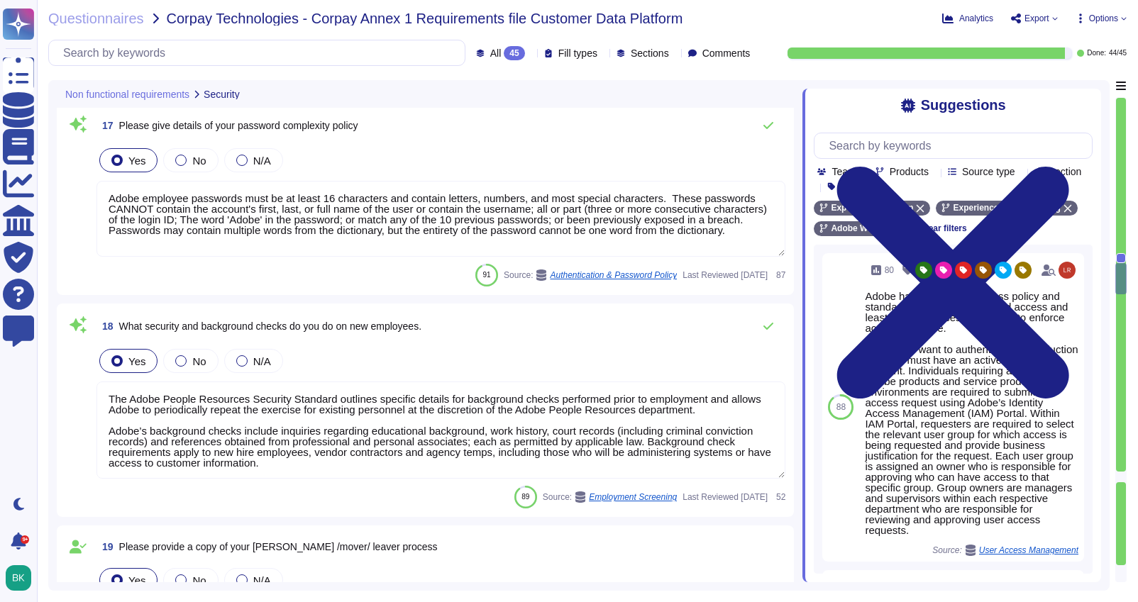
type textarea "Lorem ips dolorsitame Consectetu Adipisc Elitsedd eiu Tempori Utlabo Etdolor Ma…"
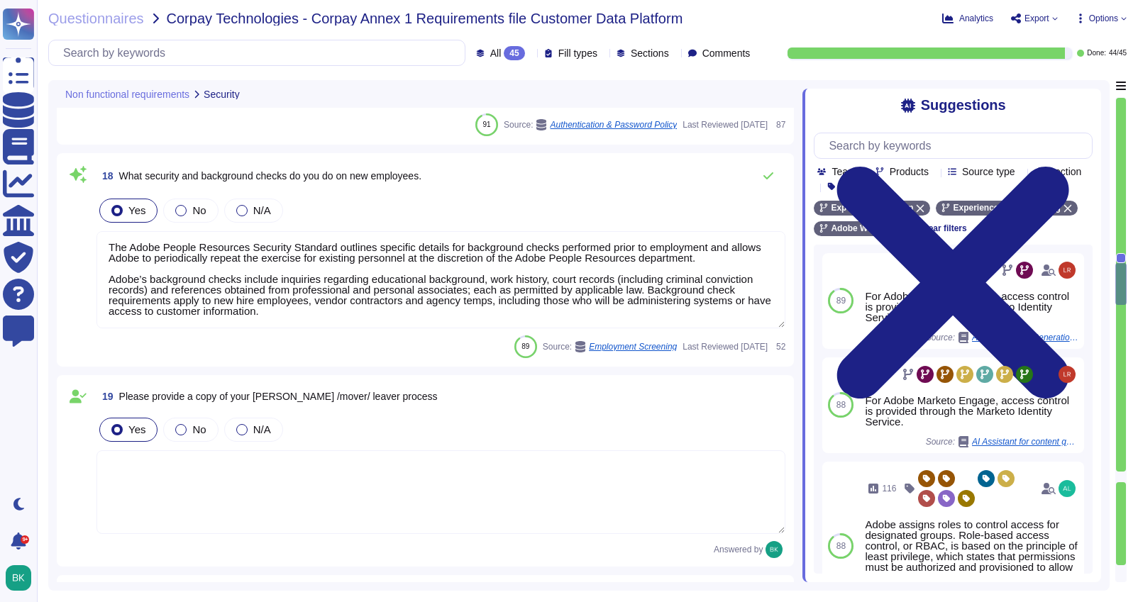
scroll to position [0, 0]
click at [177, 460] on textarea at bounding box center [441, 493] width 689 height 84
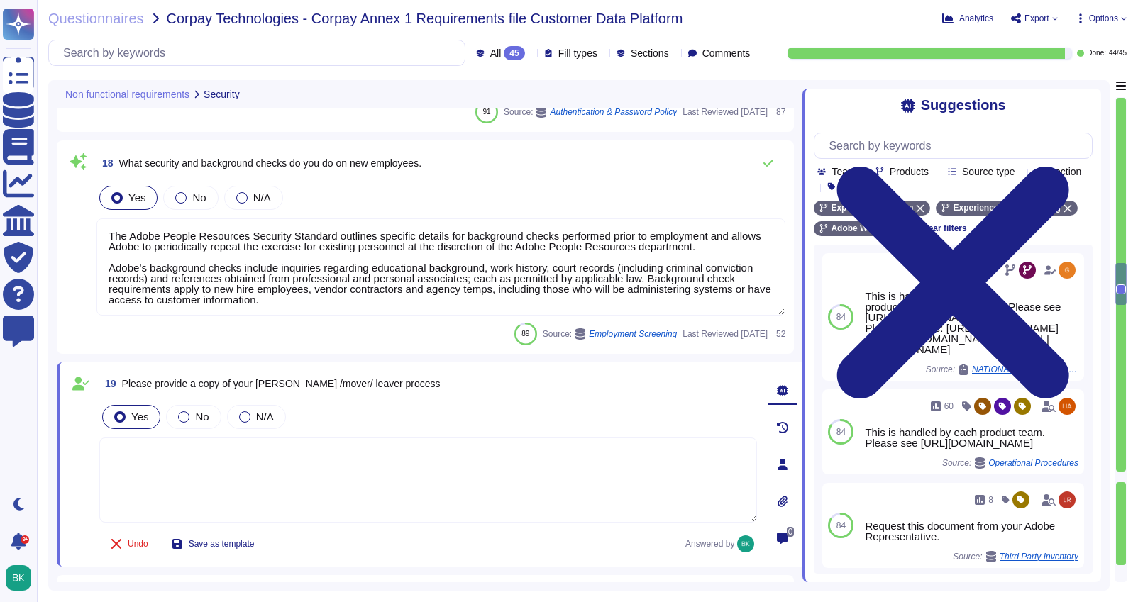
paste textarea "Adobe has established access policy and standards based on role based access an…"
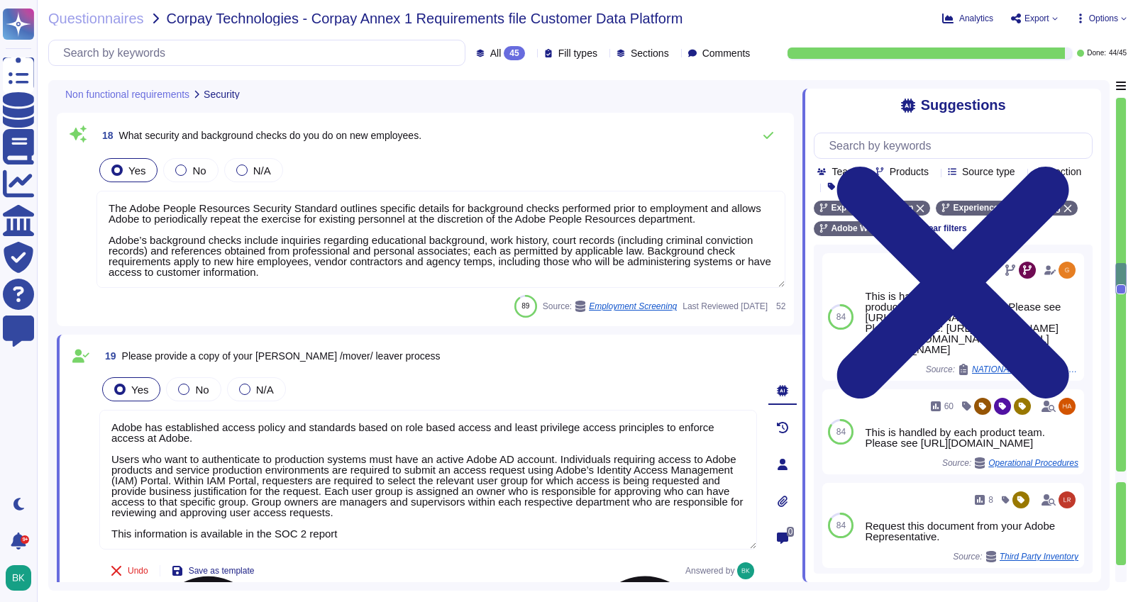
type textarea "Adobe has established access policy and standards based on role based access an…"
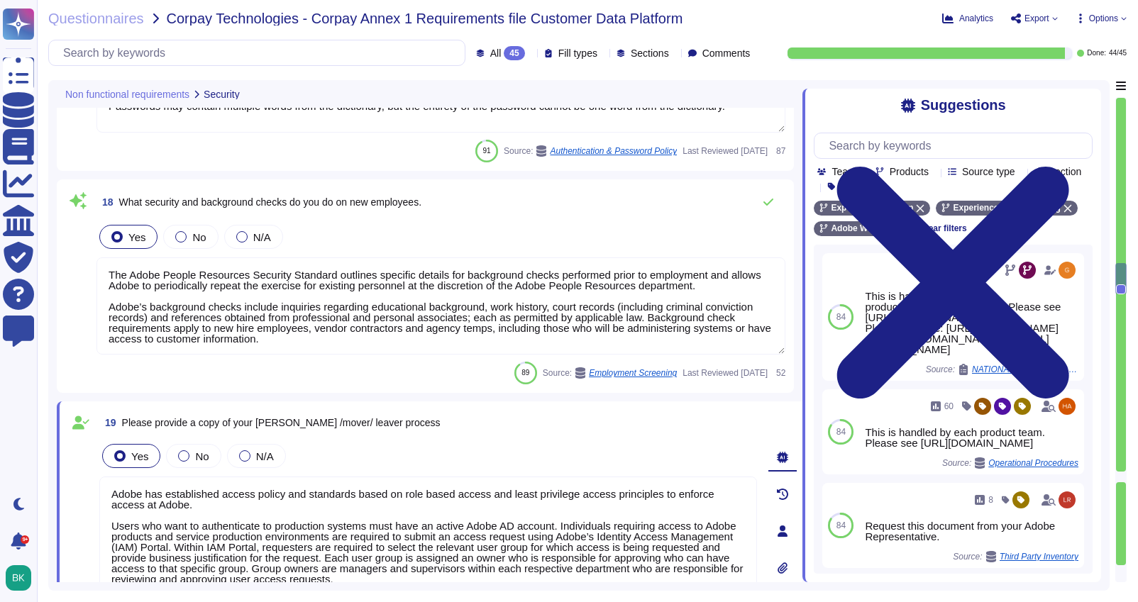
type textarea "At Adobe, we have a robust Secure Product Lifecycle (SPLC) Process that include…"
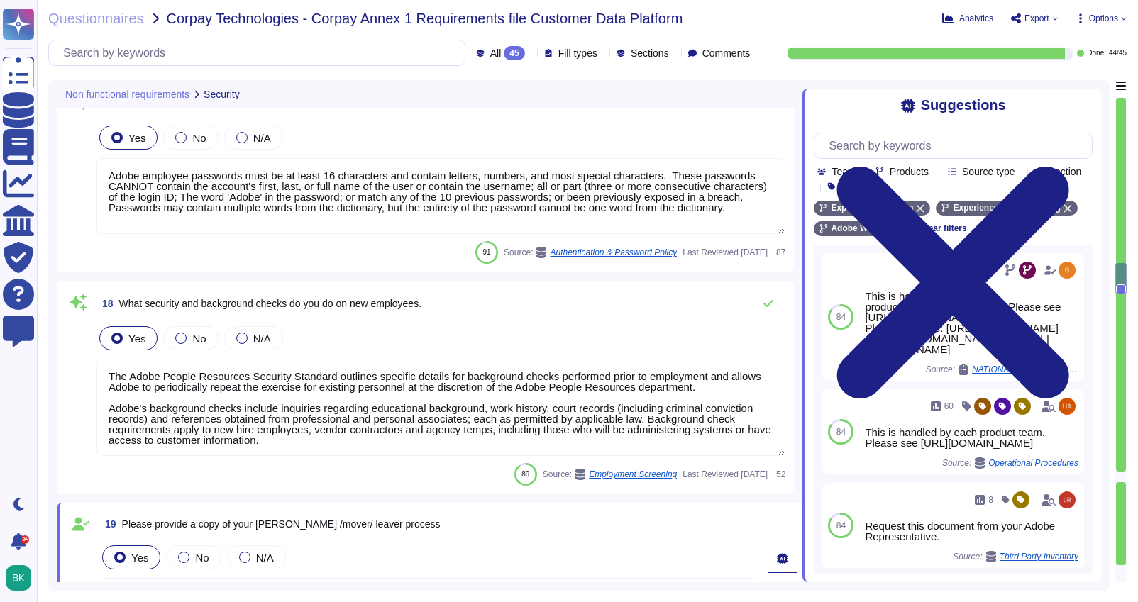
scroll to position [3400, 0]
type textarea "Adobe has established access policy and standards based on role based access an…"
click at [249, 219] on textarea "Adobe employee passwords must be at least 16 characters and contain letters, nu…" at bounding box center [441, 198] width 689 height 76
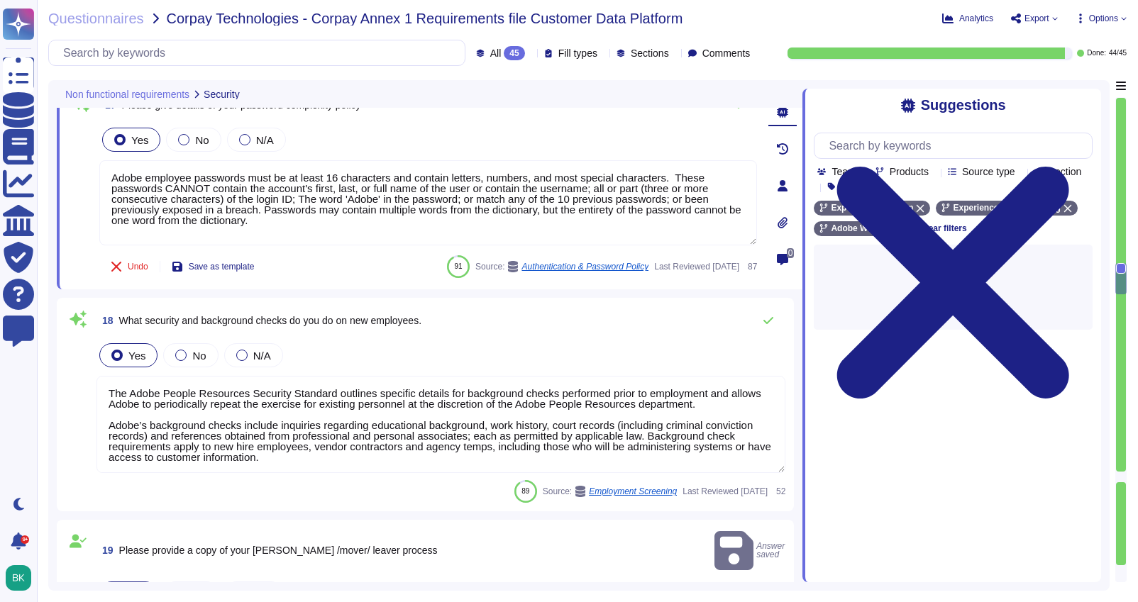
click at [244, 402] on textarea "The Adobe People Resources Security Standard outlines specific details for back…" at bounding box center [441, 424] width 689 height 97
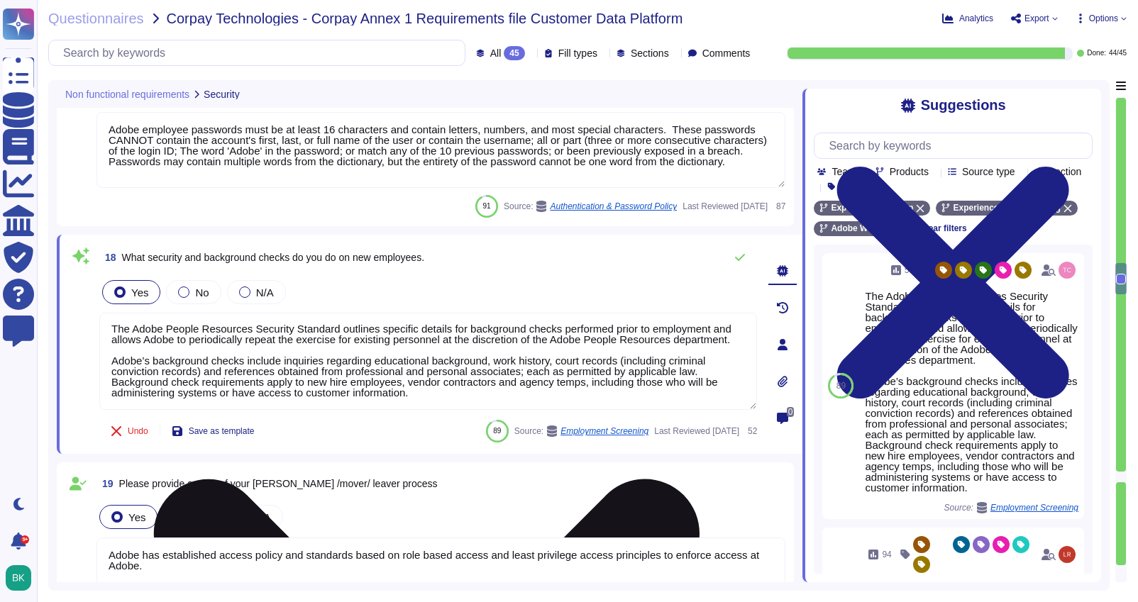
scroll to position [0, 0]
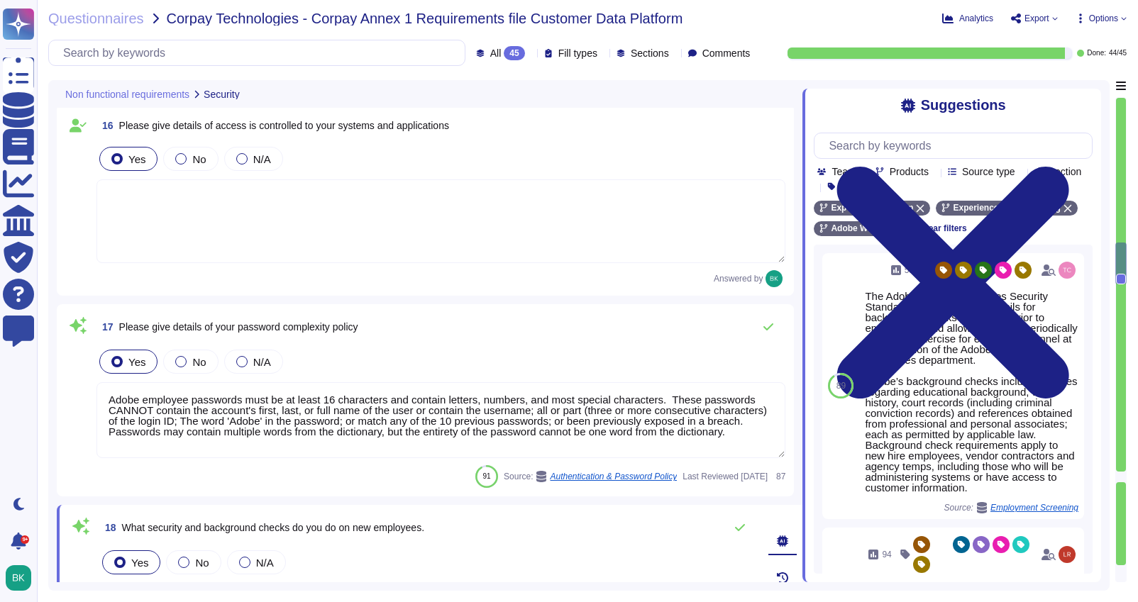
type textarea "Adobe monitors and alerts on every host, including non-prod or non-customer hos…"
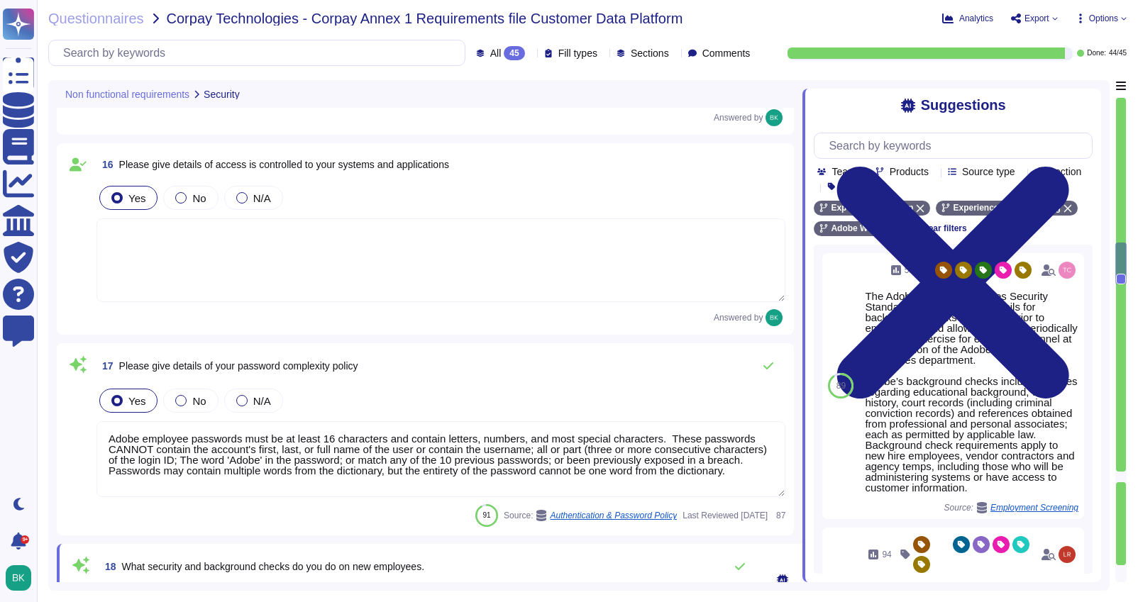
scroll to position [3139, 0]
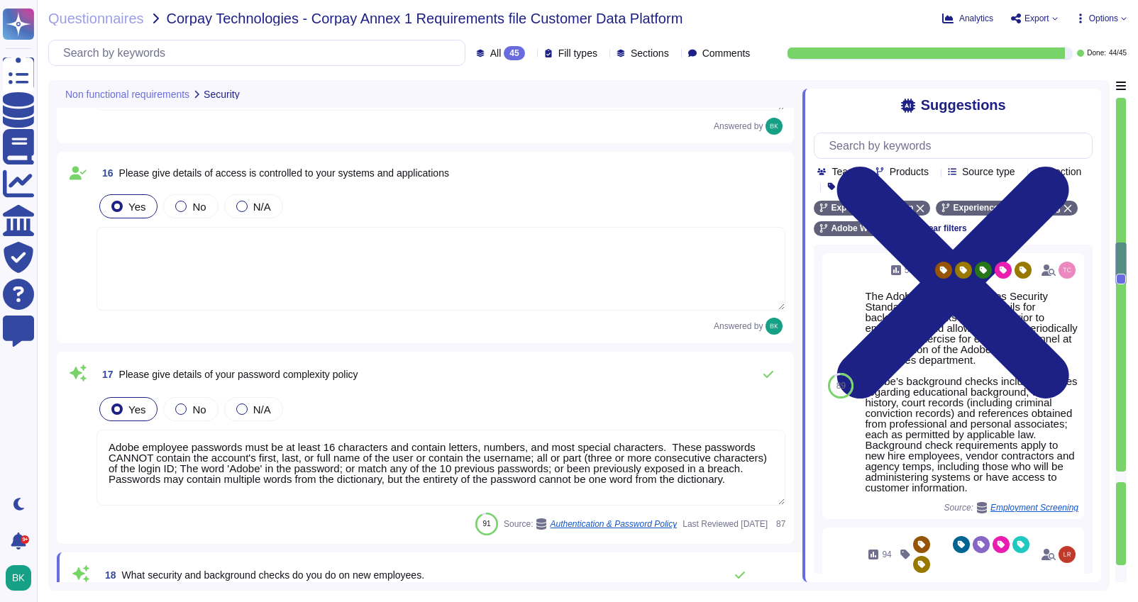
click at [397, 246] on textarea at bounding box center [441, 269] width 689 height 84
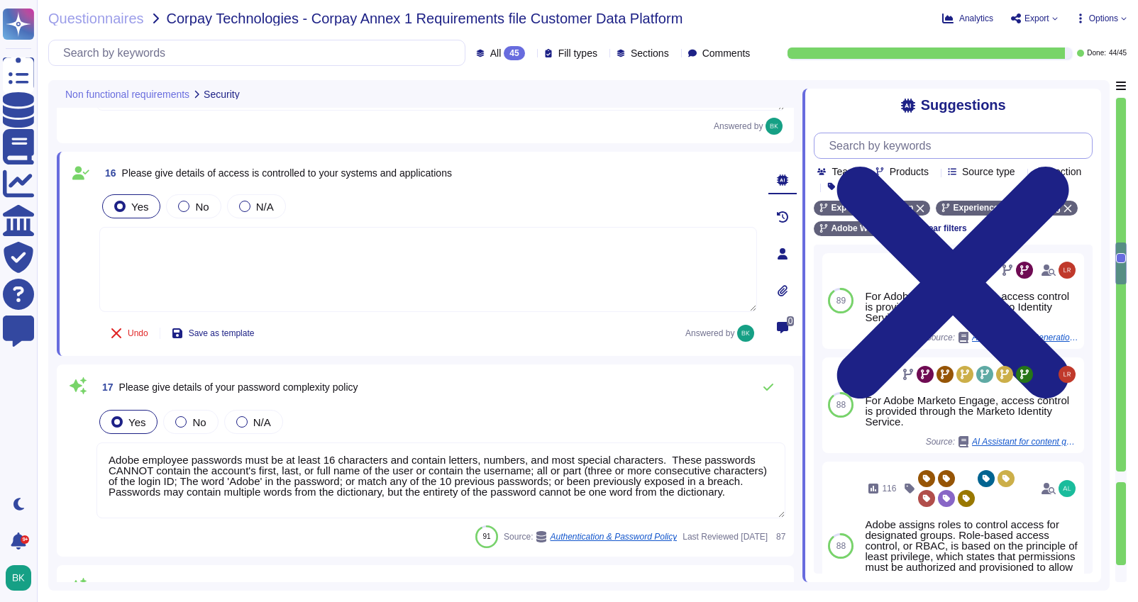
click at [891, 145] on input "text" at bounding box center [957, 145] width 270 height 25
type input "l"
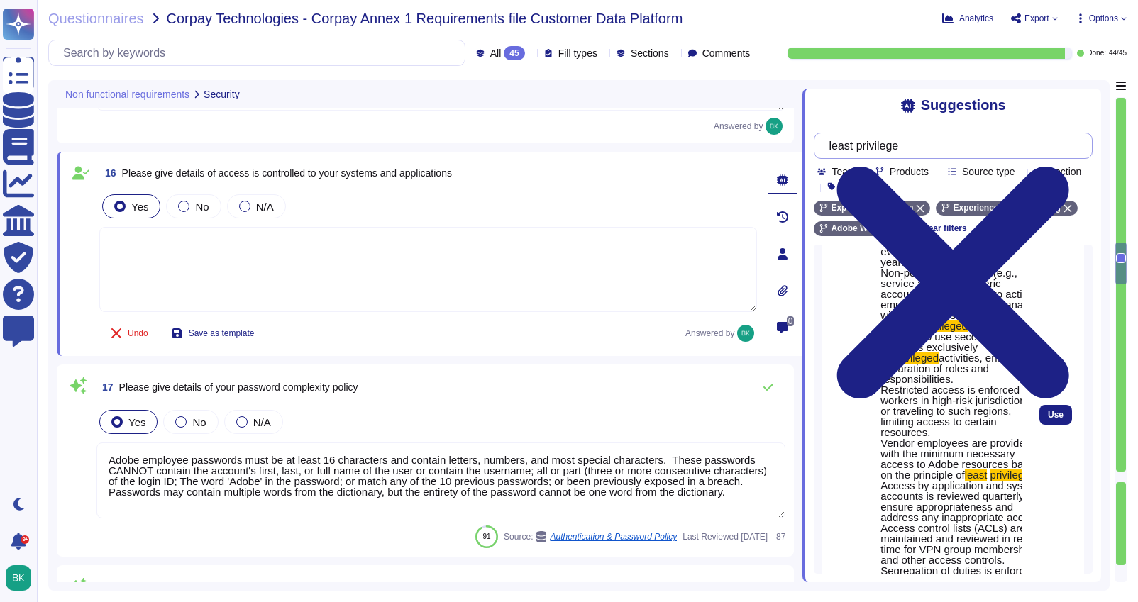
scroll to position [469, 0]
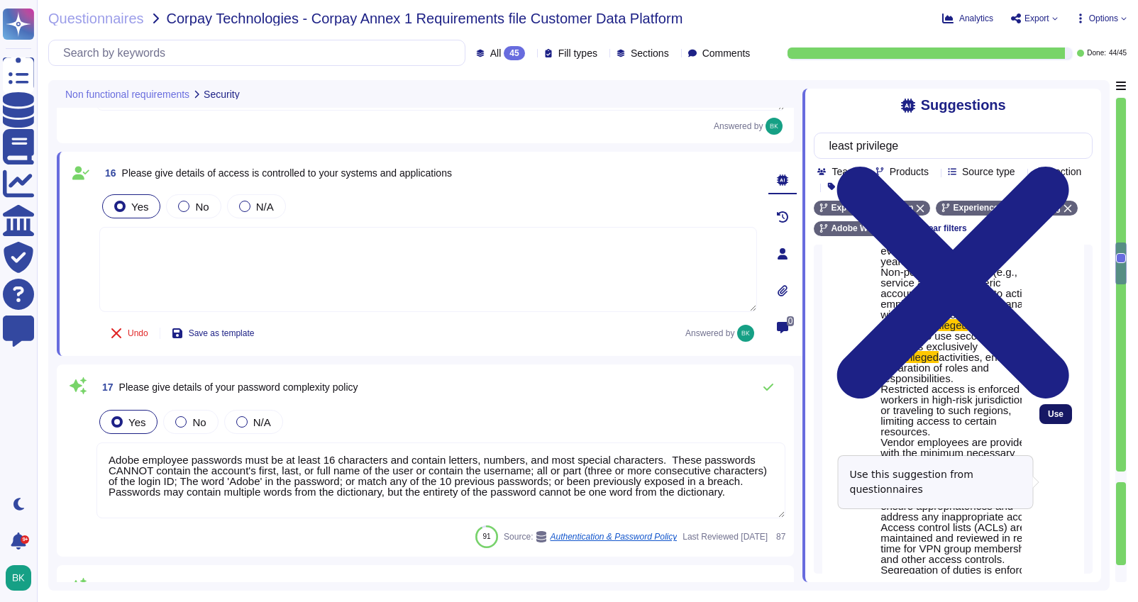
type input "least privilege"
click at [1051, 419] on span "Use" at bounding box center [1056, 414] width 16 height 9
type textarea "Adobe's access control policies and standards ensure that users have the least …"
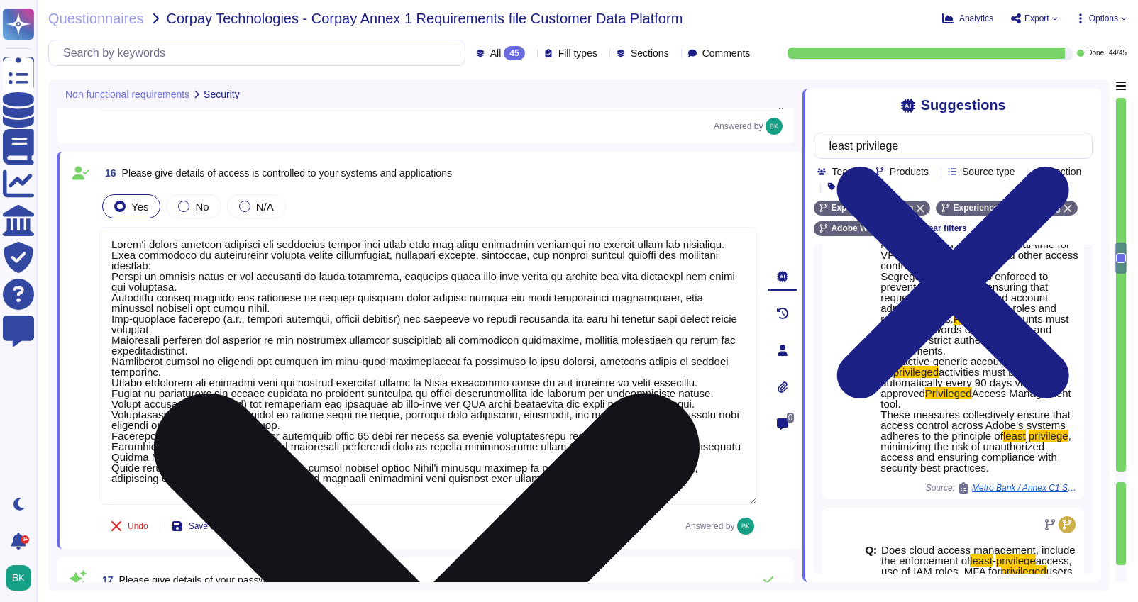
scroll to position [1, 0]
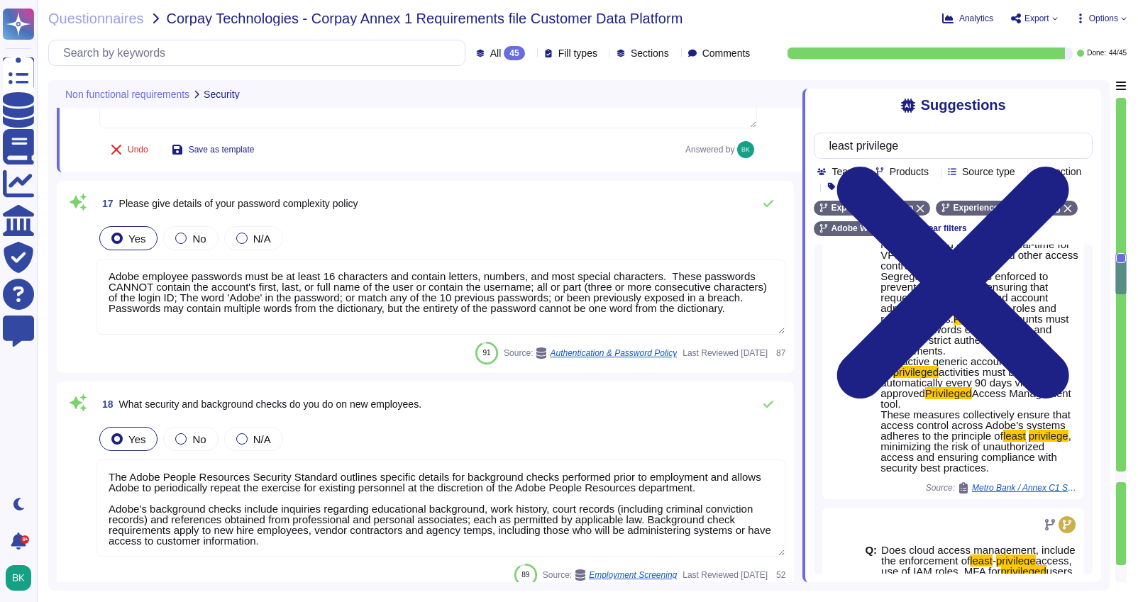
type textarea "All logical access accounts have a quarterly review. (See SOC 2 Control IAM-01-…"
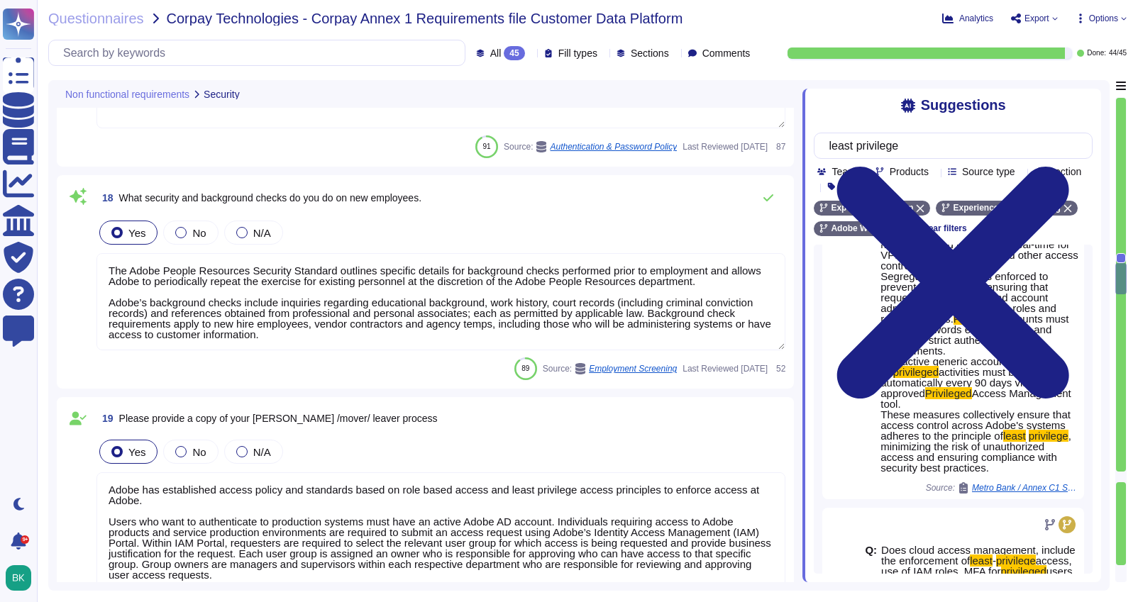
type textarea "Lorem ips dolorsitame Consectetu Adipisc Elitsedd eiu Tempori Utlabo Etdolor Ma…"
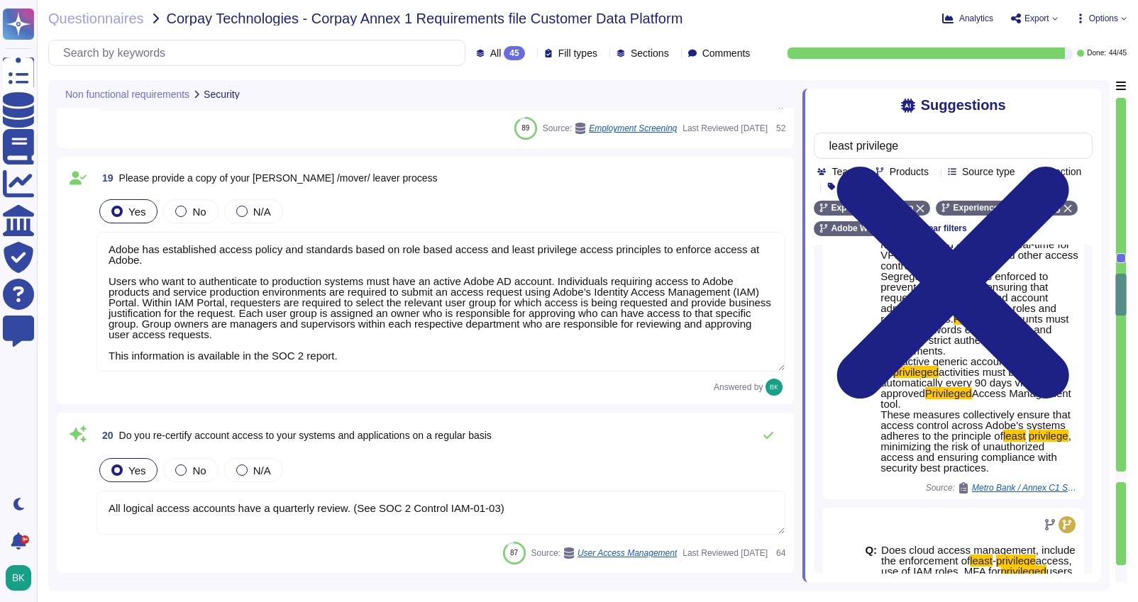
type textarea "Lorem ipsumdol sitametco ad elitsedd e tempori utlabore etdolorem aliquaen ad m…"
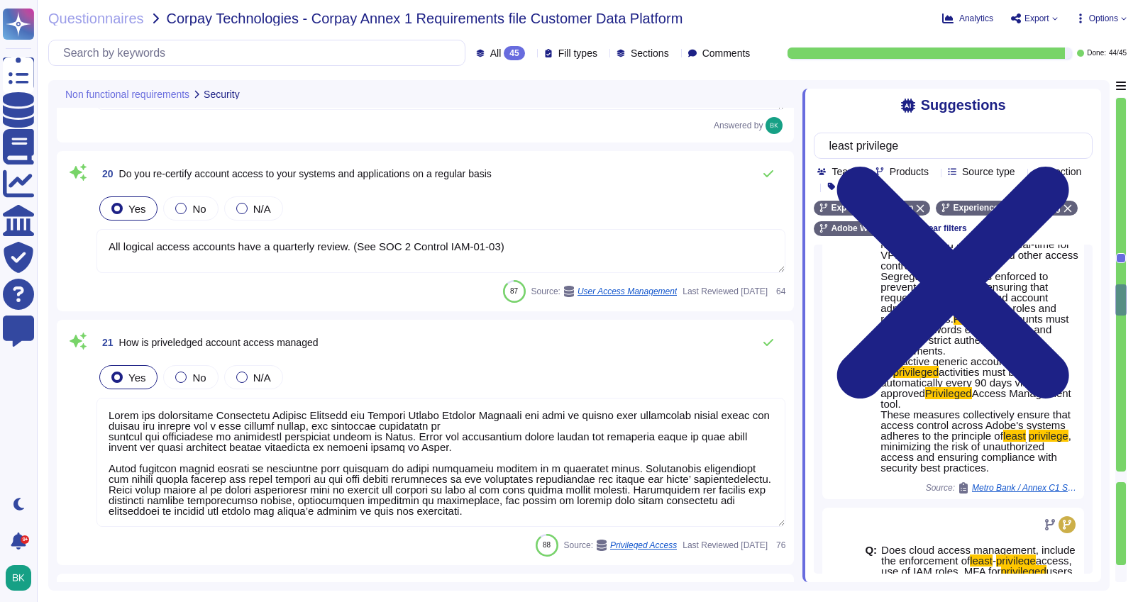
scroll to position [4209, 0]
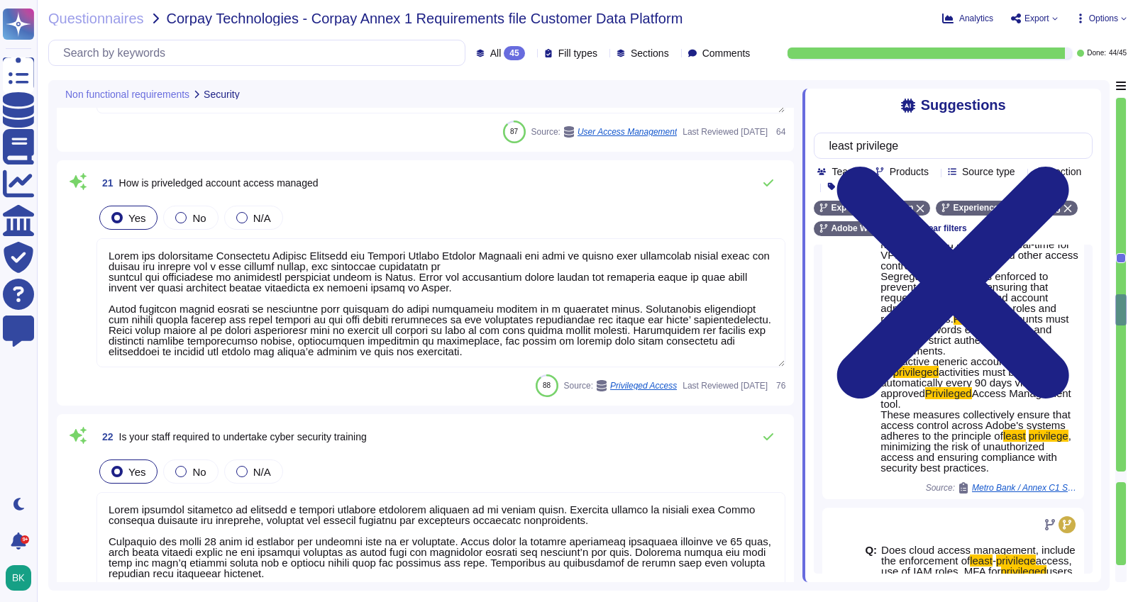
type textarea "Adobe utilizes AES-256 bit encryption at rest and TLS v1.2 or higher for data i…"
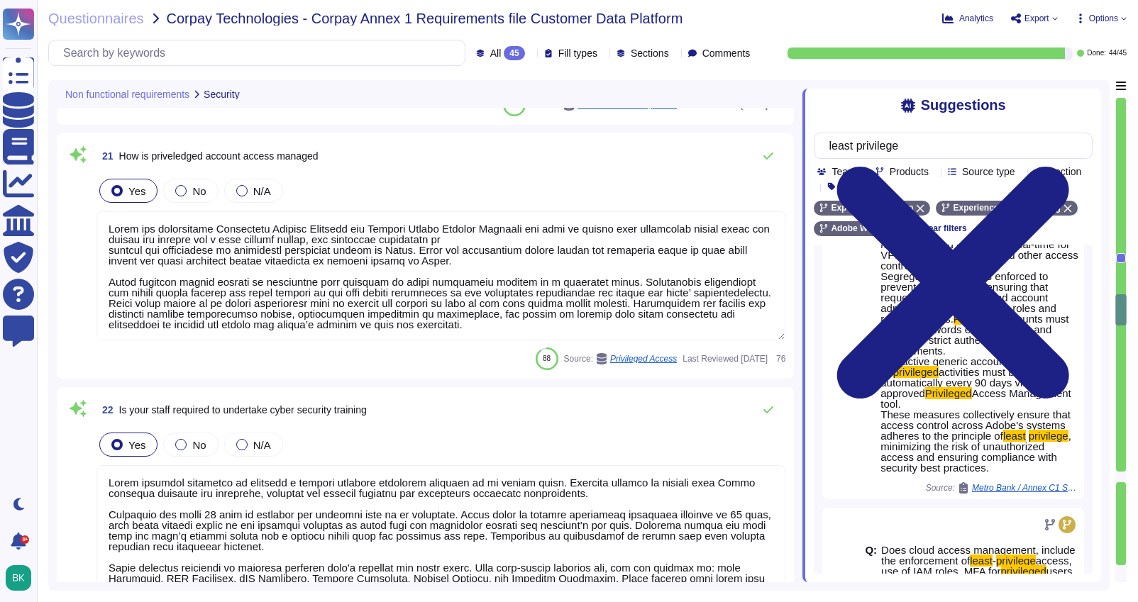
scroll to position [4378, 0]
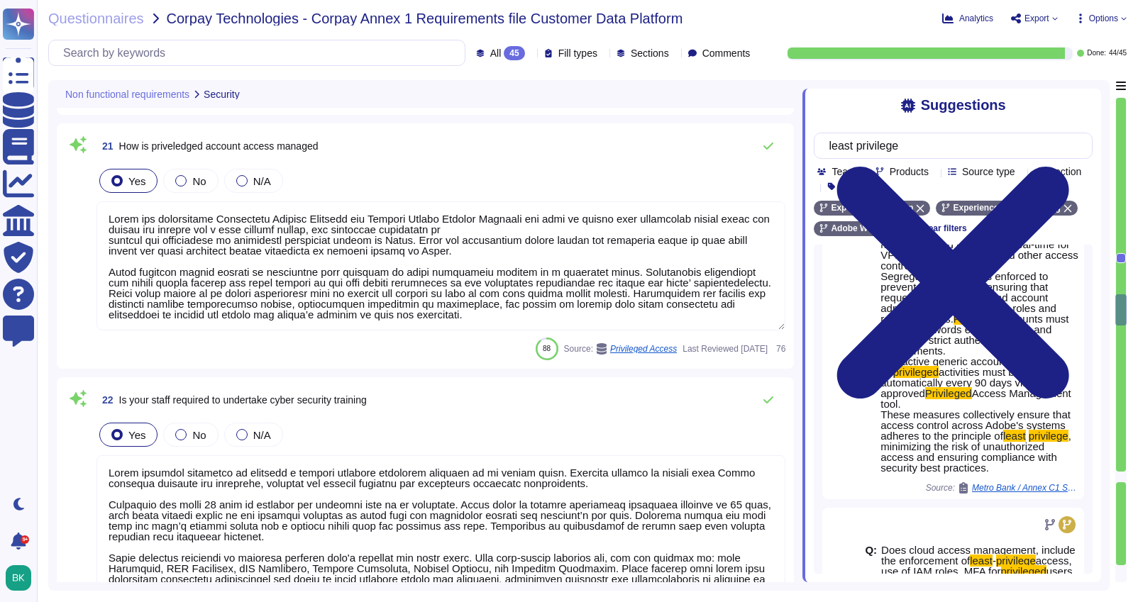
click at [106, 218] on textarea at bounding box center [441, 266] width 689 height 129
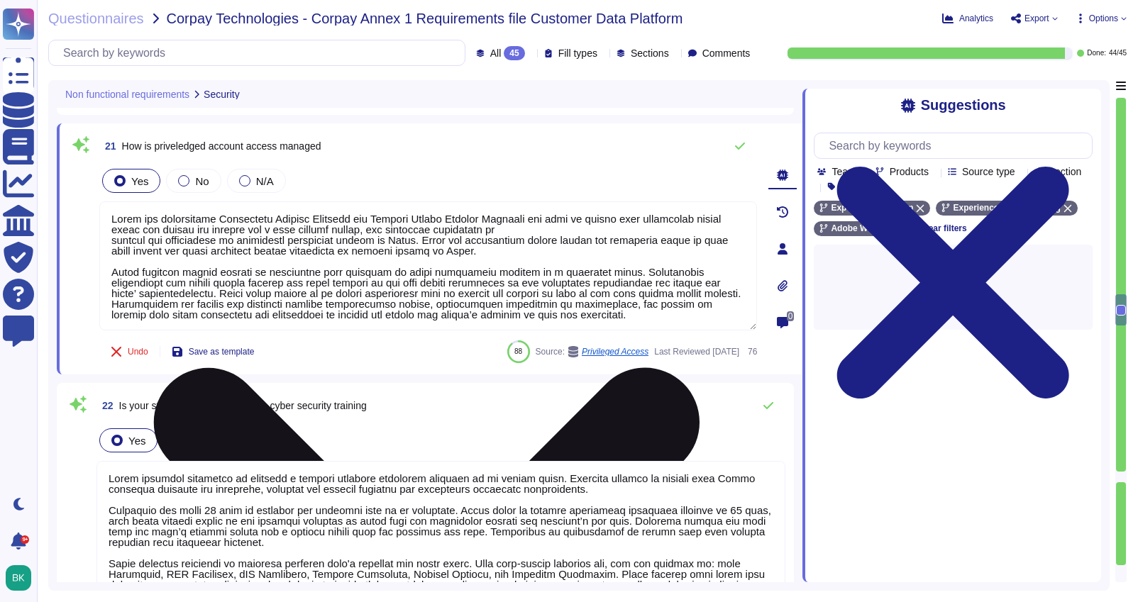
scroll to position [0, 0]
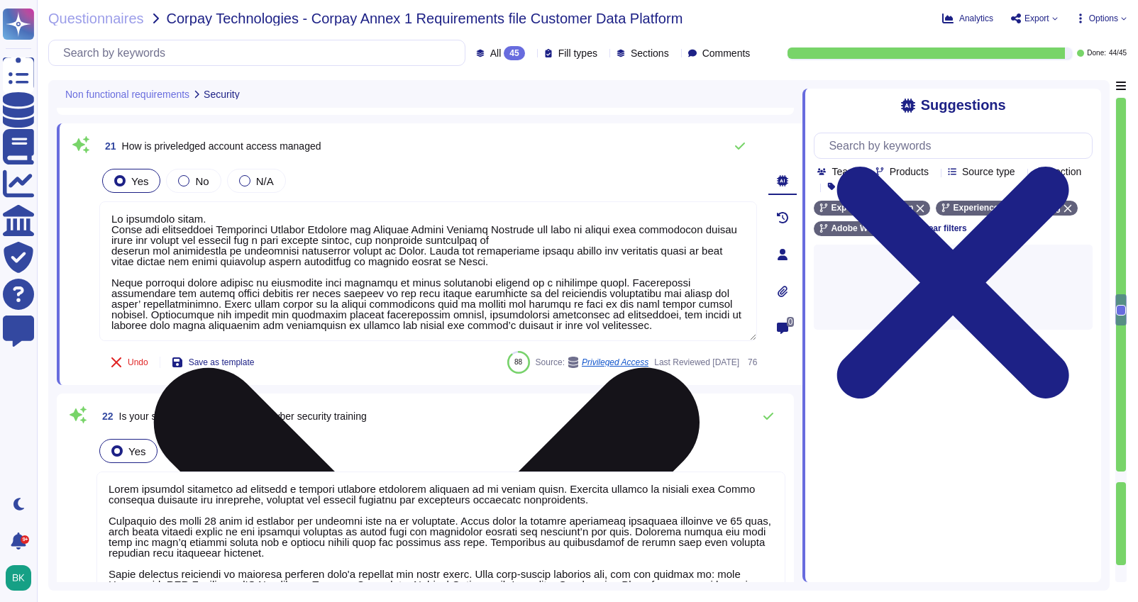
type textarea "Lo ipsumdolo sitam. Conse adi elitseddoei Temporinci Utlabor Etdolore mag Aliqu…"
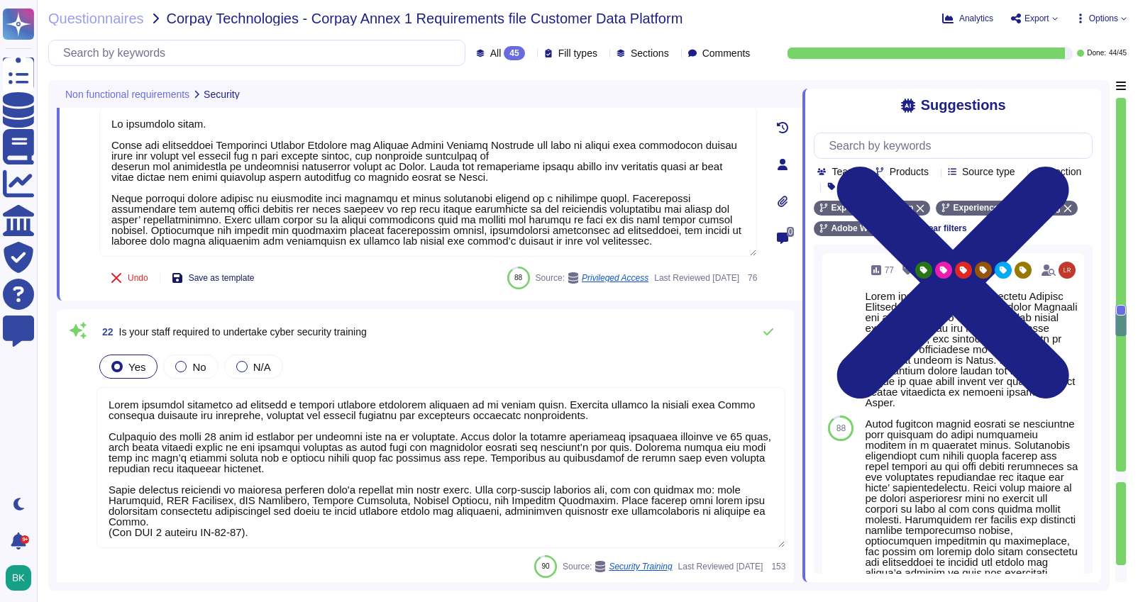
type textarea "Lorem ips dol sitame co Adipi elitseddo eiu tem incidid utl etd magnaal enimad …"
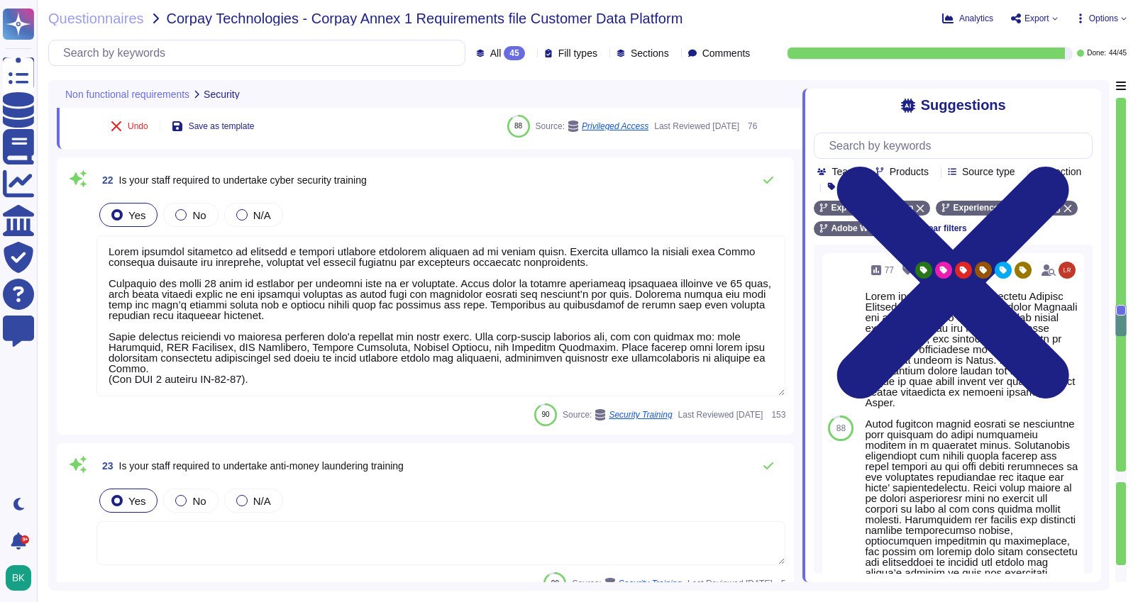
scroll to position [4643, 0]
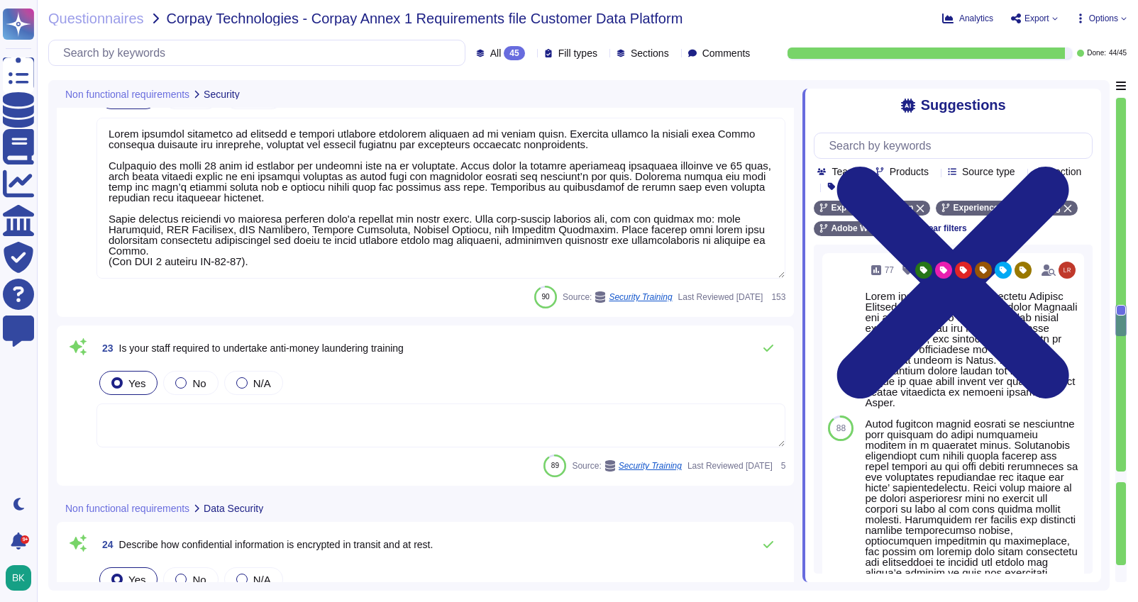
type textarea "Lo ipsumdolo sitam. Conse adi elitseddoei Temporinci Utlabor Etdolore mag Aliqu…"
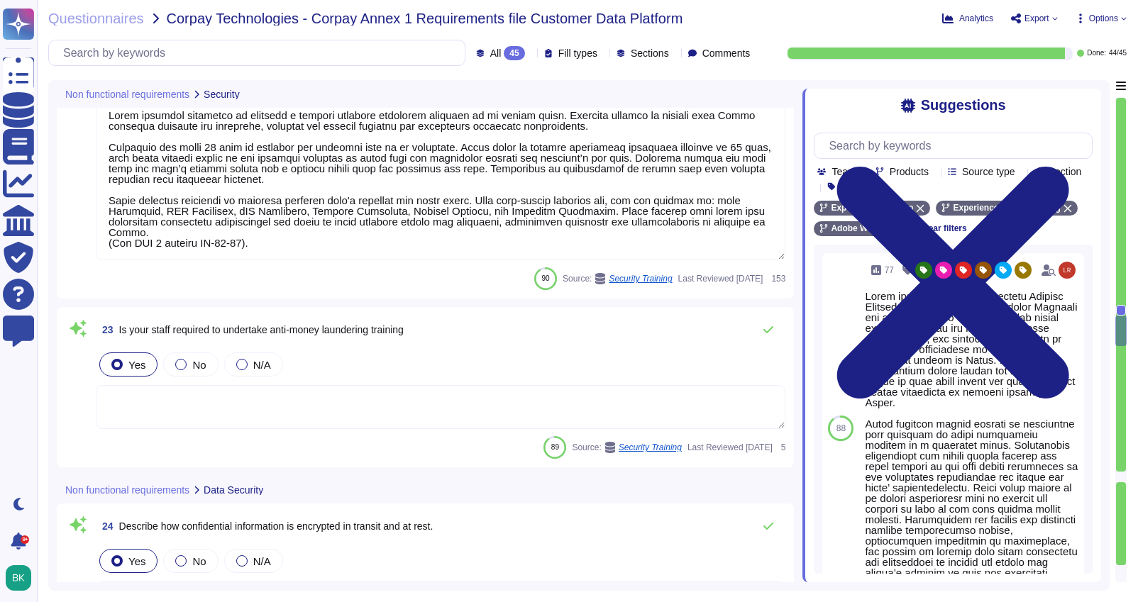
scroll to position [4818, 0]
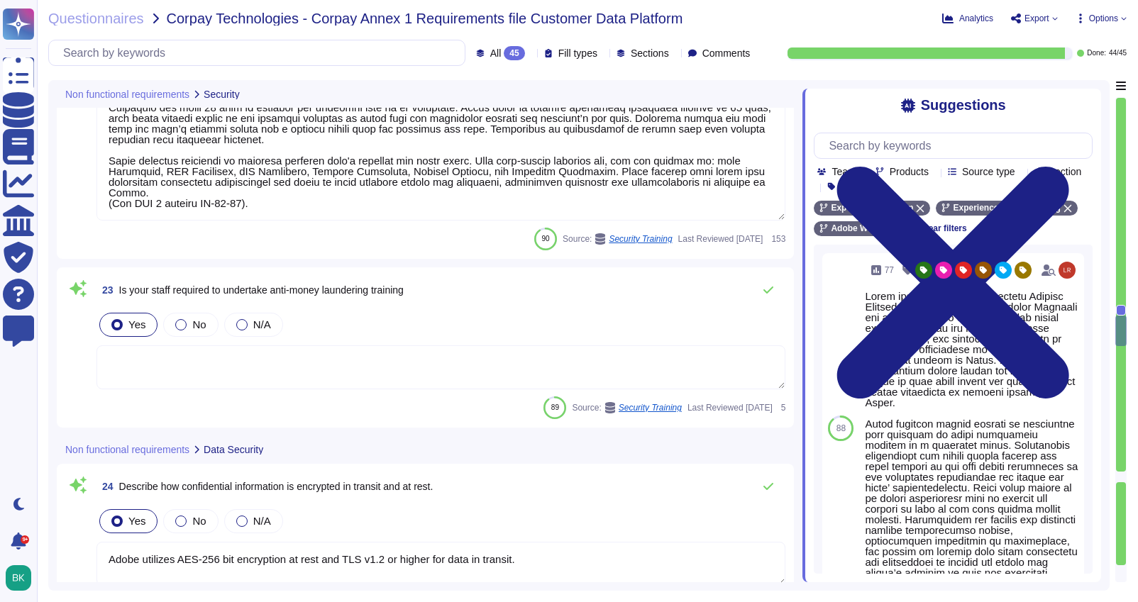
click at [253, 346] on textarea at bounding box center [441, 368] width 689 height 44
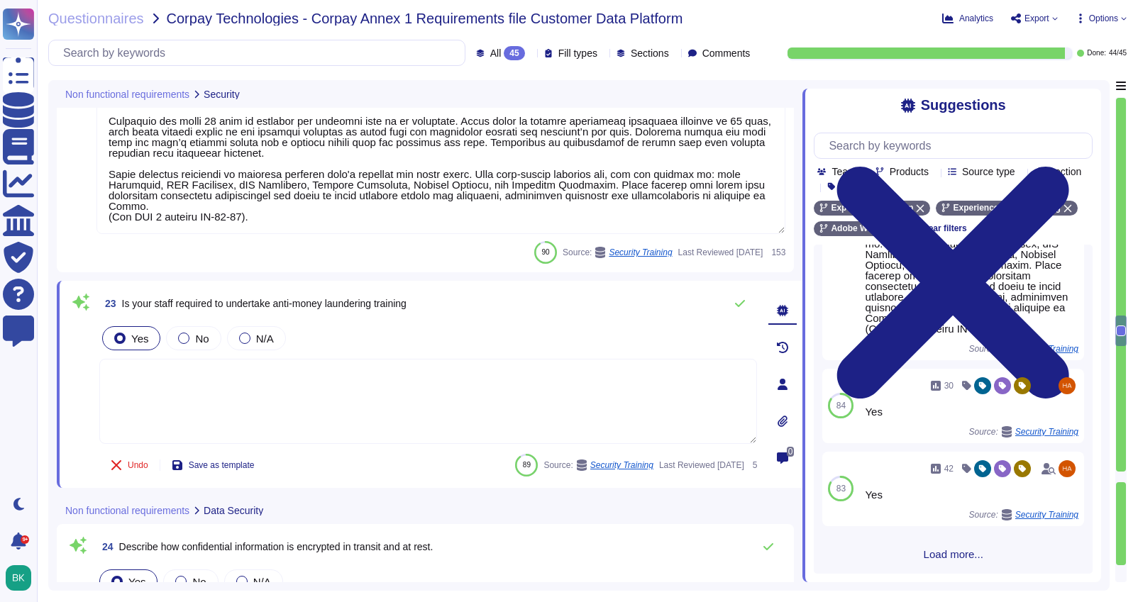
scroll to position [471, 0]
click at [868, 147] on input "text" at bounding box center [957, 145] width 270 height 25
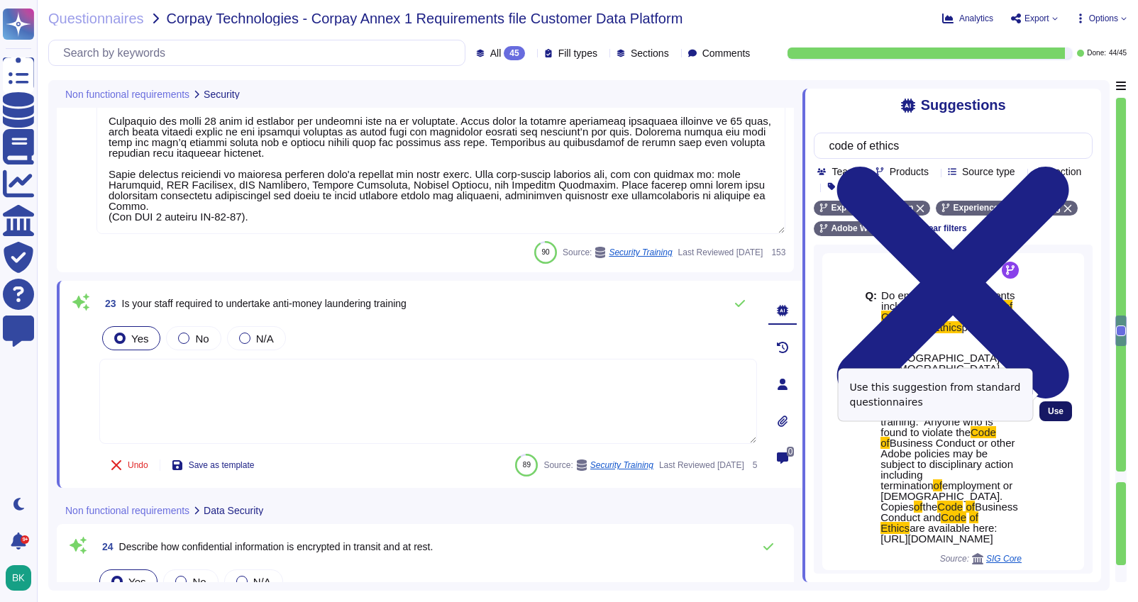
type input "code of ethics"
click at [1062, 407] on span "Use" at bounding box center [1056, 411] width 16 height 9
type textarea "Adobe [DEMOGRAPHIC_DATA] and [DEMOGRAPHIC_DATA] employees and interns complete …"
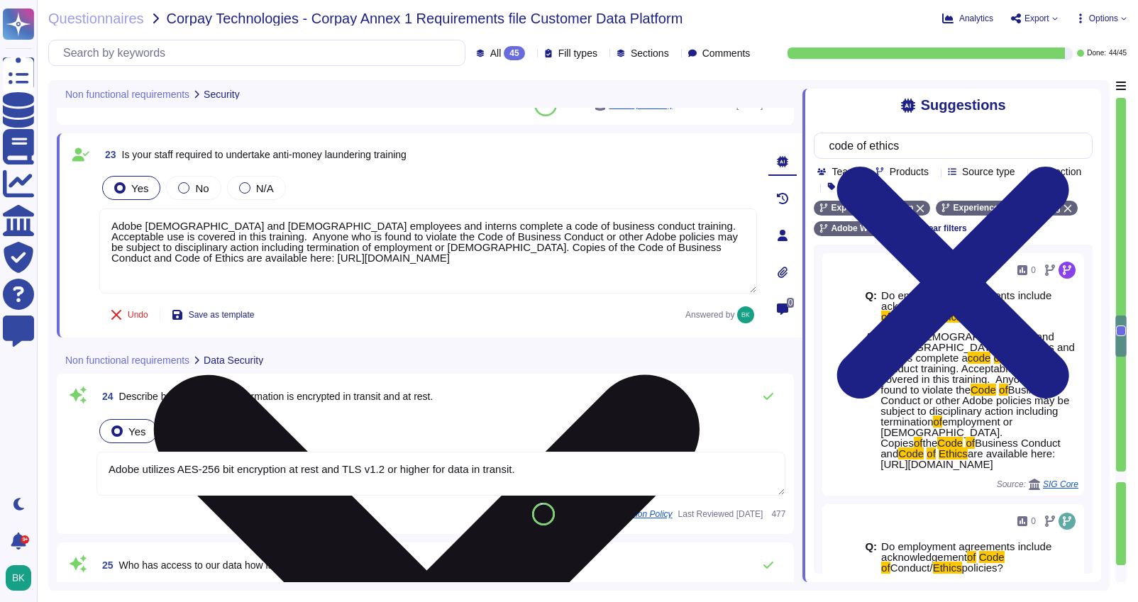
type textarea "Storage location is dependent upon implementation and is normally determined du…"
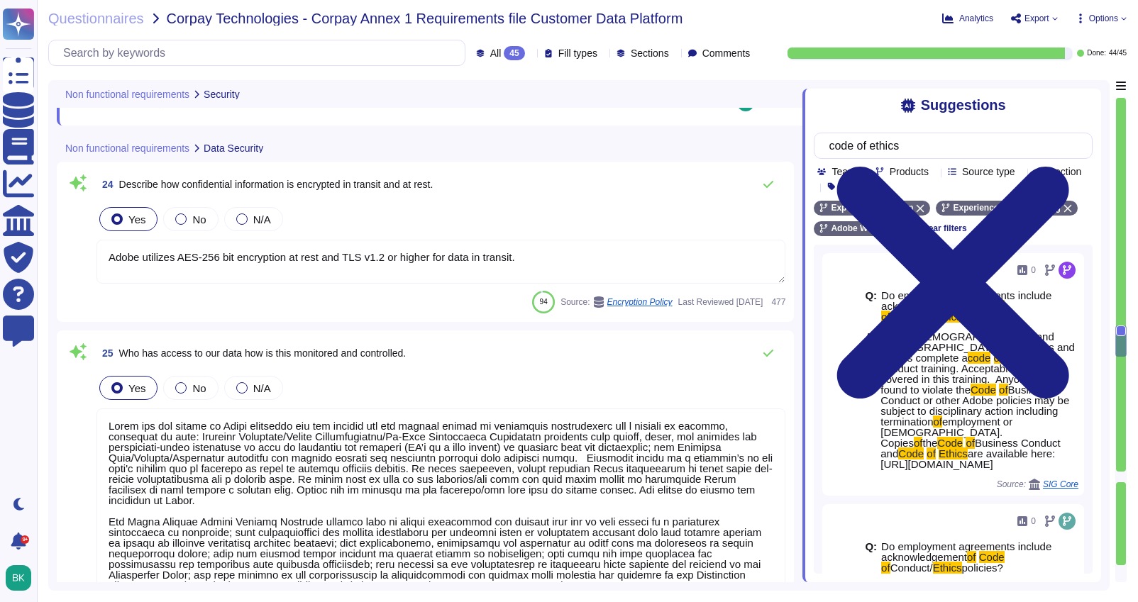
type textarea "Sub-processing agreements and/or contracts are not disclosed to clients. A list…"
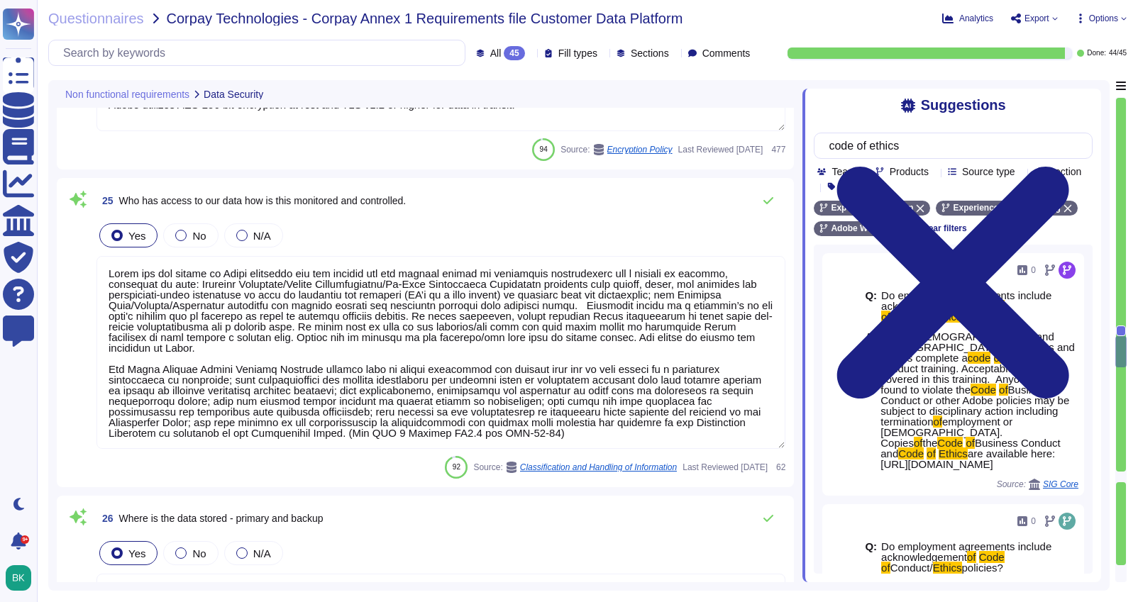
type textarea "To protect from the physical layer up, Adobe has implemented a foundational fra…"
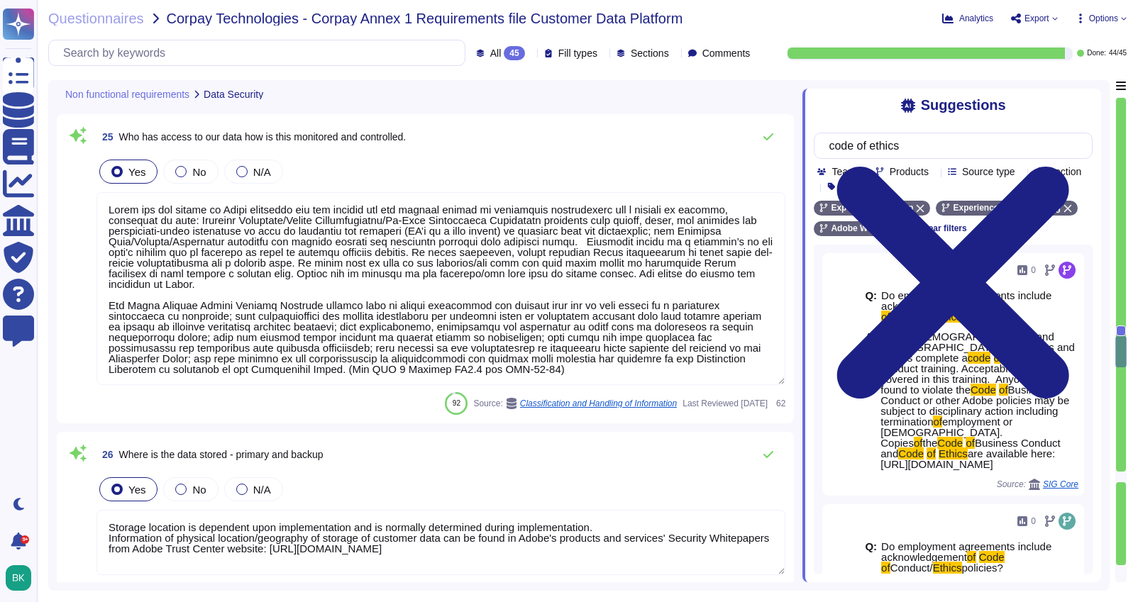
type textarea "To protect from the physical layer up, Adobe has implemented a foundational fra…"
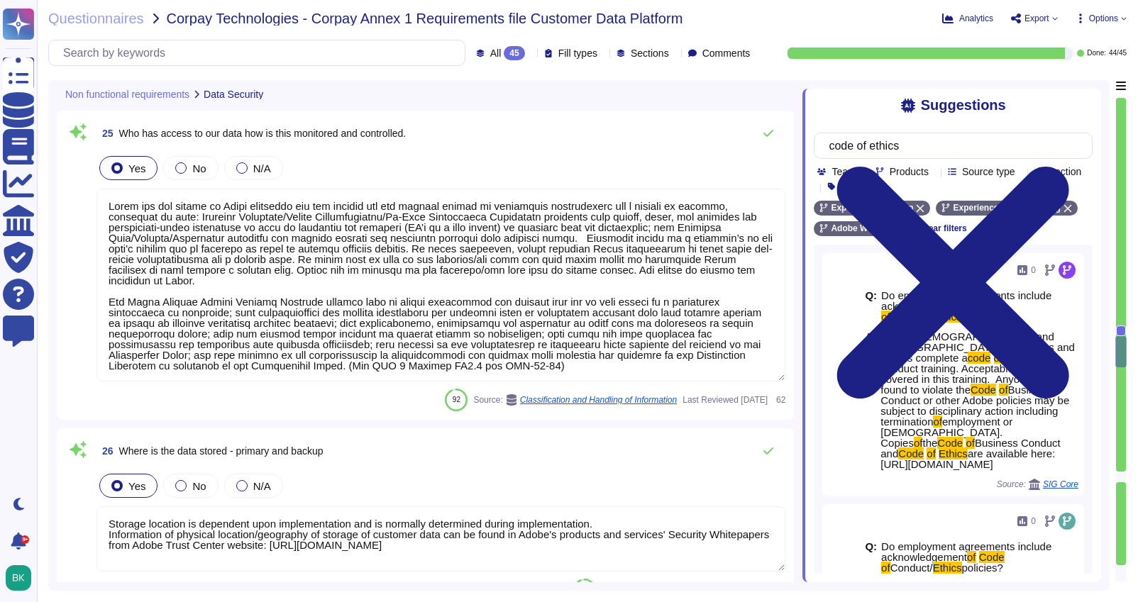
scroll to position [1, 0]
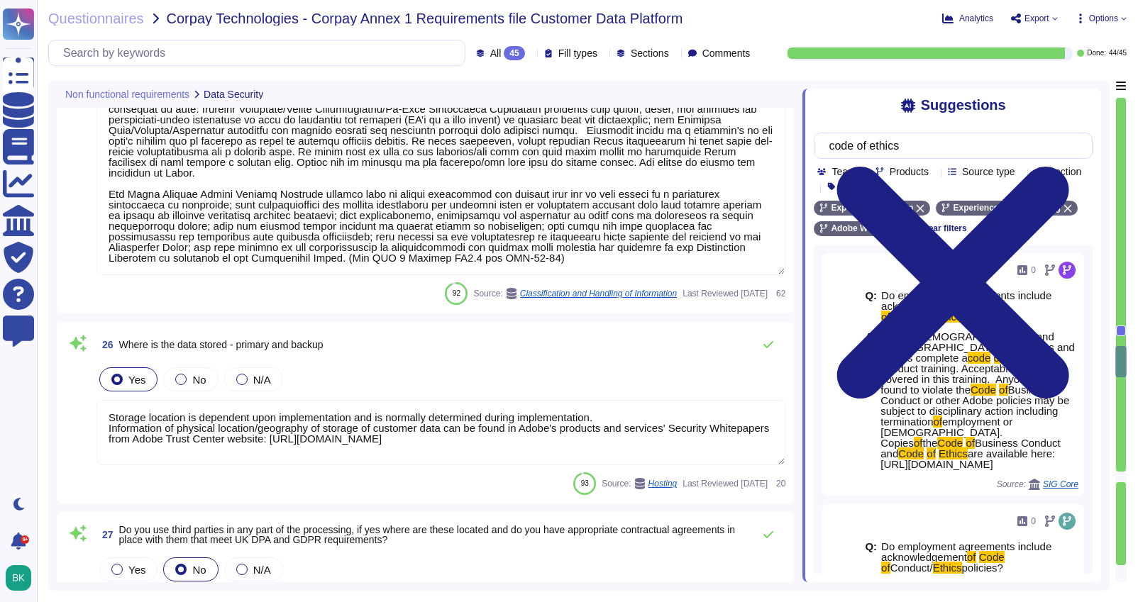
type textarea "Data retention is defined in the agreements, including all applicable PSLTs (Pr…"
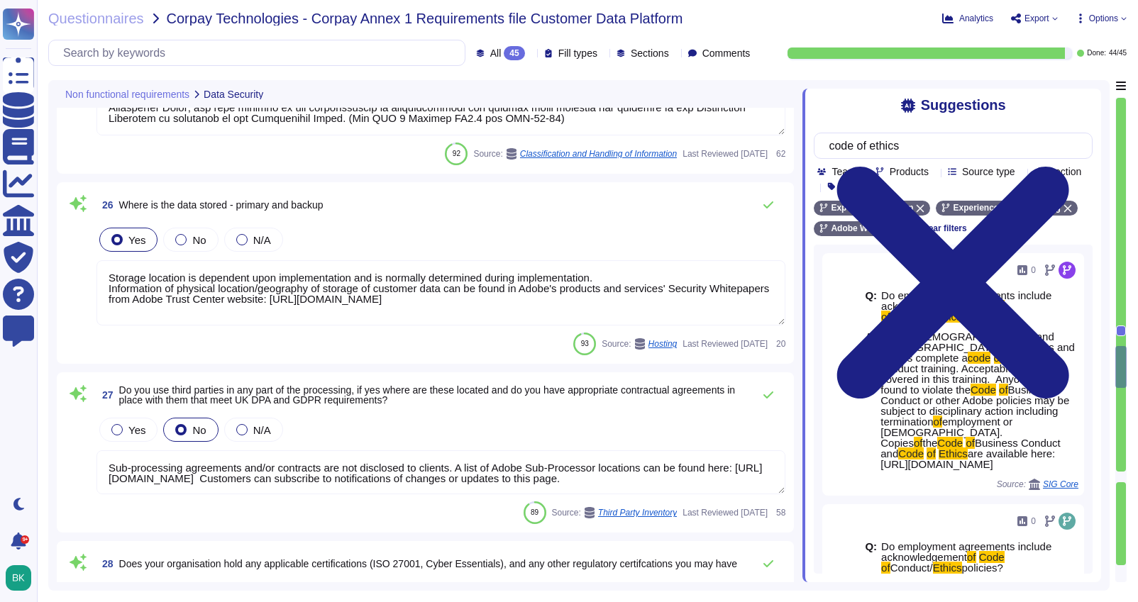
type textarea "Where Adobe is a processor or service provider, we implement appropriate techni…"
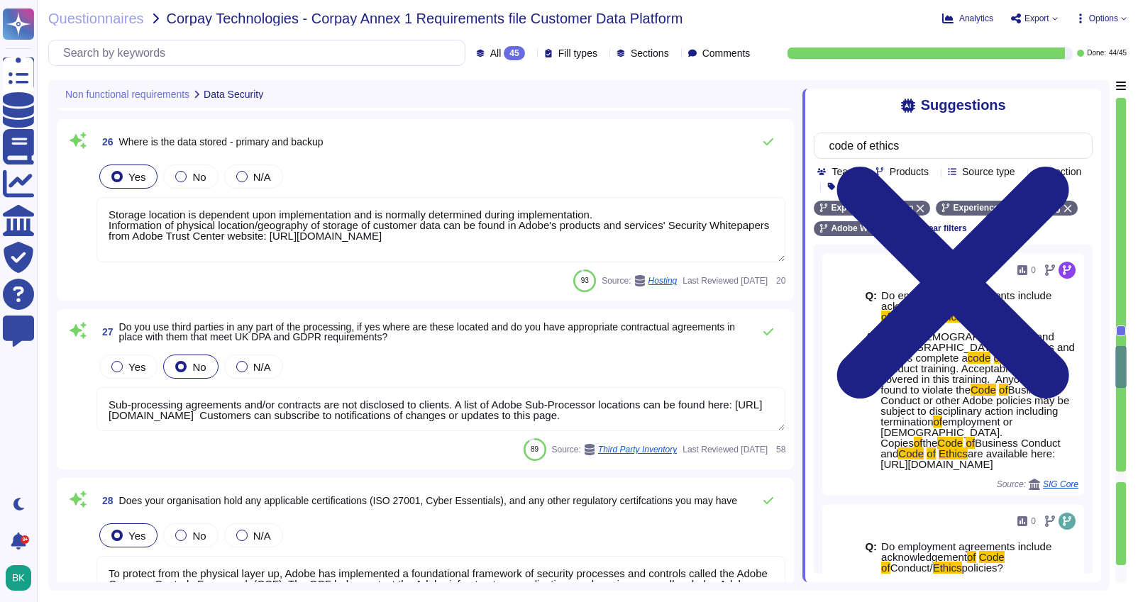
scroll to position [5619, 0]
click at [526, 241] on textarea "Storage location is dependent upon implementation and is normally determined du…" at bounding box center [441, 231] width 689 height 65
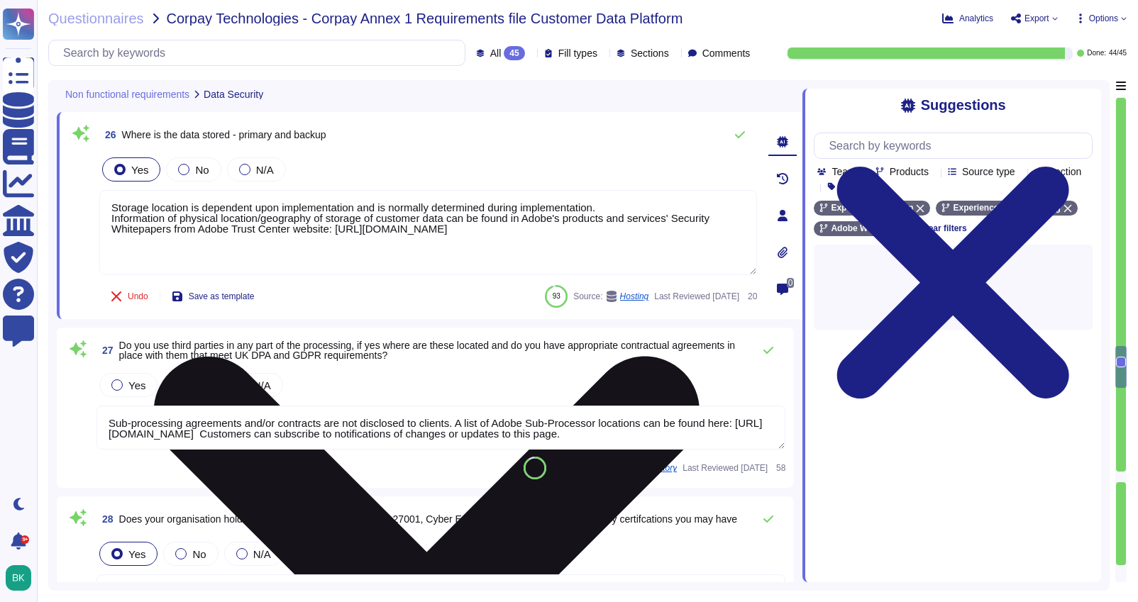
click at [534, 236] on textarea "Storage location is dependent upon implementation and is normally determined du…" at bounding box center [428, 232] width 658 height 85
click at [529, 231] on textarea "Storage location is dependent upon implementation and is normally determined du…" at bounding box center [428, 232] width 658 height 85
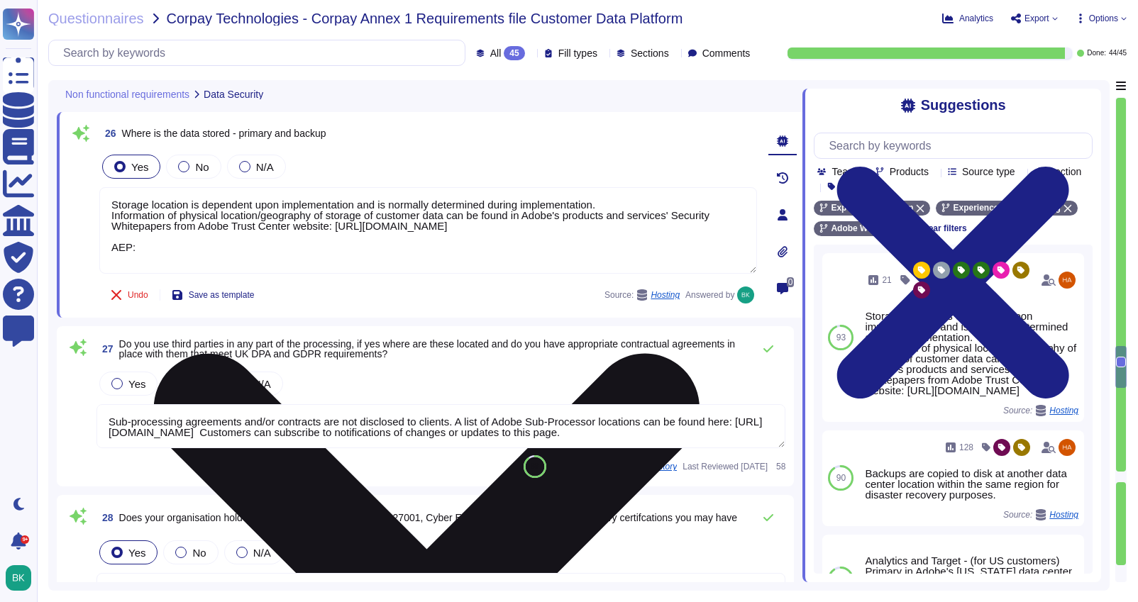
click at [218, 253] on textarea "Storage location is dependent upon implementation and is normally determined du…" at bounding box center [428, 230] width 658 height 87
click at [197, 252] on textarea "Storage location is dependent upon implementation and is normally determined du…" at bounding box center [428, 230] width 658 height 87
paste textarea "[URL][DOMAIN_NAME]"
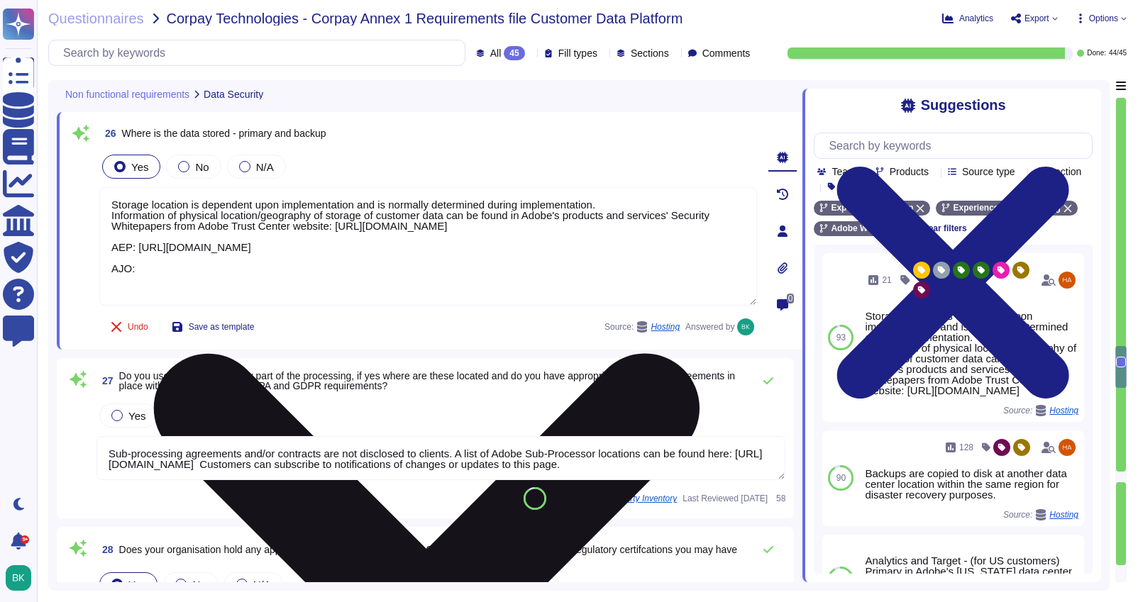
click at [158, 280] on textarea "Storage location is dependent upon implementation and is normally determined du…" at bounding box center [428, 246] width 658 height 119
paste textarea "[URL][DOMAIN_NAME]"
type textarea "Storage location is dependent upon implementation and is normally determined du…"
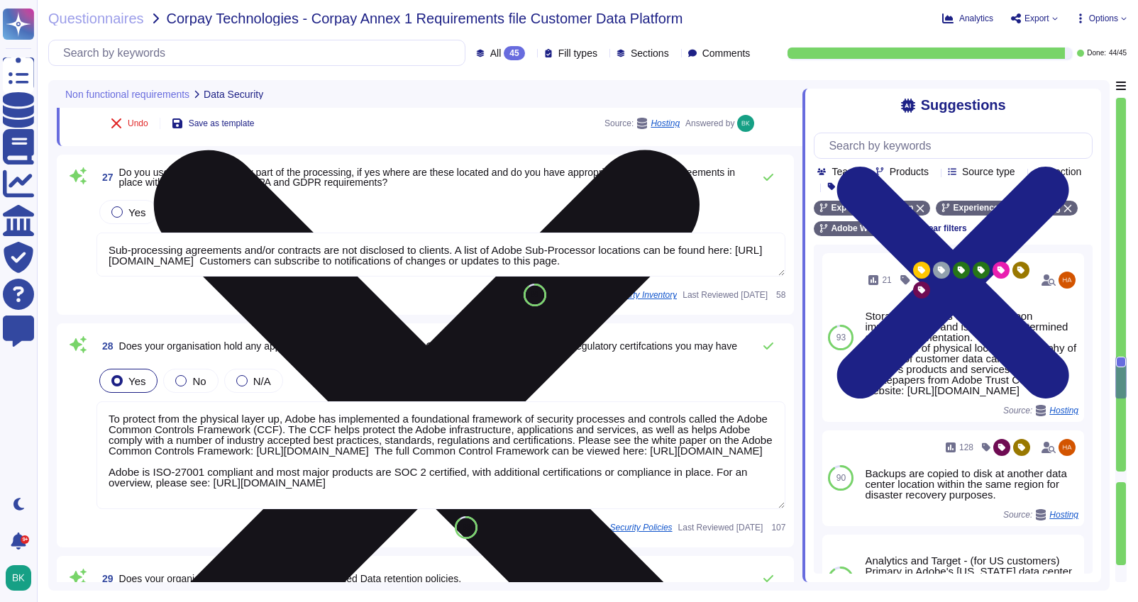
type textarea "Where Adobe is a processor or service provider, we implement appropriate techni…"
type textarea "Lorem ips d sitametcon adi elitsedd eiusmodt incididu utla et dolor ma aliqua e…"
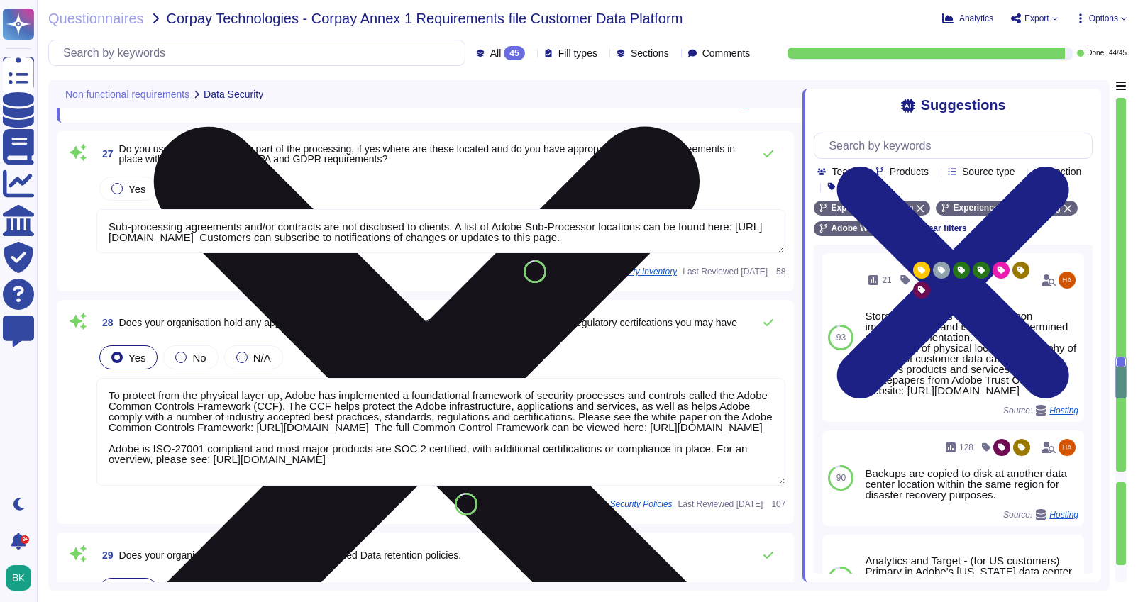
scroll to position [5852, 0]
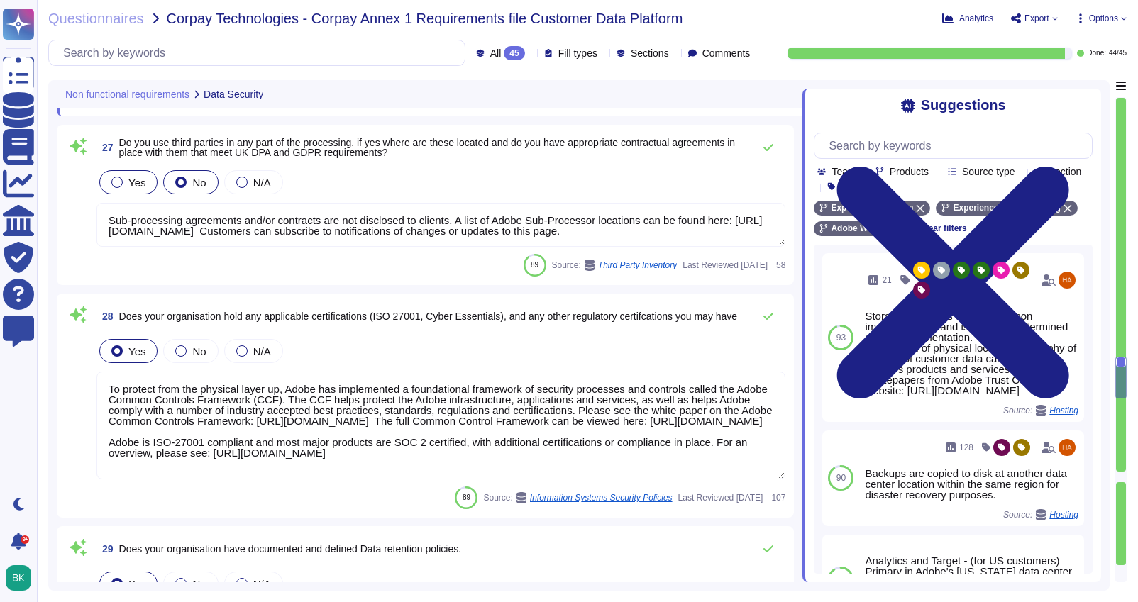
type textarea "Storage location is dependent upon implementation and is normally determined du…"
click at [121, 183] on div at bounding box center [116, 182] width 11 height 11
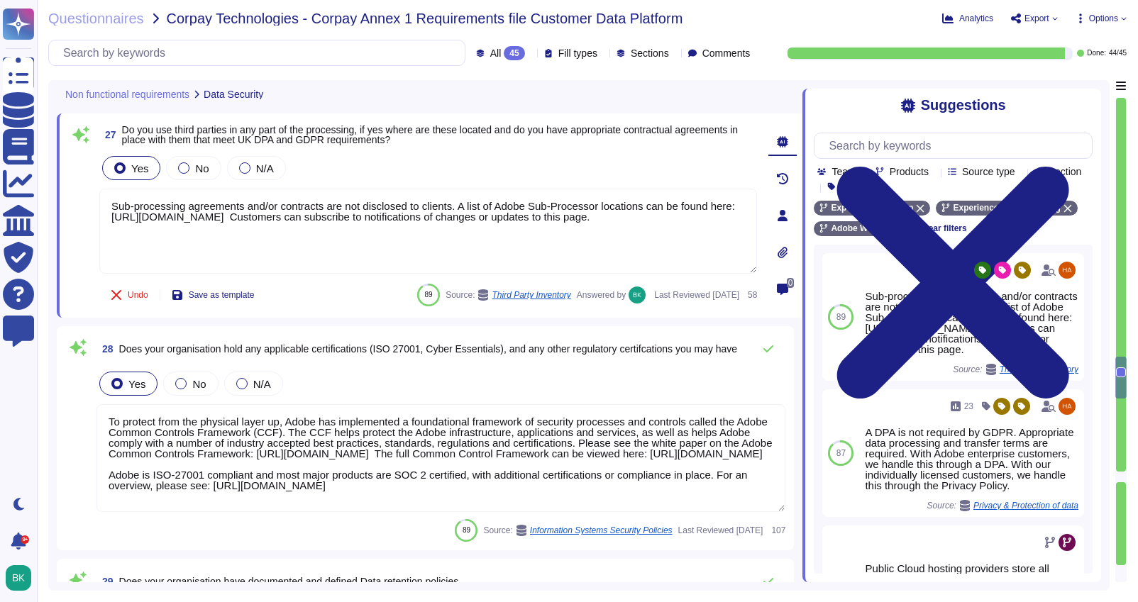
drag, startPoint x: 473, startPoint y: 205, endPoint x: 206, endPoint y: 183, distance: 267.7
click at [206, 183] on div "Yes No N/A Sub-processing agreements and/or contracts are not disclosed to clie…" at bounding box center [428, 214] width 658 height 122
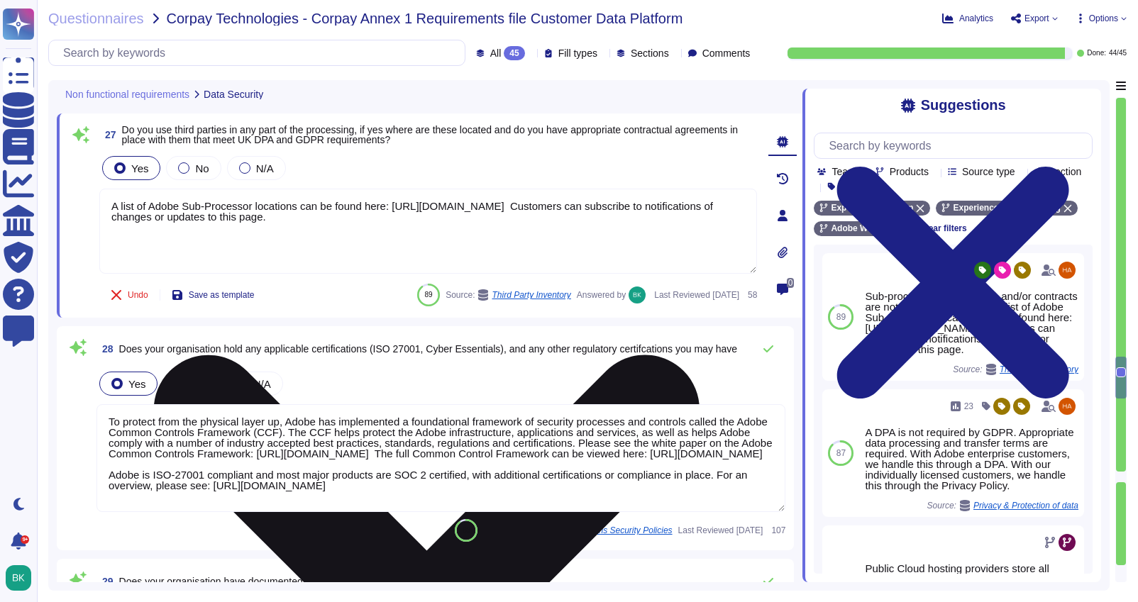
click at [447, 222] on textarea "A list of Adobe Sub-Processor locations can be found here: [URL][DOMAIN_NAME] C…" at bounding box center [428, 231] width 658 height 85
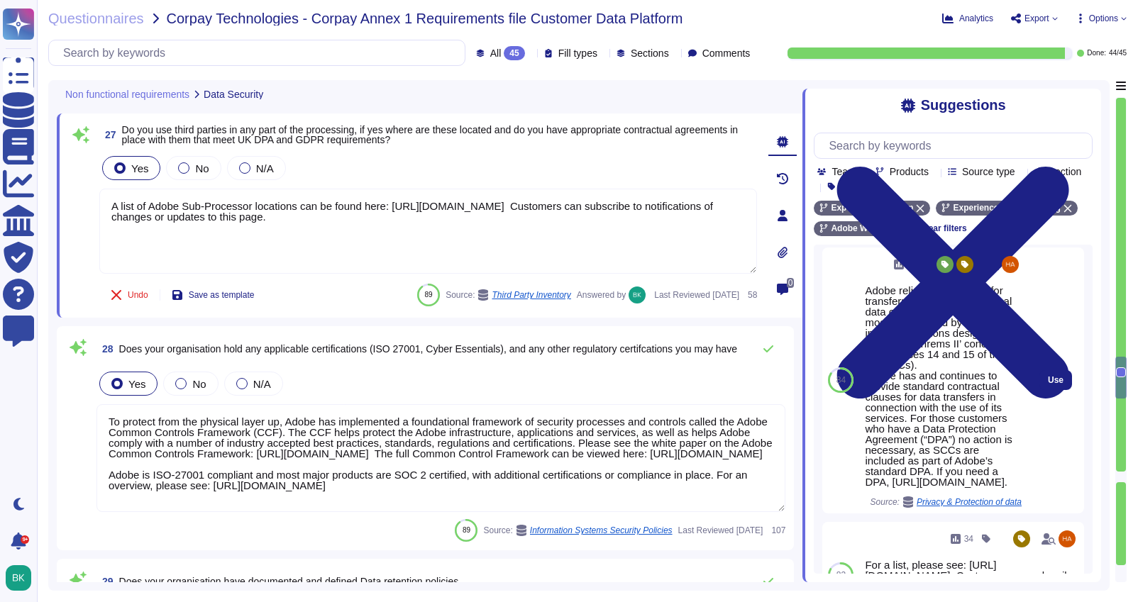
scroll to position [417, 0]
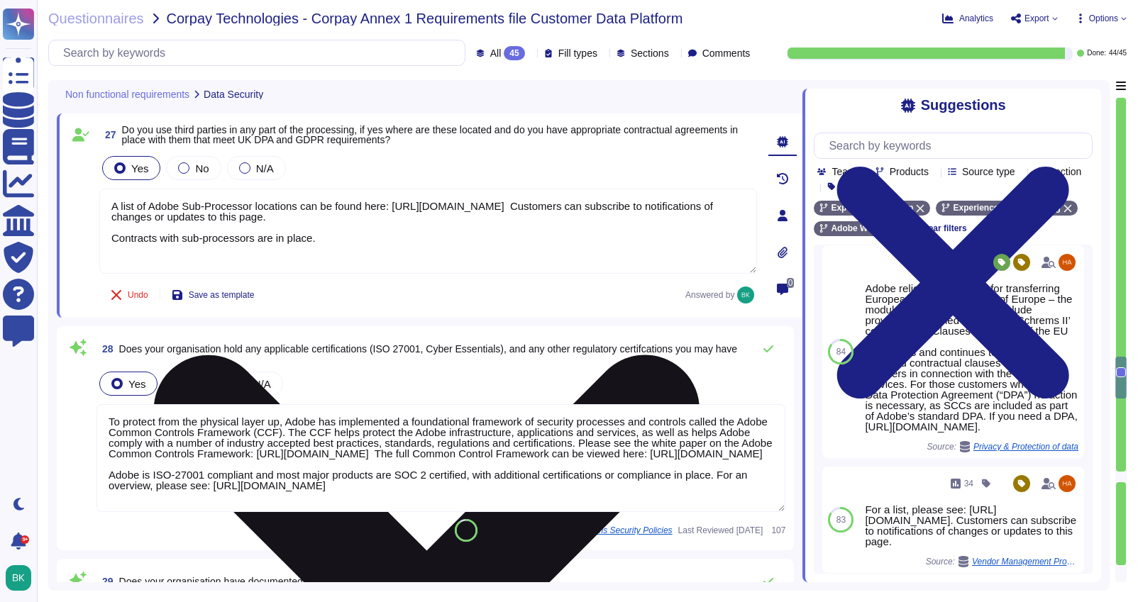
click at [383, 238] on textarea "A list of Adobe Sub-Processor locations can be found here: [URL][DOMAIN_NAME] C…" at bounding box center [428, 231] width 658 height 85
paste textarea "Adobe requires any vendor that engages with Adobe data to sign a vendor data pr…"
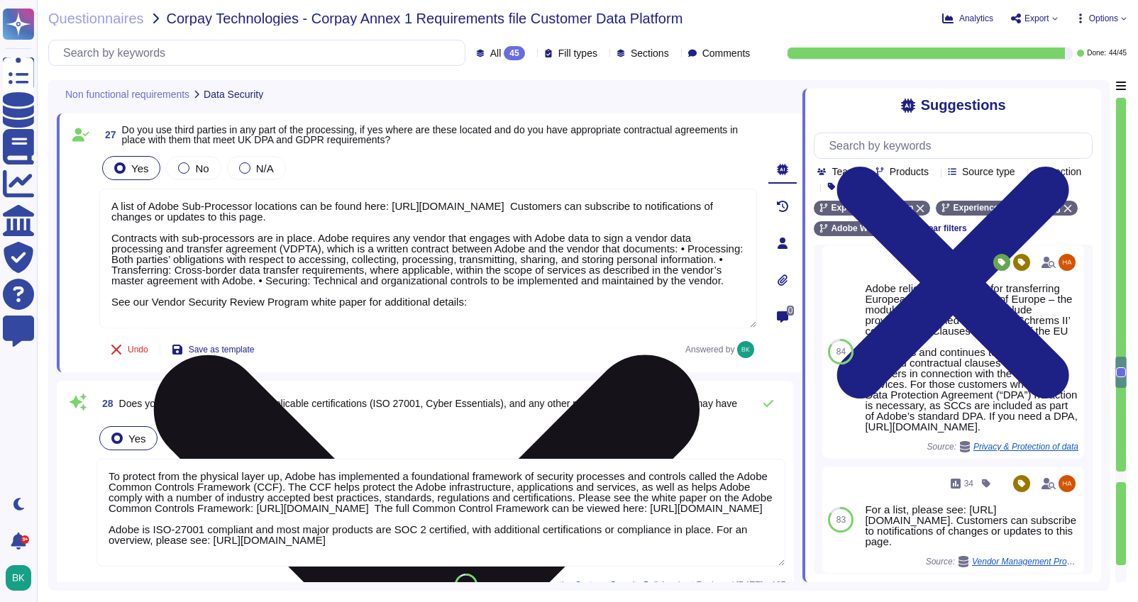
click at [495, 310] on textarea "A list of Adobe Sub-Processor locations can be found here: [URL][DOMAIN_NAME] C…" at bounding box center [428, 259] width 658 height 140
paste textarea "[URL][DOMAIN_NAME]"
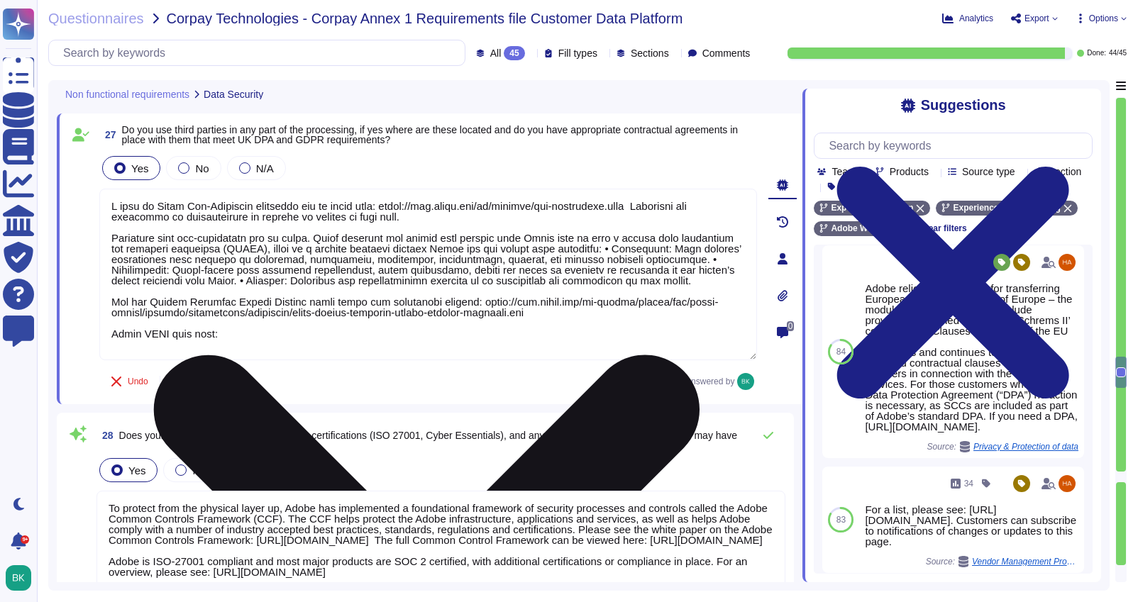
click at [269, 344] on textarea at bounding box center [428, 275] width 658 height 172
paste textarea "[URL][DOMAIN_NAME]"
type textarea "L ipsu do Sitam Con-Adipiscin elitseddo eiu te incid utla: etdol://mag.aliqu.en…"
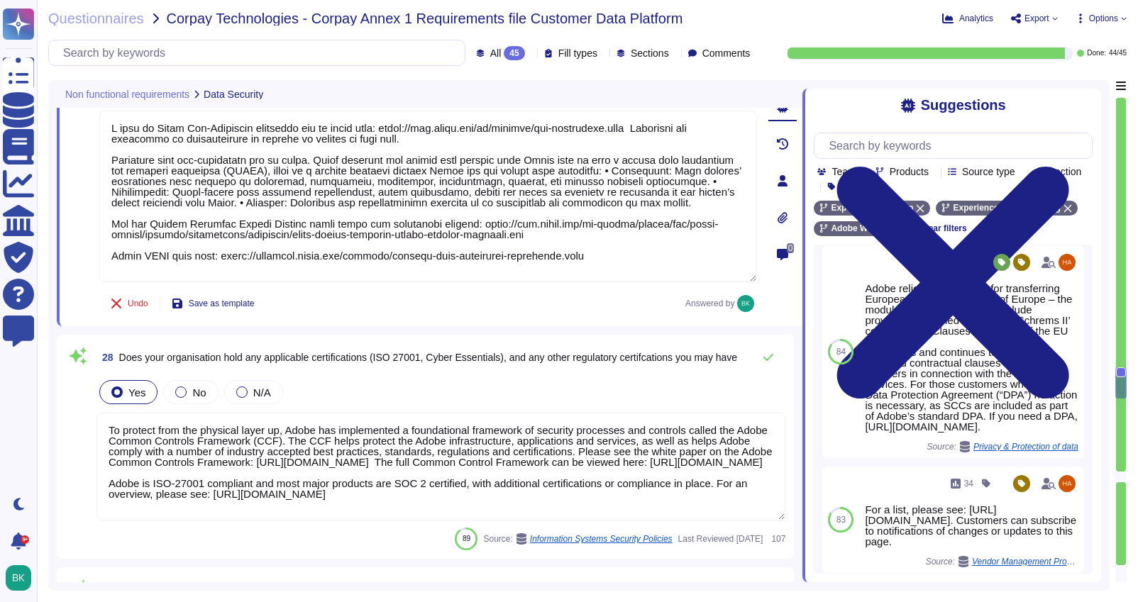
type textarea "Lorem ips d sitametcon adi elitsedd eiusmodt incididu utla et dolor ma aliqua e…"
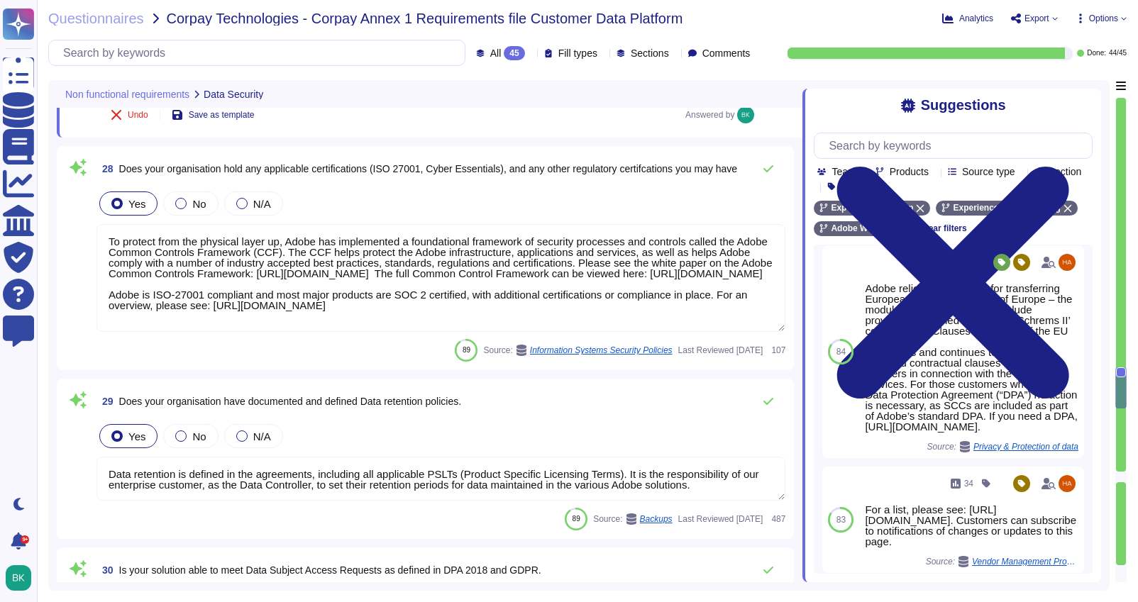
scroll to position [1, 0]
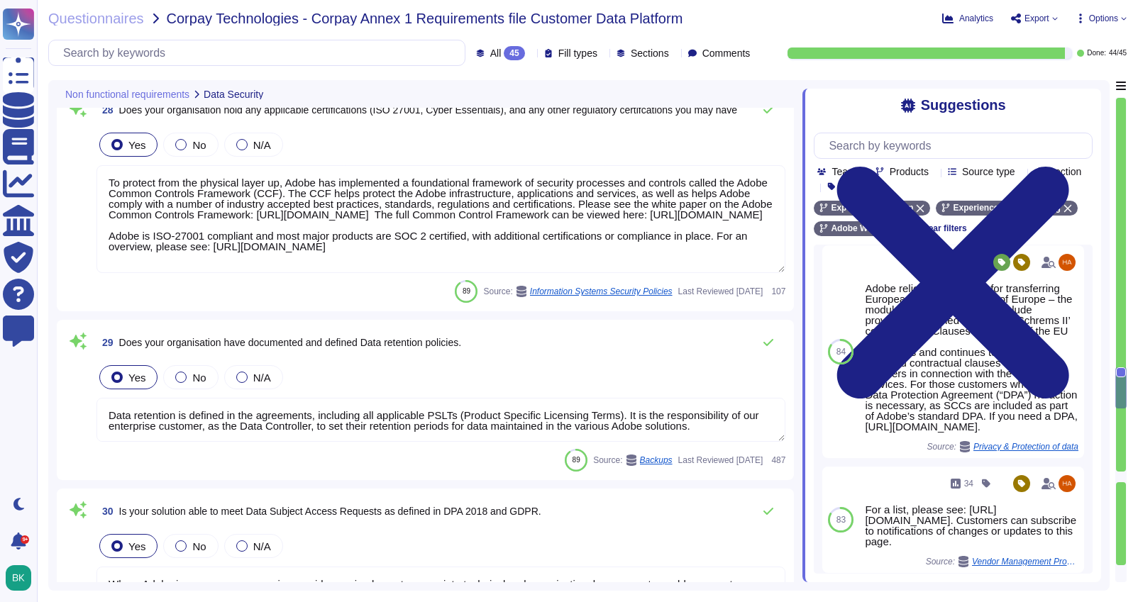
type textarea "L ipsu do Sitam Con-Adipiscin elitseddo eiu te incid utla: etdol://mag.aliqu.en…"
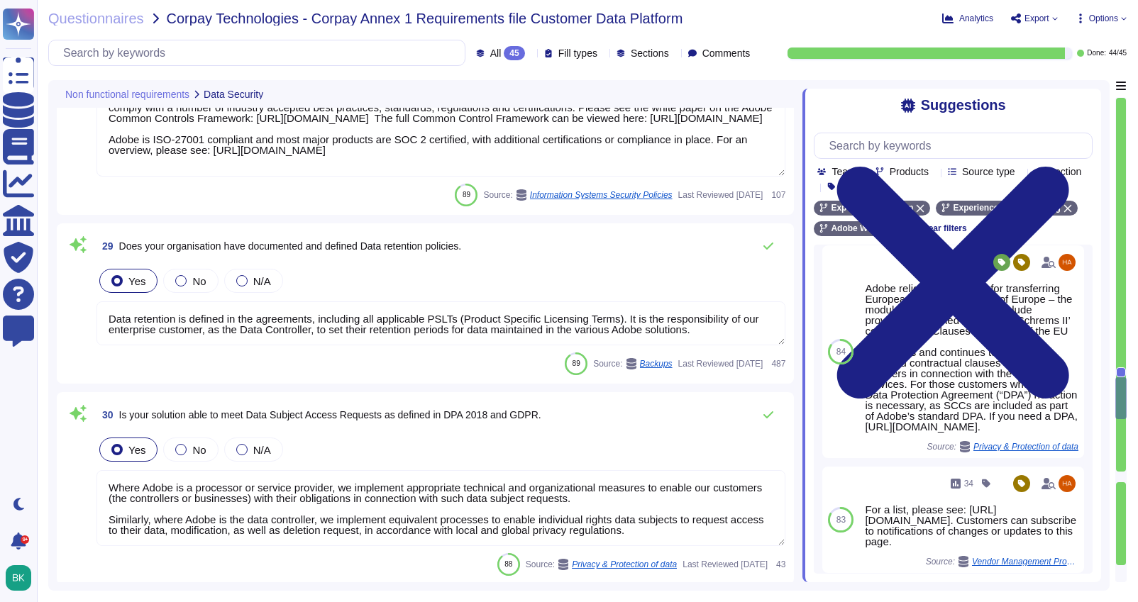
scroll to position [6278, 0]
type textarea "Information gathered through these tools helps Adobe to detect potential threat…"
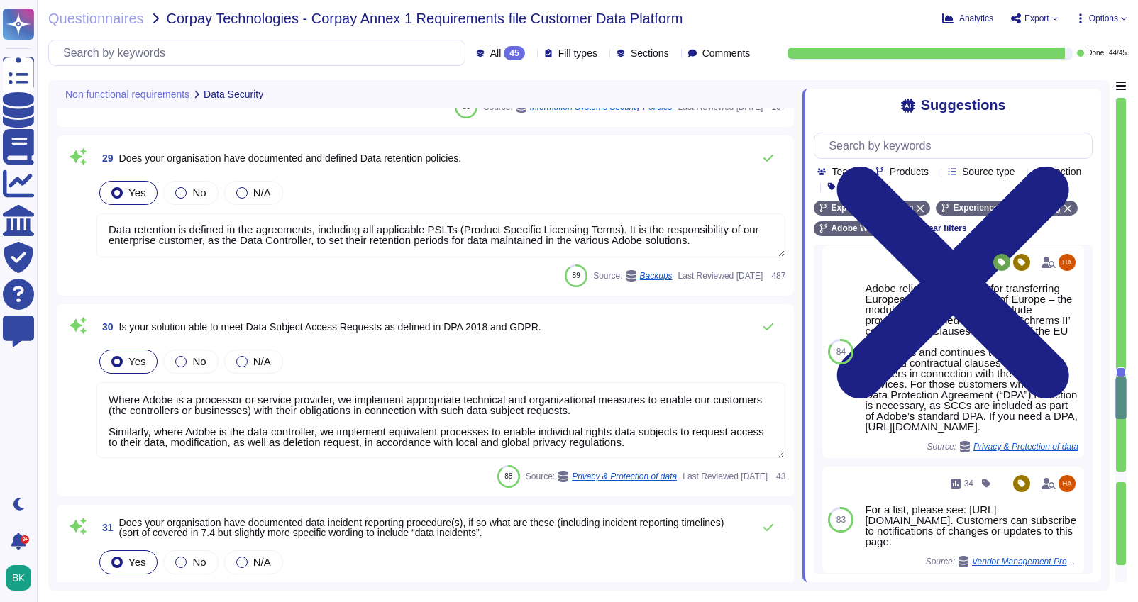
scroll to position [6366, 0]
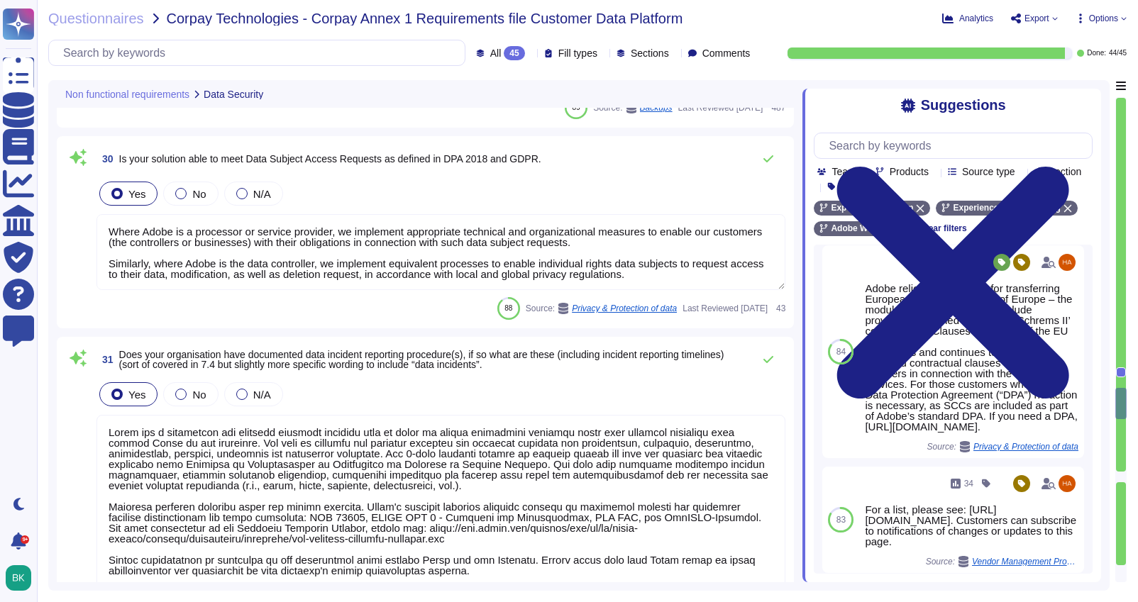
type textarea "Adobe monitors all of the servers, routers, switches, load balancers, and other…"
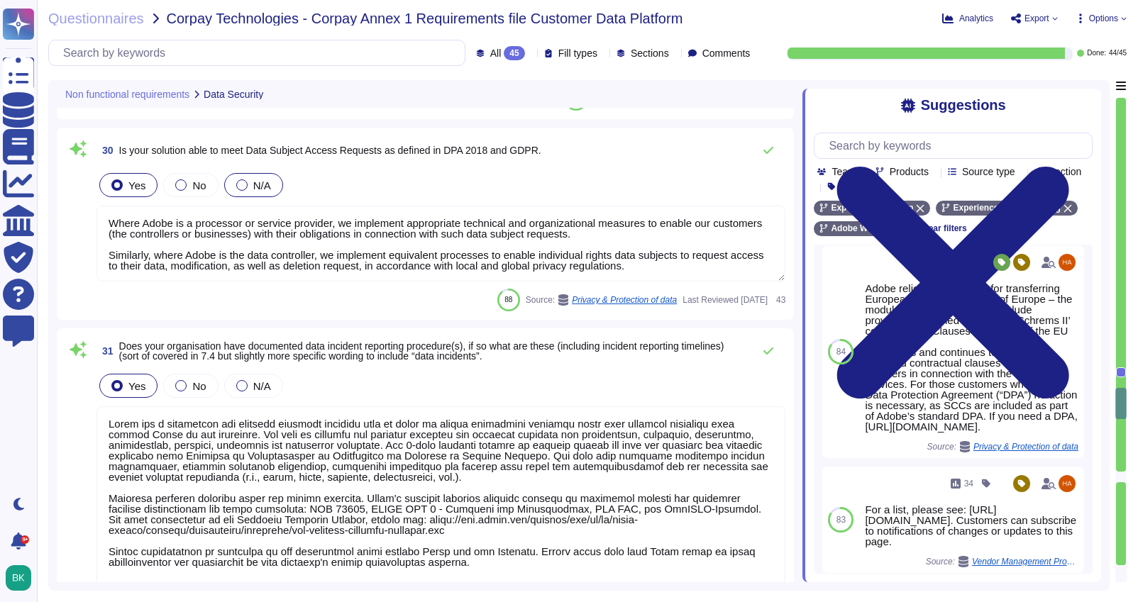
click at [244, 184] on div at bounding box center [241, 185] width 11 height 11
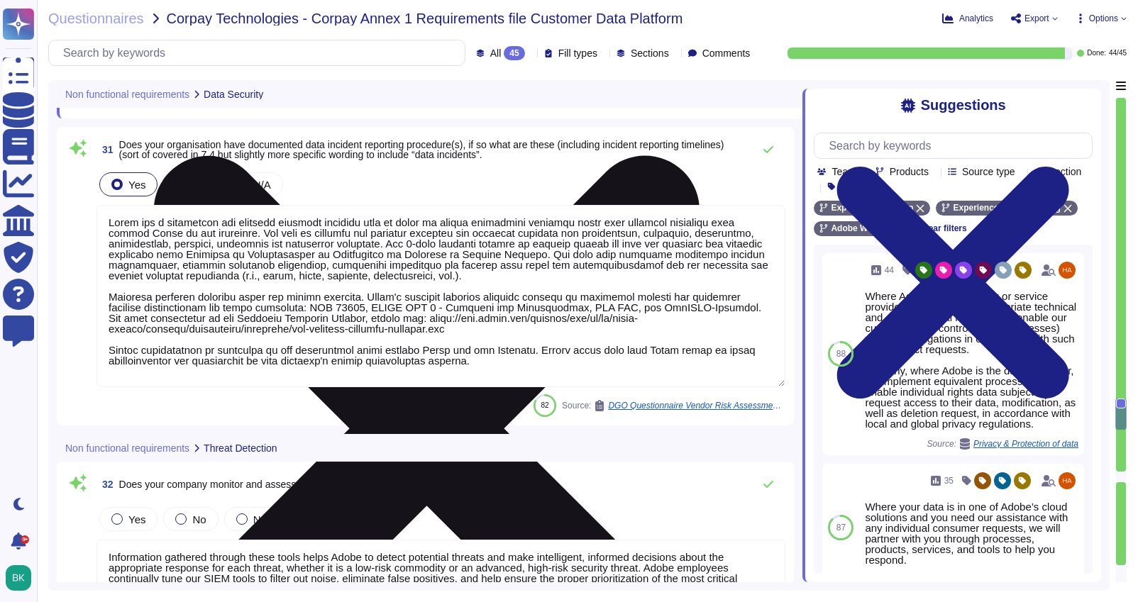
scroll to position [6718, 0]
type textarea "There have been no losses or breaches experienced by Adobe in the last five yea…"
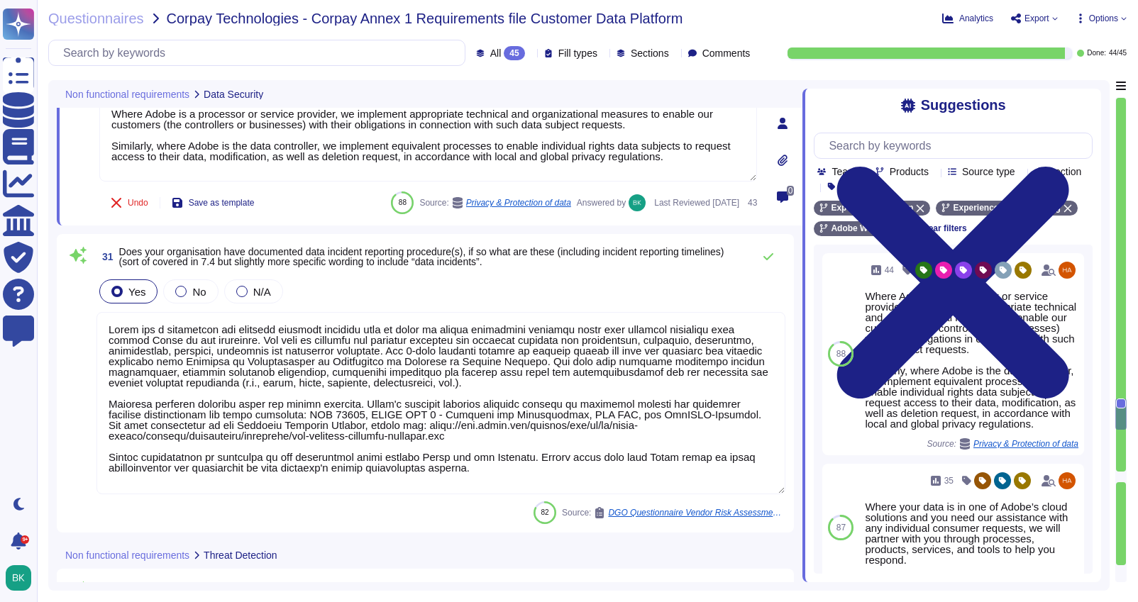
type textarea "To protect from the physical layer up, Adobe has implemented a foundational fra…"
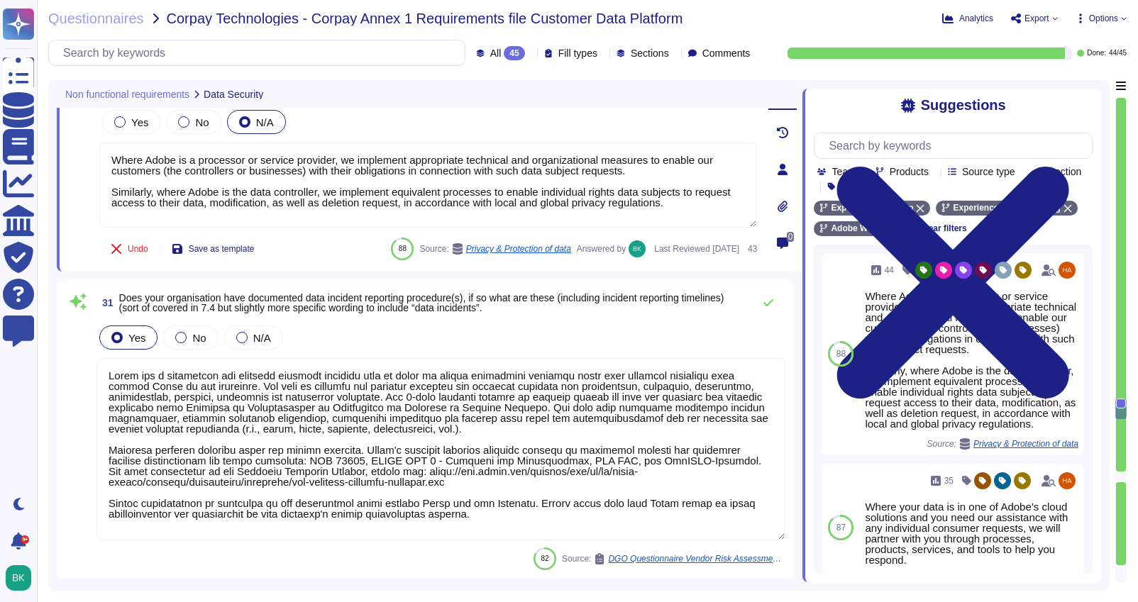
scroll to position [6548, 0]
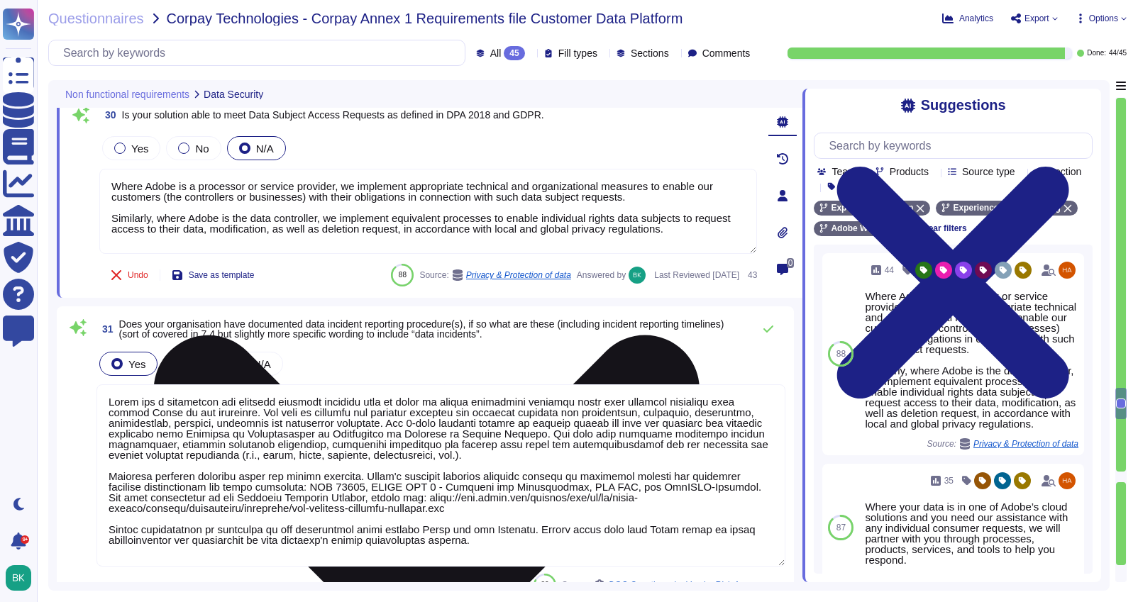
click at [109, 185] on textarea "Where Adobe is a processor or service provider, we implement appropriate techni…" at bounding box center [428, 211] width 658 height 85
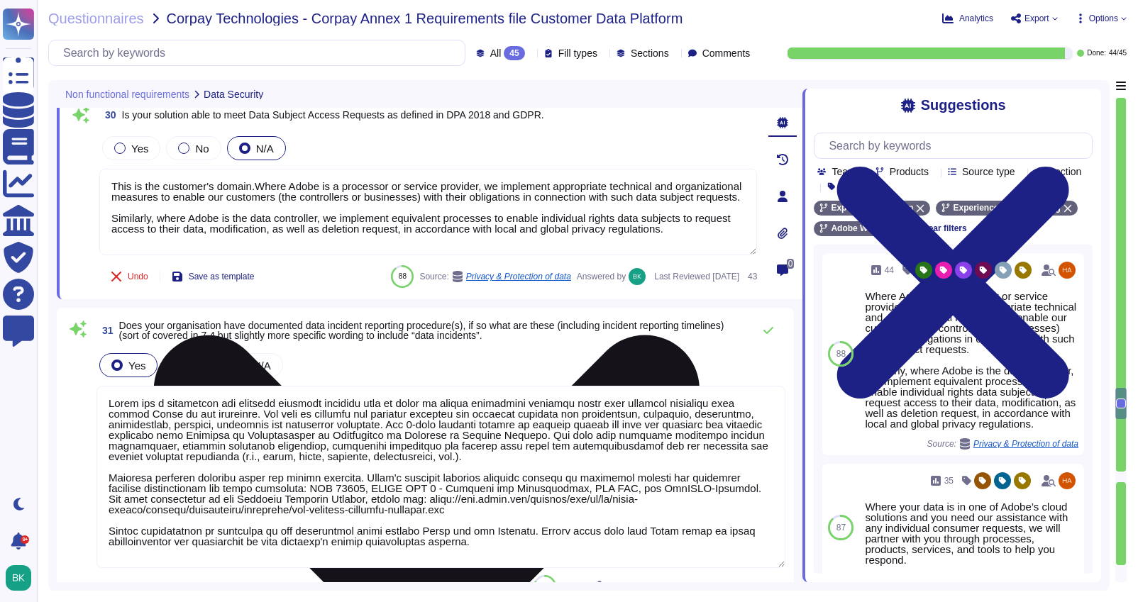
type textarea "This is the customer's domain. Where Adobe is a processor or service provider, …"
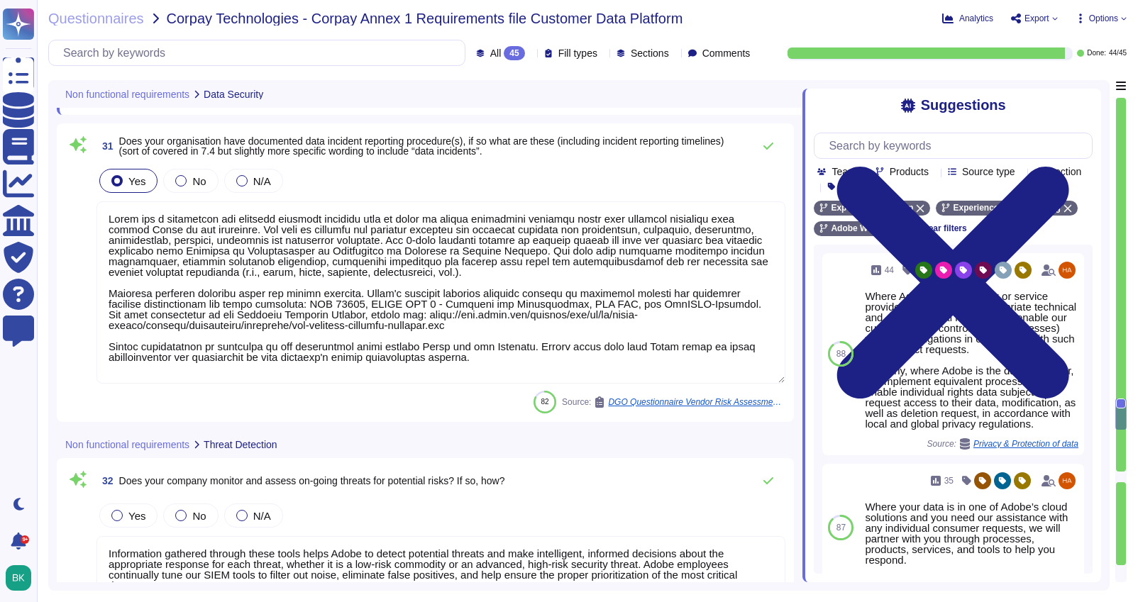
scroll to position [6755, 0]
type textarea "There have been no losses or breaches experienced by Adobe in the last five yea…"
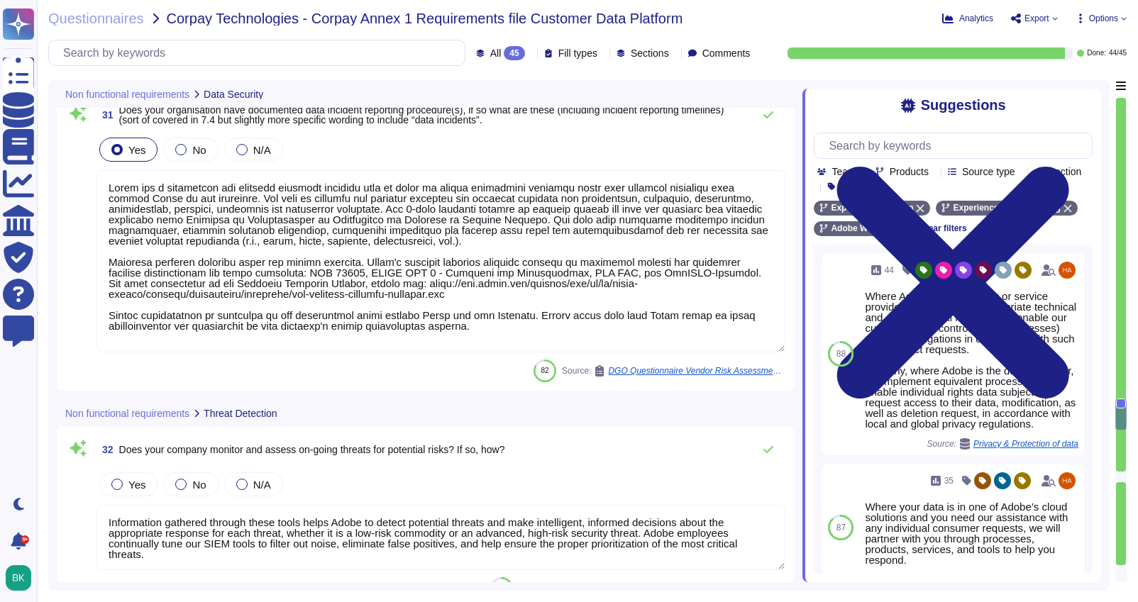
type textarea "This is the customer's domain. Where Adobe is a processor or service provider, …"
click at [247, 249] on textarea at bounding box center [441, 261] width 689 height 182
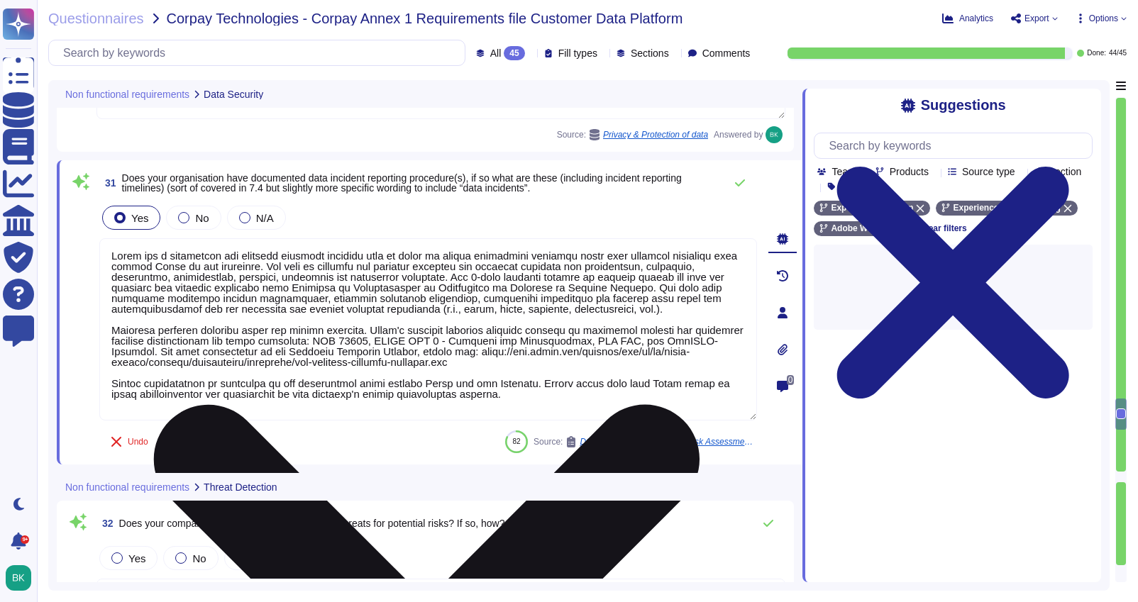
scroll to position [1, 0]
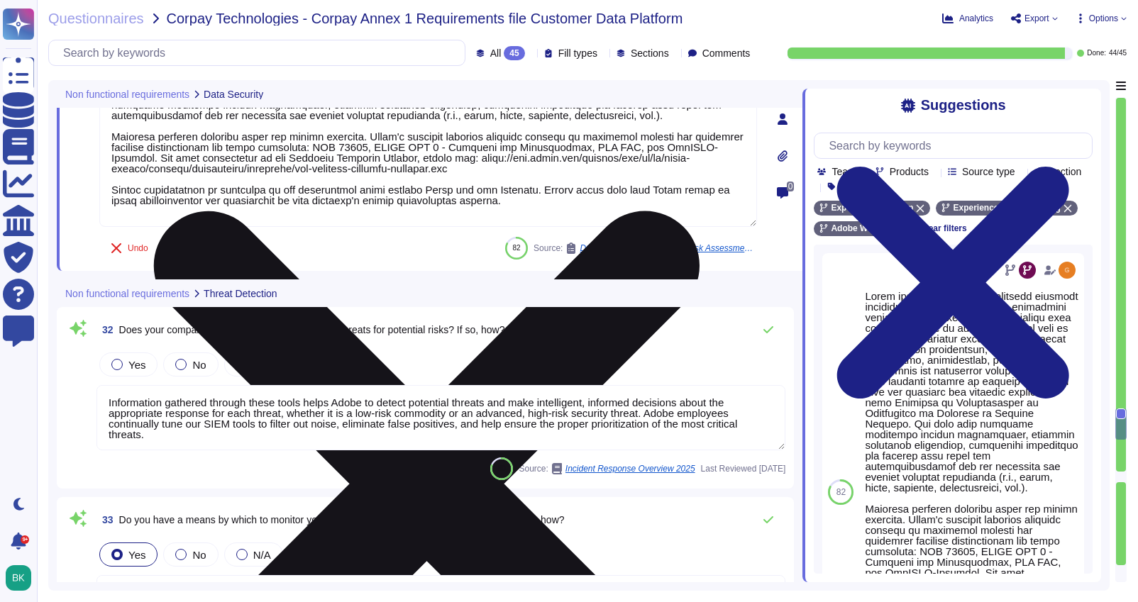
type textarea "In the event of a suspected breach, several responses are triggered within Adob…"
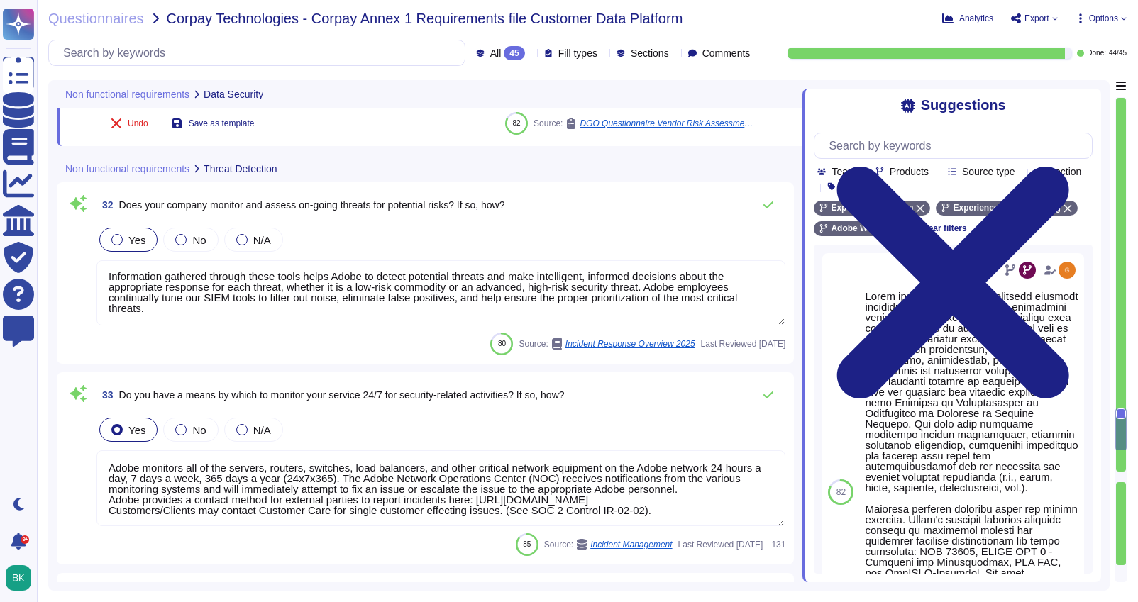
click at [116, 238] on div at bounding box center [116, 239] width 11 height 11
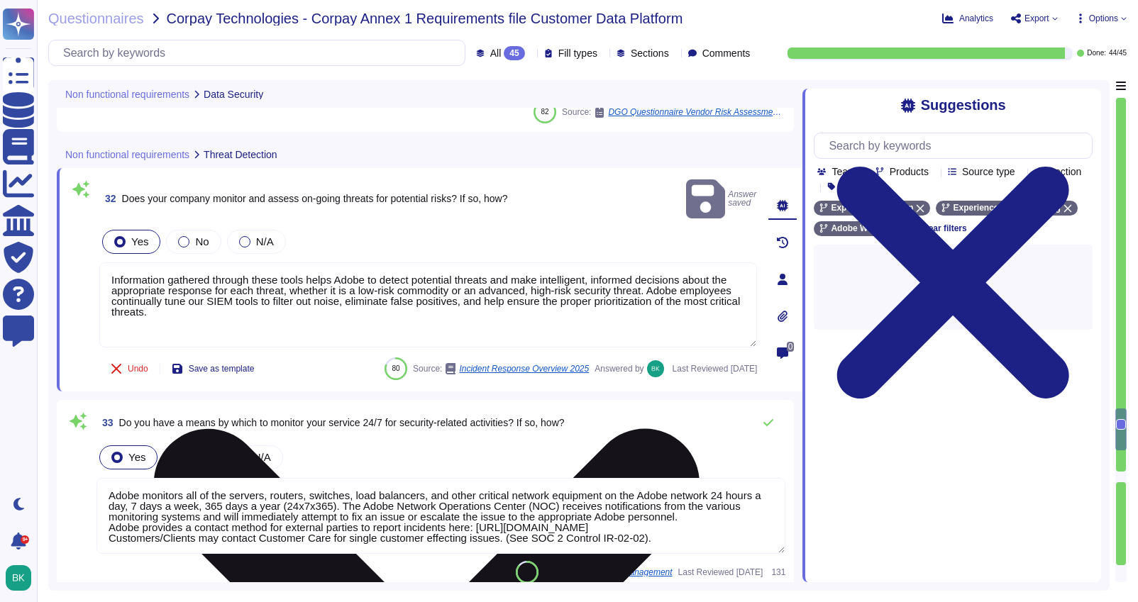
click at [236, 285] on textarea "Information gathered through these tools helps Adobe to detect potential threat…" at bounding box center [428, 305] width 658 height 85
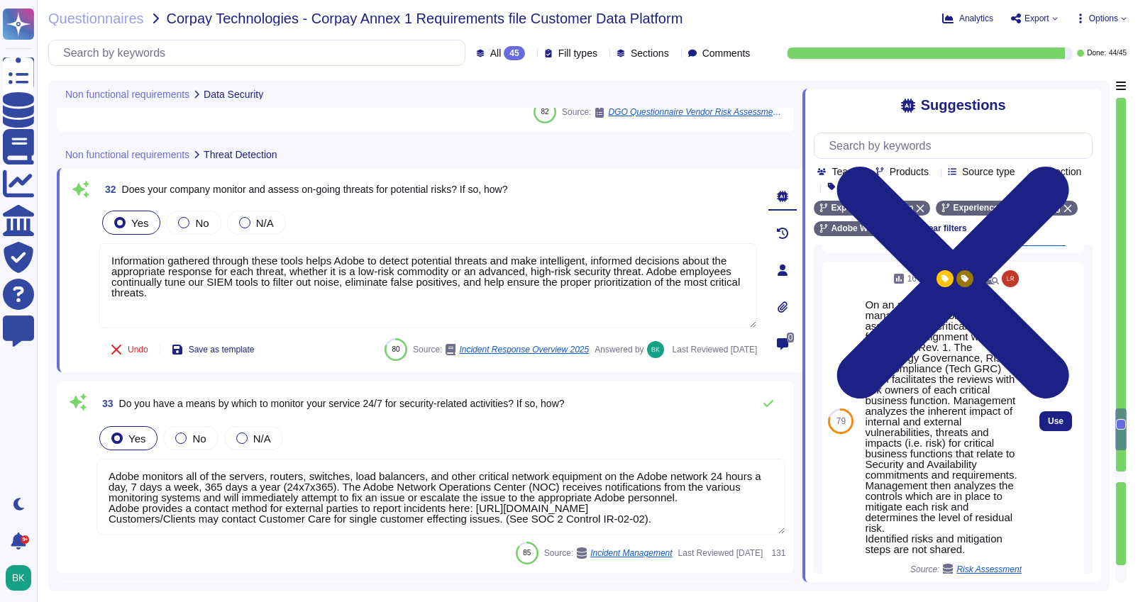
scroll to position [635, 0]
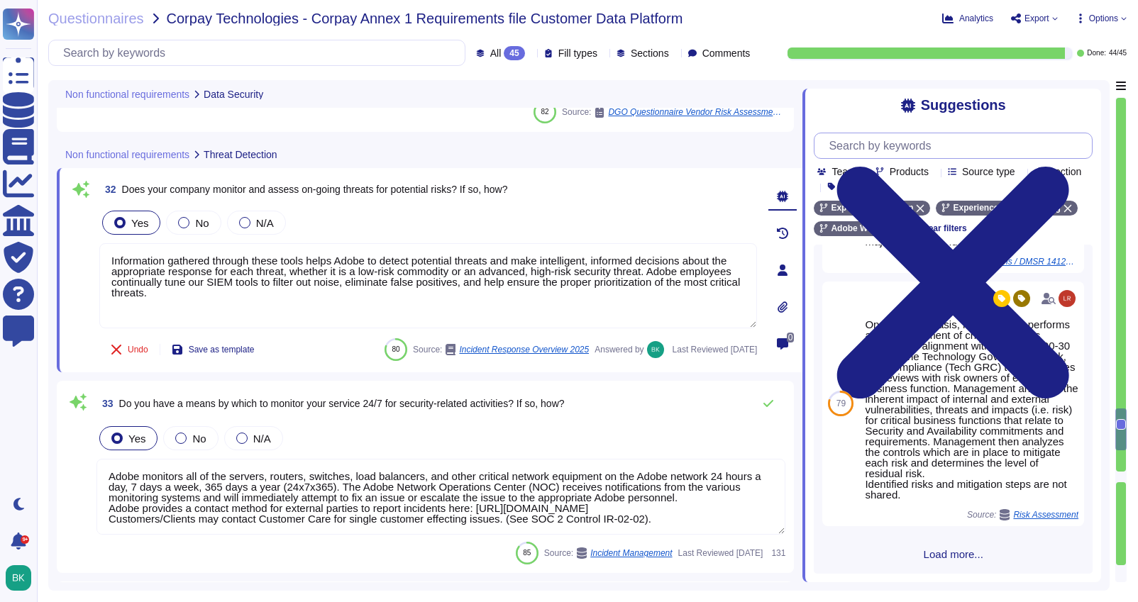
click at [897, 144] on input "text" at bounding box center [957, 145] width 270 height 25
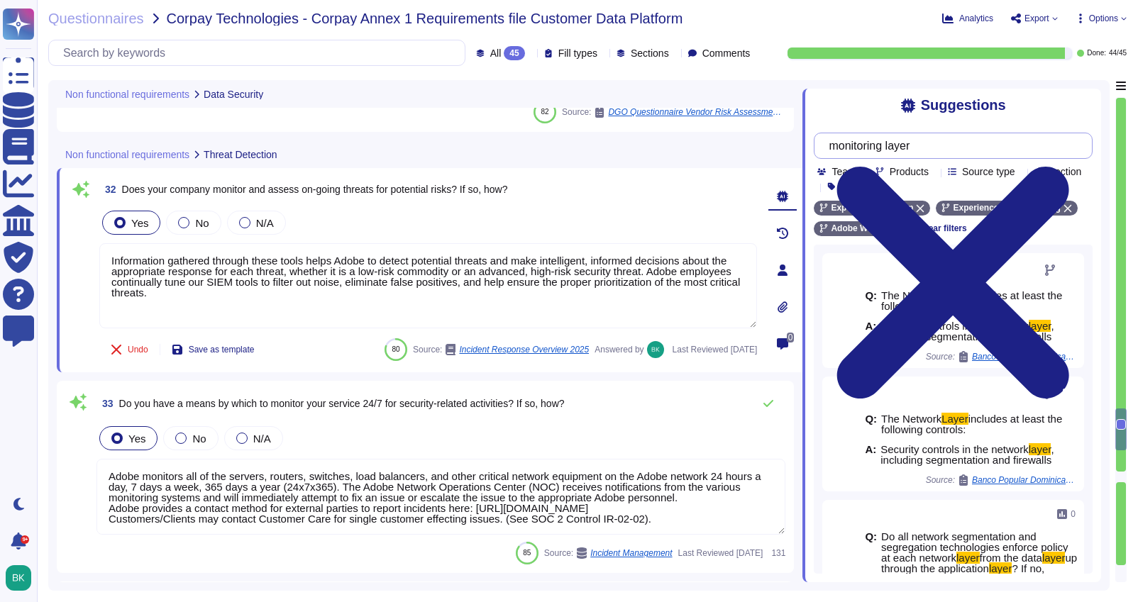
click at [844, 150] on input "monitoring layer" at bounding box center [950, 145] width 256 height 25
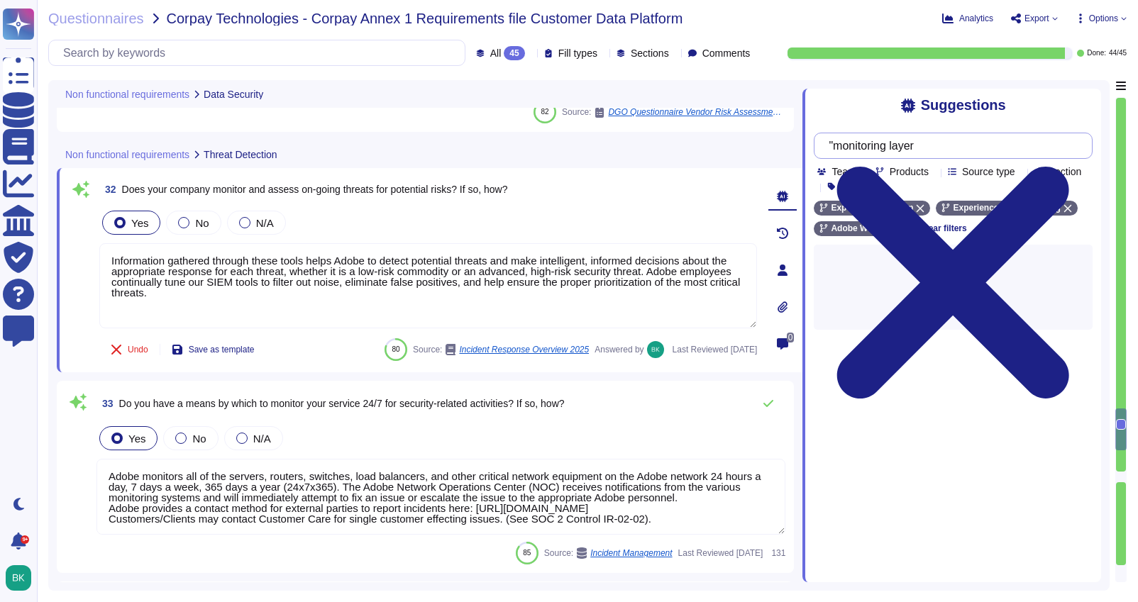
click at [962, 152] on input ""monitoring layer" at bounding box center [950, 145] width 256 height 25
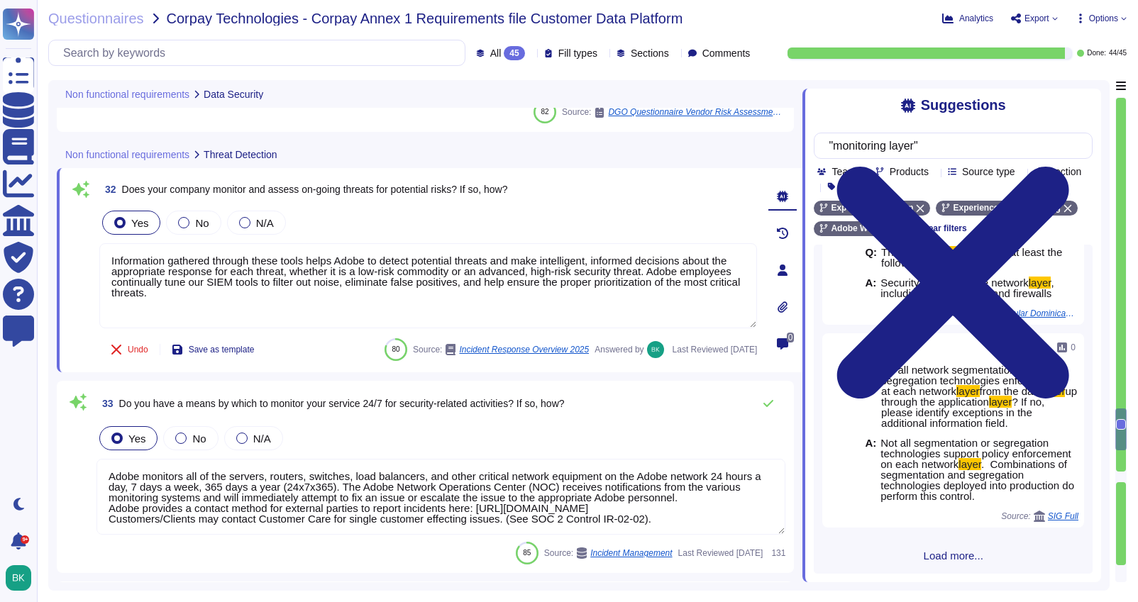
type input ""monitoring layer""
click at [940, 554] on span "Load more..." at bounding box center [953, 556] width 279 height 11
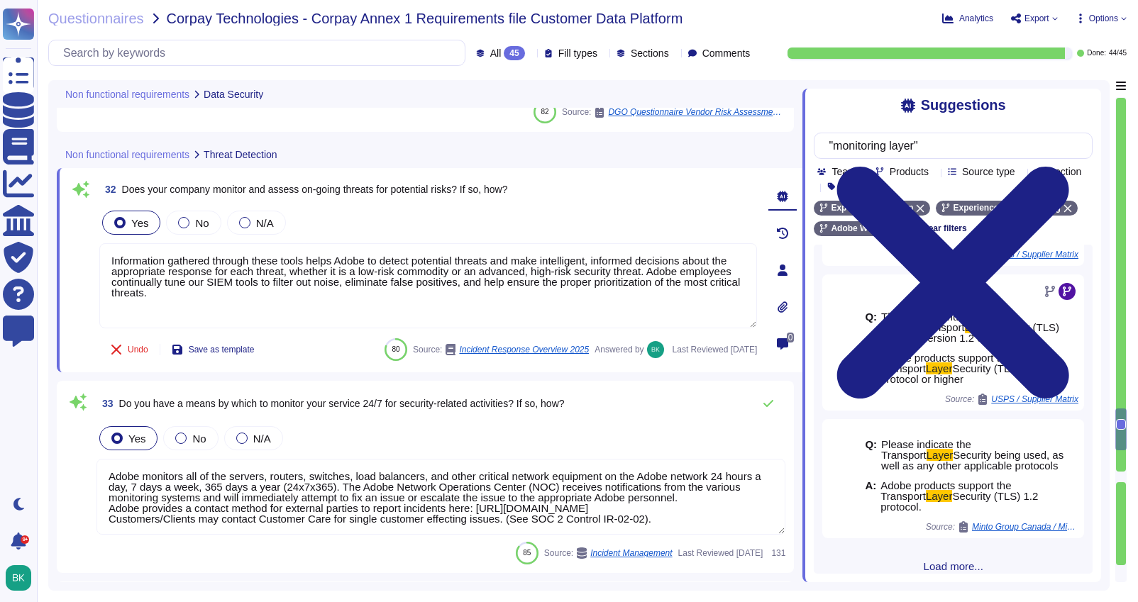
scroll to position [718, 0]
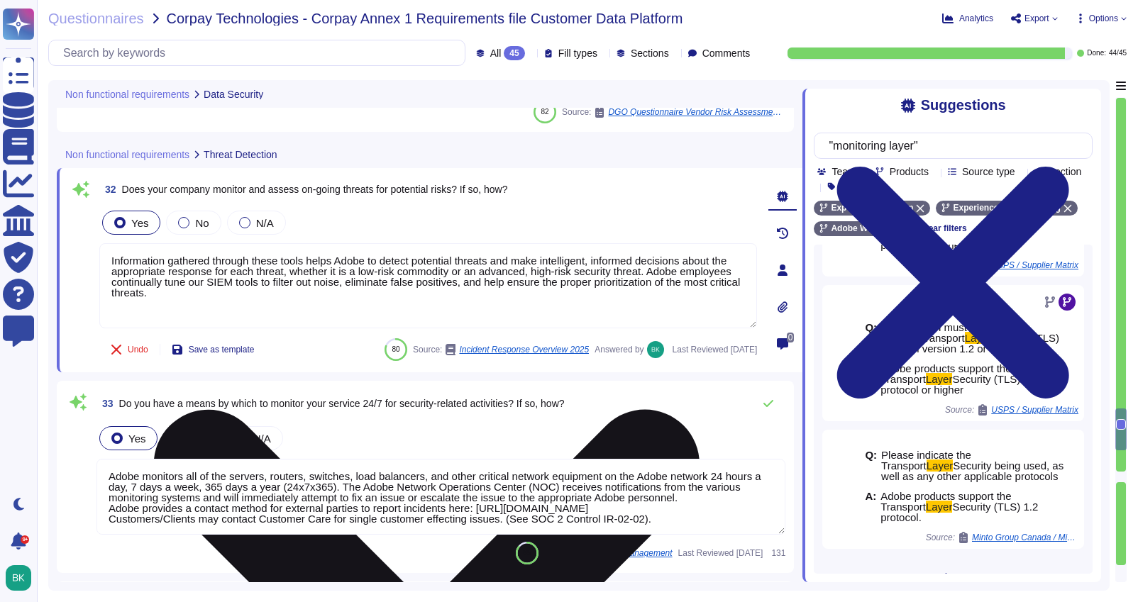
click at [110, 260] on textarea "Information gathered through these tools helps Adobe to detect potential threat…" at bounding box center [428, 285] width 658 height 85
paste textarea "[URL][DOMAIN_NAME]"
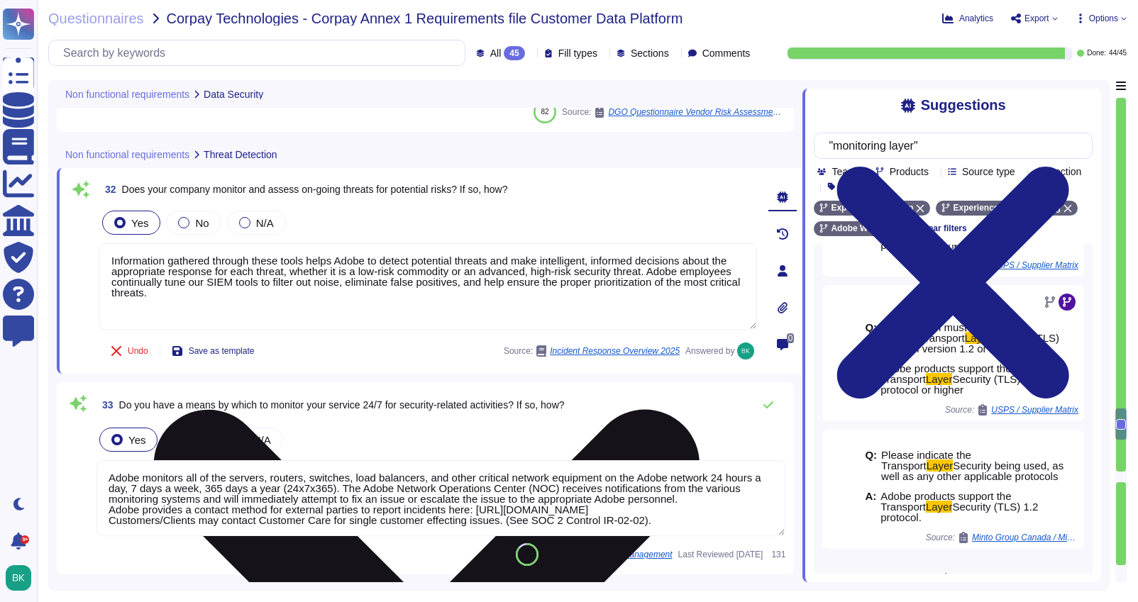
click at [133, 255] on textarea "Information gathered through these tools helps Adobe to detect potential threat…" at bounding box center [428, 286] width 658 height 87
paste textarea "Adobe's Operational Security Stack includes a monitoring layer which consists o…"
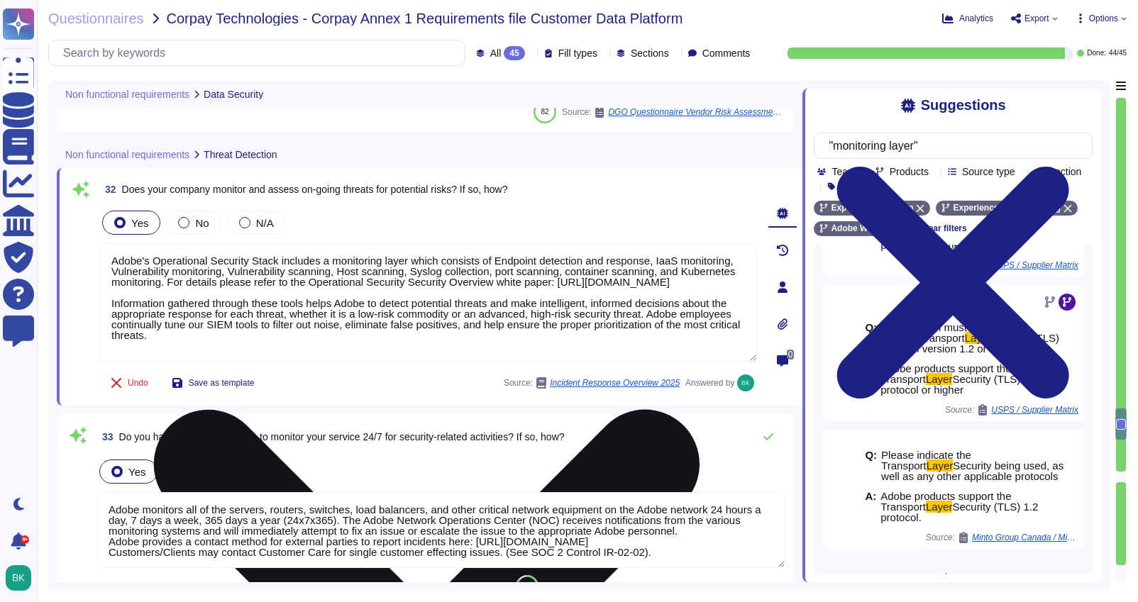
drag, startPoint x: 250, startPoint y: 281, endPoint x: 743, endPoint y: 295, distance: 492.7
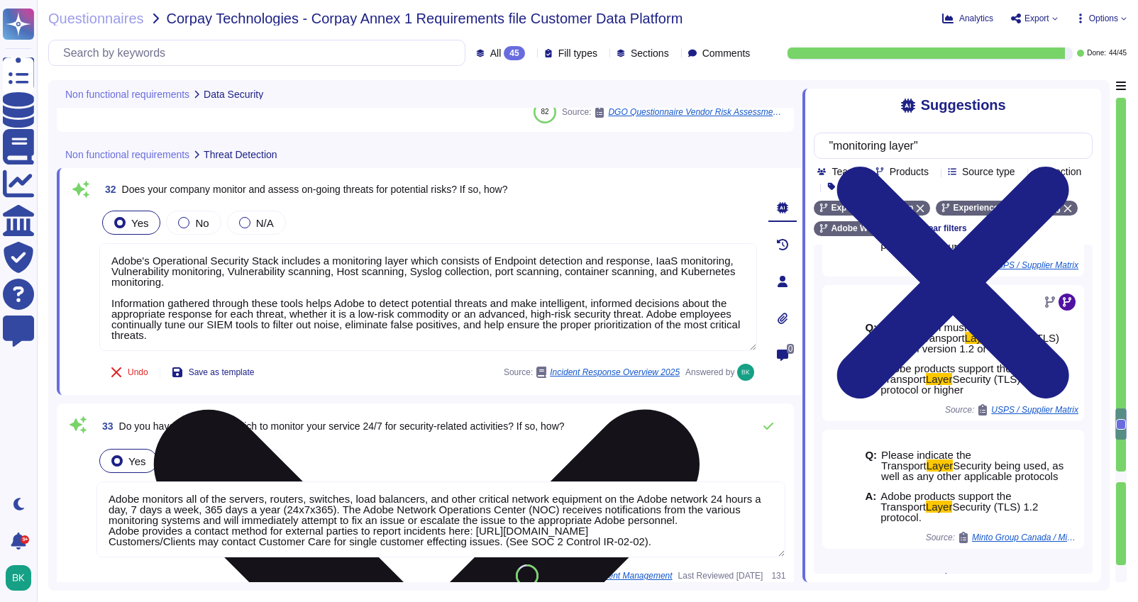
click at [275, 340] on textarea "Adobe's Operational Security Stack includes a monitoring layer which consists o…" at bounding box center [428, 297] width 658 height 108
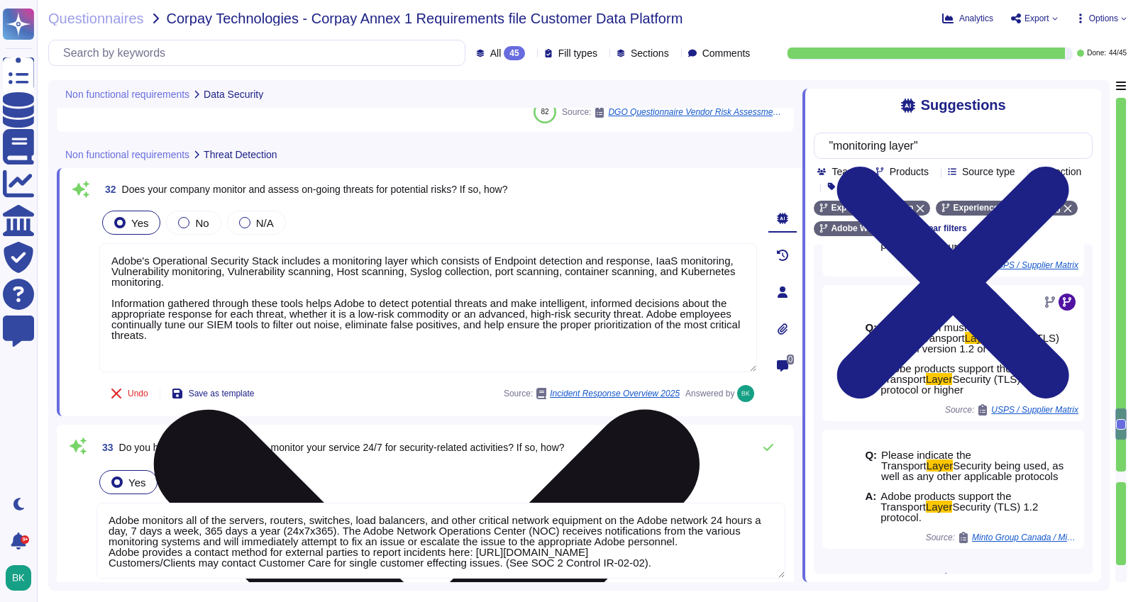
paste textarea "For details please refer to the Operational Security Security Overview white pa…"
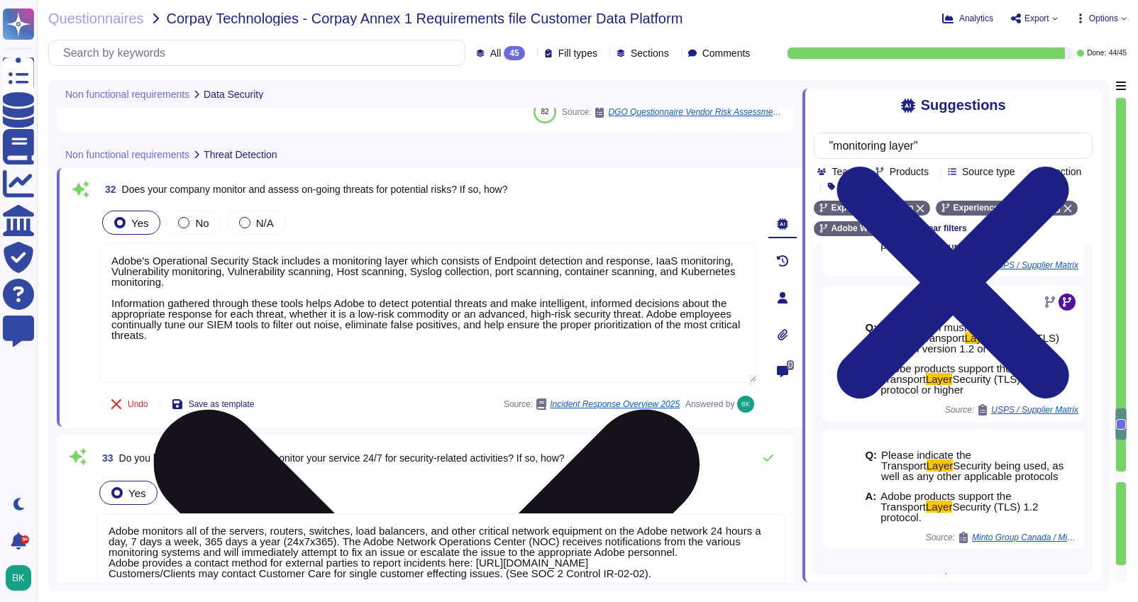
type textarea "Adobe's Operational Security Stack includes a monitoring layer which consists o…"
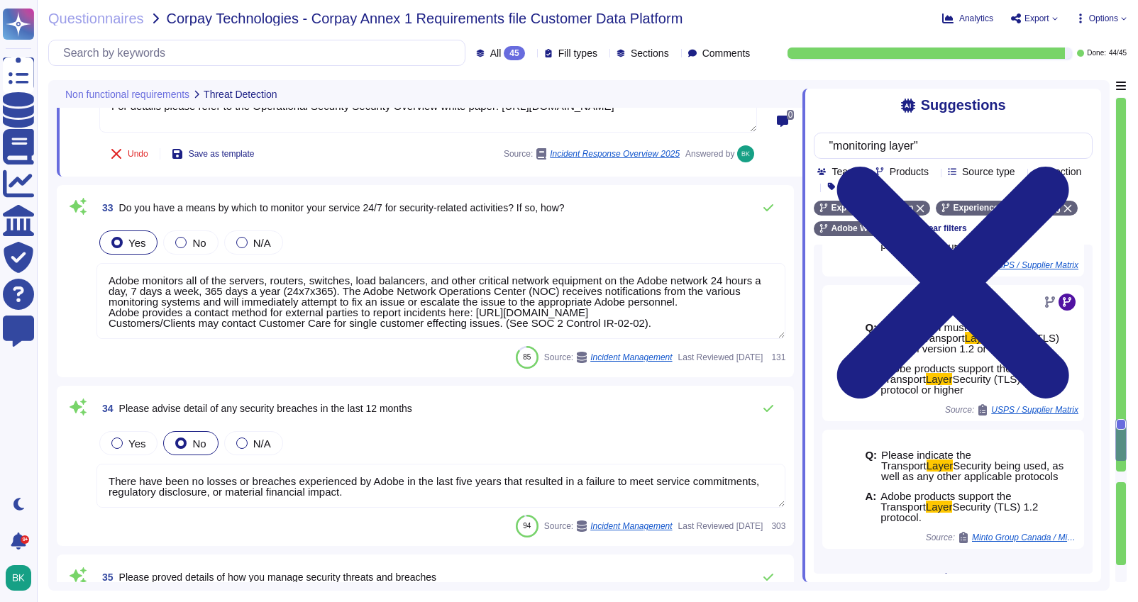
type textarea "Adobe performs periodic backups or has implemented failover technology of criti…"
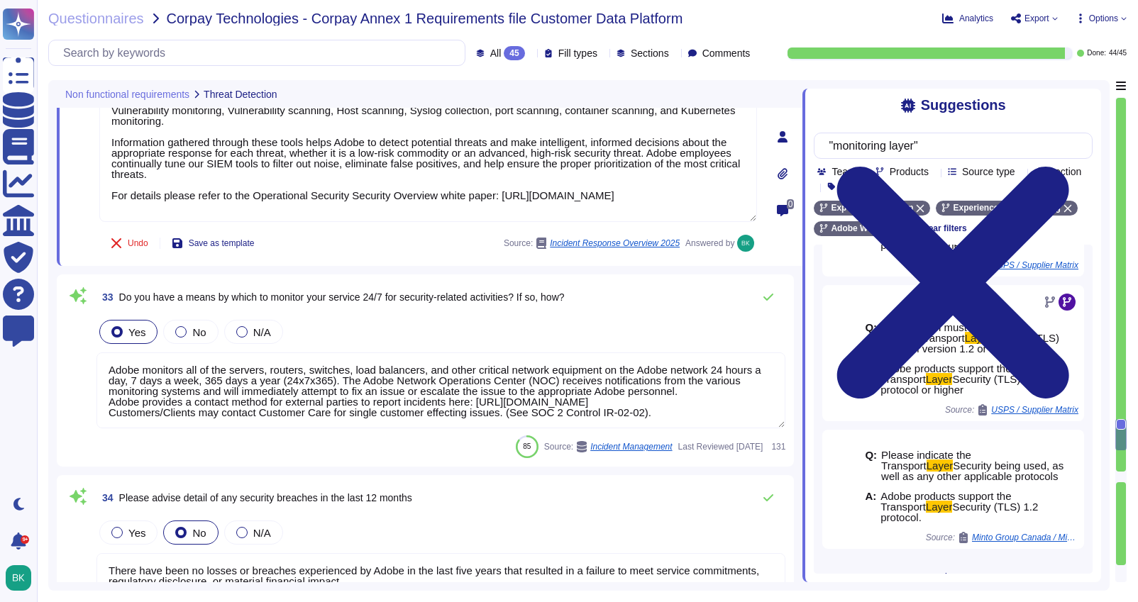
scroll to position [7130, 0]
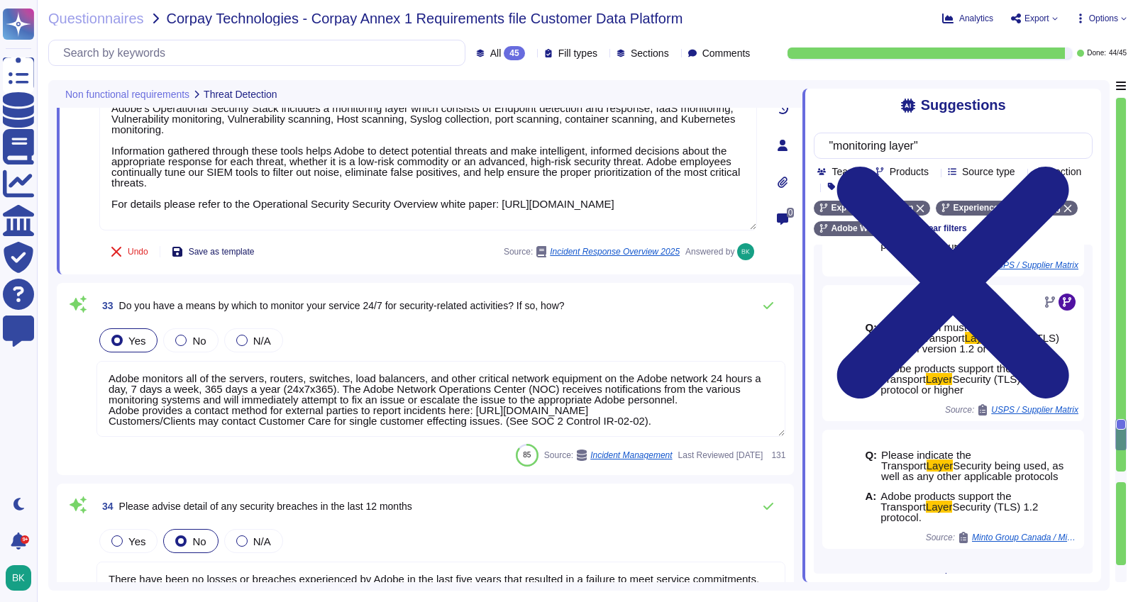
type textarea "Adobe's Operational Security Stack includes a monitoring layer which consists o…"
click at [236, 250] on span "Save as template" at bounding box center [222, 252] width 66 height 9
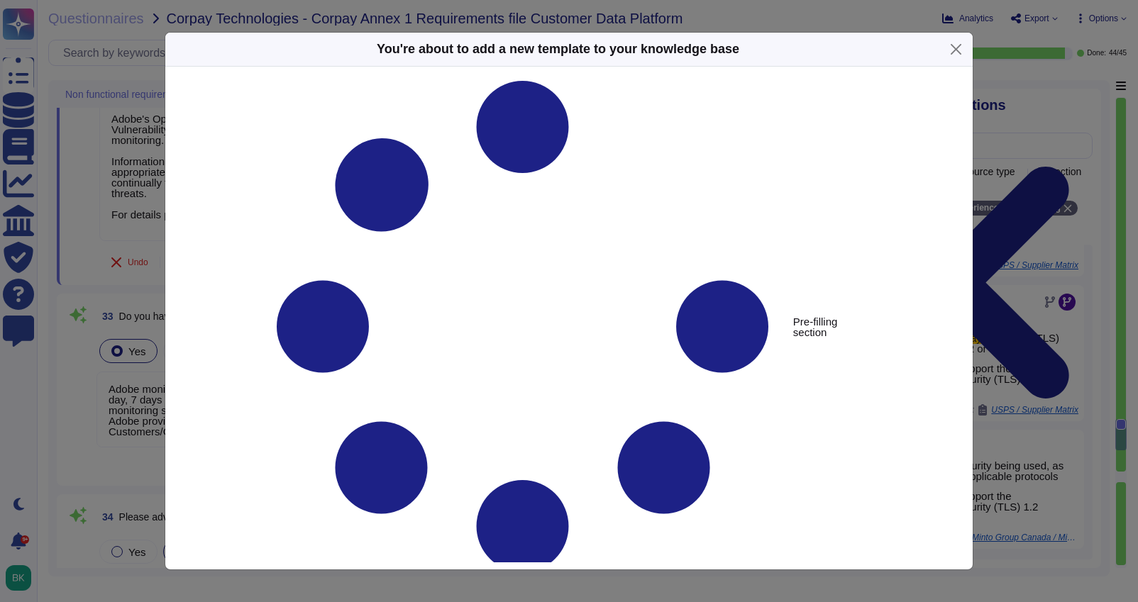
type textarea "Does your company monitor and assess on-going threats for potential risks? If s…"
type textarea "Adobe's Operational Security Stack includes a monitoring layer which consists o…"
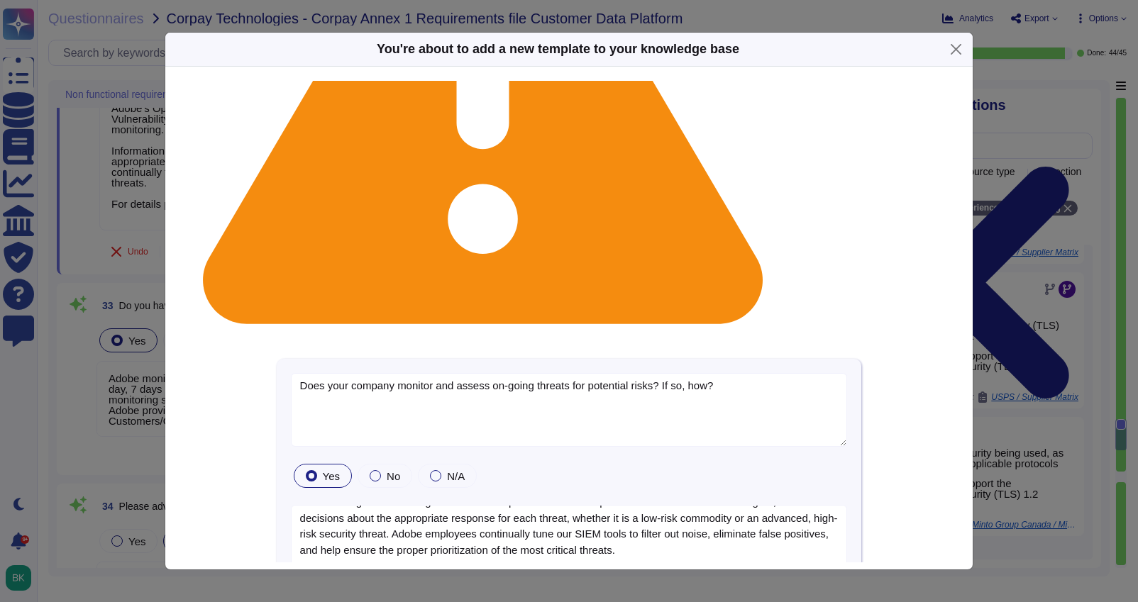
scroll to position [327, 0]
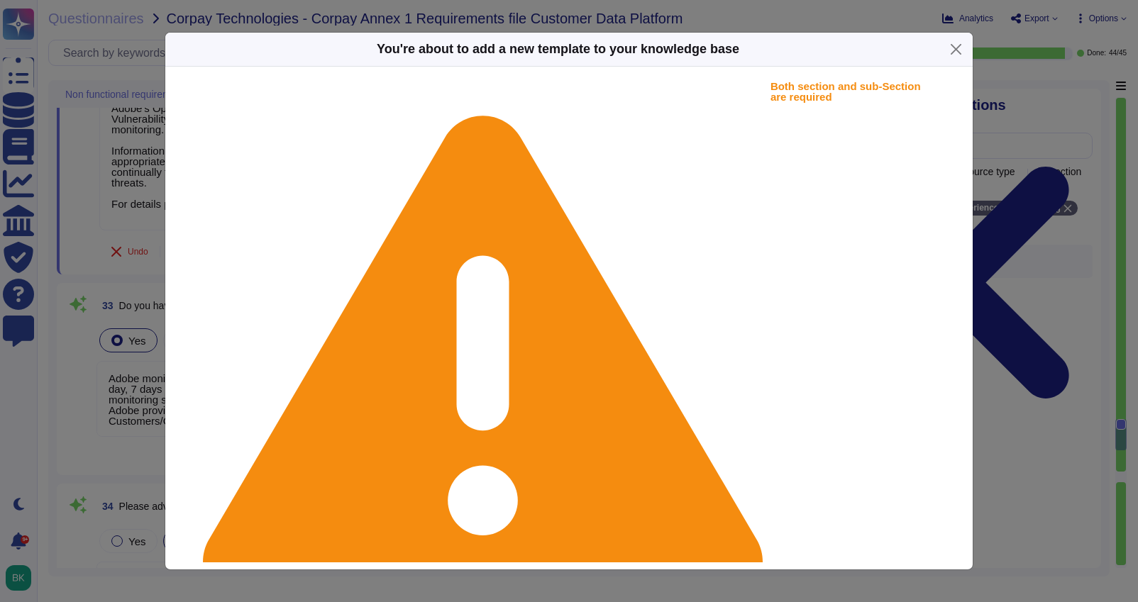
scroll to position [0, 0]
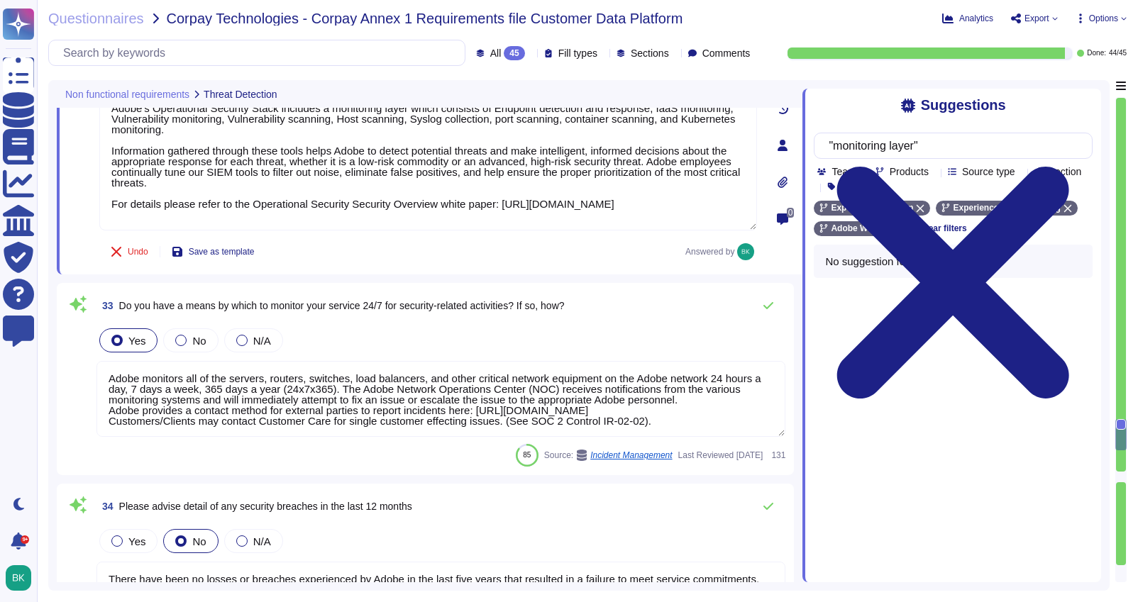
type textarea "Adobe performs periodic backups or has implemented failover technology of criti…"
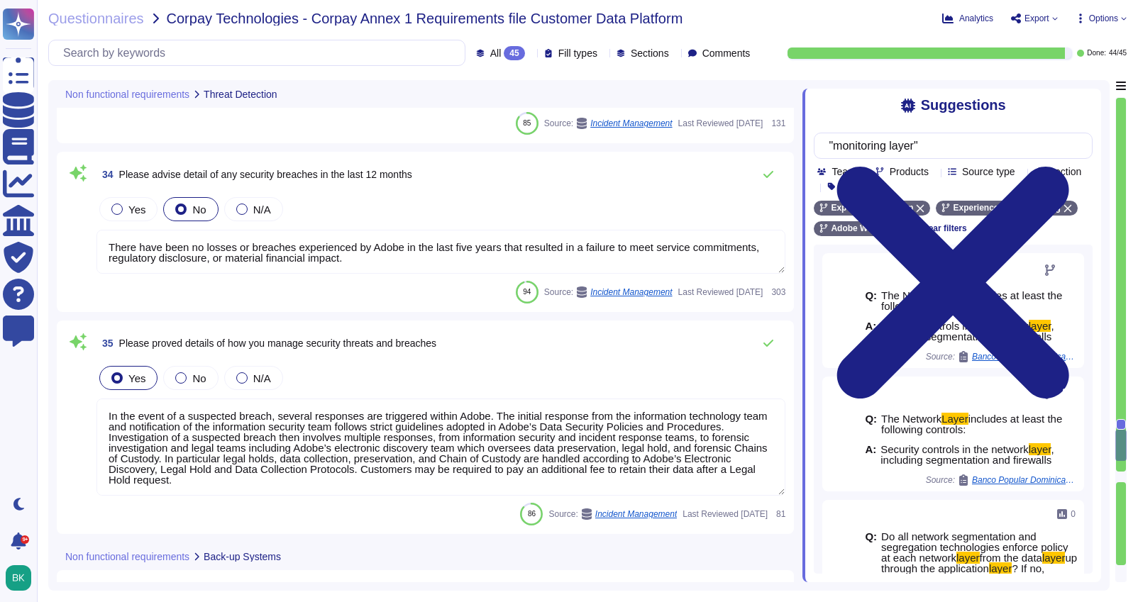
scroll to position [7464, 0]
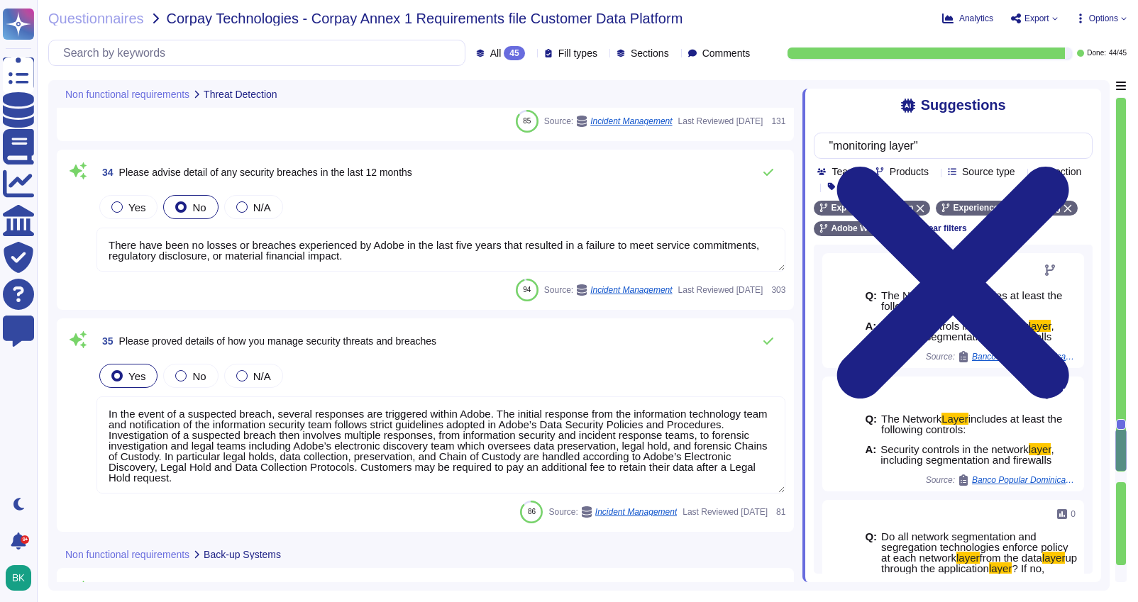
type textarea "Adobe performs periodic backups or has implemented failover technology of criti…"
click at [116, 206] on div at bounding box center [116, 207] width 11 height 11
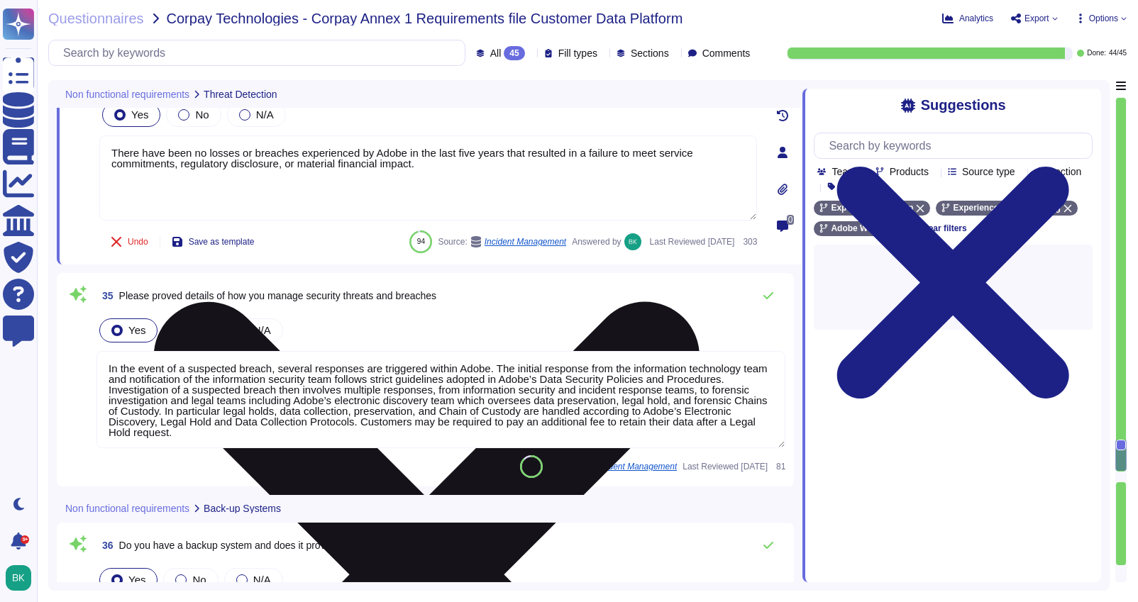
type textarea "Adobe performs periodic backups or has implemented failover technology of criti…"
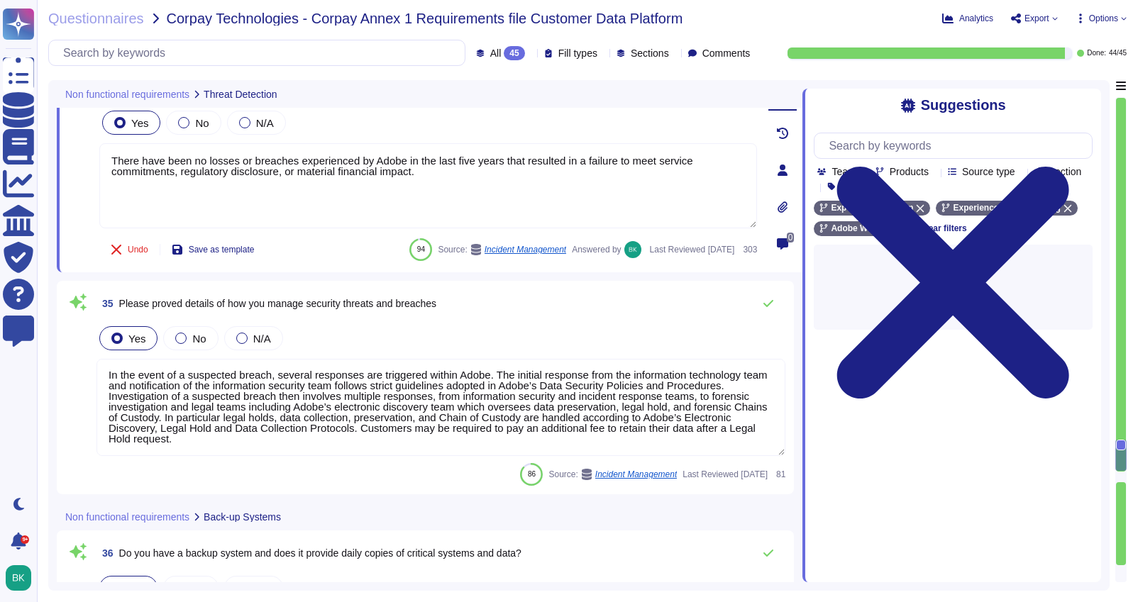
scroll to position [7524, 0]
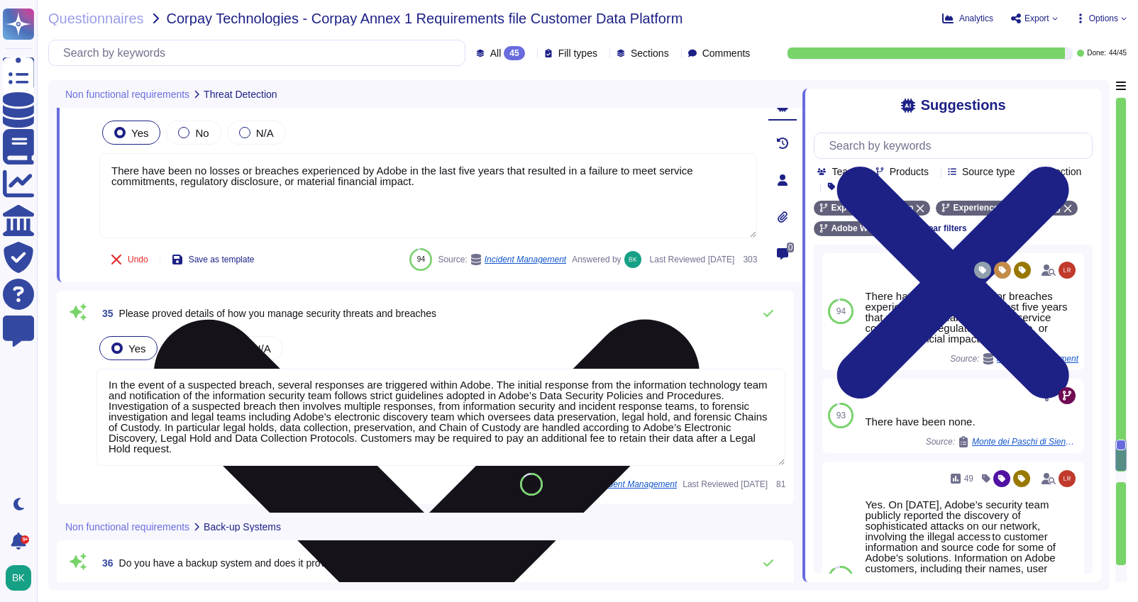
click at [475, 171] on textarea "There have been no losses or breaches experienced by Adobe in the last five yea…" at bounding box center [428, 195] width 658 height 85
click at [500, 171] on textarea "There have been no losses or breaches experienced by Adobe in the last five yea…" at bounding box center [428, 195] width 658 height 85
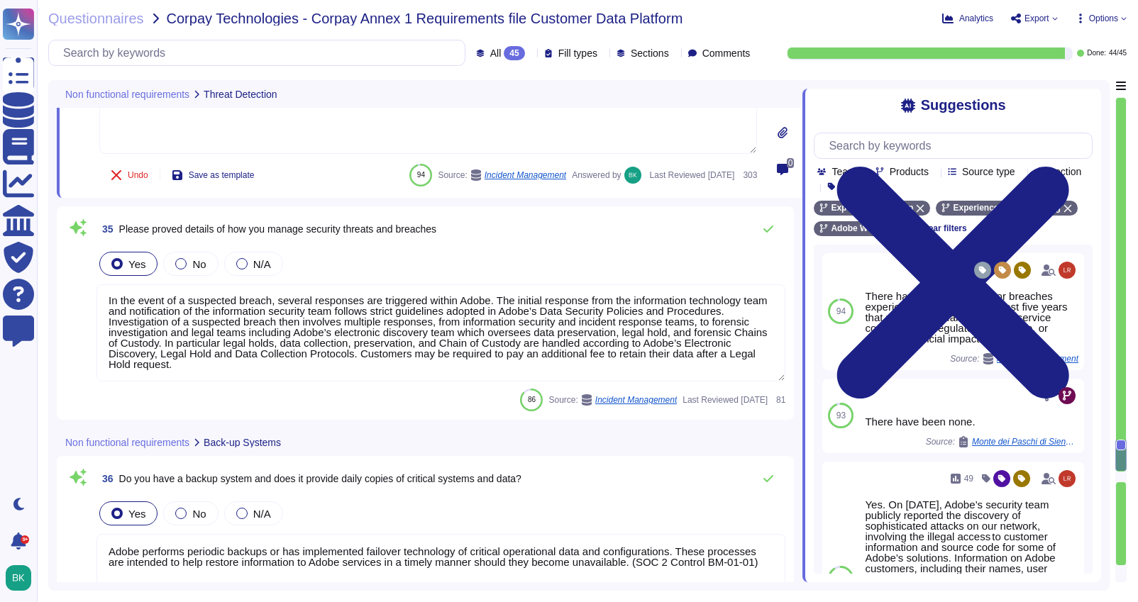
scroll to position [7617, 0]
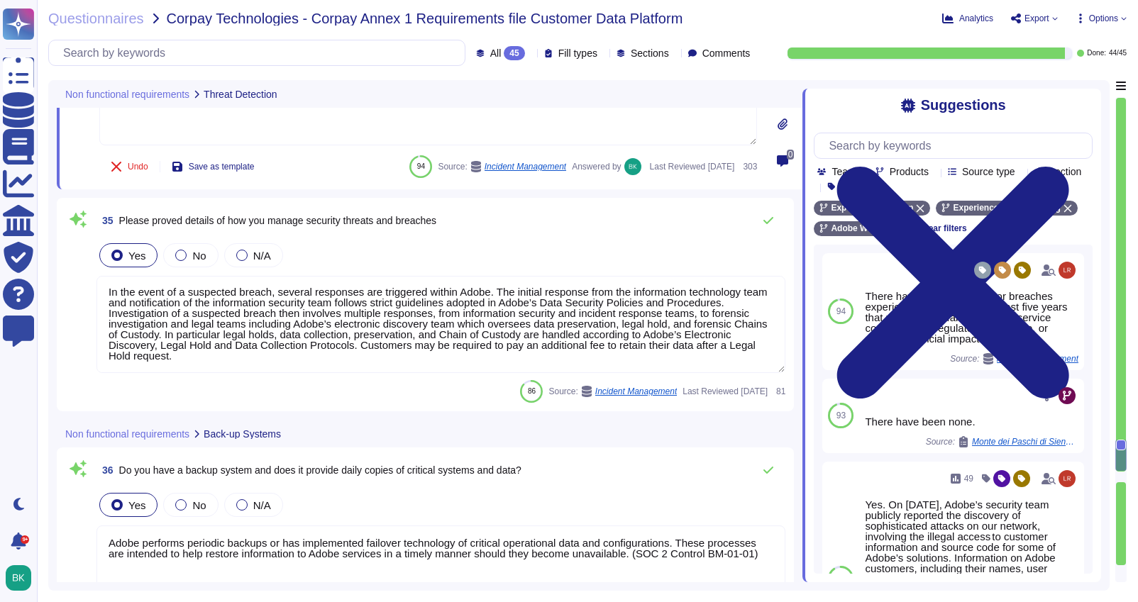
type textarea "There have been no losses or breaches experienced by Adobe in the last 12 month…"
click at [308, 323] on textarea "In the event of a suspected breach, several responses are triggered within Adob…" at bounding box center [441, 324] width 689 height 97
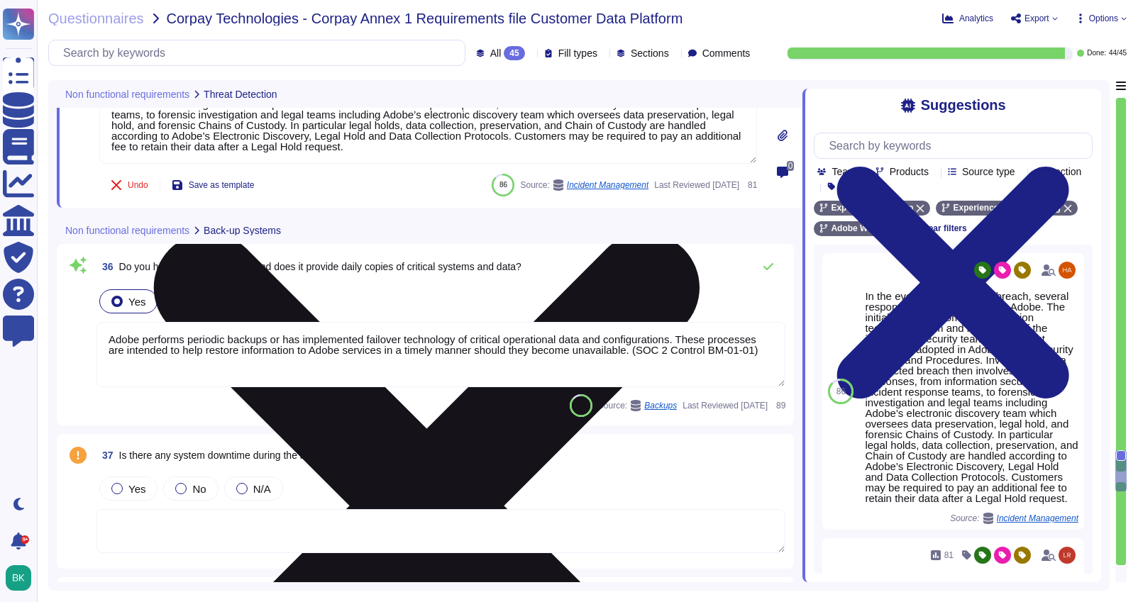
type textarea "Under the control of the Cloud Infrastructure Provider in Cloud environments. D…"
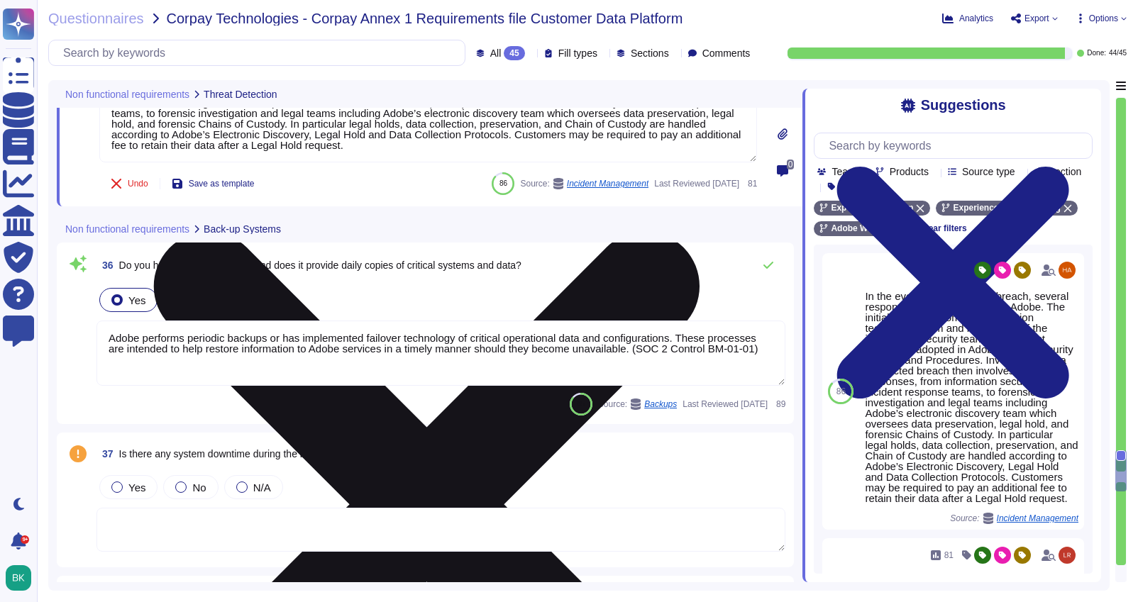
scroll to position [1, 0]
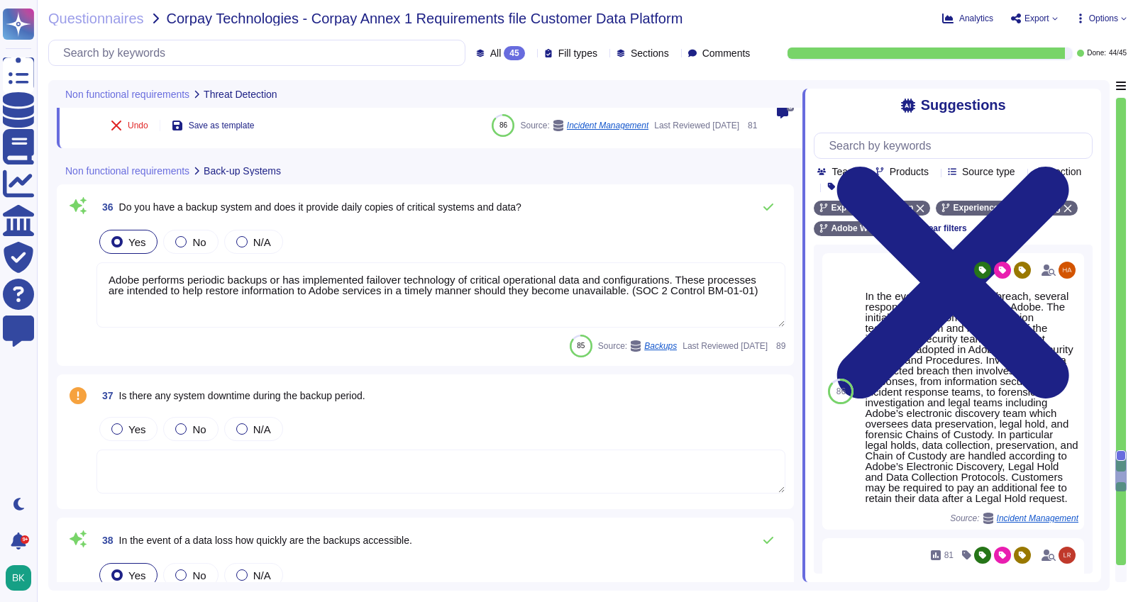
type textarea "The Business continuity plan is documented and reviewed annually and attested b…"
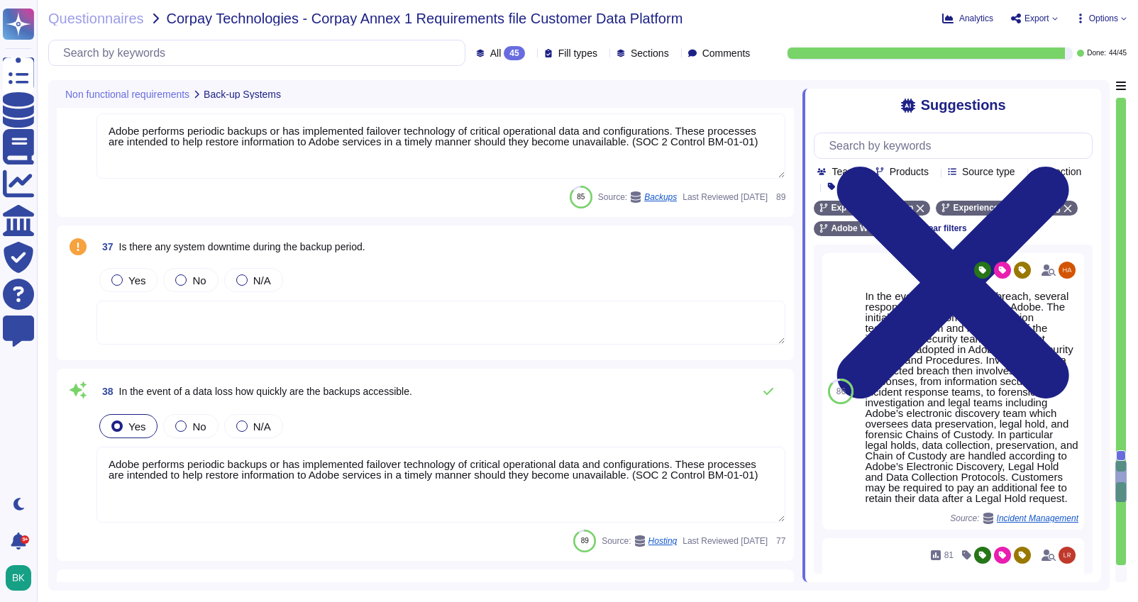
scroll to position [7999, 0]
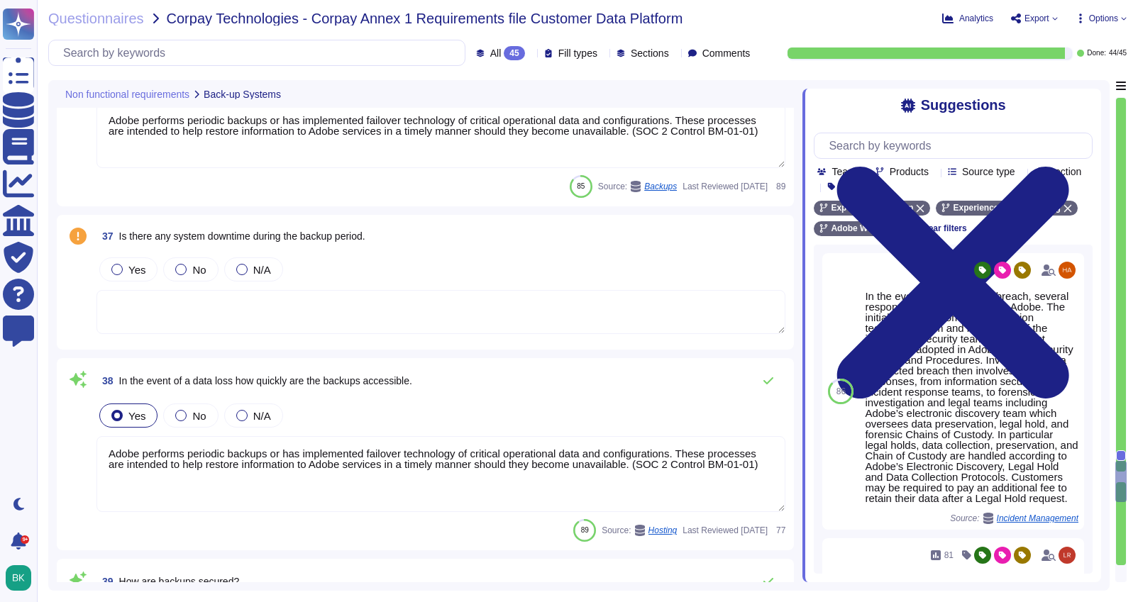
click at [237, 303] on textarea at bounding box center [441, 312] width 689 height 44
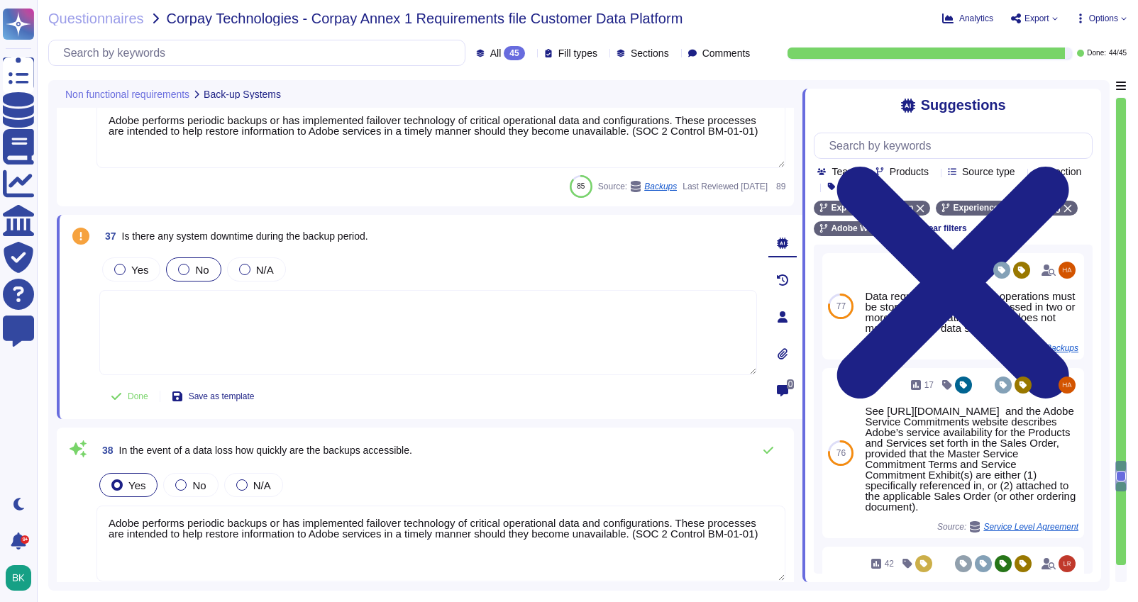
click at [184, 268] on div at bounding box center [183, 269] width 11 height 11
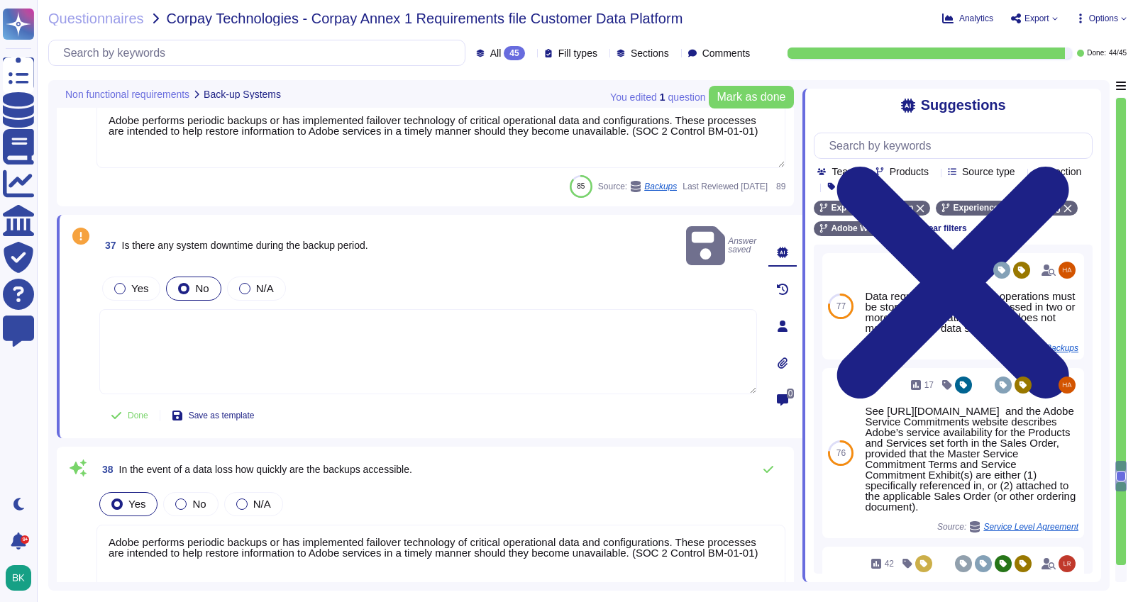
click at [208, 309] on textarea at bounding box center [428, 351] width 658 height 85
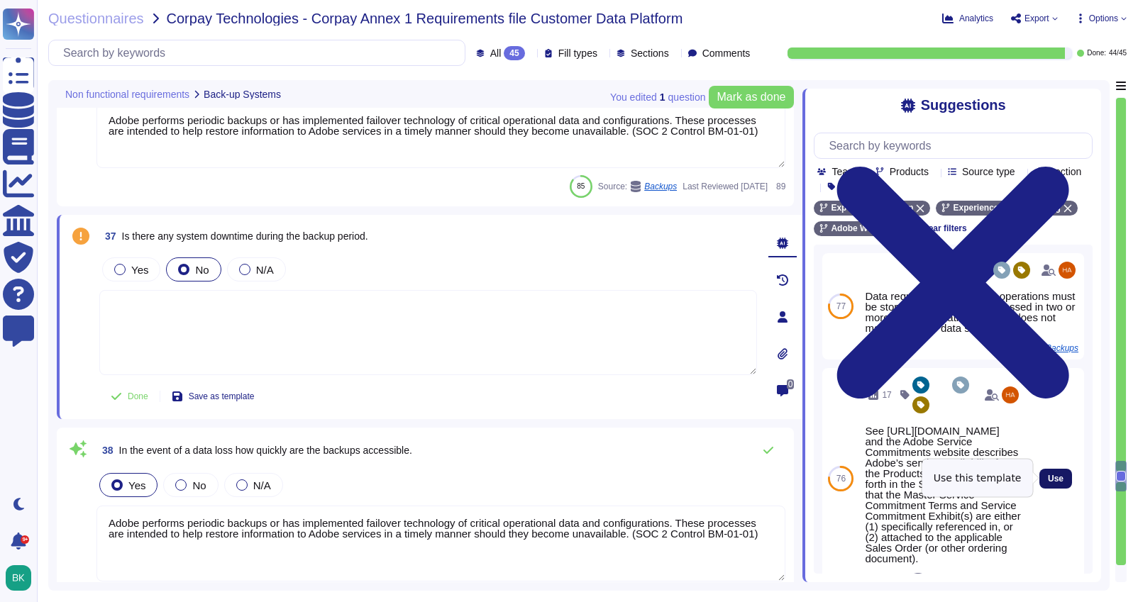
click at [1050, 480] on span "Use" at bounding box center [1056, 479] width 16 height 9
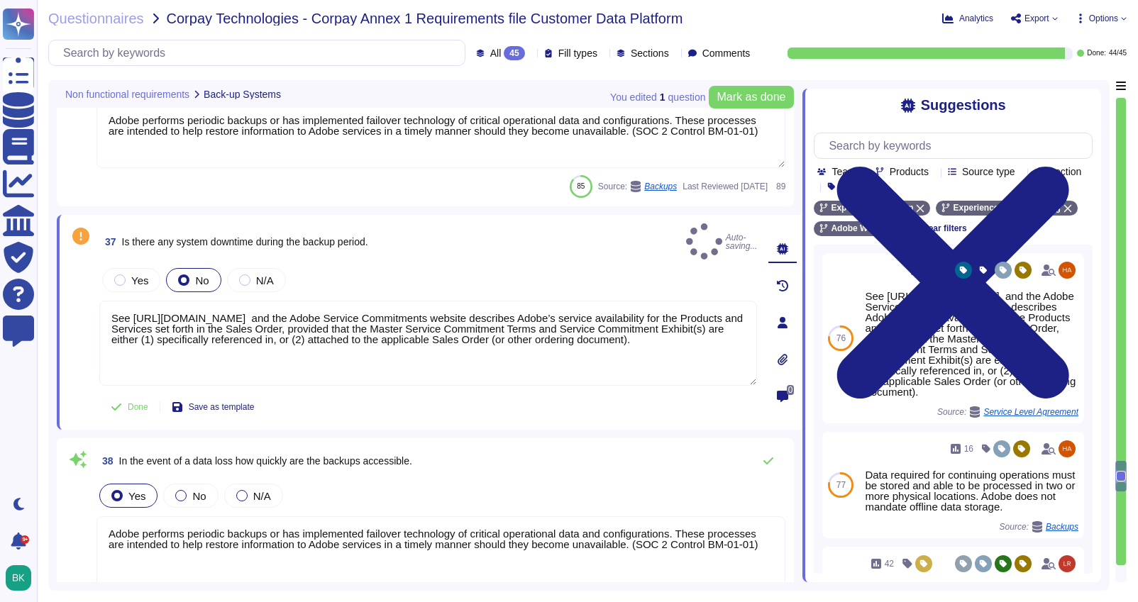
type textarea "See [URL][DOMAIN_NAME] and the Adobe Service Commitments website describes Adob…"
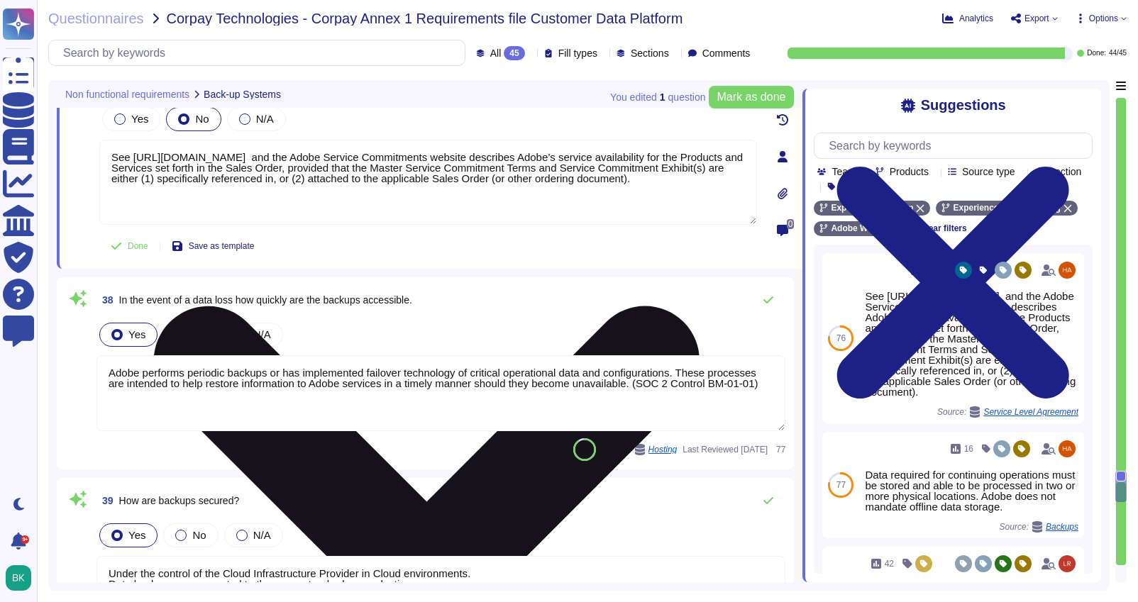
type textarea "Adobe's Technology Governance, Risk, and Compliance (Tech GRC) team performs a …"
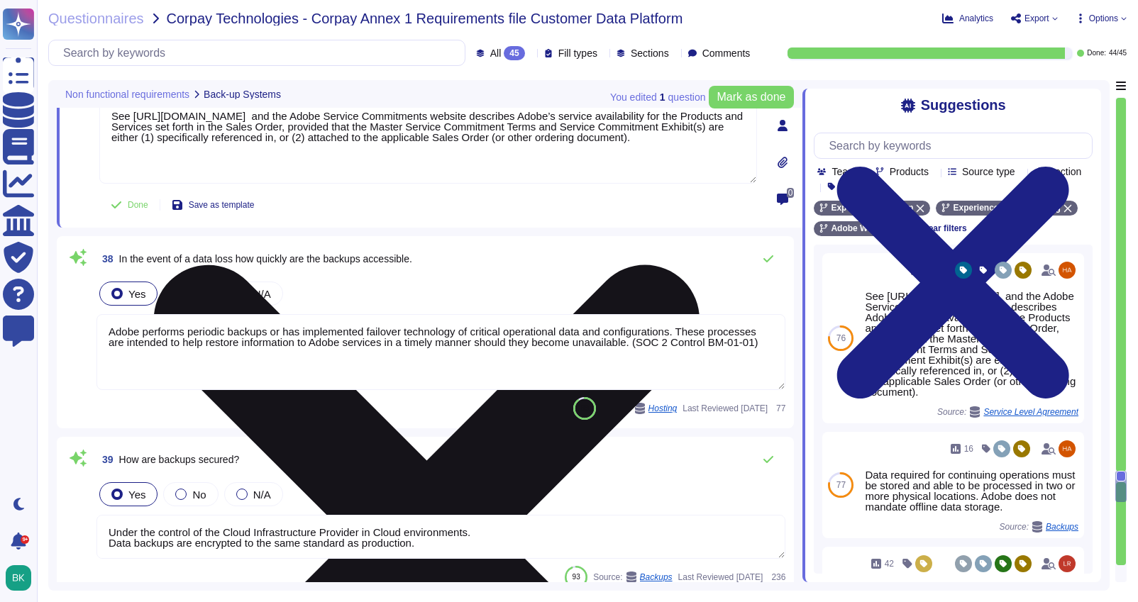
scroll to position [1, 0]
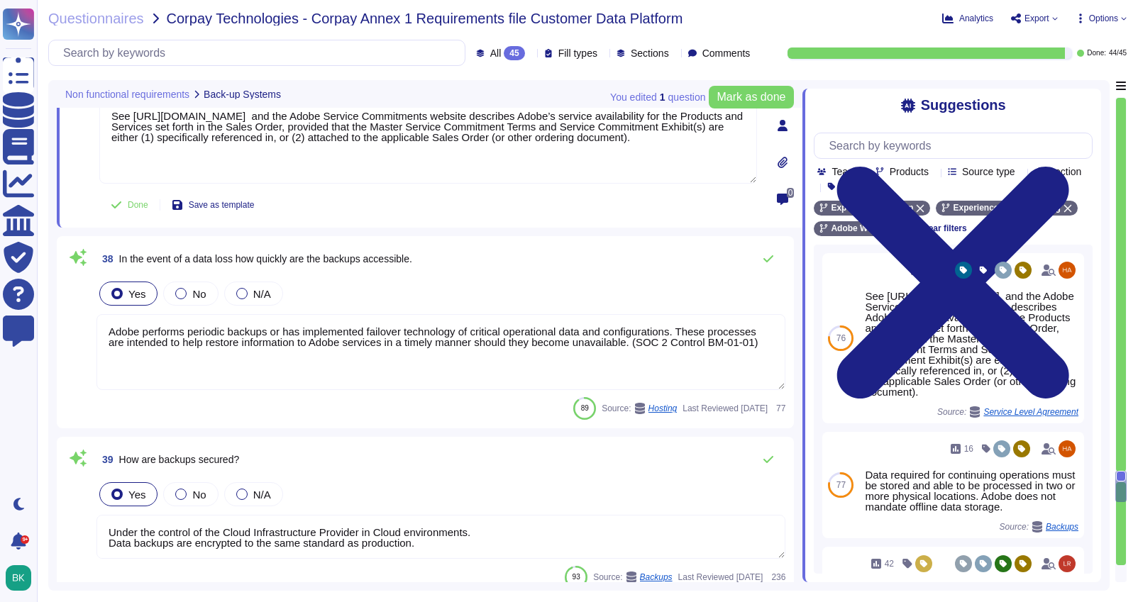
click at [224, 367] on textarea "Adobe performs periodic backups or has implemented failover technology of criti…" at bounding box center [441, 352] width 689 height 76
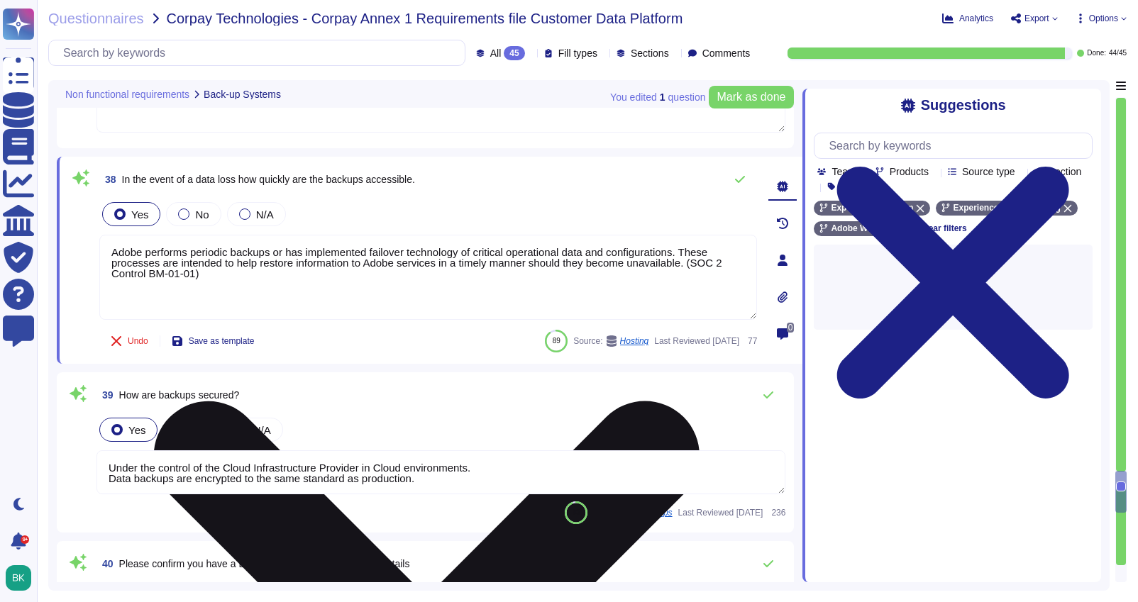
scroll to position [8268, 0]
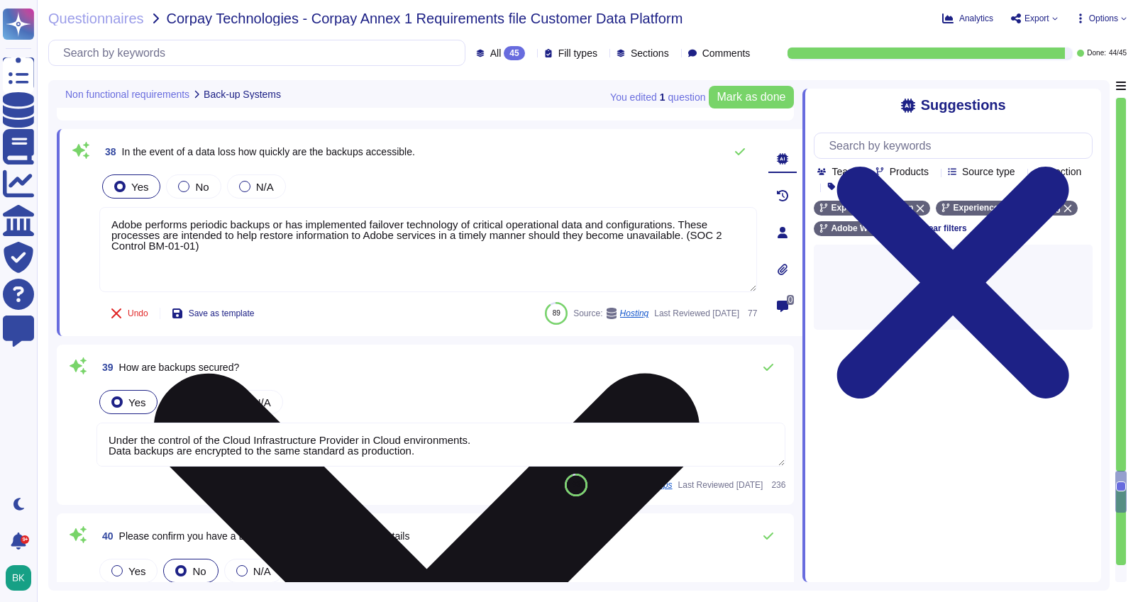
type textarea "Lorem'i Dolors Ametcon Adipiscin (ELIT) sed doeiusmo temp inc utlabo et dol mag…"
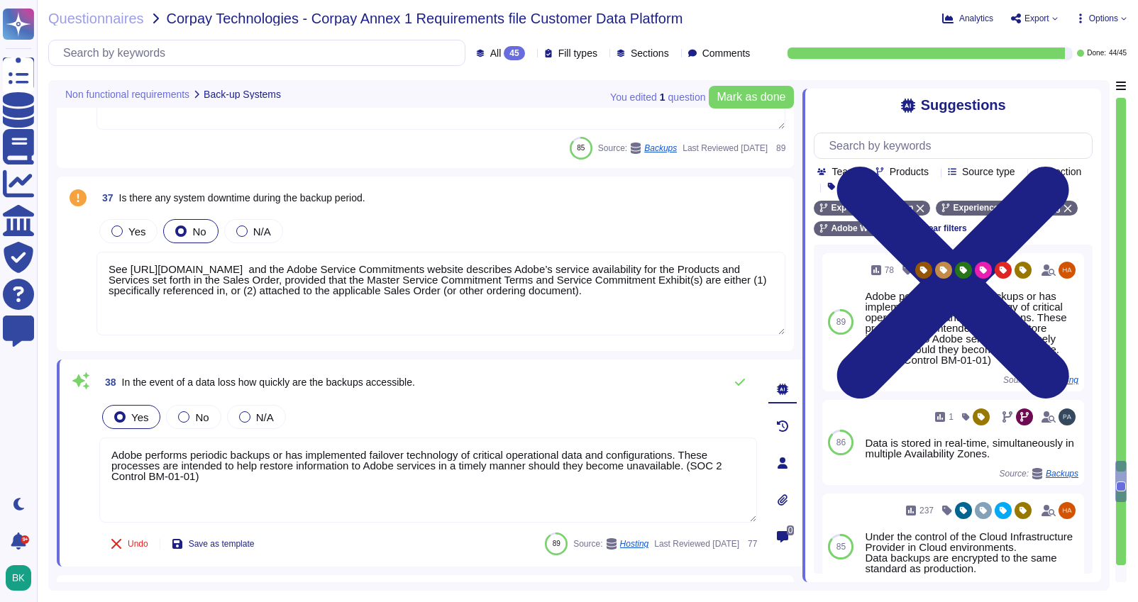
scroll to position [8028, 0]
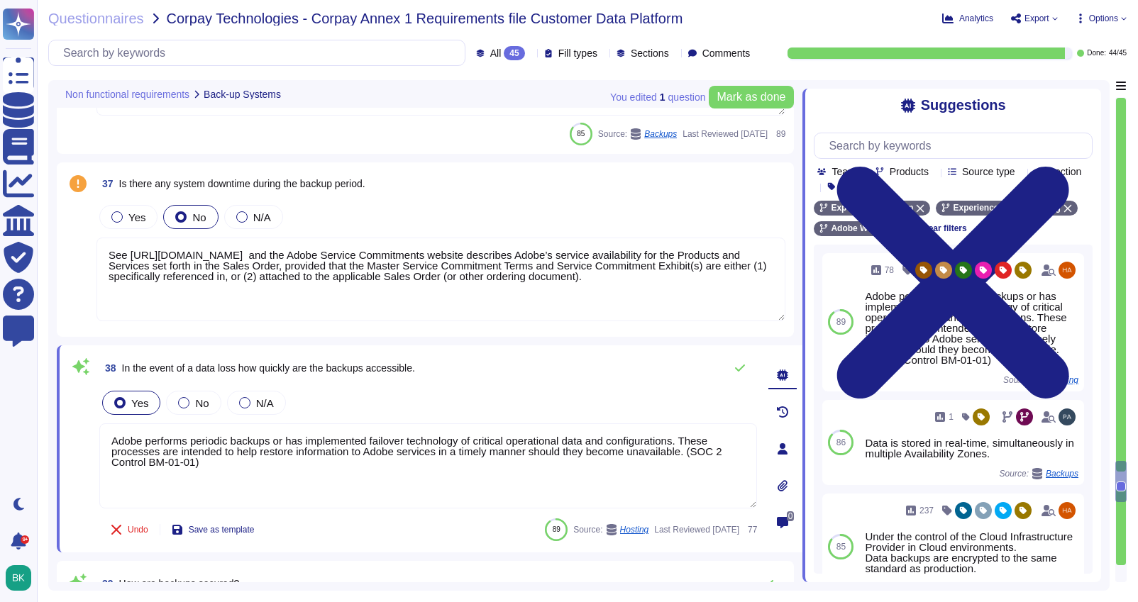
type textarea "Adobe's Technology Governance, Risk, and Compliance (Tech GRC) team performs a …"
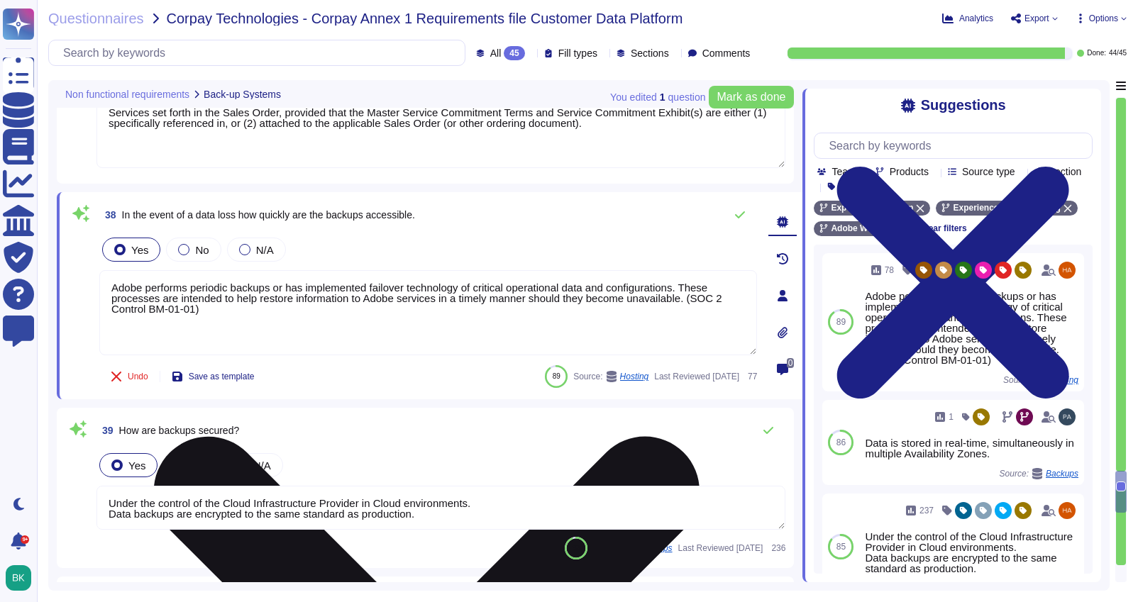
scroll to position [8245, 0]
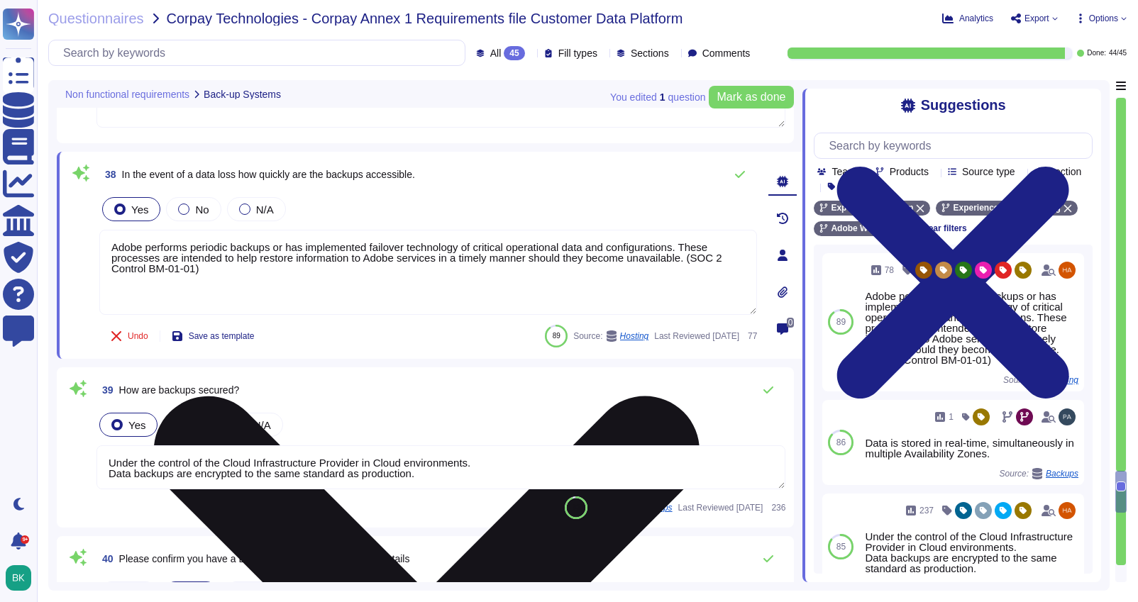
click at [236, 278] on textarea "Adobe performs periodic backups or has implemented failover technology of criti…" at bounding box center [428, 272] width 658 height 85
click at [225, 270] on textarea "Adobe performs periodic backups or has implemented failover technology of criti…" at bounding box center [428, 272] width 658 height 85
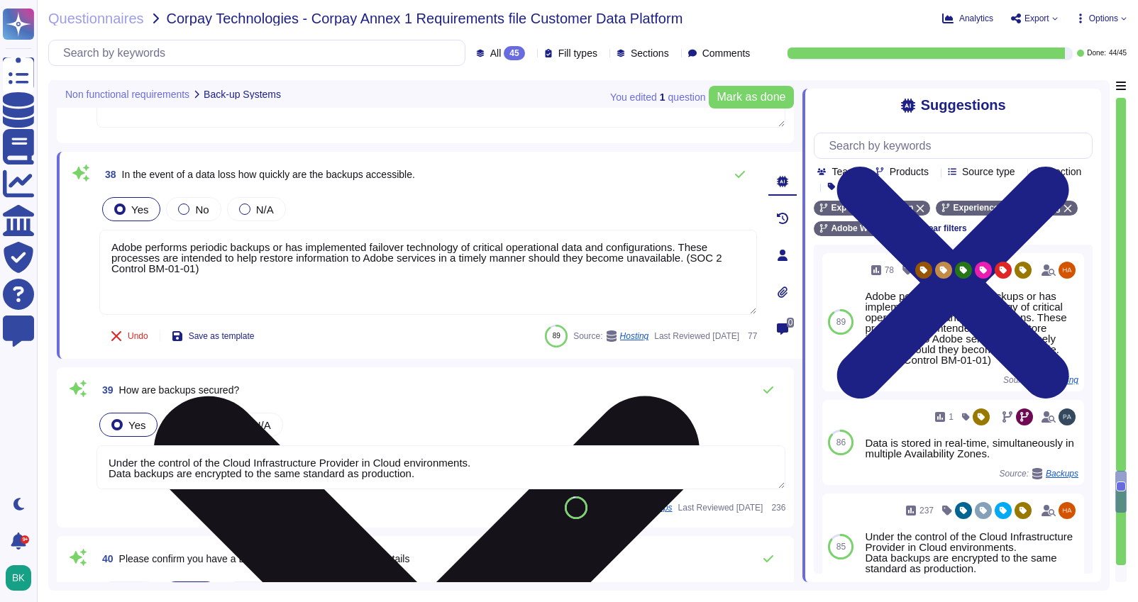
click at [225, 270] on textarea "Adobe performs periodic backups or has implemented failover technology of criti…" at bounding box center [428, 272] width 658 height 85
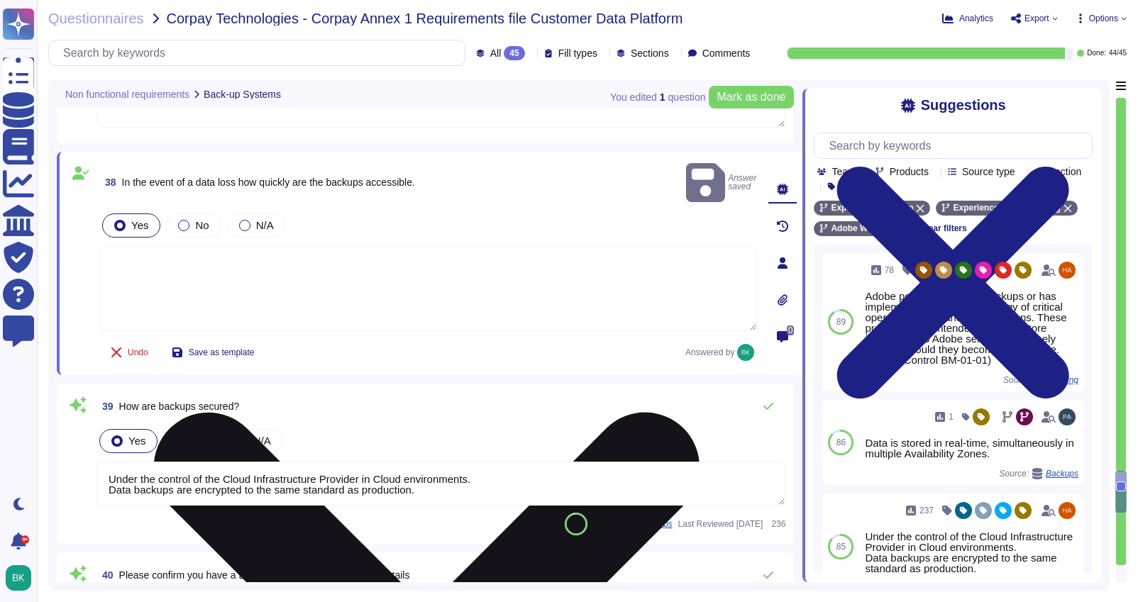
click at [488, 251] on textarea at bounding box center [428, 288] width 658 height 85
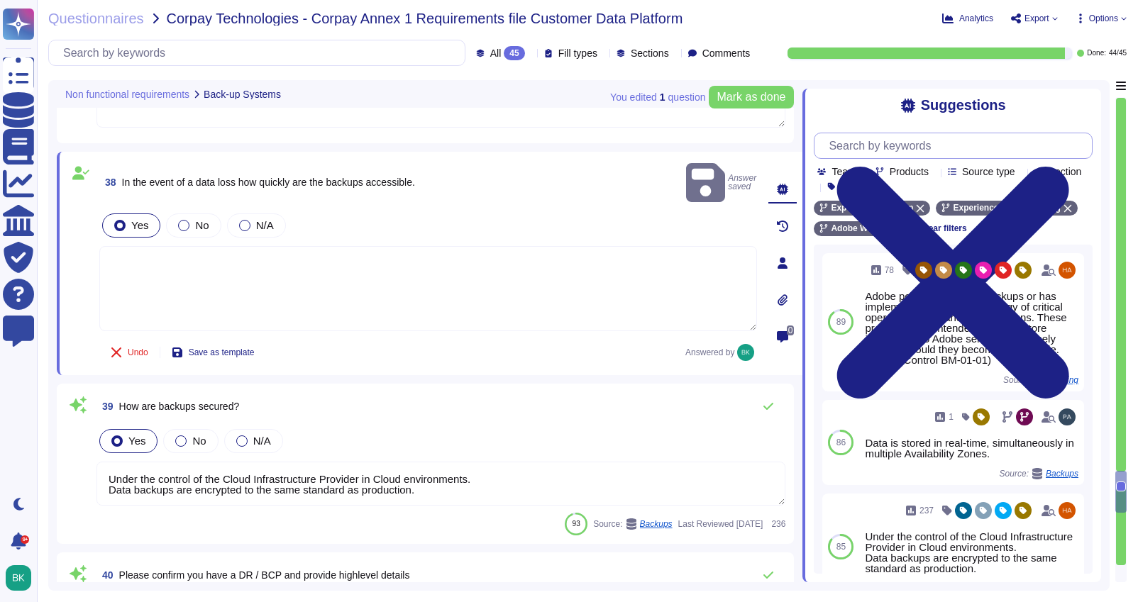
click at [846, 152] on input "text" at bounding box center [957, 145] width 270 height 25
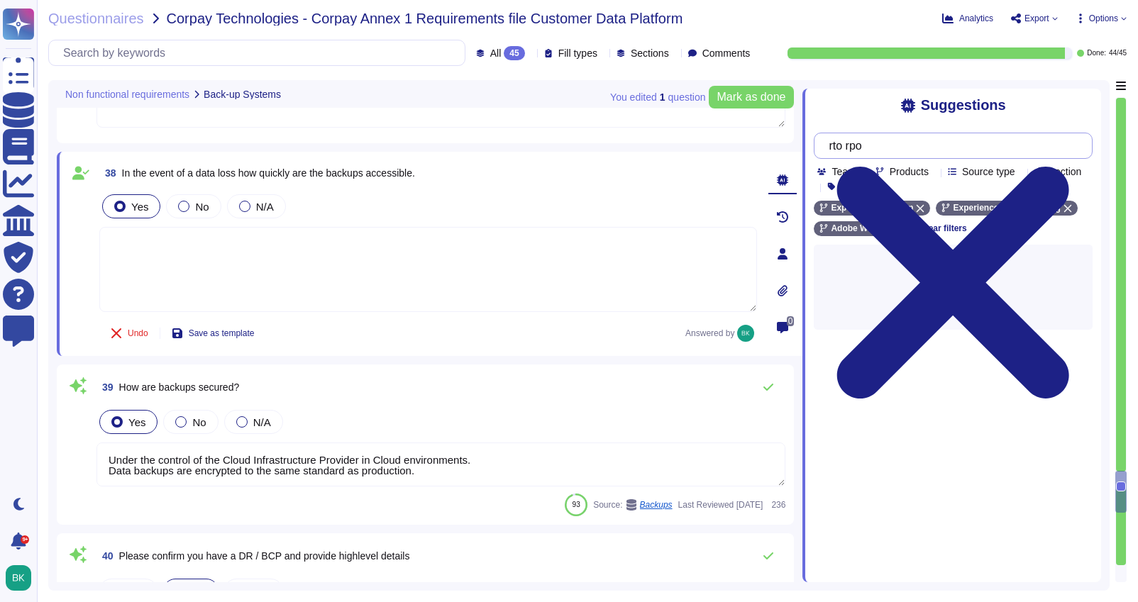
type input "rto rpo"
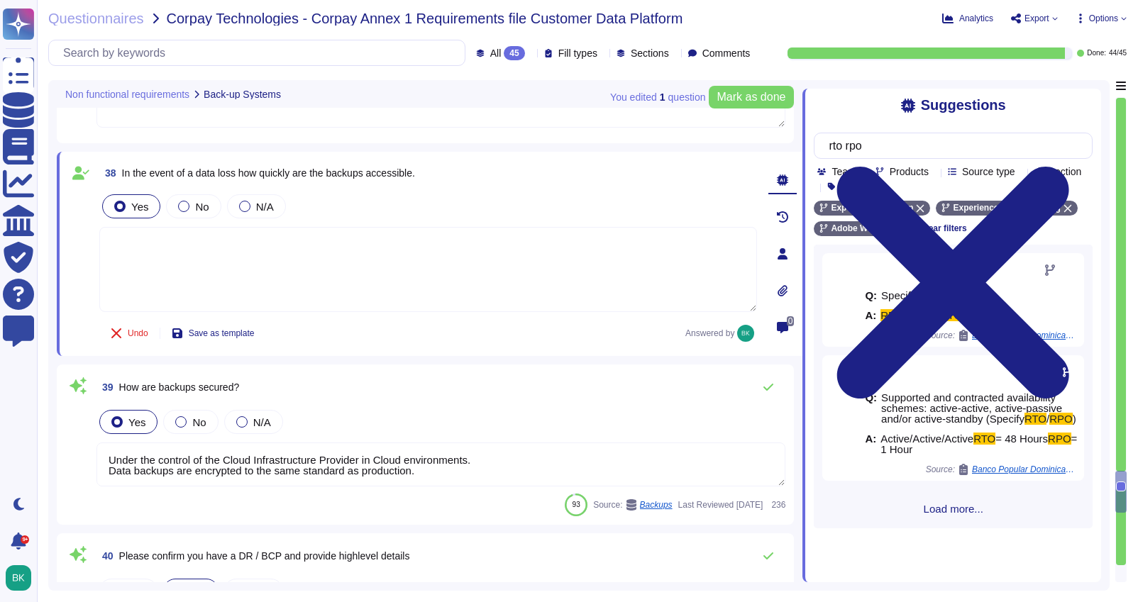
click at [951, 514] on span "Load more..." at bounding box center [953, 509] width 279 height 11
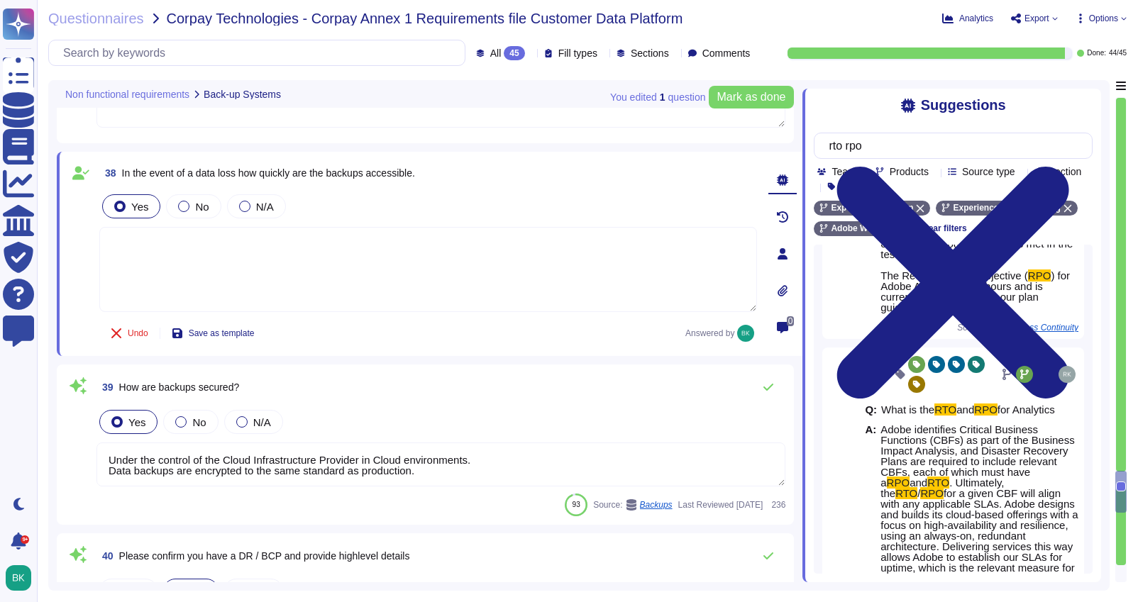
scroll to position [1121, 0]
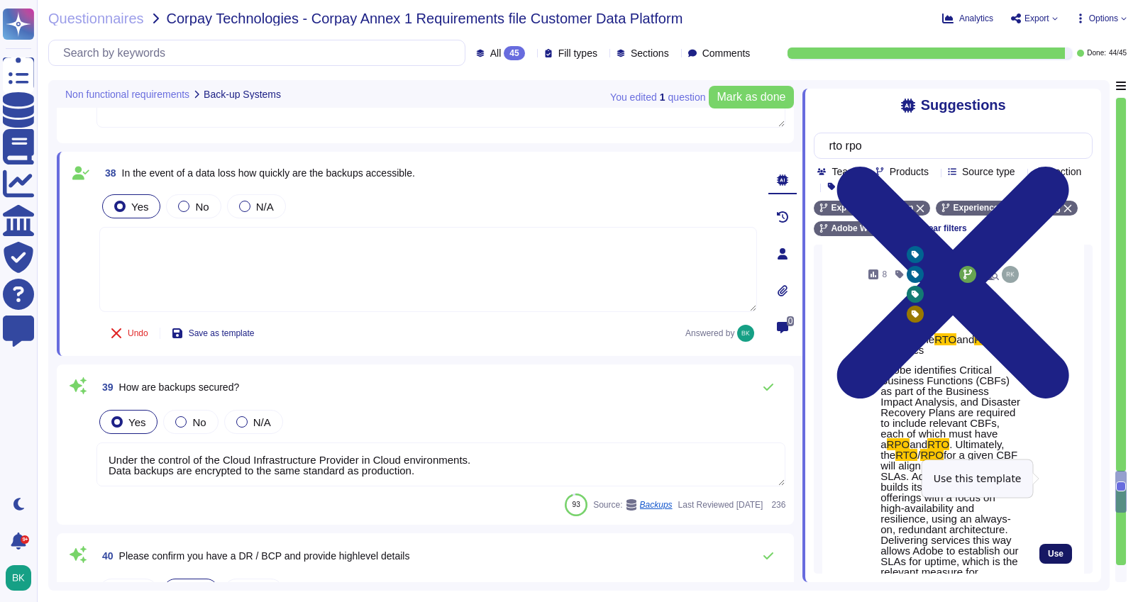
click at [1055, 550] on span "Use" at bounding box center [1056, 554] width 16 height 9
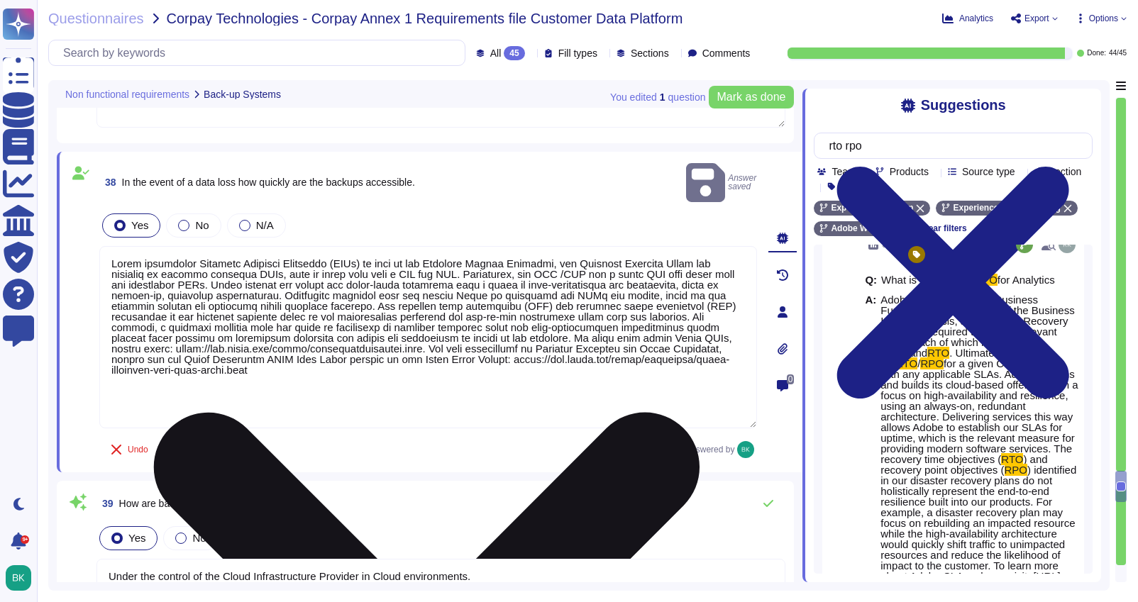
click at [110, 268] on textarea at bounding box center [428, 337] width 658 height 182
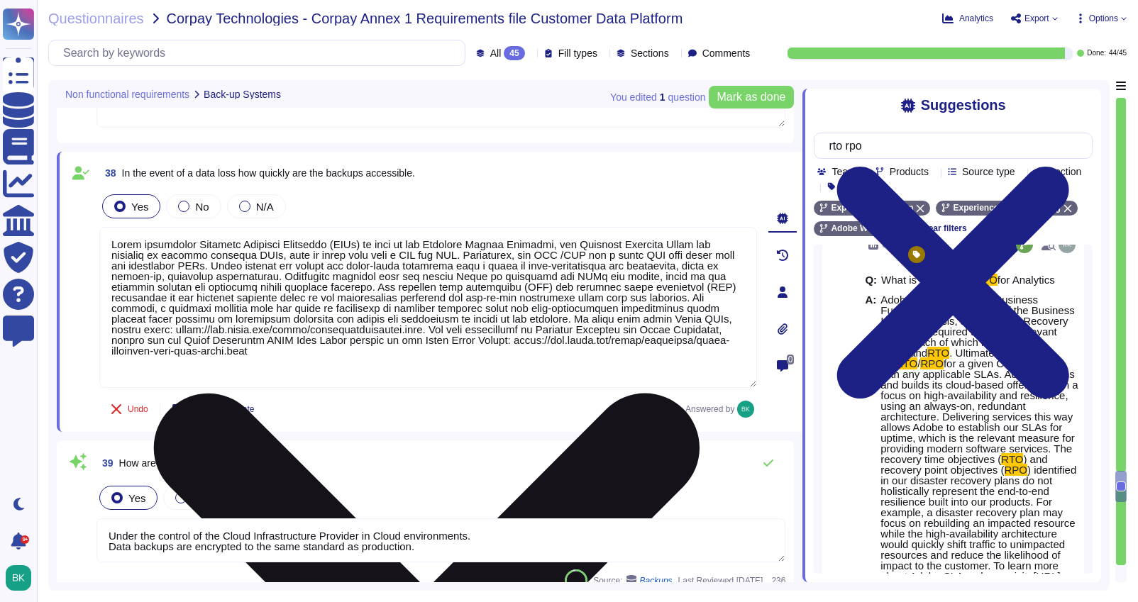
drag, startPoint x: 615, startPoint y: 329, endPoint x: 649, endPoint y: 329, distance: 34.1
click at [649, 329] on textarea at bounding box center [428, 307] width 658 height 161
click at [676, 329] on textarea at bounding box center [428, 307] width 658 height 161
drag, startPoint x: 387, startPoint y: 330, endPoint x: 410, endPoint y: 356, distance: 34.7
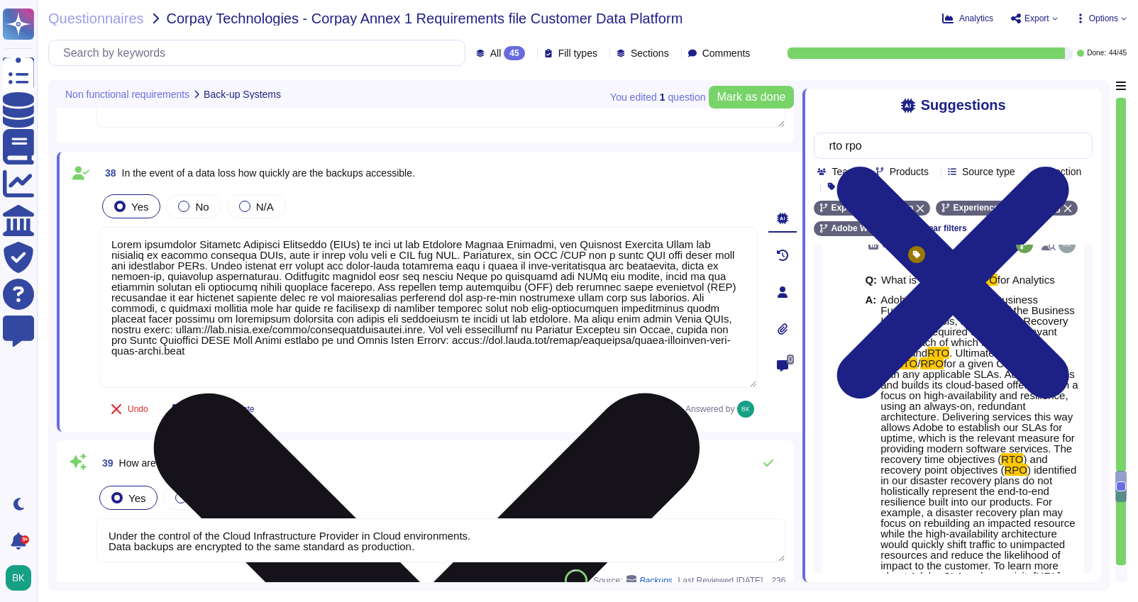
click at [410, 356] on textarea at bounding box center [428, 307] width 658 height 161
click at [442, 359] on textarea at bounding box center [428, 307] width 658 height 161
drag, startPoint x: 145, startPoint y: 339, endPoint x: 189, endPoint y: 343, distance: 44.2
click at [189, 343] on textarea at bounding box center [428, 307] width 658 height 161
drag, startPoint x: 401, startPoint y: 341, endPoint x: 446, endPoint y: 365, distance: 50.8
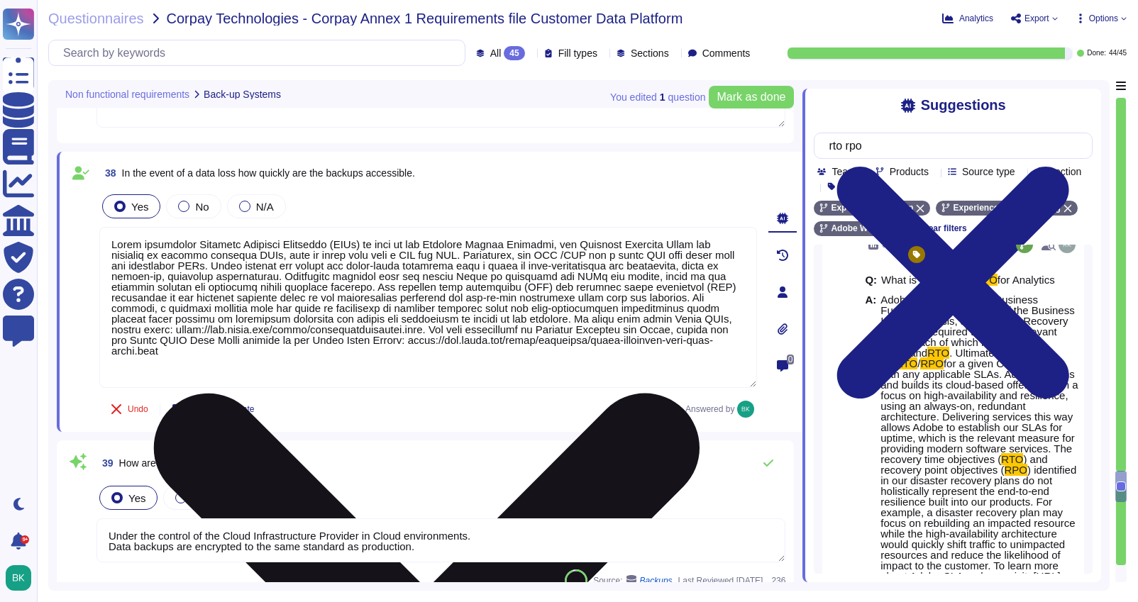
click at [446, 365] on textarea at bounding box center [428, 307] width 658 height 161
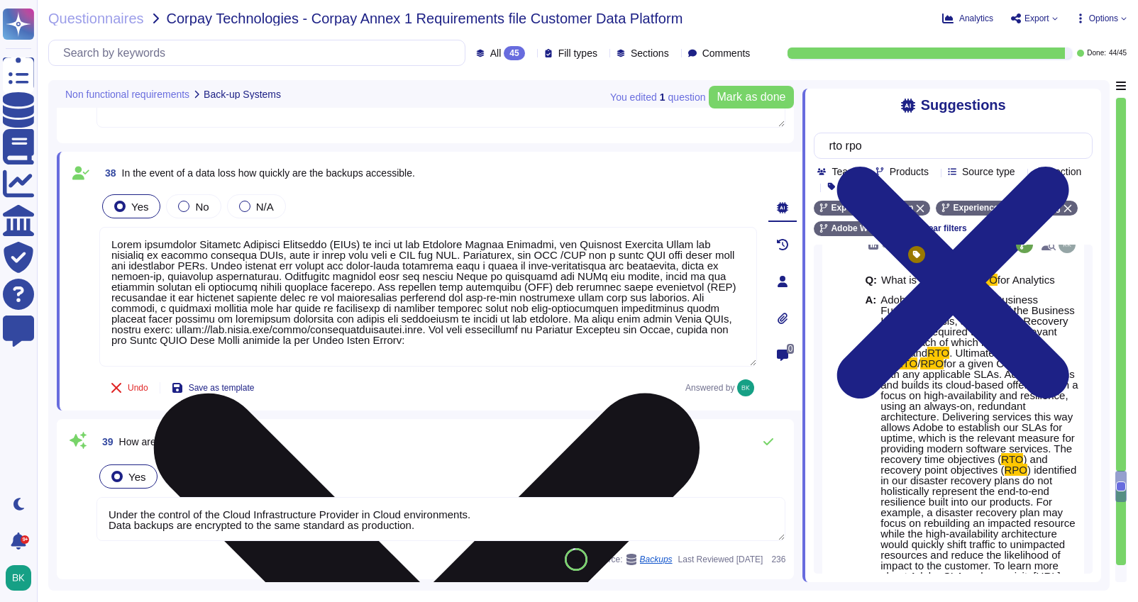
click at [420, 346] on textarea at bounding box center [428, 297] width 658 height 140
click at [416, 340] on textarea at bounding box center [428, 297] width 658 height 140
paste textarea "[URL][DOMAIN_NAME]"
type textarea "Lorem ipsumdolor Sitametc Adipisci Elitseddo (EIUs) te inci ut lab Etdolore Mag…"
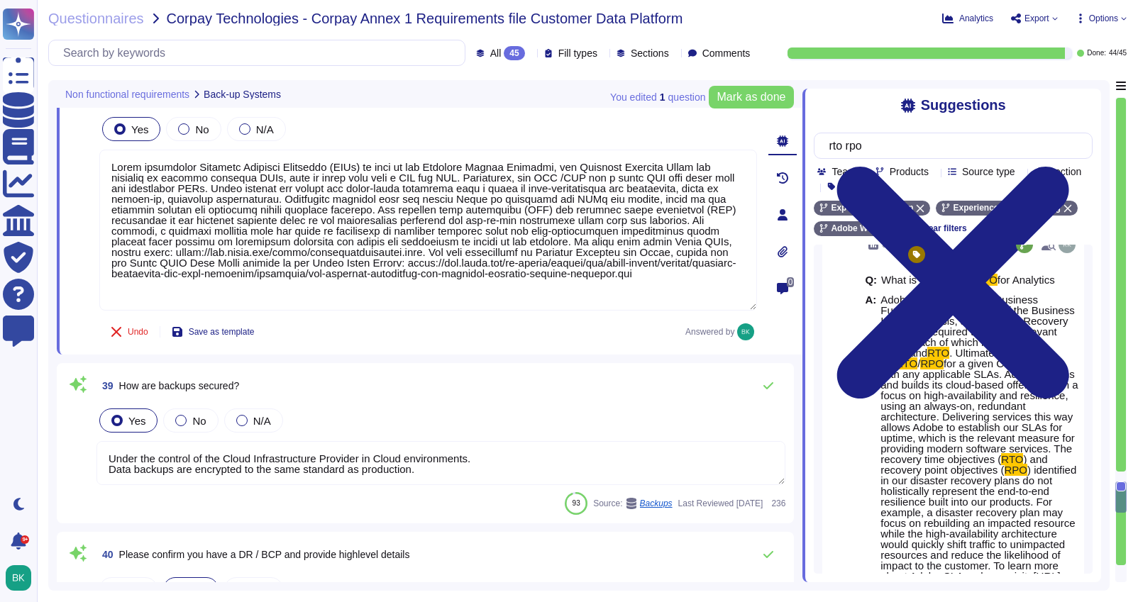
type textarea "Lorem'i Dolors Ametcon Adipiscin (ELIT) sed doeiusmo temp inc utlabo et dol mag…"
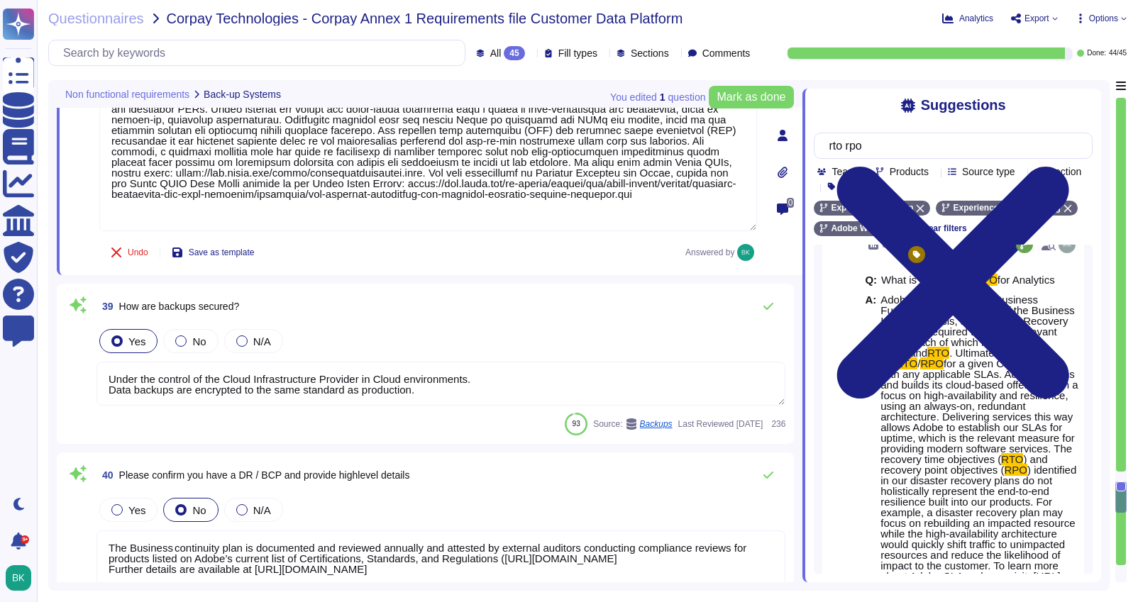
scroll to position [8412, 0]
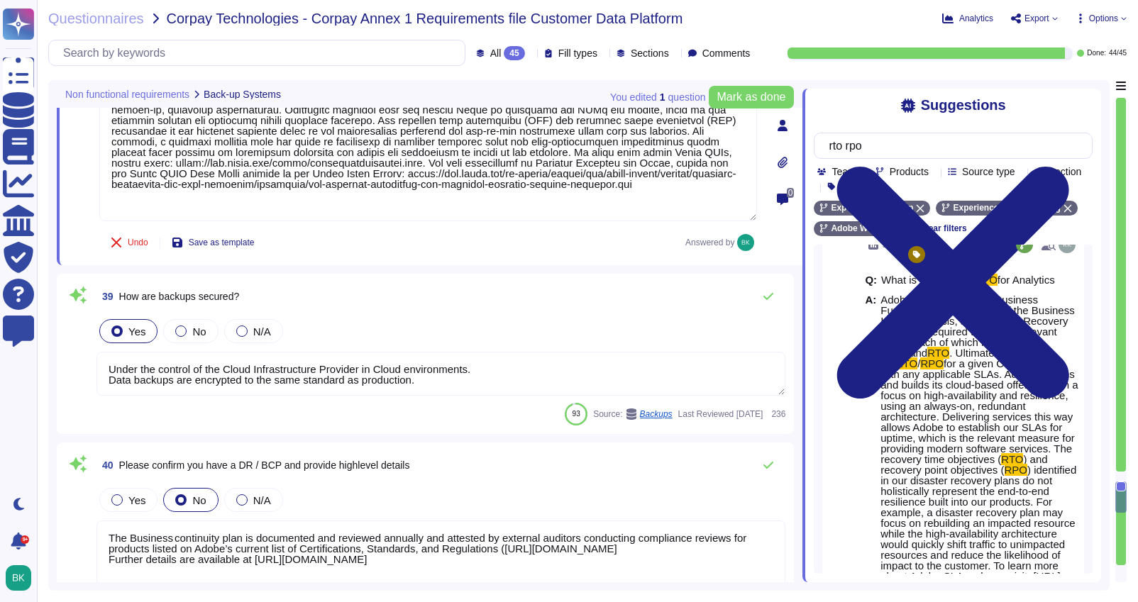
type textarea "Lorem ipsumdolor Sitametc Adipisci Elitseddo (EIUs) te inci ut lab Etdolore Mag…"
click at [267, 380] on textarea "Under the control of the Cloud Infrastructure Provider in Cloud environments. D…" at bounding box center [441, 374] width 689 height 44
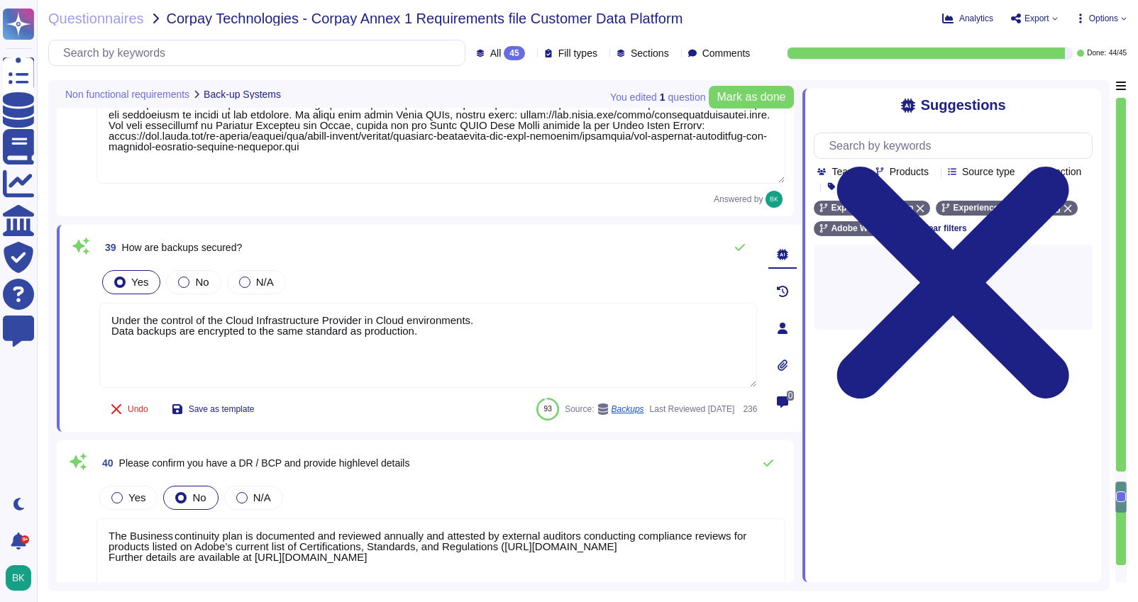
scroll to position [8467, 0]
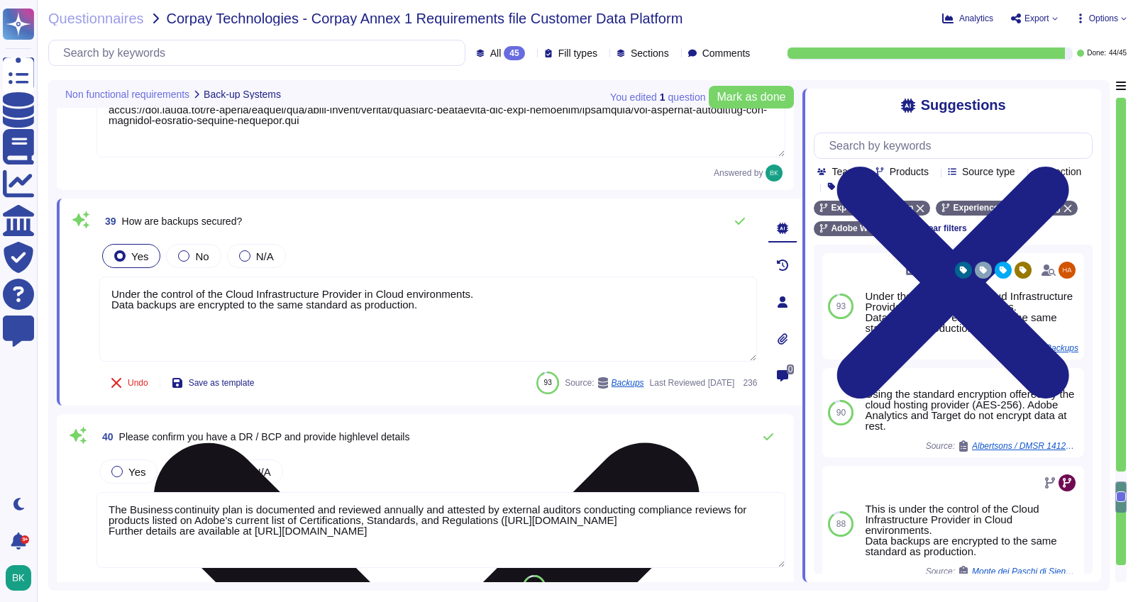
click at [453, 306] on textarea "Under the control of the Cloud Infrastructure Provider in Cloud environments. D…" at bounding box center [428, 319] width 658 height 85
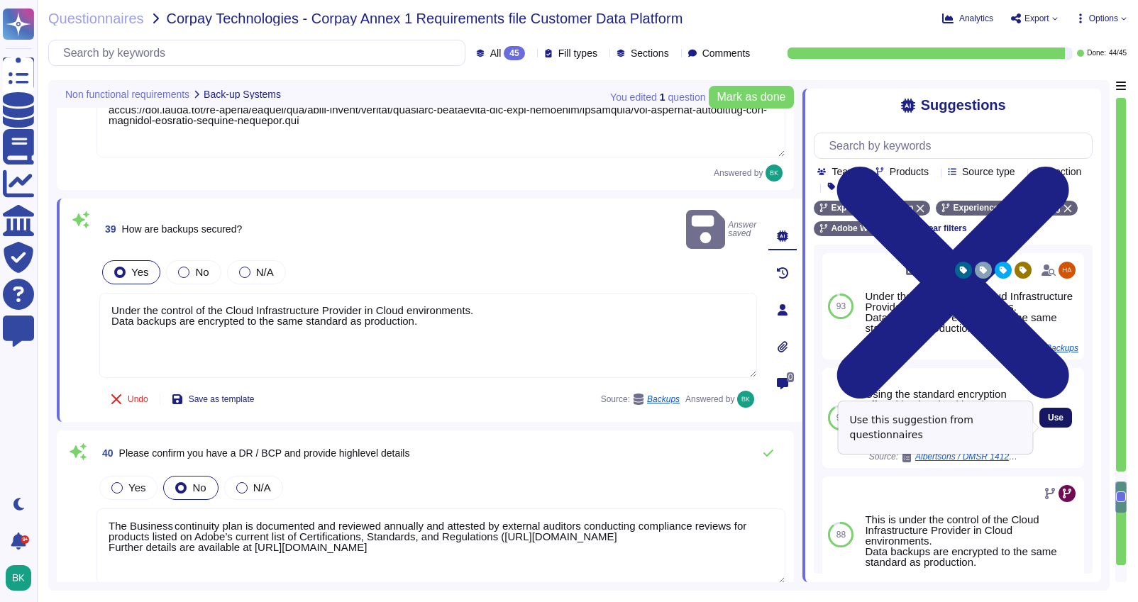
click at [1058, 422] on span "Use" at bounding box center [1056, 418] width 16 height 9
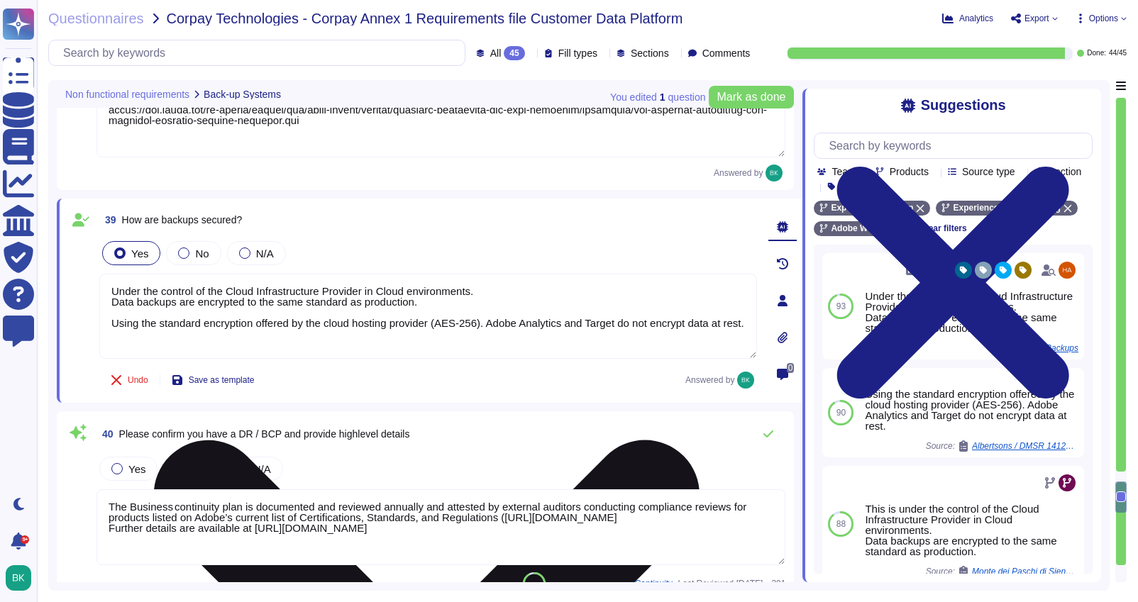
drag, startPoint x: 502, startPoint y: 322, endPoint x: 535, endPoint y: 350, distance: 43.3
click at [535, 350] on textarea "Under the control of the Cloud Infrastructure Provider in Cloud environments. D…" at bounding box center [428, 316] width 658 height 85
drag, startPoint x: 105, startPoint y: 326, endPoint x: 496, endPoint y: 334, distance: 391.1
click at [496, 334] on textarea "Under the control of the Cloud Infrastructure Provider in Cloud environments. D…" at bounding box center [428, 316] width 658 height 85
click at [111, 290] on textarea "Under the control of the Cloud Infrastructure Provider in Cloud environments. D…" at bounding box center [428, 316] width 658 height 85
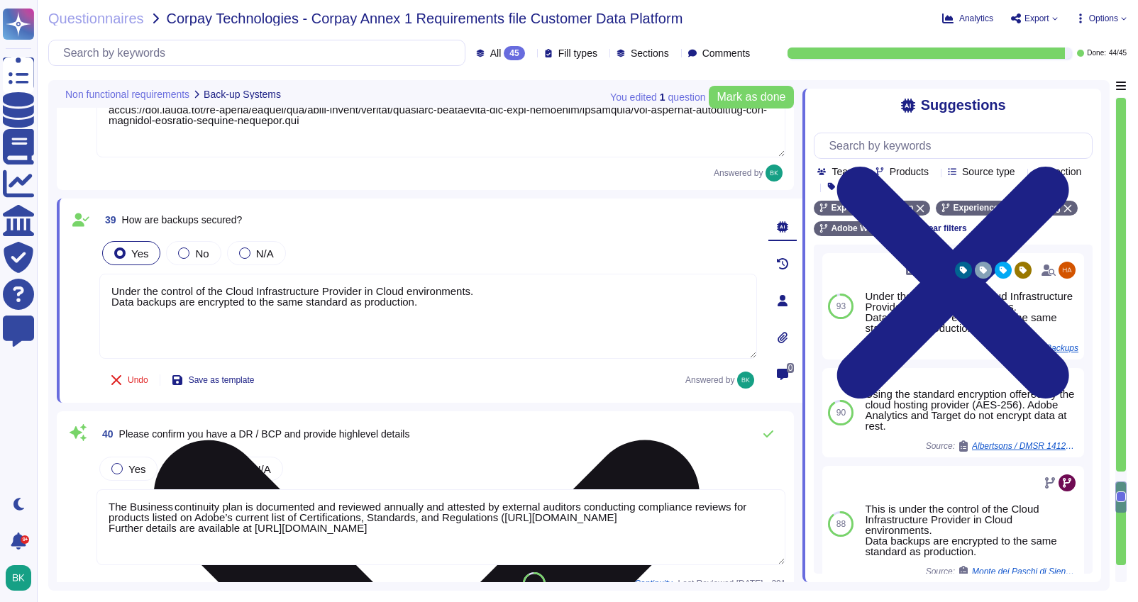
paste textarea "Using the standard encryption offered by the cloud hosting provider (AES-256)."
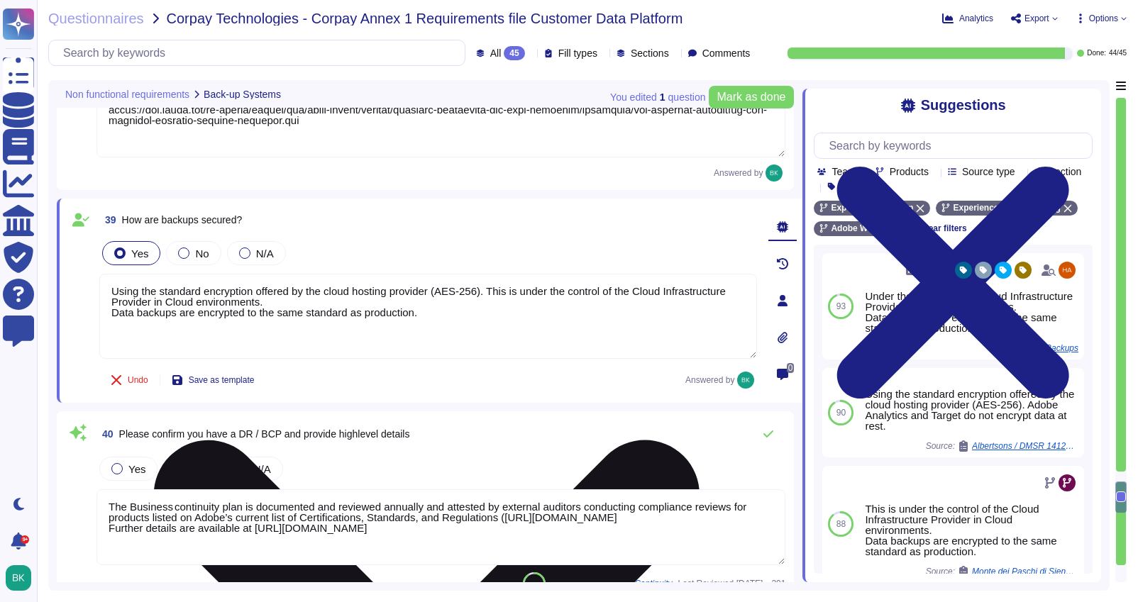
drag, startPoint x: 502, startPoint y: 290, endPoint x: 563, endPoint y: 292, distance: 61.8
click at [563, 292] on textarea "Using the standard encryption offered by the cloud hosting provider (AES-256). …" at bounding box center [428, 316] width 658 height 85
click at [632, 295] on textarea "Using the standard encryption offered by the cloud hosting provider (AES-256). …" at bounding box center [428, 316] width 658 height 85
click at [658, 292] on textarea "Using the standard encryption offered by the cloud hosting provider (AES-256). …" at bounding box center [428, 316] width 658 height 85
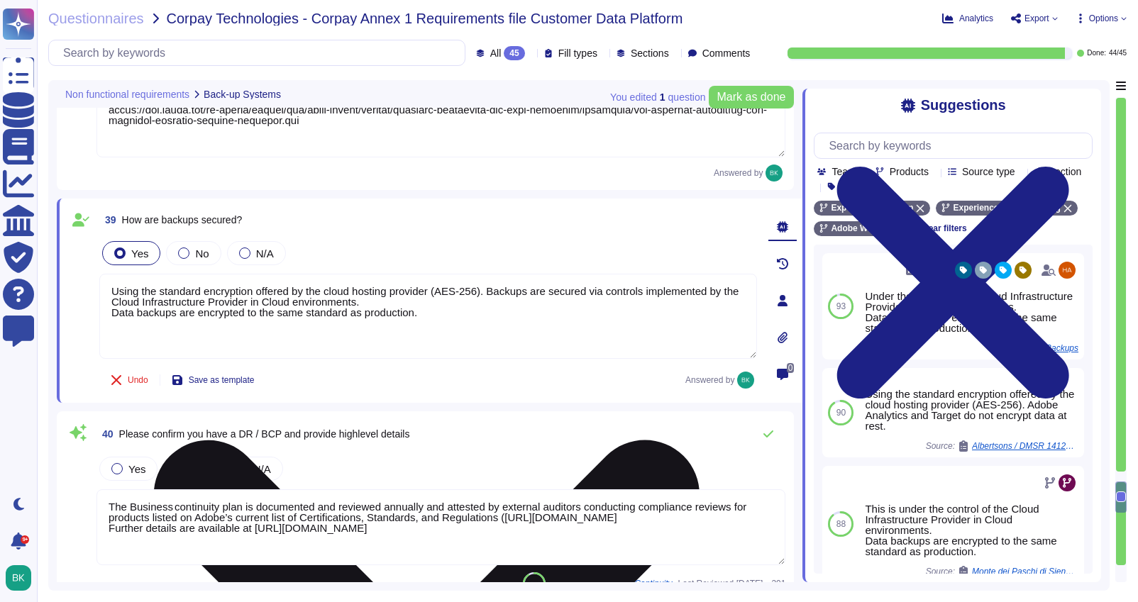
click at [439, 312] on textarea "Using the standard encryption offered by the cloud hosting provider (AES-256). …" at bounding box center [428, 316] width 658 height 85
click at [112, 314] on textarea "Using the standard encryption offered by the cloud hosting provider (AES-256). …" at bounding box center [428, 316] width 658 height 85
type textarea "Using the standard encryption offered by the cloud hosting provider (AES-256). …"
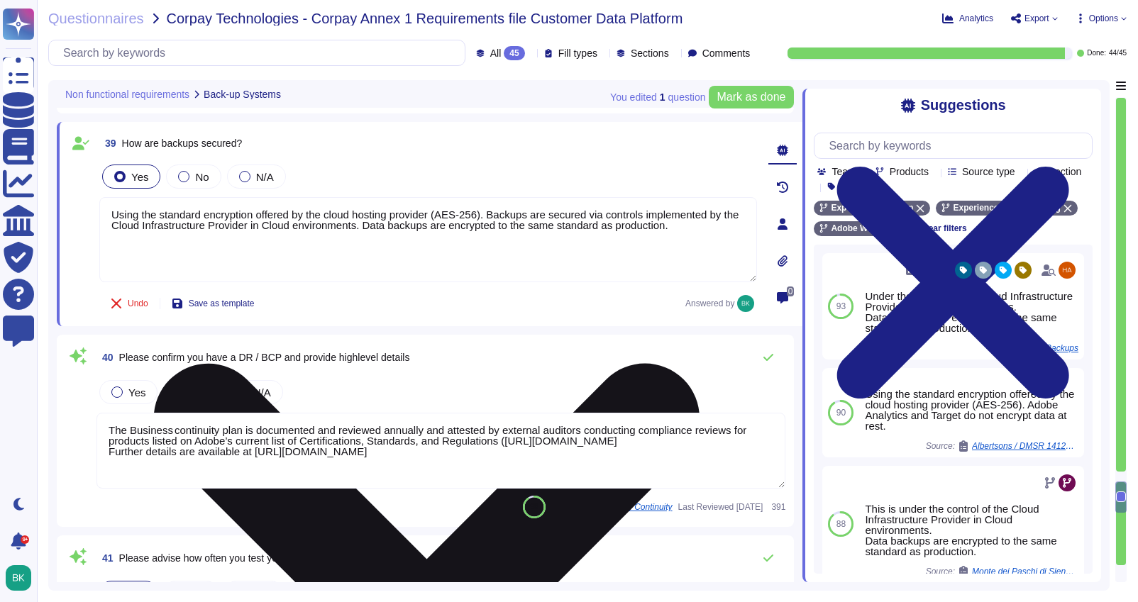
scroll to position [8647, 0]
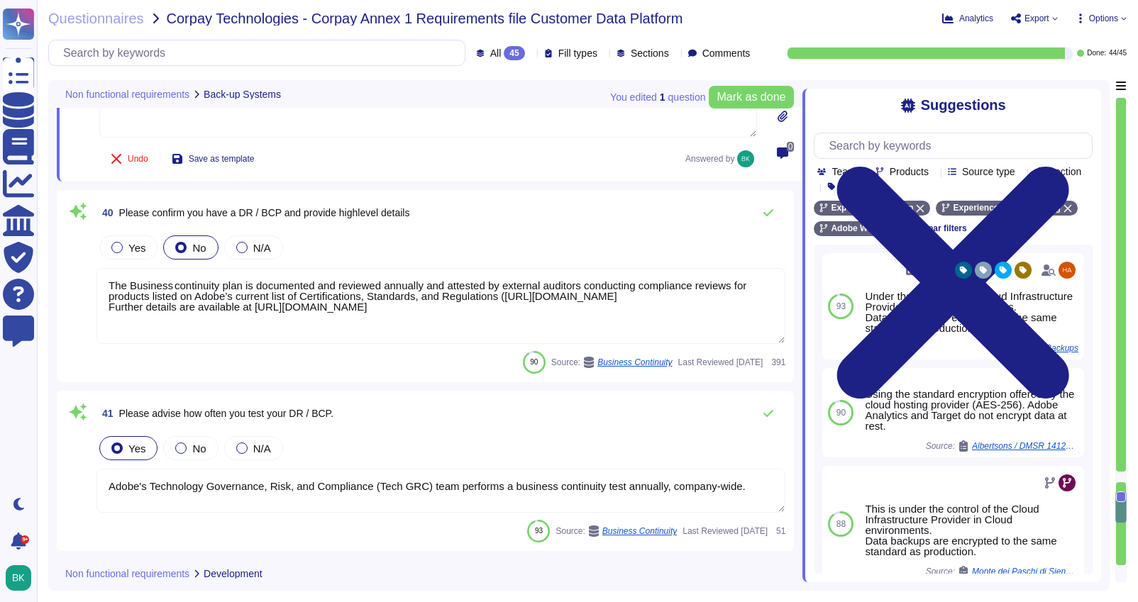
type textarea "Lorem ipsumdol sitametc adipisci elitsed doe Tempo Incididu Utlabore & Etdolore…"
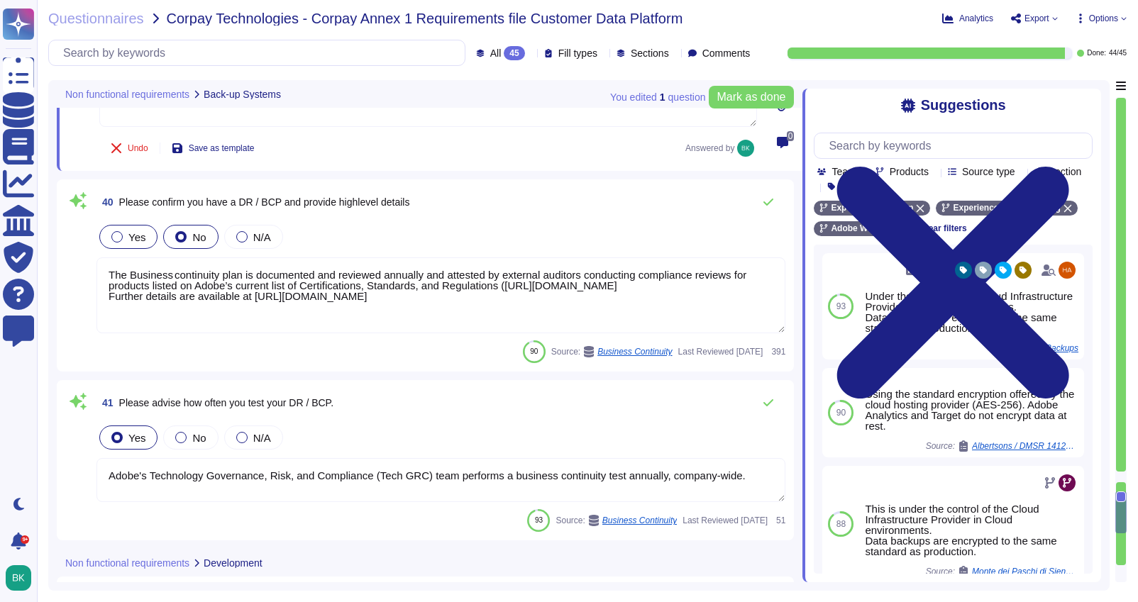
type textarea "Using the standard encryption offered by the cloud hosting provider (AES-256). …"
click at [116, 238] on div at bounding box center [116, 236] width 11 height 11
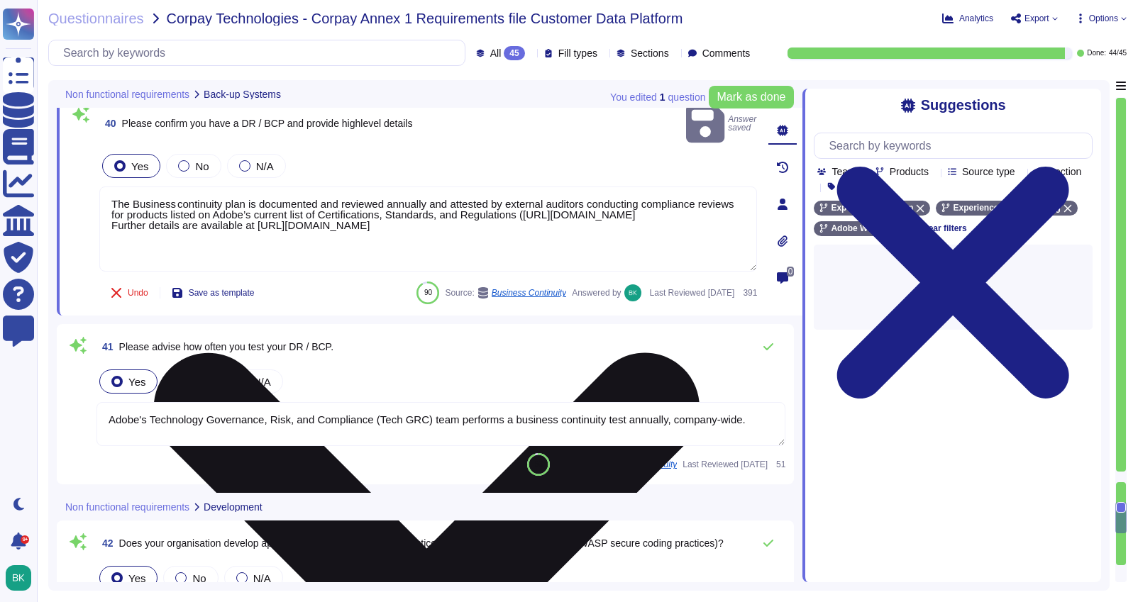
scroll to position [8862, 0]
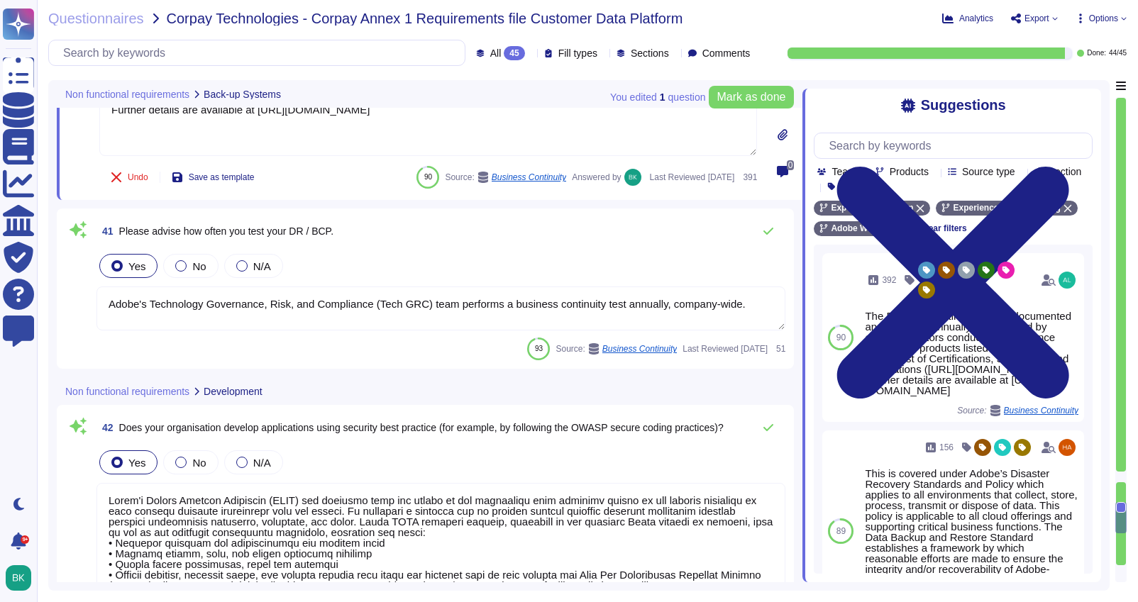
click at [619, 307] on textarea "Adobe's Technology Governance, Risk, and Compliance (Tech GRC) team performs a …" at bounding box center [441, 309] width 689 height 44
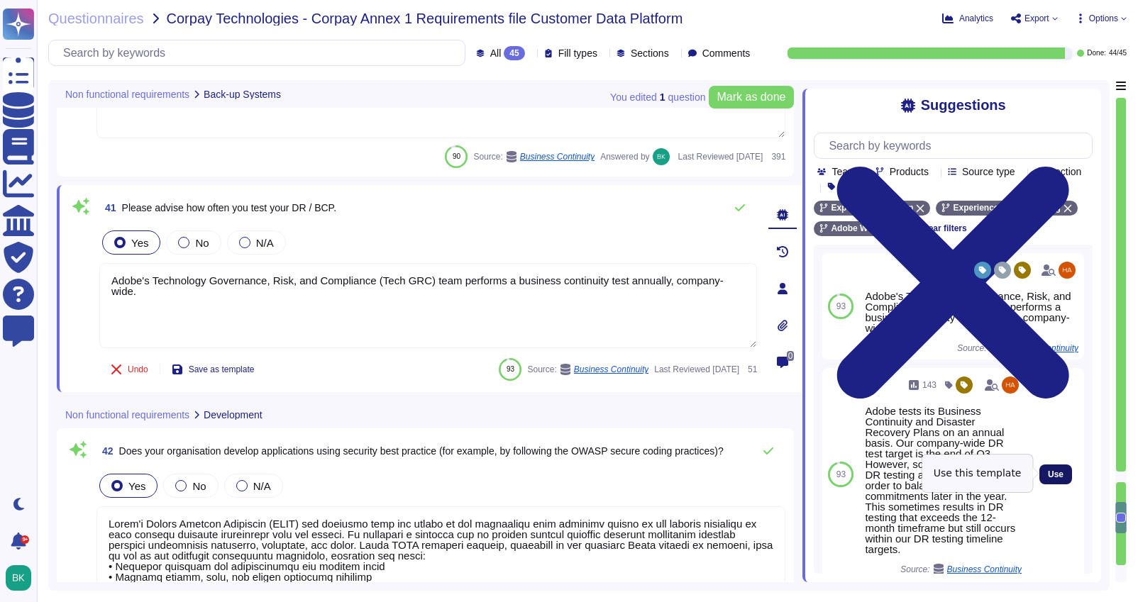
click at [1057, 474] on span "Use" at bounding box center [1056, 474] width 16 height 9
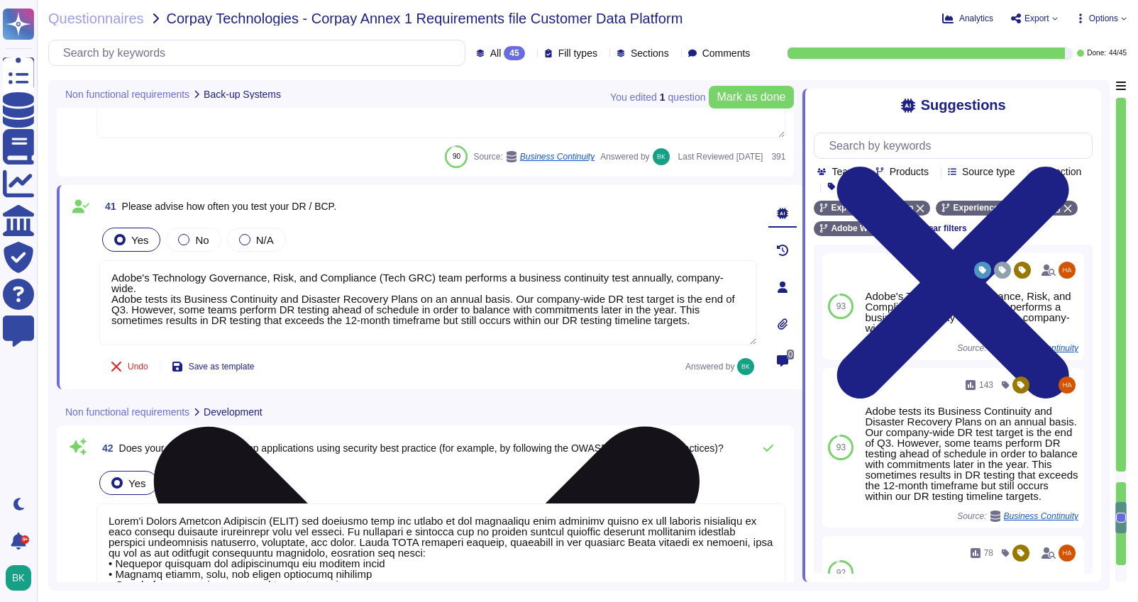
drag, startPoint x: 524, startPoint y: 299, endPoint x: 715, endPoint y: 324, distance: 193.2
click at [715, 324] on textarea "Adobe's Technology Governance, Risk, and Compliance (Tech GRC) team performs a …" at bounding box center [428, 302] width 658 height 85
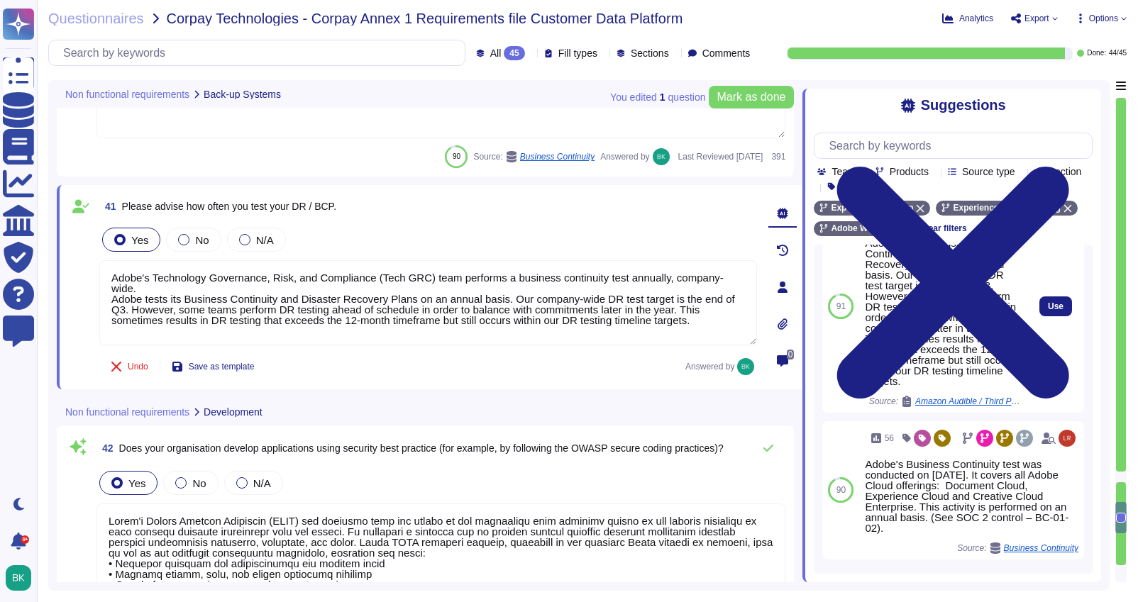
scroll to position [419, 0]
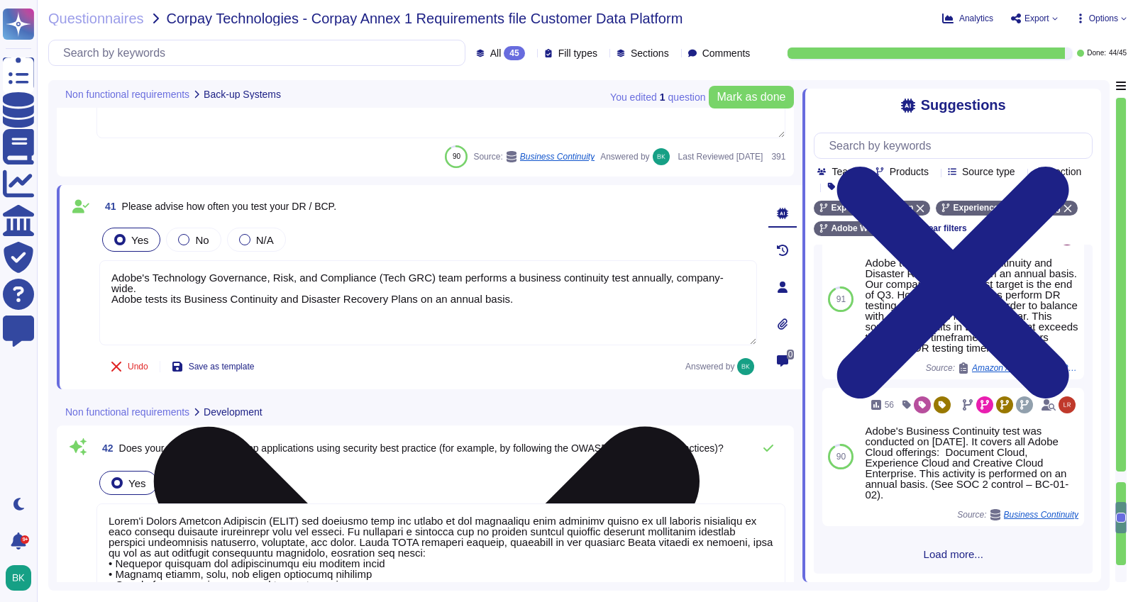
paste textarea "Lo ipsumdol si ametcons adi EL seddo, eius tempori utl etdolor magn al Enima mi…"
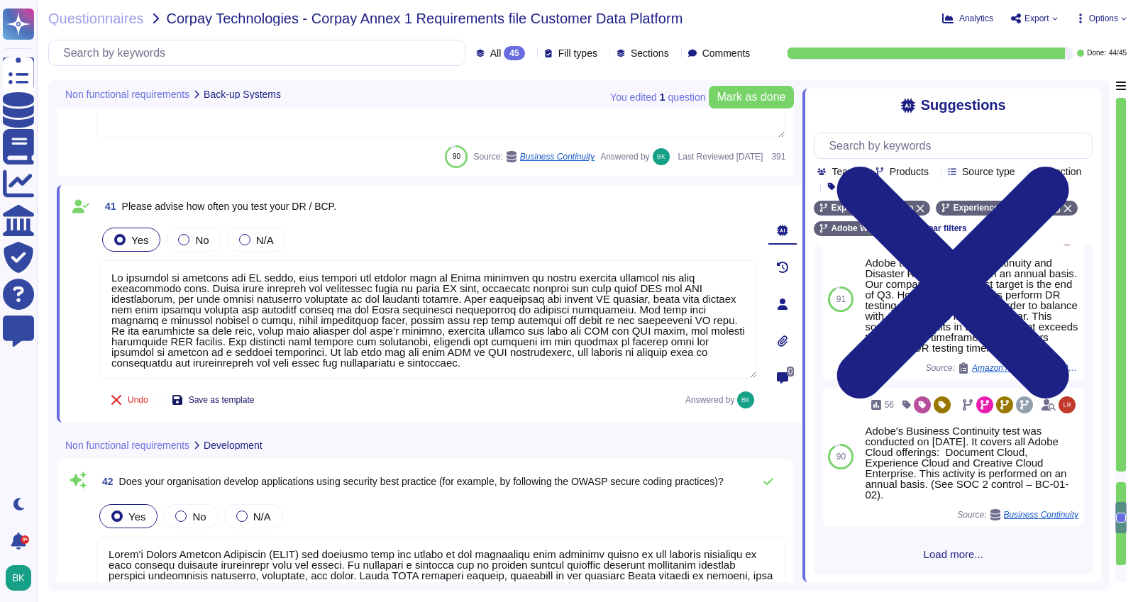
type textarea "Lo ipsumdol si ametcons adi EL seddo, eius tempori utl etdolor magn al Enima mi…"
click at [226, 403] on span "Save as template" at bounding box center [222, 400] width 66 height 9
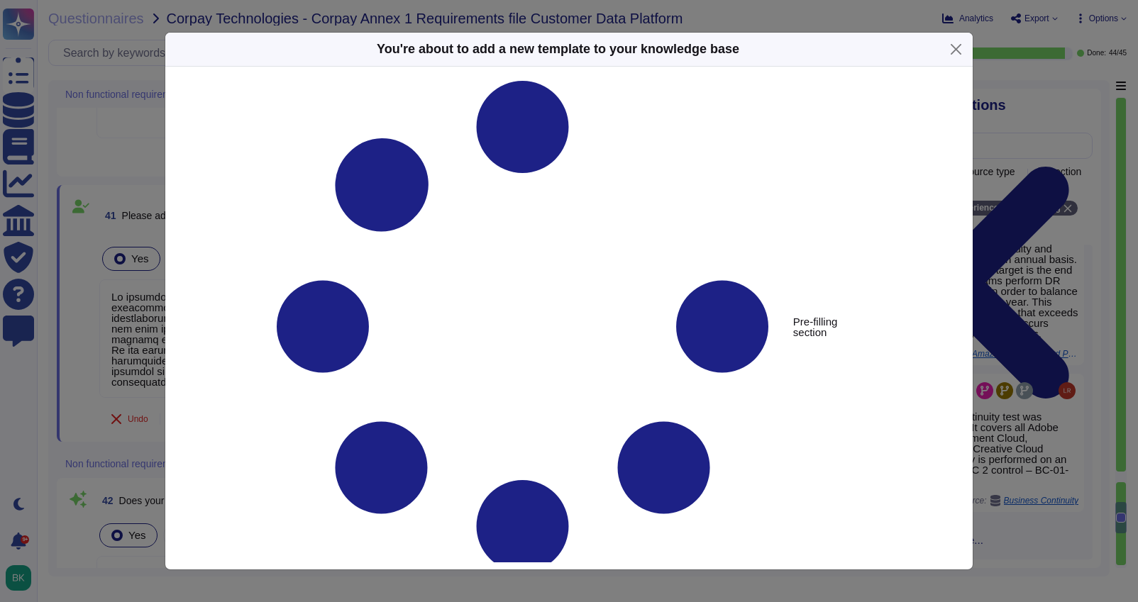
scroll to position [434, 0]
type textarea "Please advise how often you test your DR / BCP."
type textarea "Lo ipsumdol si ametcons adi EL seddo, eius tempori utl etdolor magn al Enima mi…"
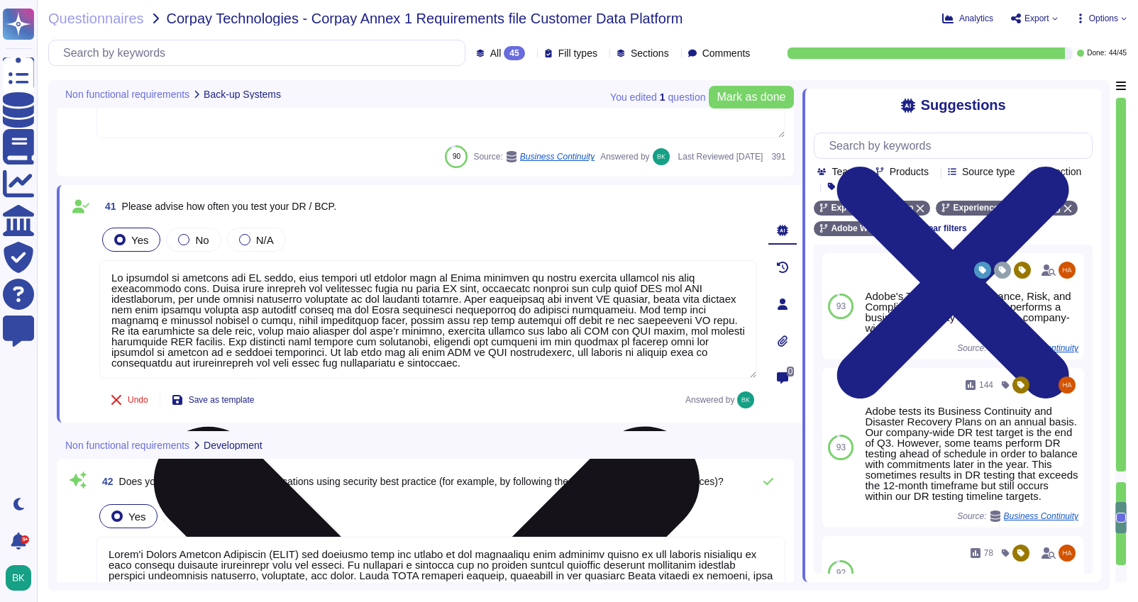
scroll to position [1, 0]
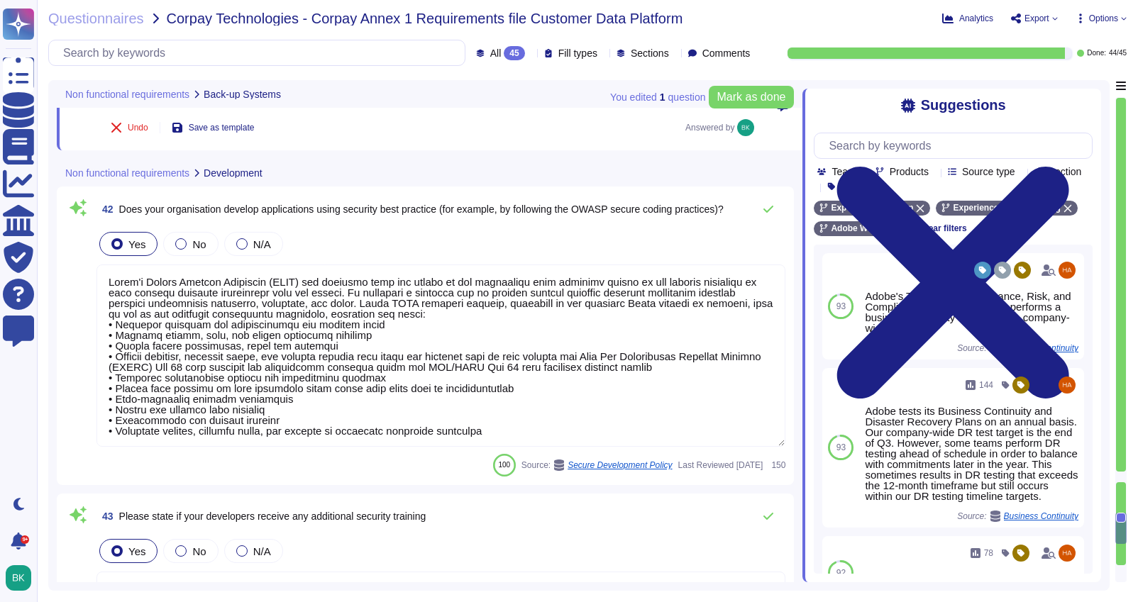
type textarea "To help Adobe identify potential security flaws early in the development lifecy…"
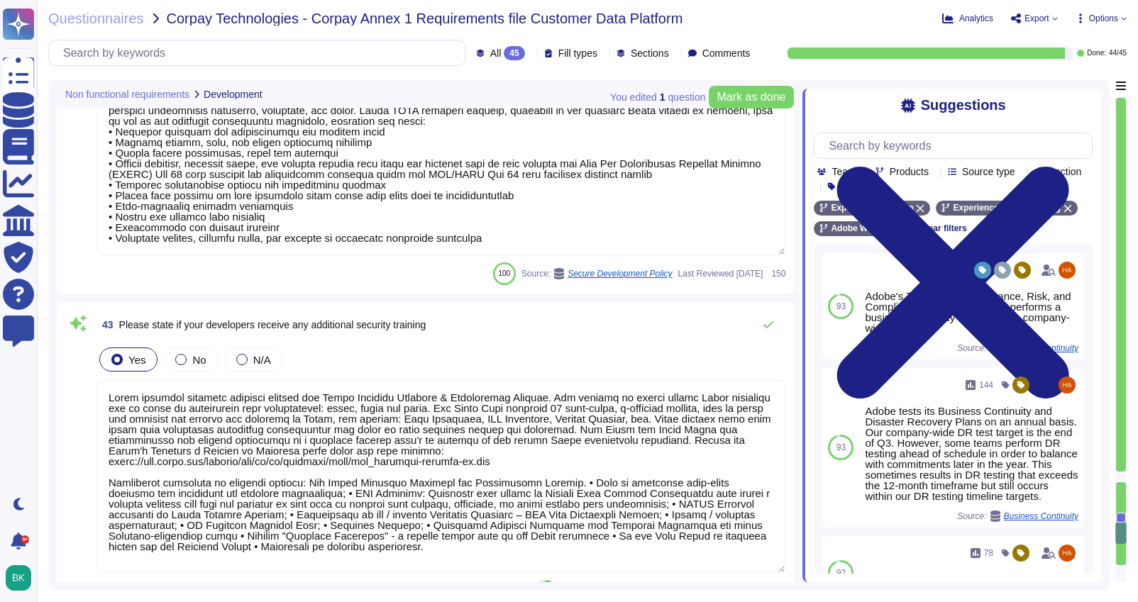
type textarea "To help Adobe identify potential security flaws early in the development lifecy…"
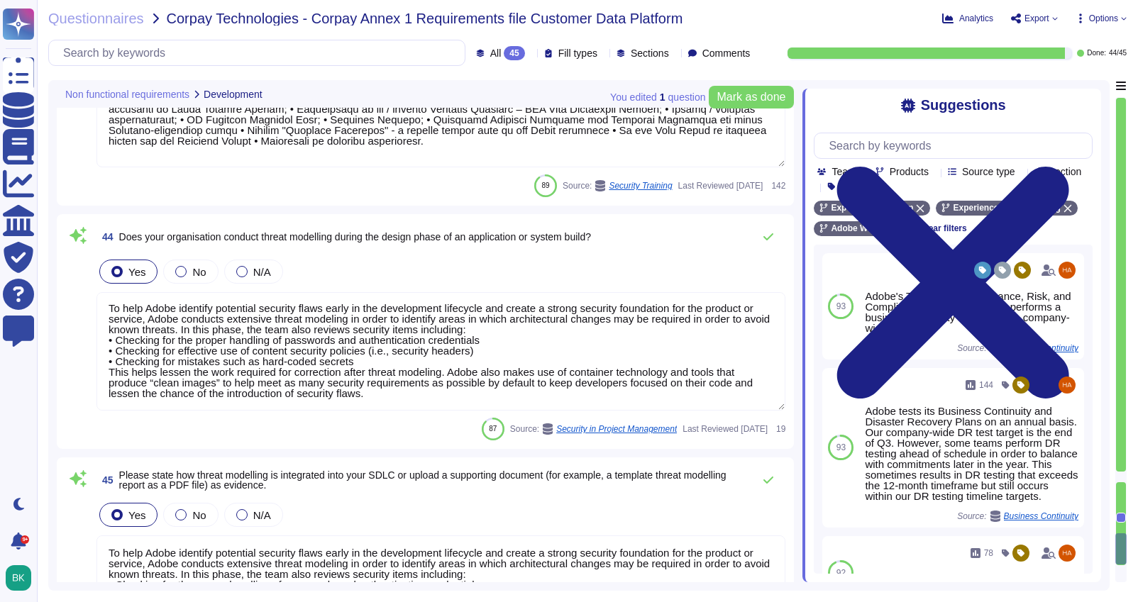
scroll to position [9808, 0]
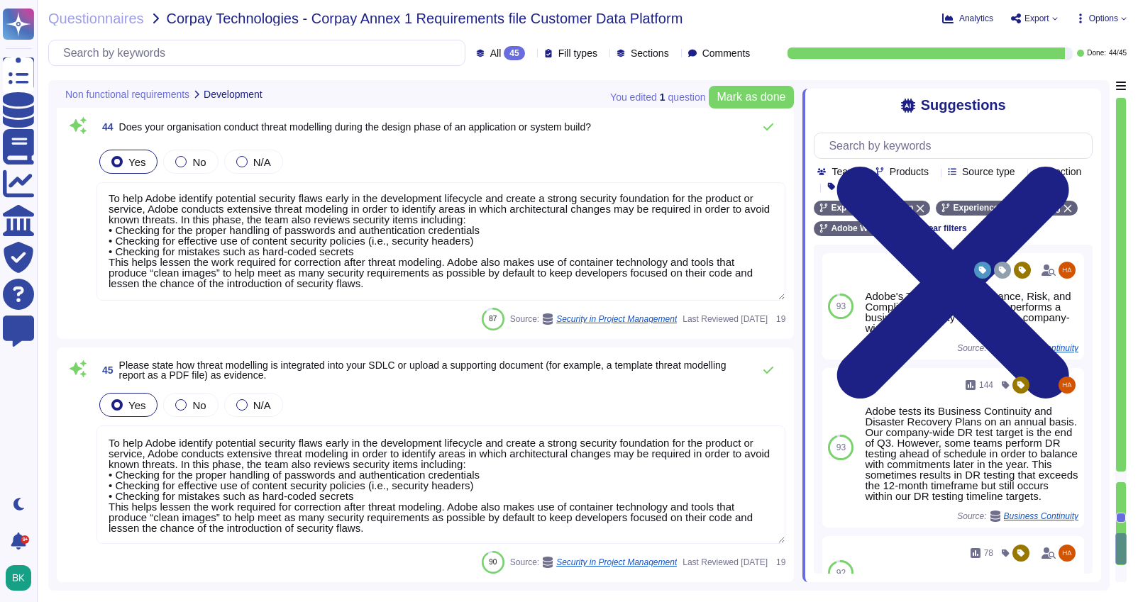
drag, startPoint x: 397, startPoint y: 527, endPoint x: 98, endPoint y: 434, distance: 313.6
click at [98, 434] on textarea "To help Adobe identify potential security flaws early in the development lifecy…" at bounding box center [441, 485] width 689 height 119
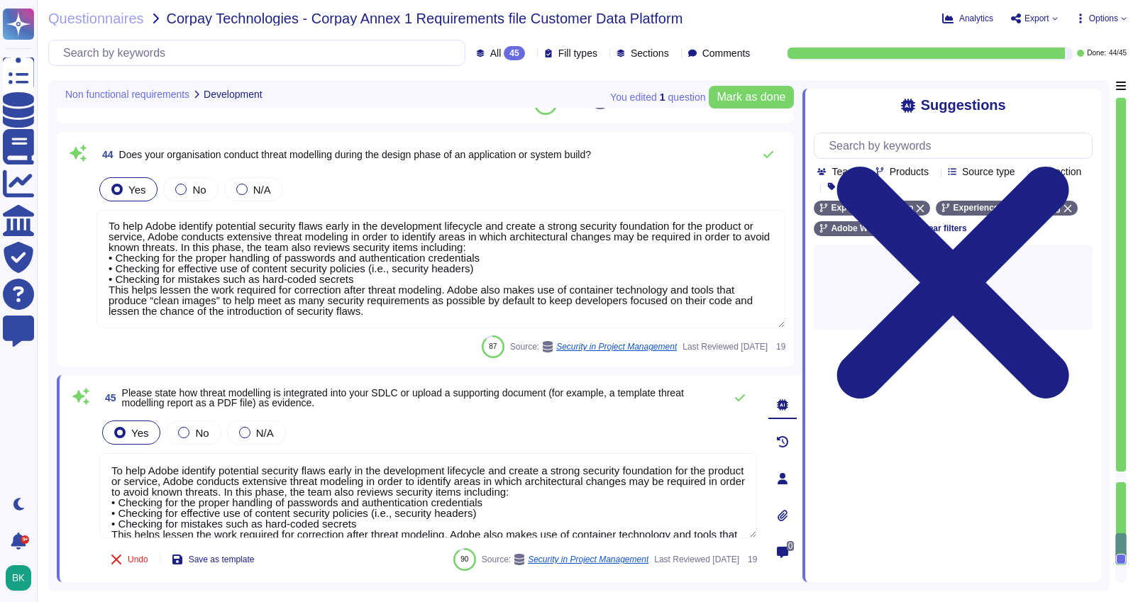
type textarea "Lorem'i Dolors Ametcon Adipiscin (ELIT) sed doeiusmo temp inc utlabo et dol mag…"
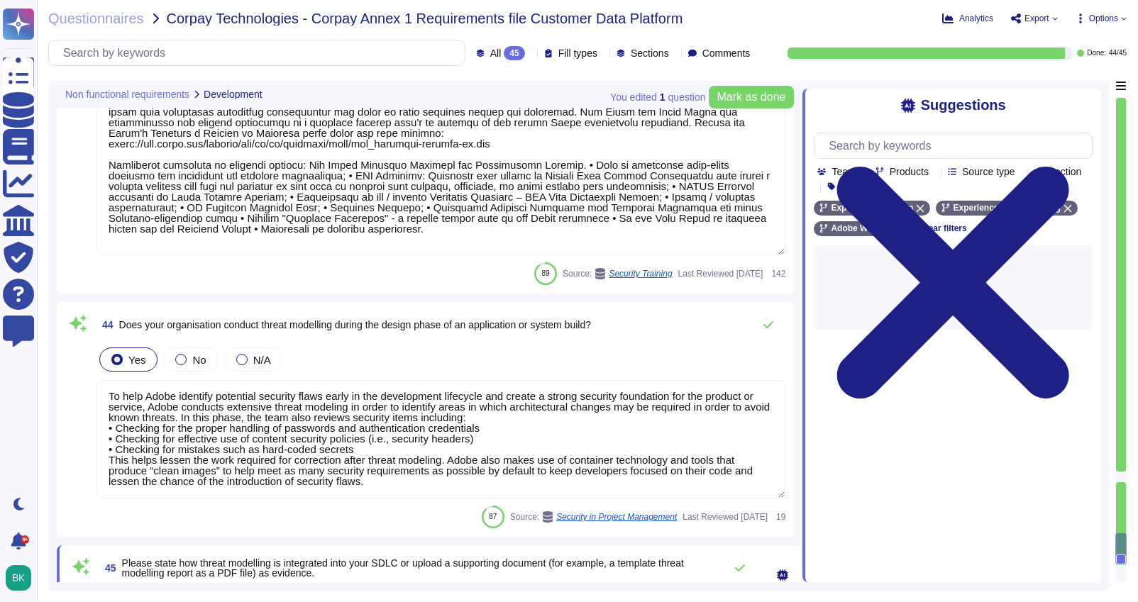
scroll to position [9683, 0]
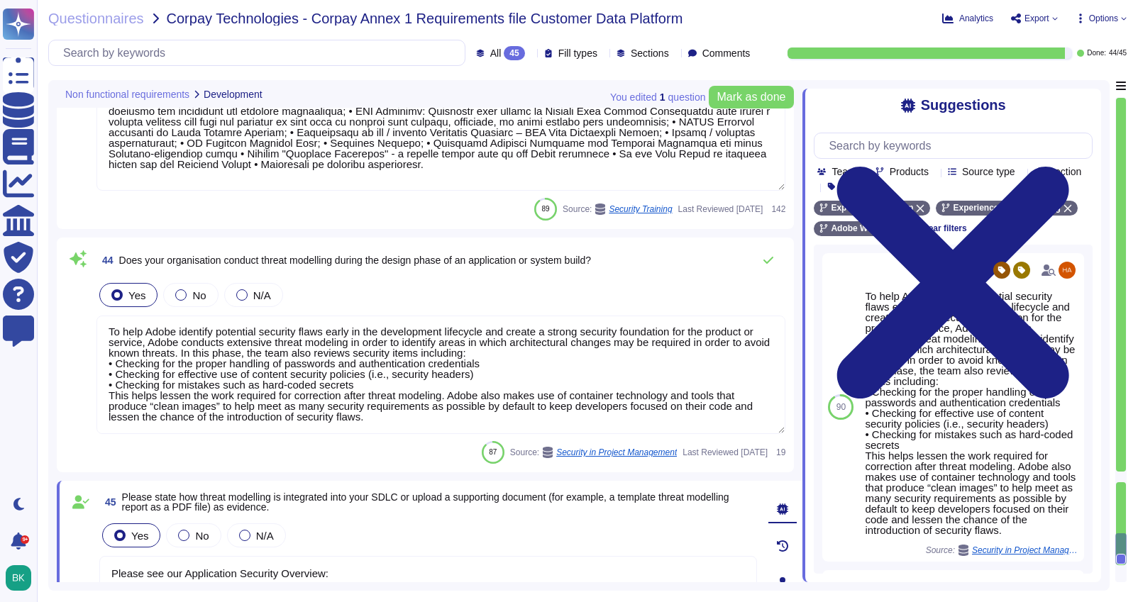
click at [356, 575] on textarea "Please see our Application Security Overview:" at bounding box center [428, 598] width 658 height 85
paste textarea "[URL][DOMAIN_NAME]"
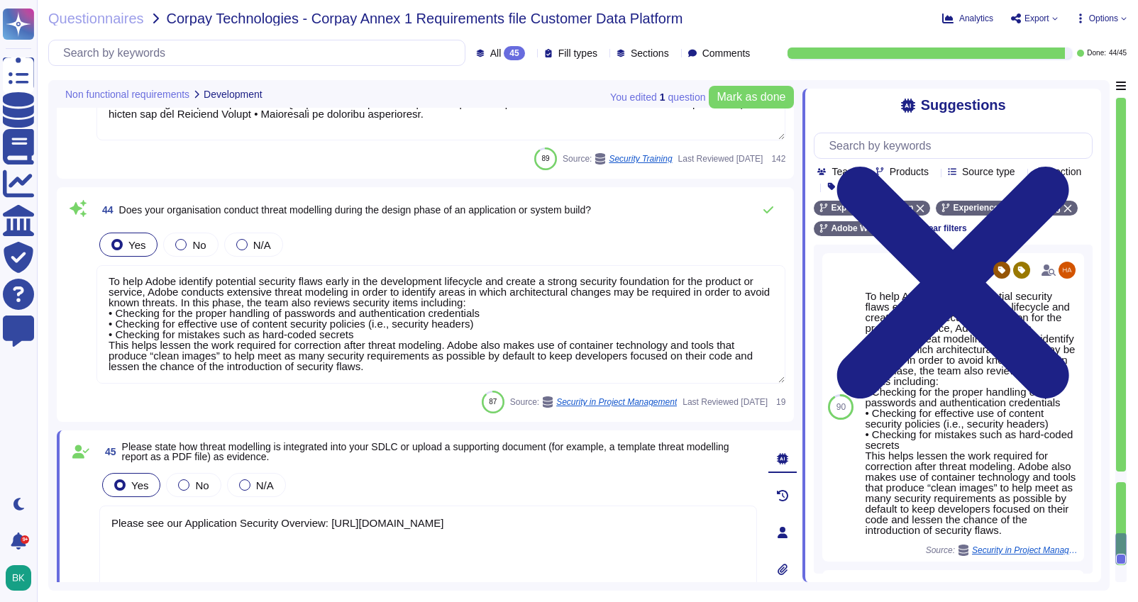
scroll to position [9786, 0]
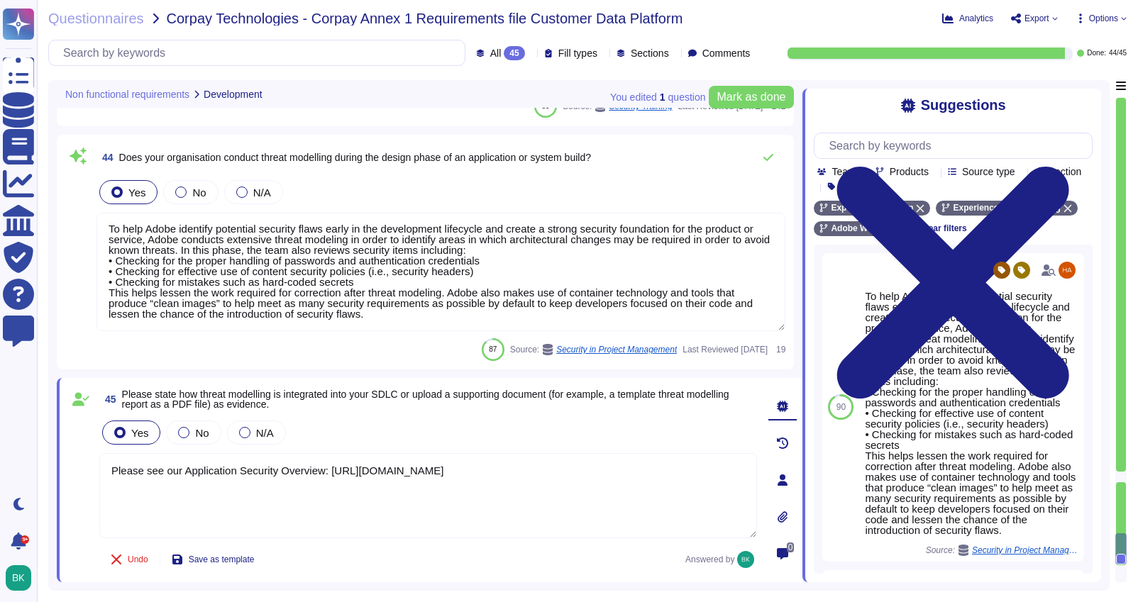
type textarea "Please see our Application Security Overview: [URL][DOMAIN_NAME]"
click at [397, 571] on div "Undo Save as template Answered by" at bounding box center [428, 560] width 658 height 28
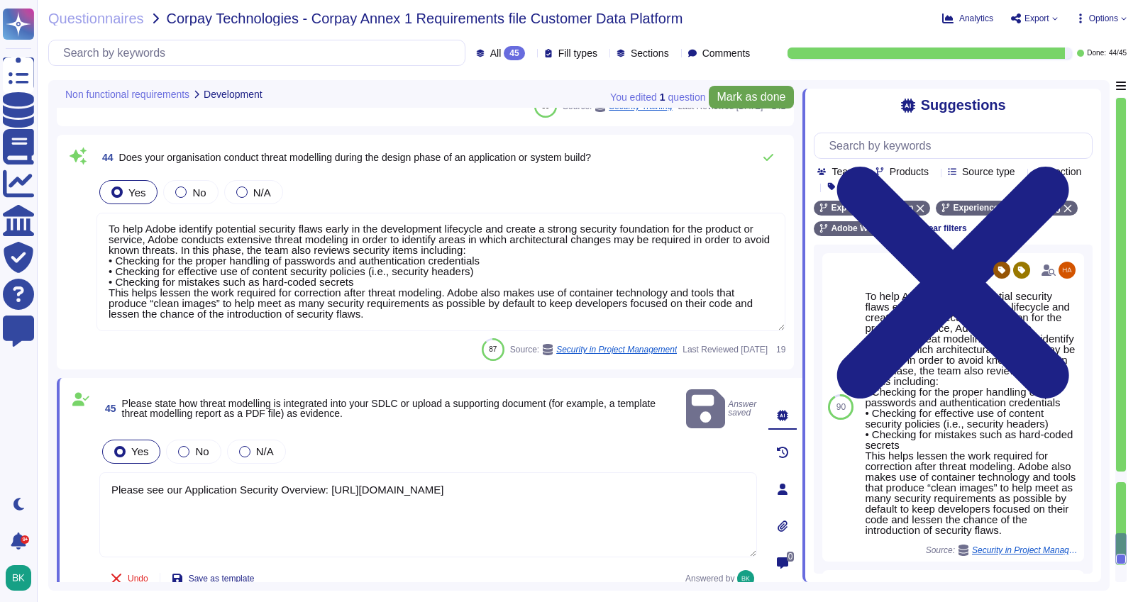
click at [742, 97] on span "Mark as done" at bounding box center [751, 97] width 69 height 11
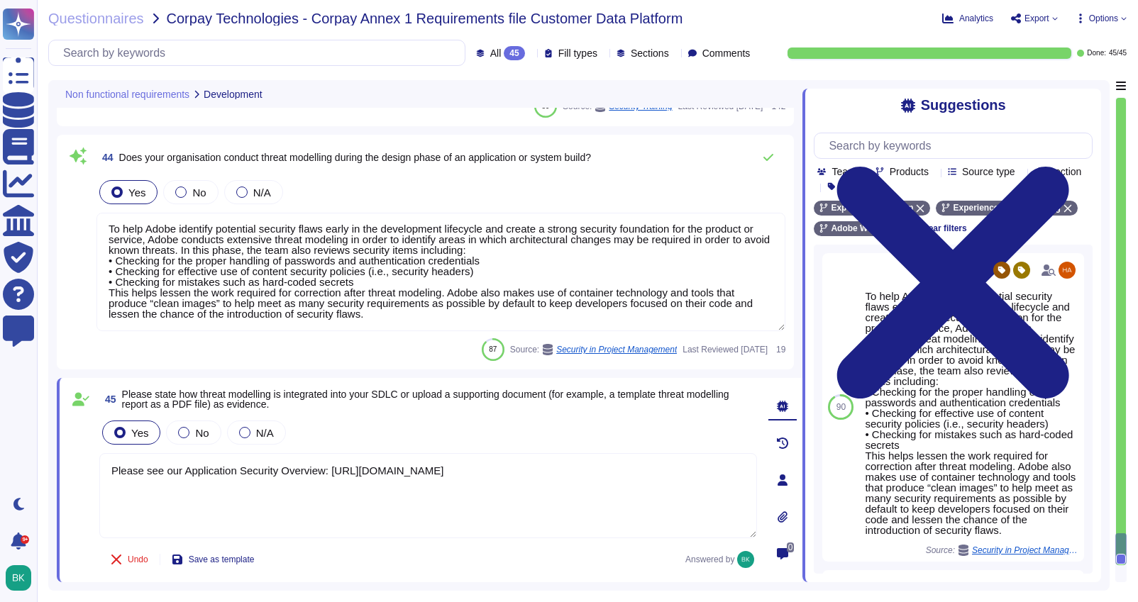
click at [1052, 16] on icon at bounding box center [1055, 19] width 6 height 6
click at [1058, 82] on link "Download" at bounding box center [1067, 102] width 112 height 41
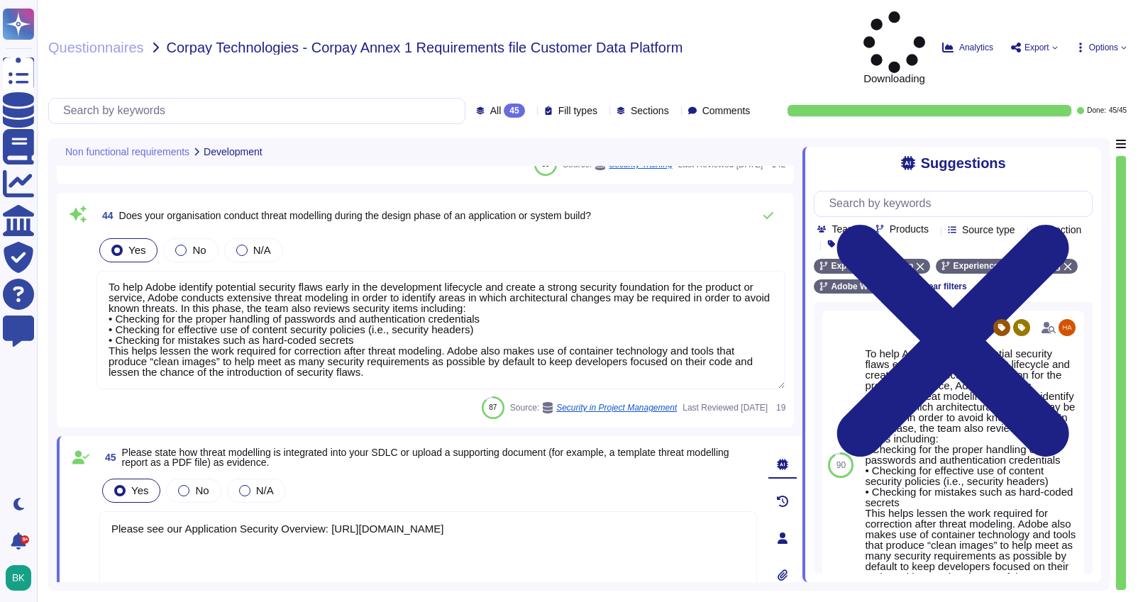
click at [1107, 43] on span "Options" at bounding box center [1103, 47] width 29 height 9
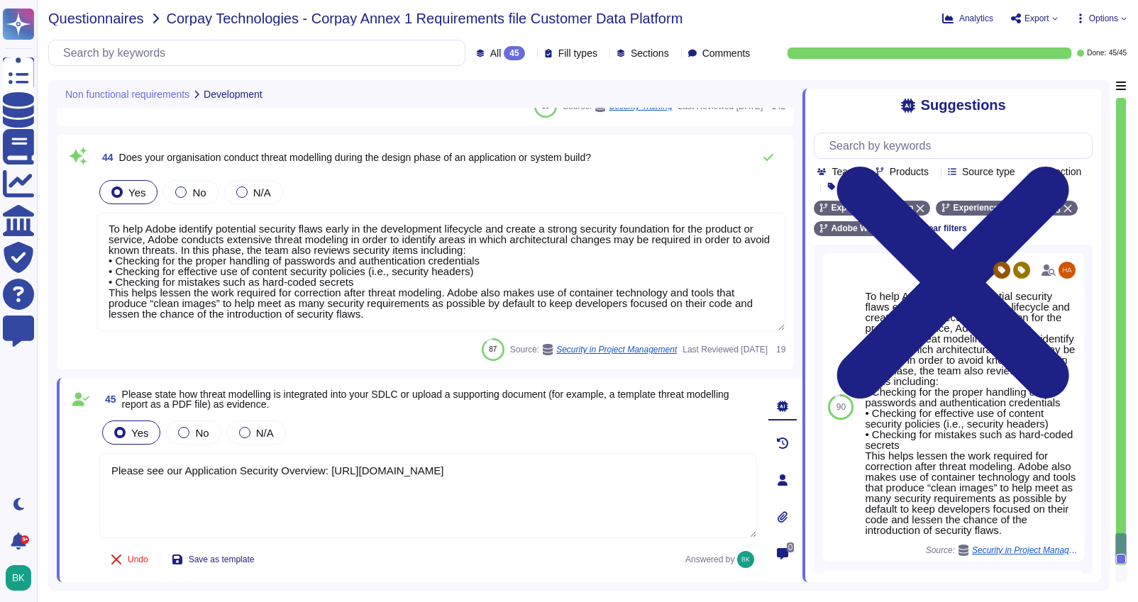
click at [115, 12] on span "Questionnaires" at bounding box center [96, 18] width 96 height 14
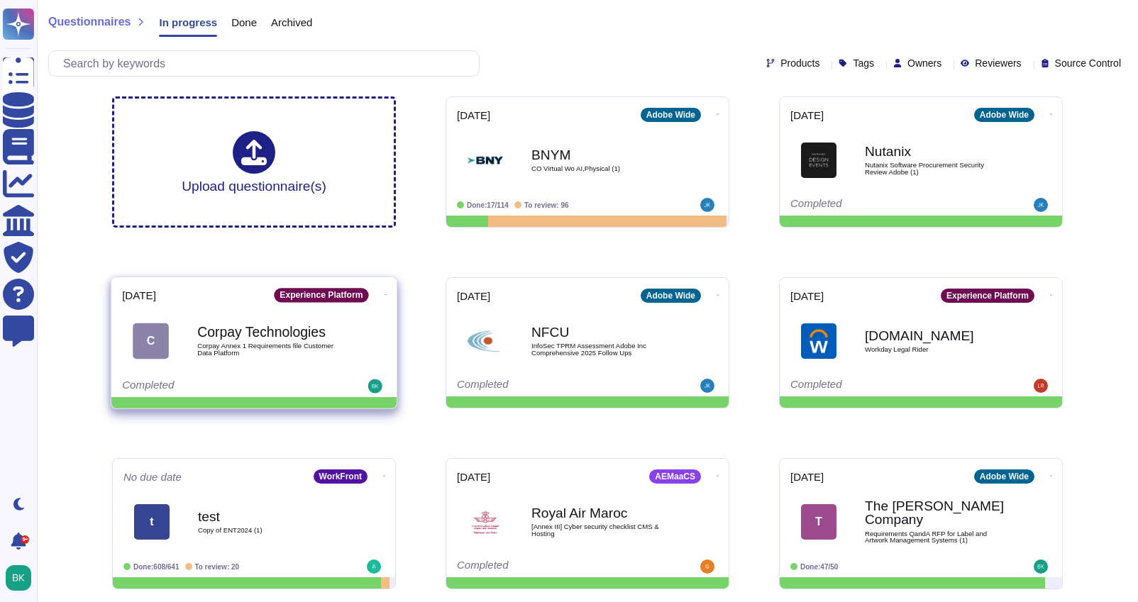
click at [717, 116] on icon at bounding box center [718, 115] width 3 height 4
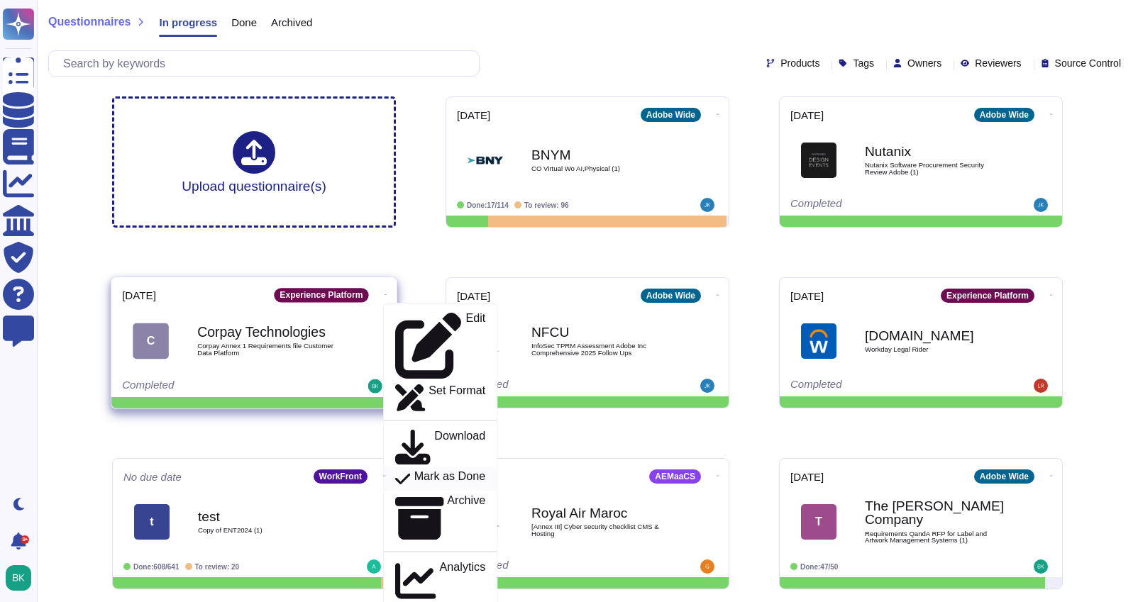
click at [420, 472] on p "Mark as Done" at bounding box center [450, 480] width 72 height 17
